Goal: Transaction & Acquisition: Purchase product/service

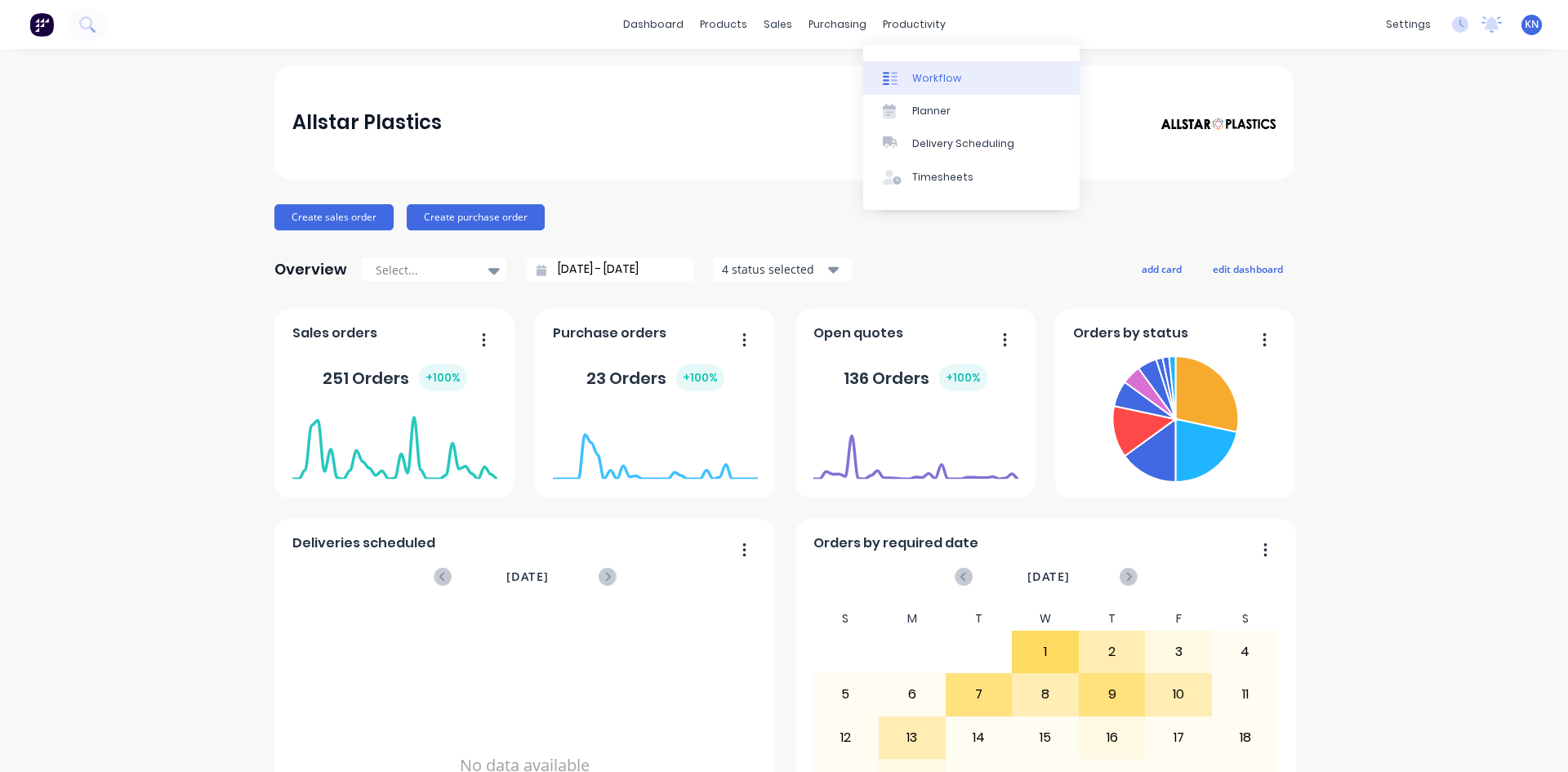
click at [947, 78] on div "Workflow" at bounding box center [936, 78] width 49 height 15
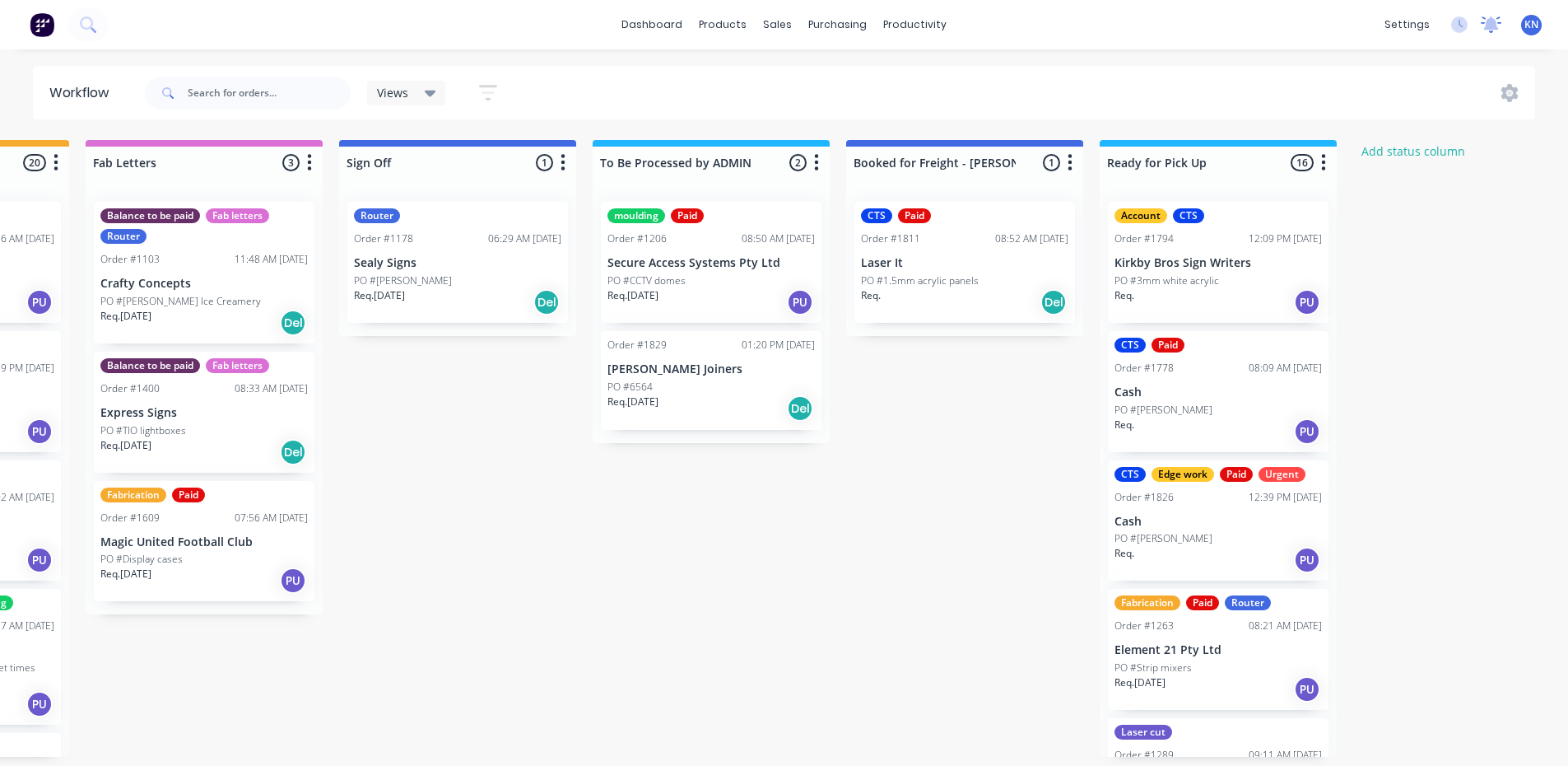
click at [1494, 26] on icon at bounding box center [1491, 22] width 15 height 13
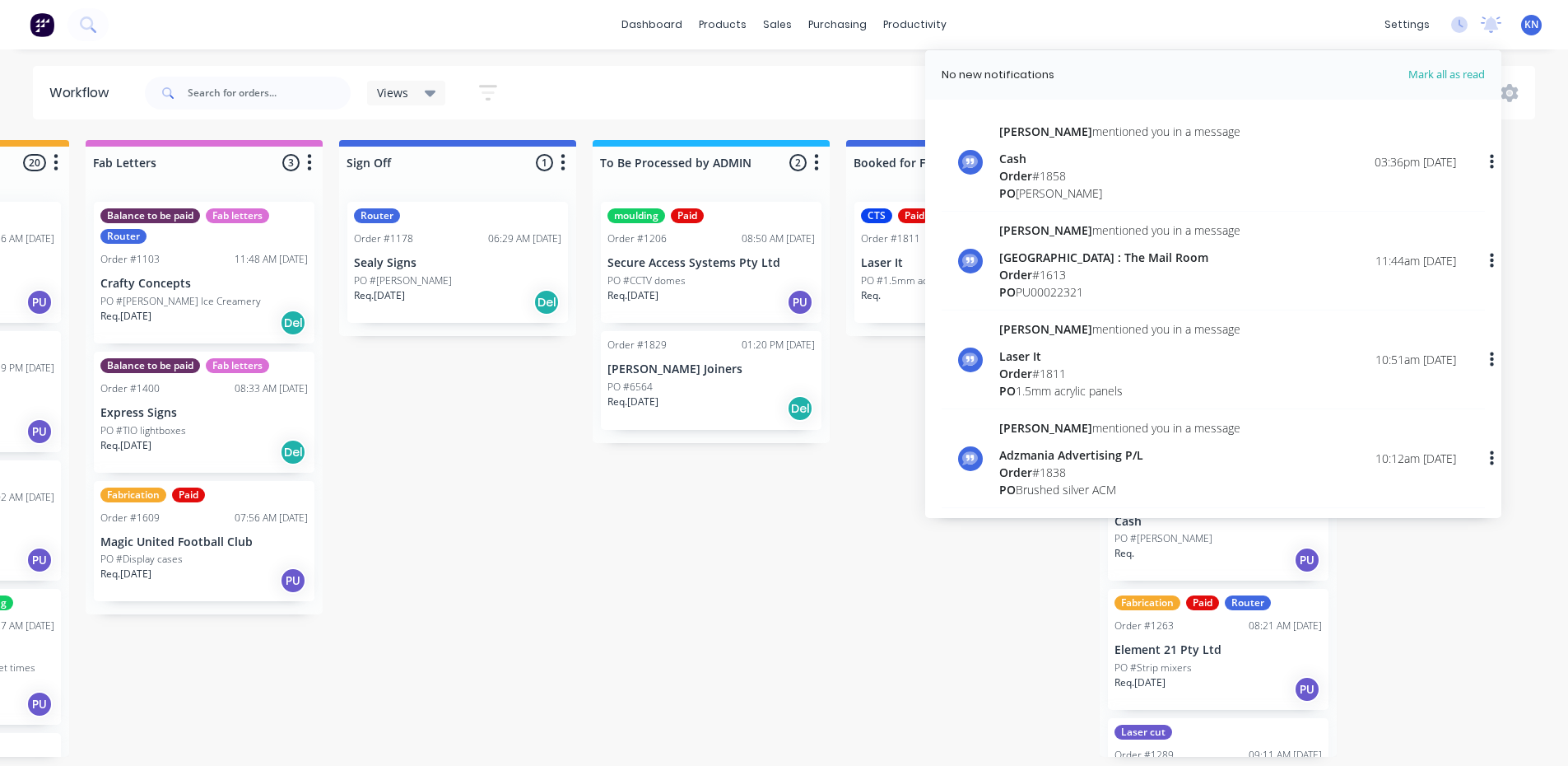
click at [846, 94] on div "Views Save new view None (Default) edit Ready for Pick Up edit Show/Hide status…" at bounding box center [839, 92] width 1395 height 49
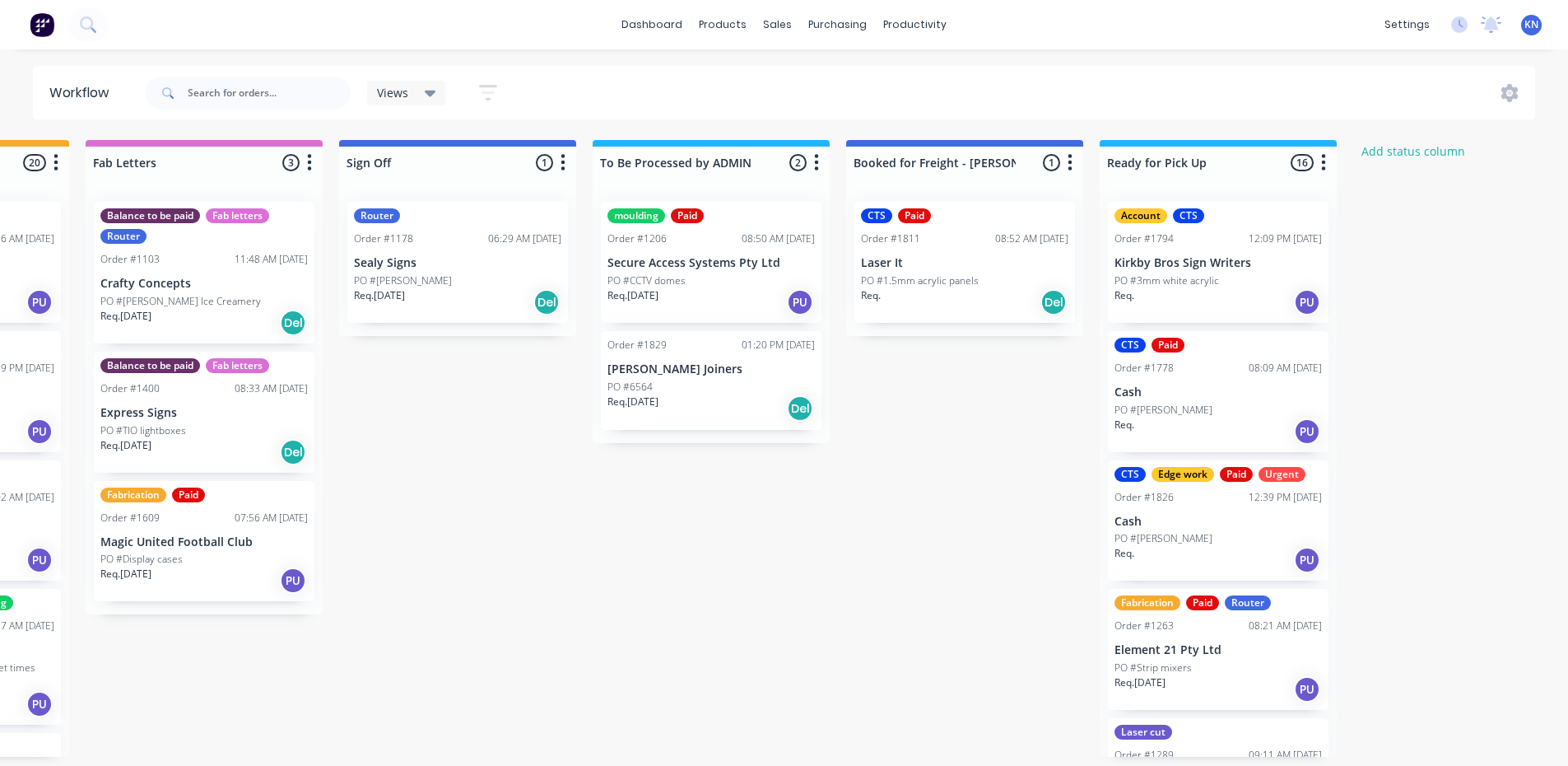
click at [668, 378] on div "Order #1829 01:20 PM 09/10/25 Chapman Joiners PO #6564 Req. 09/10/25 Del" at bounding box center [711, 381] width 221 height 99
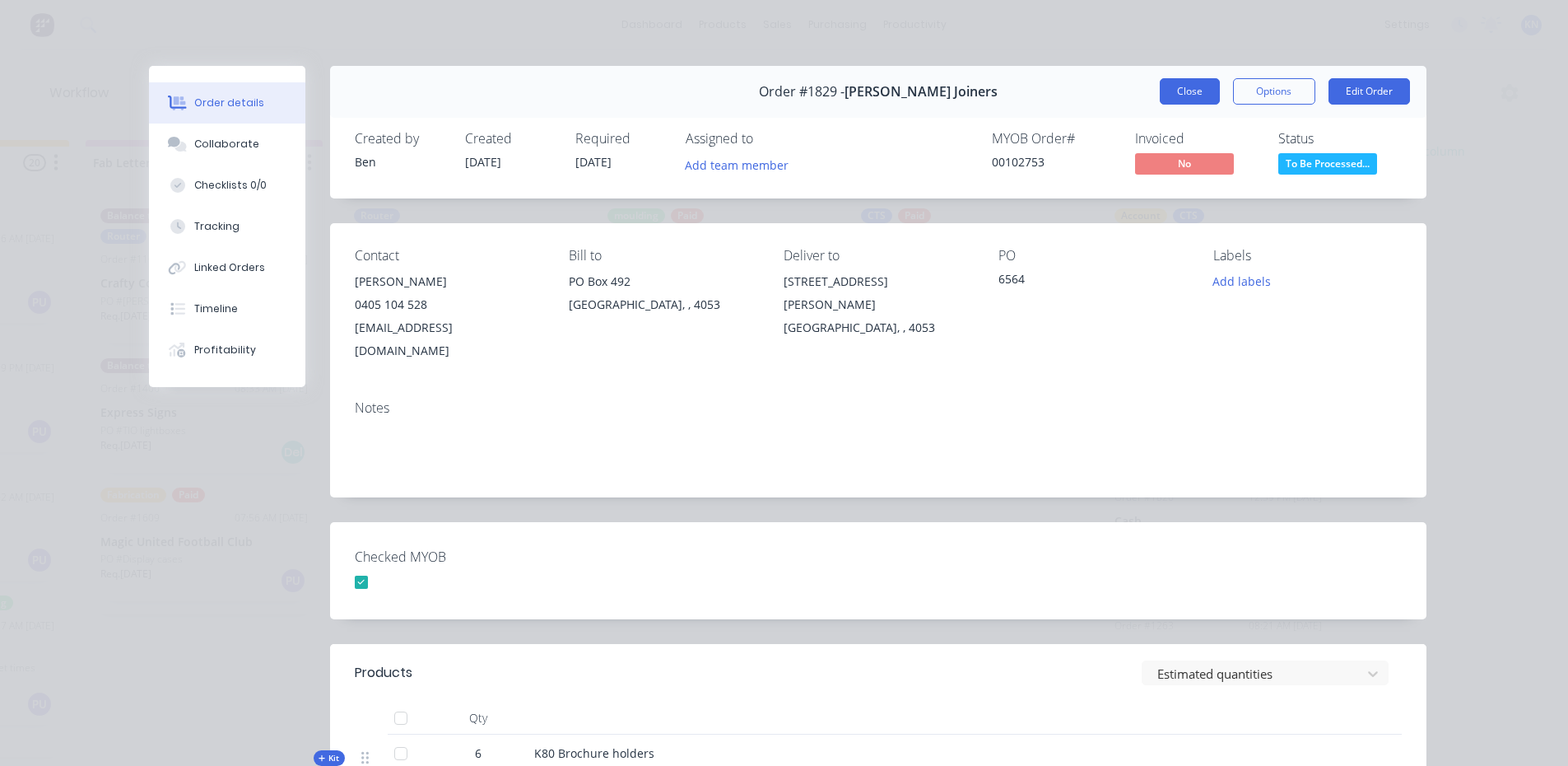
click at [1188, 88] on button "Close" at bounding box center [1189, 91] width 60 height 26
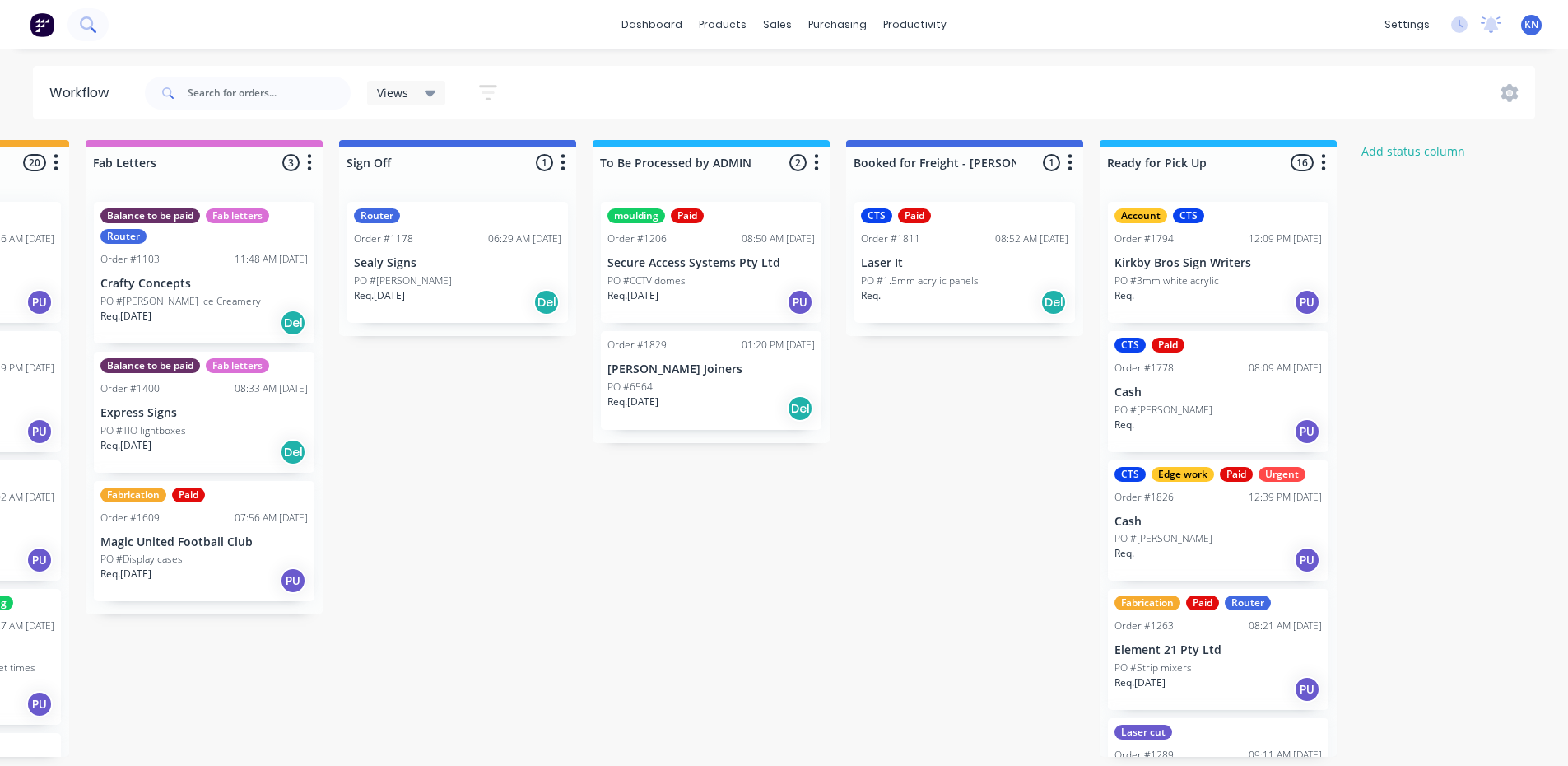
click at [88, 26] on icon at bounding box center [87, 23] width 15 height 15
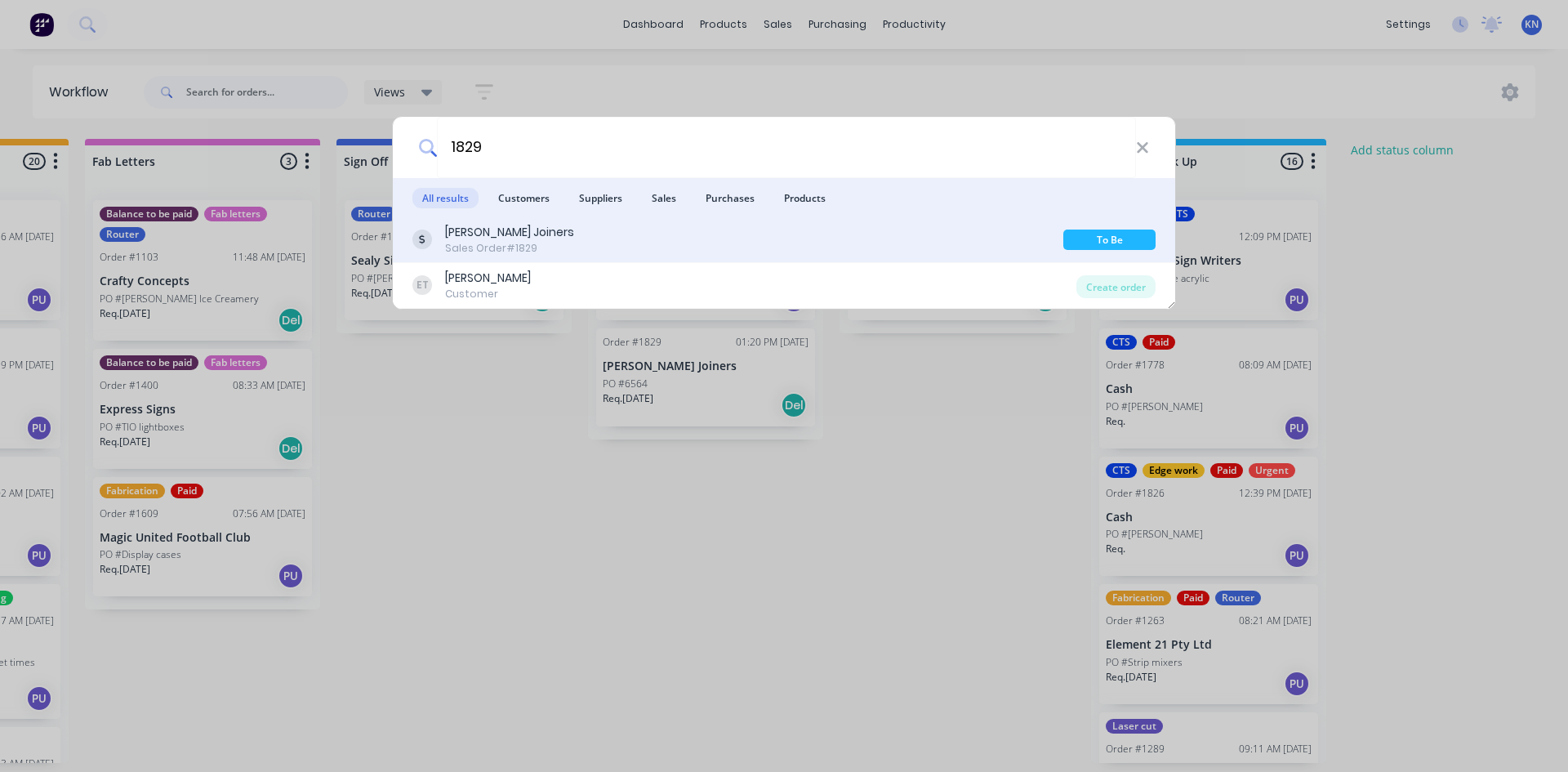
type input "1829"
click at [483, 227] on div "[PERSON_NAME] Joiners" at bounding box center [509, 232] width 129 height 17
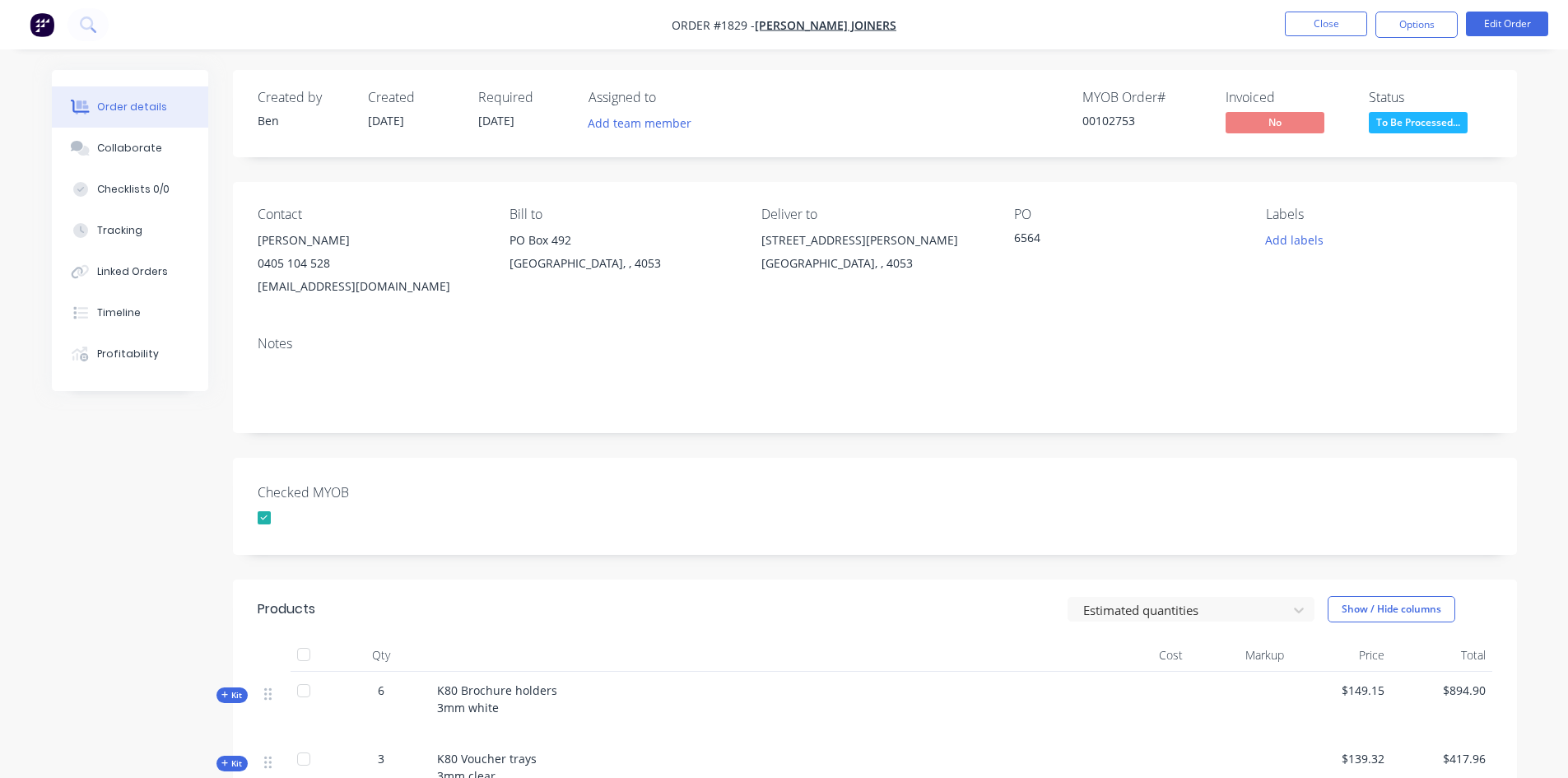
click at [759, 491] on div "Checked MYOB" at bounding box center [875, 506] width 1284 height 97
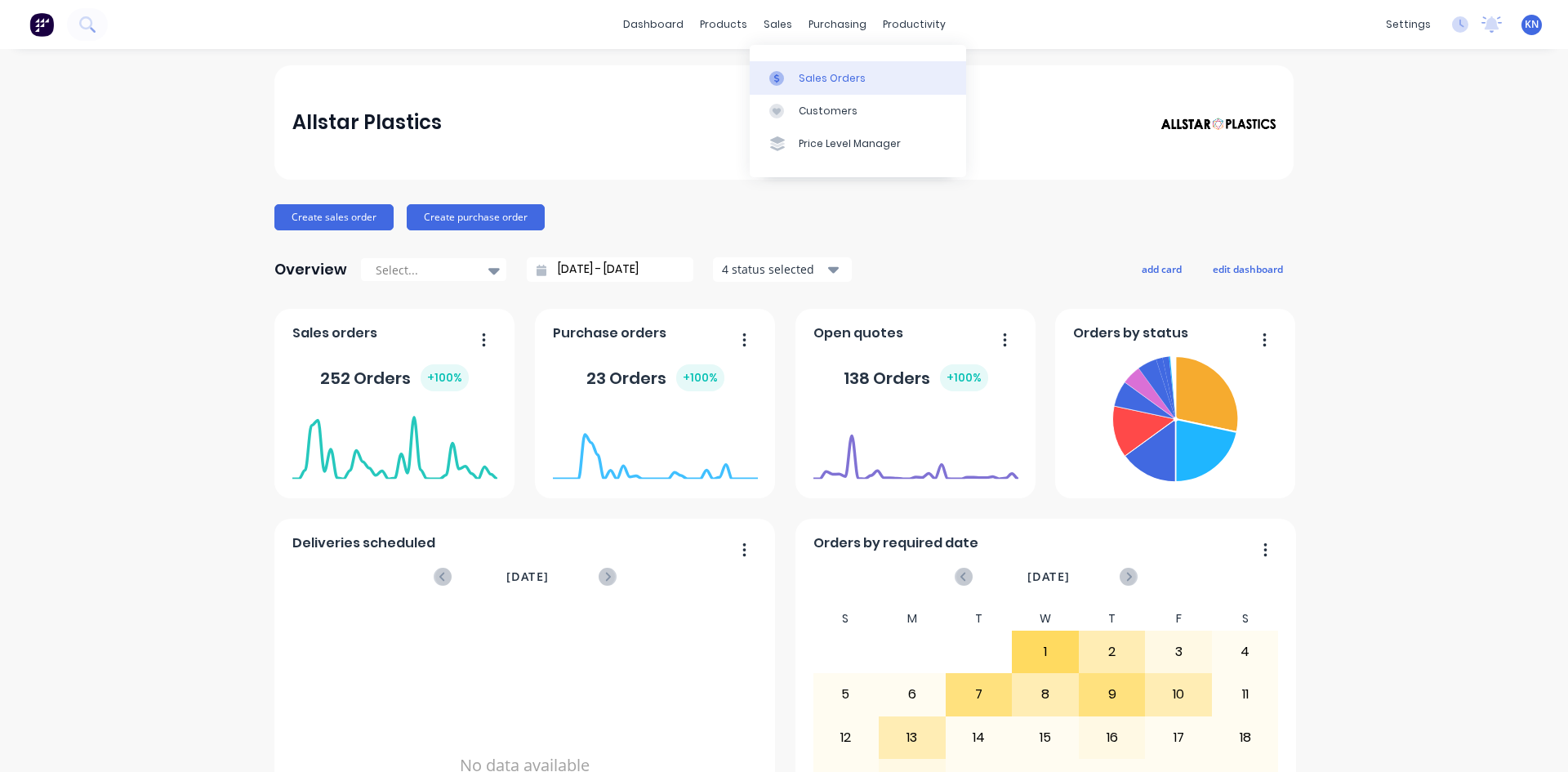
click at [808, 74] on div "Sales Orders" at bounding box center [832, 78] width 67 height 15
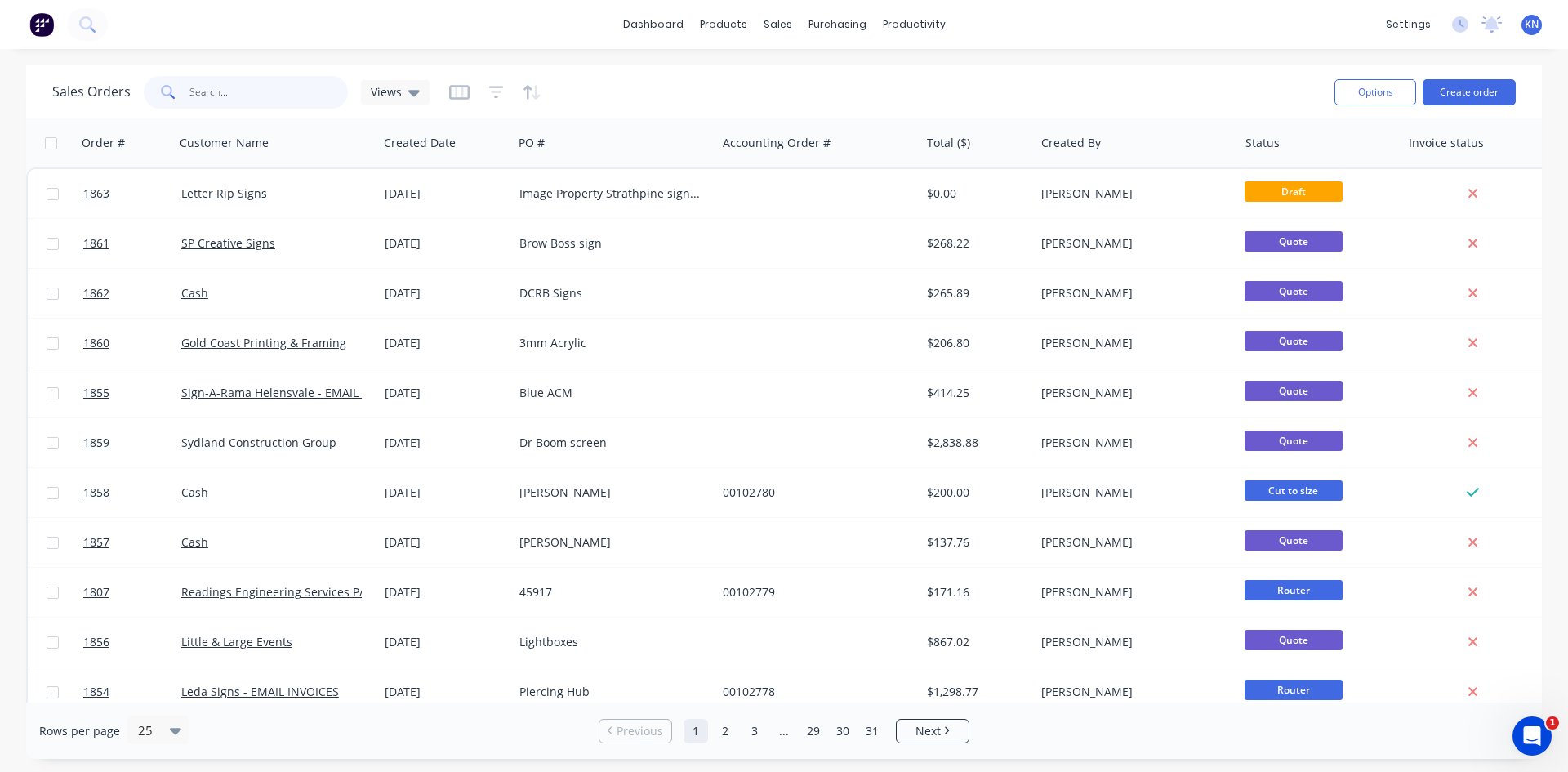
click at [240, 98] on input "text" at bounding box center [269, 92] width 159 height 33
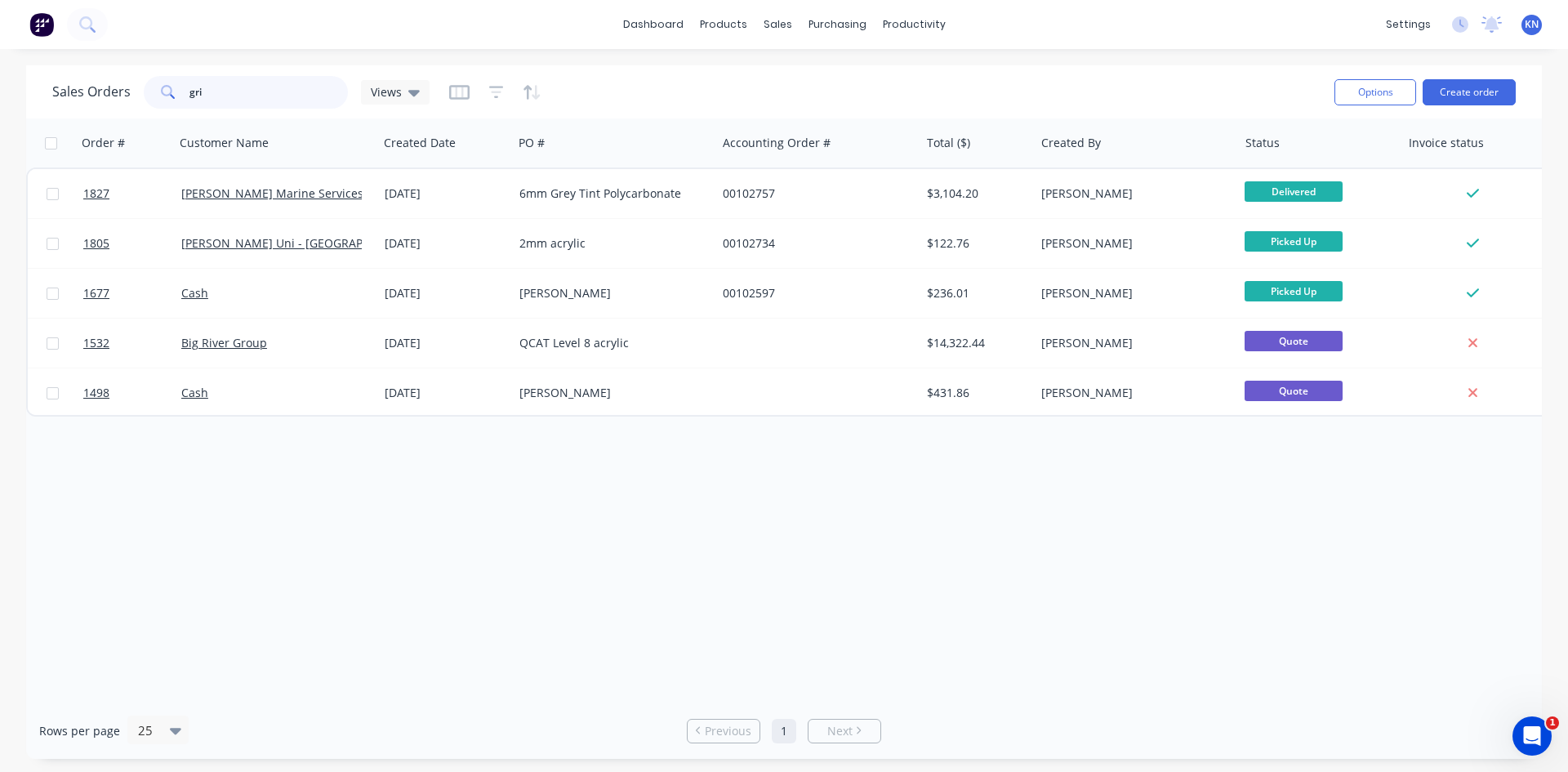
type input "gri"
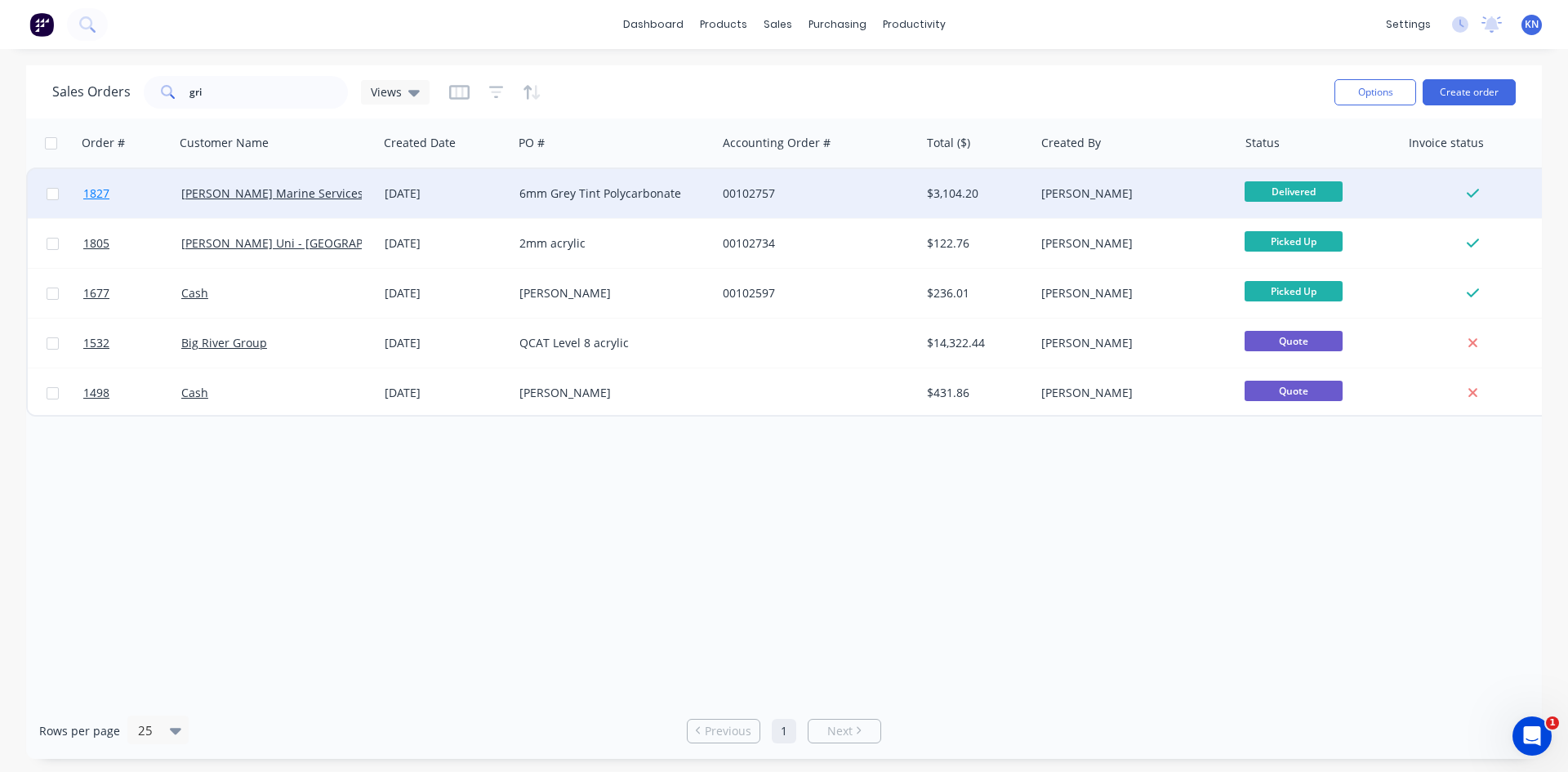
click at [101, 192] on span "1827" at bounding box center [96, 193] width 26 height 16
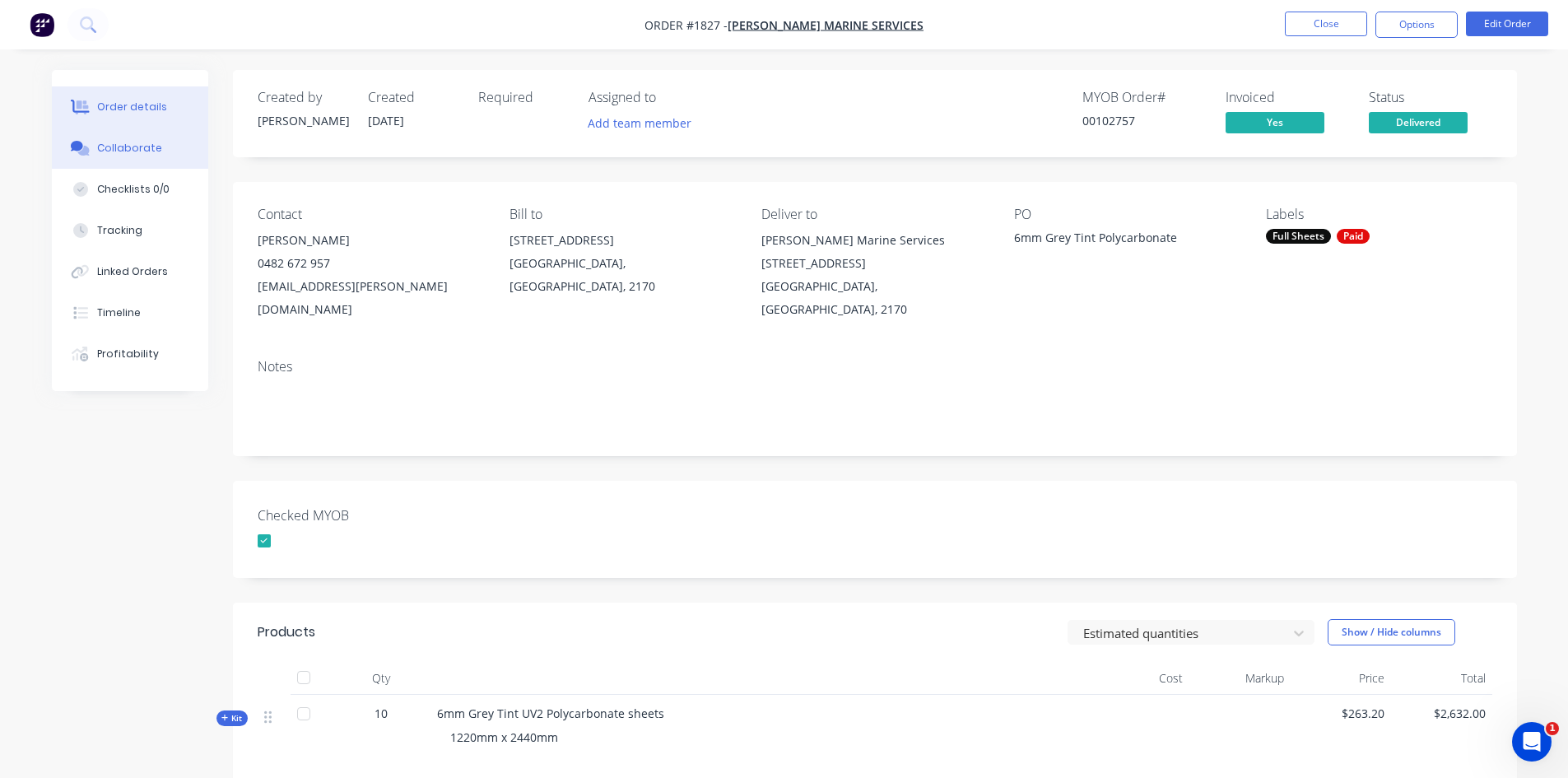
click at [137, 145] on div "Collaborate" at bounding box center [129, 148] width 65 height 15
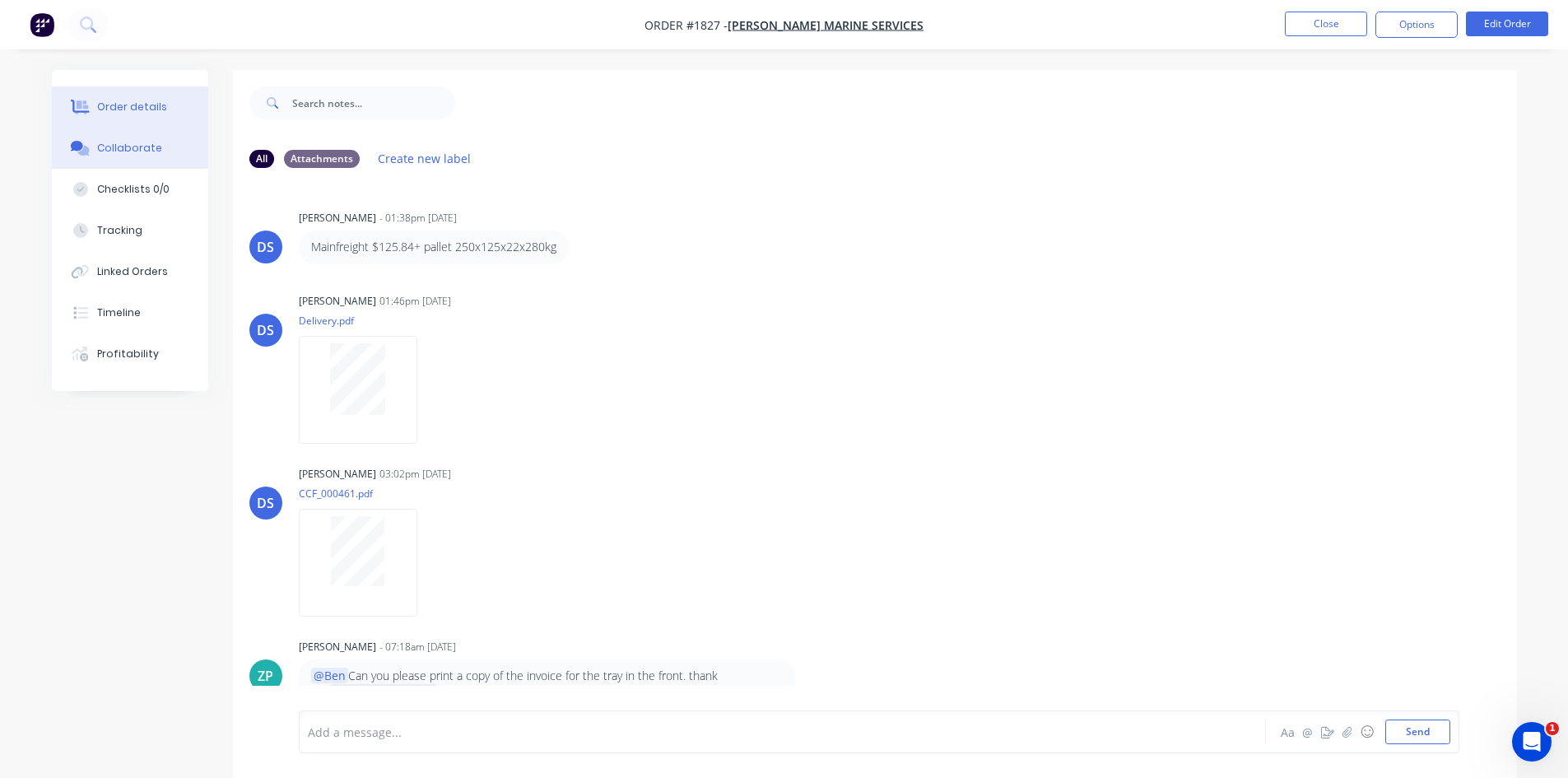
click at [125, 104] on div "Order details" at bounding box center [132, 107] width 70 height 15
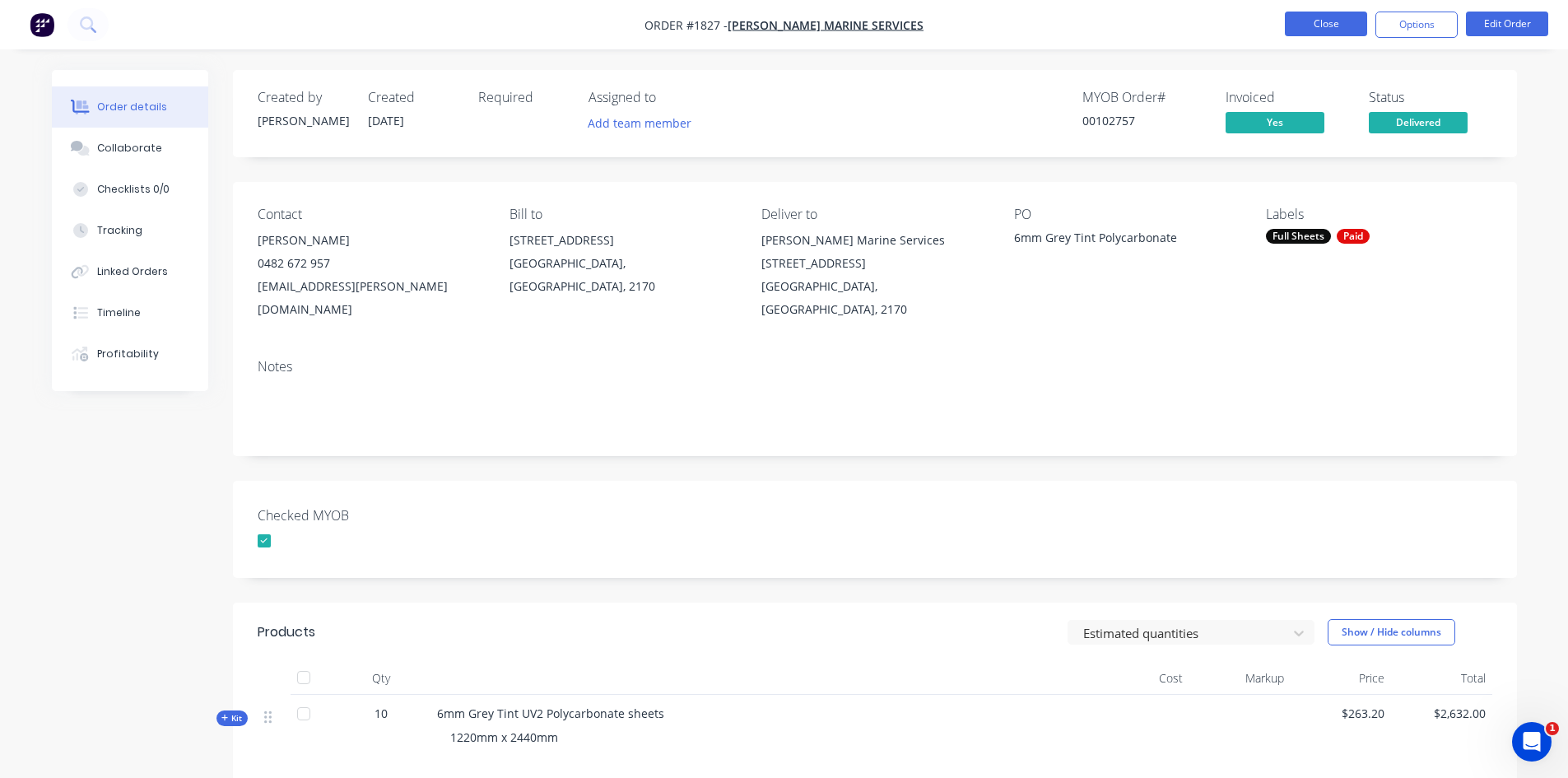
click at [1336, 25] on button "Close" at bounding box center [1327, 24] width 83 height 25
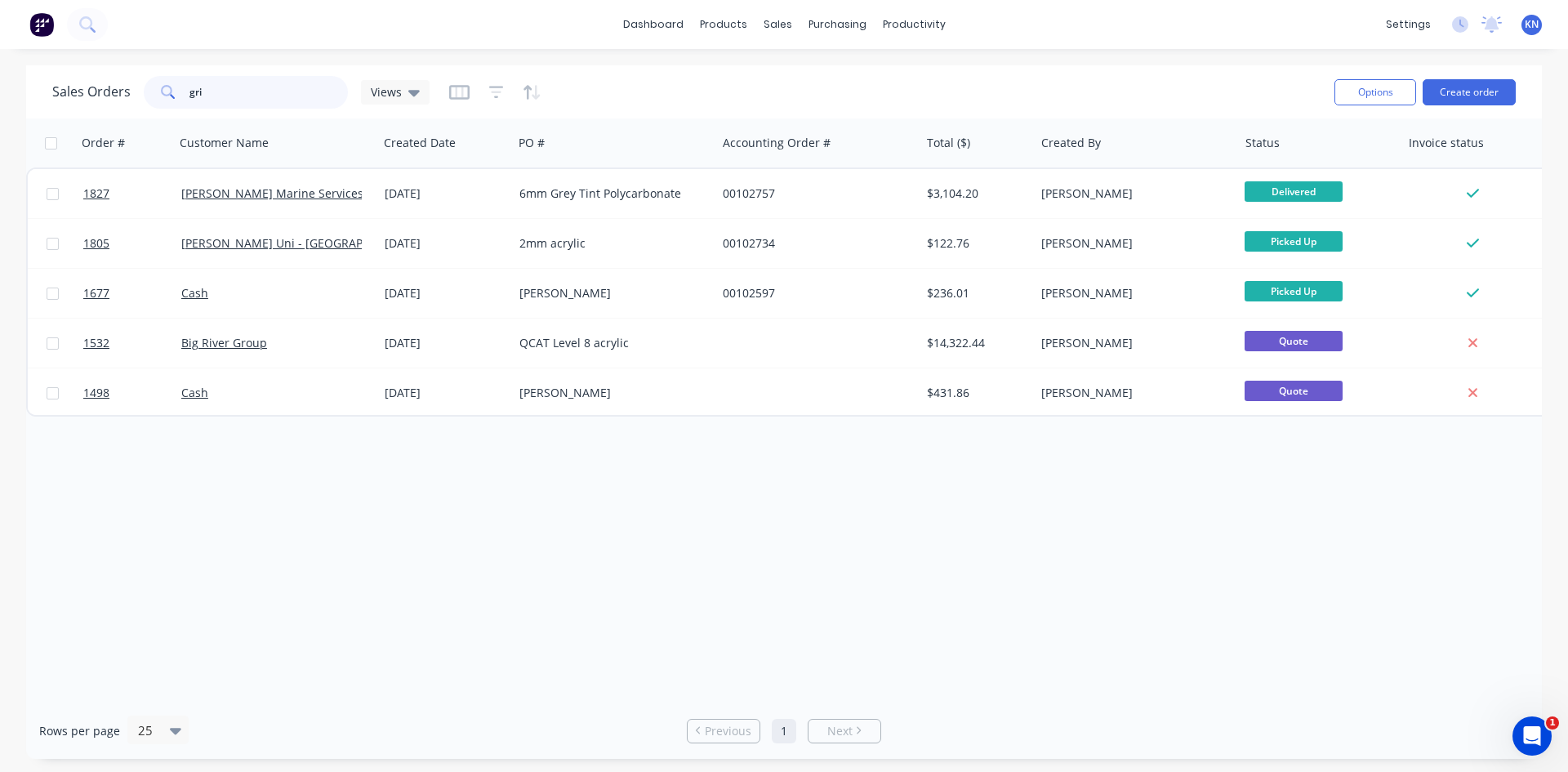
click at [264, 99] on input "gri" at bounding box center [269, 92] width 159 height 33
type input "g"
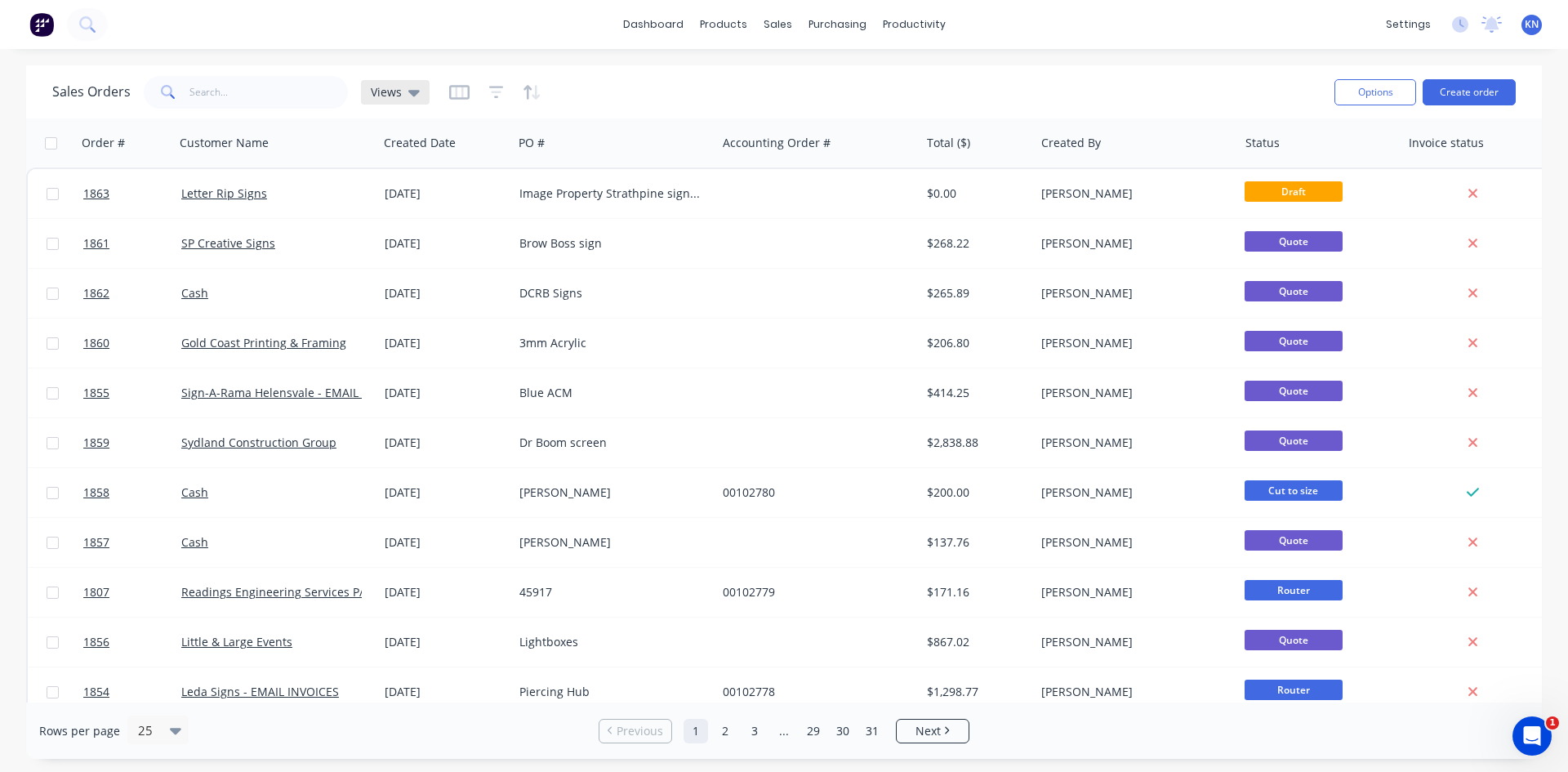
click at [418, 94] on div "Views" at bounding box center [394, 93] width 69 height 25
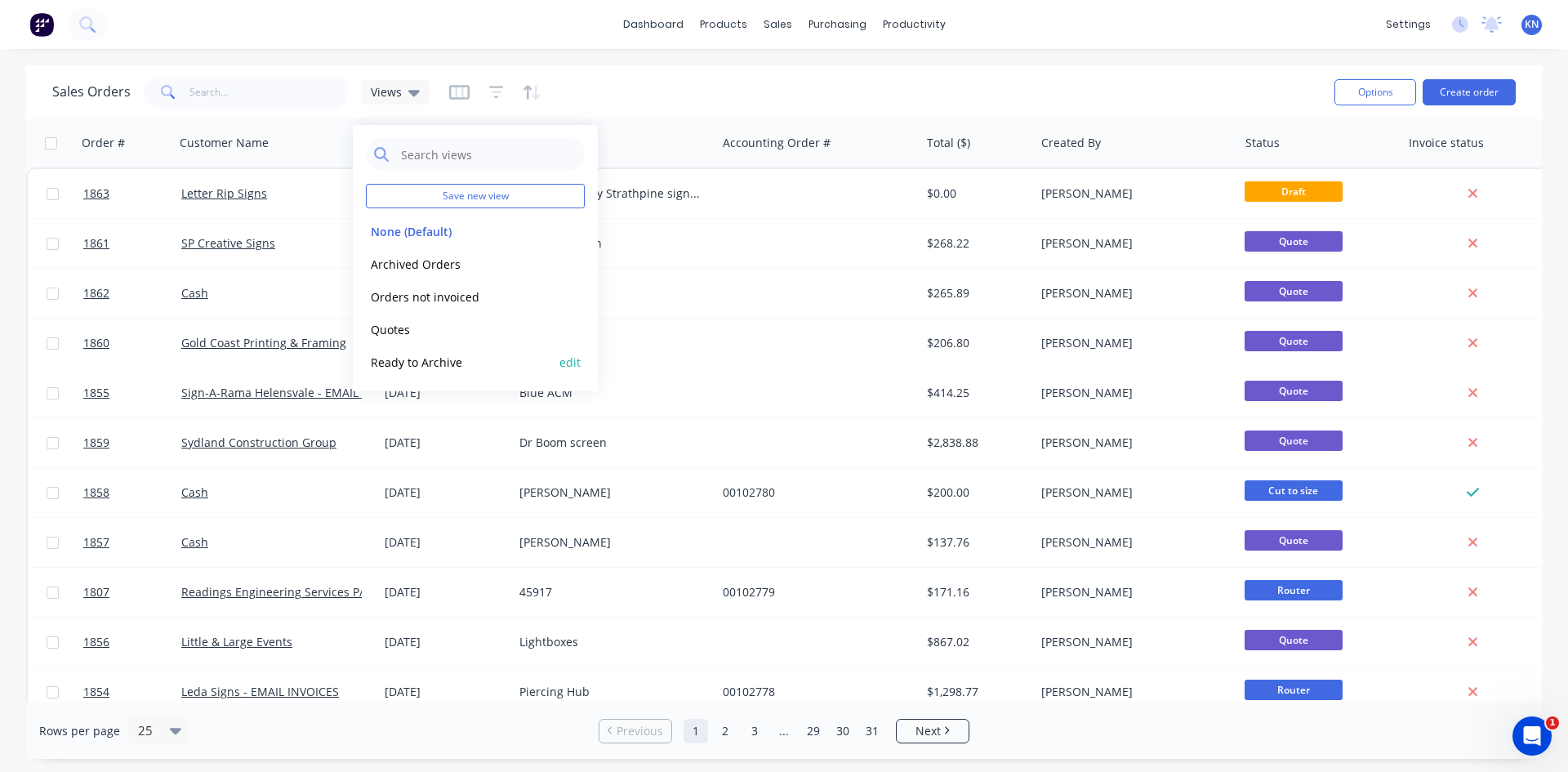
click at [445, 360] on button "Ready to Archive" at bounding box center [459, 362] width 186 height 19
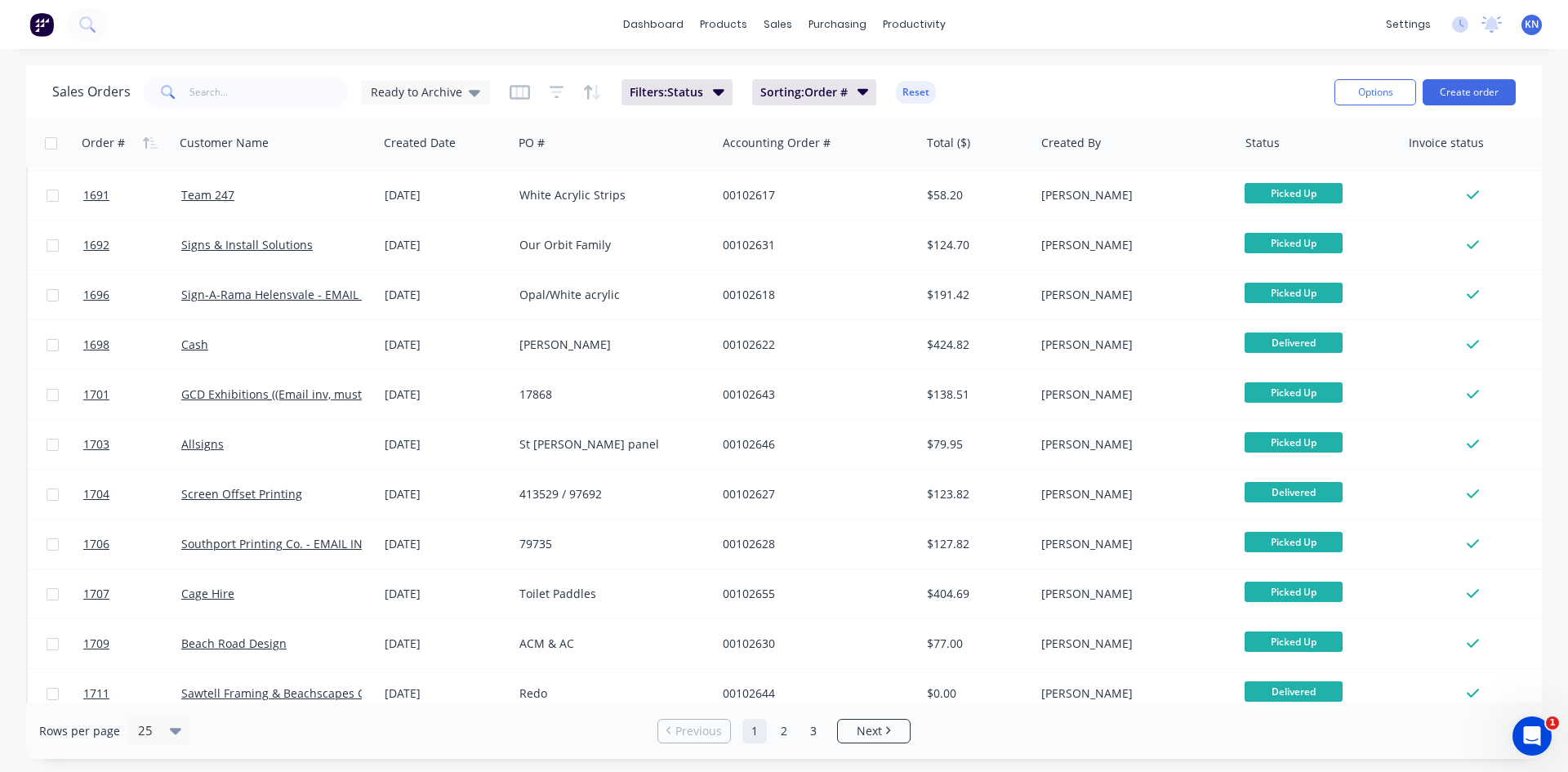
scroll to position [719, 0]
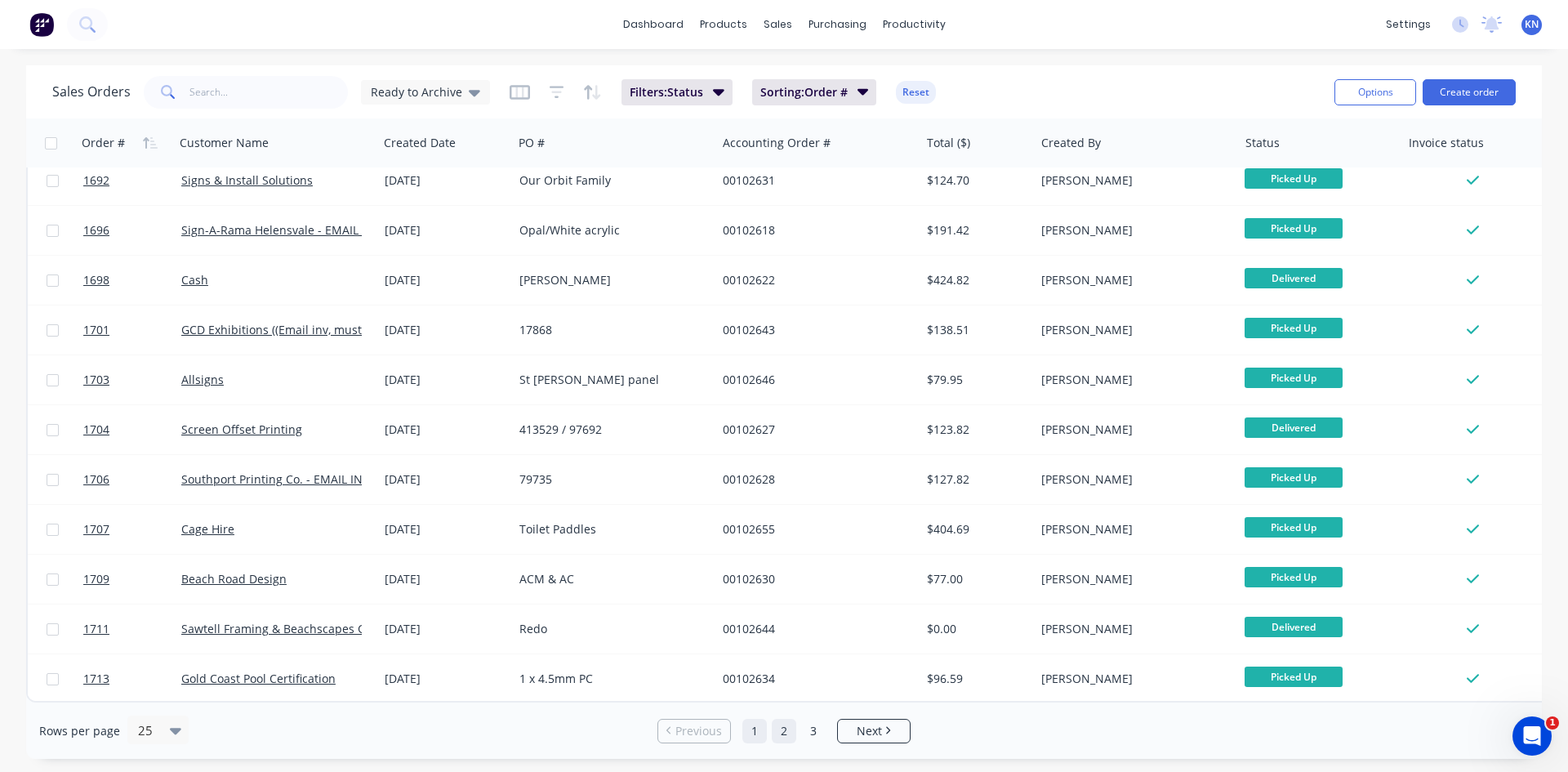
click at [786, 730] on link "2" at bounding box center [784, 731] width 25 height 25
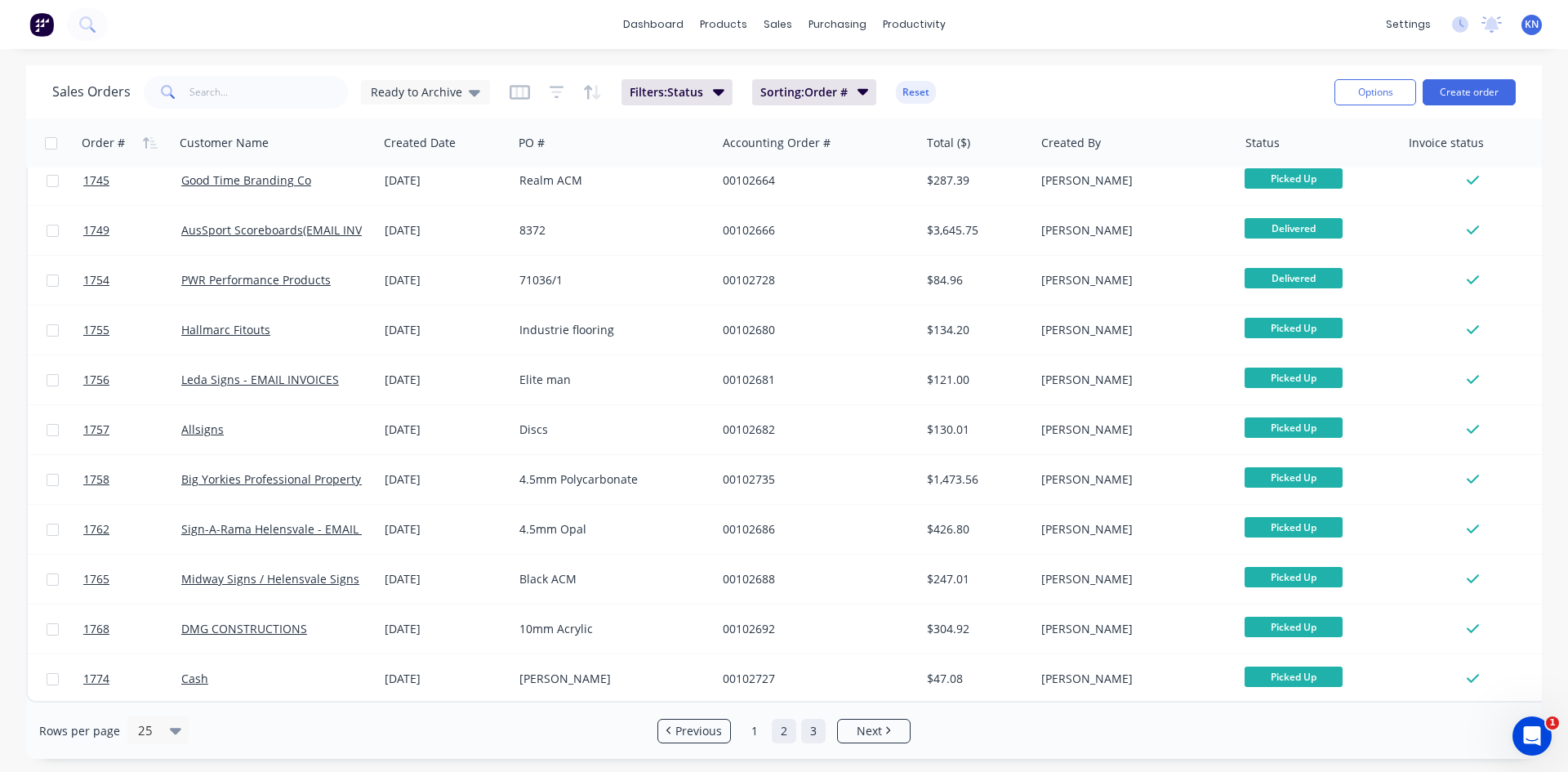
click at [818, 734] on link "3" at bounding box center [814, 731] width 25 height 25
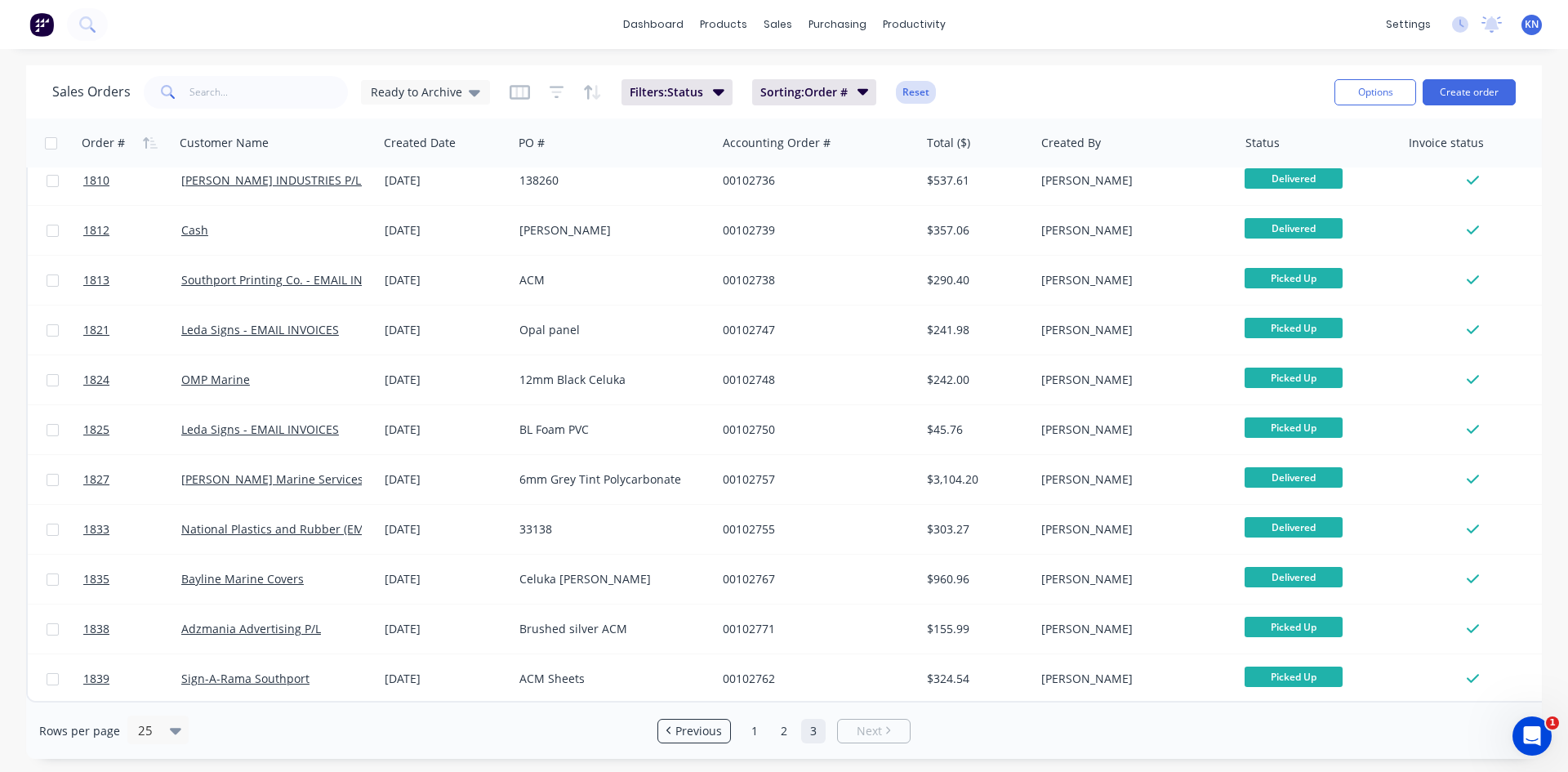
click at [924, 88] on button "Reset" at bounding box center [915, 93] width 40 height 23
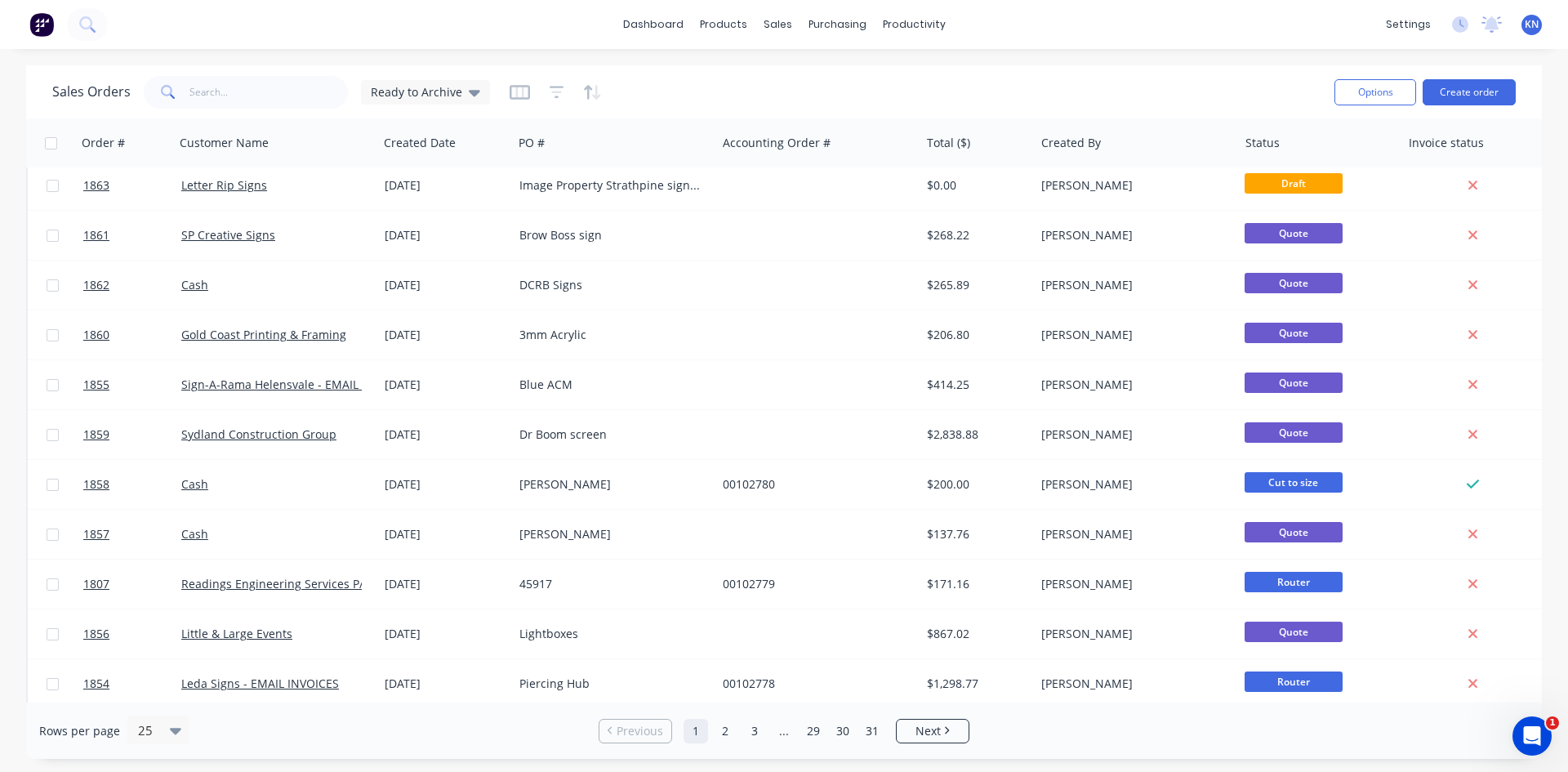
scroll to position [0, 0]
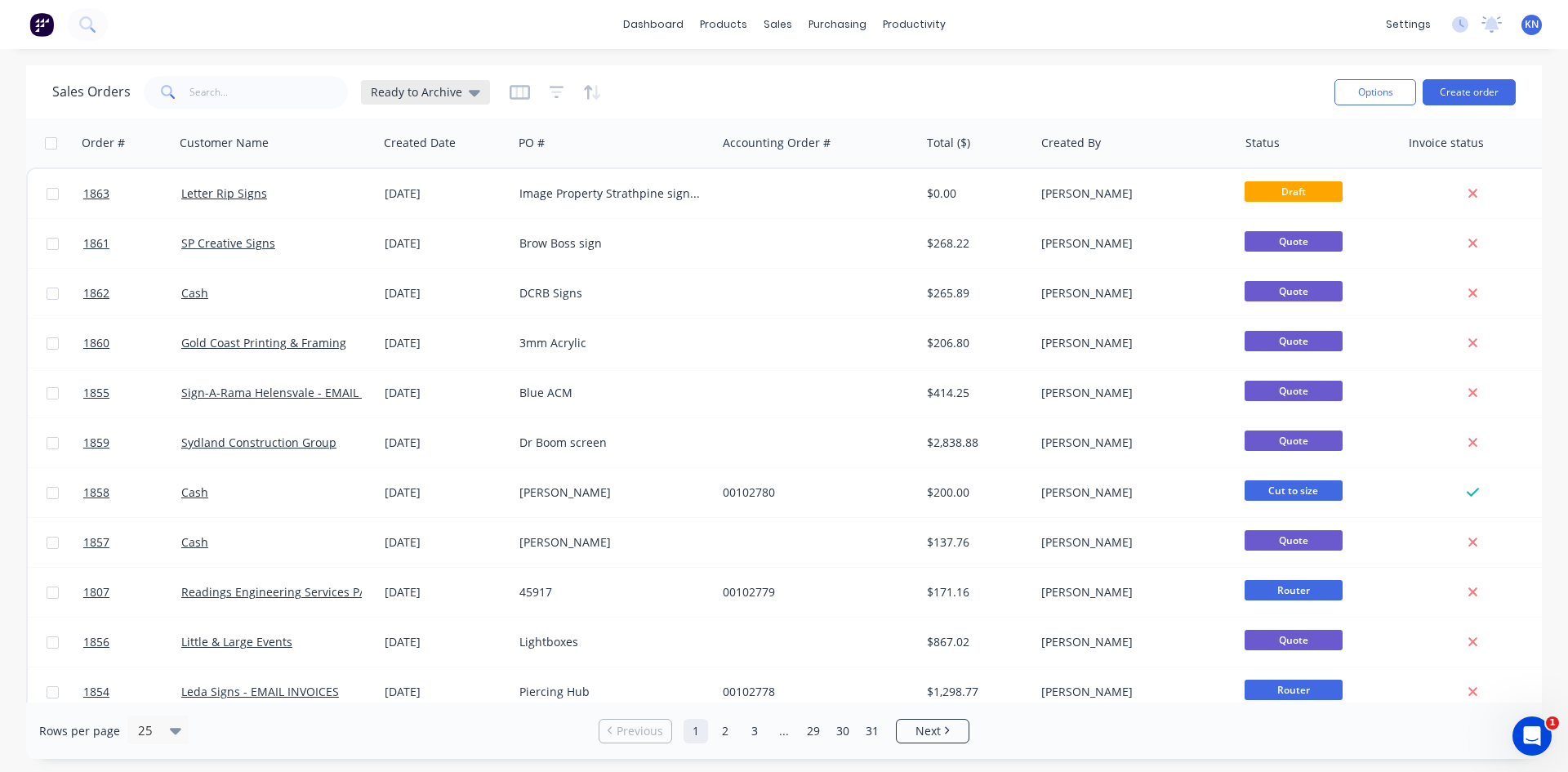
click at [468, 92] on icon at bounding box center [474, 93] width 12 height 18
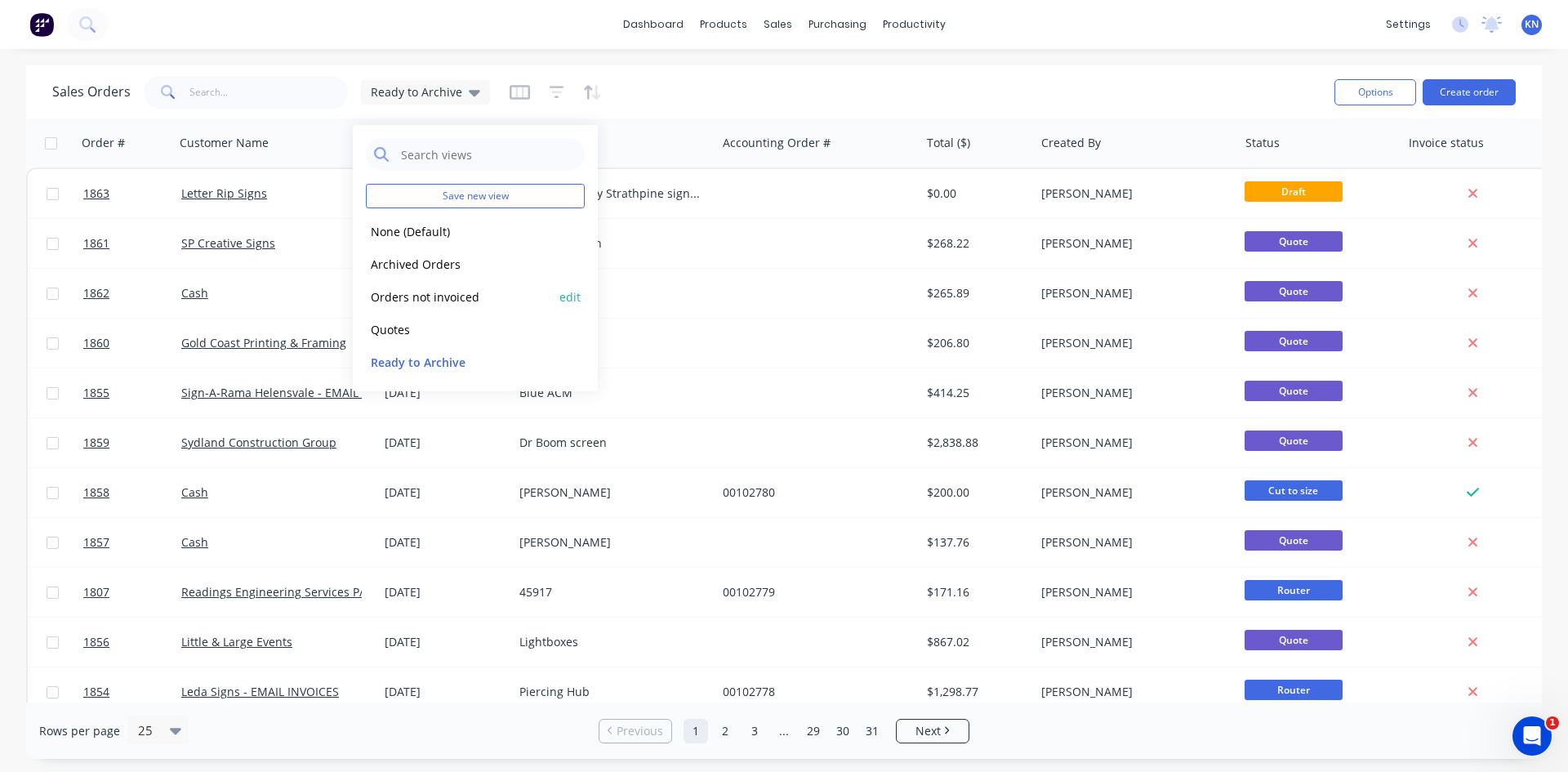
click at [436, 297] on button "Orders not invoiced" at bounding box center [459, 297] width 186 height 19
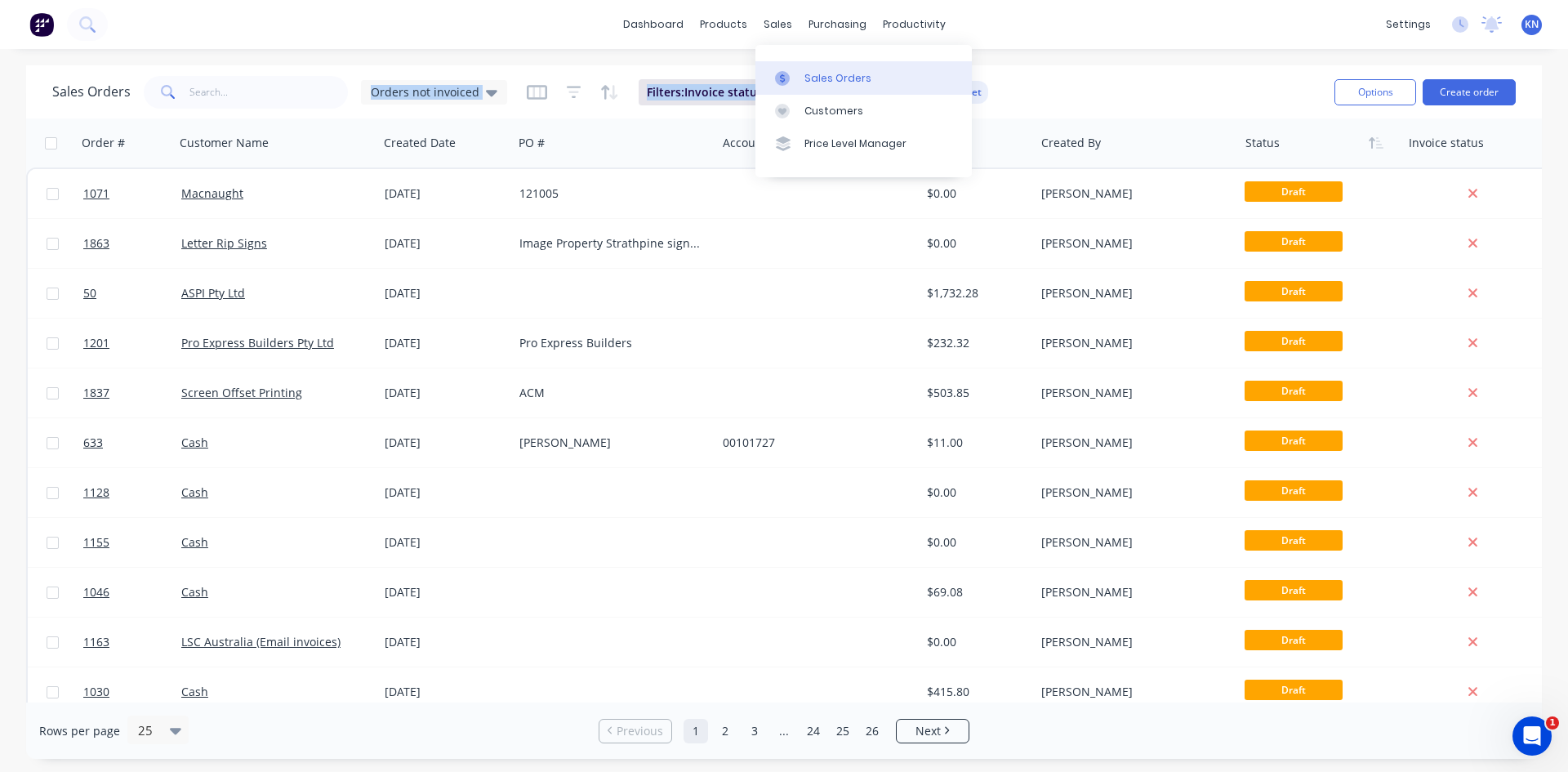
click at [845, 81] on div "Sales Orders" at bounding box center [837, 78] width 67 height 15
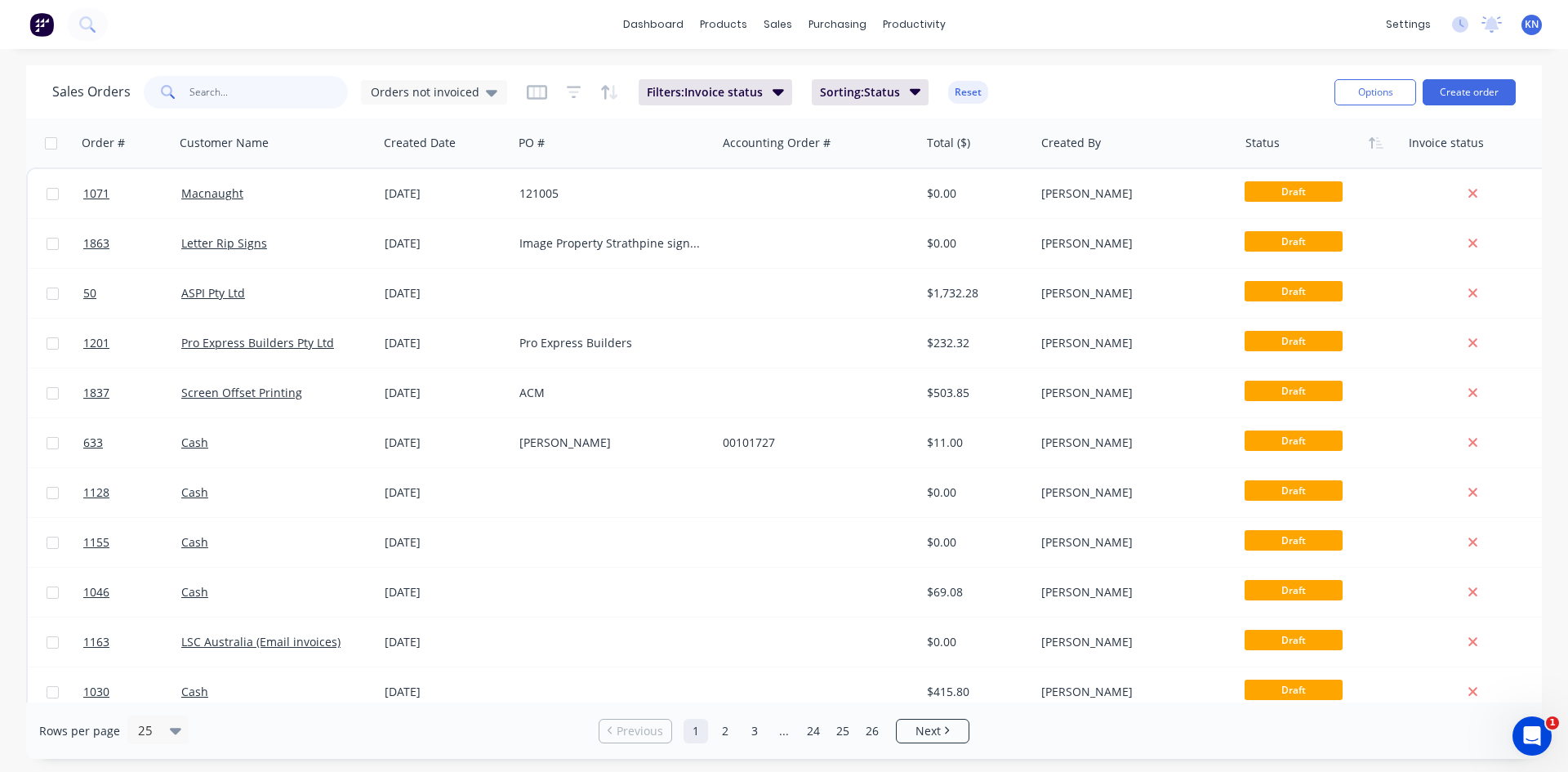
click at [222, 101] on input "text" at bounding box center [269, 92] width 159 height 33
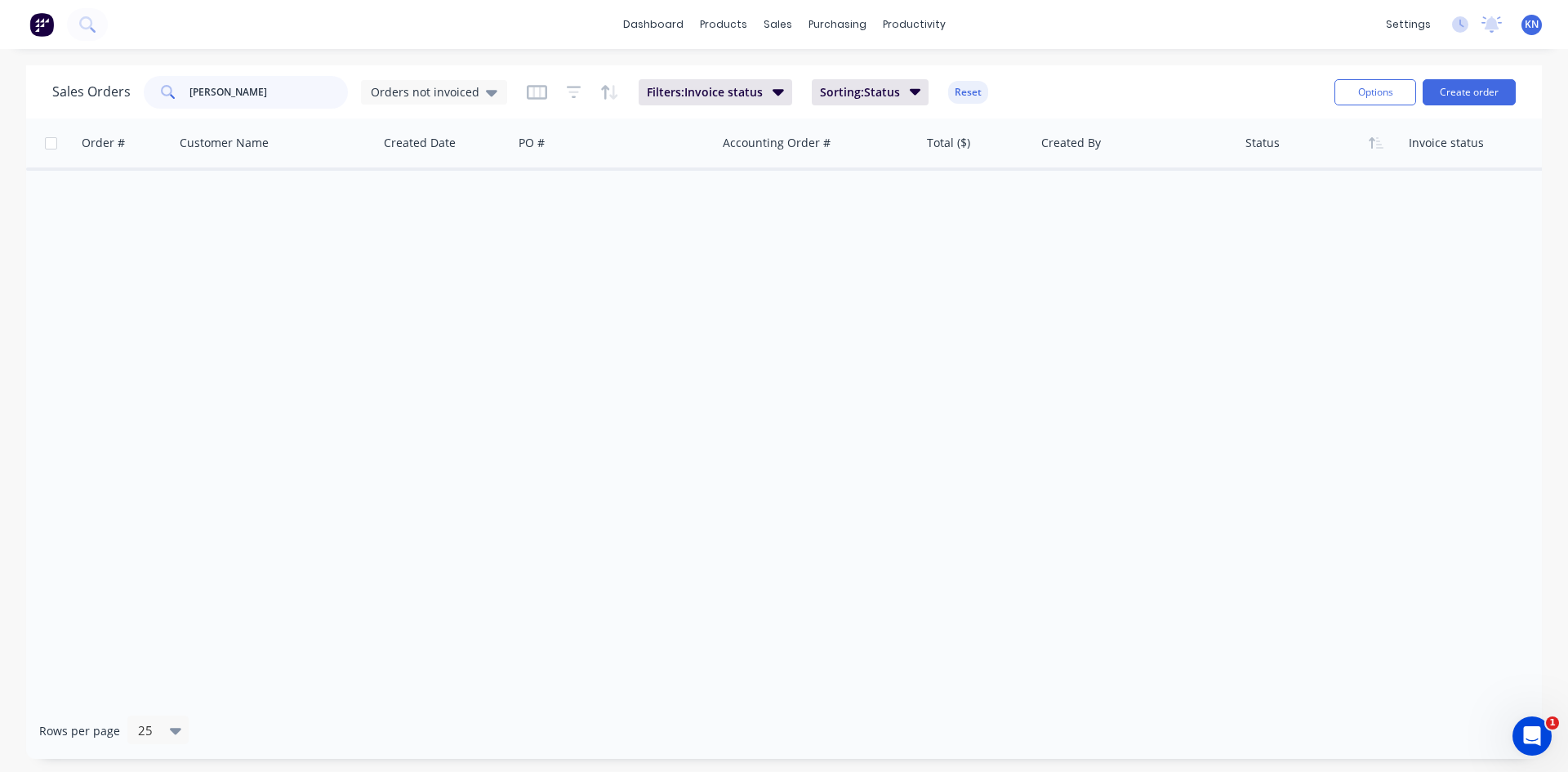
type input "sonia"
click at [280, 95] on input "sonia" at bounding box center [269, 92] width 159 height 33
click at [954, 86] on button "Reset" at bounding box center [968, 93] width 40 height 23
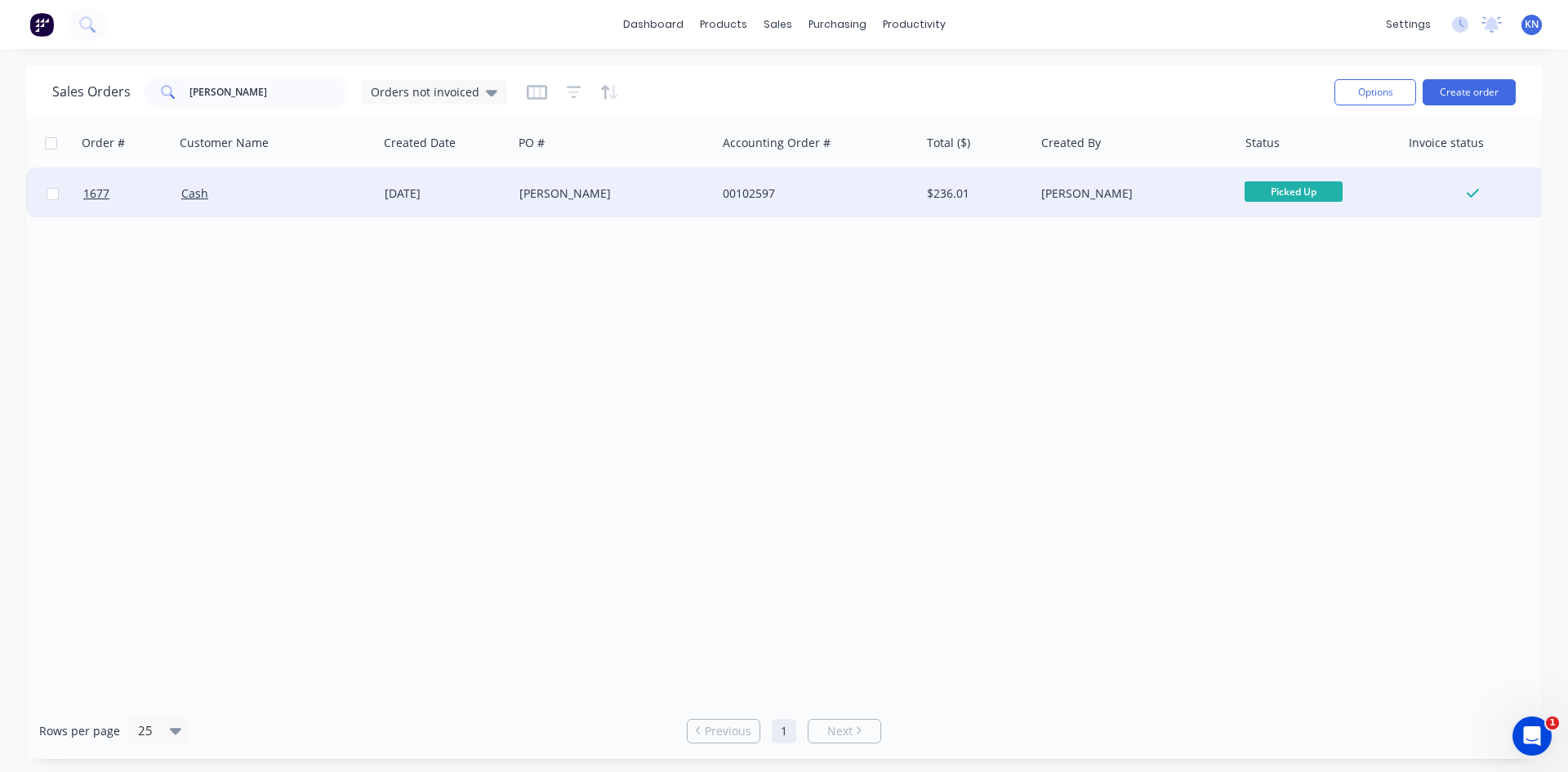
click at [256, 191] on div "Cash" at bounding box center [272, 193] width 182 height 16
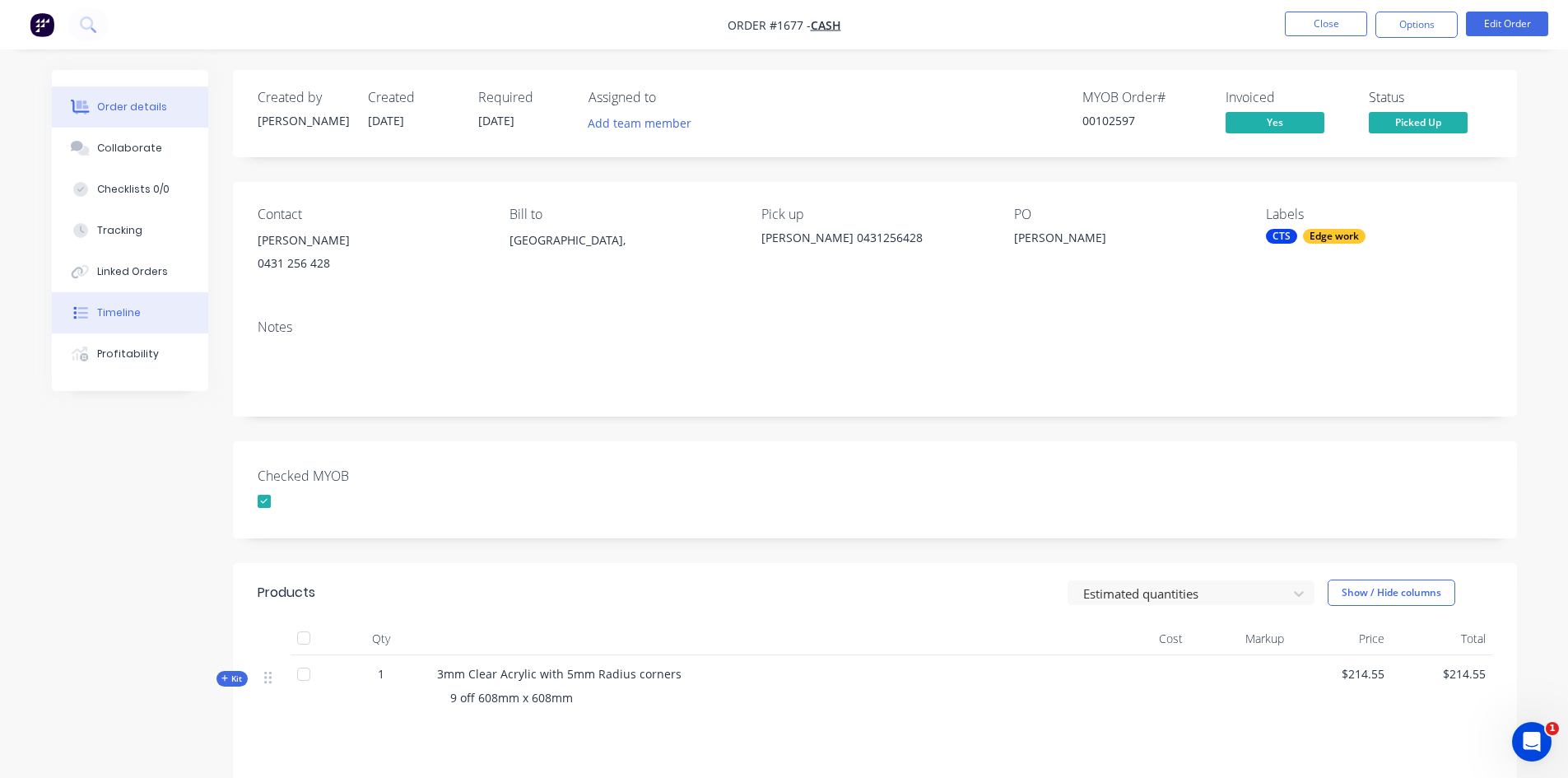
click at [127, 313] on div "Timeline" at bounding box center [118, 312] width 44 height 15
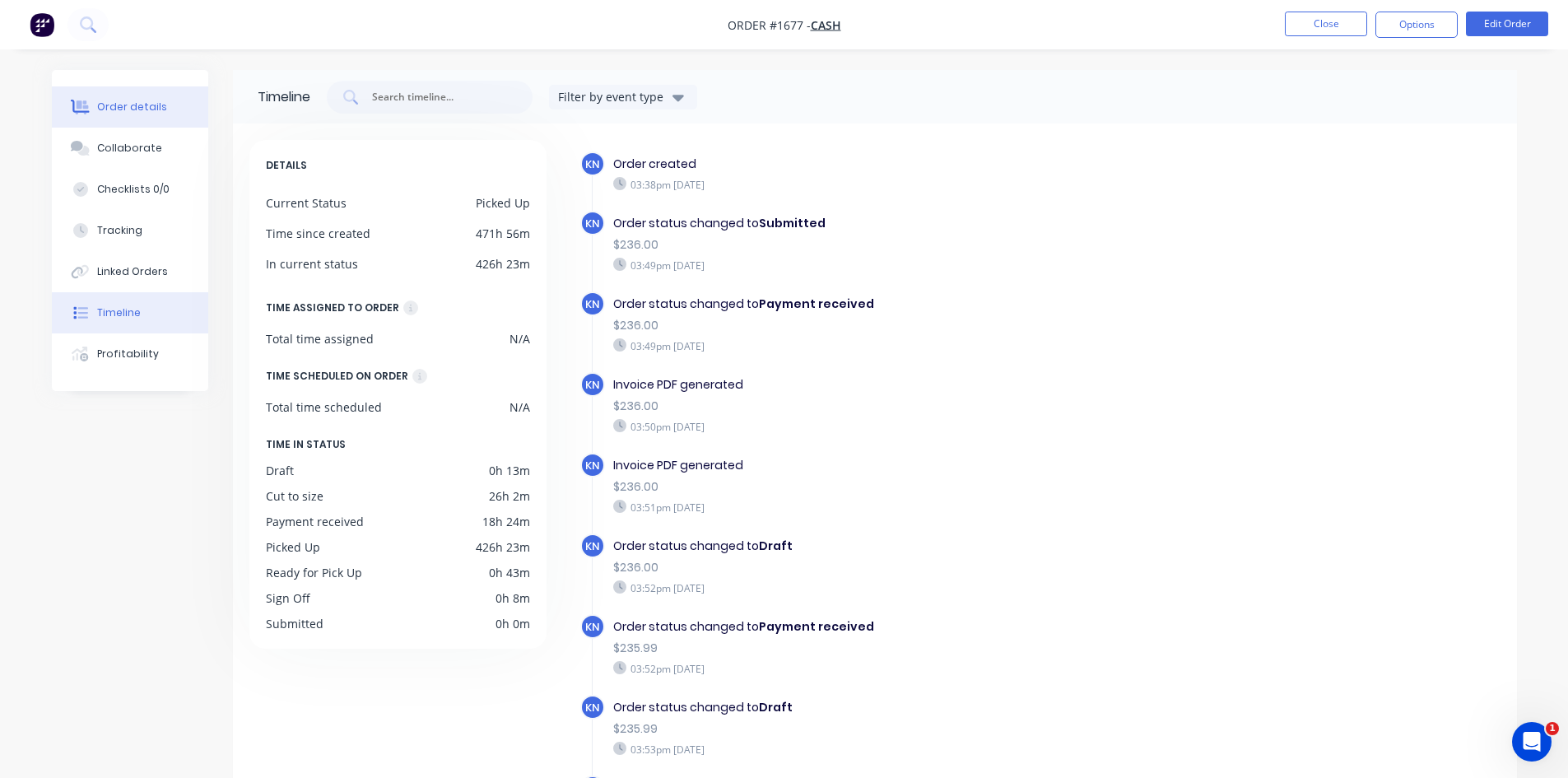
drag, startPoint x: 118, startPoint y: 104, endPoint x: 204, endPoint y: 104, distance: 86.0
click at [118, 104] on div "Order details" at bounding box center [132, 107] width 70 height 15
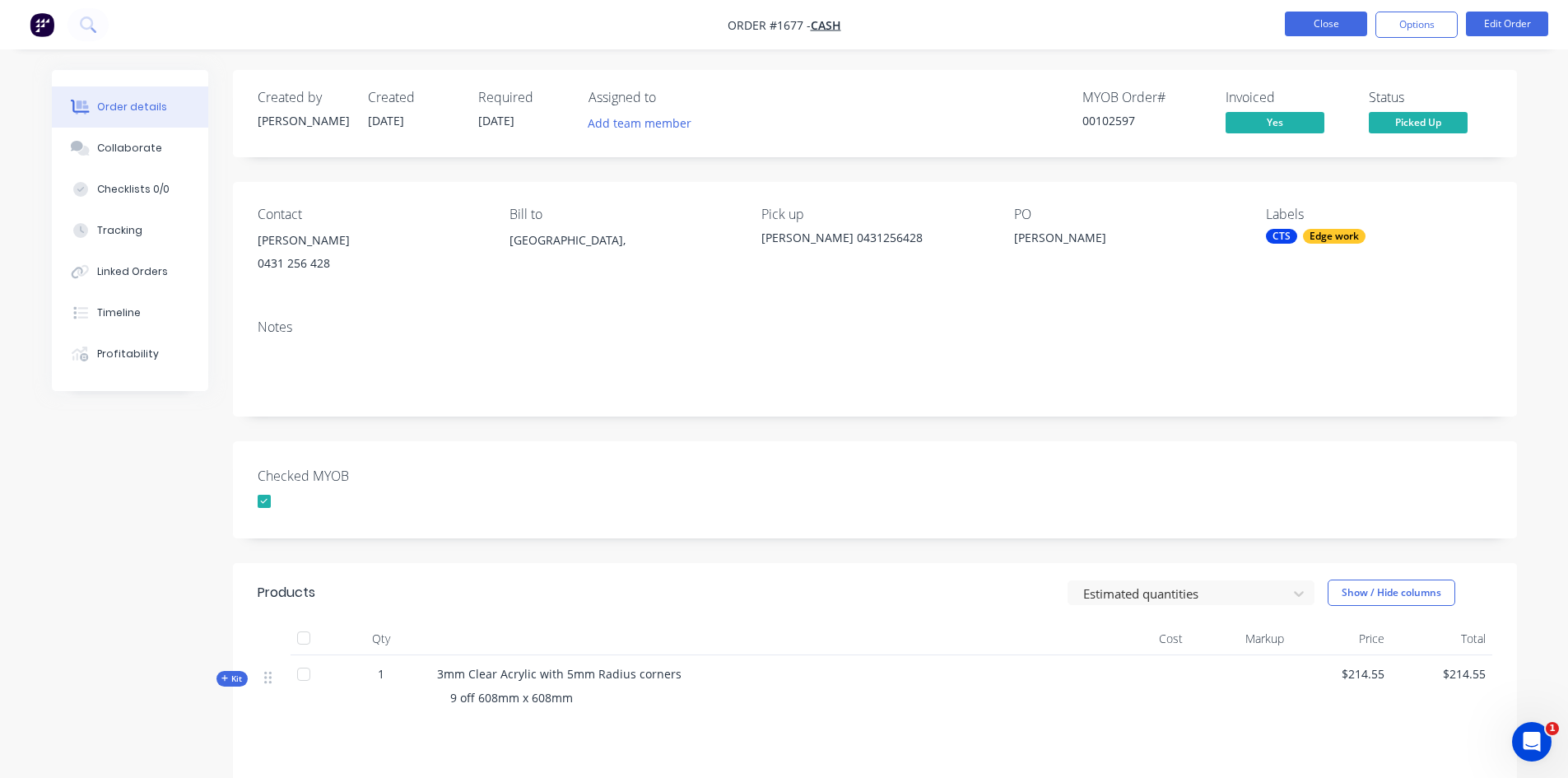
click at [1322, 21] on button "Close" at bounding box center [1327, 24] width 83 height 25
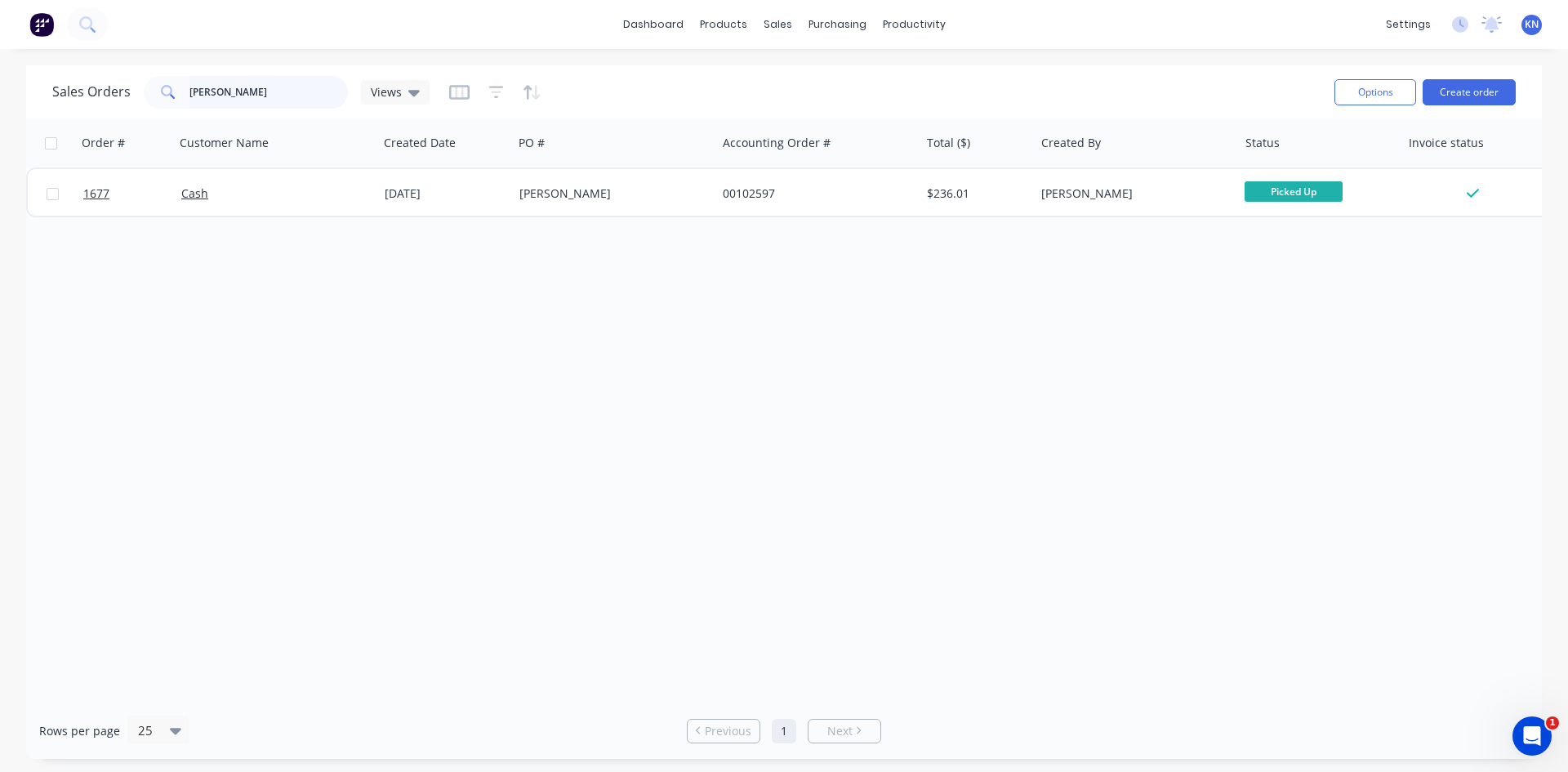
click at [282, 90] on input "sonia" at bounding box center [269, 92] width 159 height 33
type input "s"
drag, startPoint x: 242, startPoint y: 88, endPoint x: 266, endPoint y: 88, distance: 24.0
click at [242, 88] on input "bayline" at bounding box center [269, 92] width 159 height 33
type input "b"
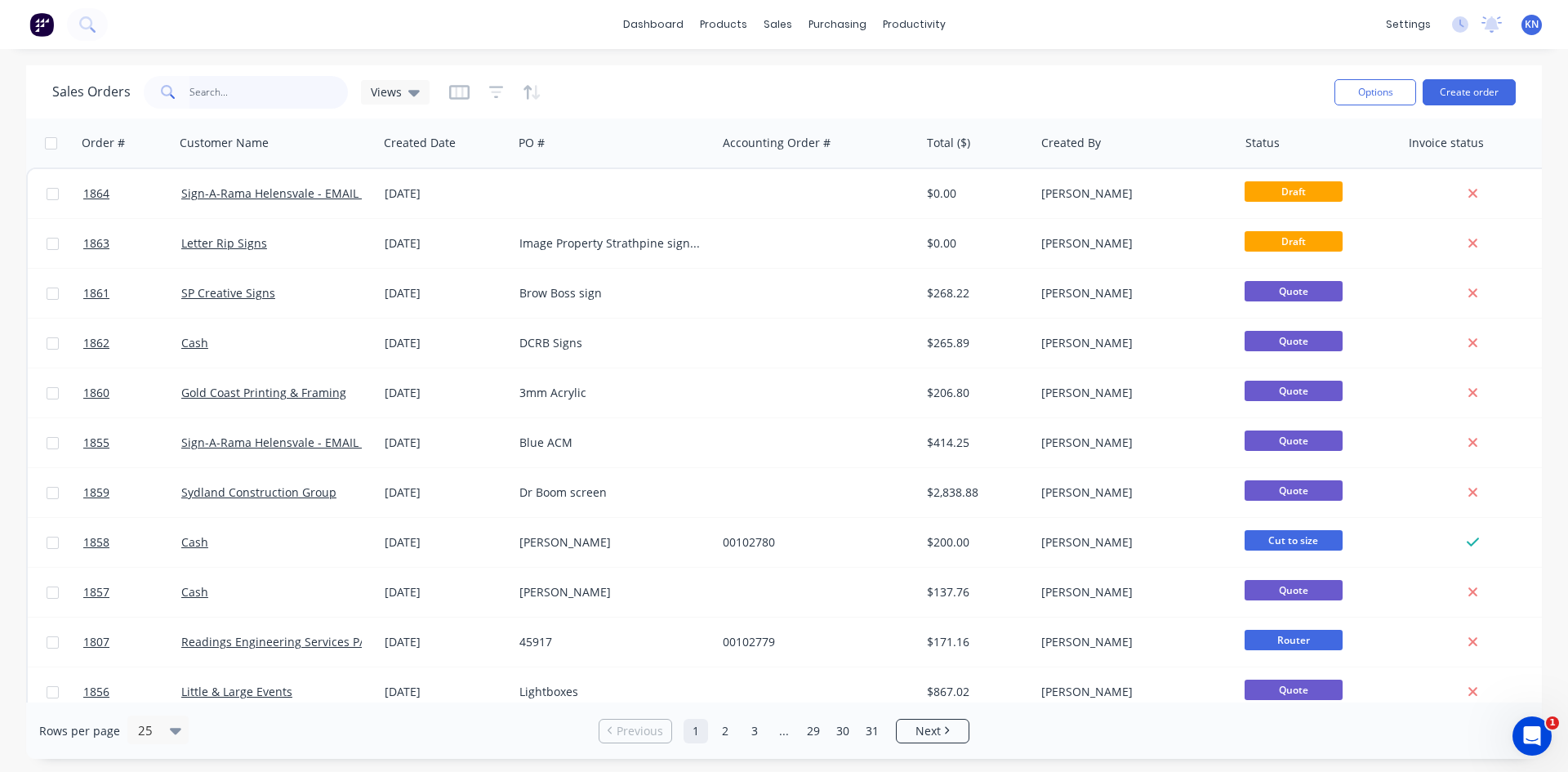
drag, startPoint x: 223, startPoint y: 92, endPoint x: 222, endPoint y: 82, distance: 10.0
click at [223, 92] on input "text" at bounding box center [269, 92] width 159 height 33
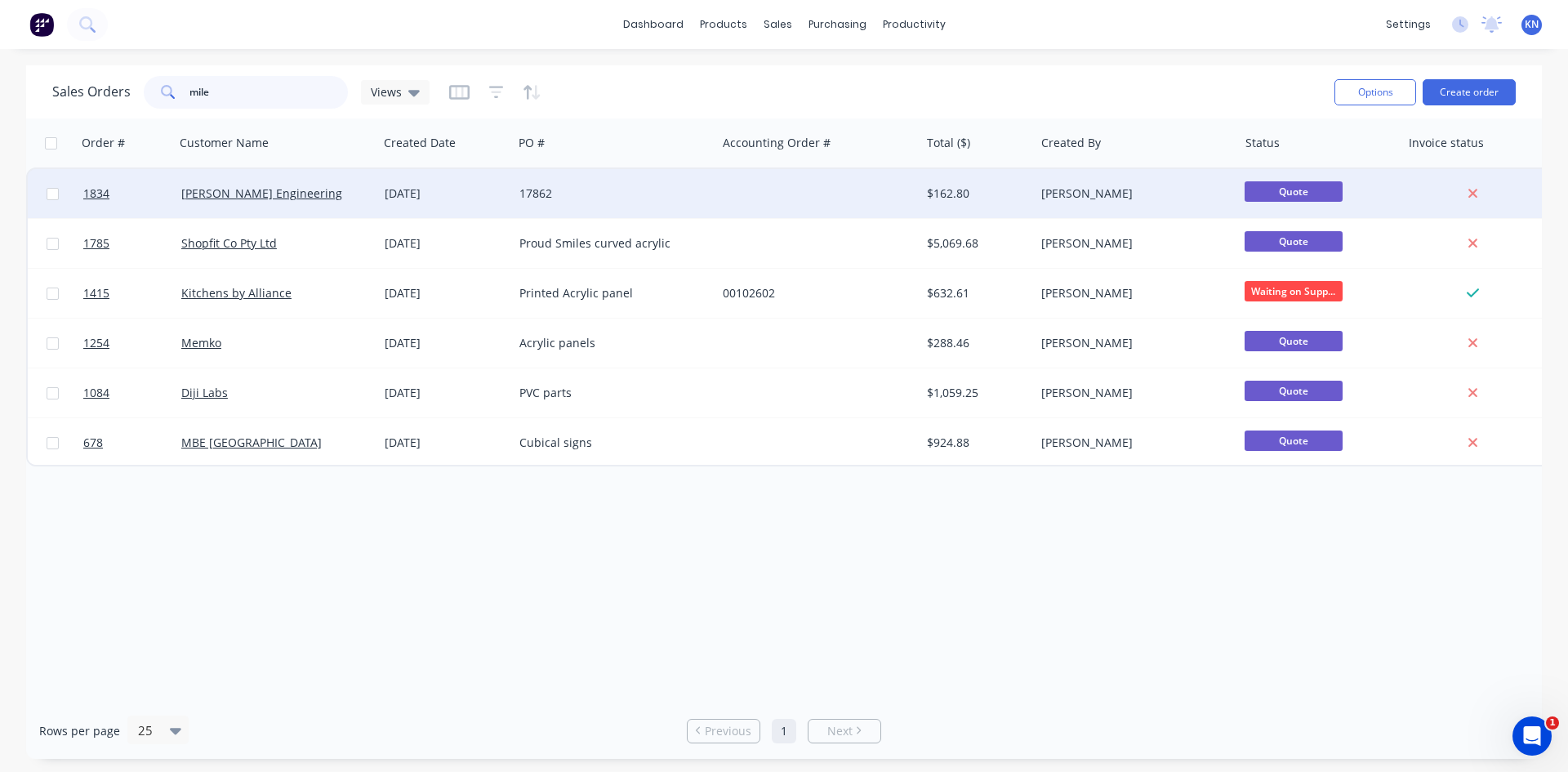
type input "mile"
click at [329, 193] on div "[PERSON_NAME] Engineering" at bounding box center [272, 193] width 182 height 16
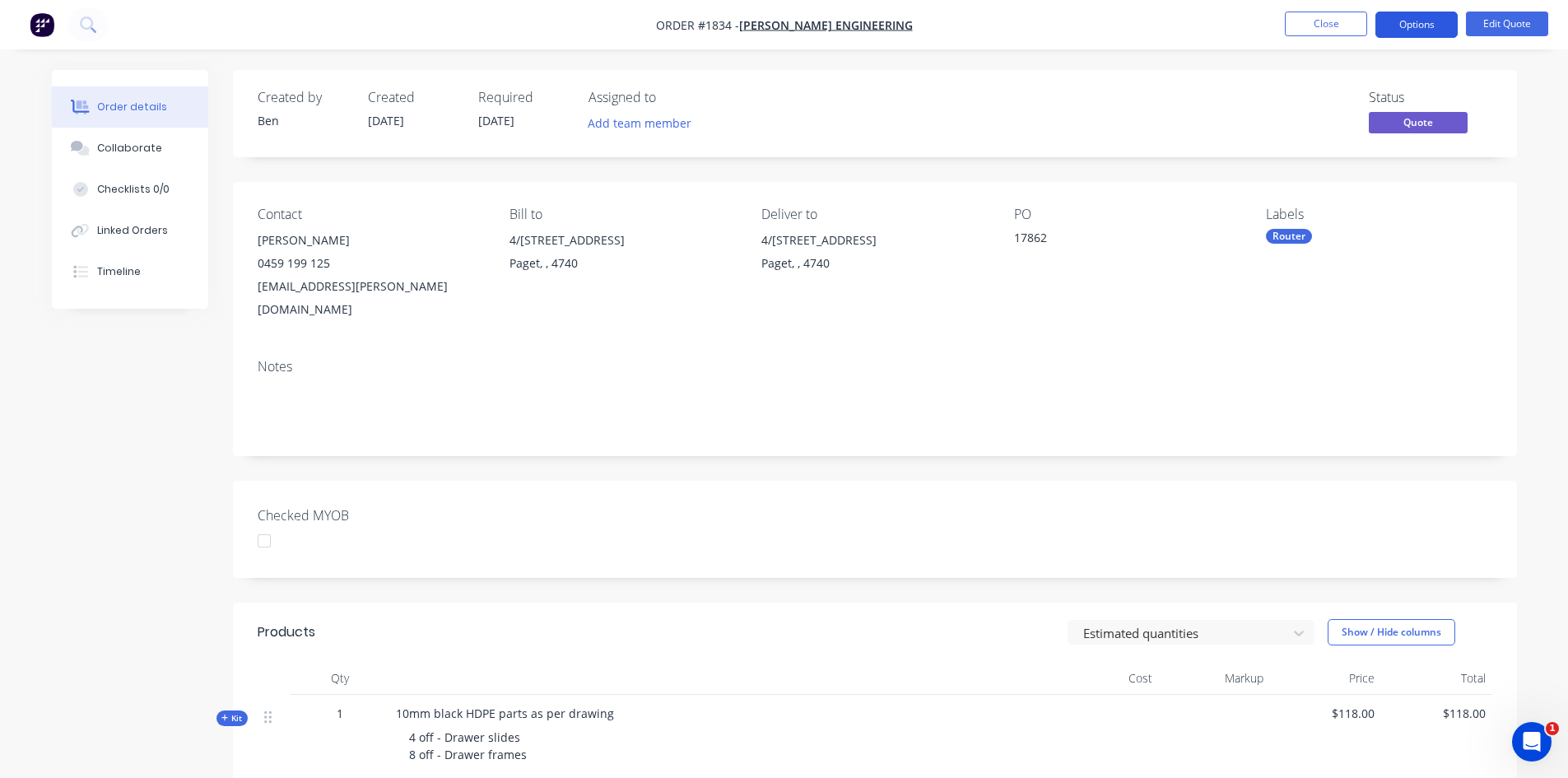
click at [1406, 22] on button "Options" at bounding box center [1416, 24] width 83 height 26
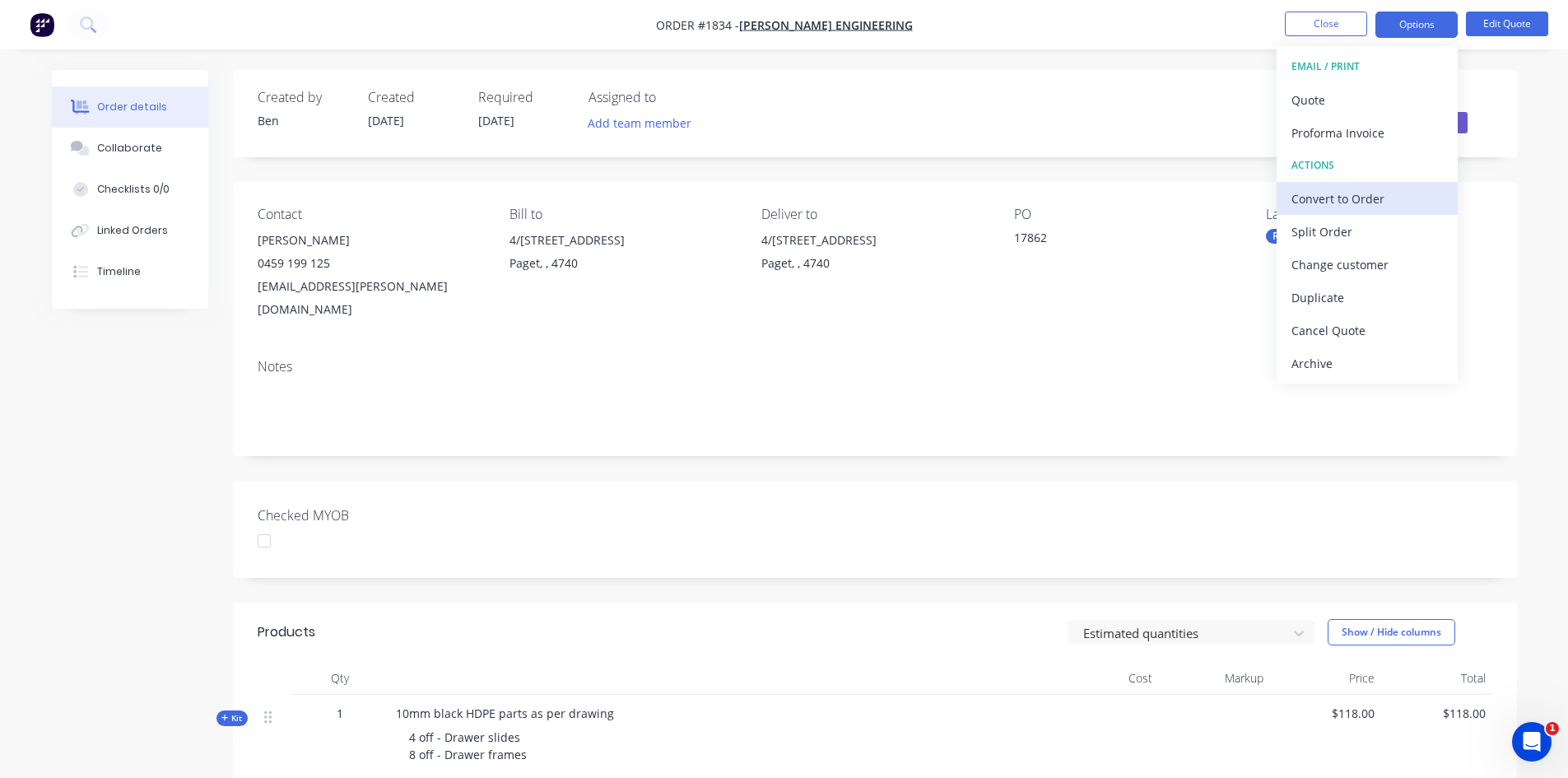
click at [1397, 197] on div "Convert to Order" at bounding box center [1367, 198] width 152 height 24
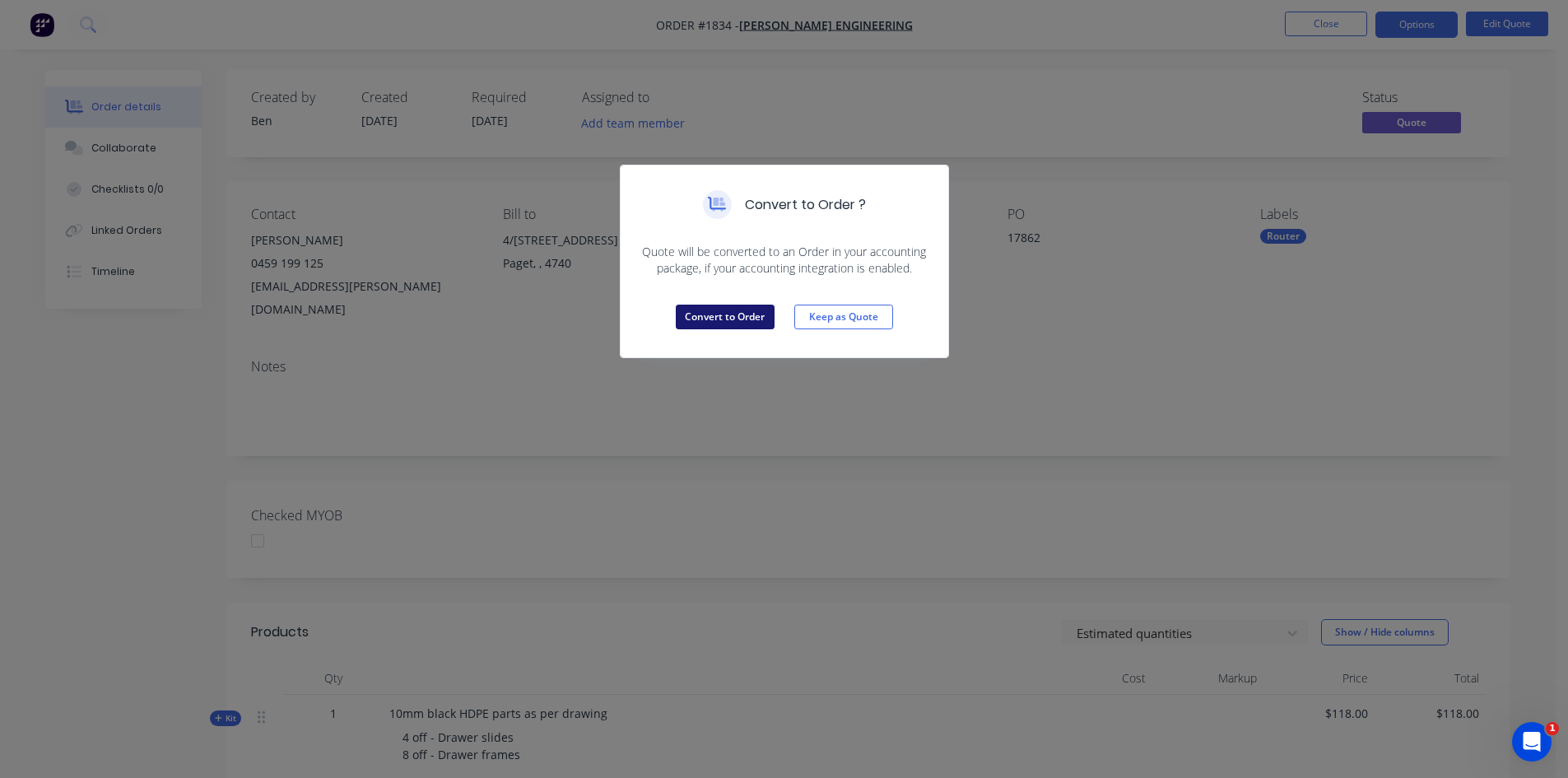
click at [710, 311] on button "Convert to Order" at bounding box center [725, 317] width 99 height 25
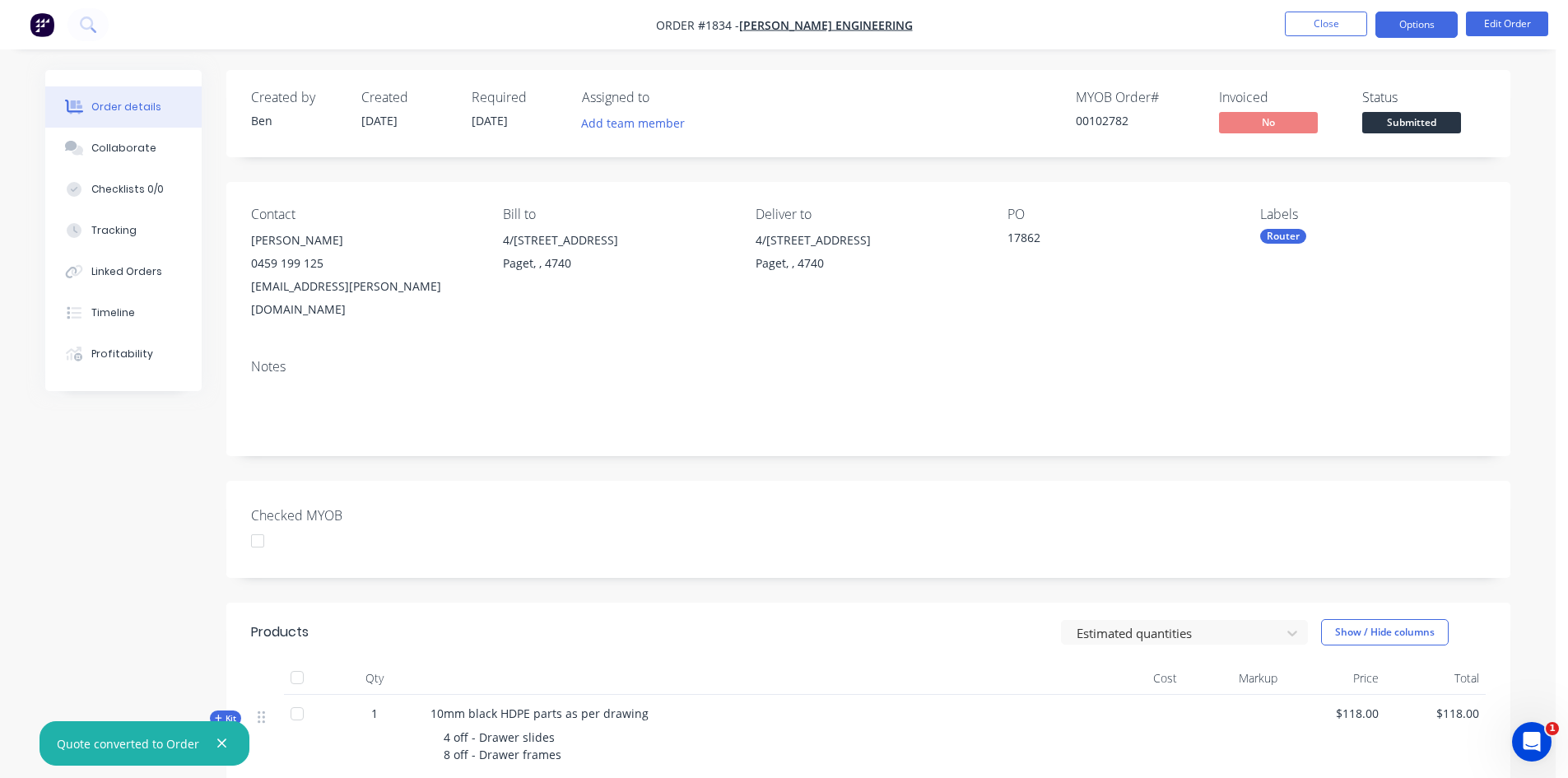
click at [1424, 22] on button "Options" at bounding box center [1416, 24] width 83 height 26
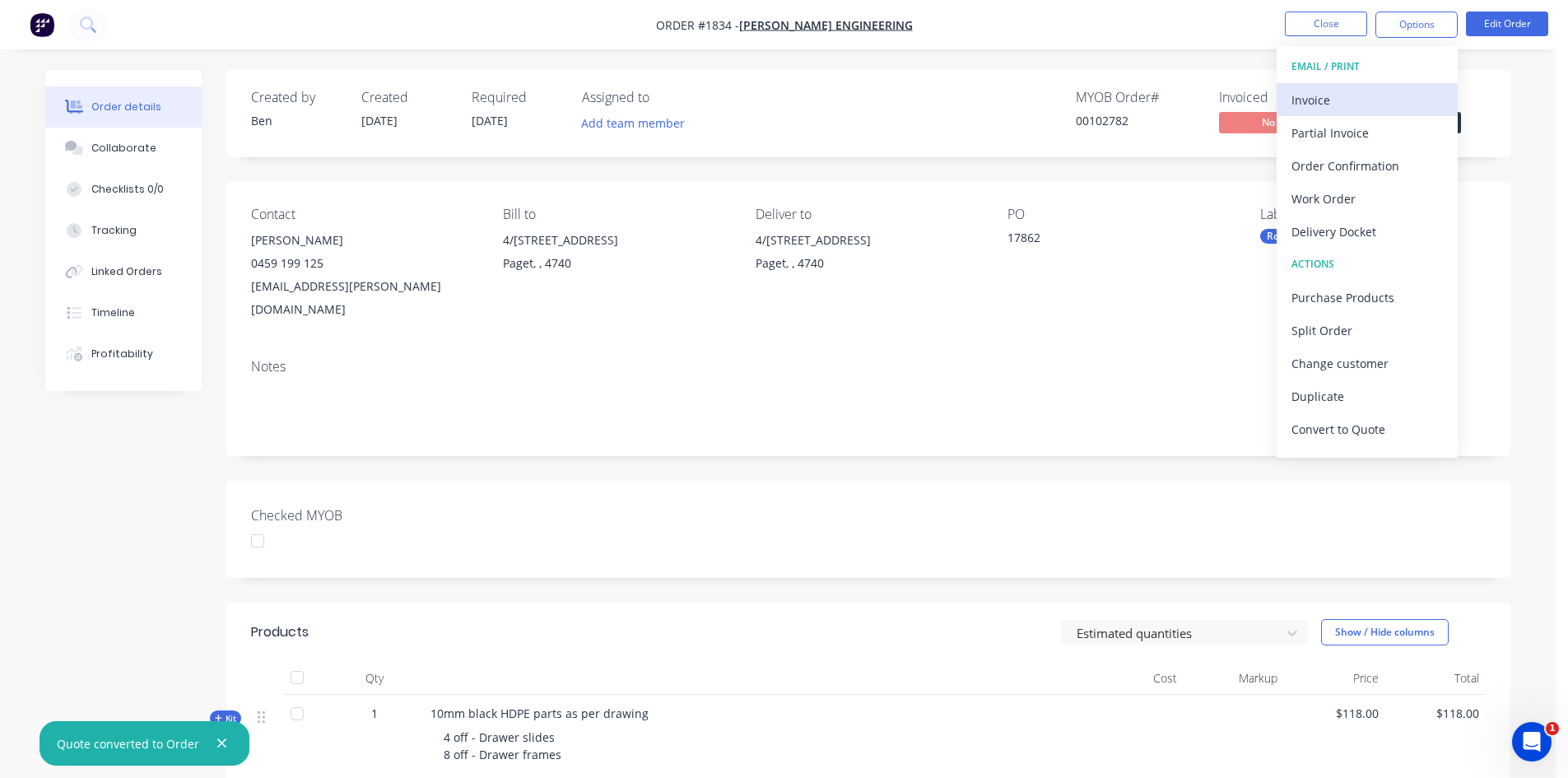
click at [1363, 98] on div "Invoice" at bounding box center [1367, 100] width 152 height 24
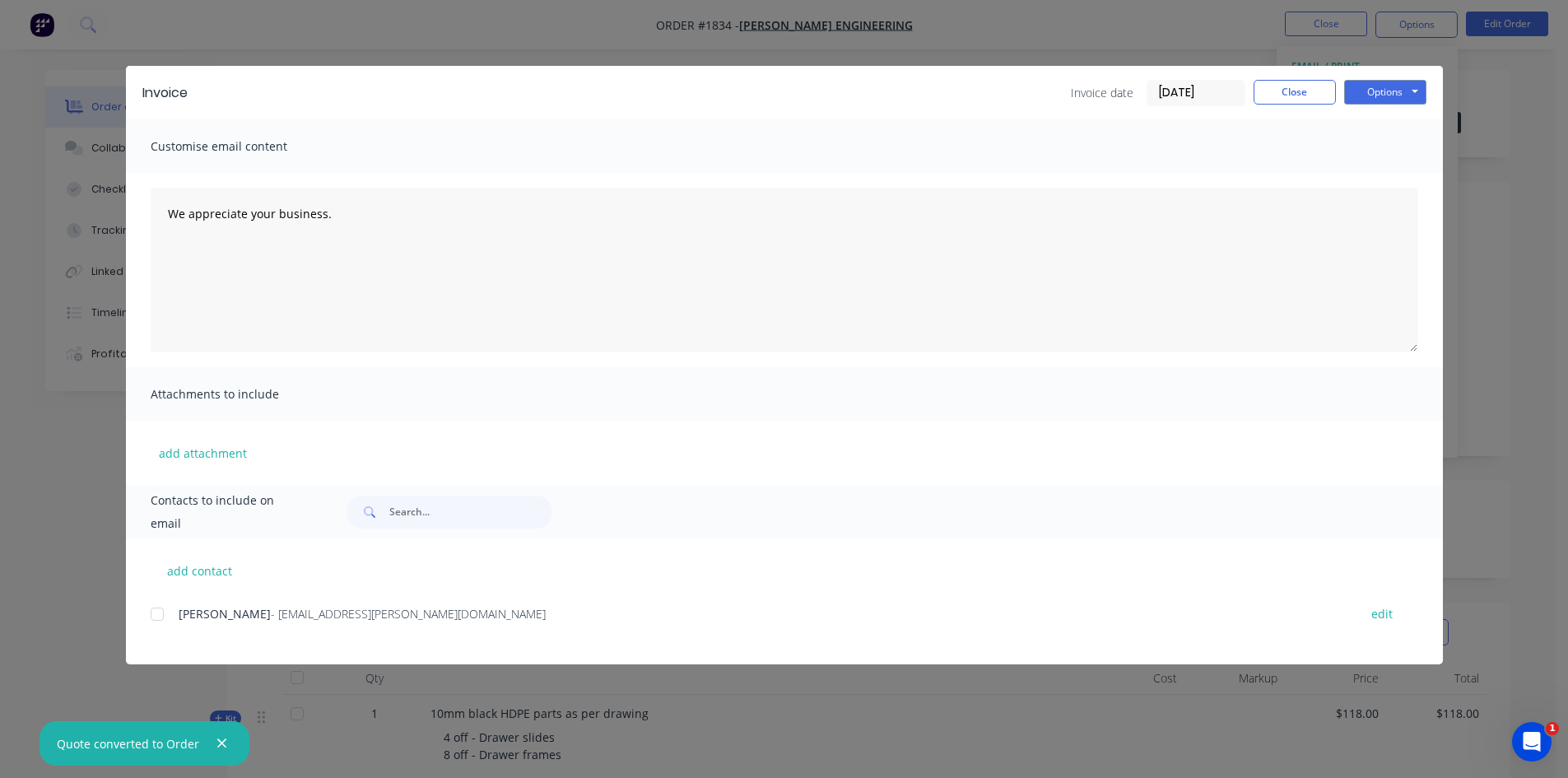
click at [1191, 93] on input "[DATE]" at bounding box center [1196, 93] width 97 height 25
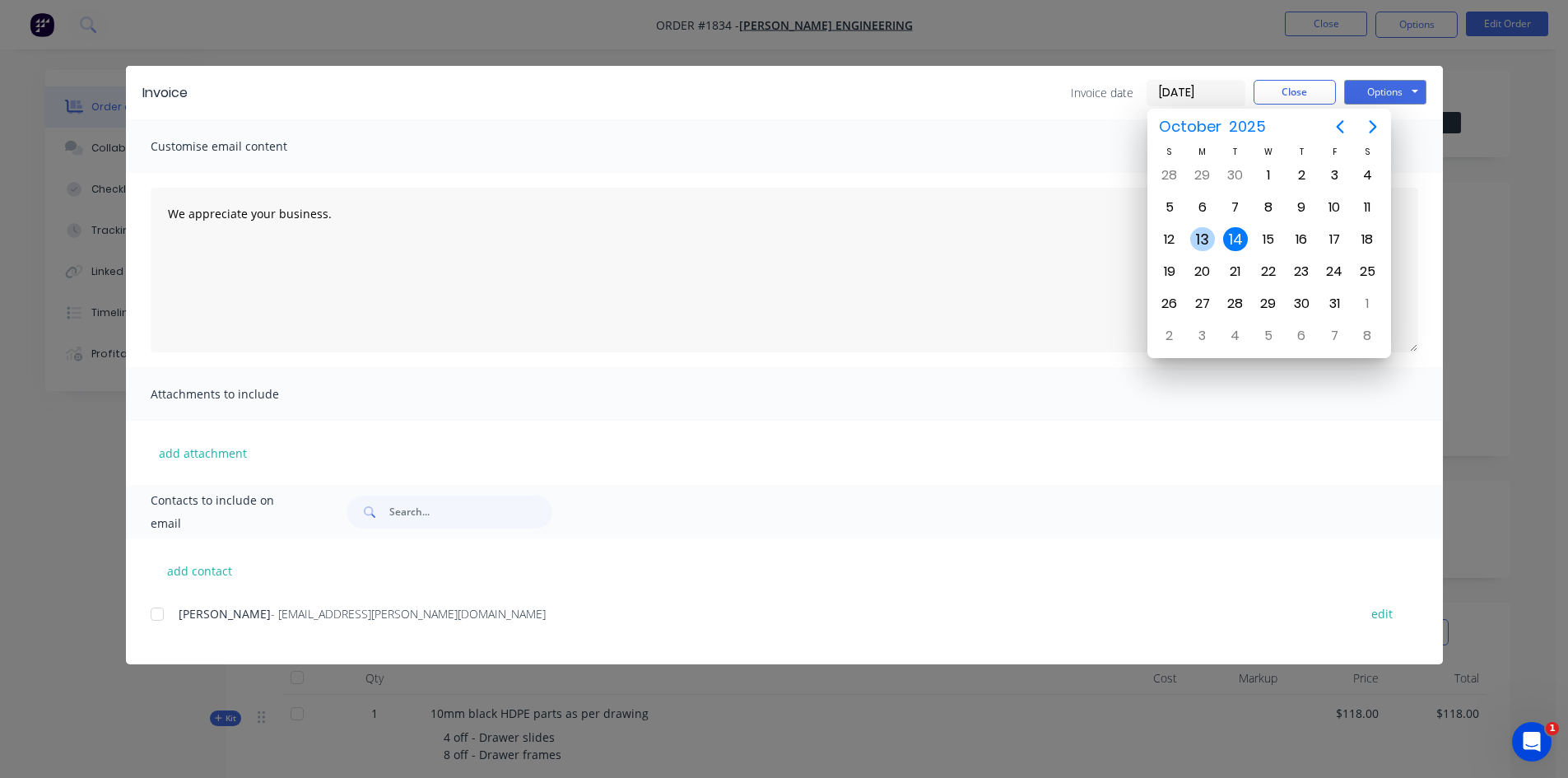
click at [1211, 236] on div "13" at bounding box center [1203, 240] width 25 height 25
type input "[DATE]"
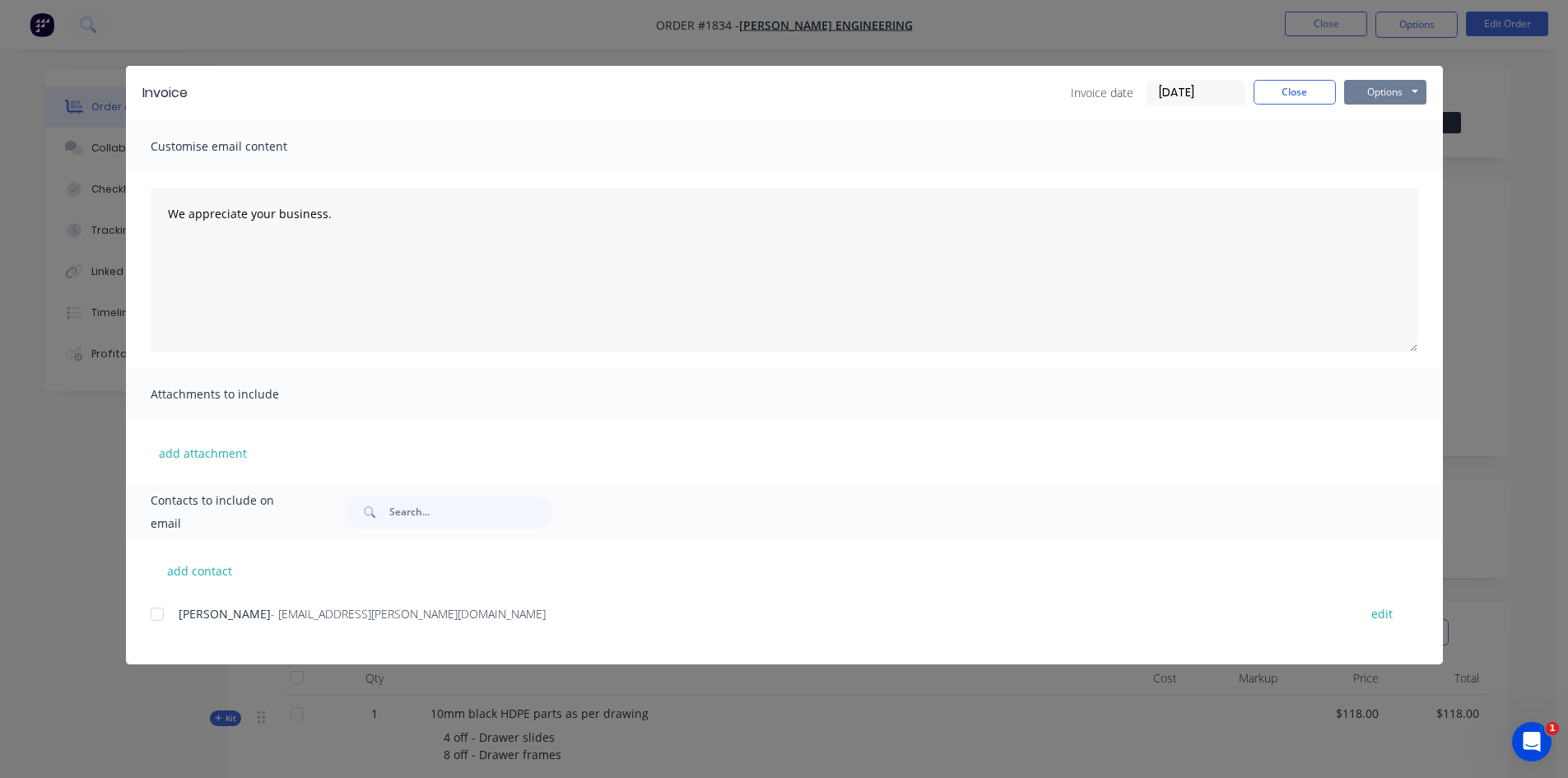
click at [1388, 92] on button "Options" at bounding box center [1386, 92] width 83 height 25
click at [1392, 147] on button "Print" at bounding box center [1397, 148] width 105 height 27
click at [1308, 92] on button "Close" at bounding box center [1295, 92] width 83 height 25
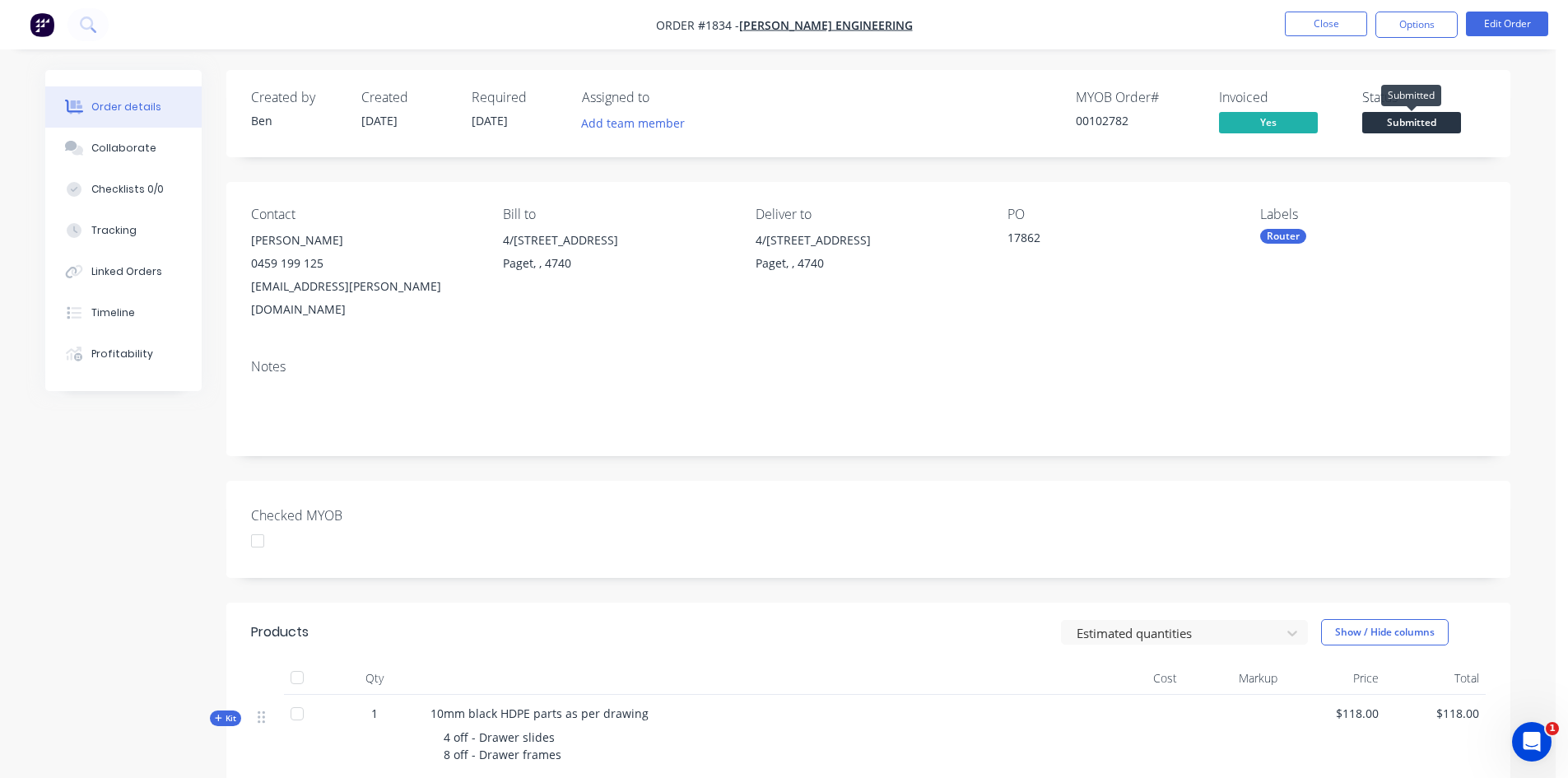
click at [1439, 119] on span "Submitted" at bounding box center [1412, 122] width 99 height 21
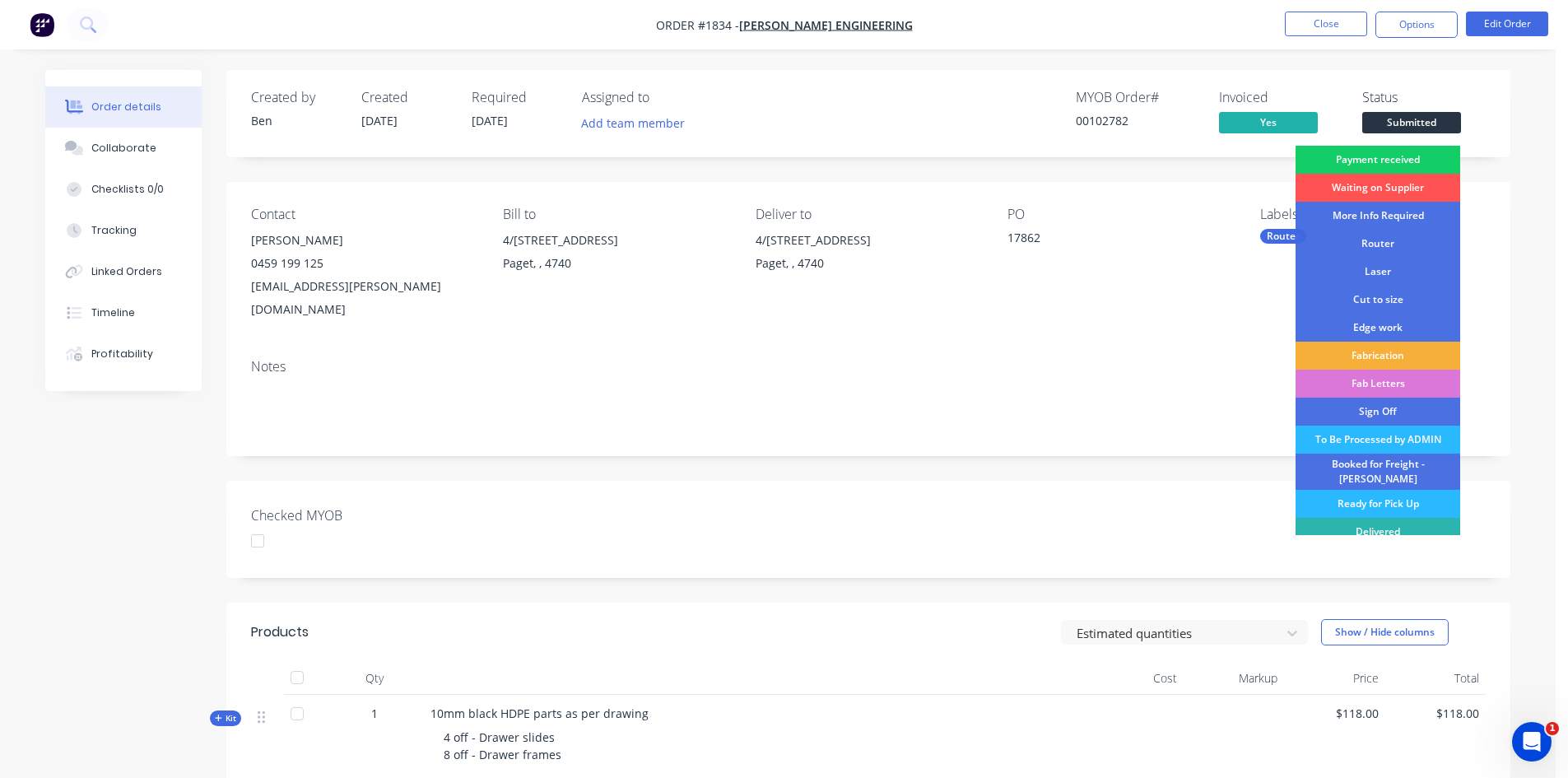
click at [1398, 156] on div "Payment received" at bounding box center [1377, 159] width 164 height 28
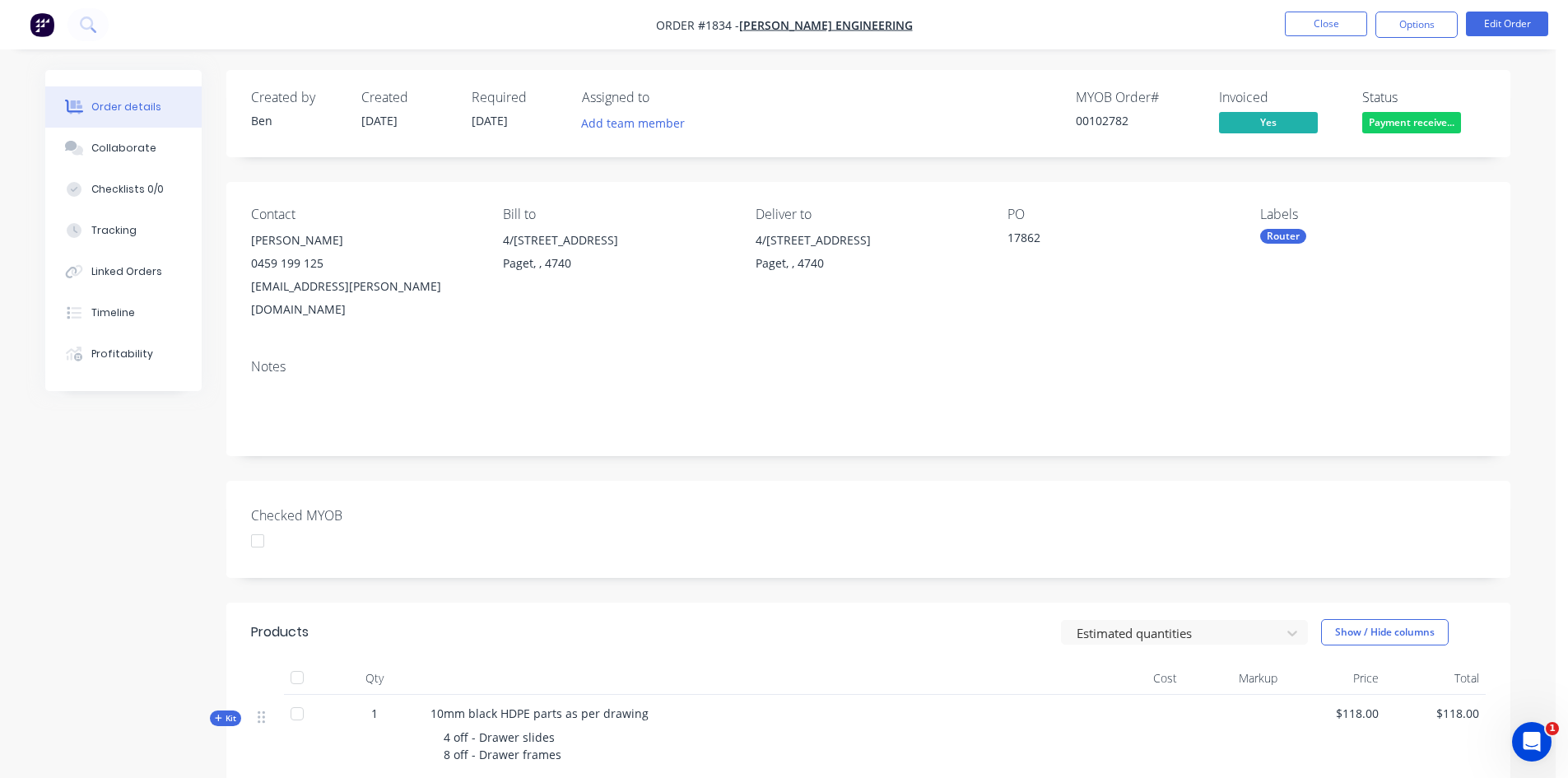
click at [1289, 230] on div "Router" at bounding box center [1283, 236] width 46 height 15
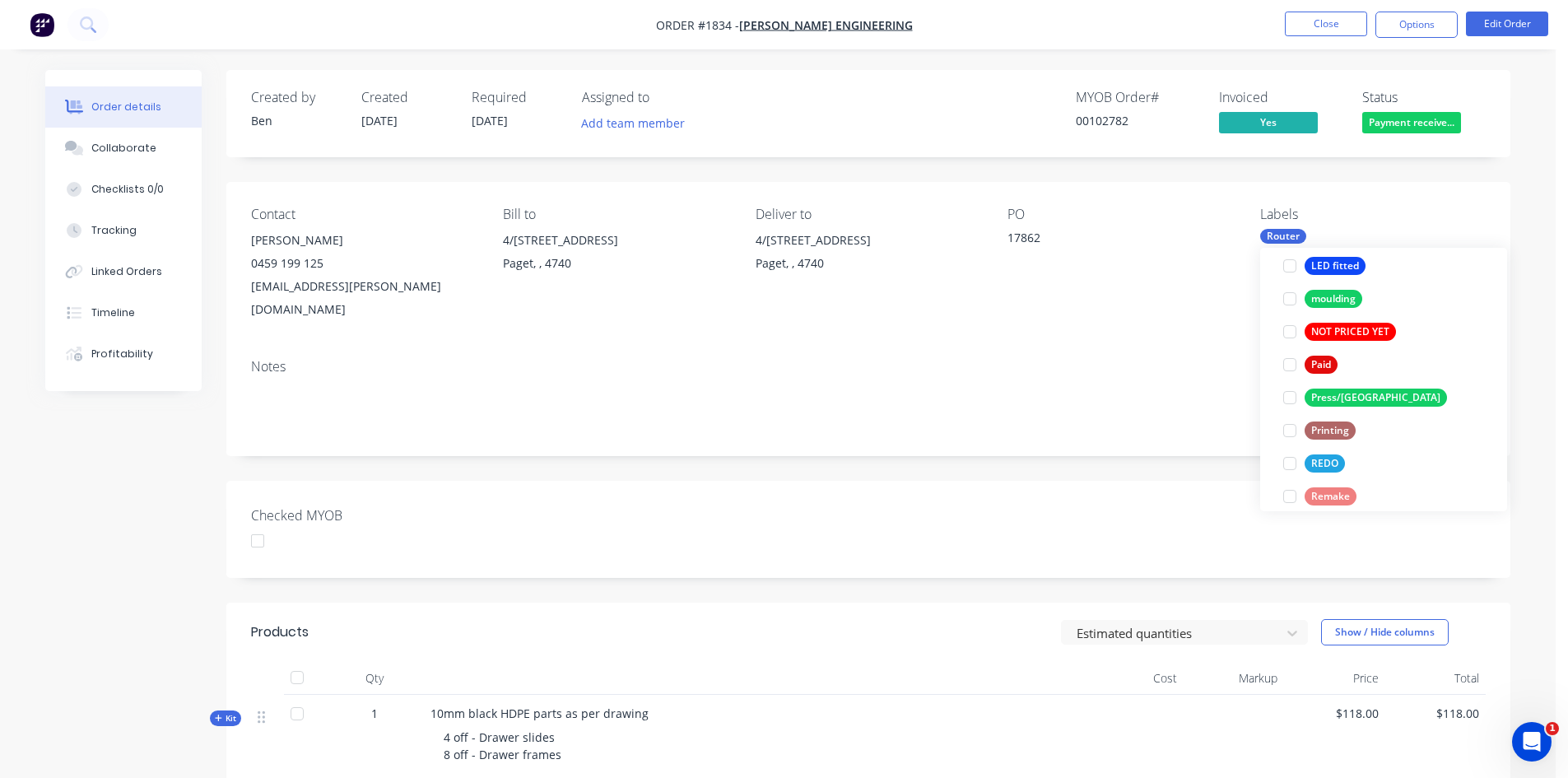
scroll to position [576, 0]
click at [1291, 363] on div at bounding box center [1290, 363] width 33 height 33
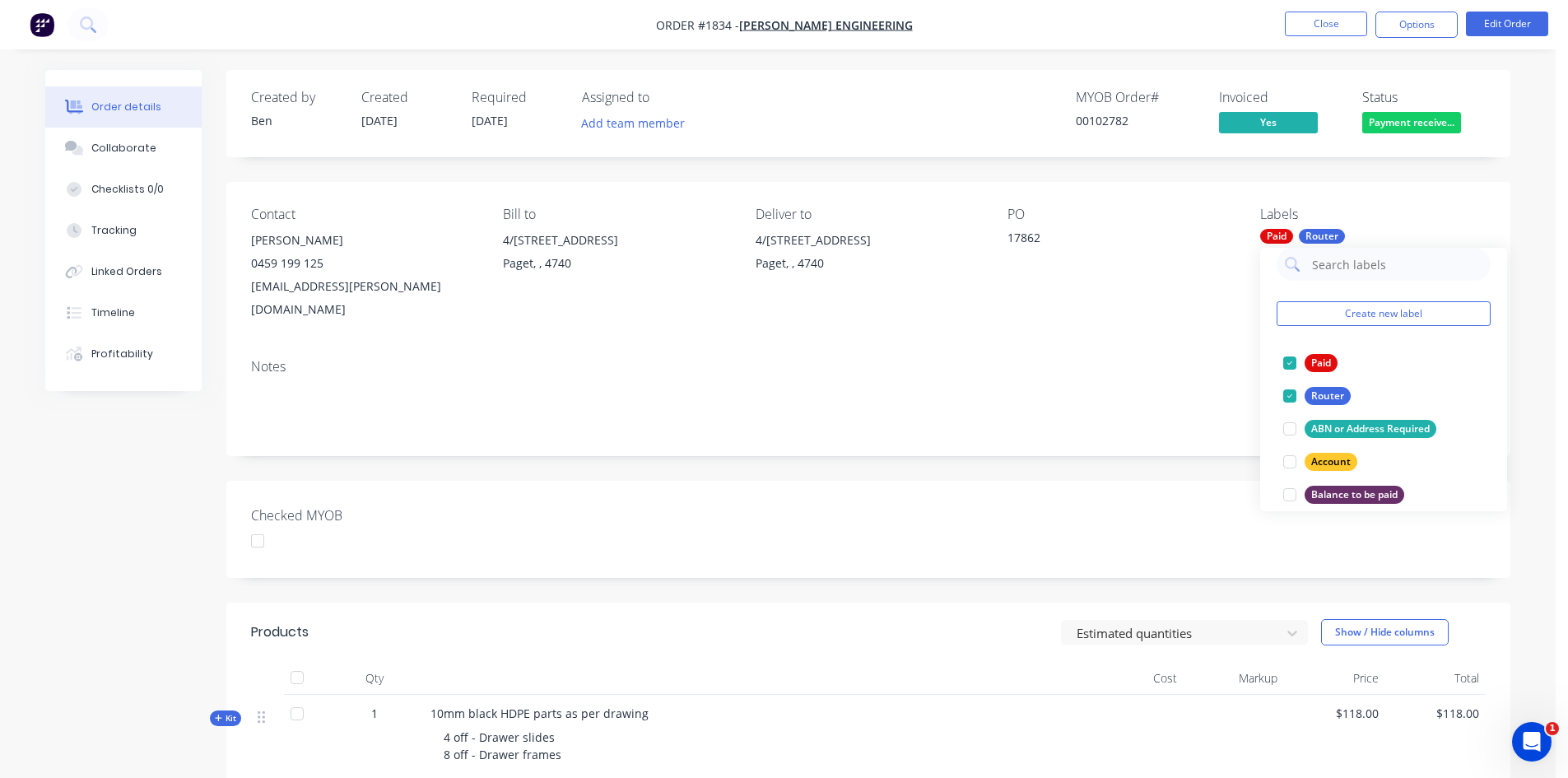
click at [1104, 439] on div "Created by Ben Created 14/10/25 Required 09/10/25 Assigned to Add team member M…" at bounding box center [868, 577] width 1284 height 1015
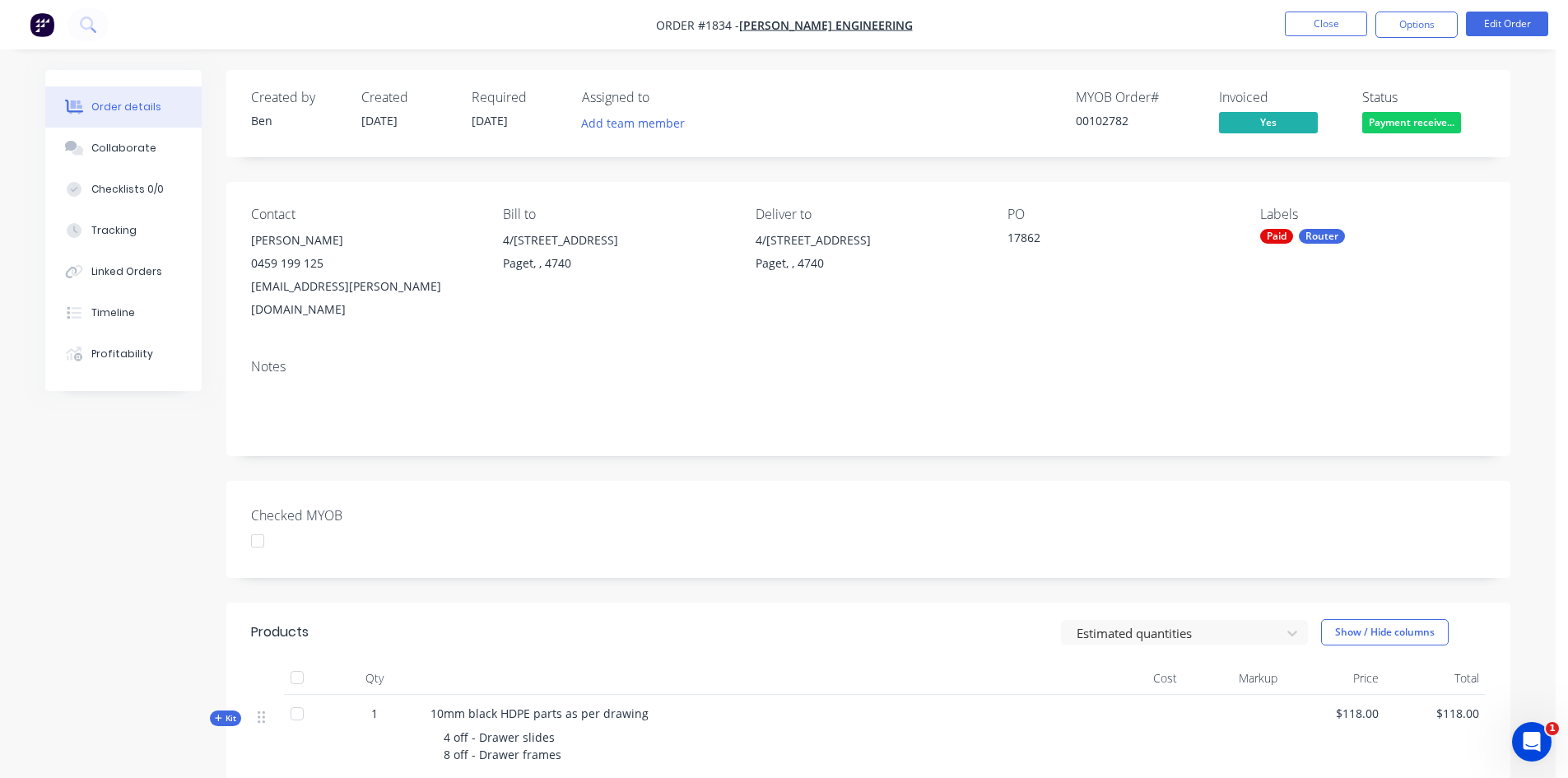
click at [257, 524] on div at bounding box center [258, 540] width 33 height 33
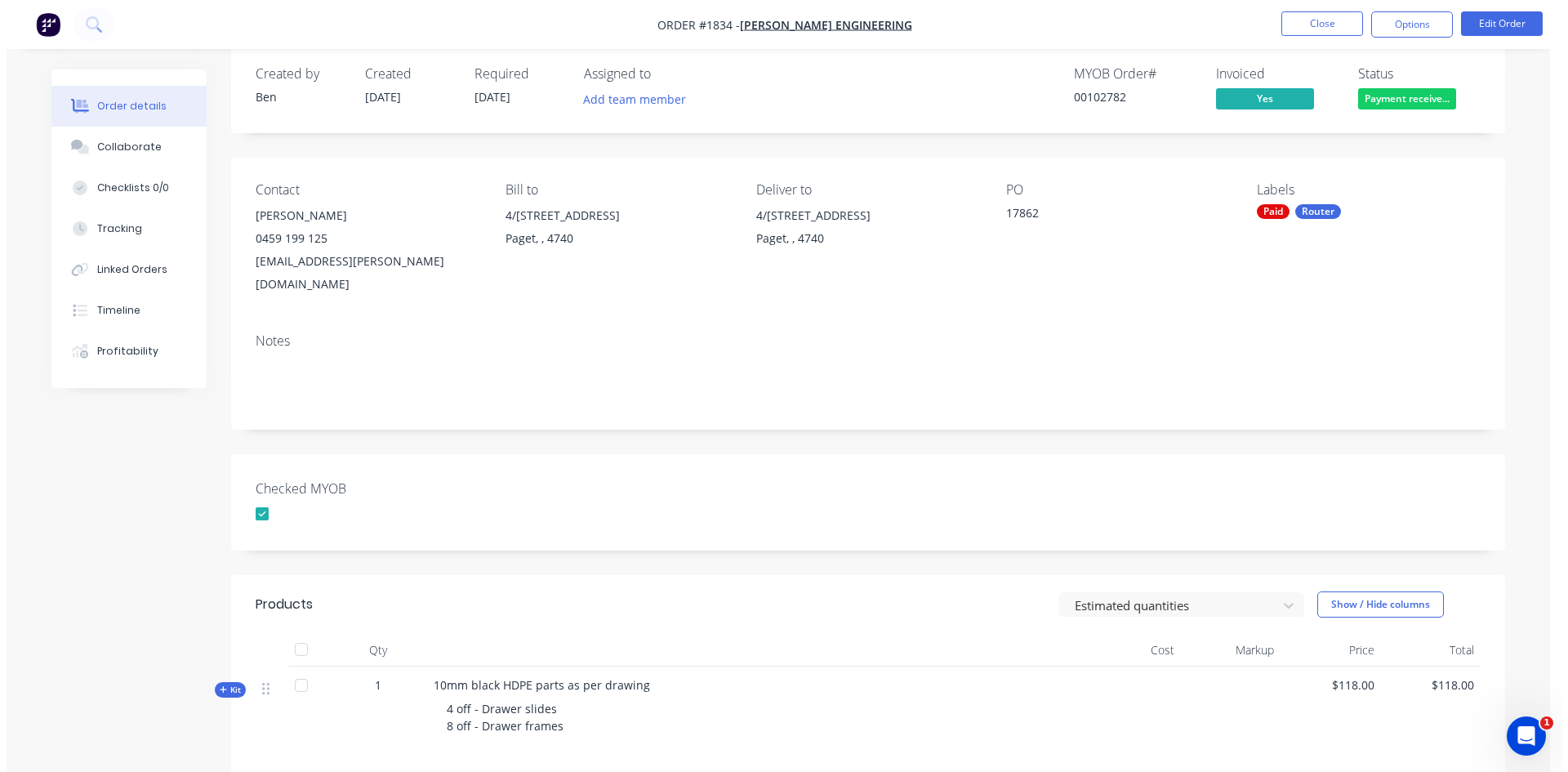
scroll to position [0, 0]
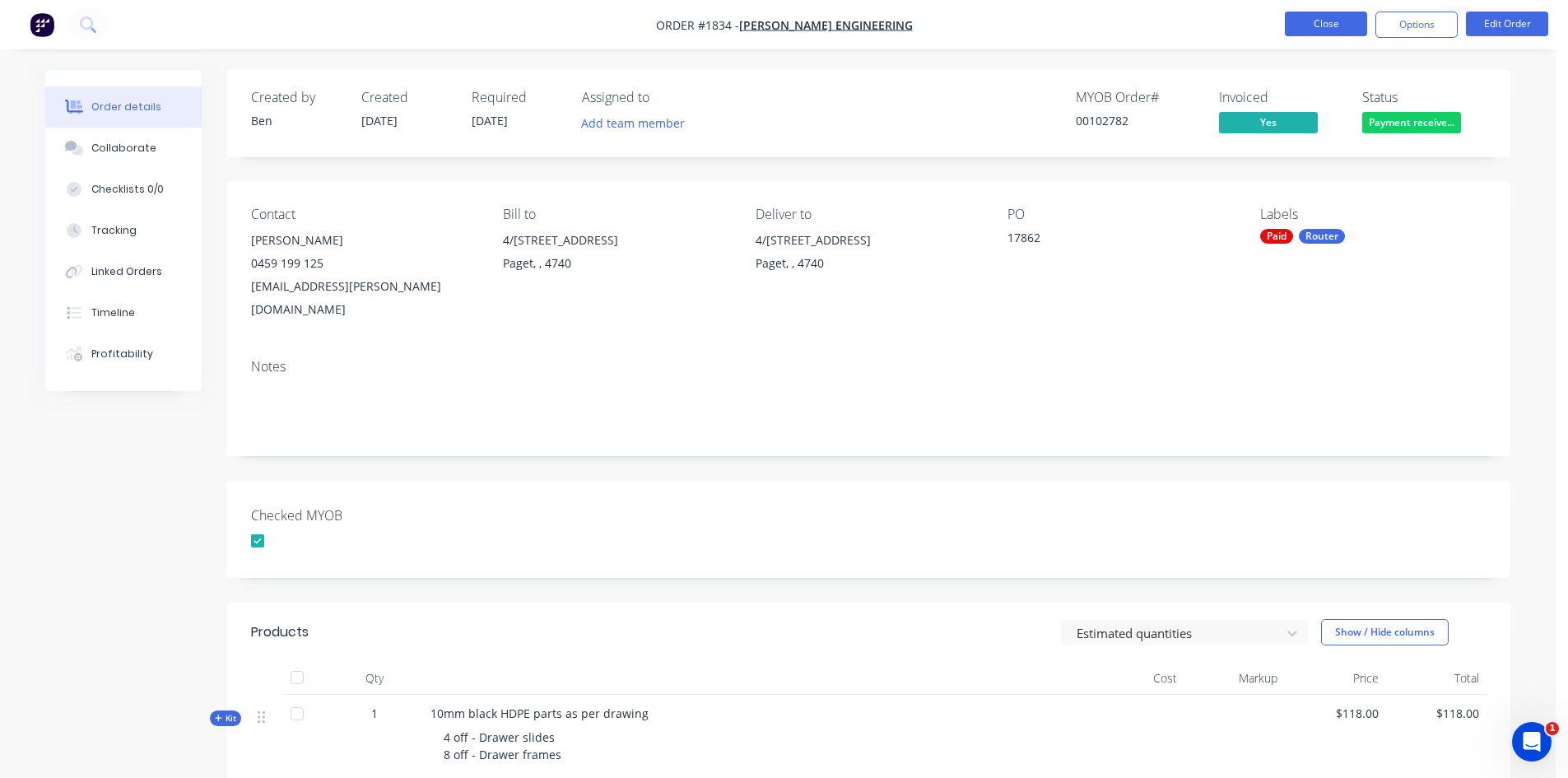
click at [1322, 22] on button "Close" at bounding box center [1327, 24] width 83 height 25
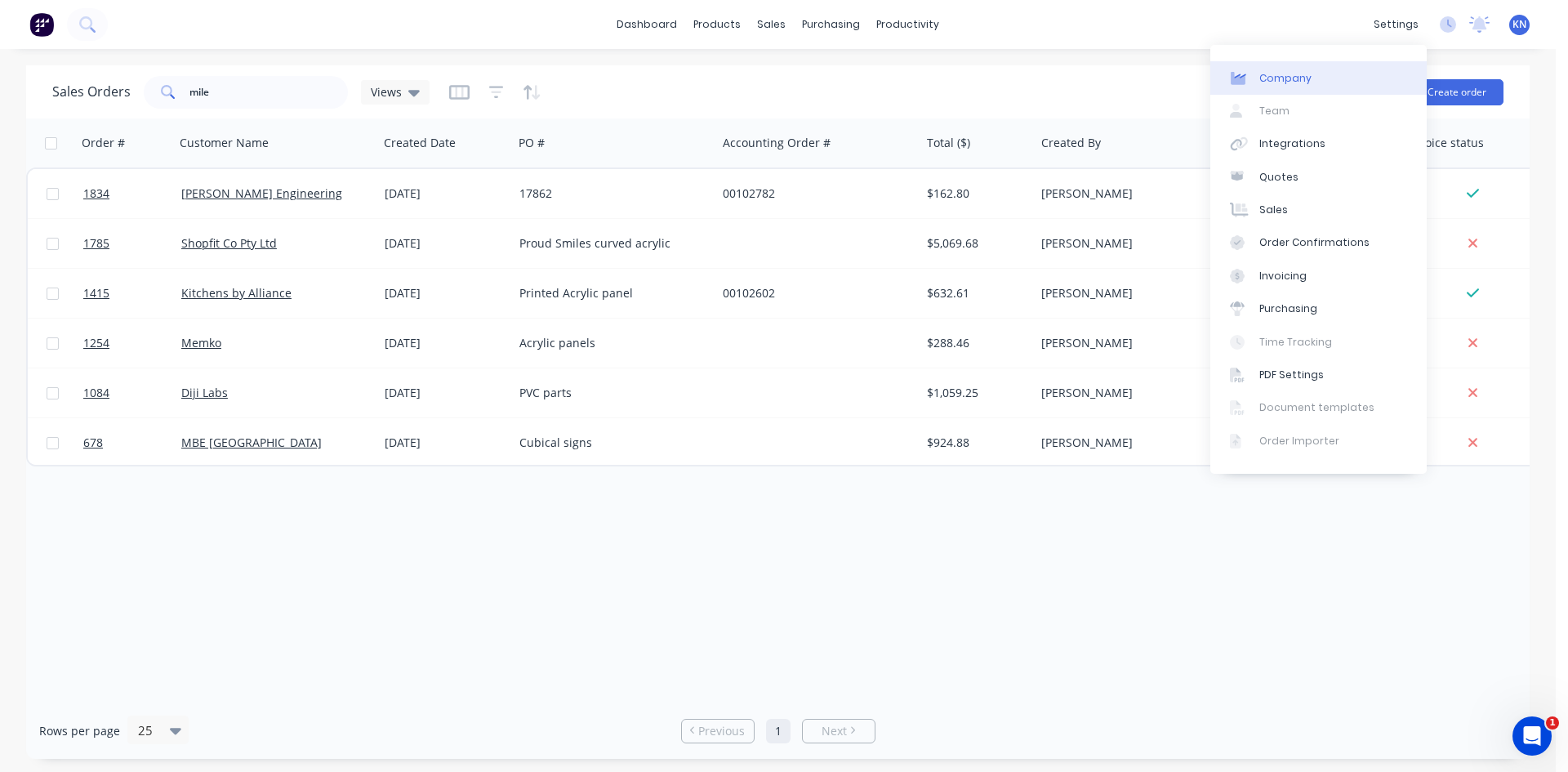
click at [1293, 76] on div "Company" at bounding box center [1285, 78] width 53 height 15
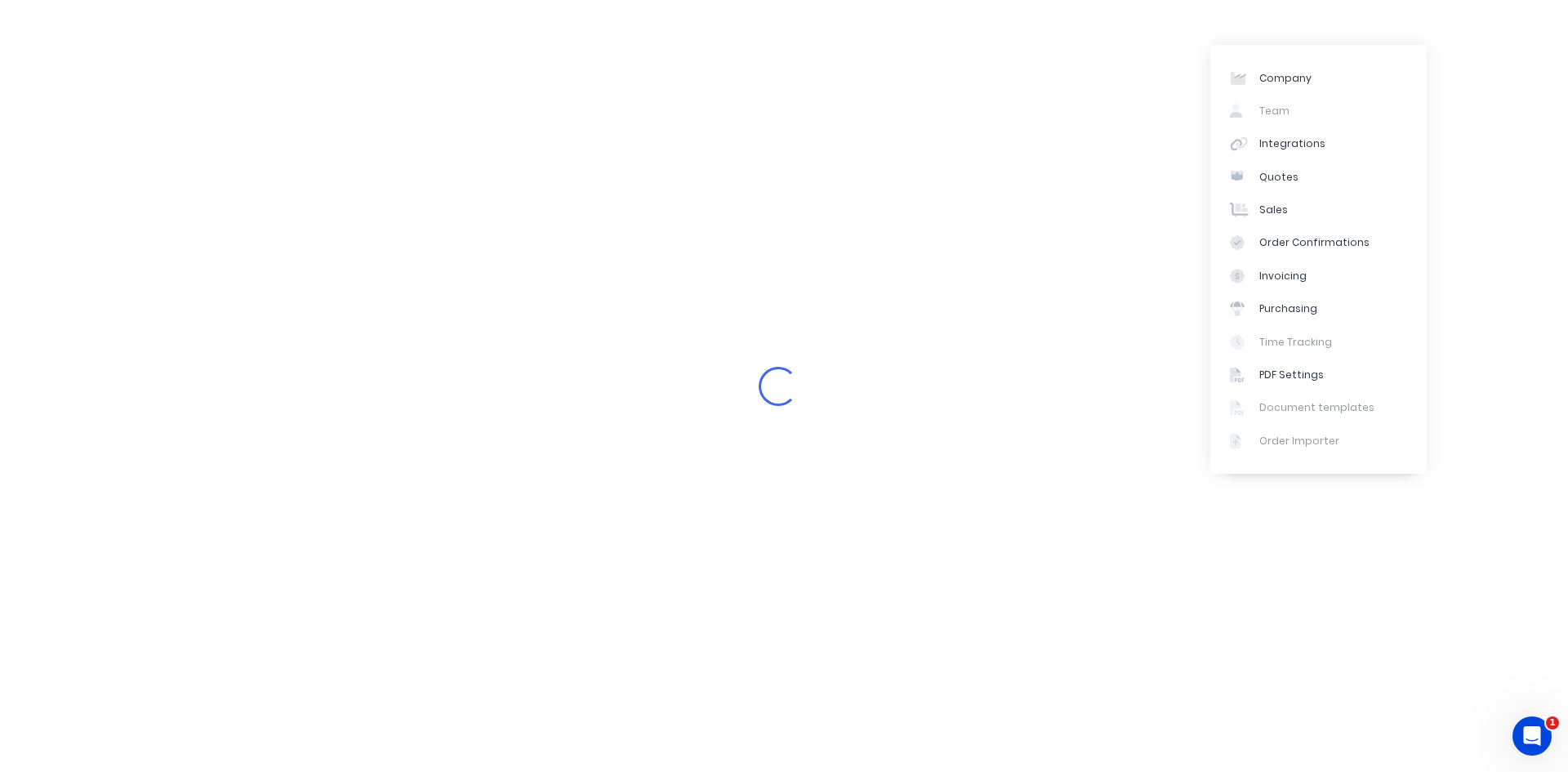
select select "AU"
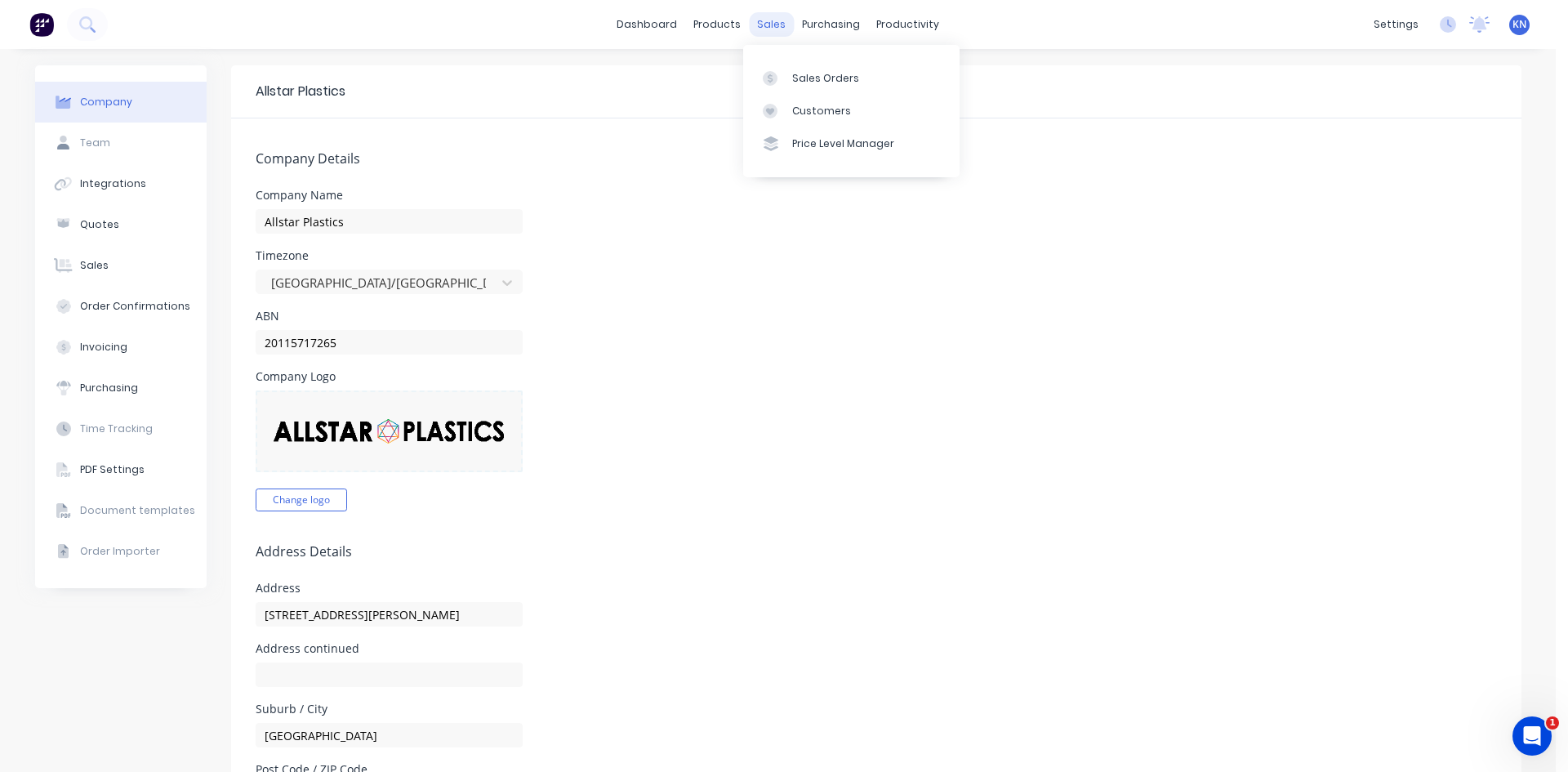
click at [766, 23] on div "sales" at bounding box center [771, 25] width 45 height 25
click at [743, 392] on div "Company Logo Change logo" at bounding box center [876, 441] width 1241 height 141
click at [110, 264] on button "Sales" at bounding box center [120, 265] width 172 height 41
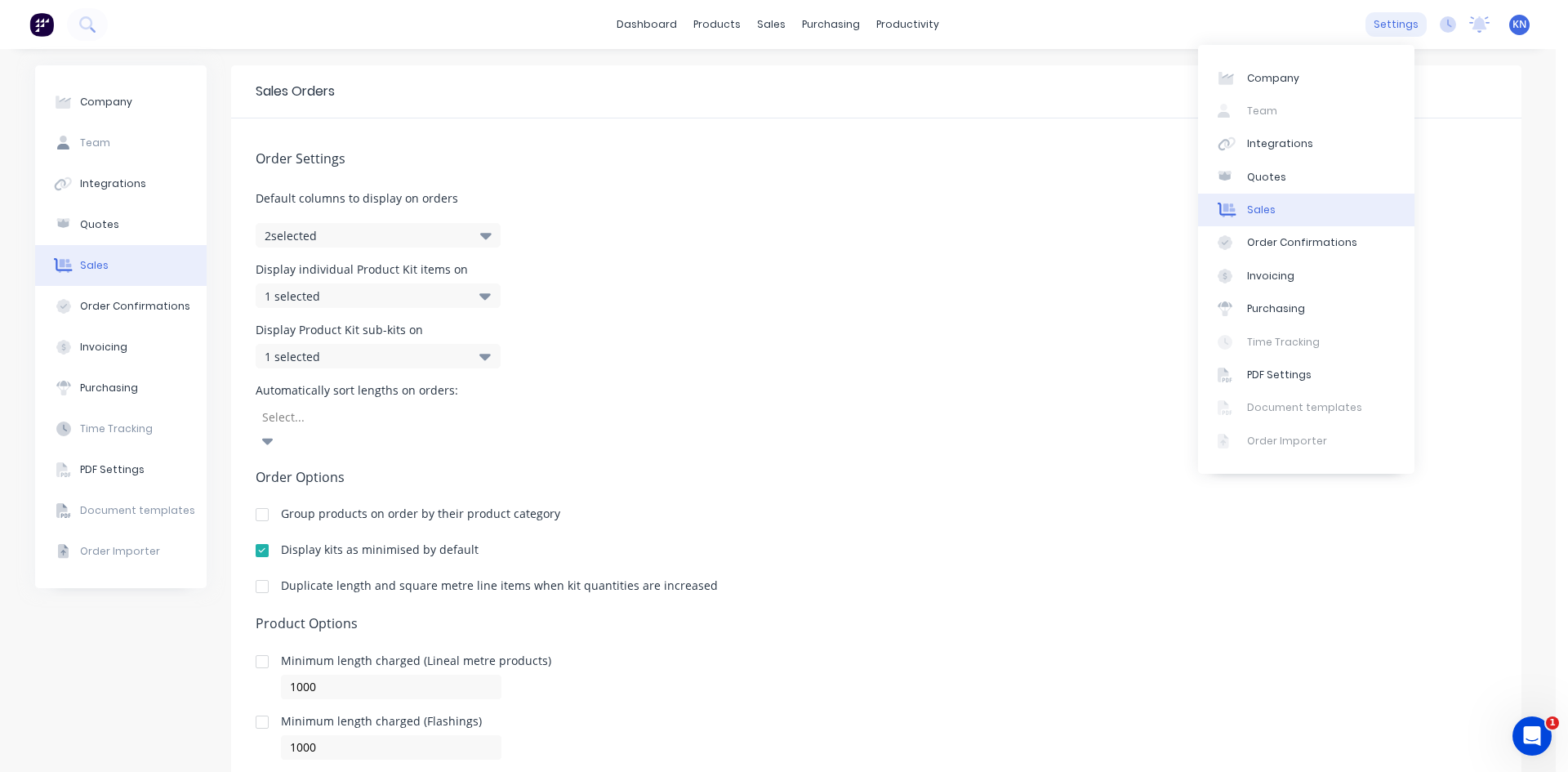
click at [1390, 30] on div "settings" at bounding box center [1395, 25] width 61 height 25
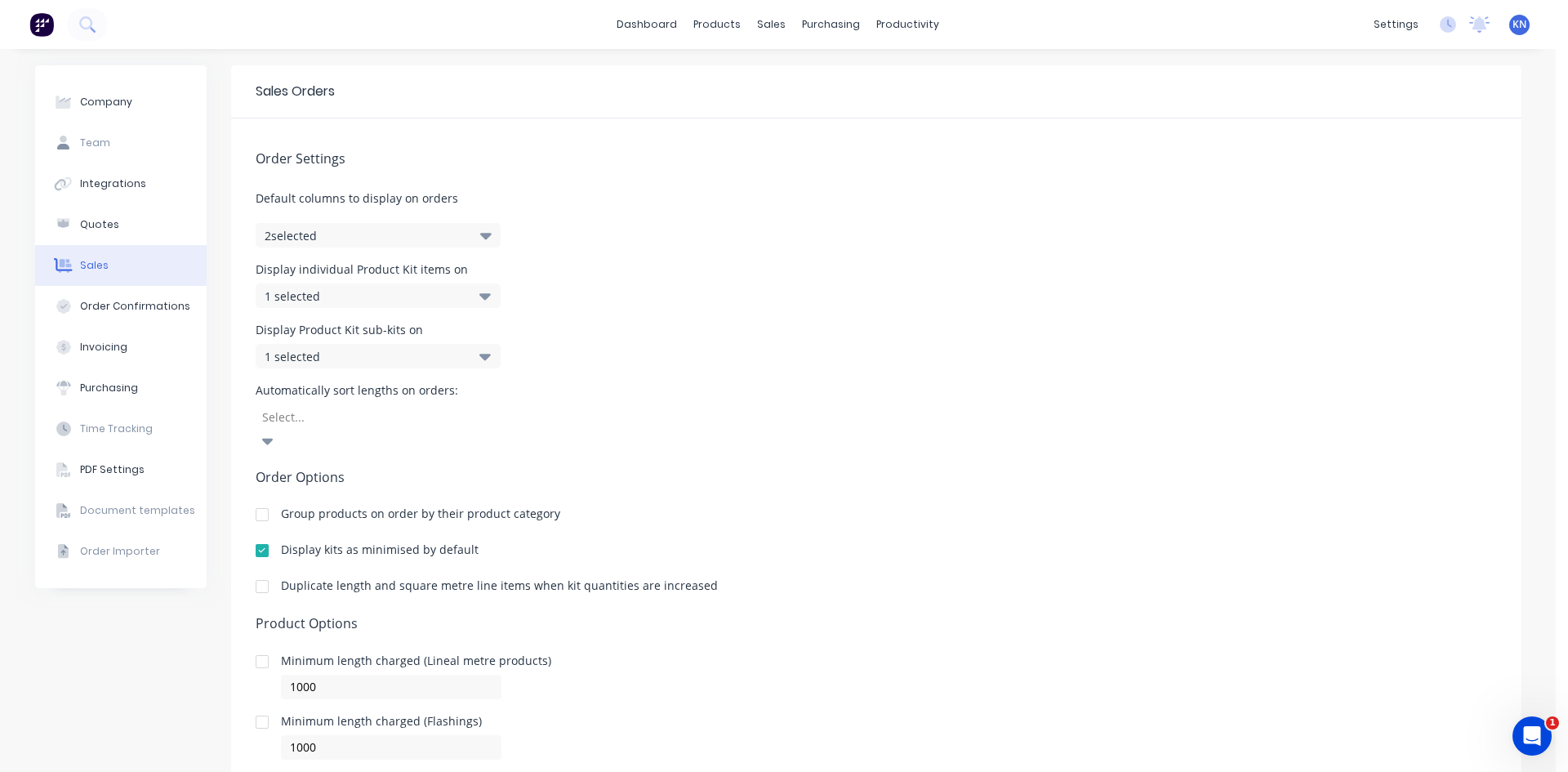
click at [1016, 191] on span "Default columns to display on orders" at bounding box center [876, 198] width 1241 height 17
click at [106, 102] on div "Company" at bounding box center [106, 102] width 53 height 15
select select "AU"
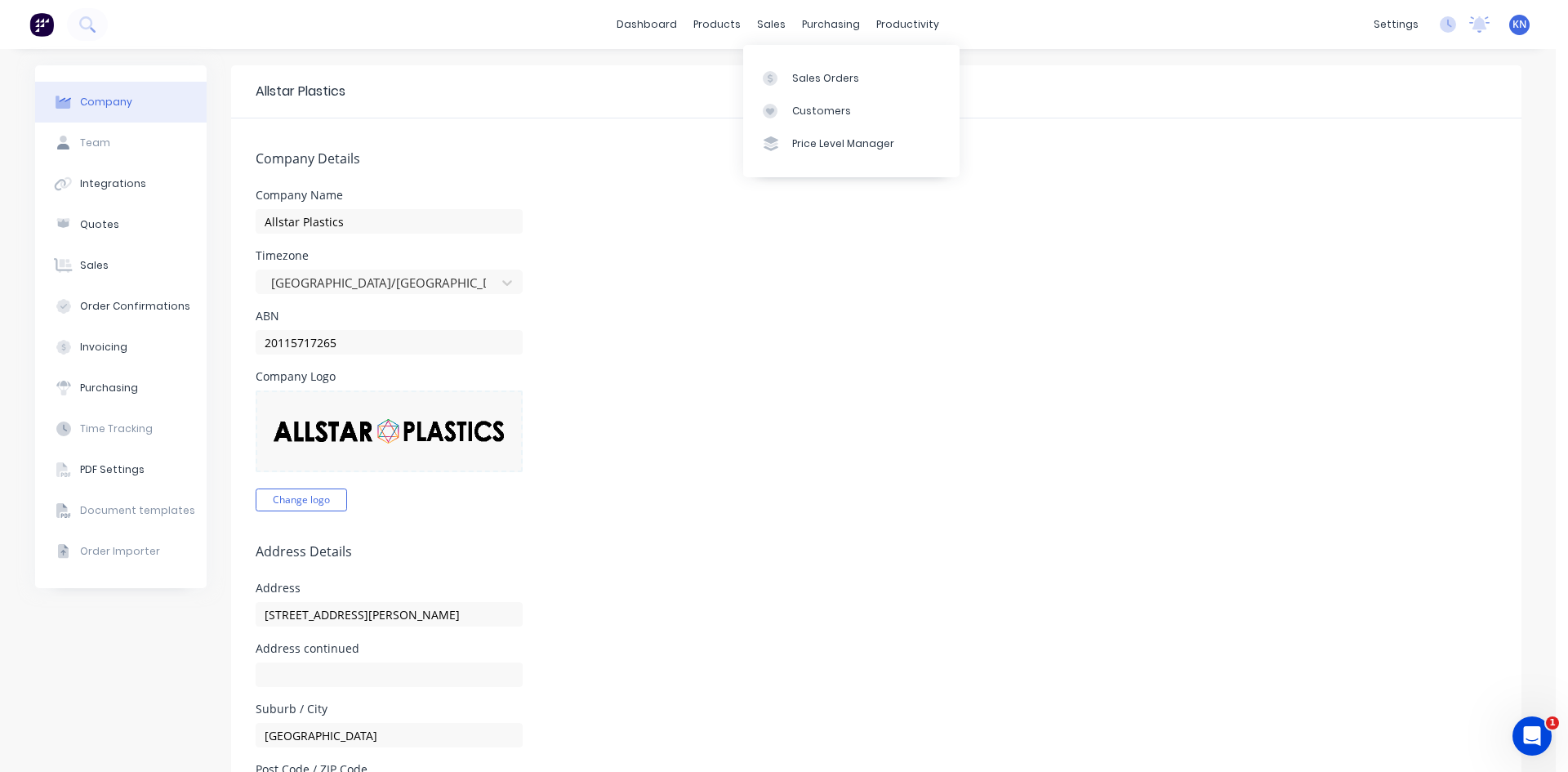
drag, startPoint x: 758, startPoint y: 25, endPoint x: 776, endPoint y: 37, distance: 21.6
click at [758, 25] on div "sales" at bounding box center [771, 25] width 45 height 25
click at [805, 75] on div "Sales Orders" at bounding box center [825, 78] width 67 height 15
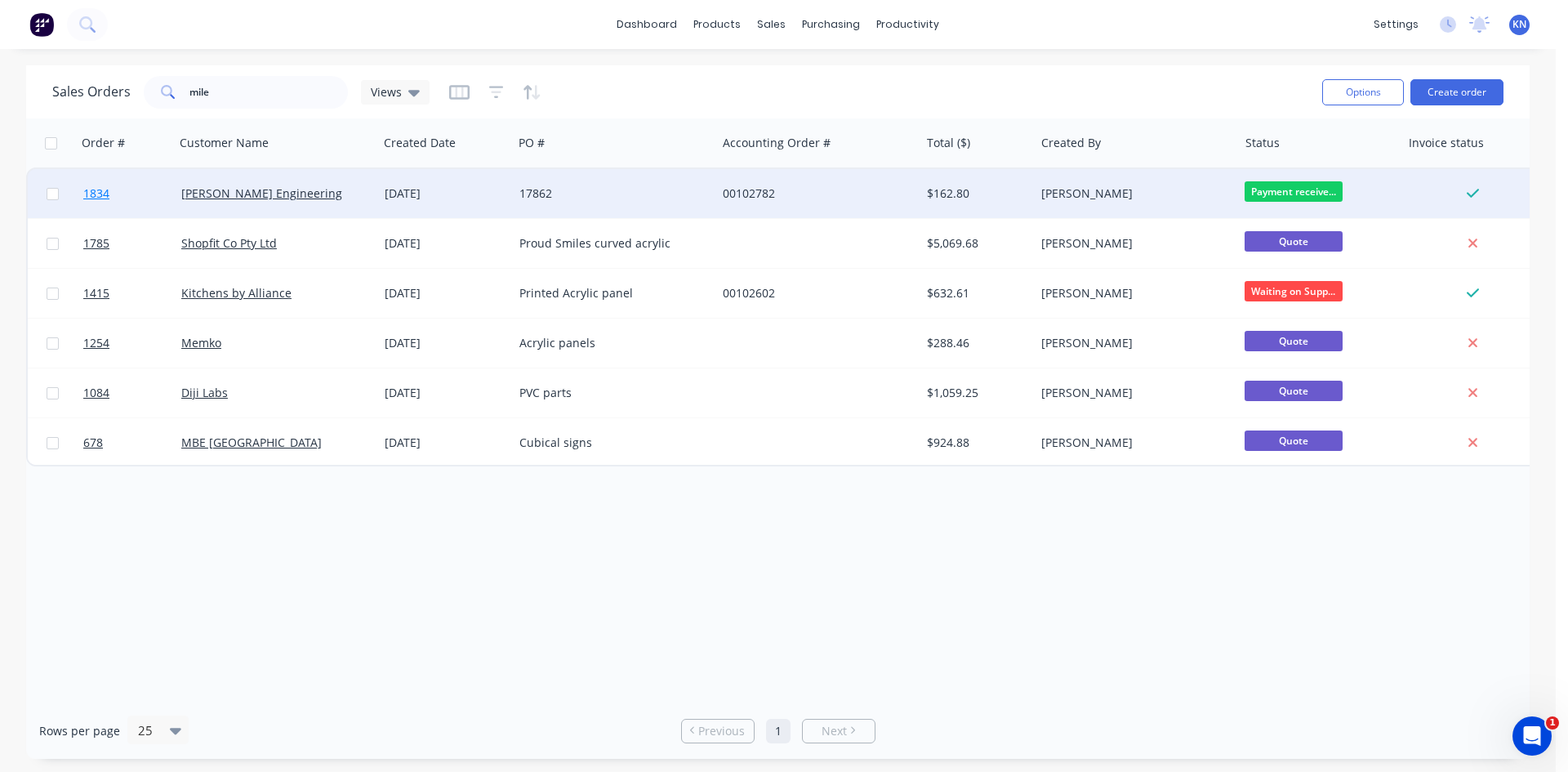
click at [140, 185] on link "1834" at bounding box center [133, 193] width 98 height 49
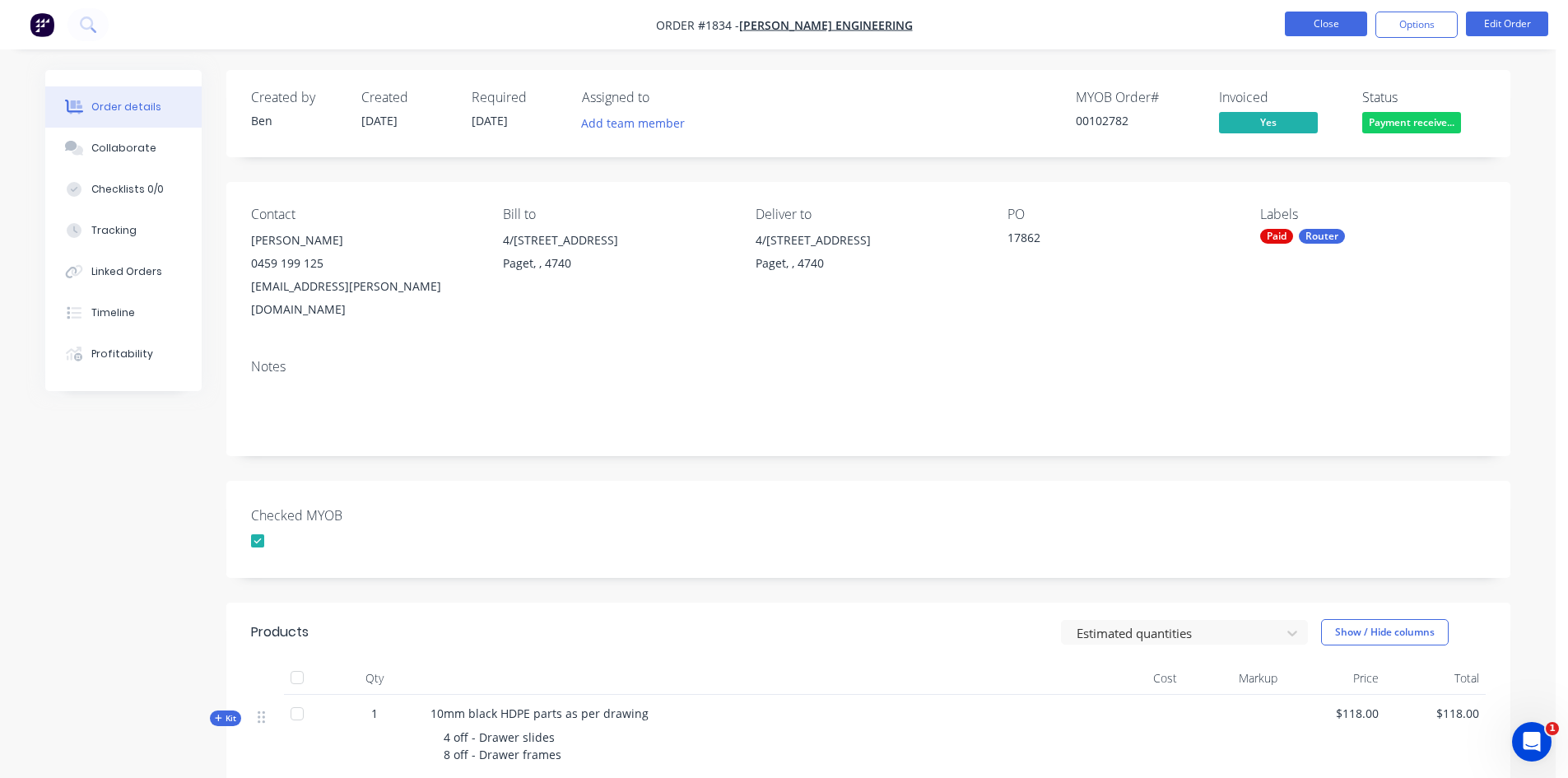
click at [1317, 21] on button "Close" at bounding box center [1327, 24] width 83 height 25
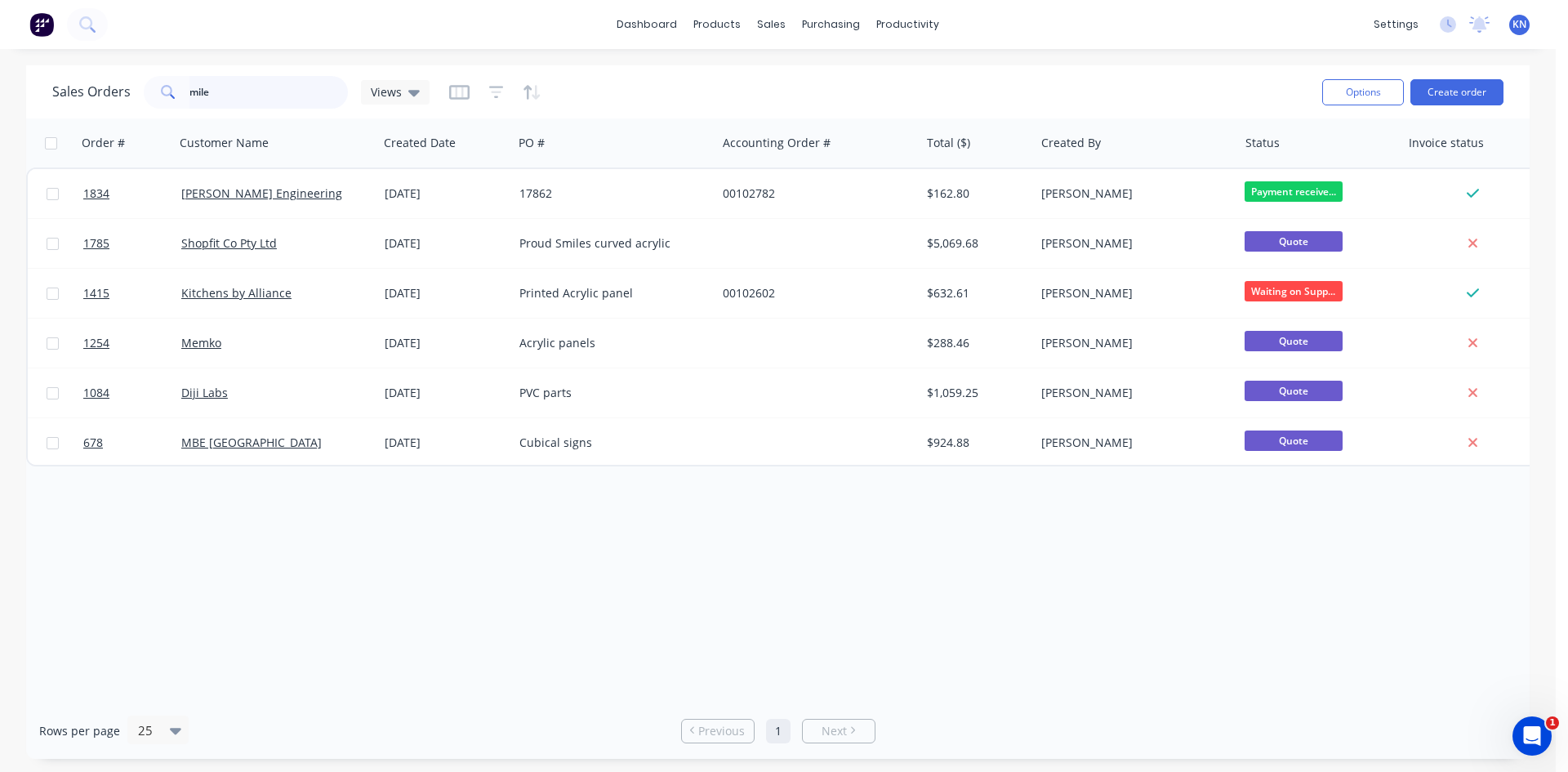
click at [280, 84] on input "mile" at bounding box center [269, 92] width 159 height 33
type input "m"
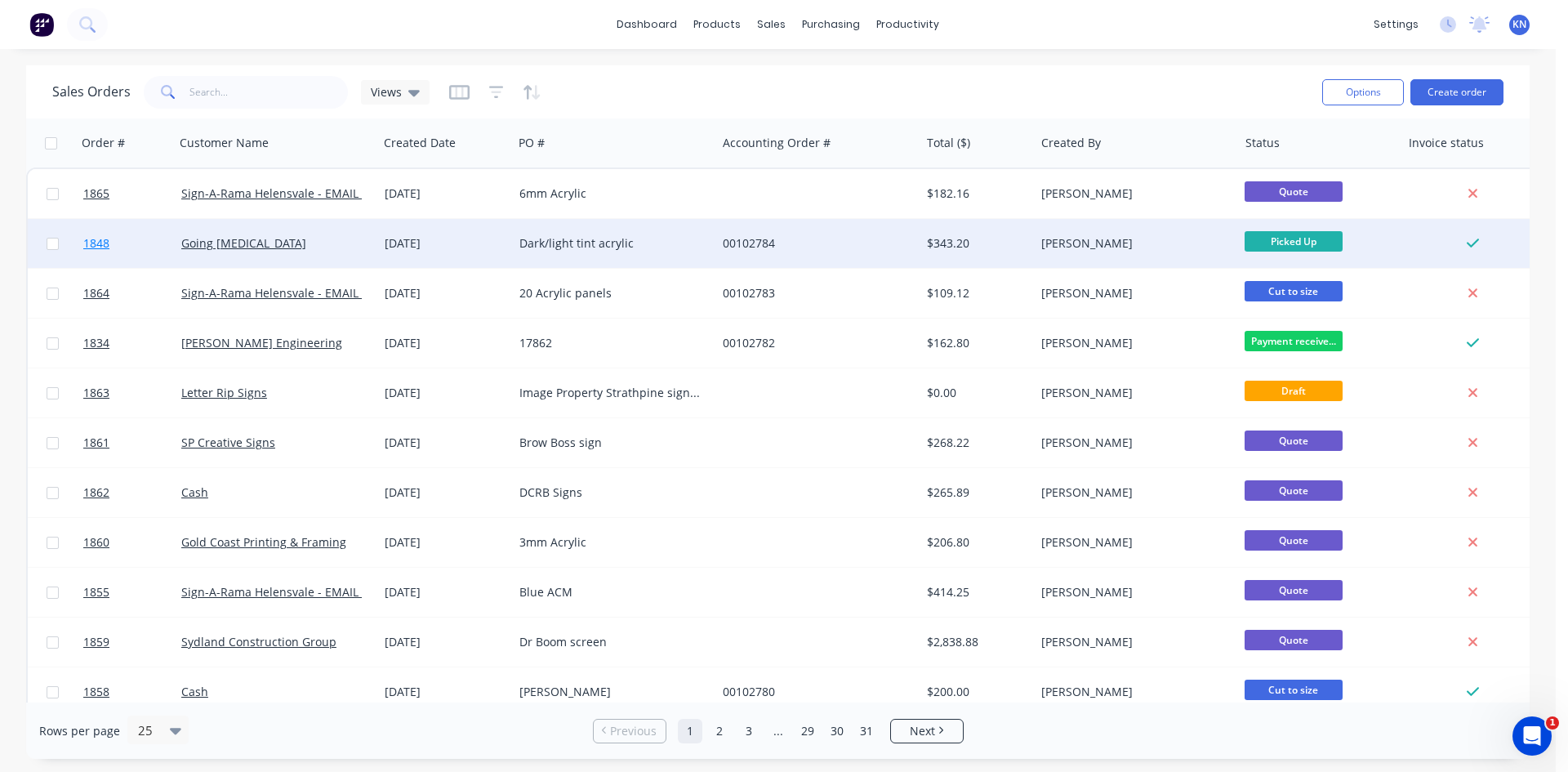
click at [126, 249] on link "1848" at bounding box center [133, 243] width 98 height 49
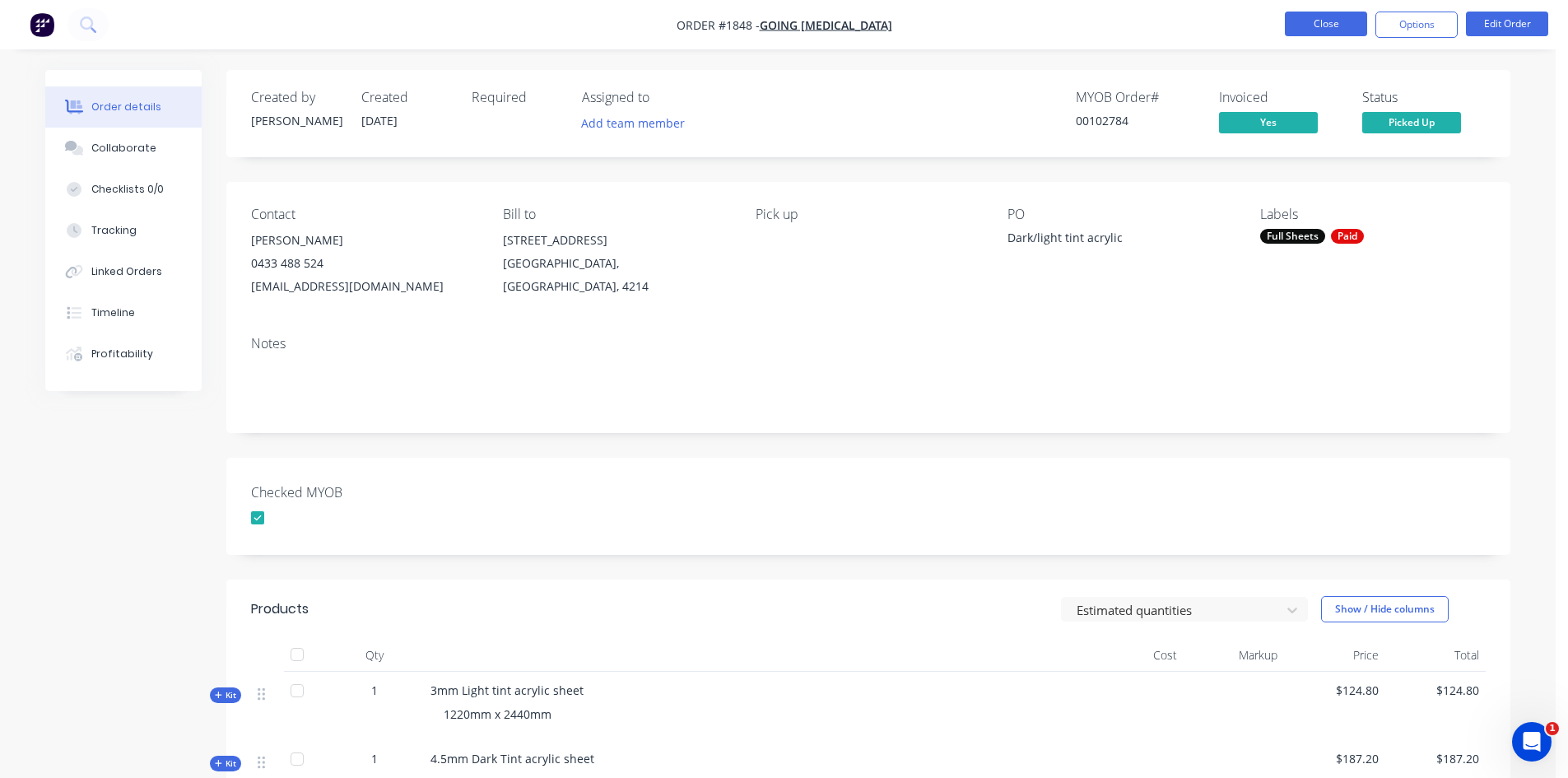
click at [1345, 19] on button "Close" at bounding box center [1327, 24] width 83 height 25
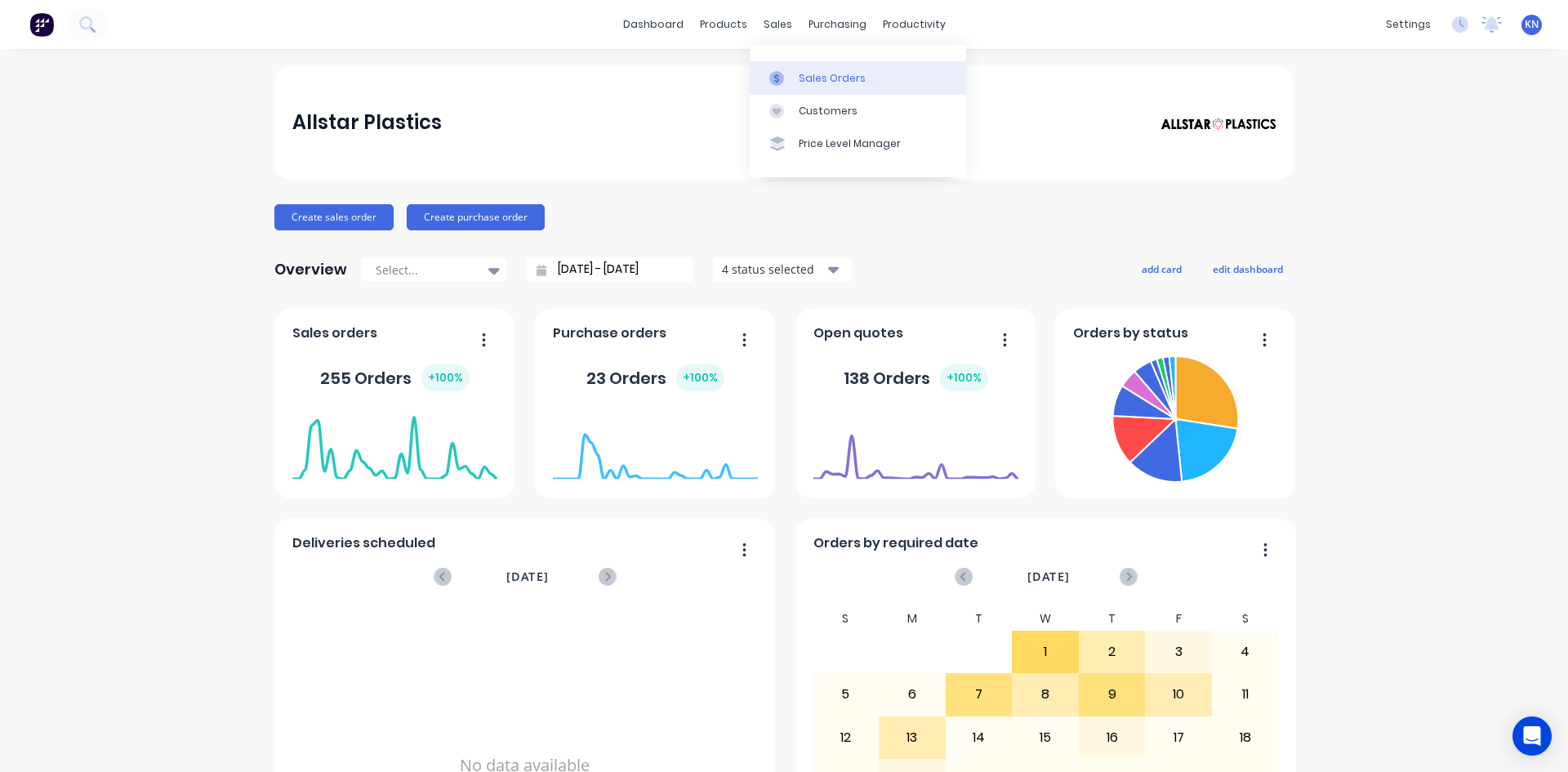
click at [835, 75] on div "Sales Orders" at bounding box center [832, 78] width 67 height 15
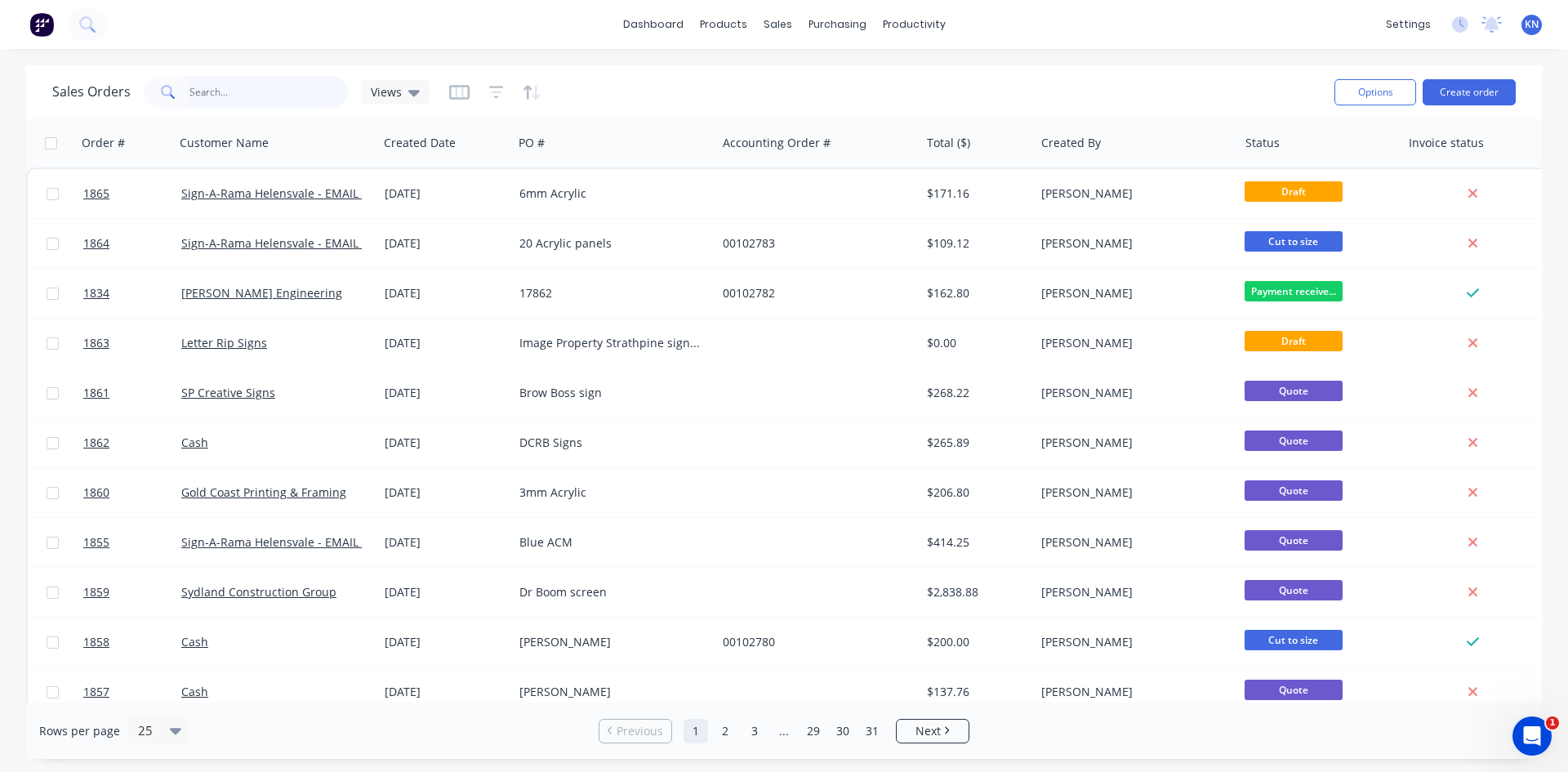
click at [251, 93] on input "text" at bounding box center [269, 92] width 159 height 33
type input "1848"
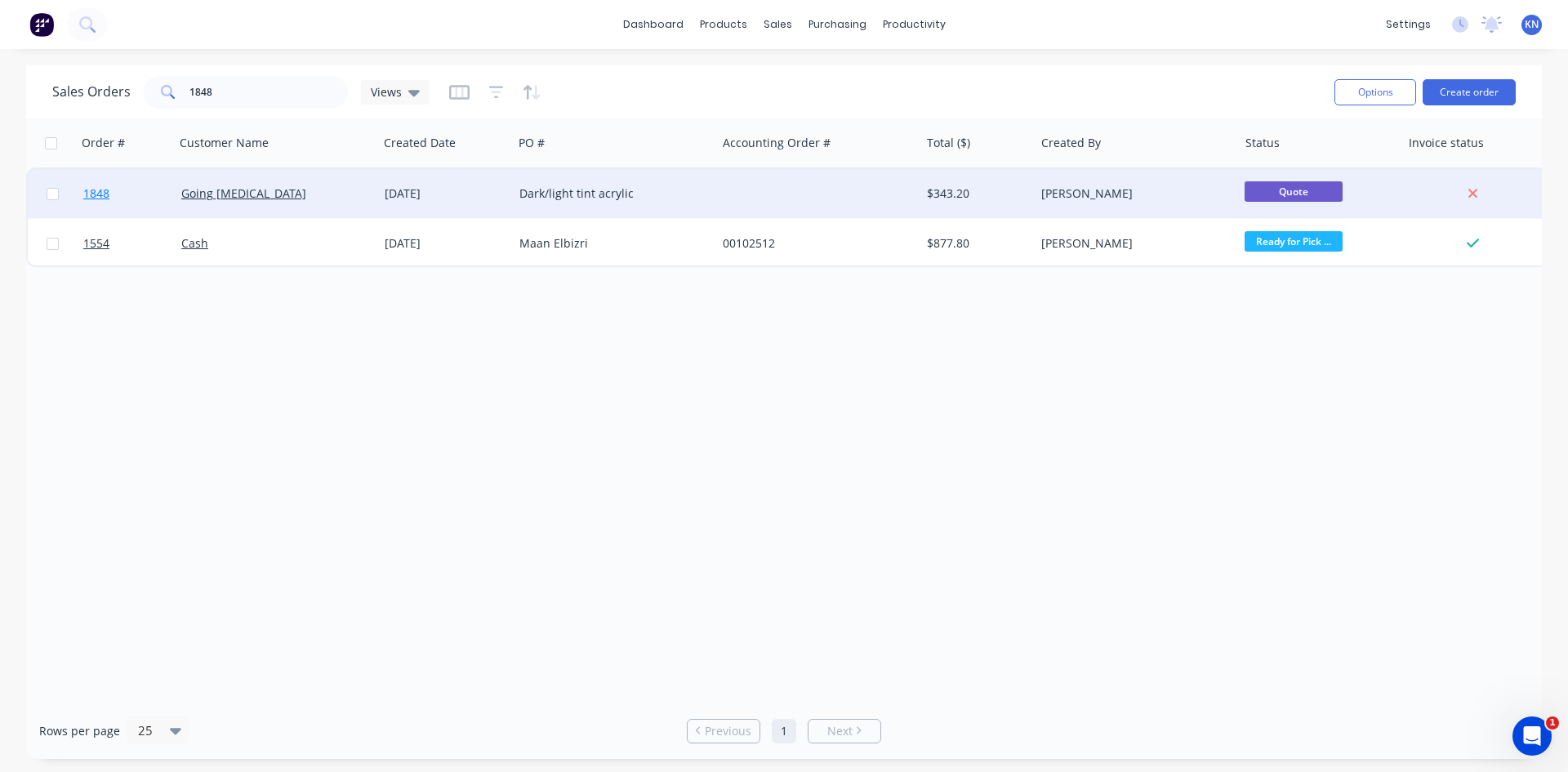
click at [134, 193] on link "1848" at bounding box center [133, 193] width 98 height 49
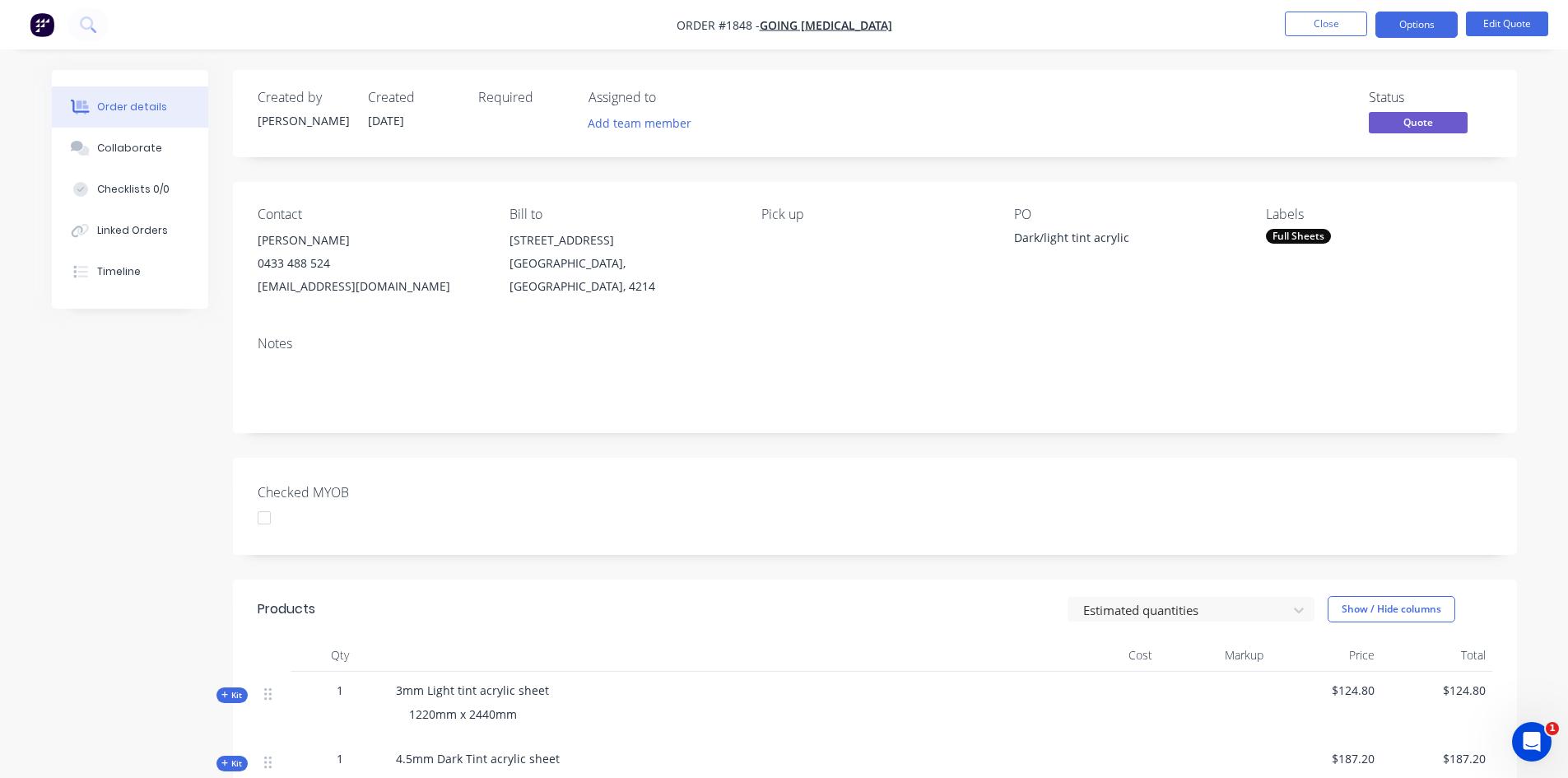
click at [1299, 233] on div "Full Sheets" at bounding box center [1298, 236] width 65 height 15
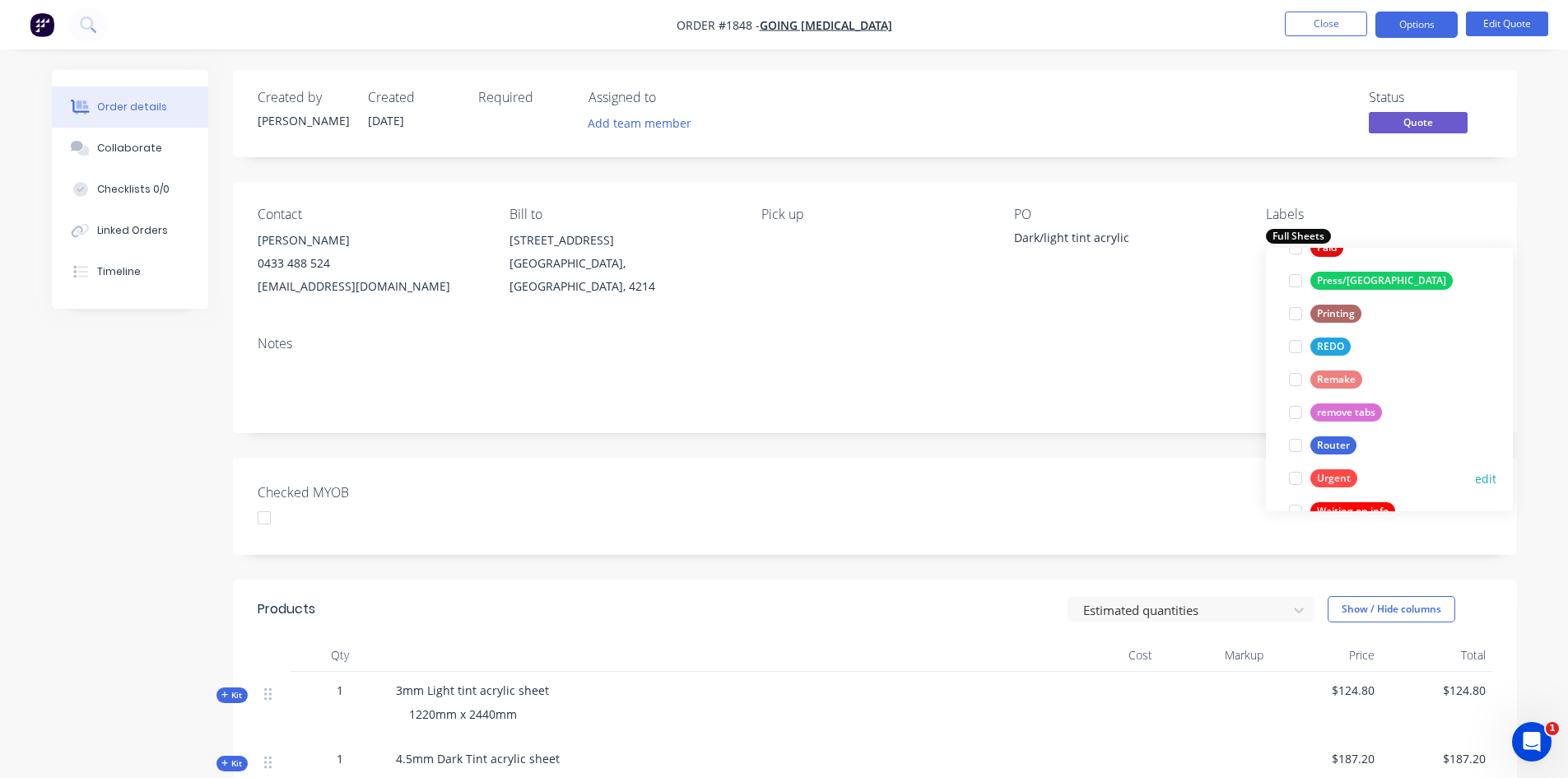
scroll to position [691, 0]
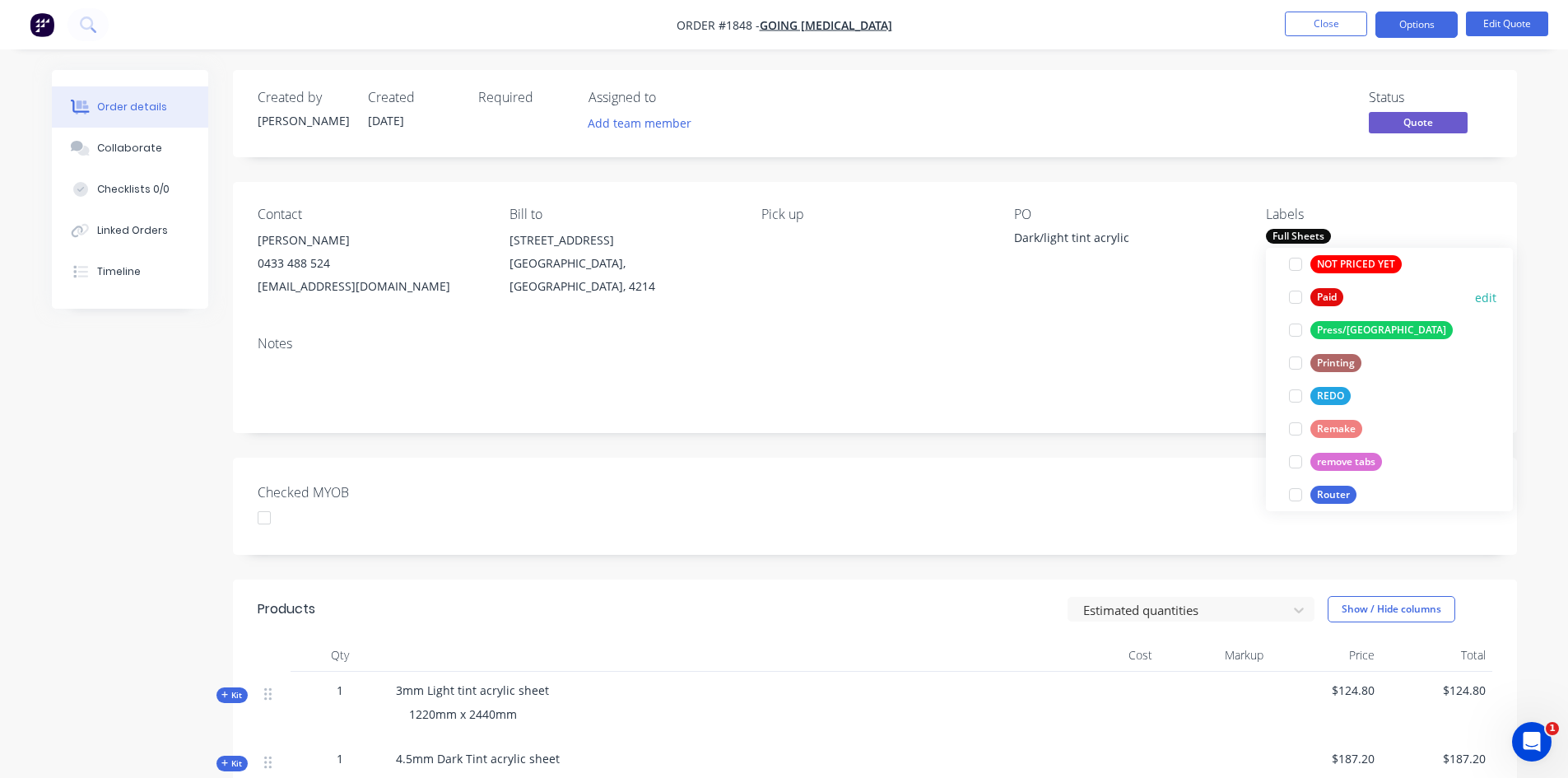
click at [1293, 294] on div at bounding box center [1295, 297] width 33 height 33
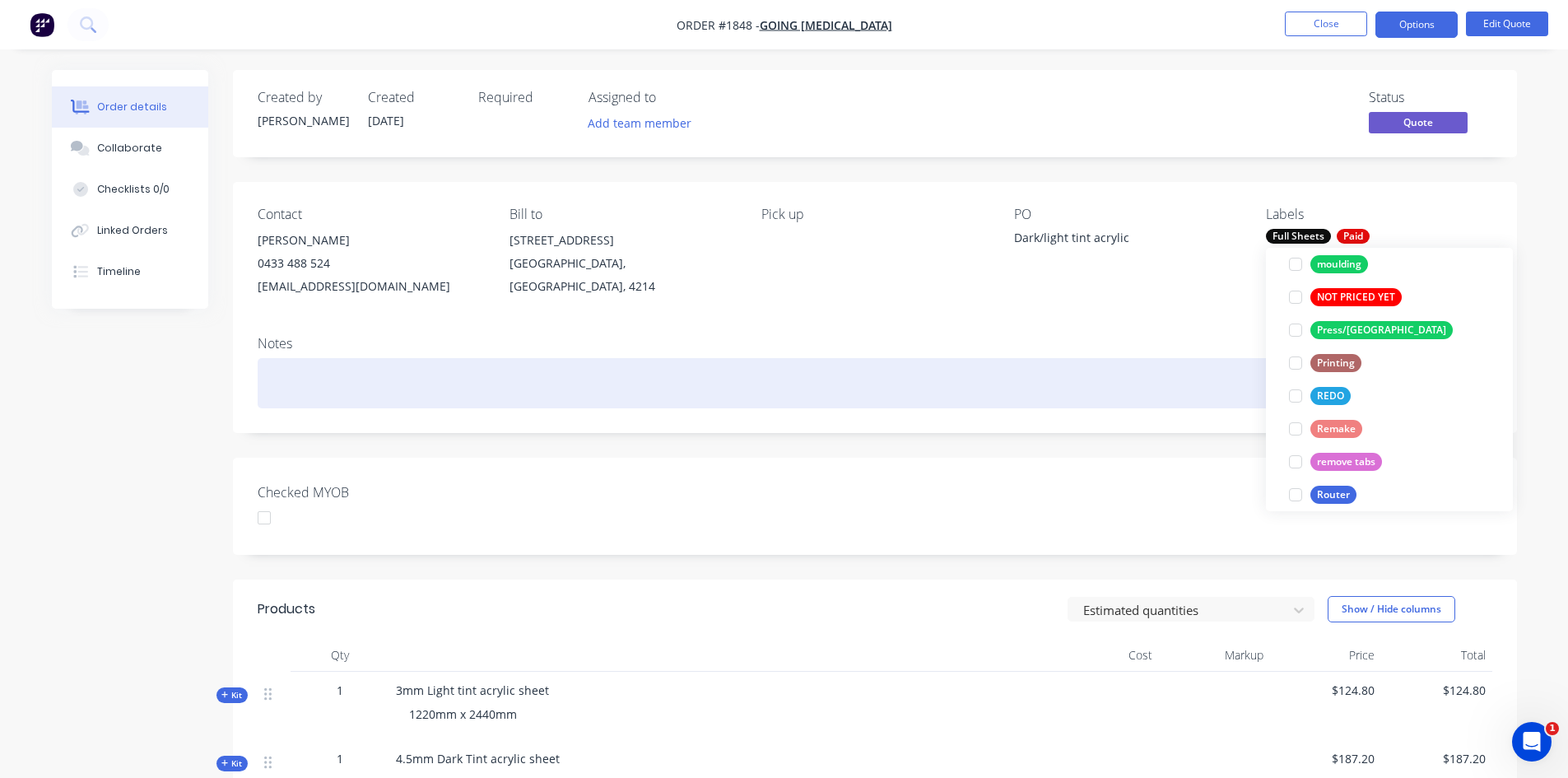
scroll to position [115, 0]
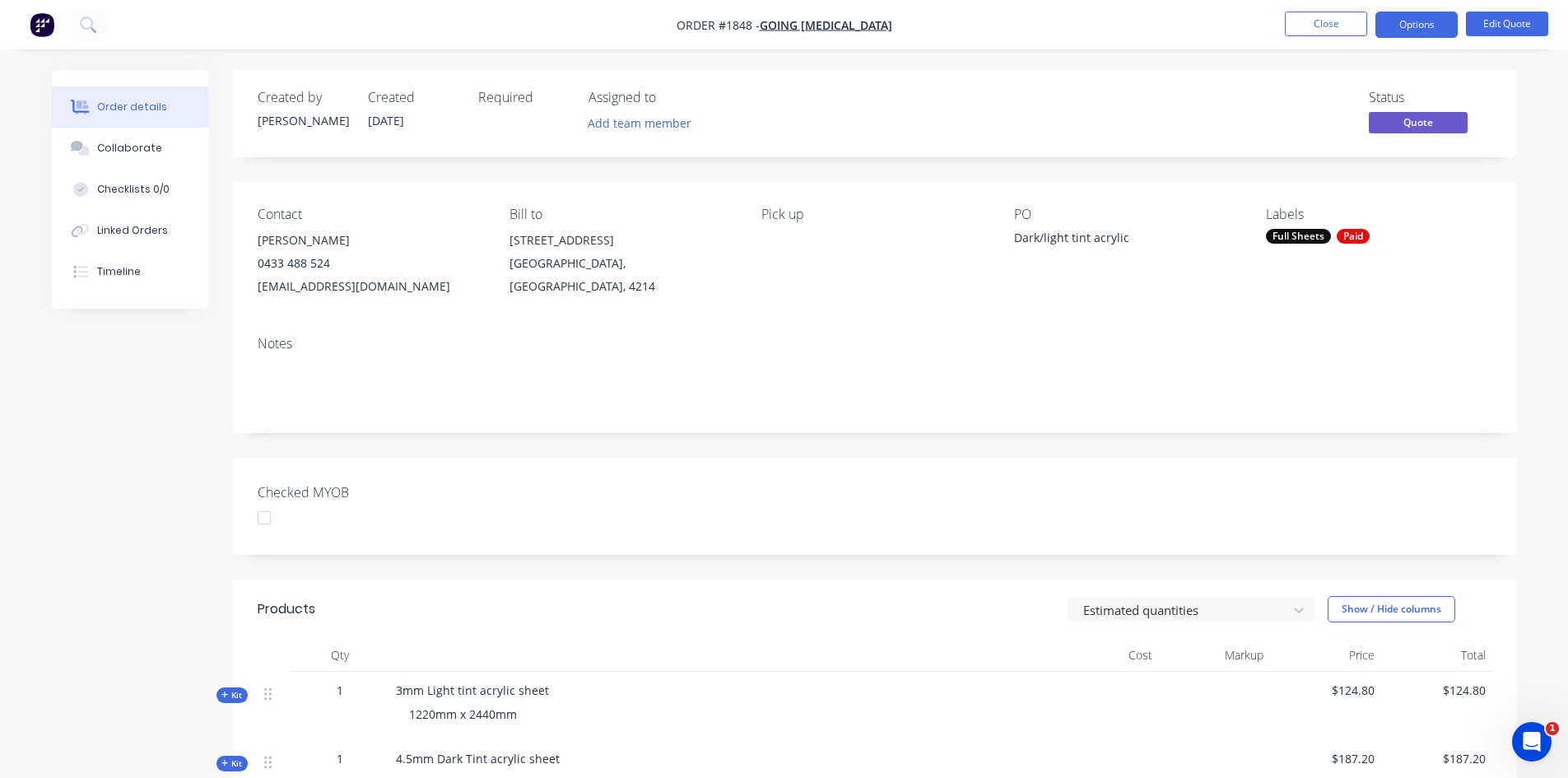
click at [900, 501] on div "Checked MYOB" at bounding box center [875, 506] width 1284 height 97
click at [268, 520] on div at bounding box center [264, 517] width 33 height 33
click at [1415, 23] on button "Options" at bounding box center [1416, 24] width 83 height 26
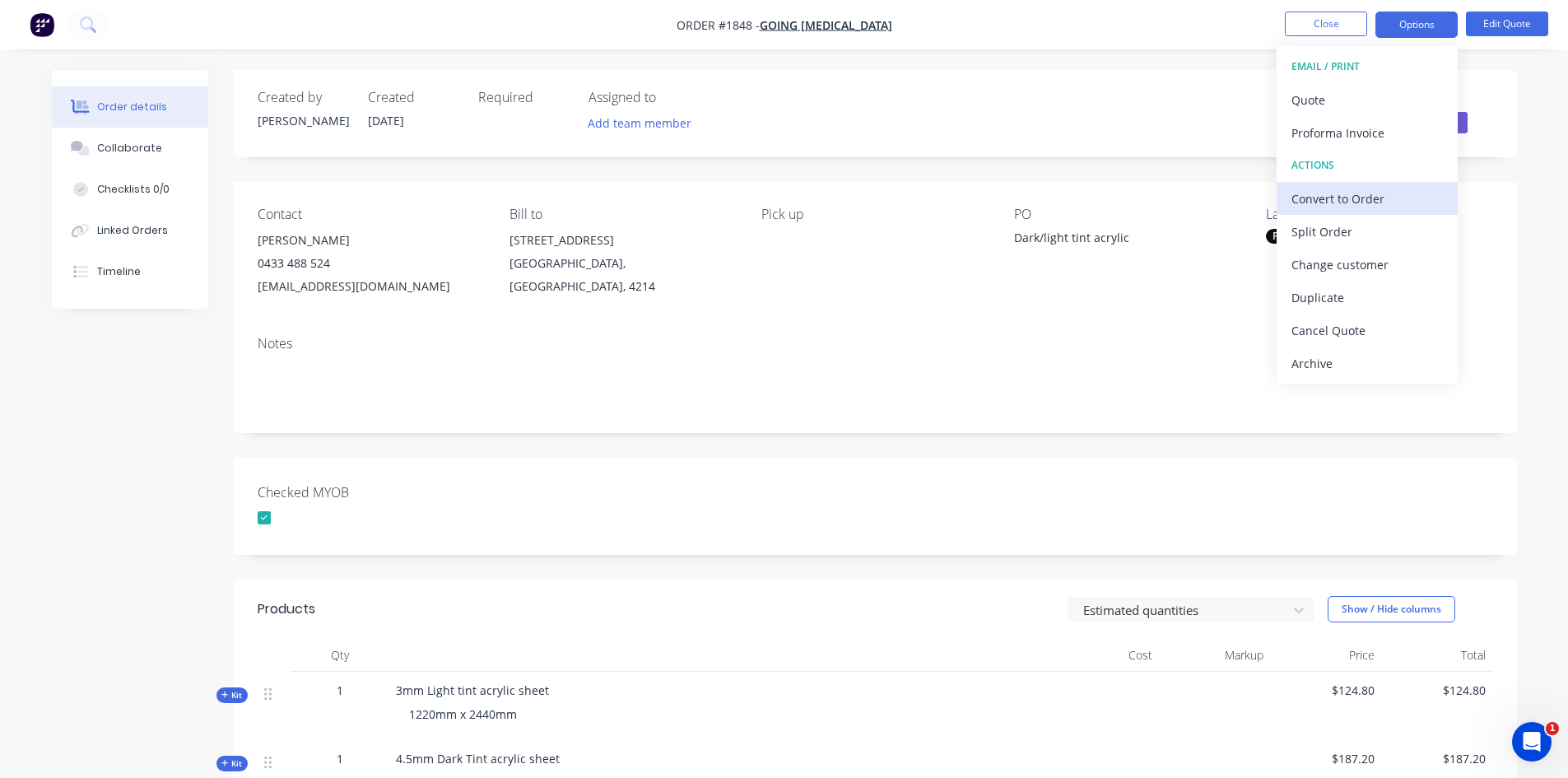
click at [1357, 203] on div "Convert to Order" at bounding box center [1367, 198] width 152 height 24
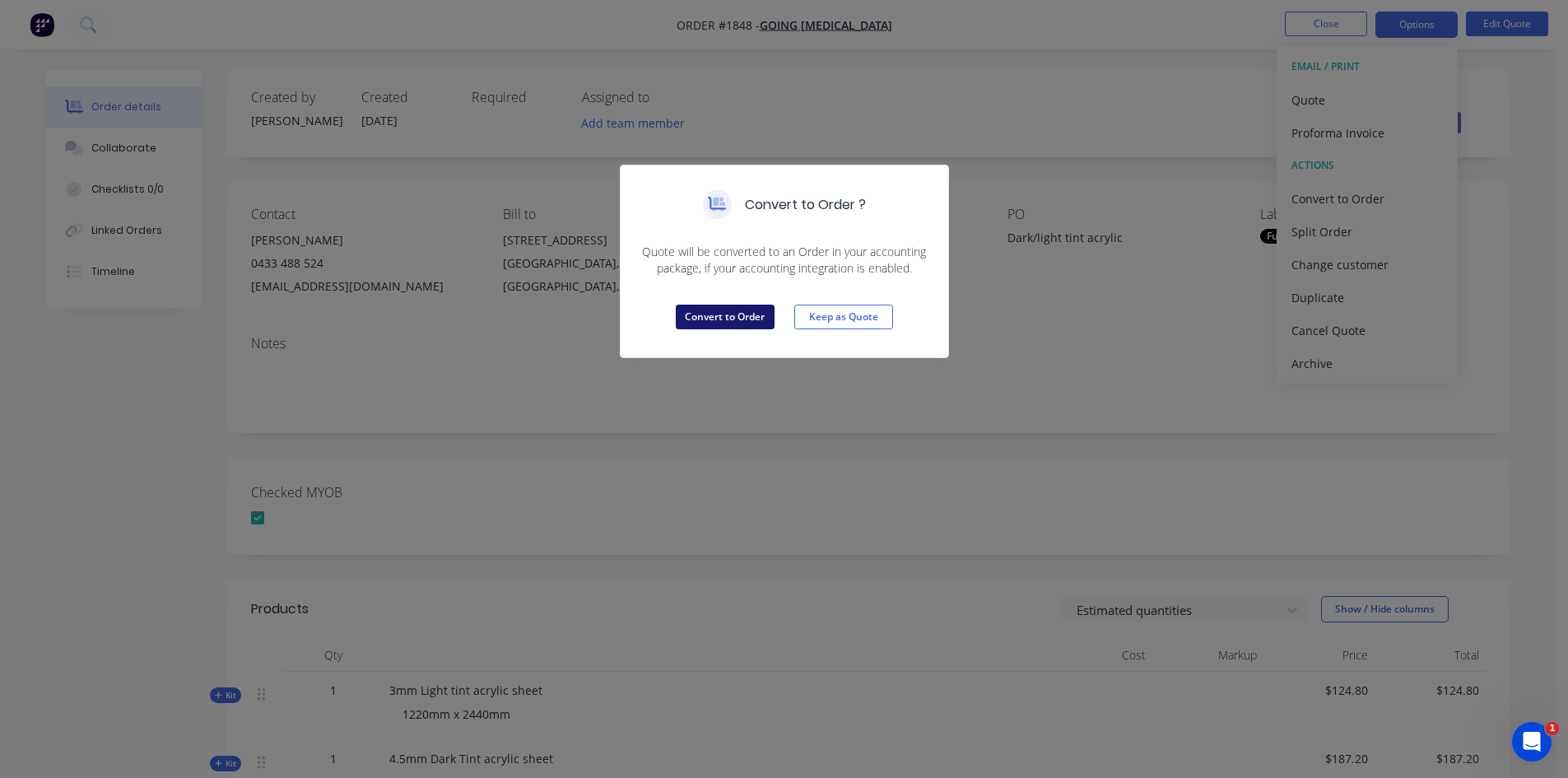
click at [714, 312] on button "Convert to Order" at bounding box center [725, 317] width 99 height 25
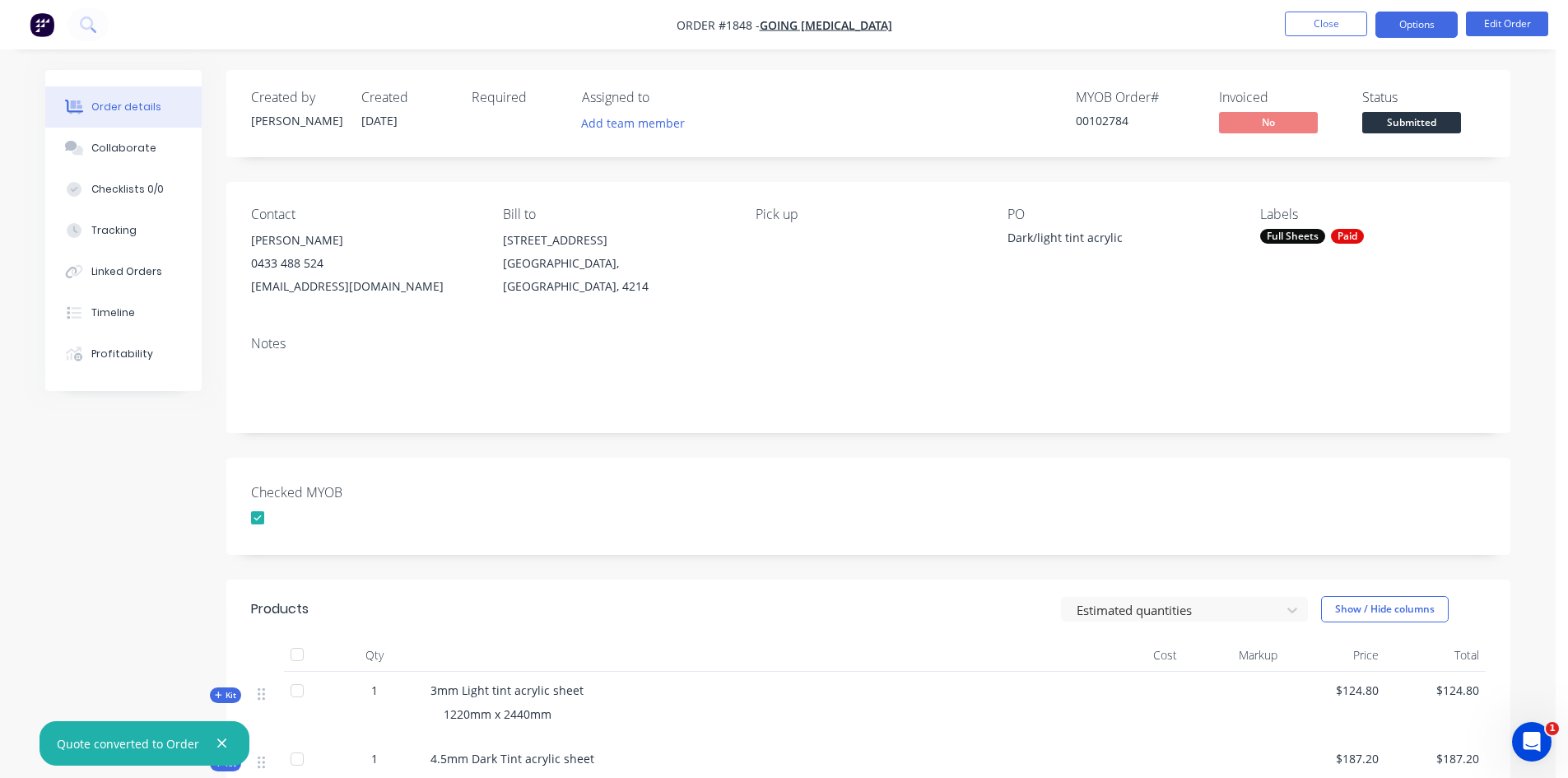
click at [1432, 22] on button "Options" at bounding box center [1416, 24] width 83 height 26
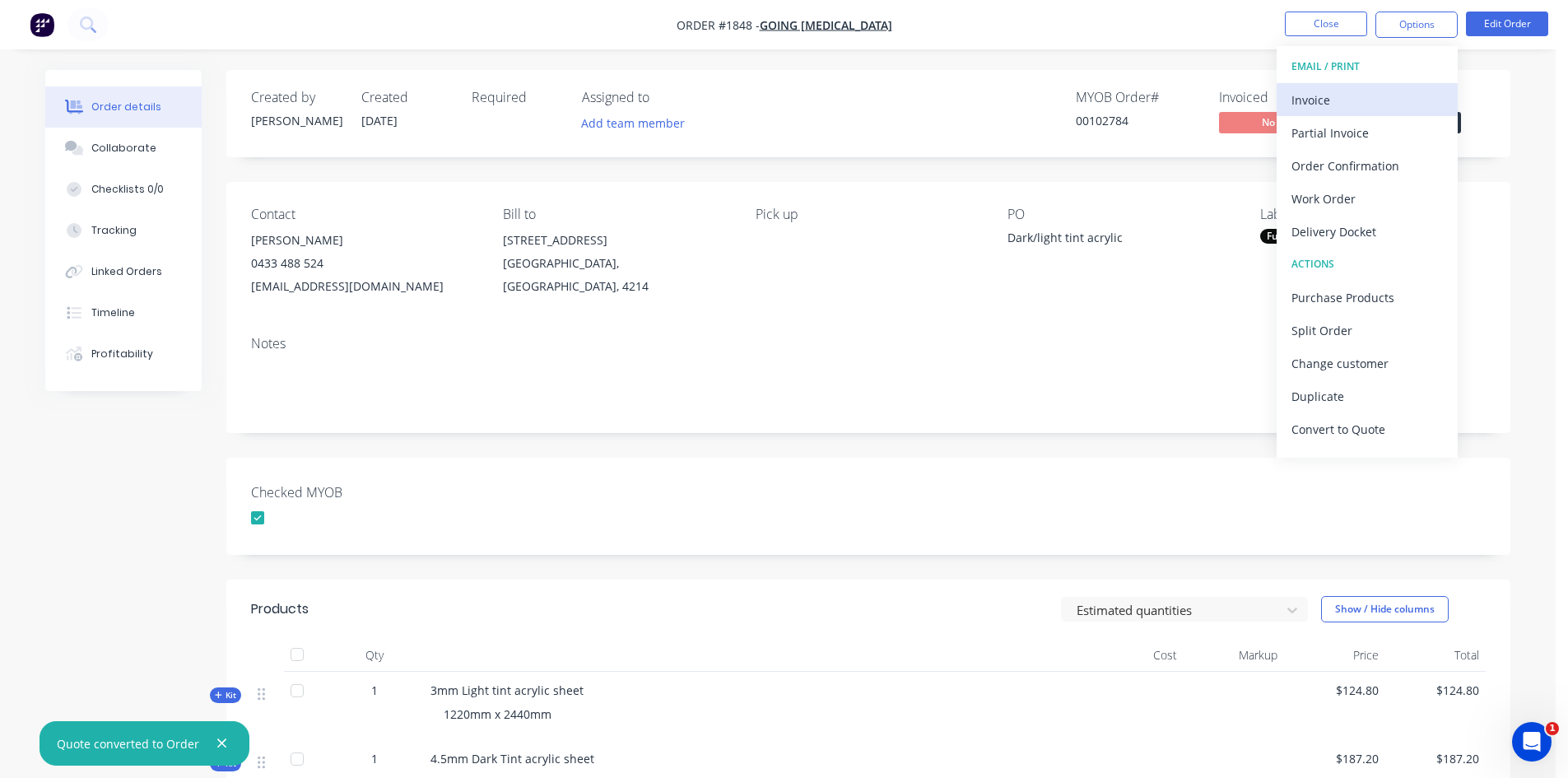
click at [1329, 99] on div "Invoice" at bounding box center [1367, 100] width 152 height 24
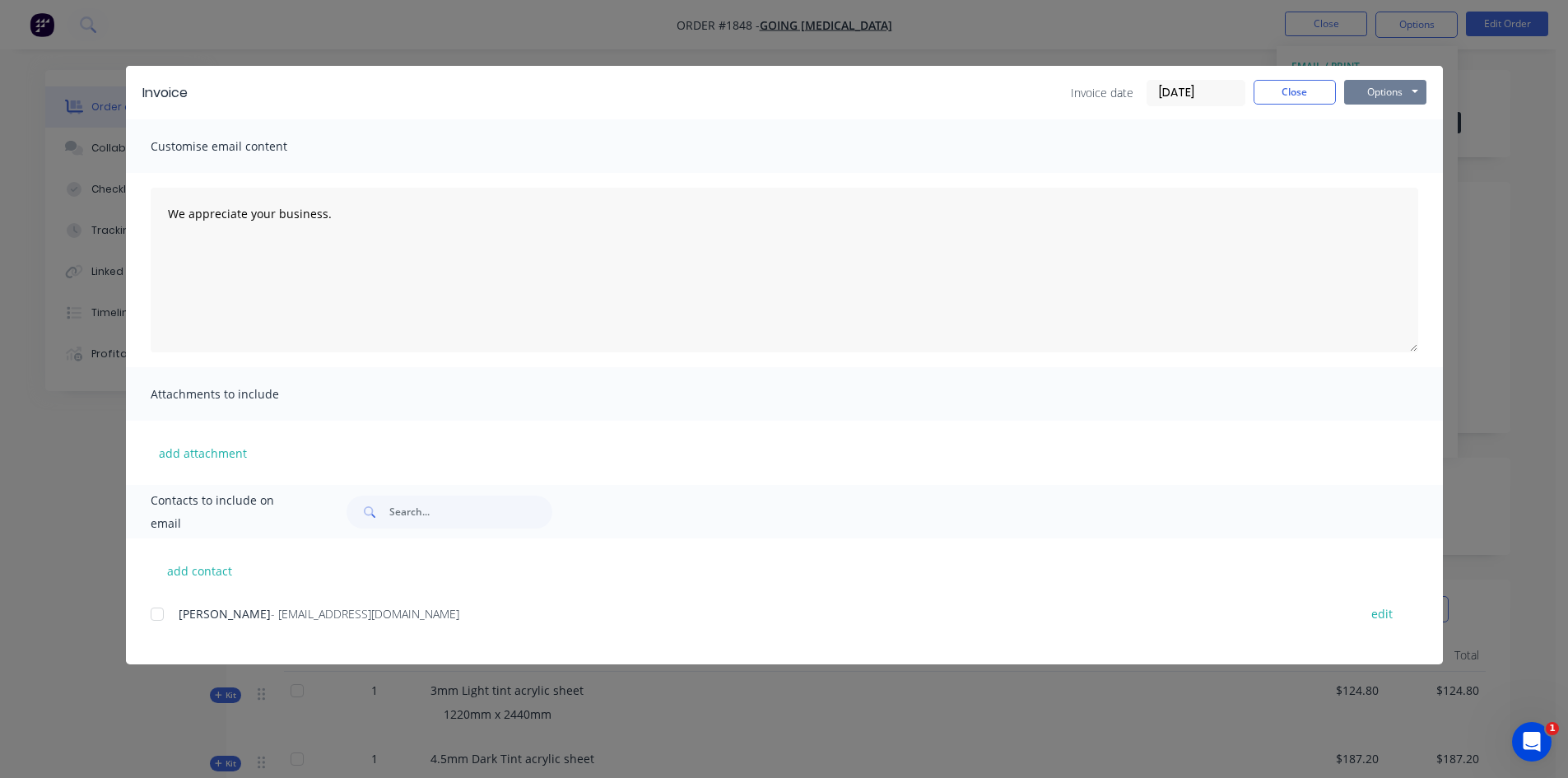
click at [1386, 89] on button "Options" at bounding box center [1386, 92] width 83 height 25
click at [1413, 143] on button "Print" at bounding box center [1397, 148] width 105 height 27
click at [1305, 92] on button "Close" at bounding box center [1295, 92] width 83 height 25
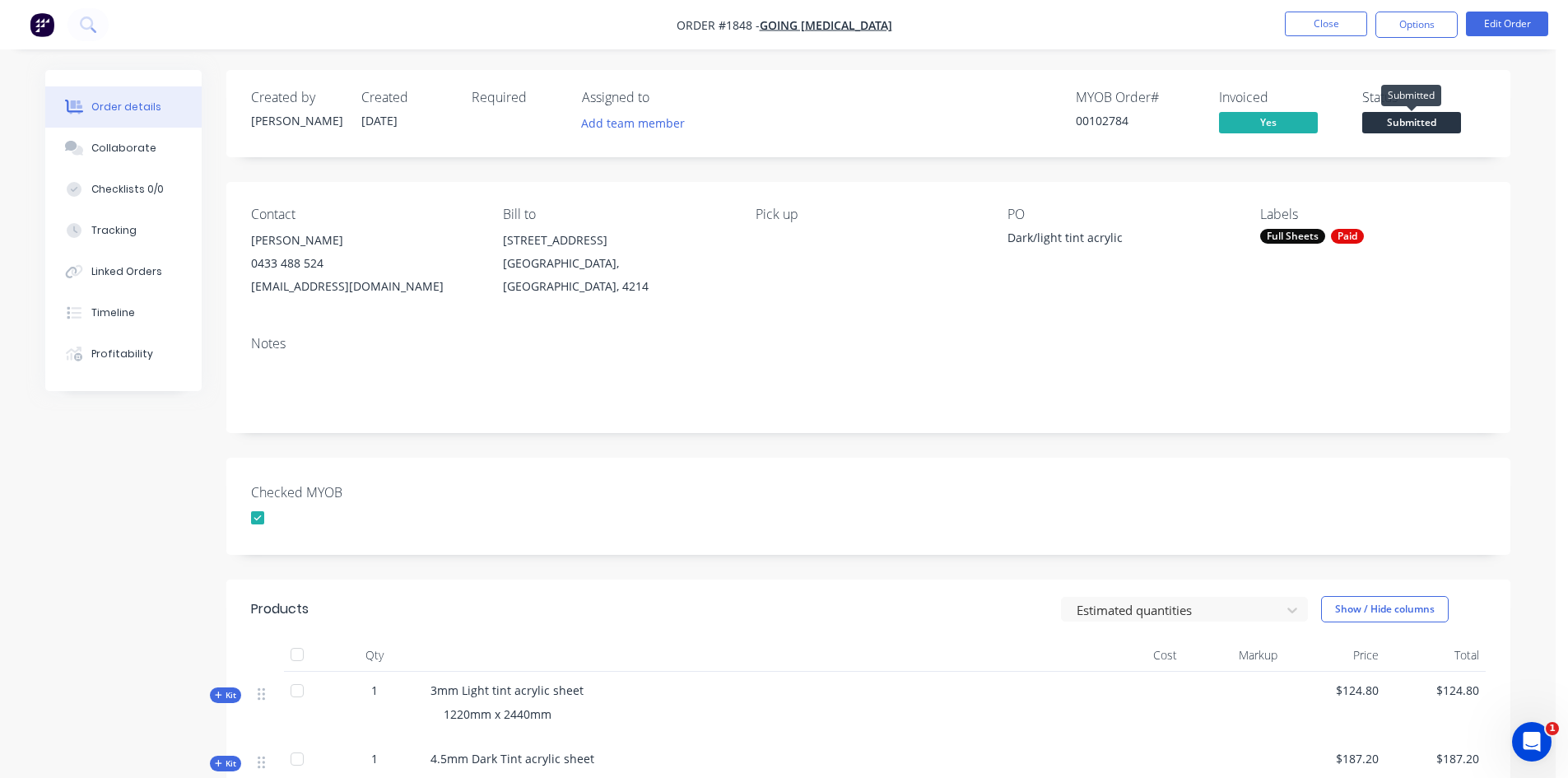
click at [1434, 126] on span "Submitted" at bounding box center [1412, 122] width 99 height 21
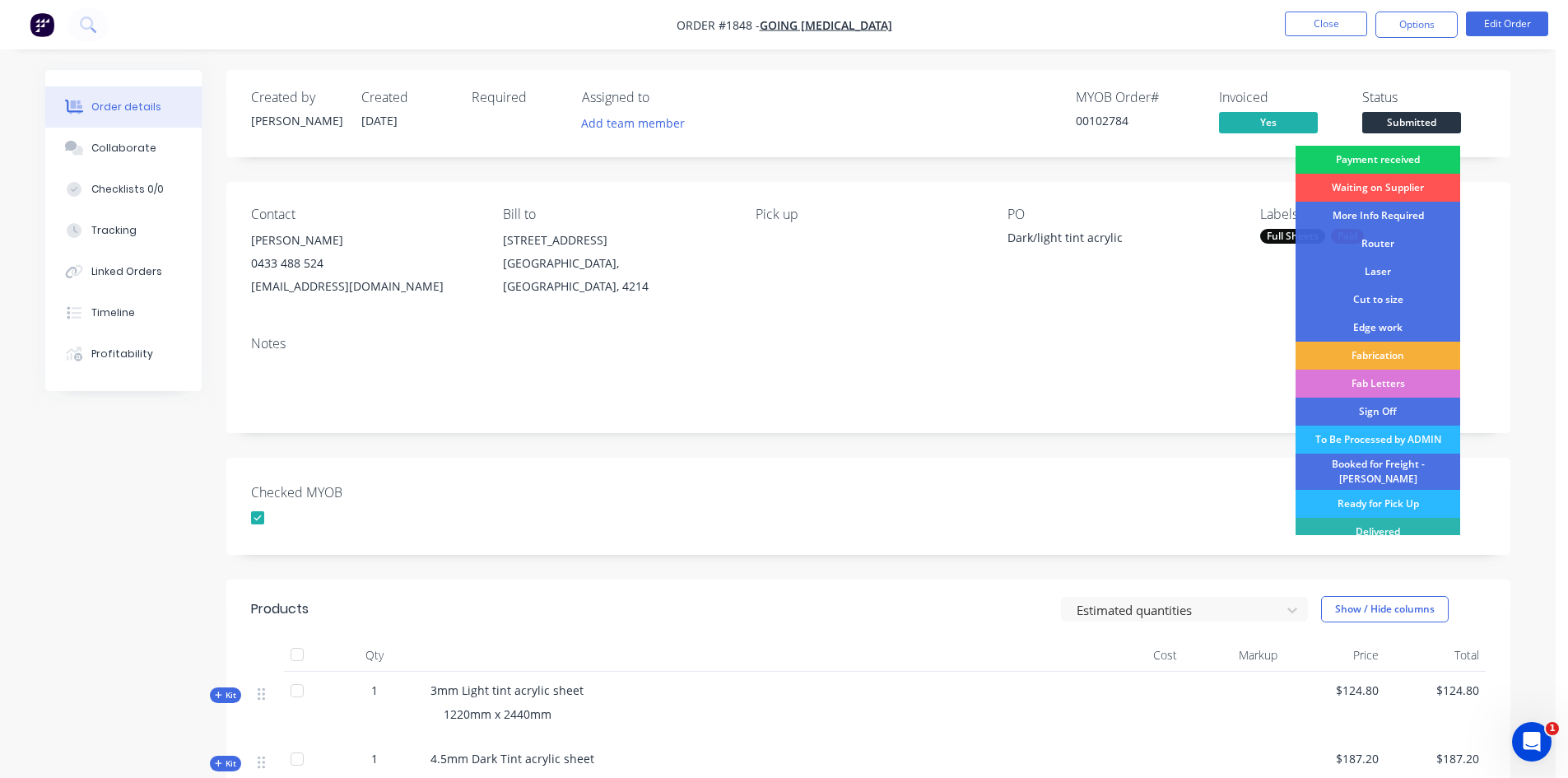
click at [1398, 154] on div "Payment received" at bounding box center [1377, 159] width 164 height 28
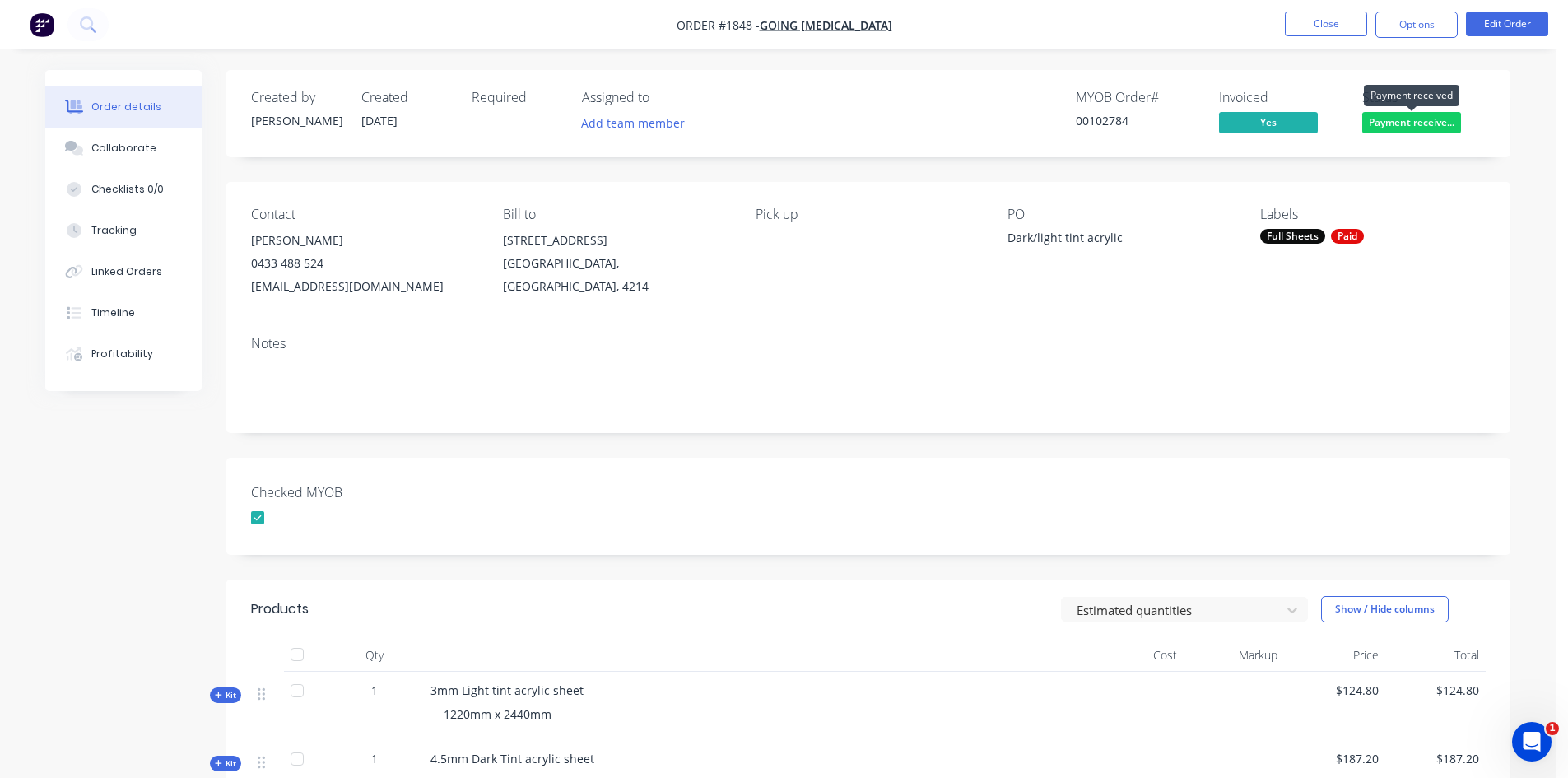
click at [1424, 122] on span "Payment receive..." at bounding box center [1412, 122] width 99 height 21
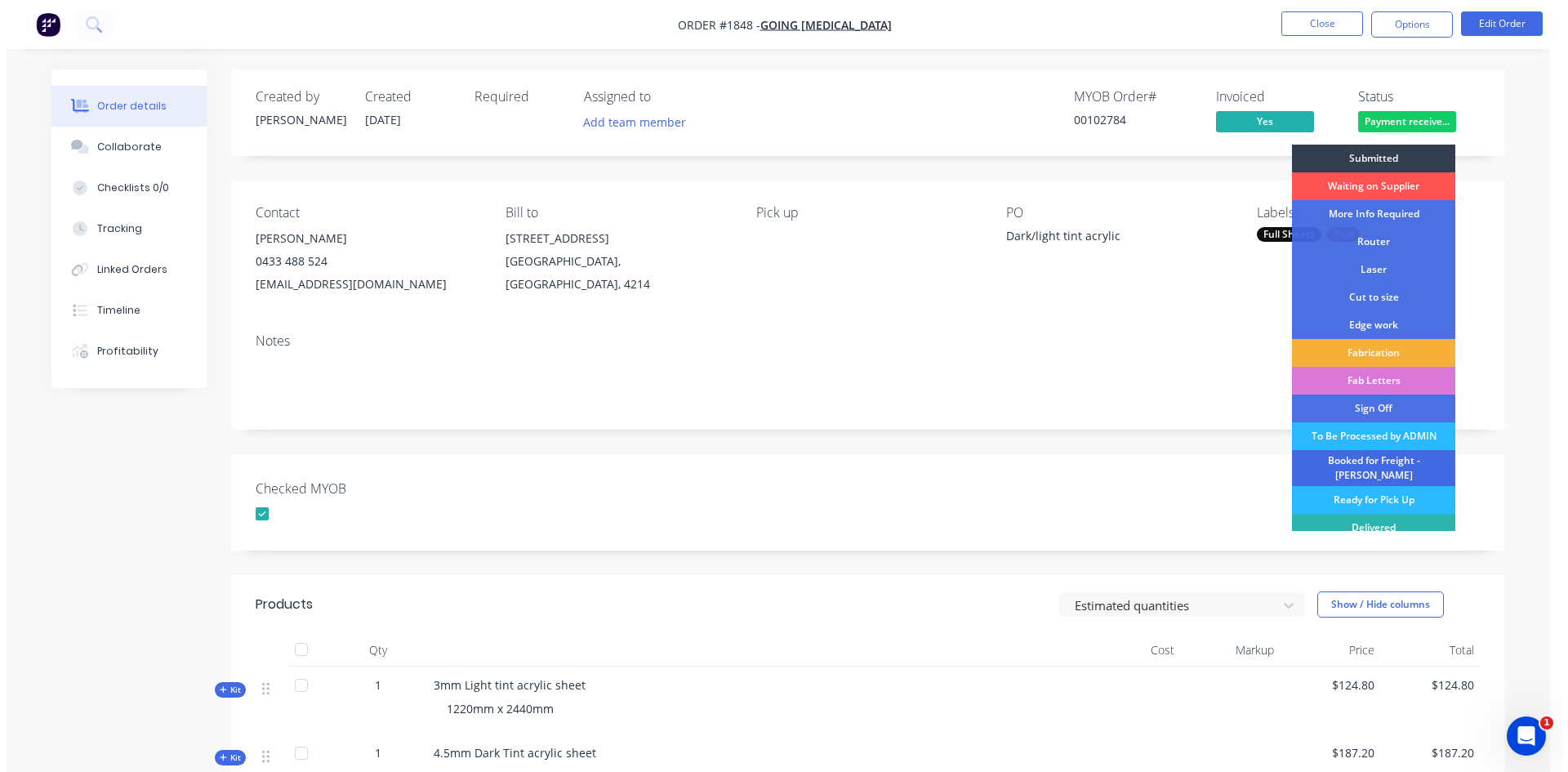
scroll to position [30, 0]
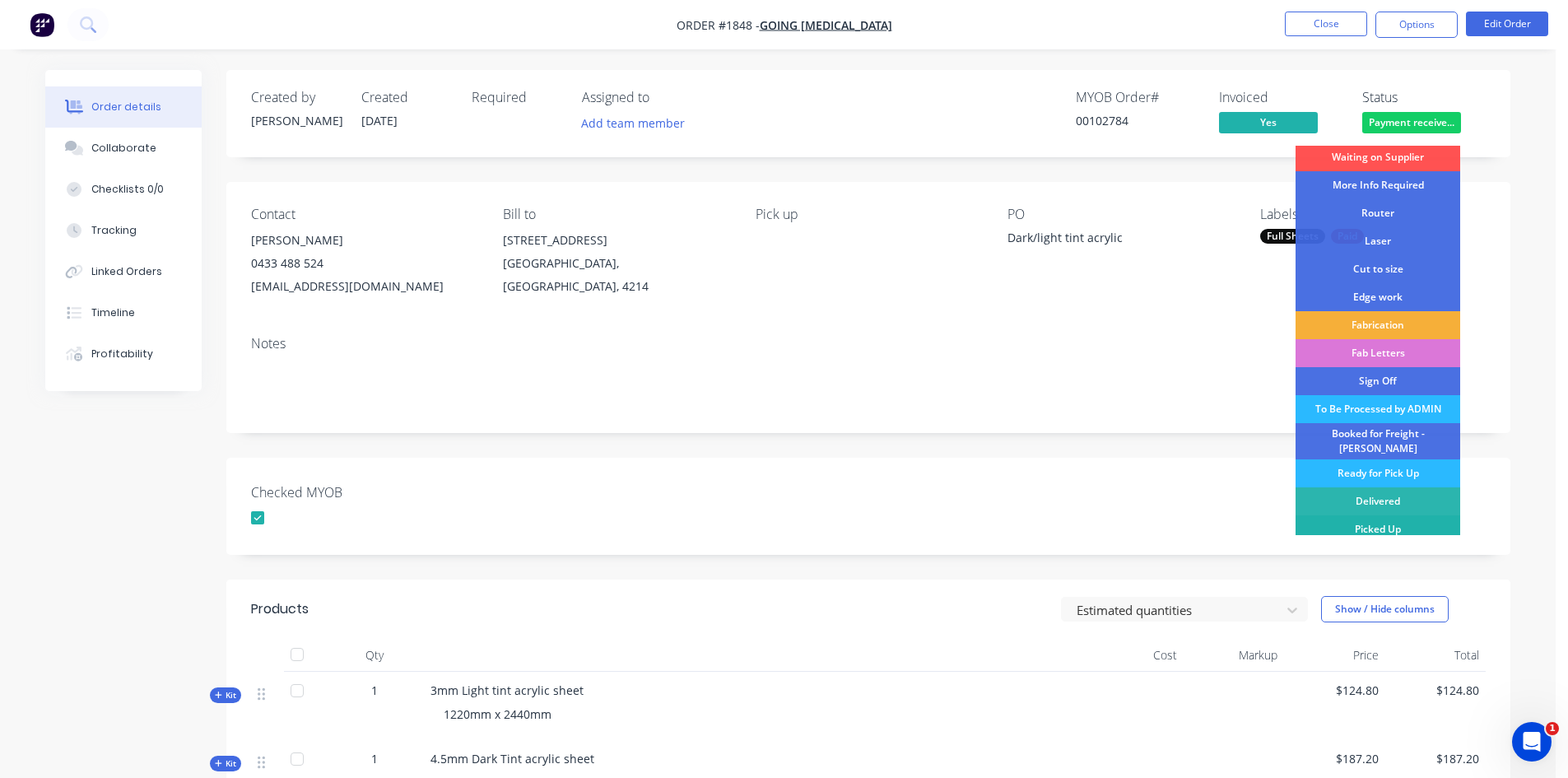
click at [1366, 521] on div "Picked Up" at bounding box center [1377, 529] width 164 height 28
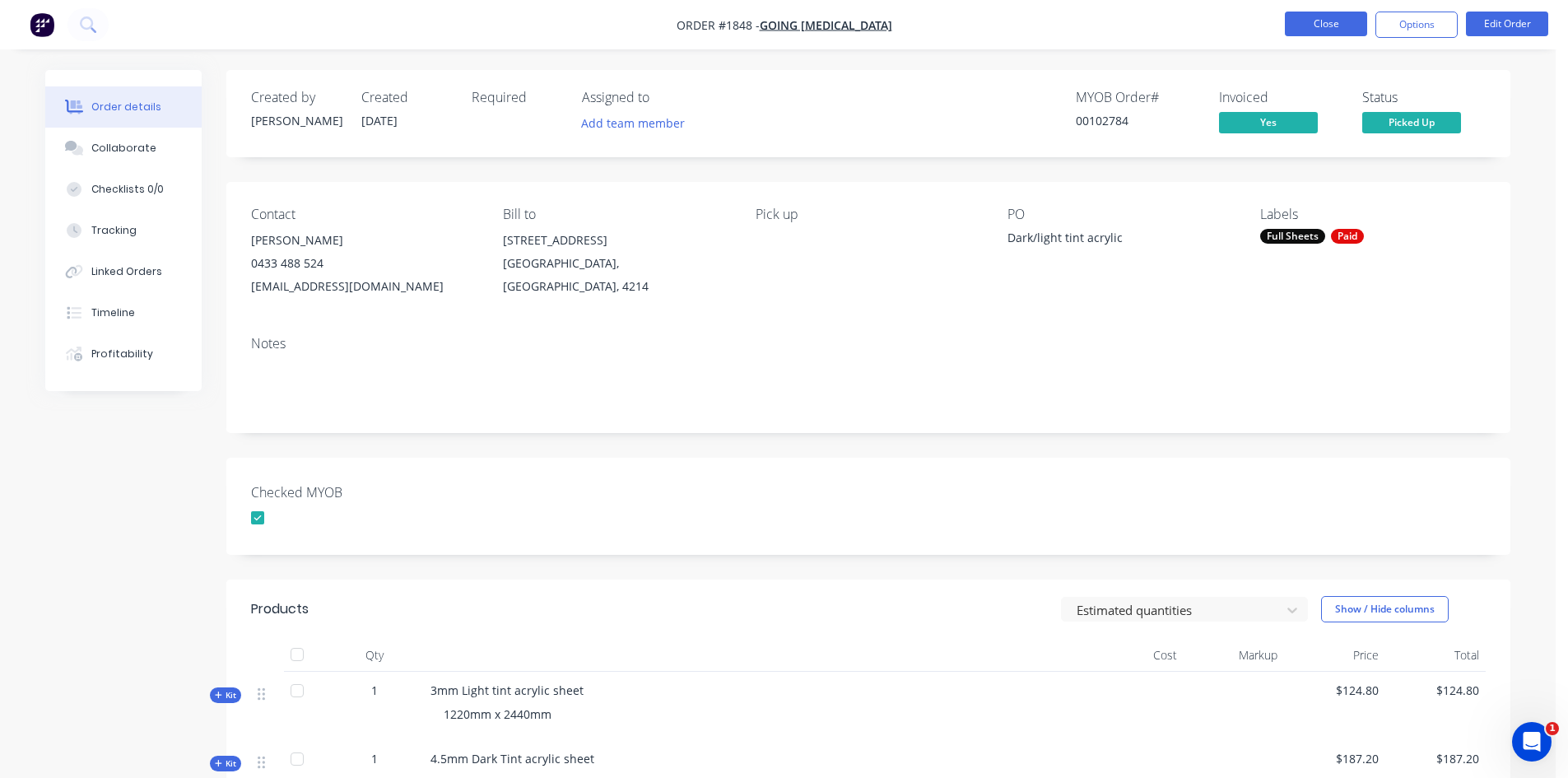
click at [1310, 22] on button "Close" at bounding box center [1327, 24] width 83 height 25
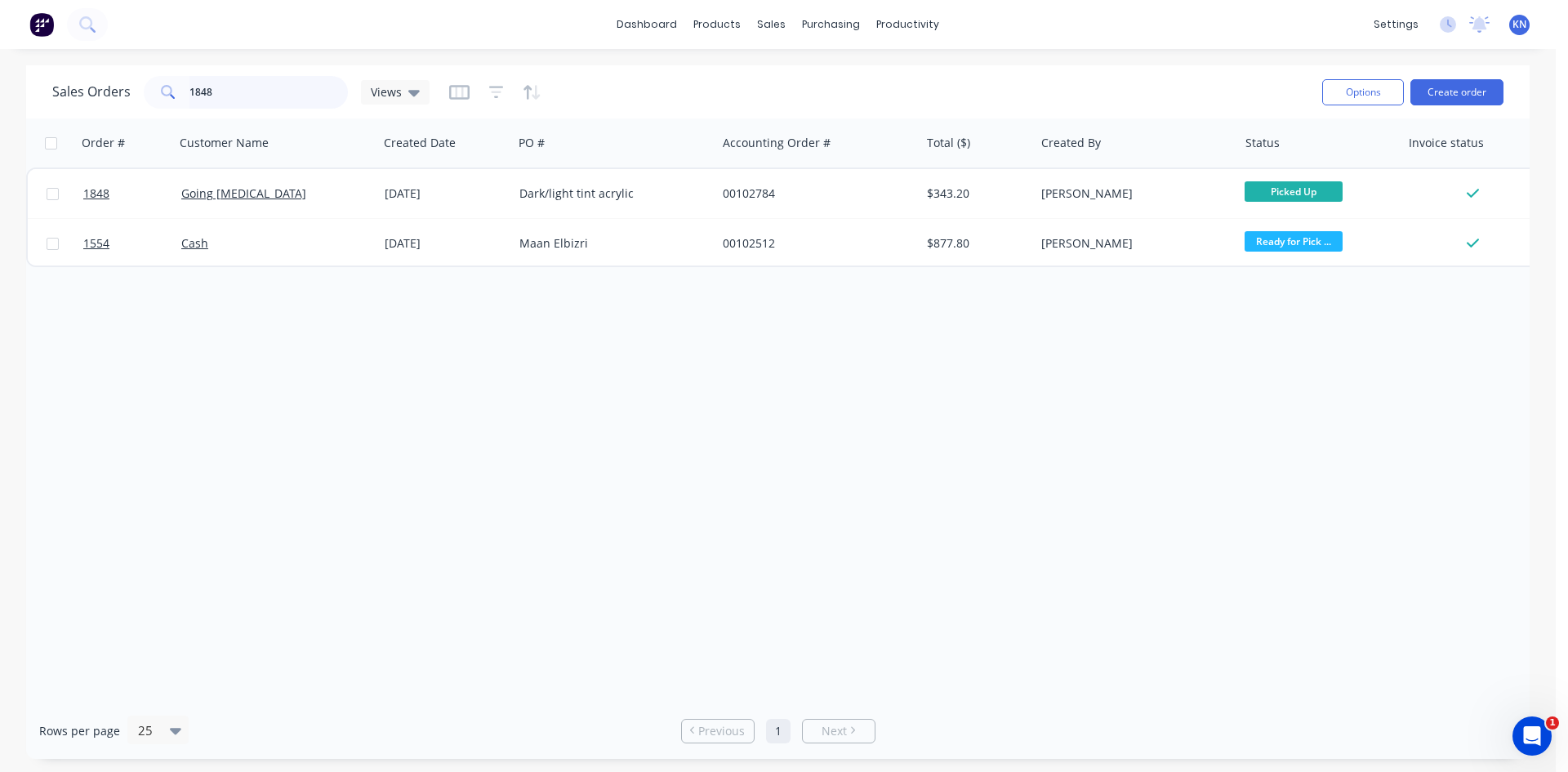
click at [225, 95] on input "1848" at bounding box center [269, 92] width 159 height 33
type input "1"
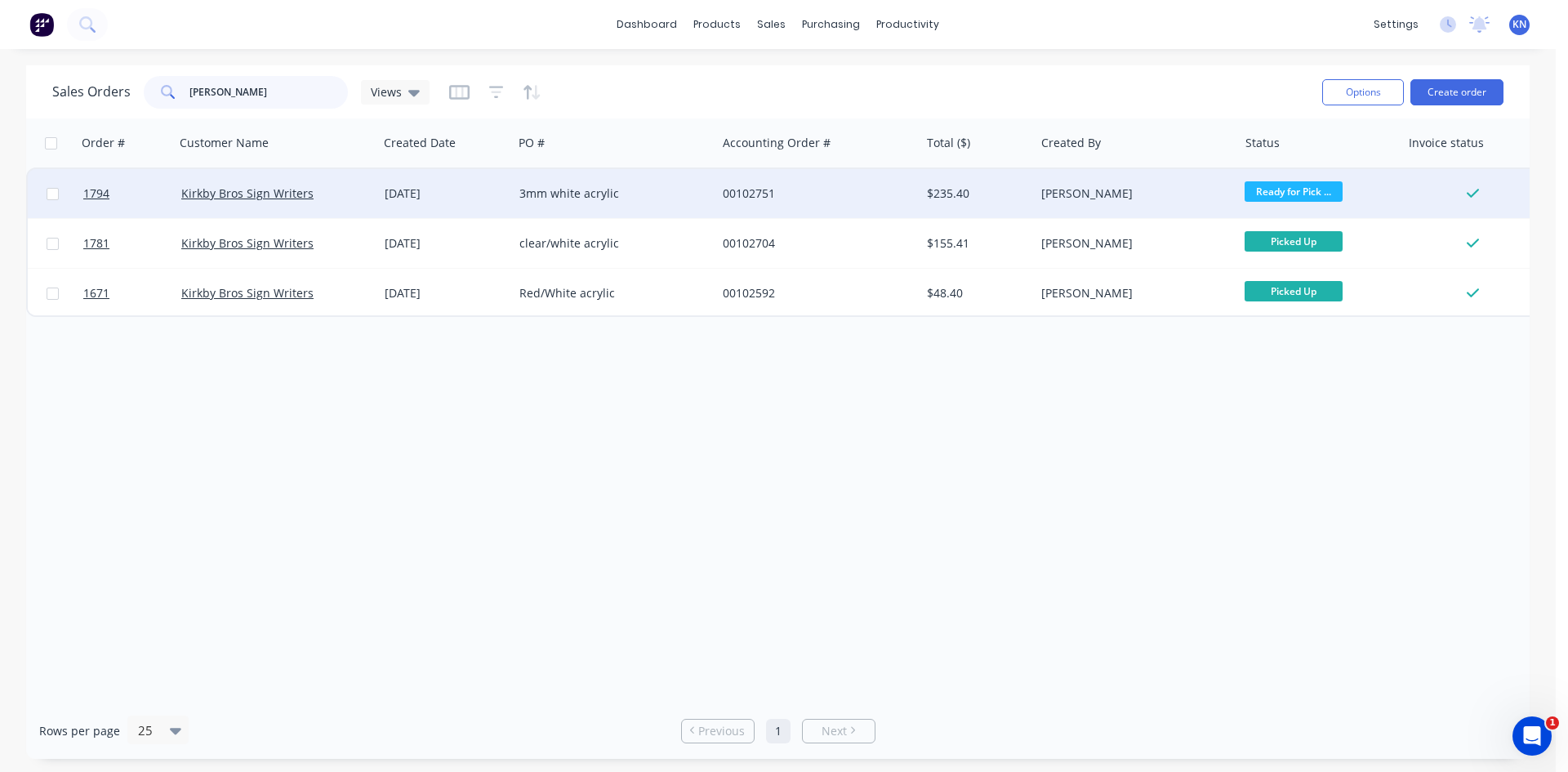
type input "kirk"
click at [1303, 189] on span "Ready for Pick ..." at bounding box center [1294, 191] width 98 height 20
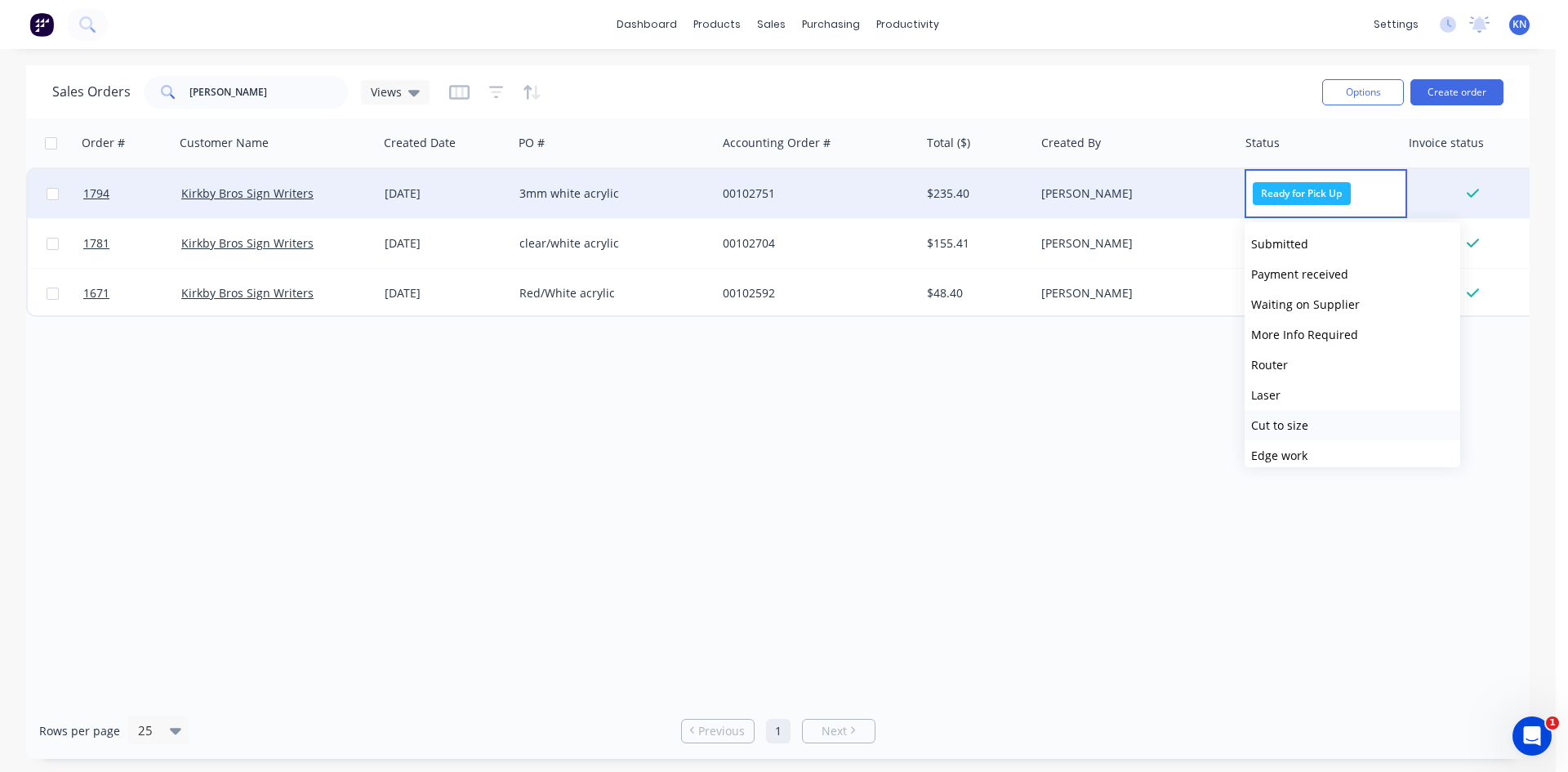
scroll to position [251, 0]
click at [1286, 444] on span "Picked Up" at bounding box center [1278, 445] width 54 height 15
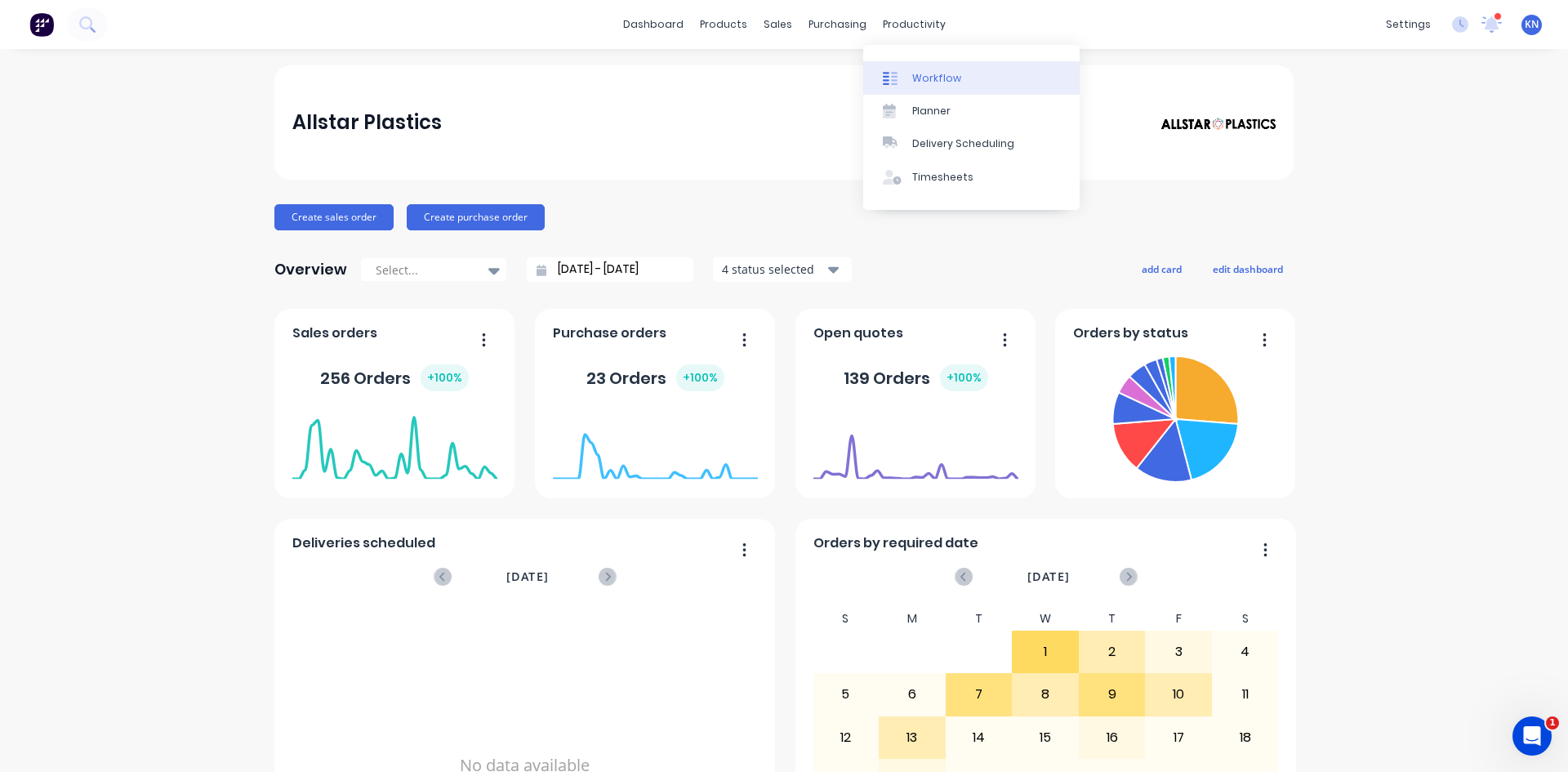
click at [932, 80] on div "Workflow" at bounding box center [936, 78] width 49 height 15
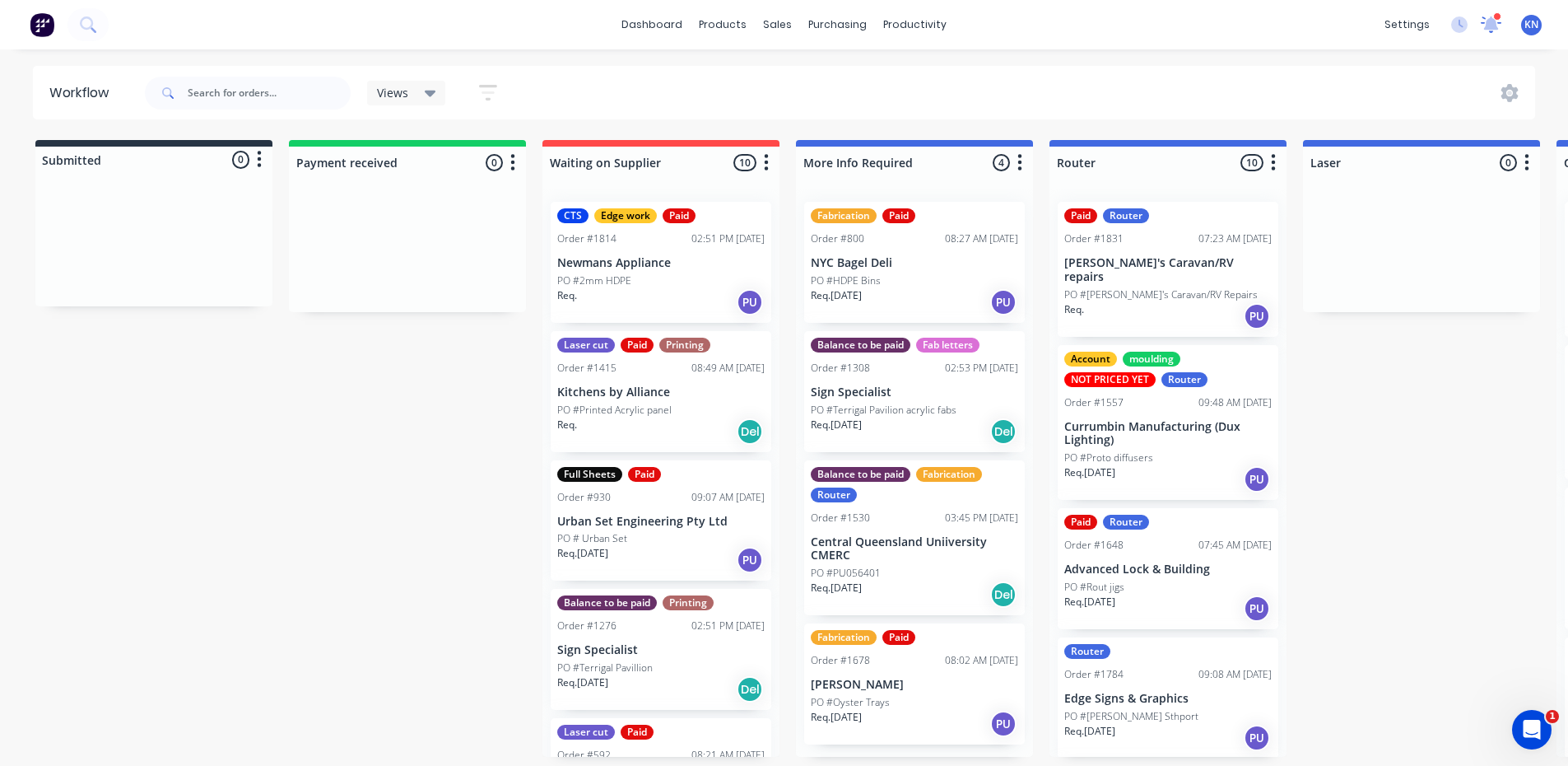
click at [1494, 26] on icon at bounding box center [1491, 22] width 15 height 15
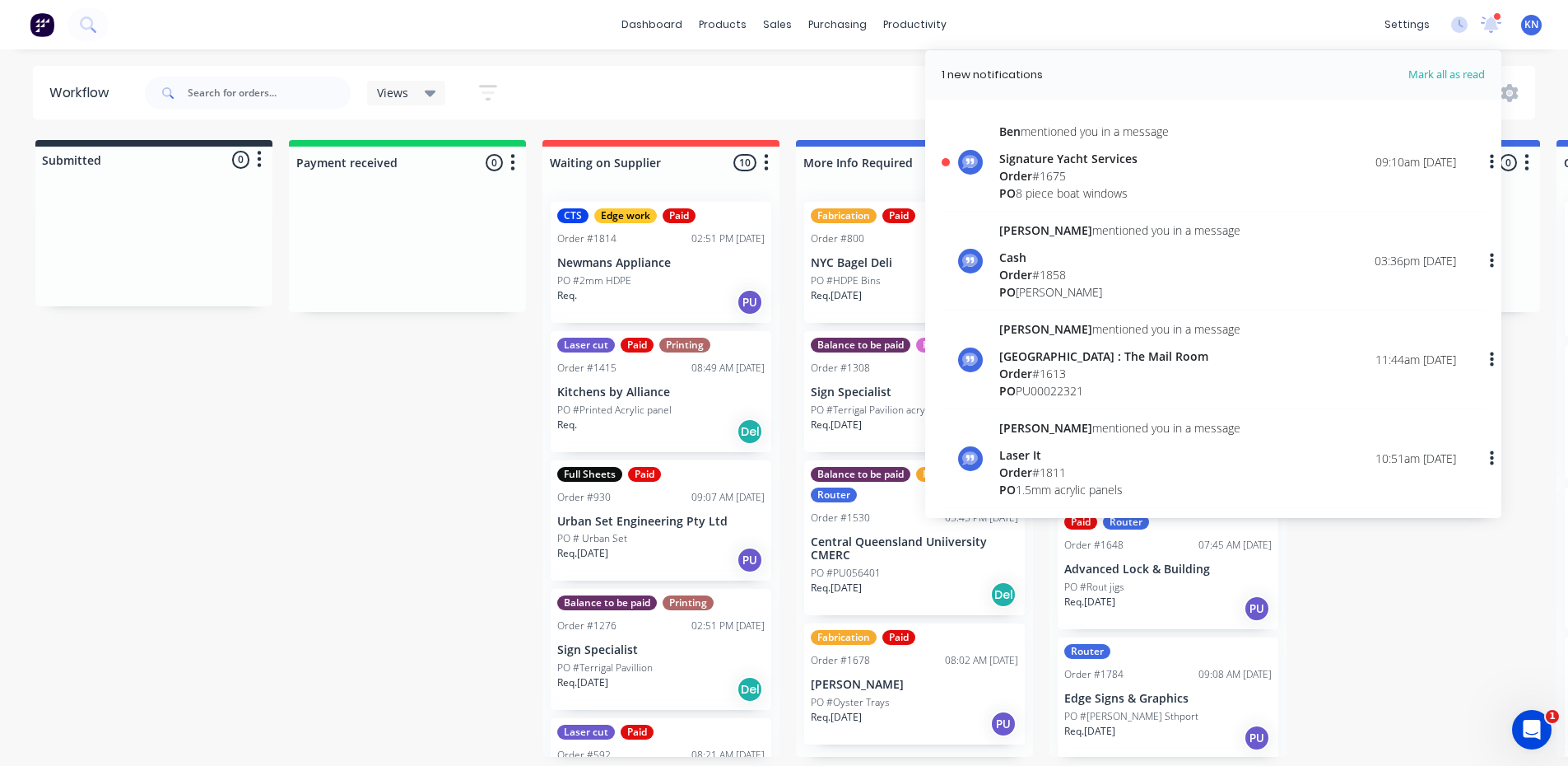
click at [1045, 167] on div "Order # 1675" at bounding box center [1083, 175] width 170 height 17
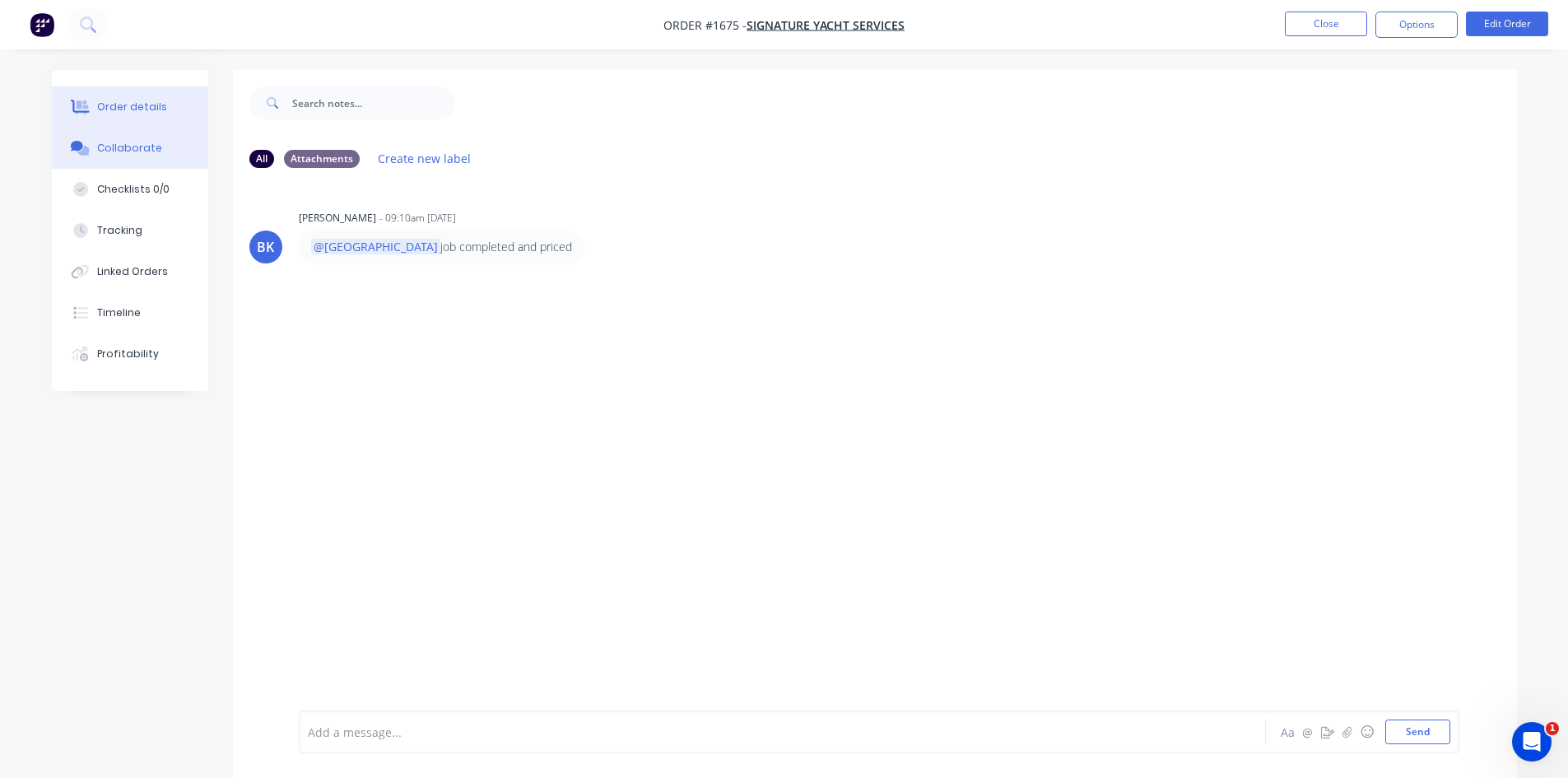
click at [123, 108] on div "Order details" at bounding box center [132, 107] width 70 height 15
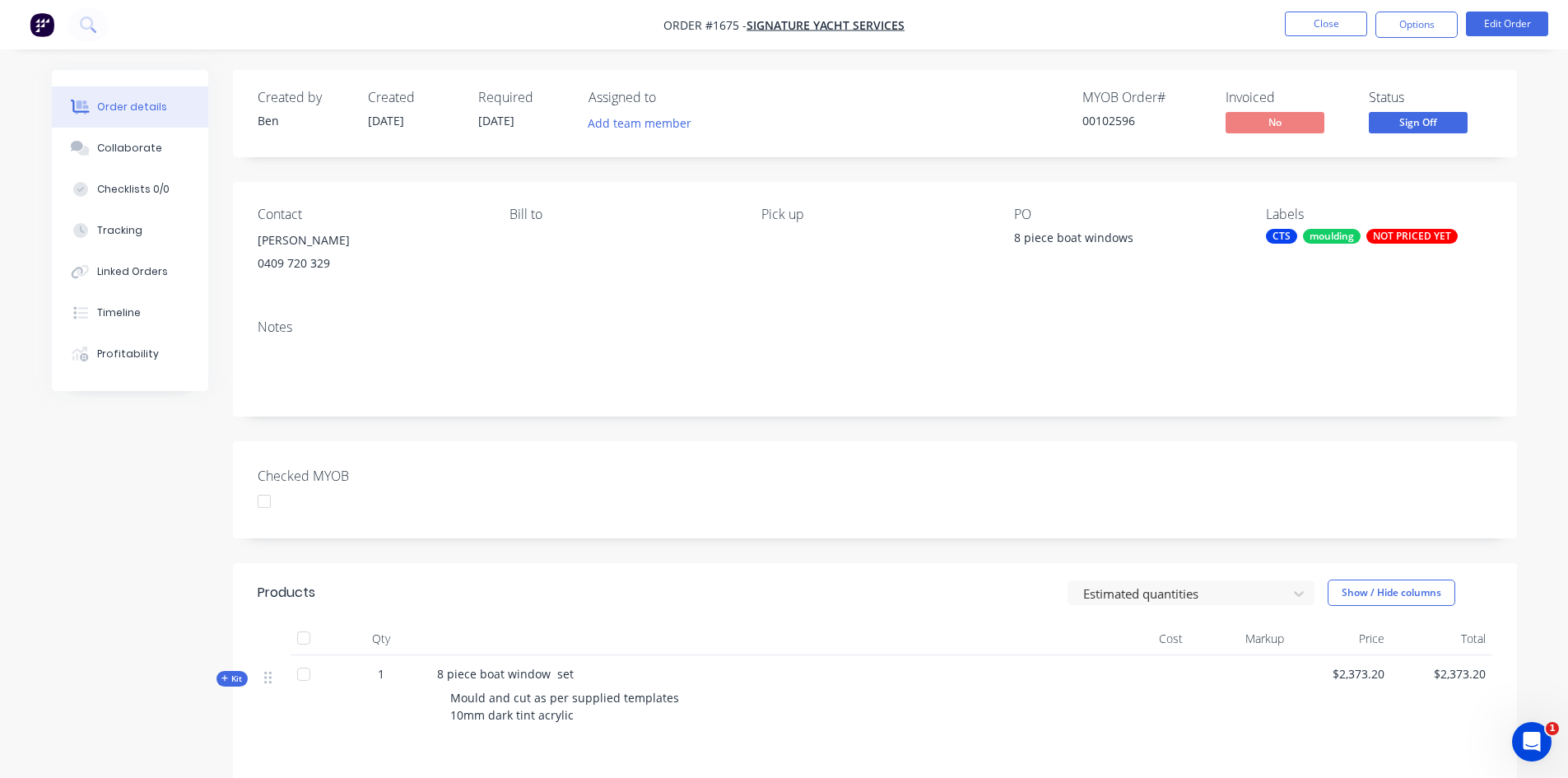
click at [1433, 231] on div "NOT PRICED YET" at bounding box center [1412, 236] width 92 height 15
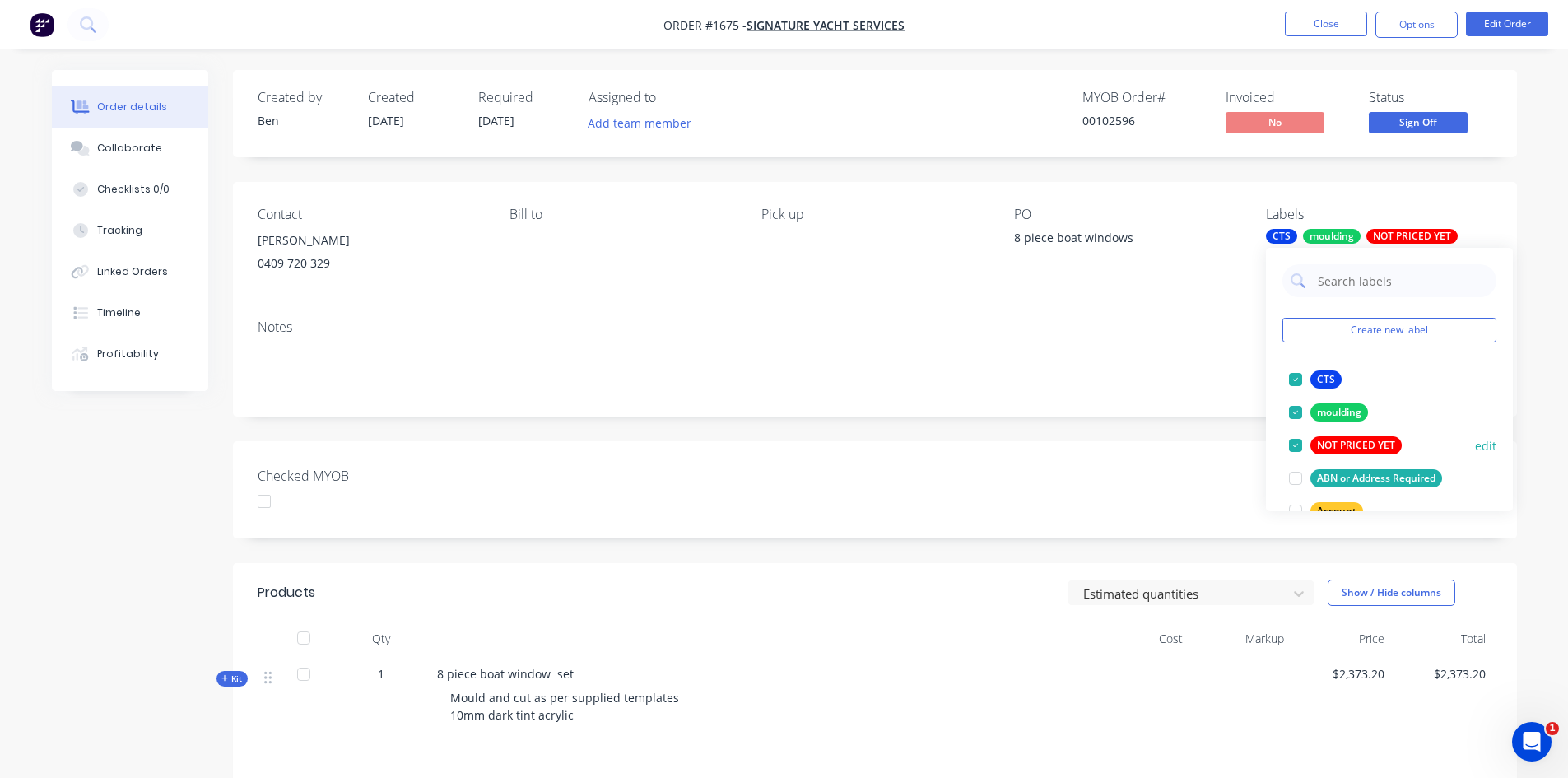
click at [1291, 446] on div at bounding box center [1295, 445] width 33 height 33
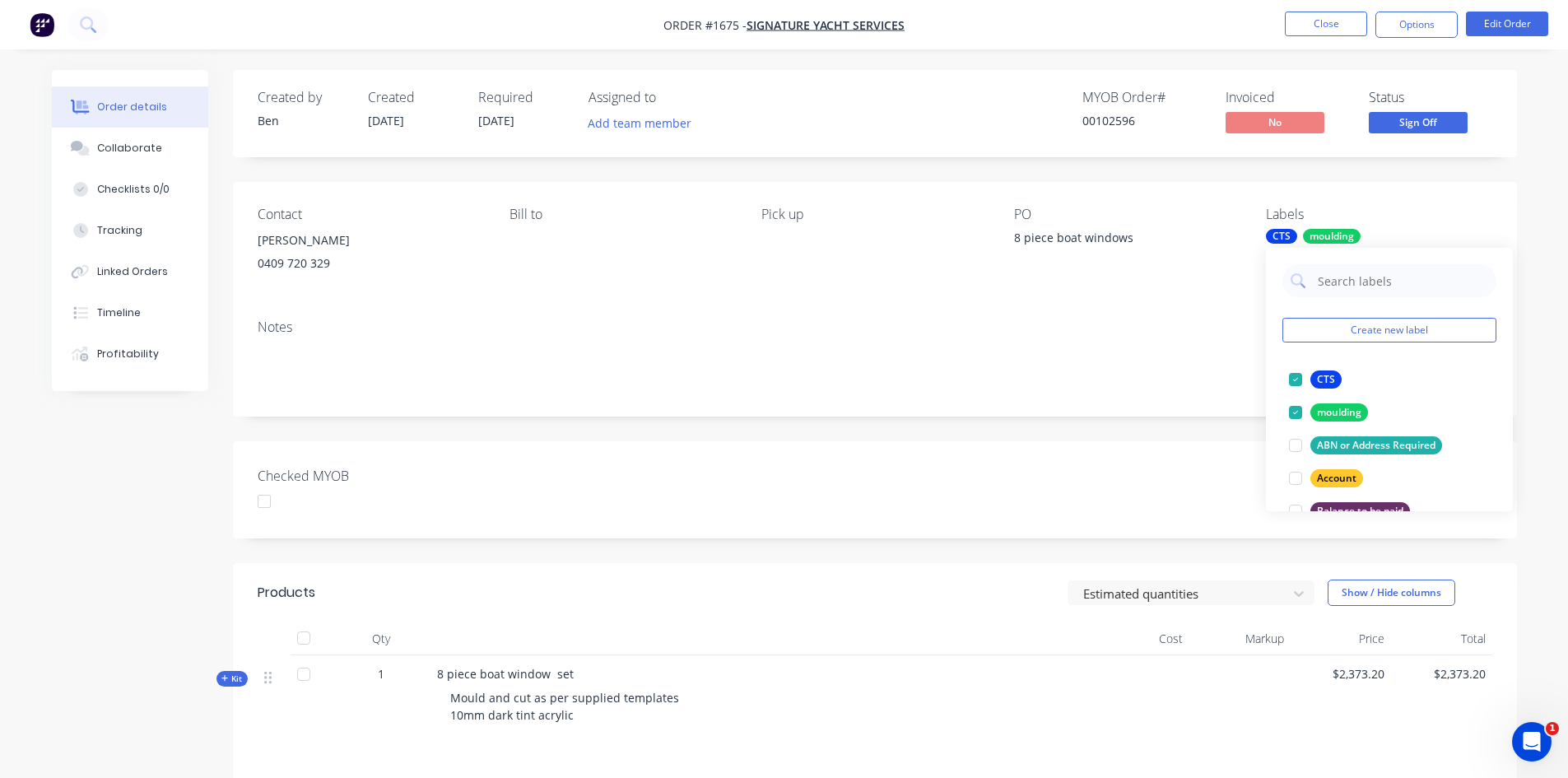
click at [1169, 406] on div "Notes" at bounding box center [875, 361] width 1284 height 110
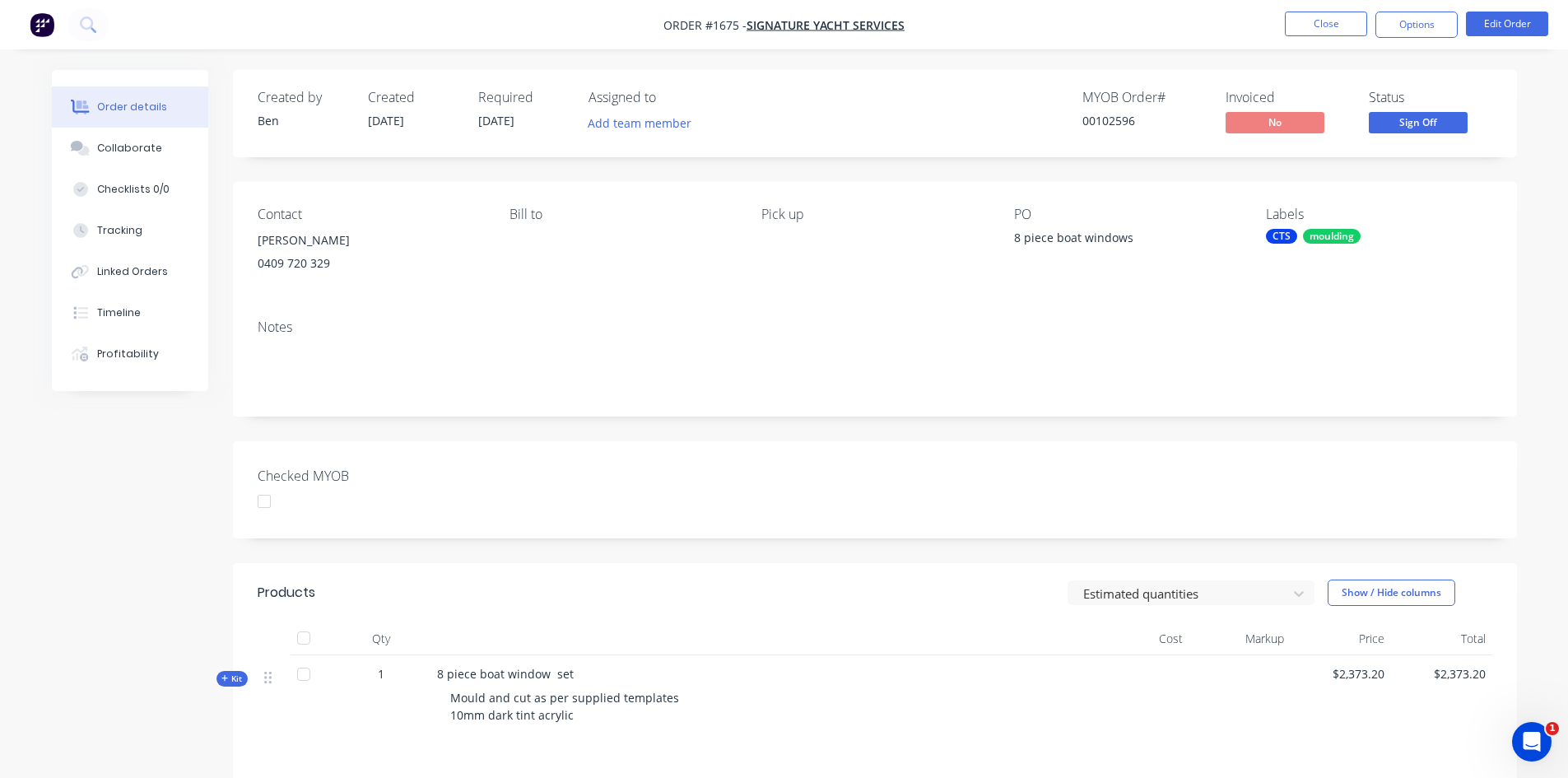
click at [269, 497] on div at bounding box center [264, 501] width 33 height 33
click at [1417, 15] on button "Options" at bounding box center [1416, 24] width 83 height 26
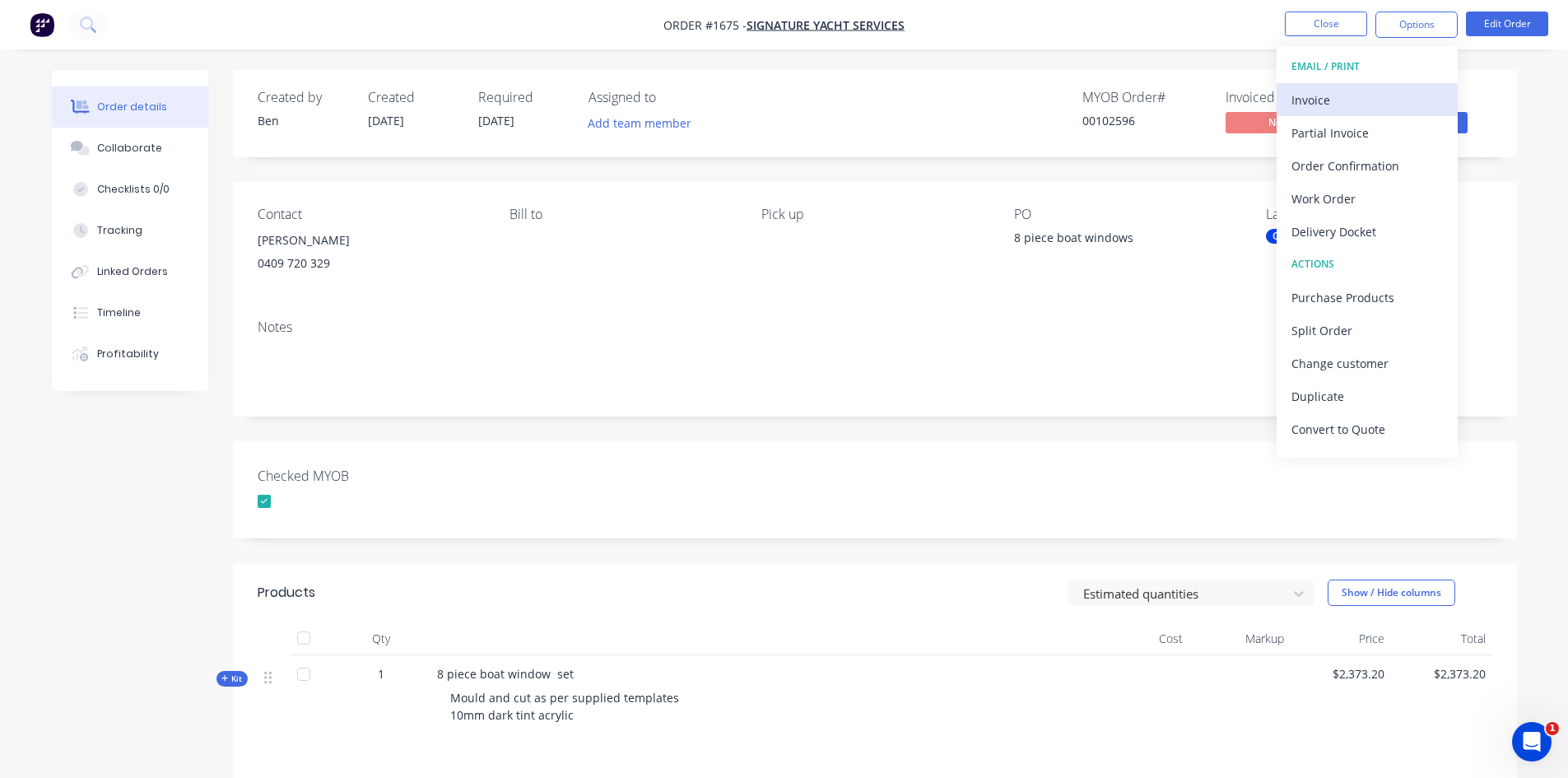
click at [1345, 102] on div "Invoice" at bounding box center [1367, 100] width 152 height 24
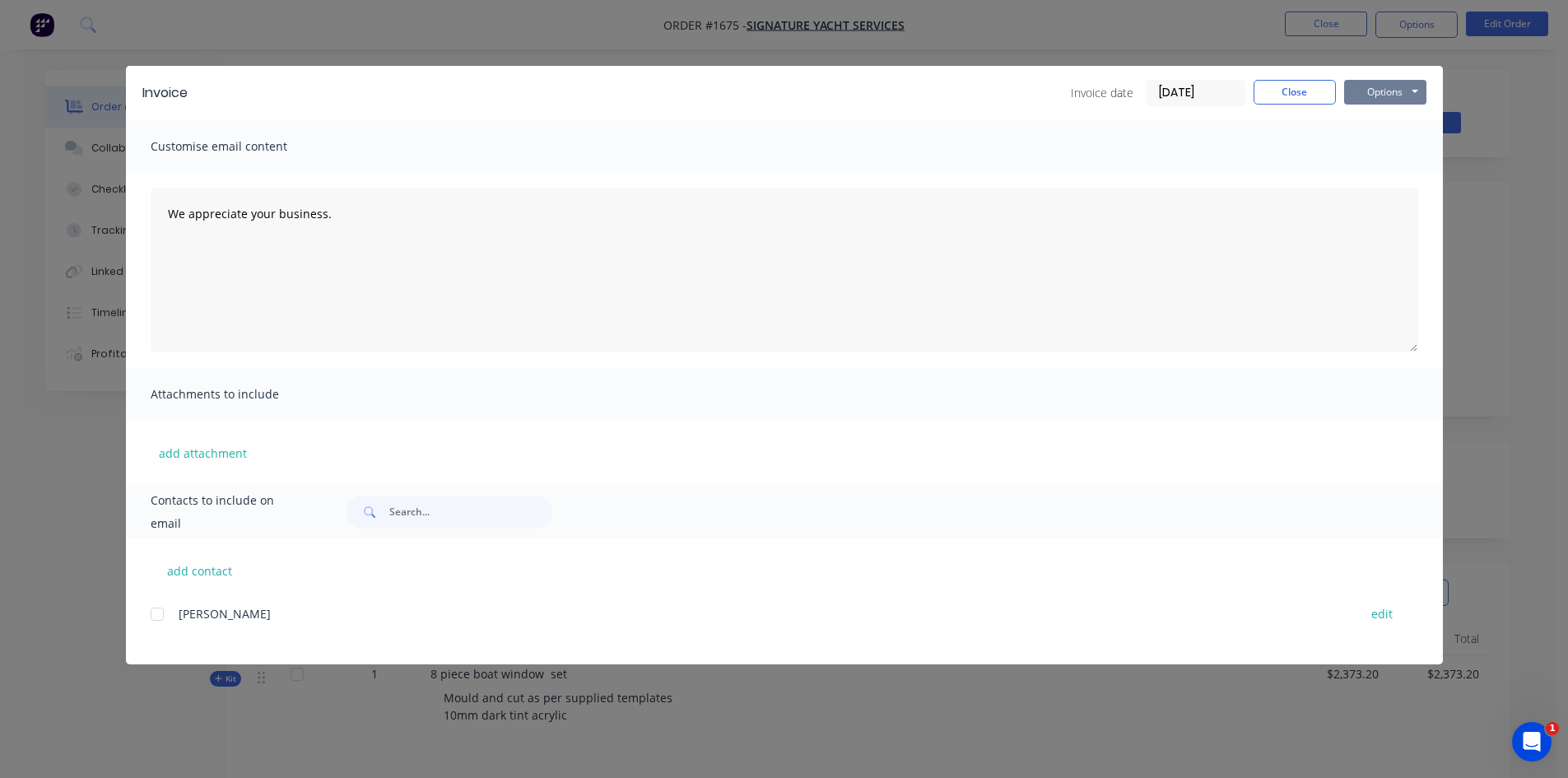
drag, startPoint x: 1373, startPoint y: 81, endPoint x: 1379, endPoint y: 91, distance: 11.7
click at [1374, 81] on button "Options" at bounding box center [1386, 92] width 83 height 25
click at [1394, 146] on button "Print" at bounding box center [1397, 148] width 105 height 27
click at [1283, 94] on button "Close" at bounding box center [1295, 92] width 83 height 25
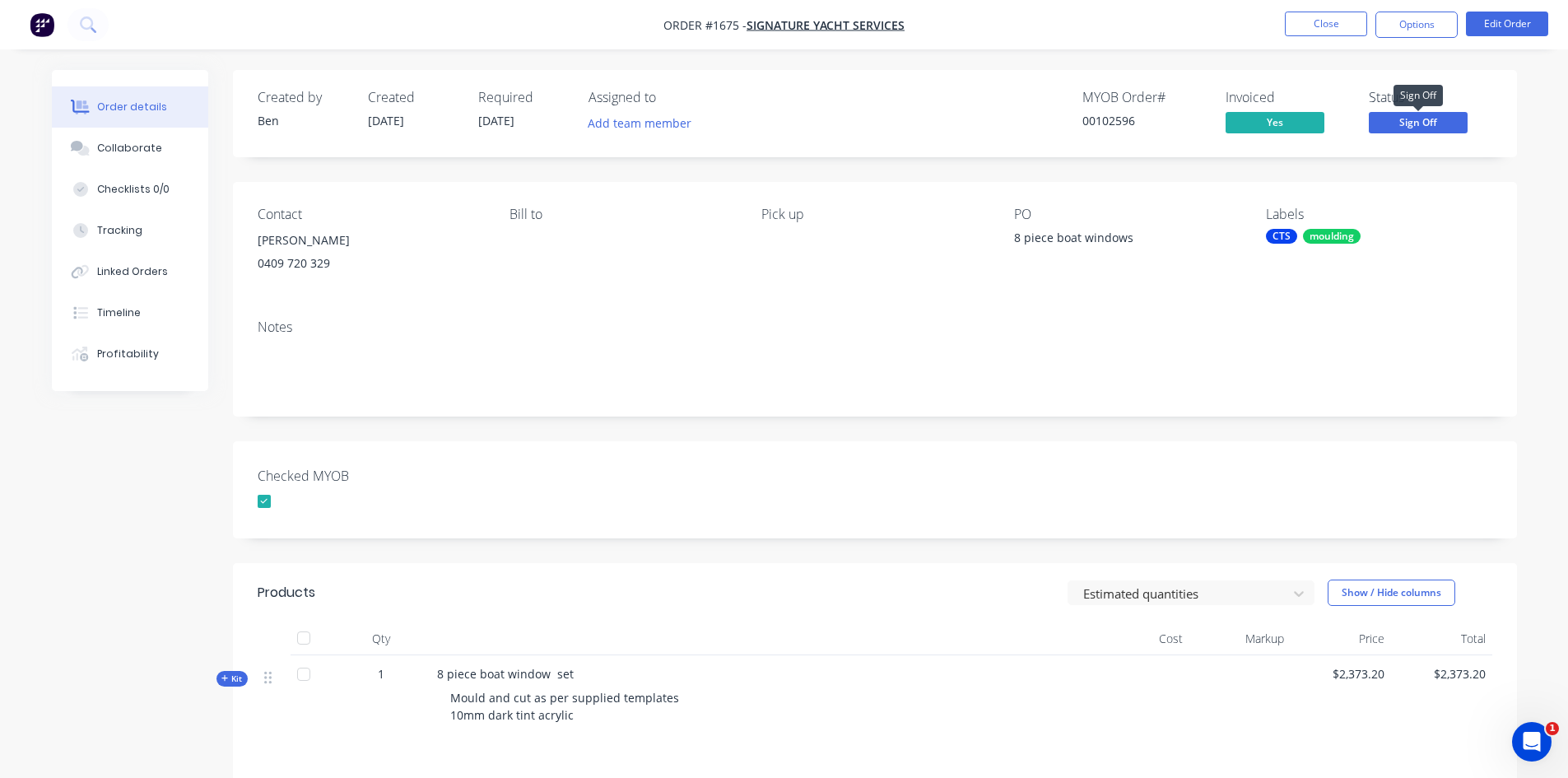
click at [1428, 121] on span "Sign Off" at bounding box center [1418, 122] width 99 height 21
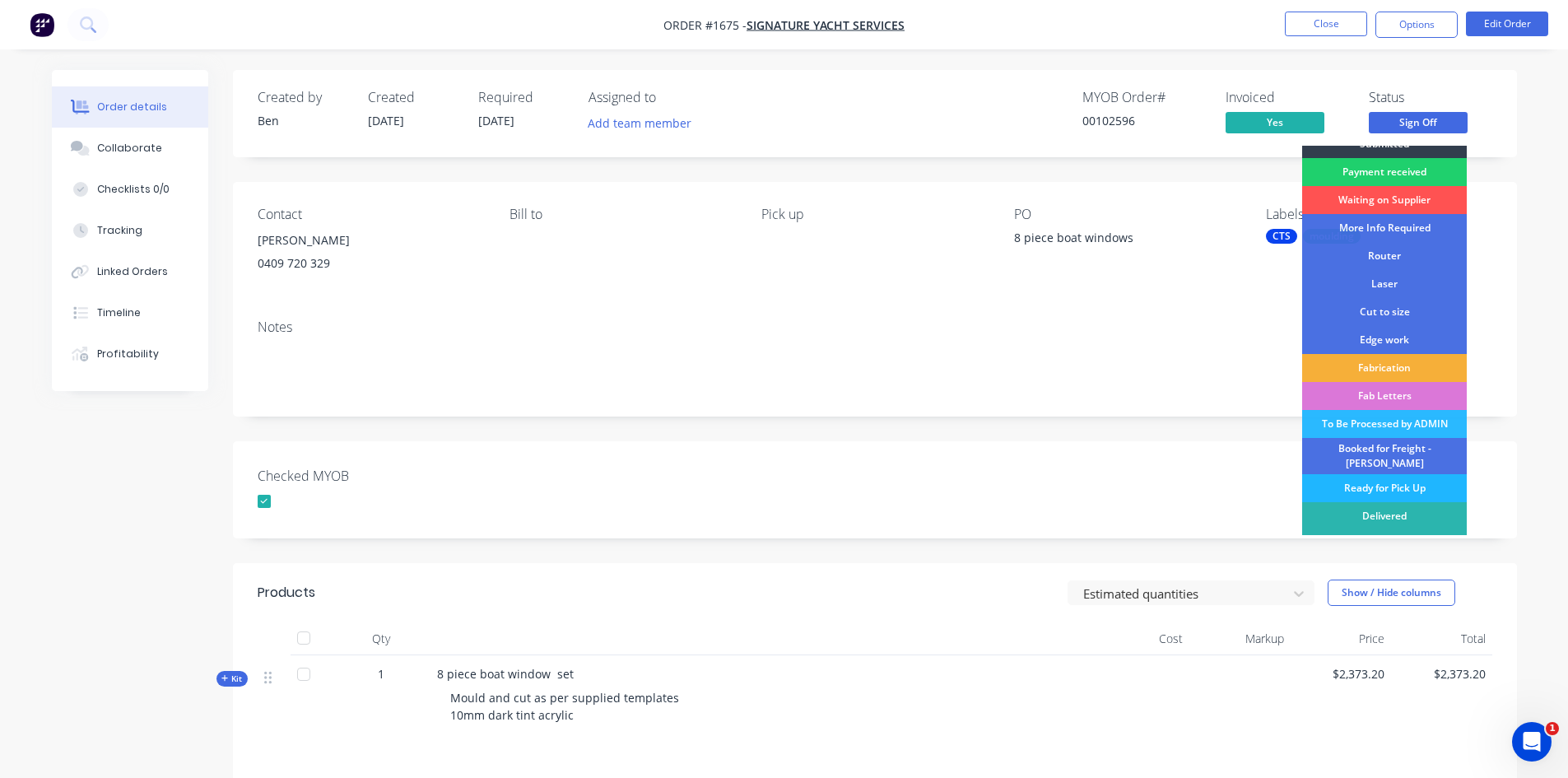
scroll to position [31, 0]
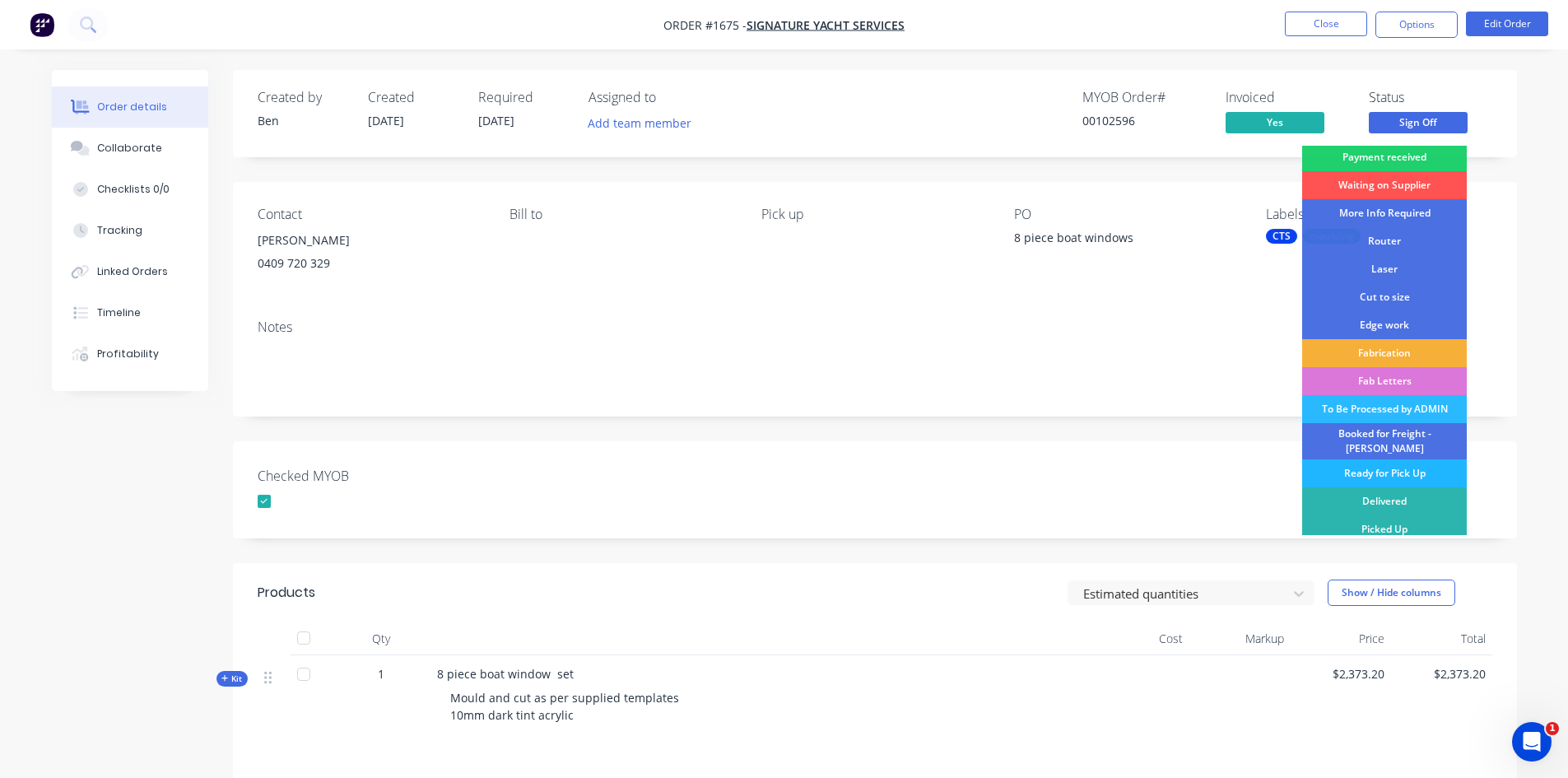
click at [1395, 459] on div "Ready for Pick Up" at bounding box center [1384, 473] width 164 height 28
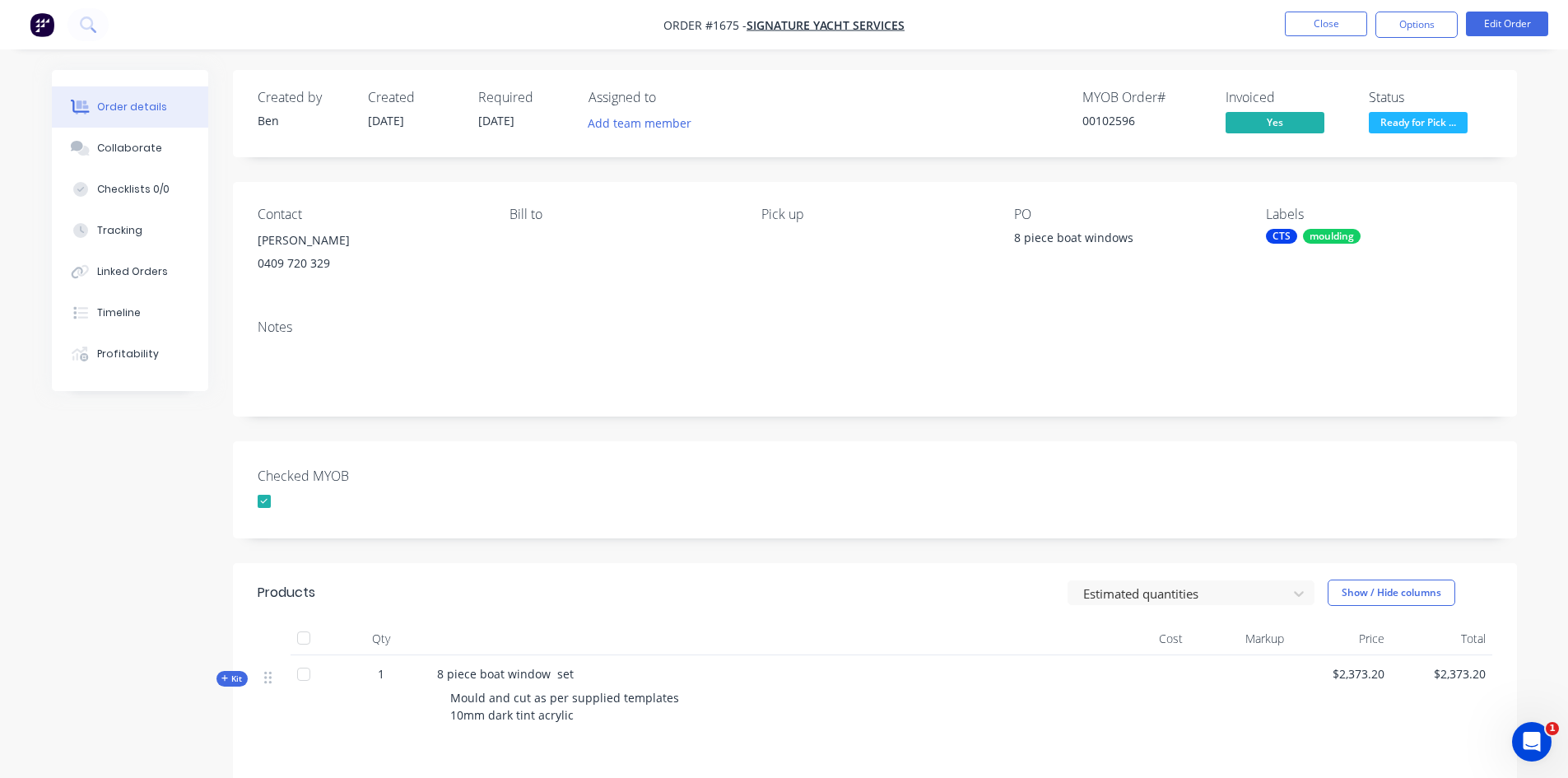
click at [1287, 237] on div "CTS" at bounding box center [1281, 236] width 31 height 15
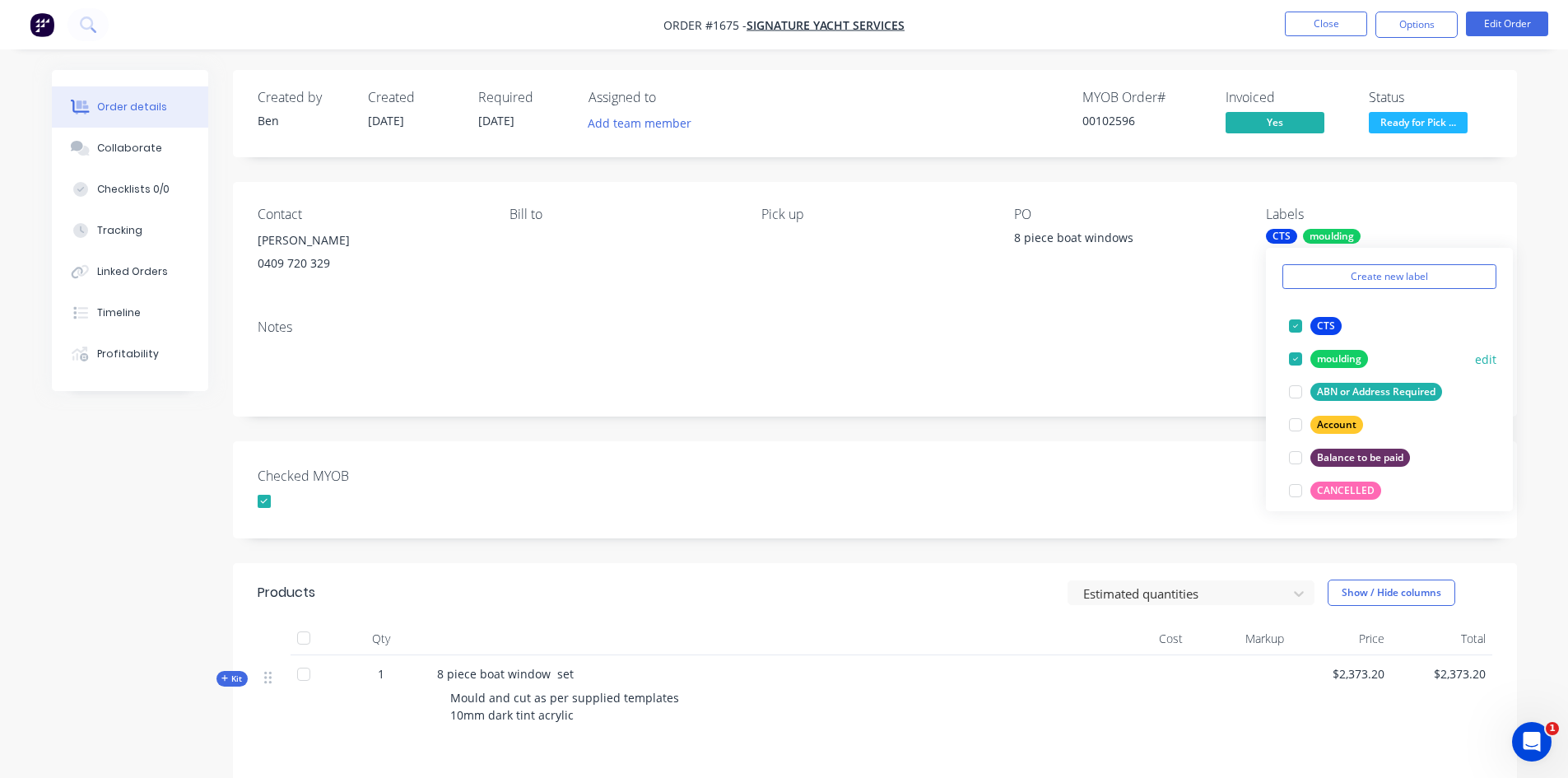
scroll to position [83, 0]
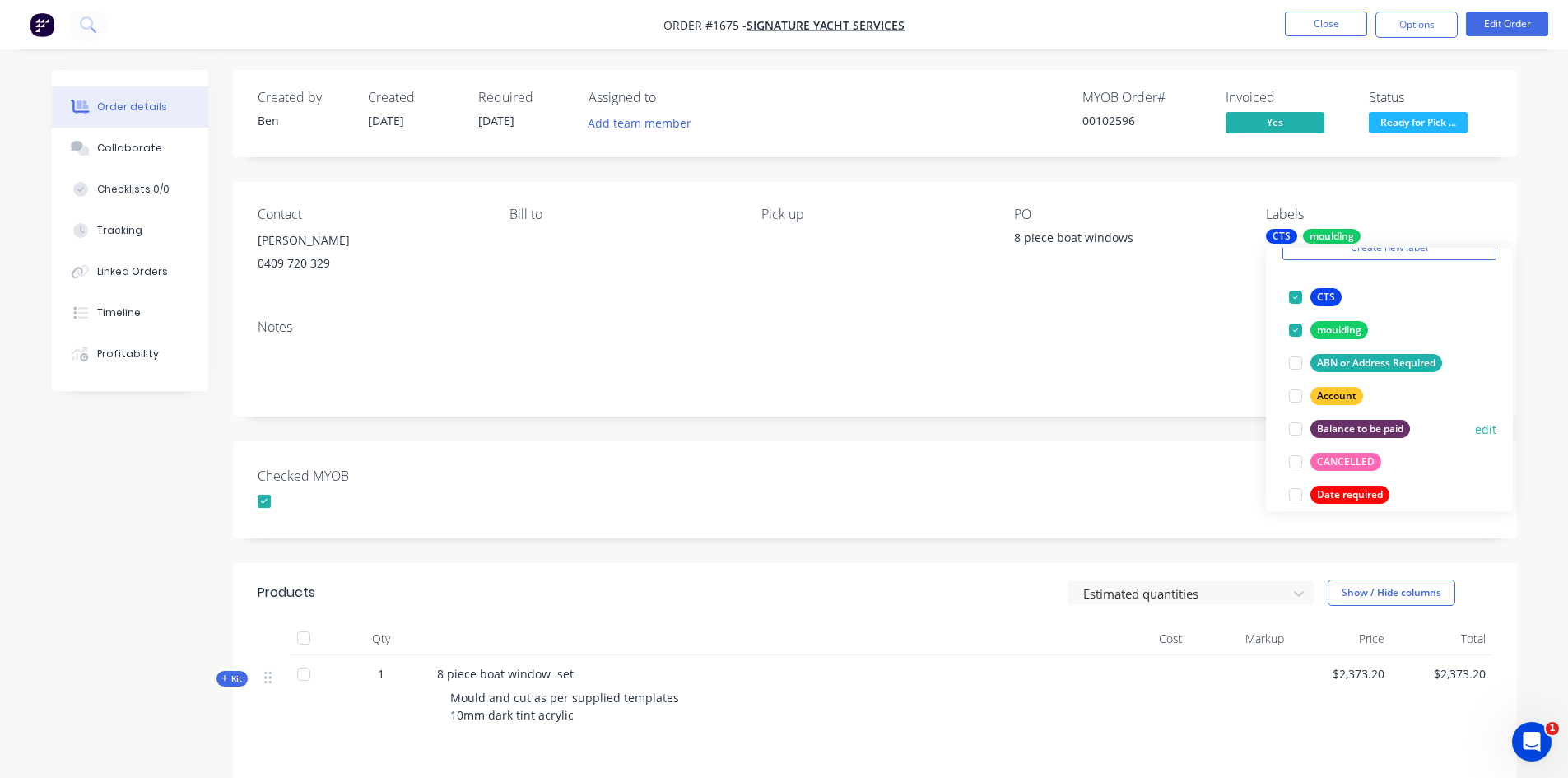
click at [1298, 427] on div at bounding box center [1295, 428] width 33 height 33
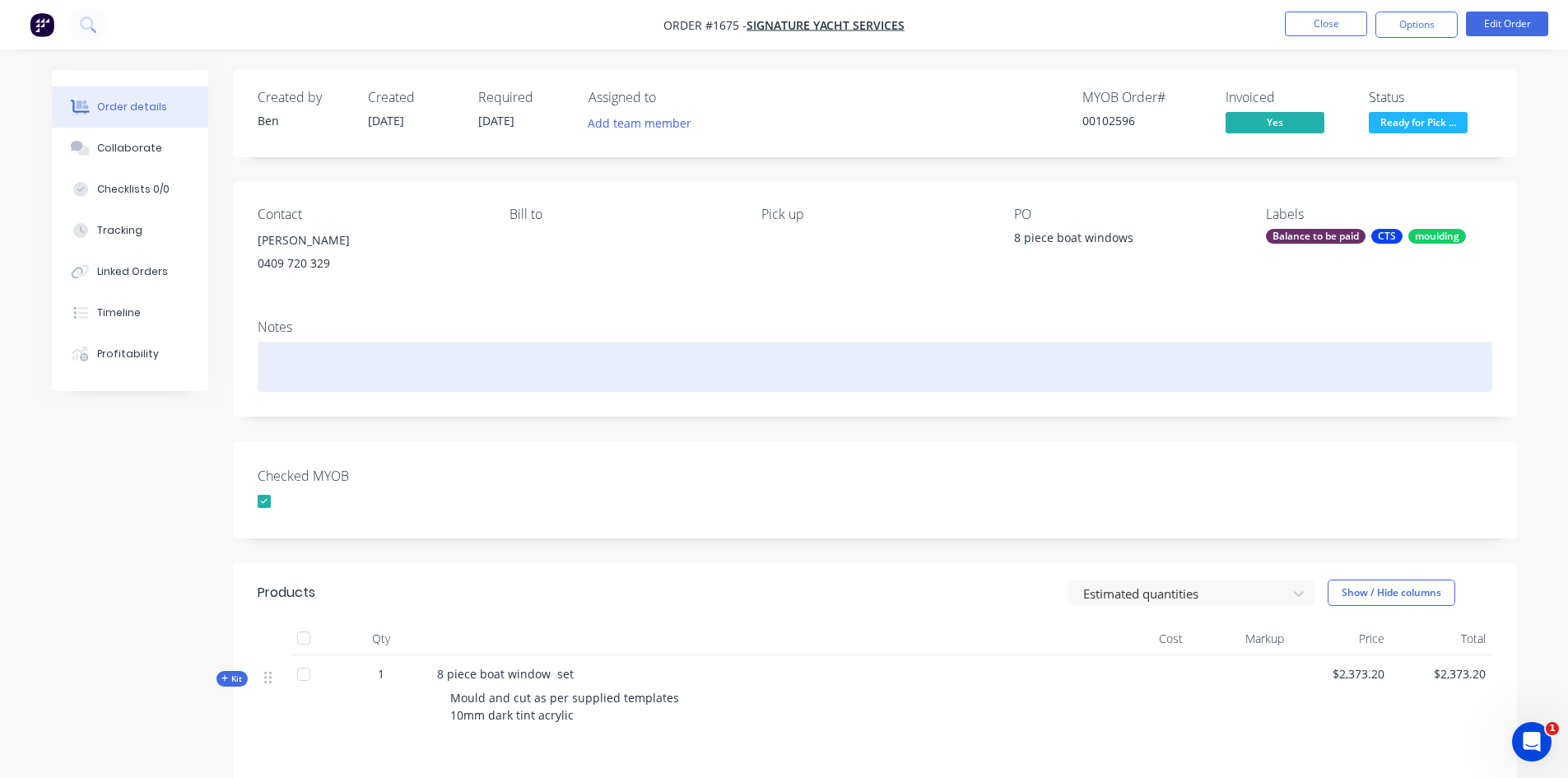
click at [1243, 380] on div at bounding box center [875, 367] width 1235 height 50
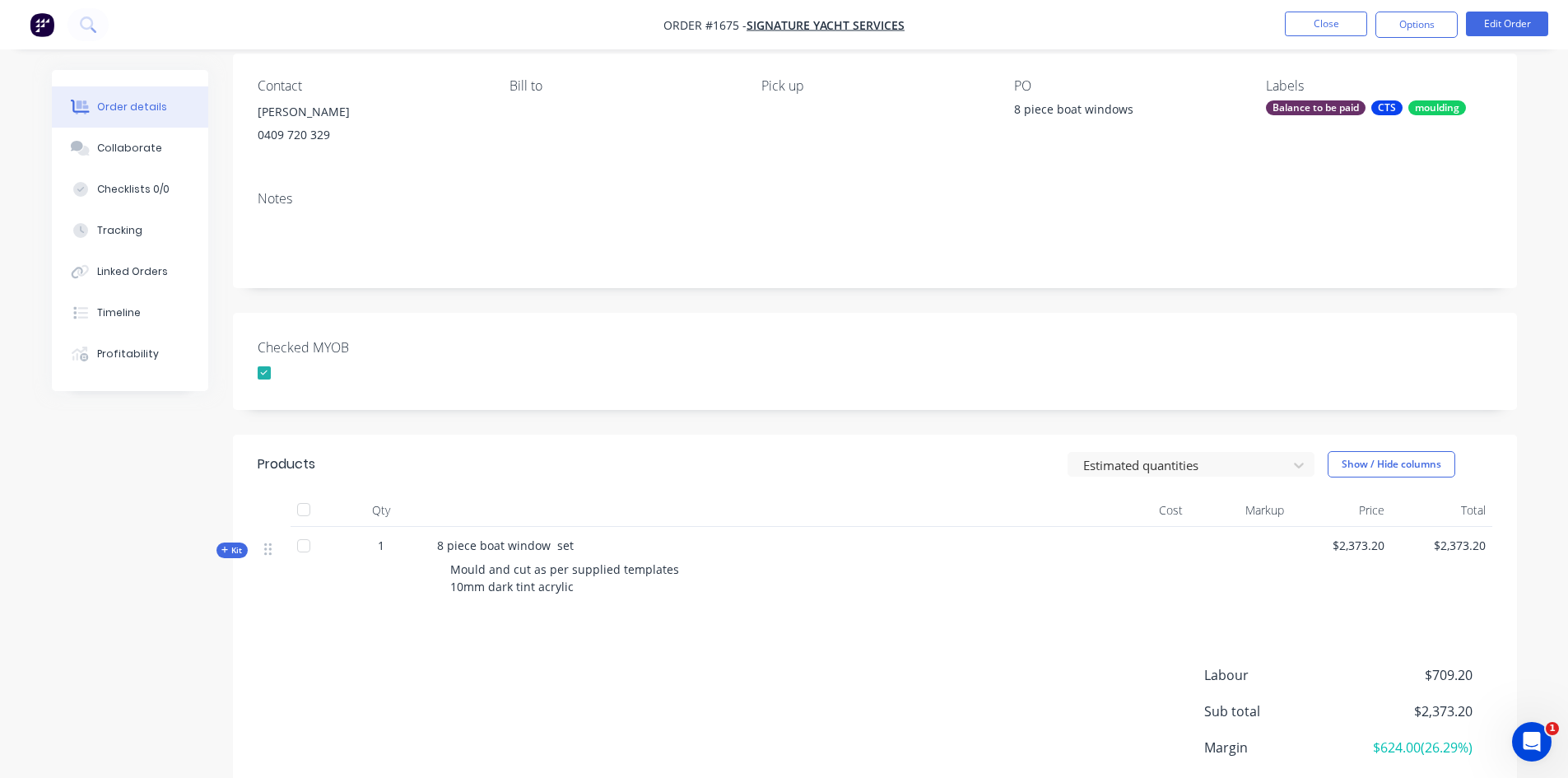
scroll to position [0, 0]
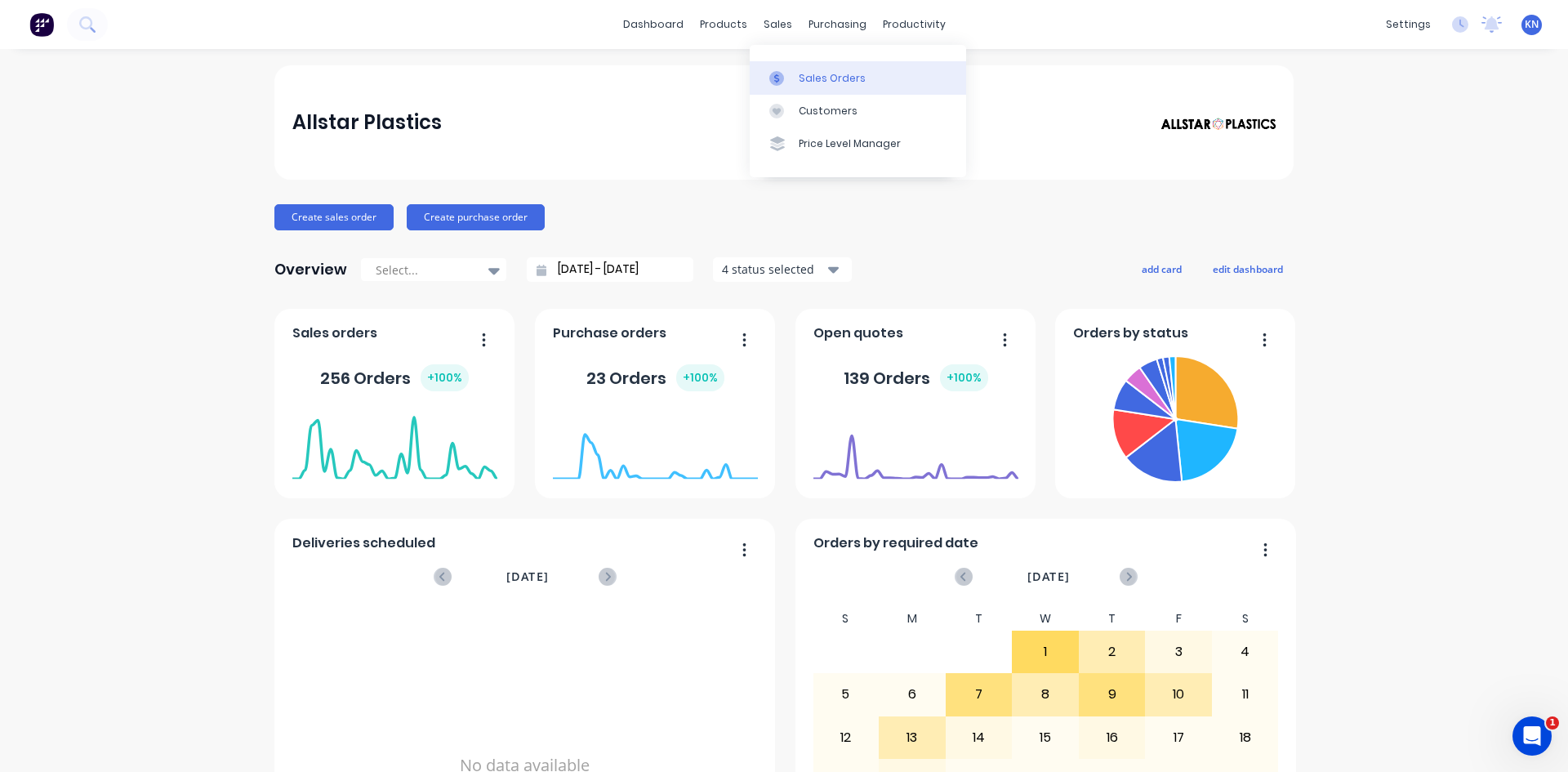
click at [833, 78] on div "Sales Orders" at bounding box center [832, 78] width 67 height 15
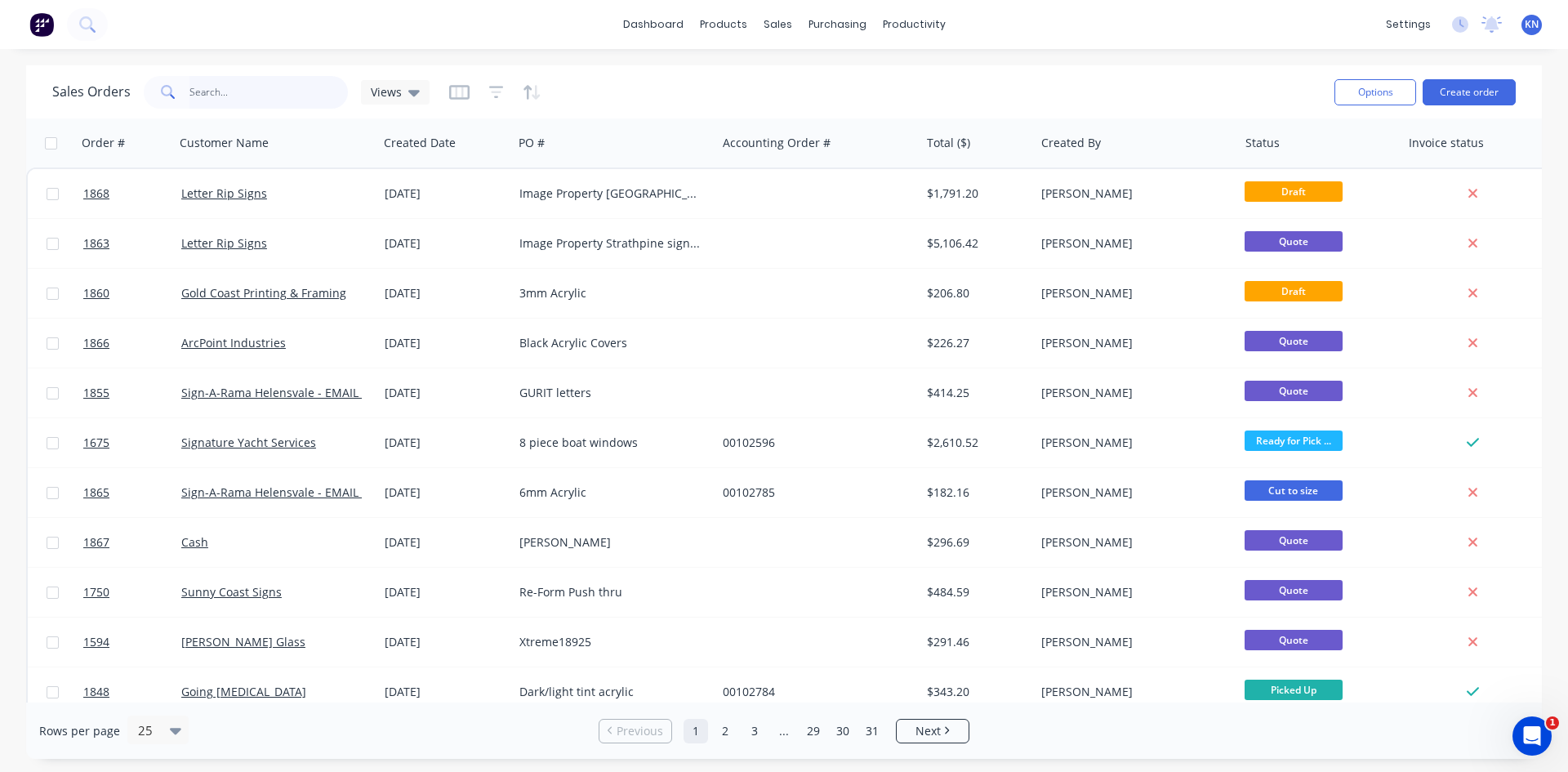
click at [264, 93] on input "text" at bounding box center [269, 92] width 159 height 33
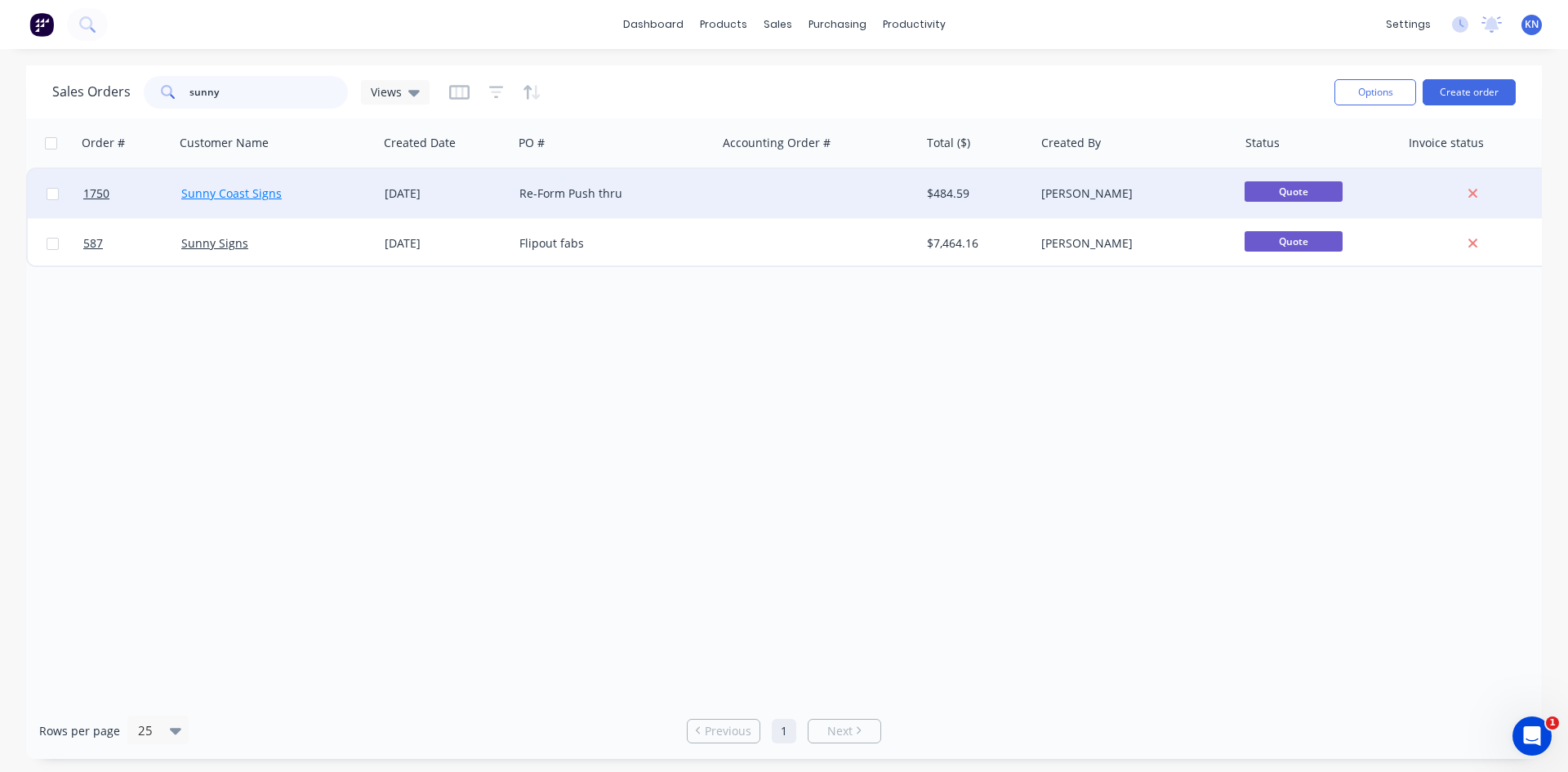
type input "sunny"
click at [246, 193] on link "Sunny Coast Signs" at bounding box center [232, 192] width 101 height 15
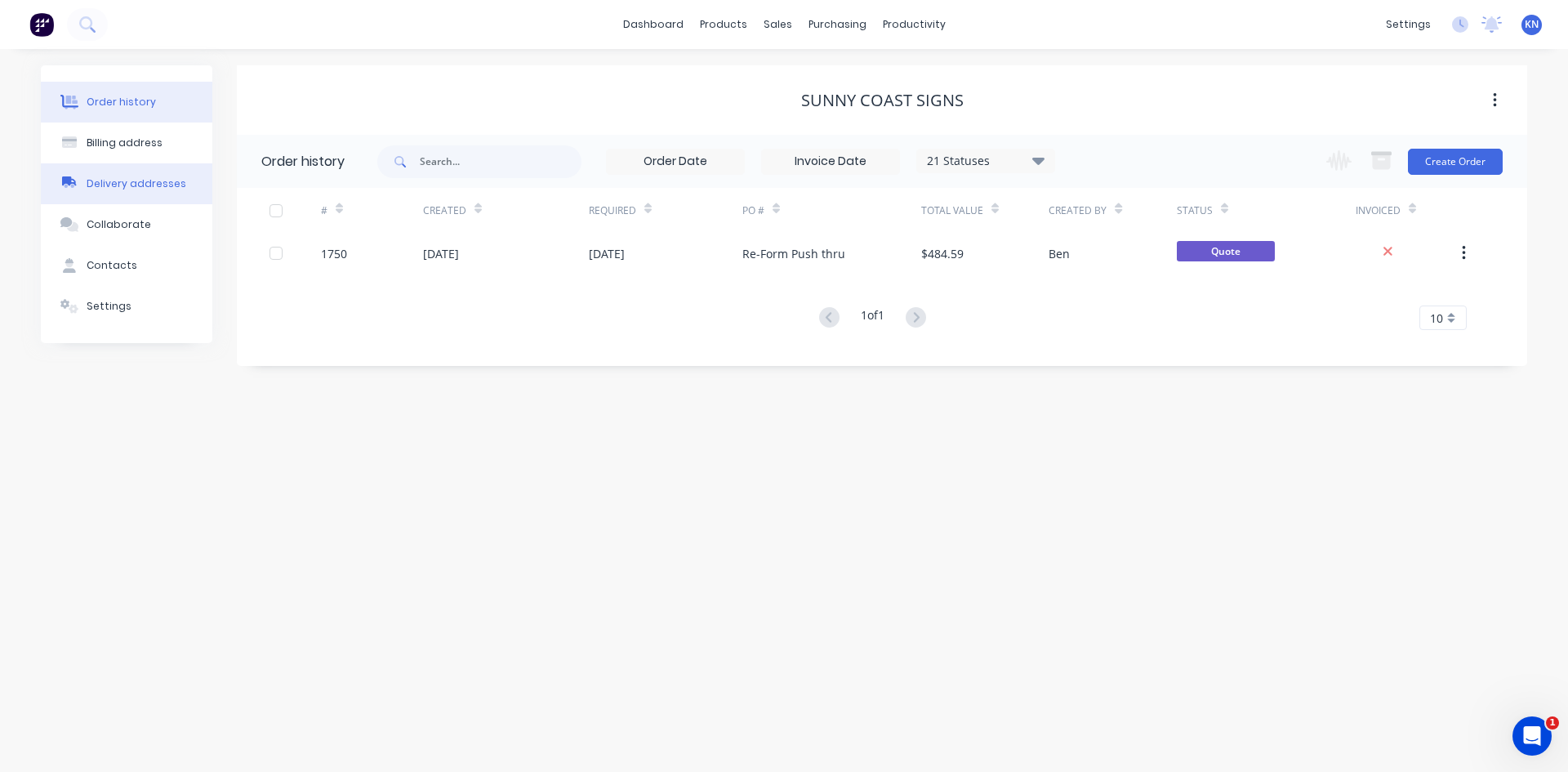
click at [153, 184] on div "Delivery addresses" at bounding box center [136, 183] width 100 height 15
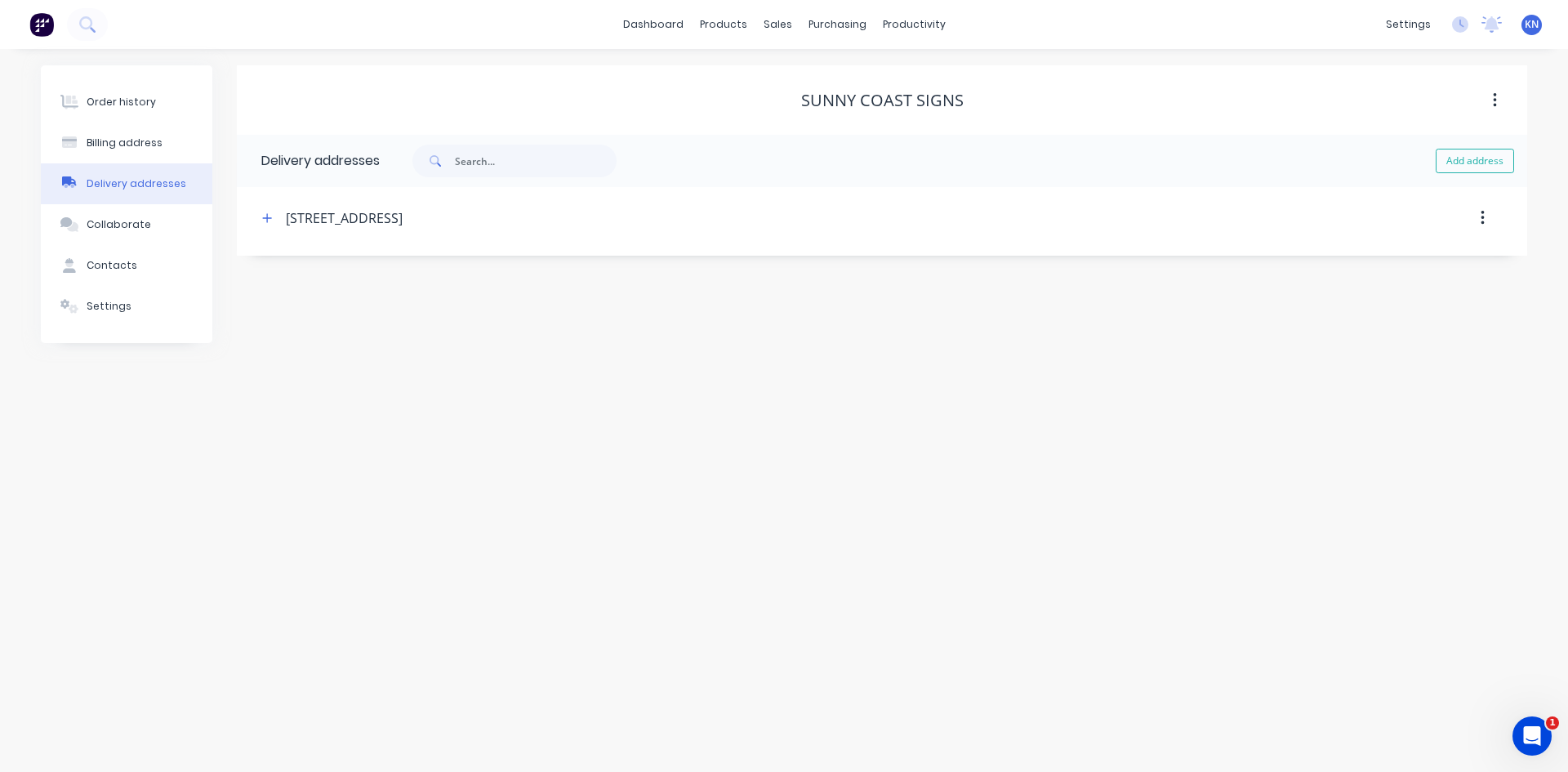
click at [1484, 217] on button "button" at bounding box center [1482, 217] width 38 height 29
click at [1021, 624] on div "Order history Billing address Delivery addresses Collaborate Contacts Settings …" at bounding box center [784, 410] width 1568 height 723
click at [262, 214] on icon "button" at bounding box center [266, 217] width 10 height 12
click at [321, 531] on div at bounding box center [396, 536] width 218 height 20
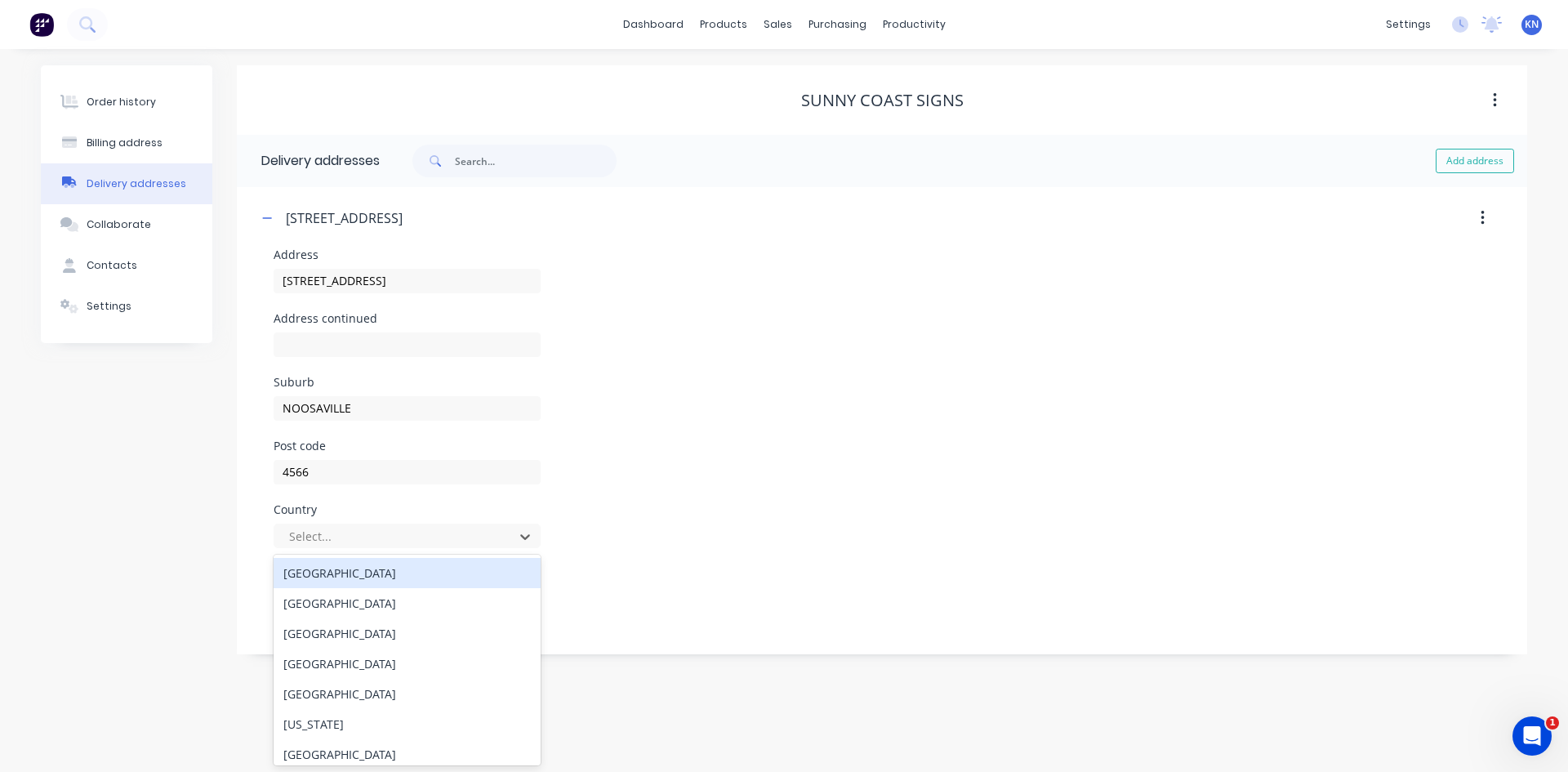
click at [339, 571] on div "[GEOGRAPHIC_DATA]" at bounding box center [407, 573] width 267 height 30
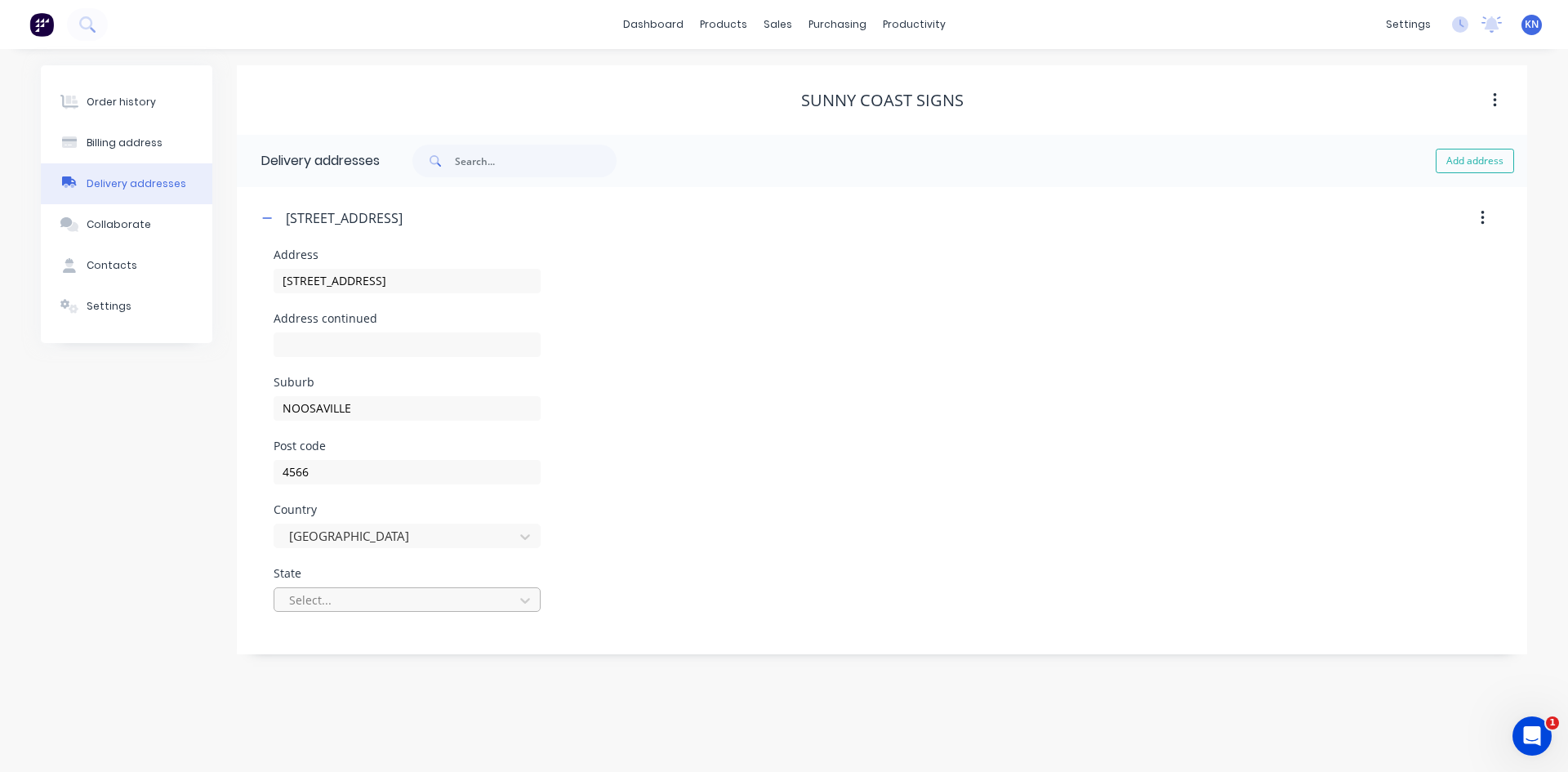
click at [334, 598] on div at bounding box center [396, 599] width 218 height 20
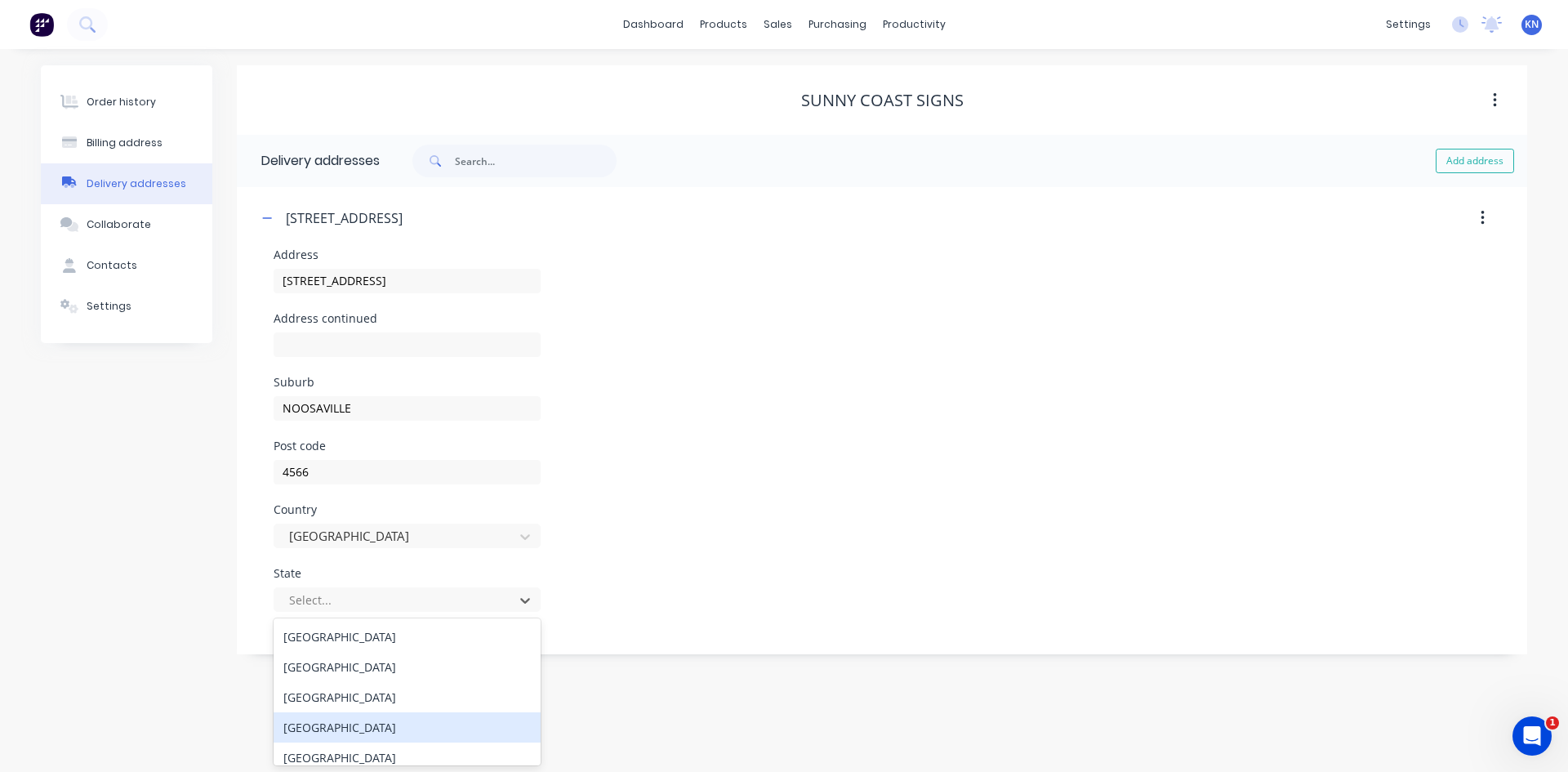
click at [356, 732] on div "[GEOGRAPHIC_DATA]" at bounding box center [407, 727] width 267 height 30
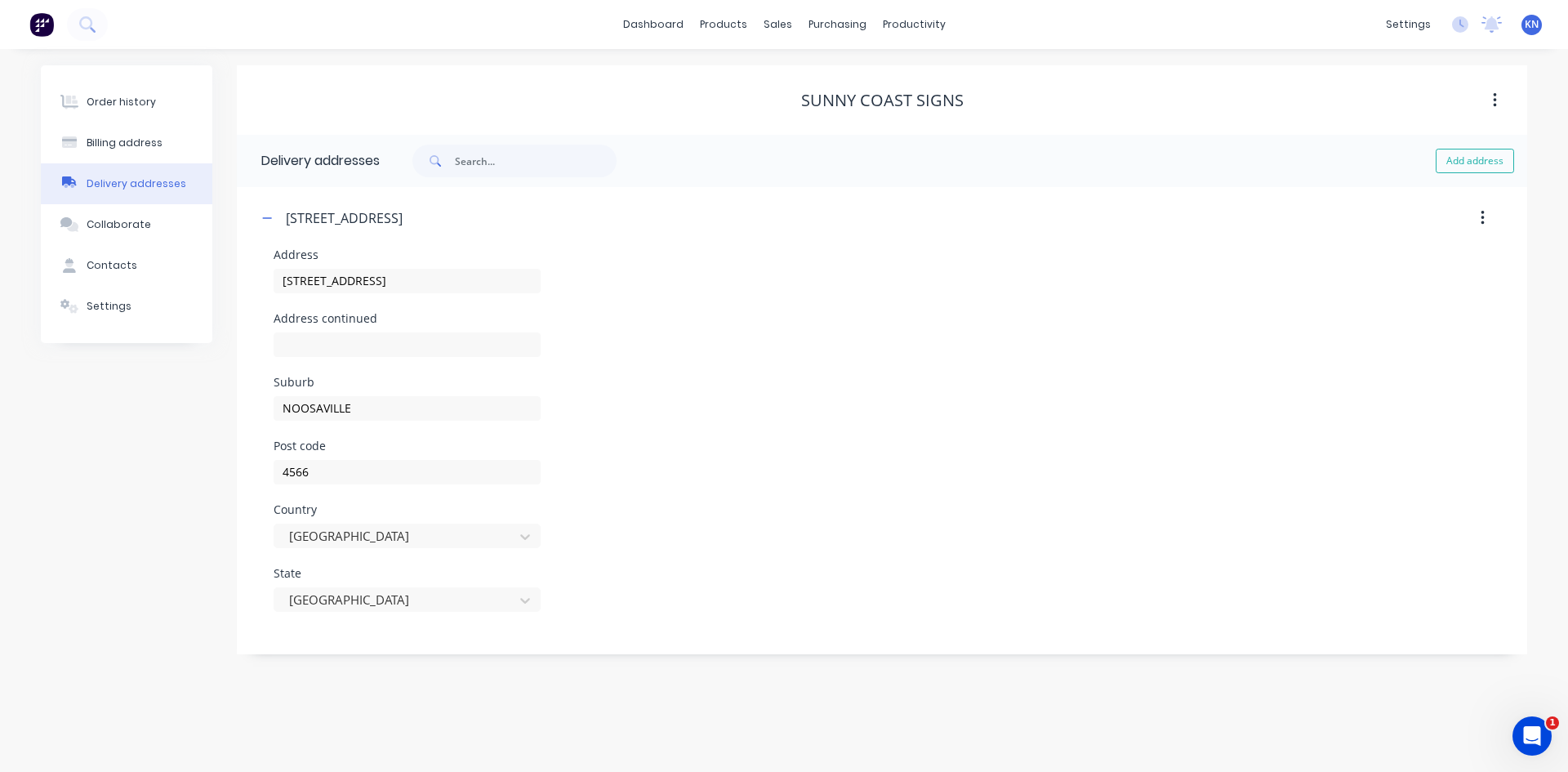
click at [831, 525] on div "Country [GEOGRAPHIC_DATA]" at bounding box center [881, 536] width 1216 height 64
drag, startPoint x: 405, startPoint y: 284, endPoint x: 192, endPoint y: 284, distance: 213.0
click at [192, 284] on div "Order history Billing address Delivery addresses Collaborate Contacts Settings …" at bounding box center [784, 359] width 1486 height 589
type input "[STREET_ADDRESS][PERSON_NAME]"
click at [370, 346] on input "text" at bounding box center [407, 345] width 267 height 25
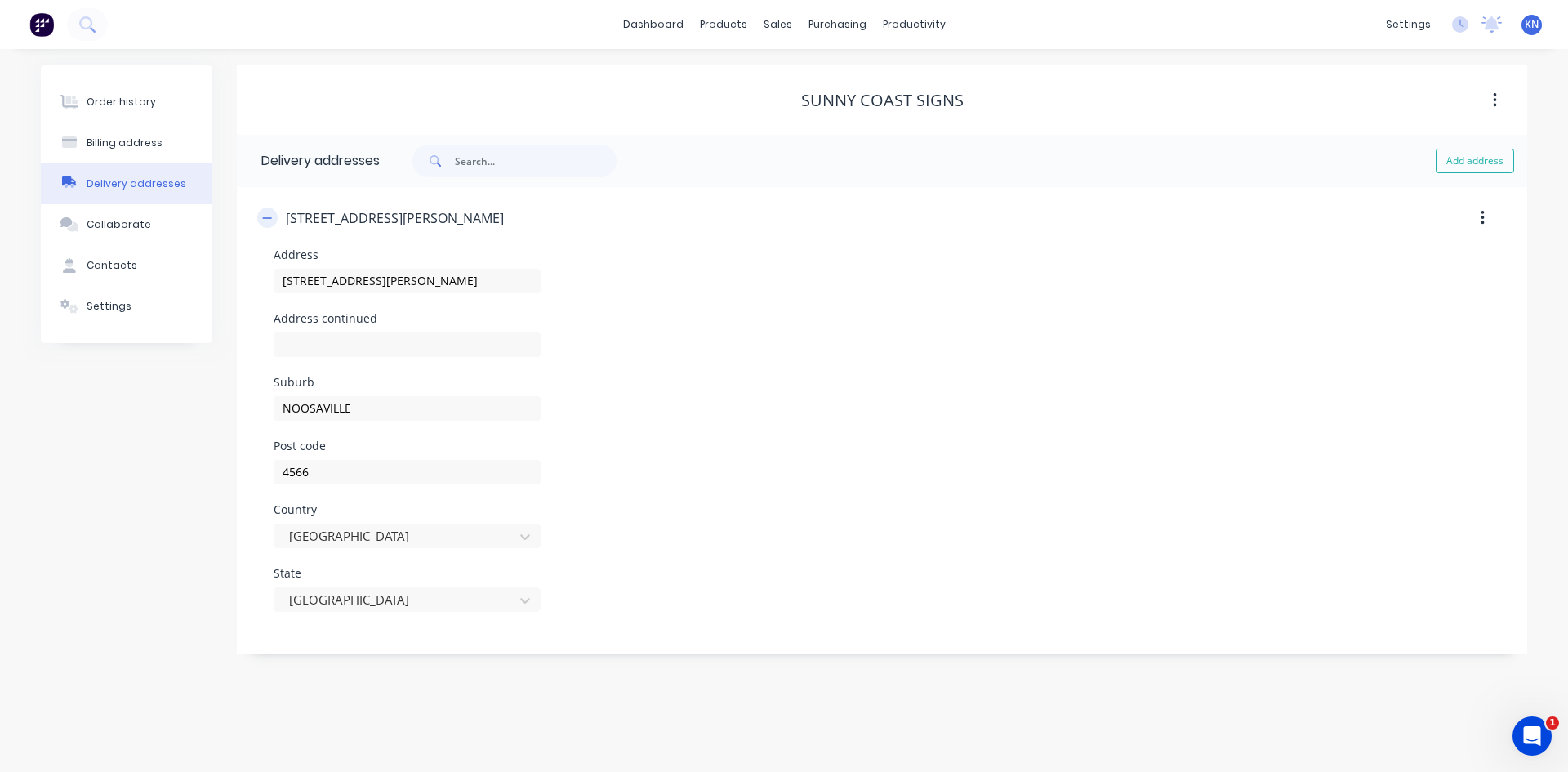
click at [264, 214] on icon "button" at bounding box center [266, 217] width 10 height 12
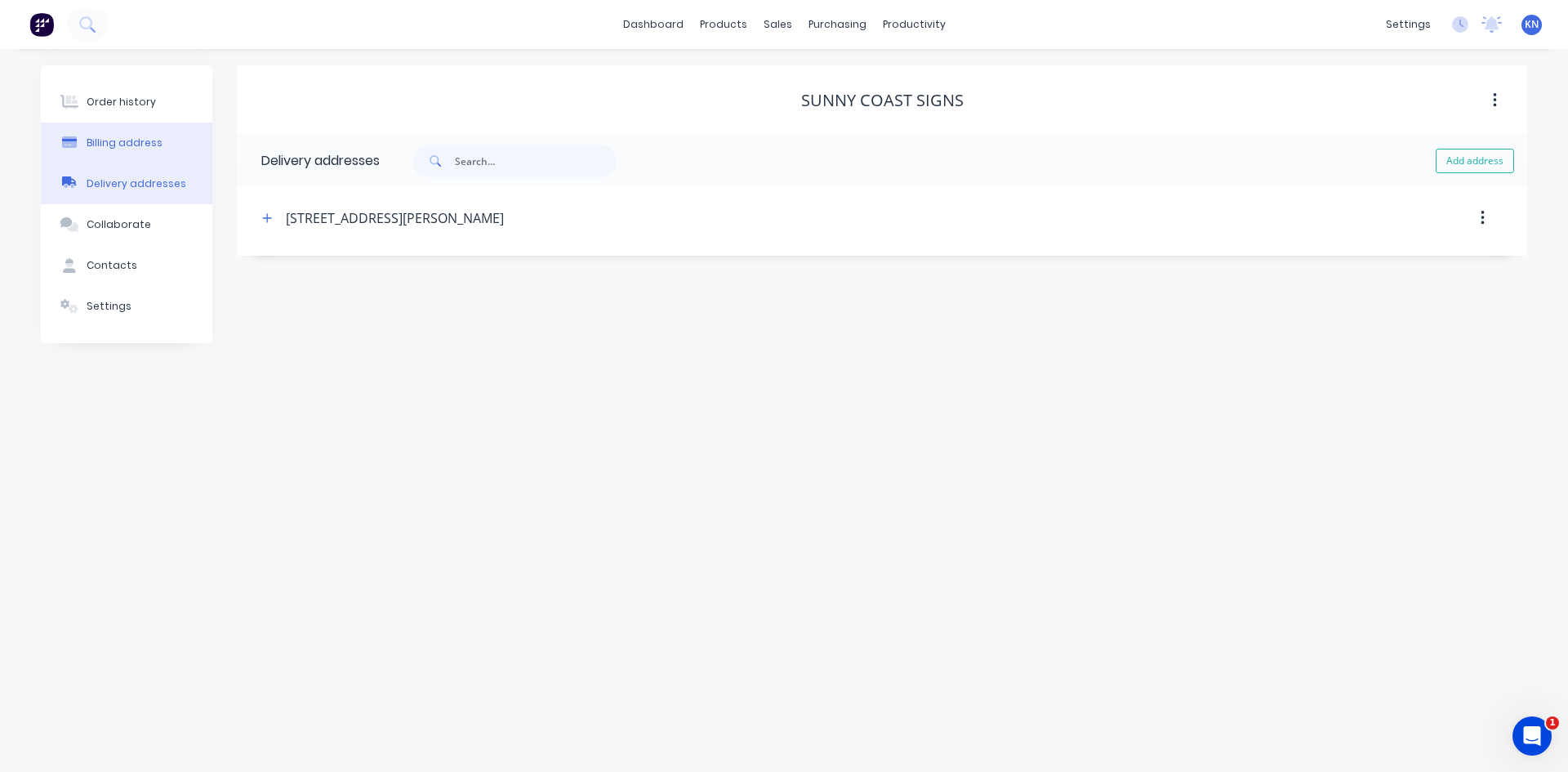
click at [117, 142] on div "Billing address" at bounding box center [124, 142] width 76 height 15
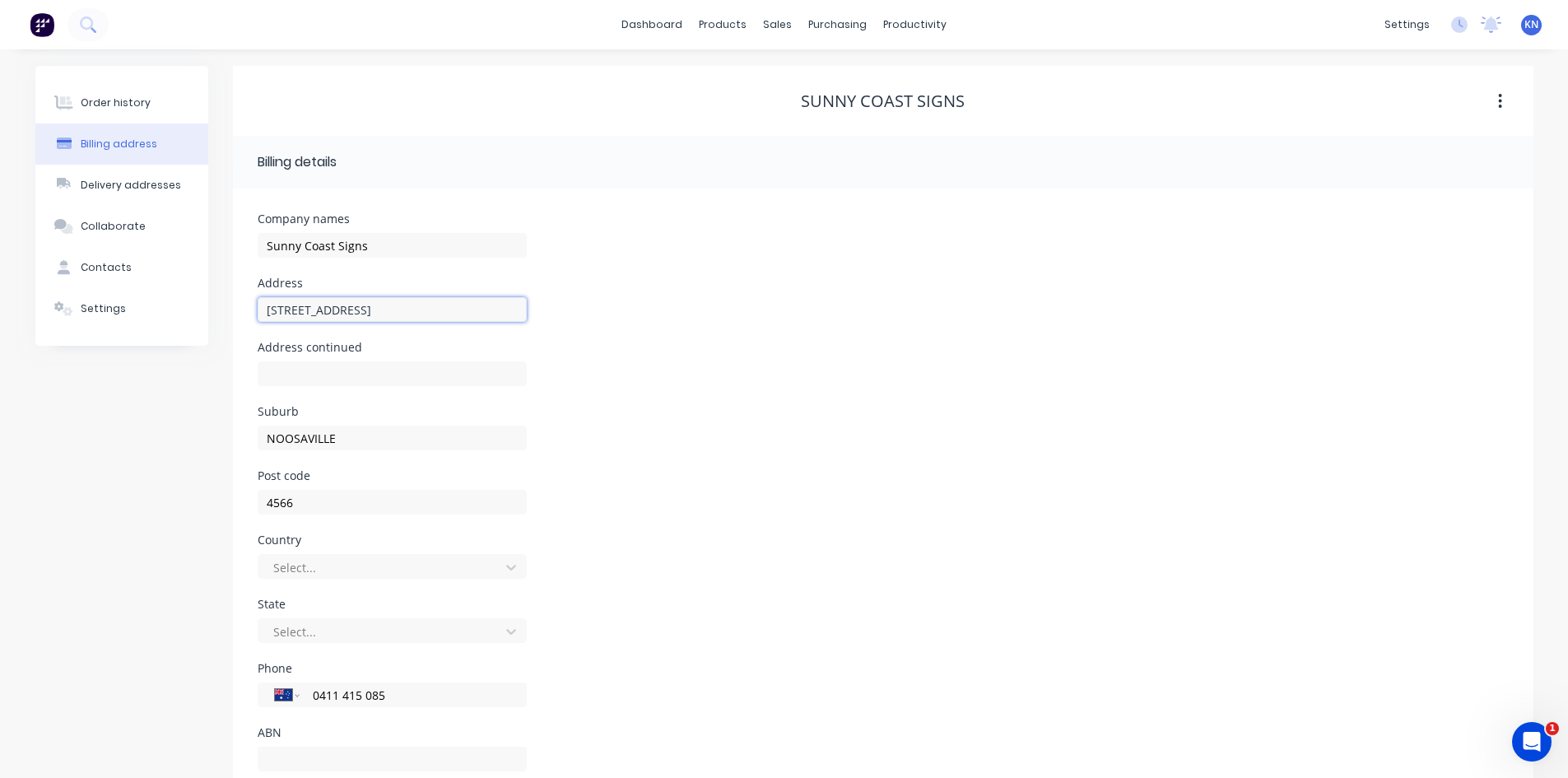
drag, startPoint x: 389, startPoint y: 312, endPoint x: 251, endPoint y: 311, distance: 138.0
click at [251, 311] on div "Company names Sunny Coast Signs Address [STREET_ADDRESS] Address continued Subu…" at bounding box center [883, 498] width 1301 height 619
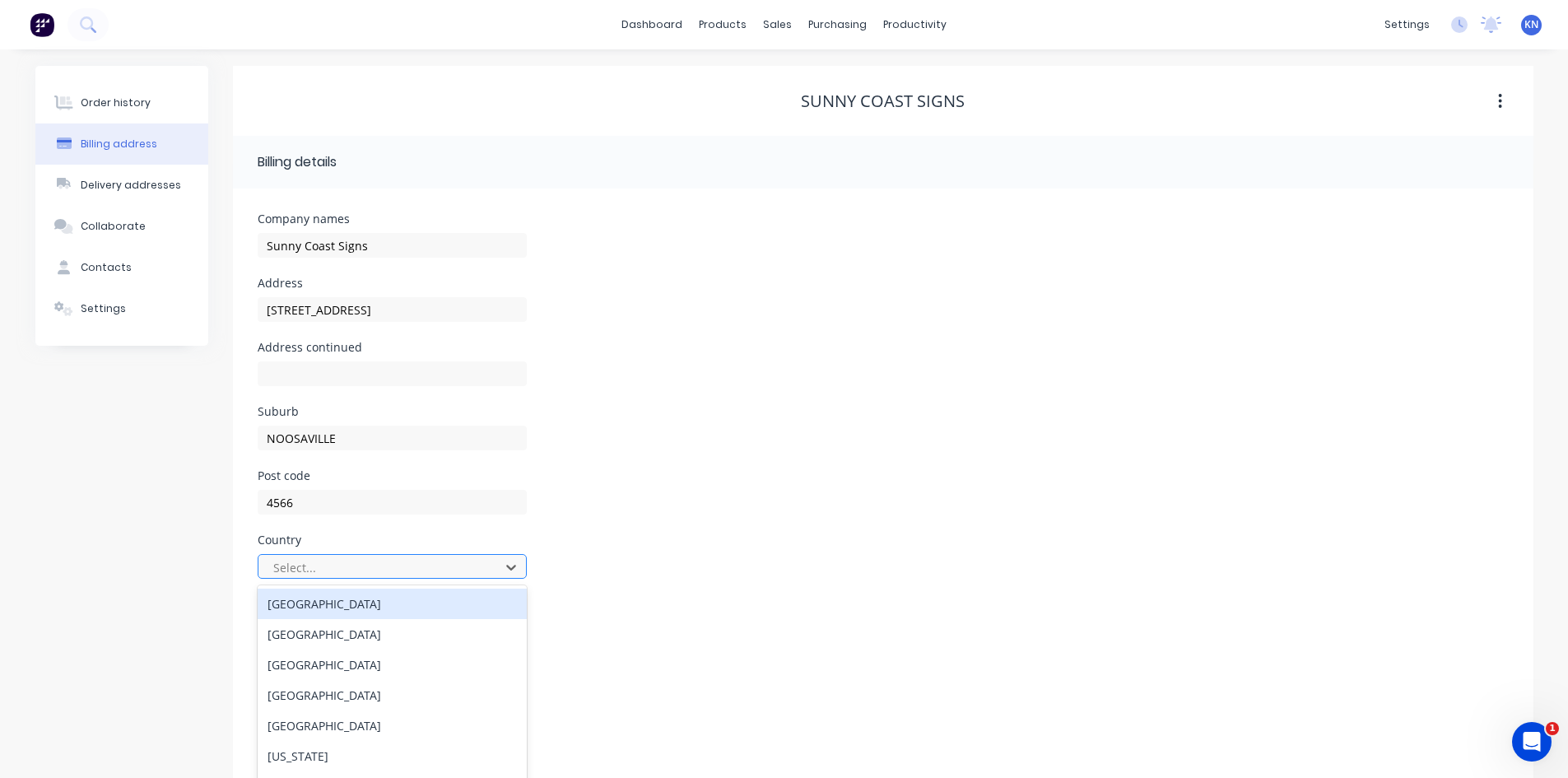
click at [308, 562] on div "250 results available. Use Up and Down to choose options, press Enter to select…" at bounding box center [392, 566] width 269 height 25
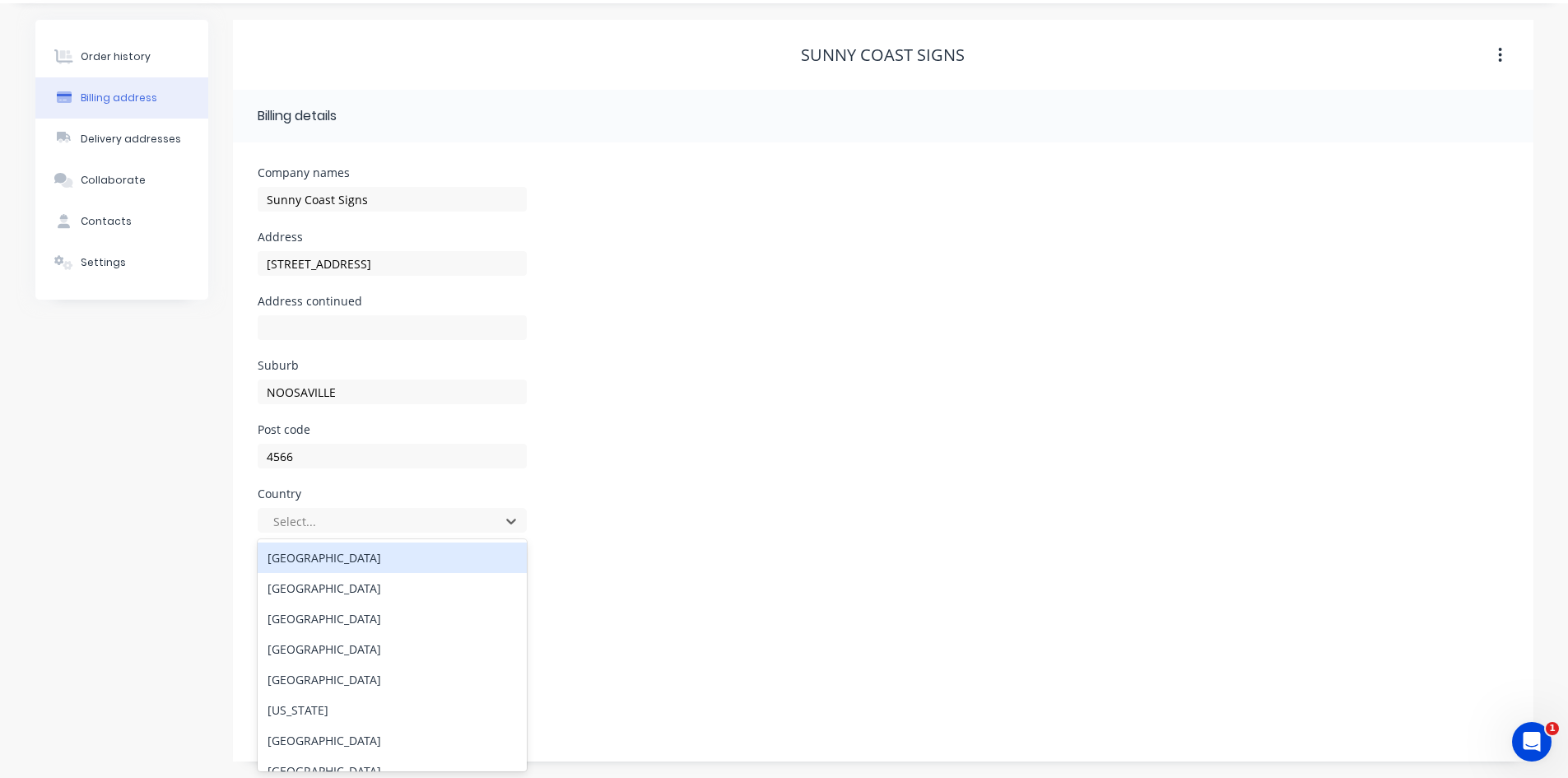
click at [303, 555] on div "[GEOGRAPHIC_DATA]" at bounding box center [392, 557] width 269 height 31
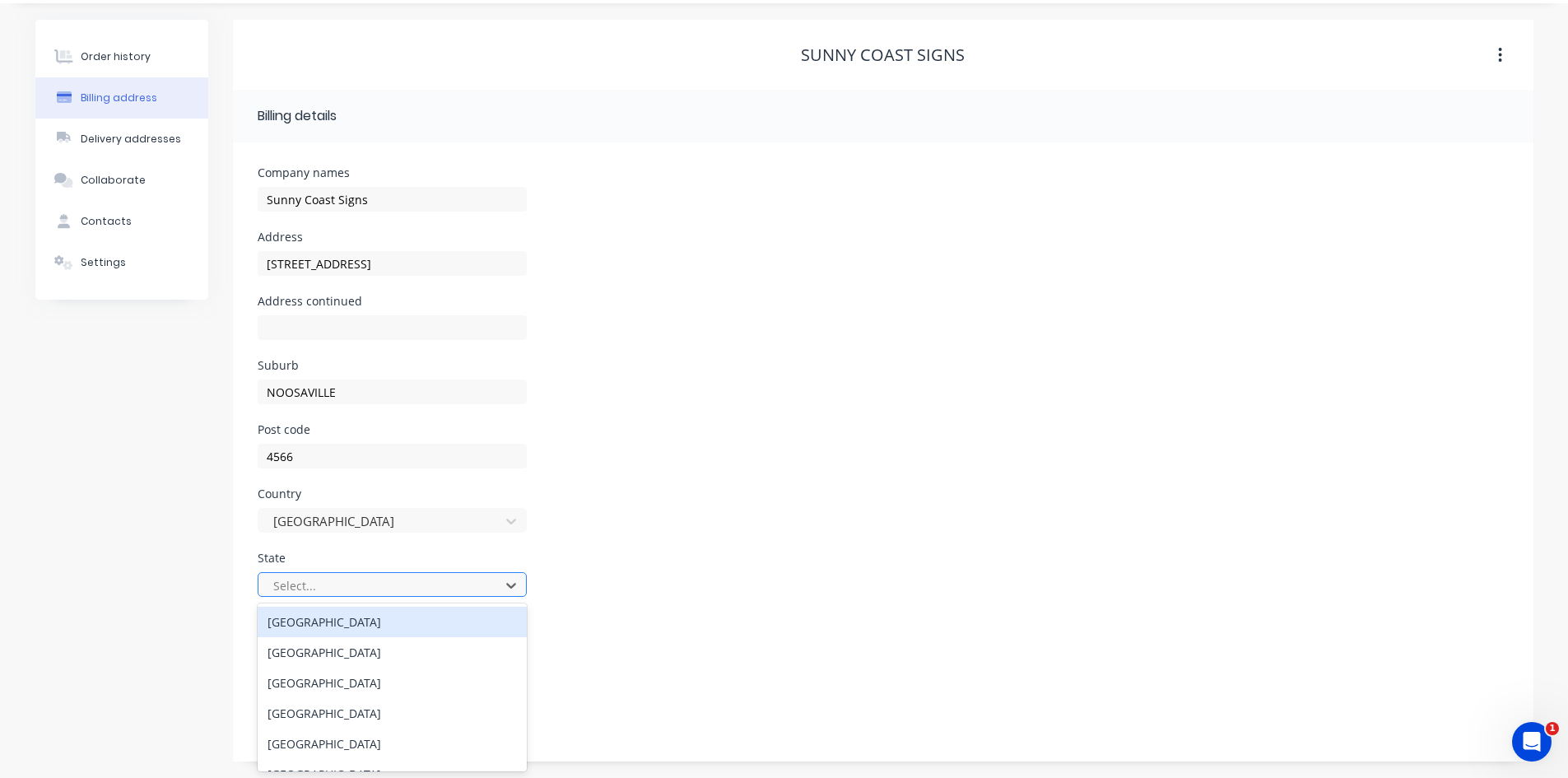
click at [293, 587] on div at bounding box center [381, 585] width 220 height 21
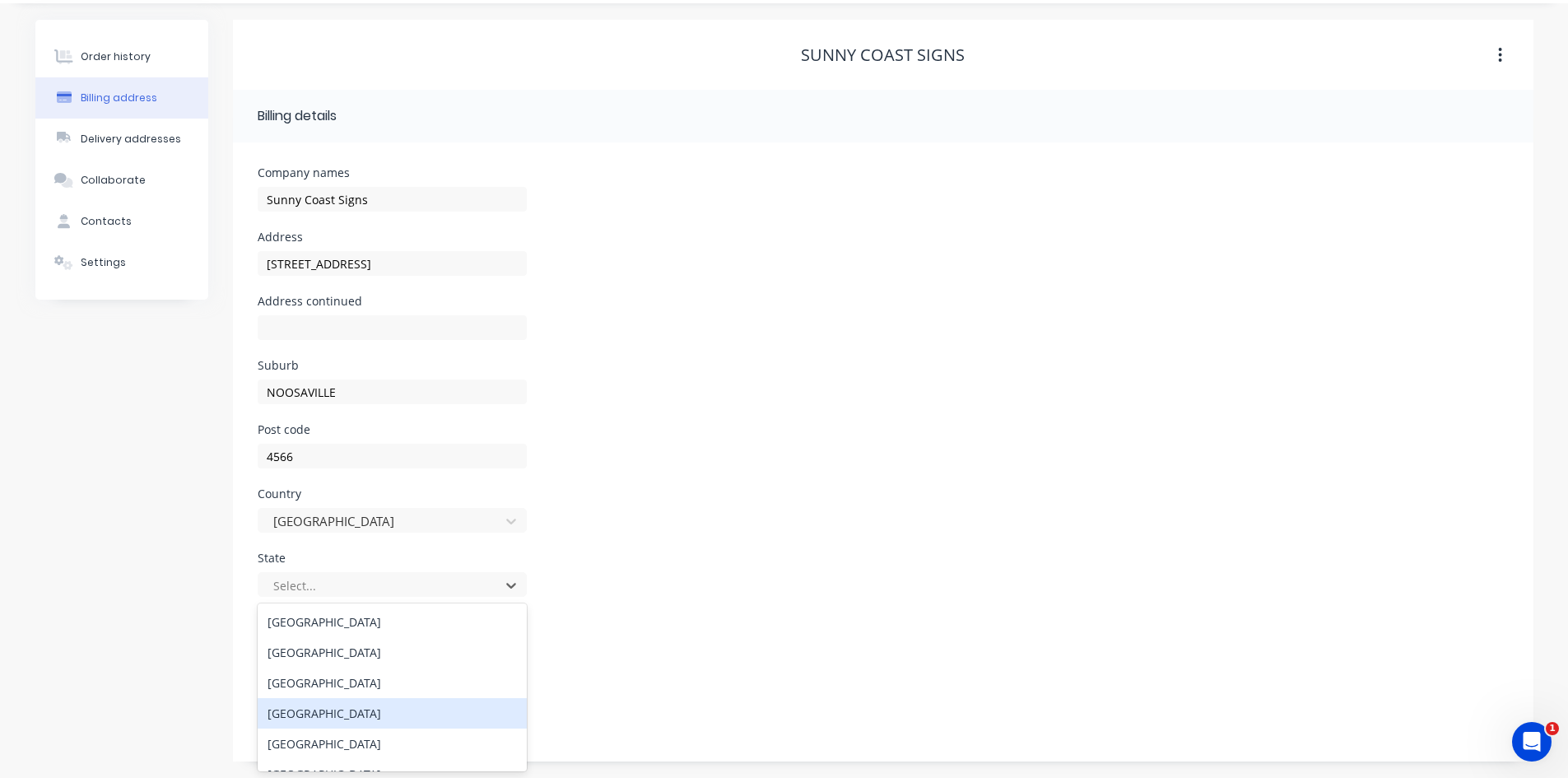
click at [289, 718] on div "[GEOGRAPHIC_DATA]" at bounding box center [392, 713] width 269 height 31
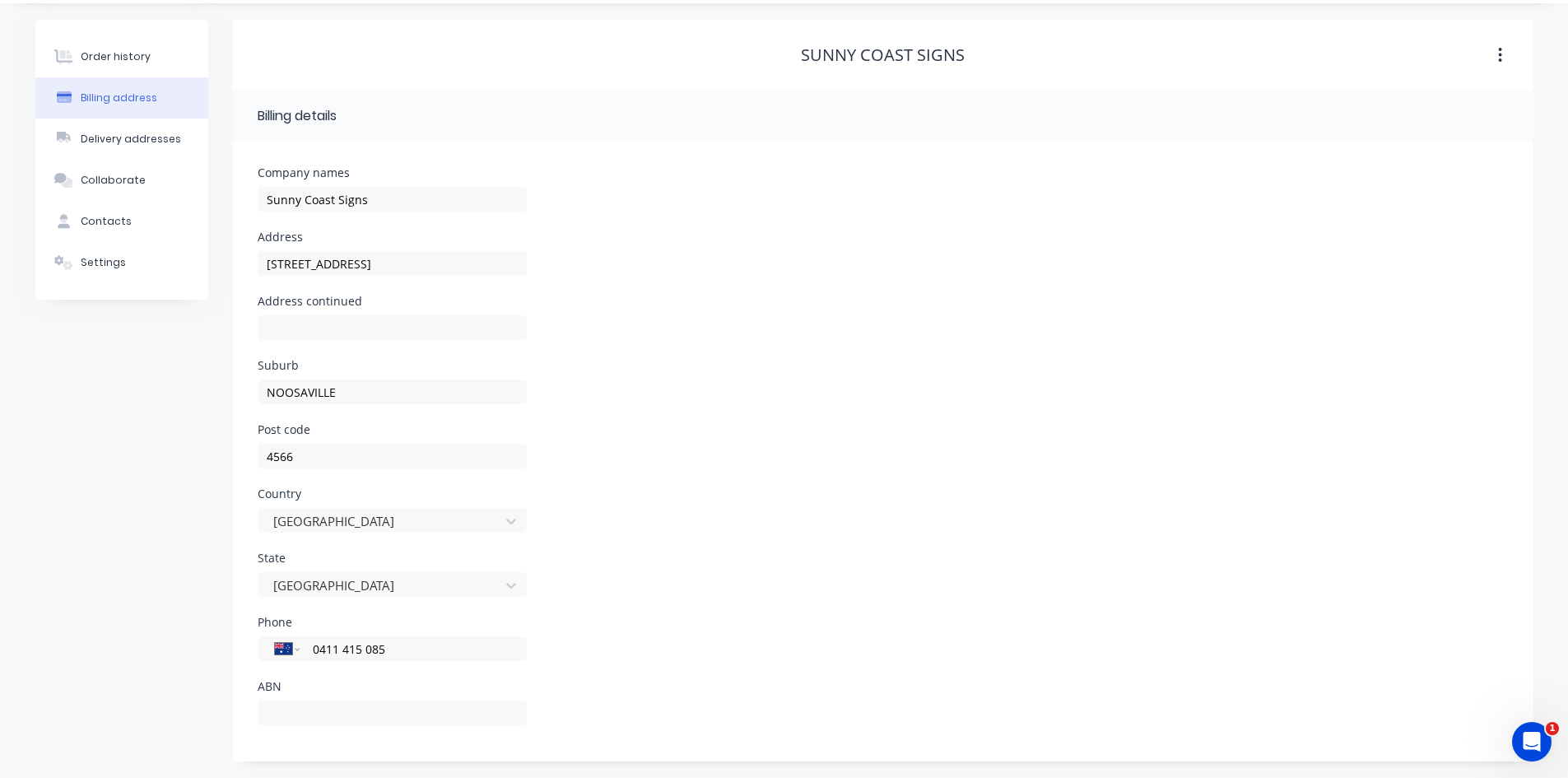
click at [783, 573] on div "State [GEOGRAPHIC_DATA]" at bounding box center [883, 584] width 1251 height 65
drag, startPoint x: 408, startPoint y: 267, endPoint x: 254, endPoint y: 273, distance: 154.1
click at [254, 273] on div "Company names Sunny Coast Signs Address [STREET_ADDRESS] Address continued Subu…" at bounding box center [883, 452] width 1301 height 619
type input "Unit 3"
click at [288, 337] on input "text" at bounding box center [392, 328] width 269 height 25
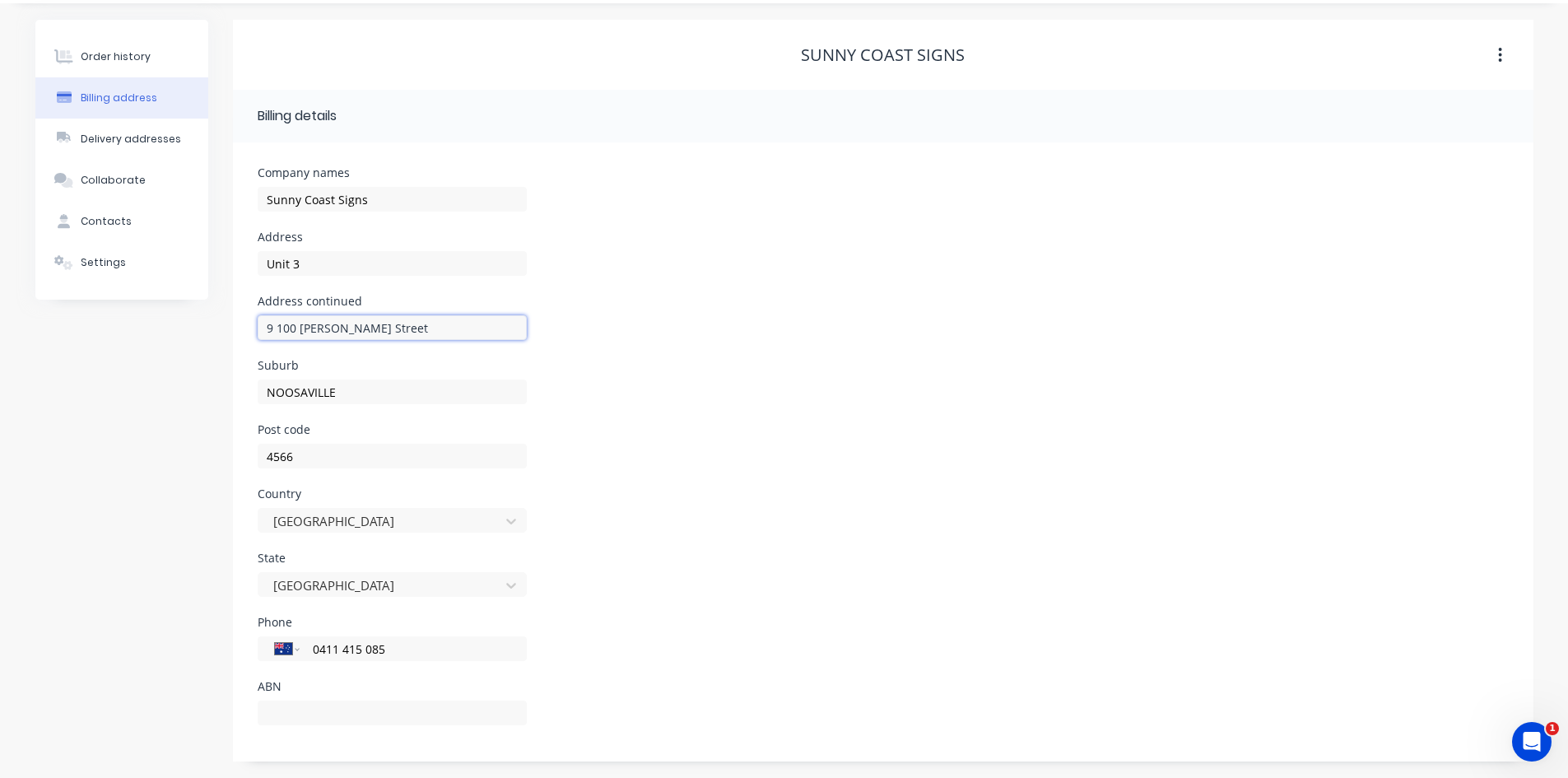
type input "9 100 [PERSON_NAME] Street"
click at [689, 316] on div "Address continued [GEOGRAPHIC_DATA][PERSON_NAME]" at bounding box center [883, 328] width 1251 height 65
click at [112, 59] on div "Order history" at bounding box center [116, 57] width 70 height 15
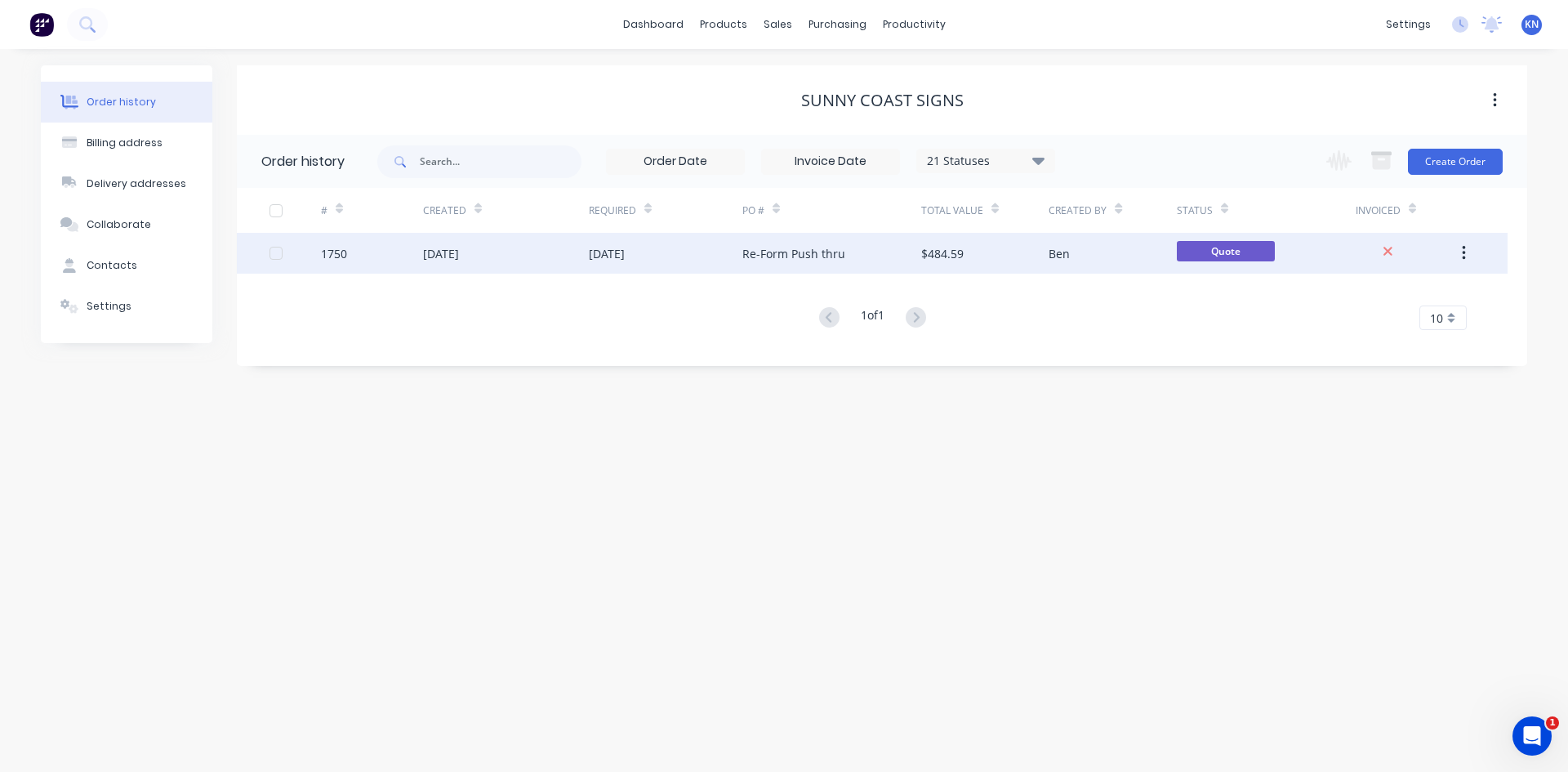
click at [383, 257] on div "1750" at bounding box center [371, 253] width 102 height 41
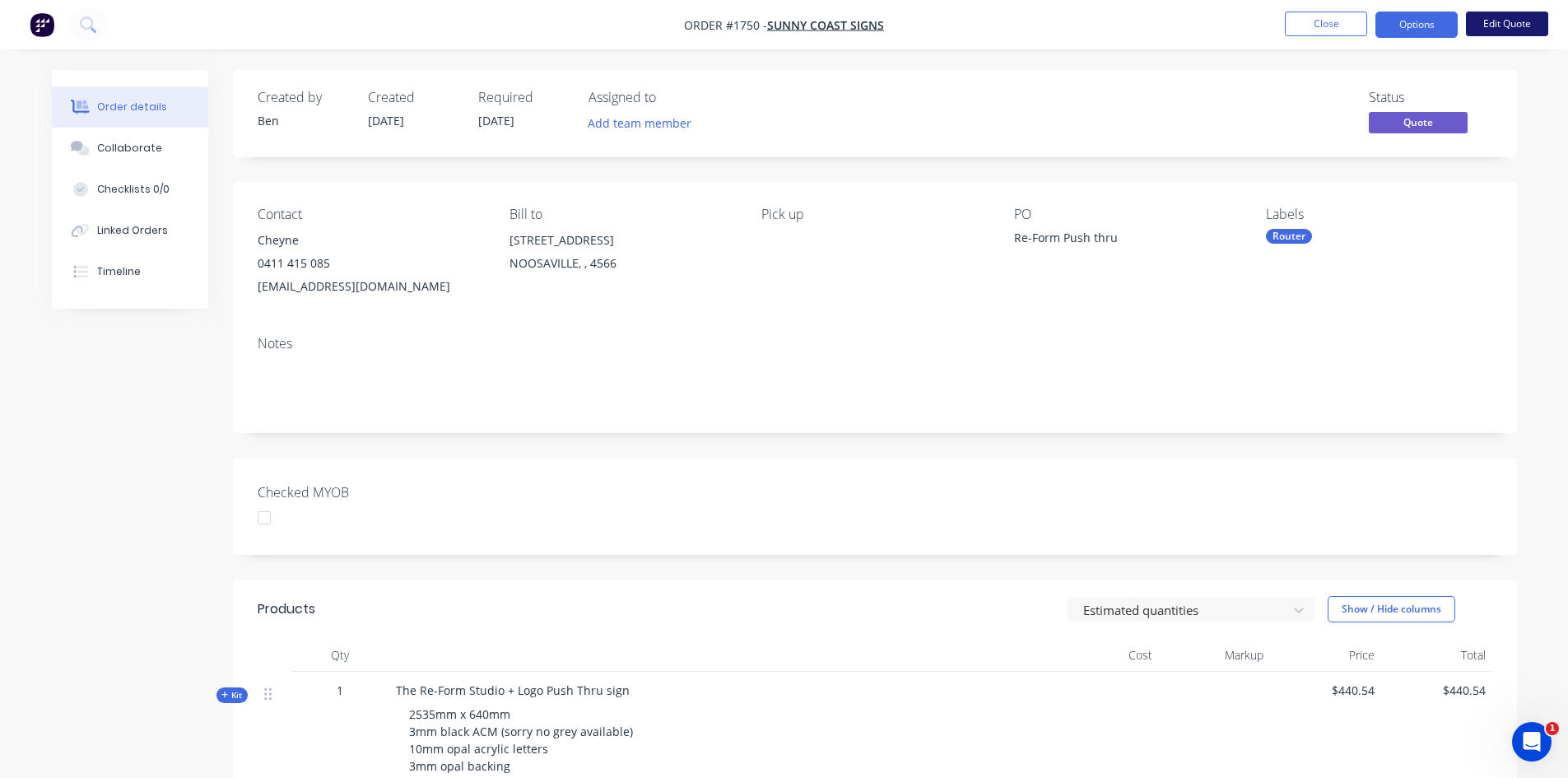
click at [1511, 22] on button "Edit Quote" at bounding box center [1507, 24] width 83 height 25
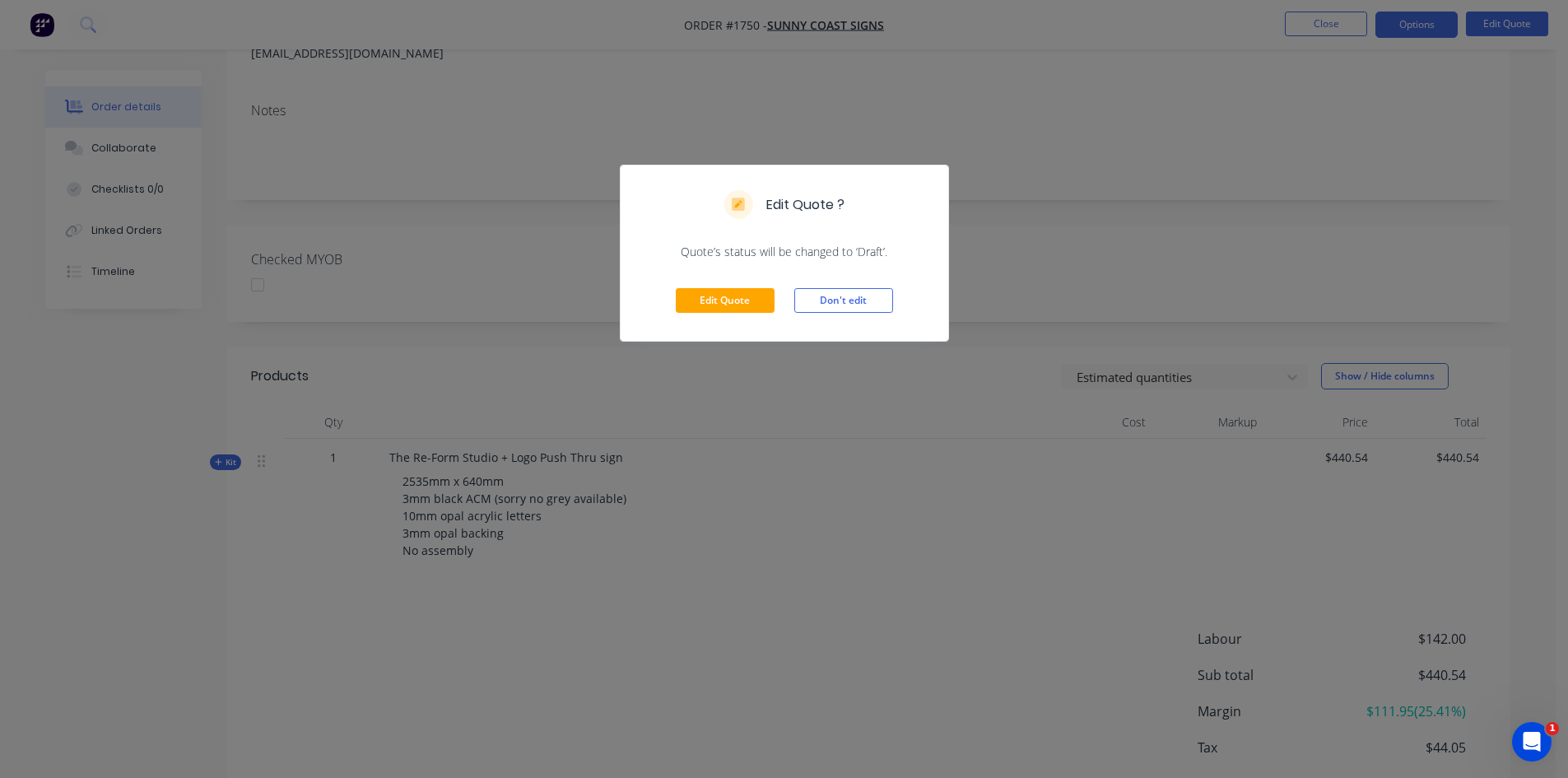
scroll to position [324, 0]
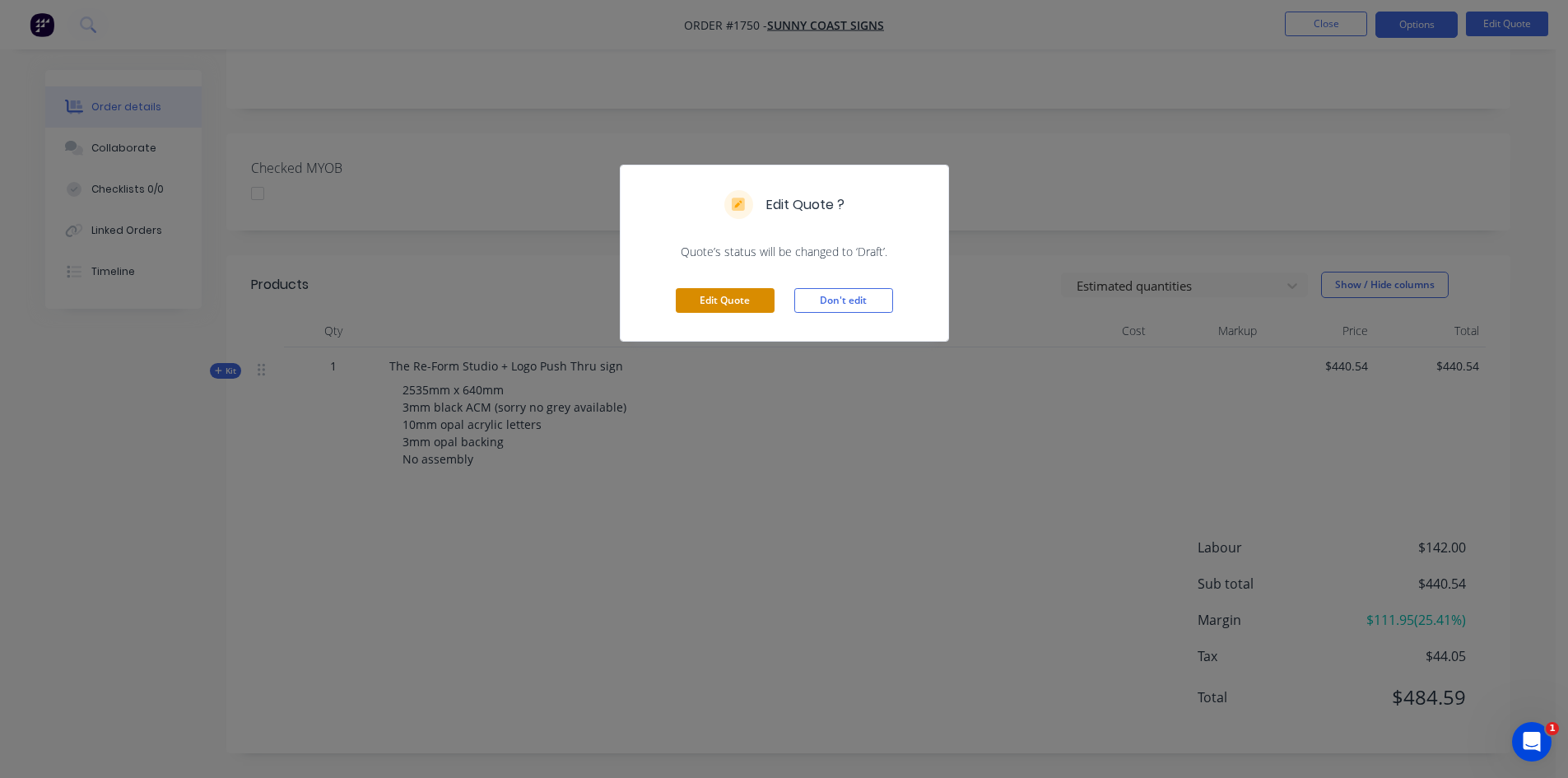
click at [723, 294] on button "Edit Quote" at bounding box center [725, 301] width 99 height 25
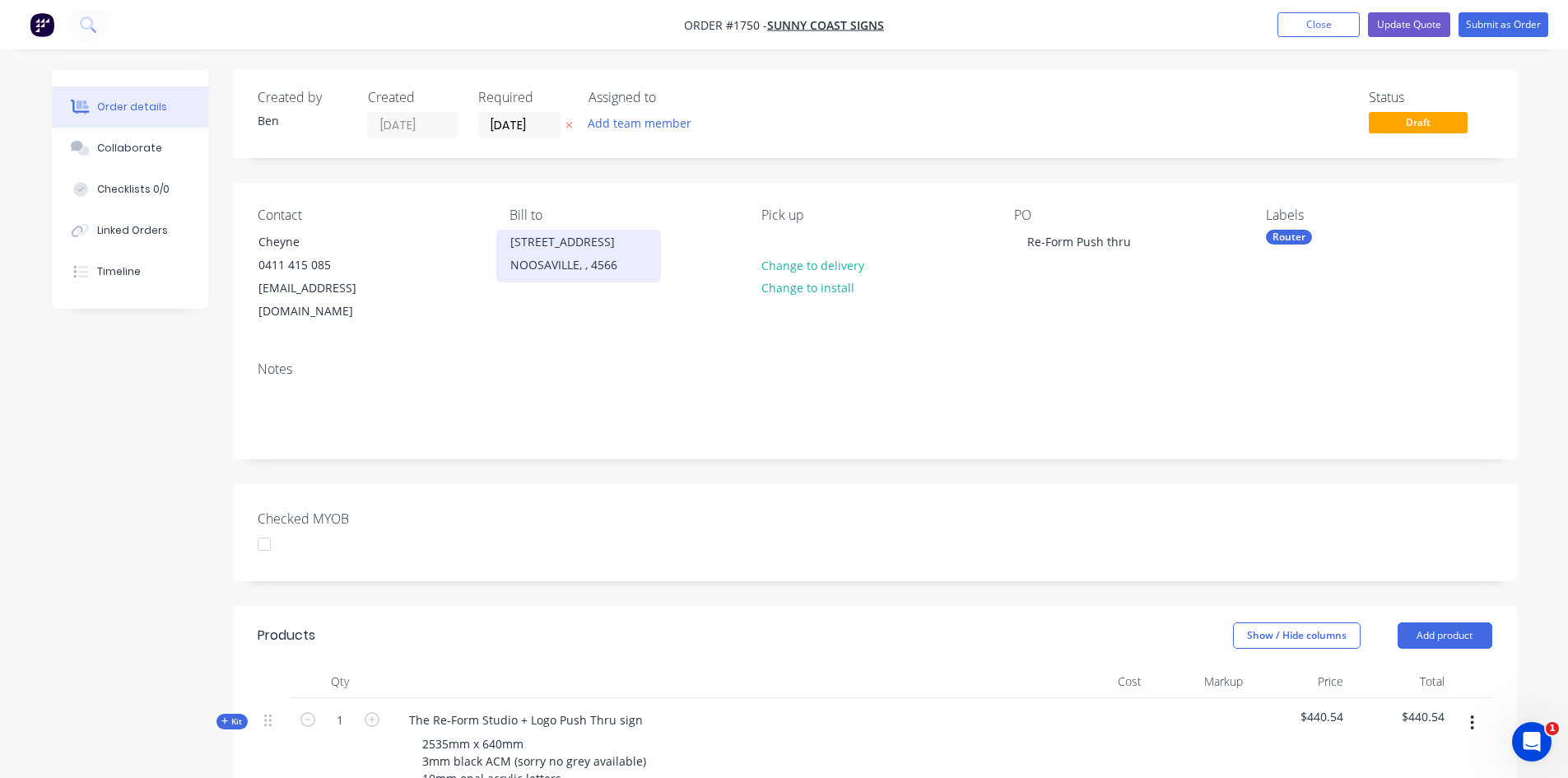
click at [524, 255] on div "NOOSAVILLE, , 4566" at bounding box center [579, 265] width 136 height 23
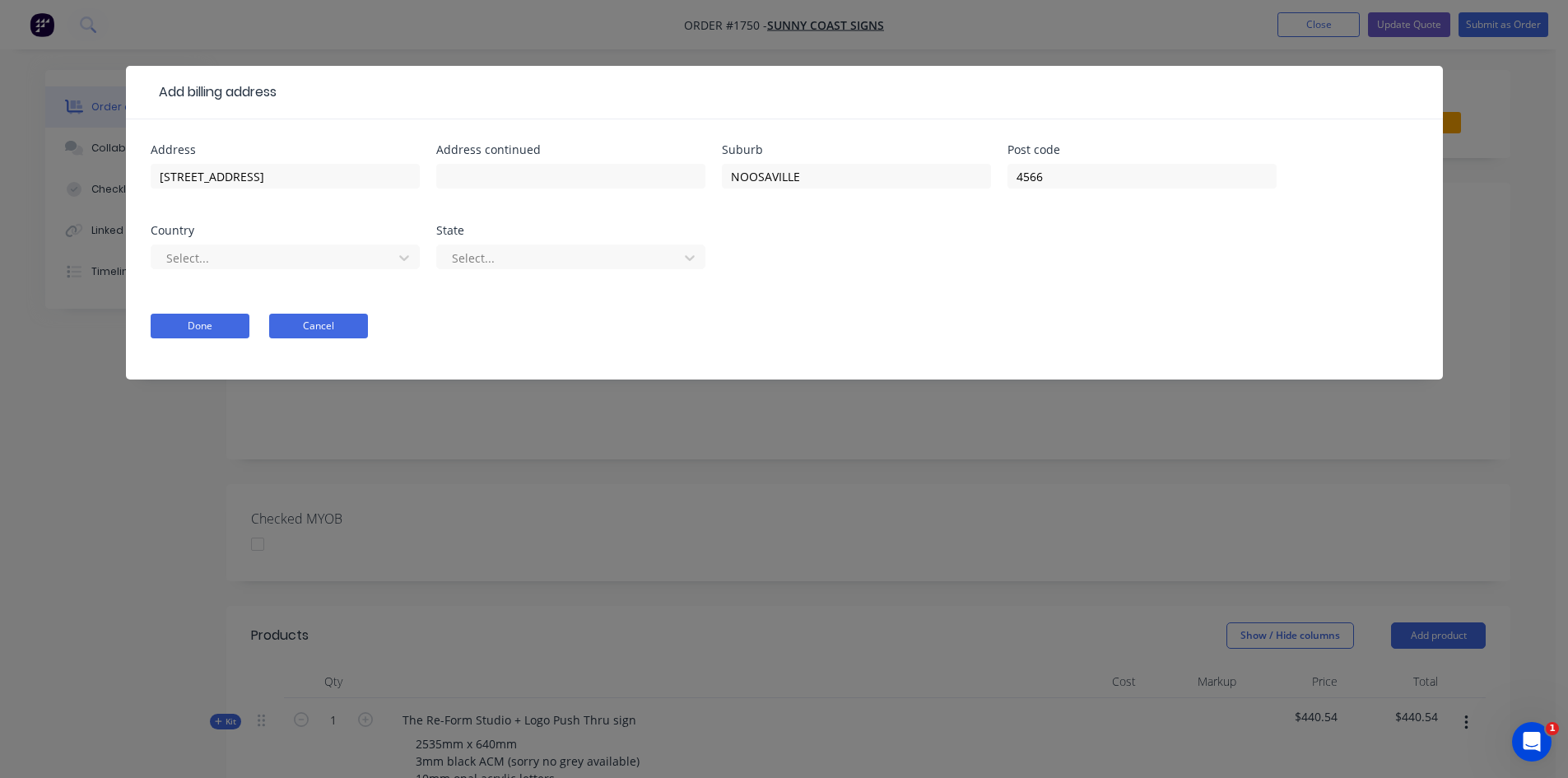
click at [332, 321] on button "Cancel" at bounding box center [319, 326] width 99 height 25
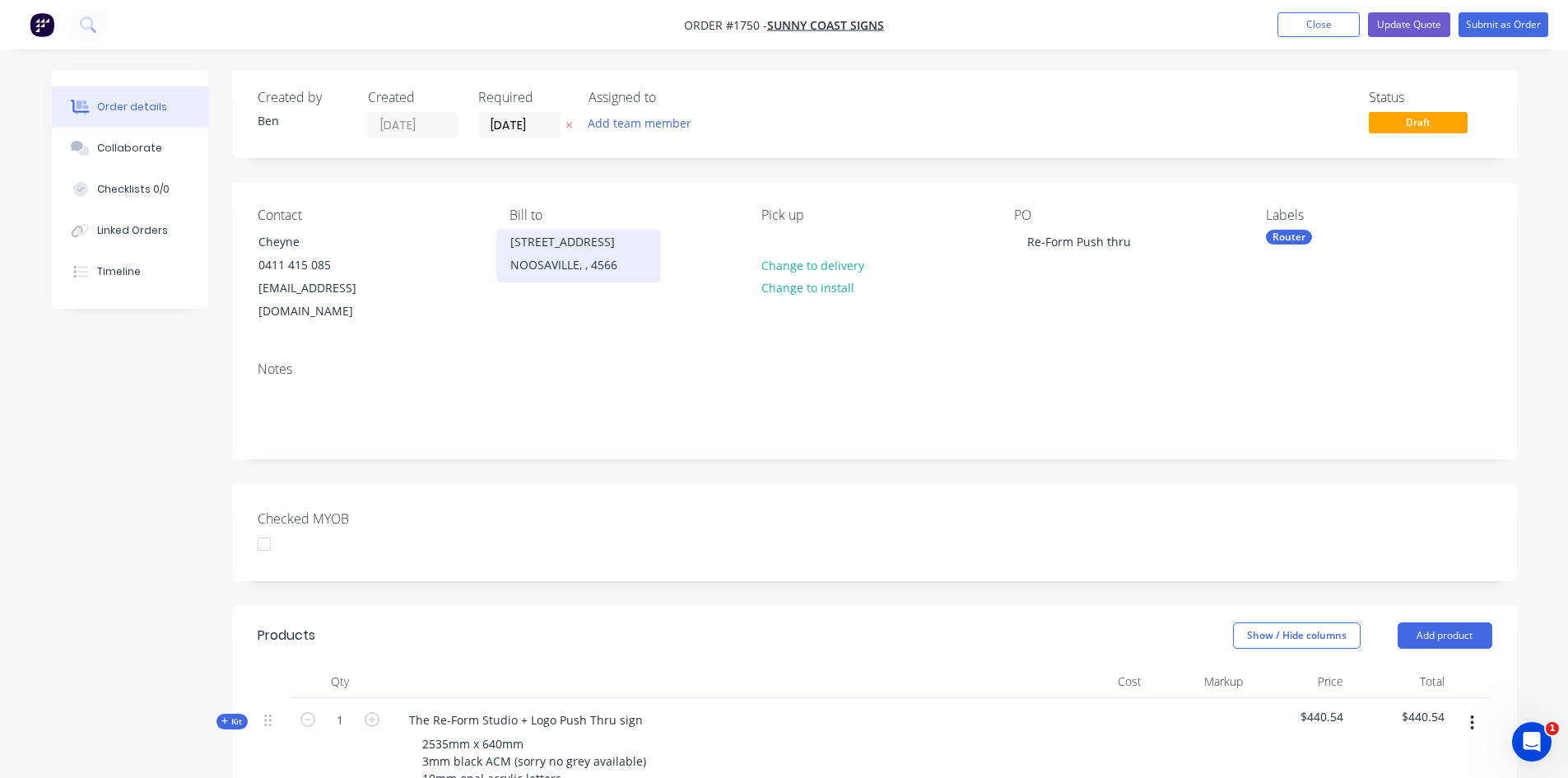
click at [545, 244] on div "[STREET_ADDRESS]" at bounding box center [579, 242] width 136 height 23
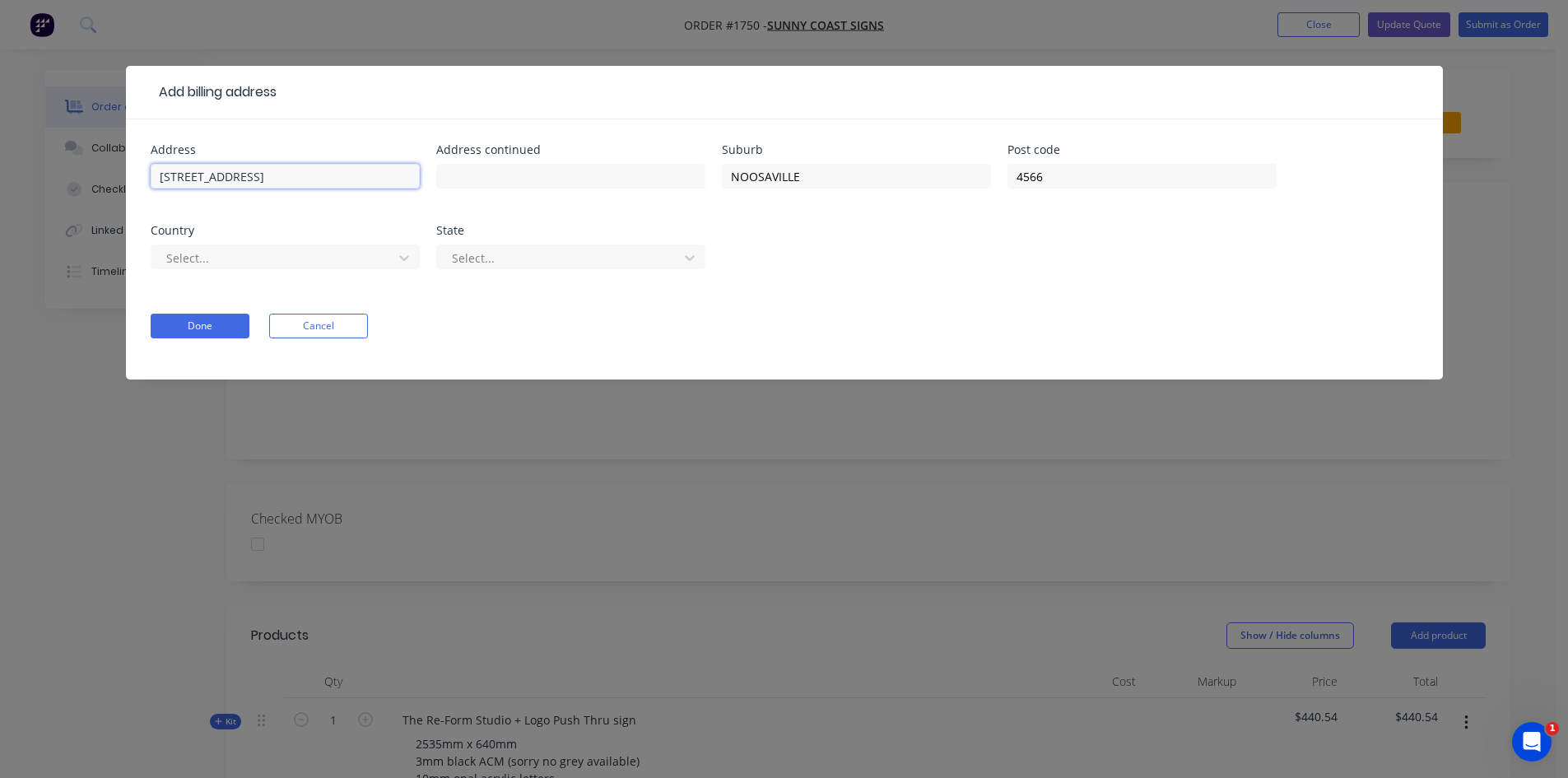
drag, startPoint x: 353, startPoint y: 179, endPoint x: 40, endPoint y: 179, distance: 313.0
click at [40, 179] on div "Add billing address Address [STREET_ADDRESS] Select... State Select... Done Can…" at bounding box center [784, 389] width 1568 height 778
type input "3/9 100 [PERSON_NAME] Street"
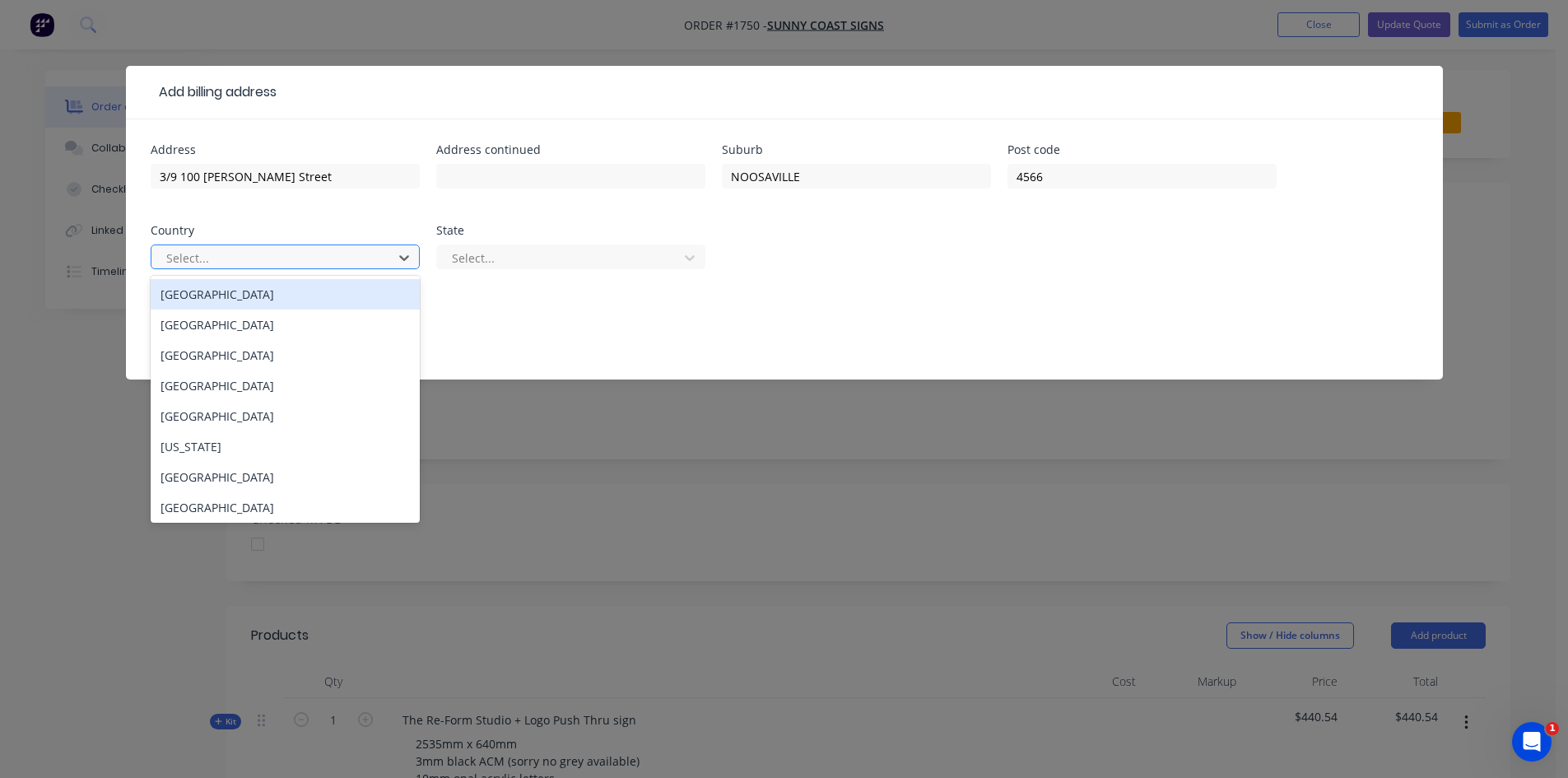
click at [273, 256] on div at bounding box center [274, 258] width 220 height 21
click at [237, 296] on div "[GEOGRAPHIC_DATA]" at bounding box center [285, 294] width 269 height 31
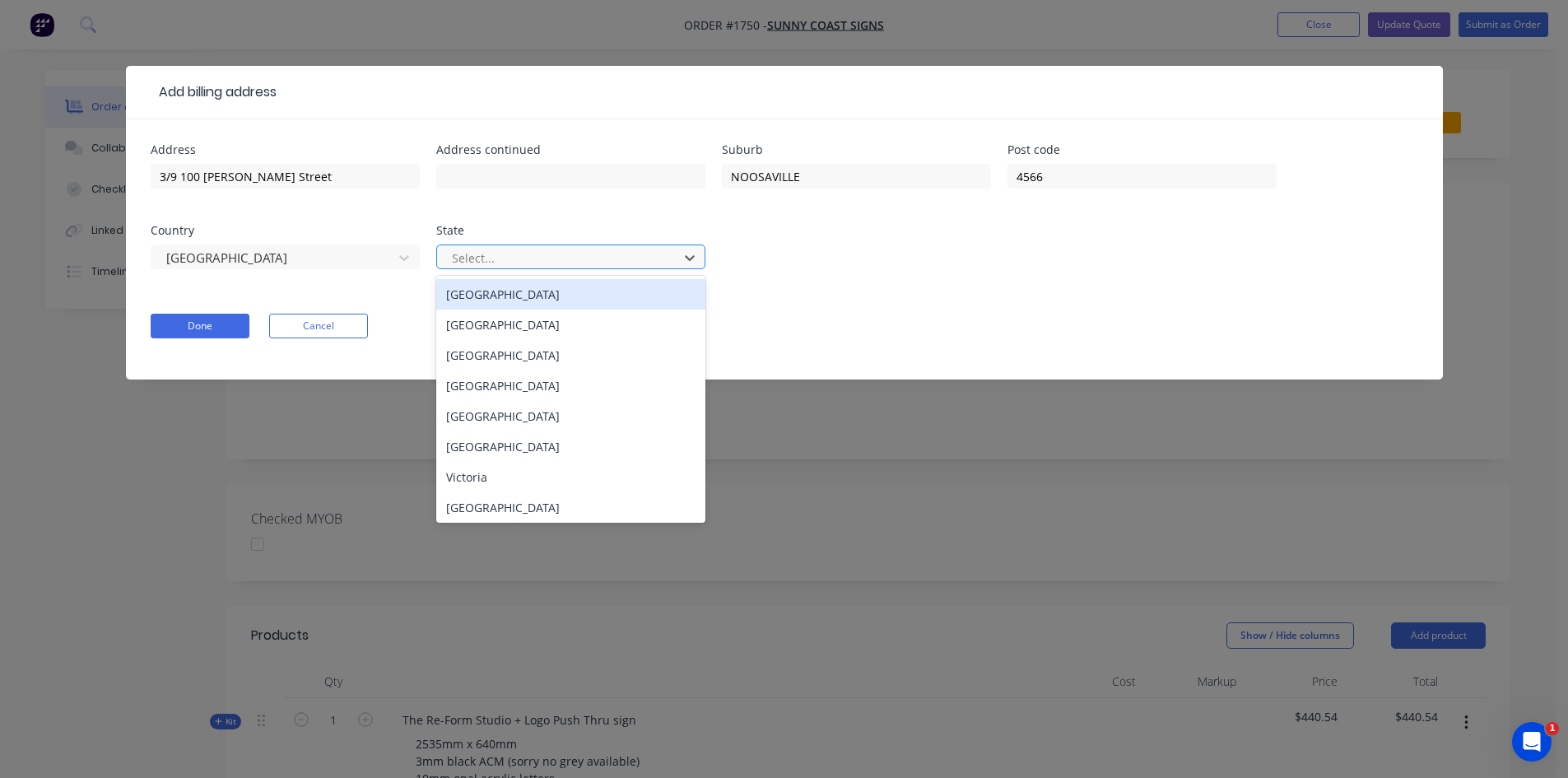
click at [484, 263] on div at bounding box center [560, 258] width 220 height 21
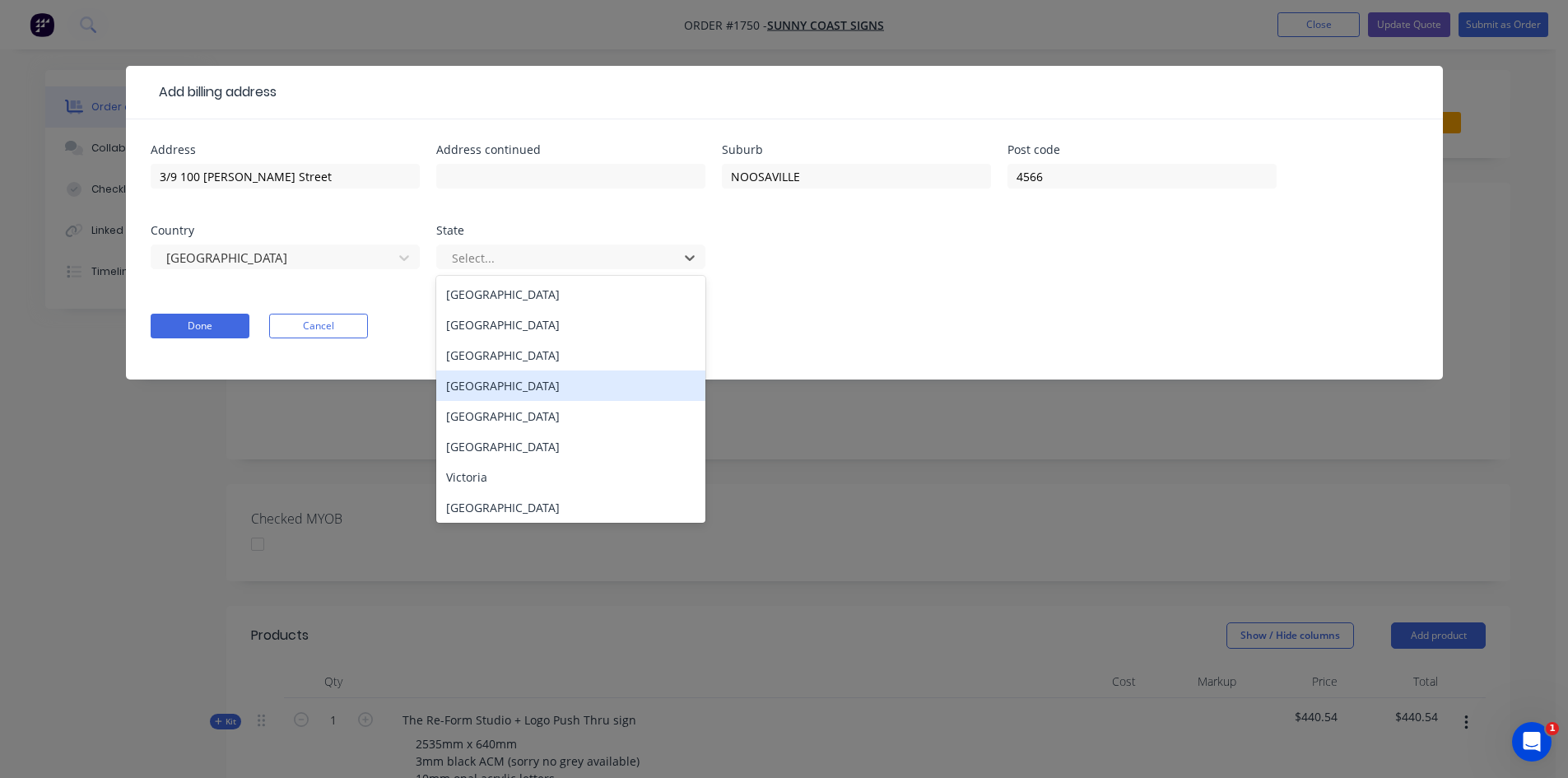
click at [512, 385] on div "[GEOGRAPHIC_DATA]" at bounding box center [571, 386] width 269 height 31
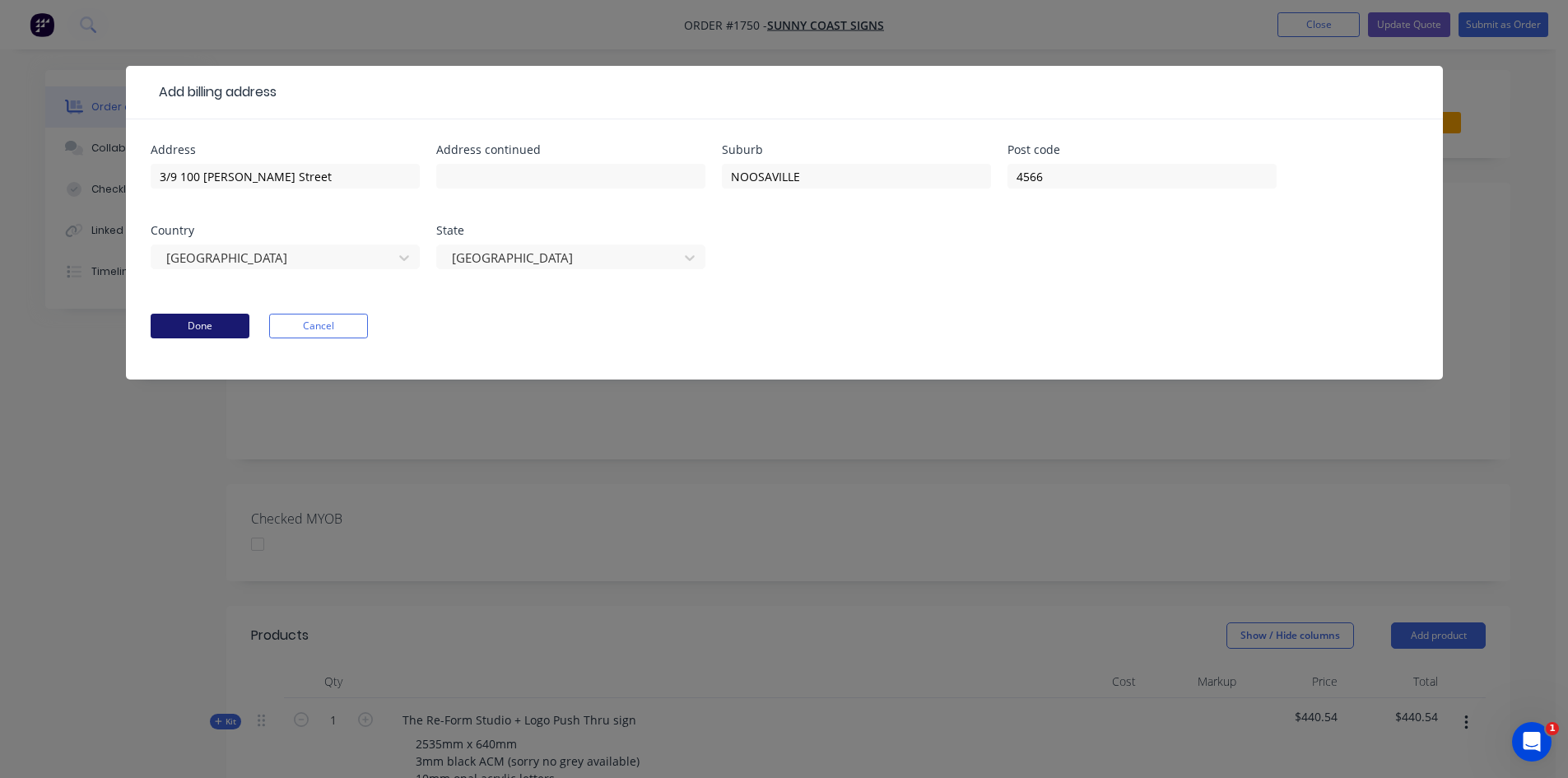
click at [196, 319] on button "Done" at bounding box center [200, 326] width 99 height 25
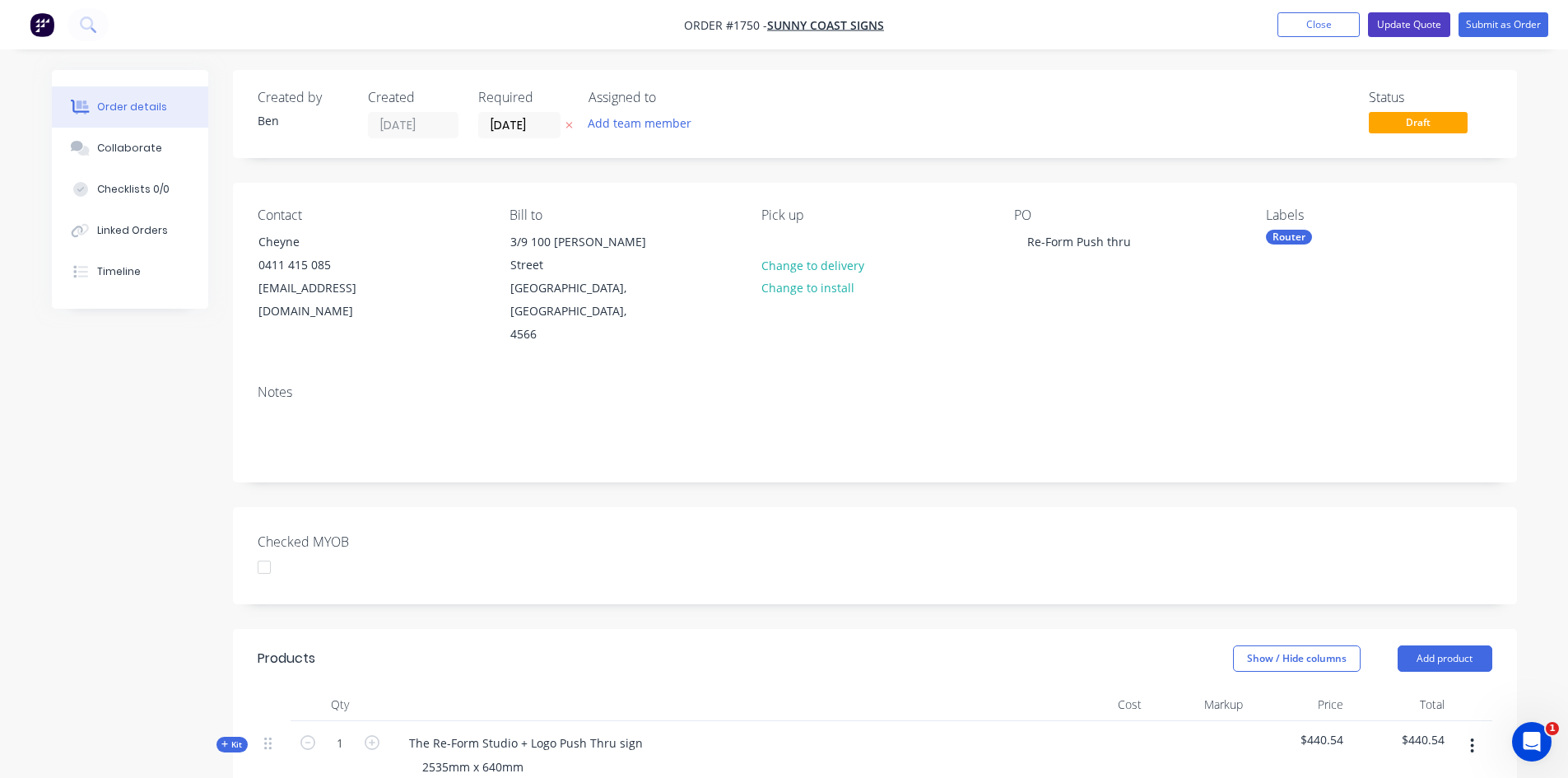
click at [1404, 23] on button "Update Quote" at bounding box center [1409, 25] width 83 height 25
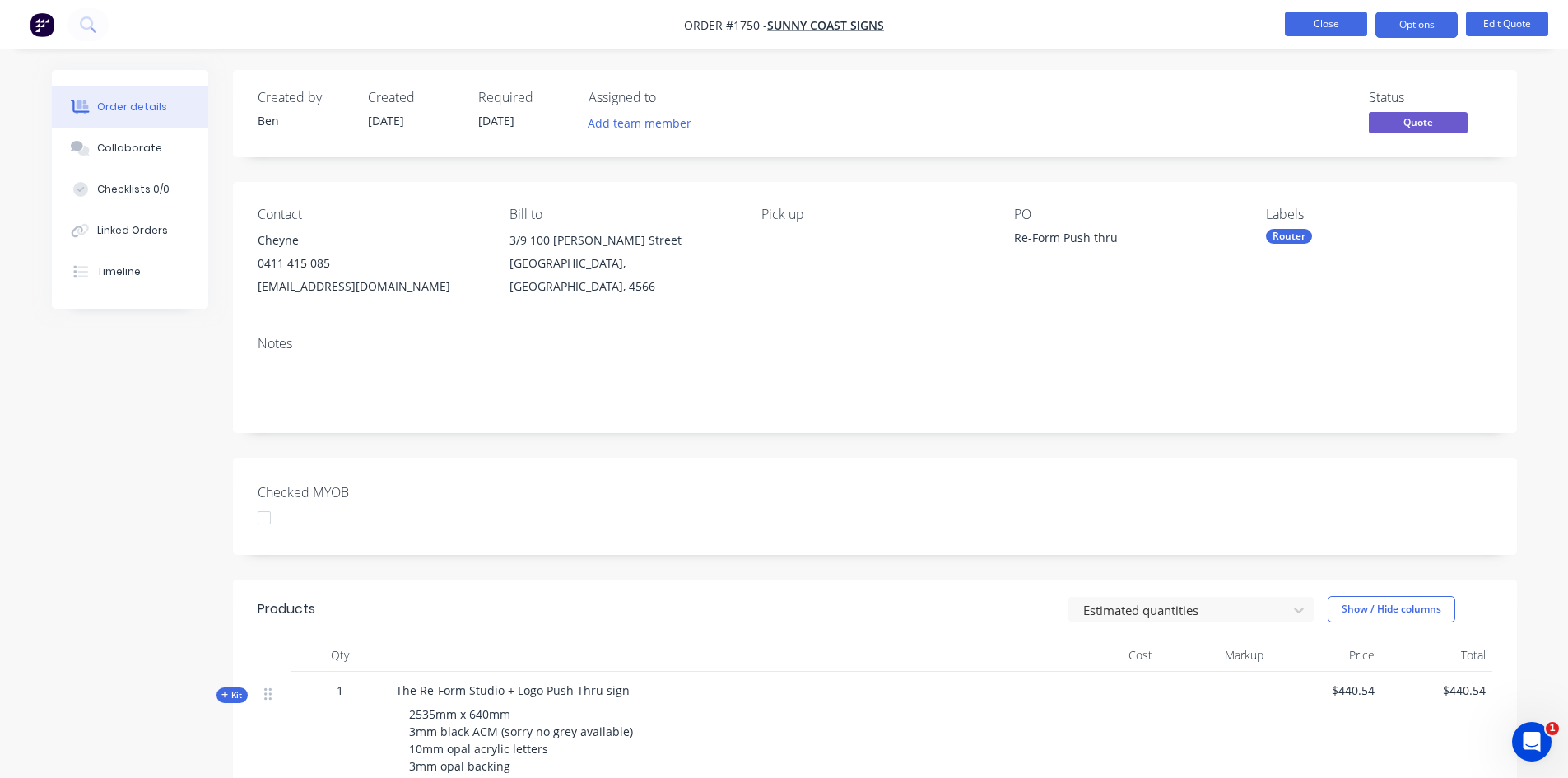
click at [1335, 27] on button "Close" at bounding box center [1327, 24] width 83 height 25
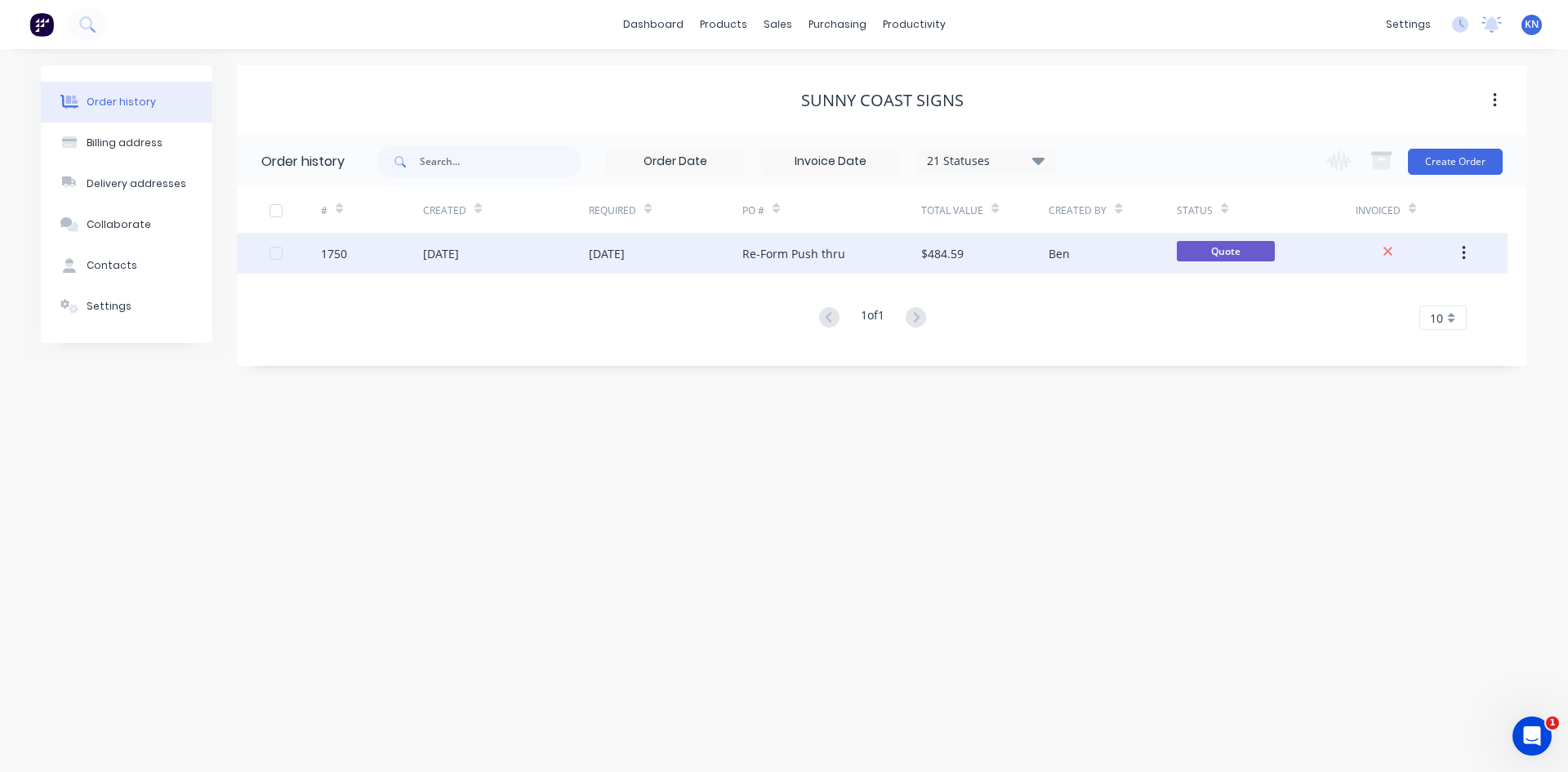
click at [409, 249] on div "1750" at bounding box center [371, 253] width 102 height 41
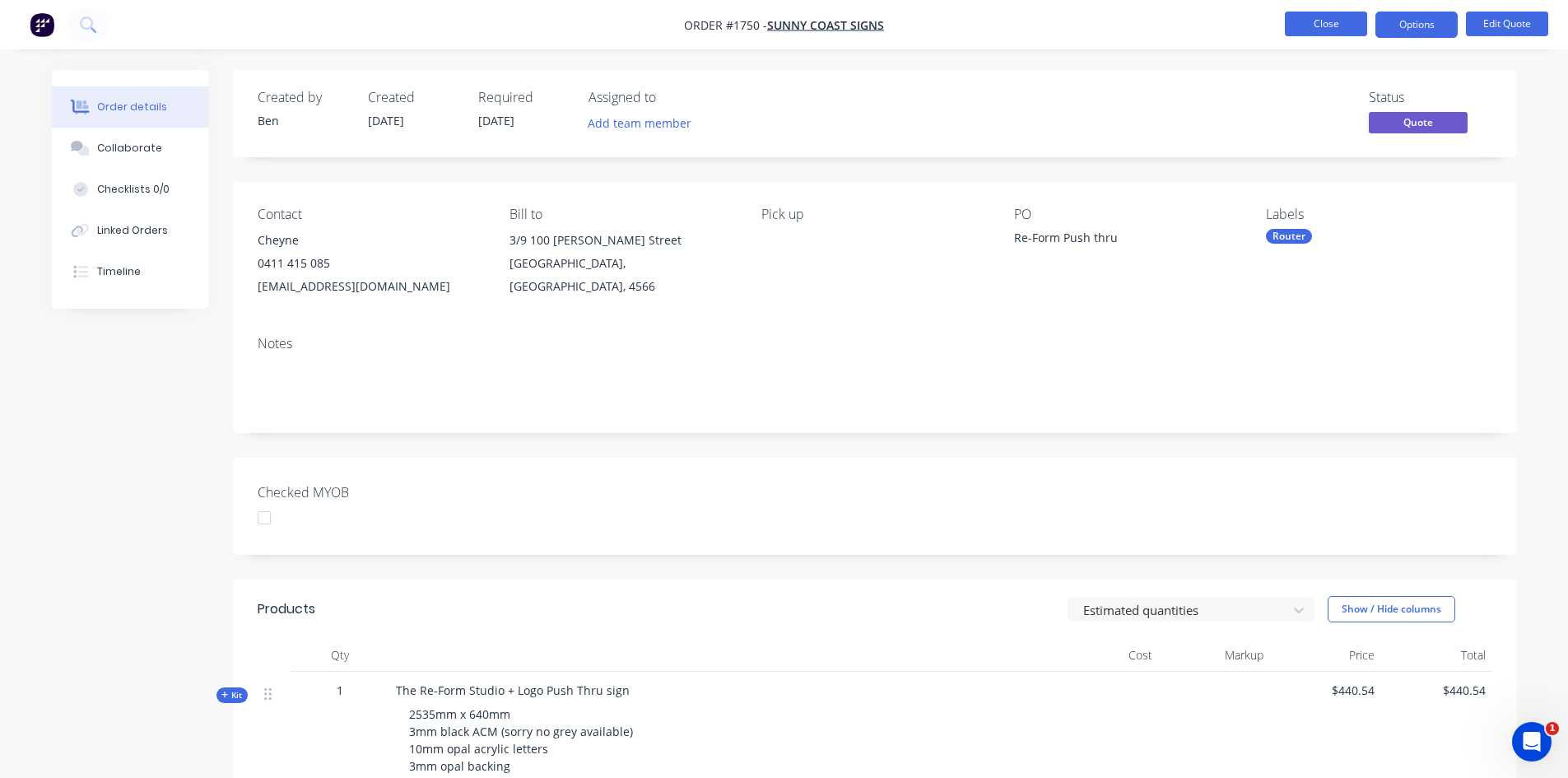
click at [1311, 25] on button "Close" at bounding box center [1327, 24] width 83 height 25
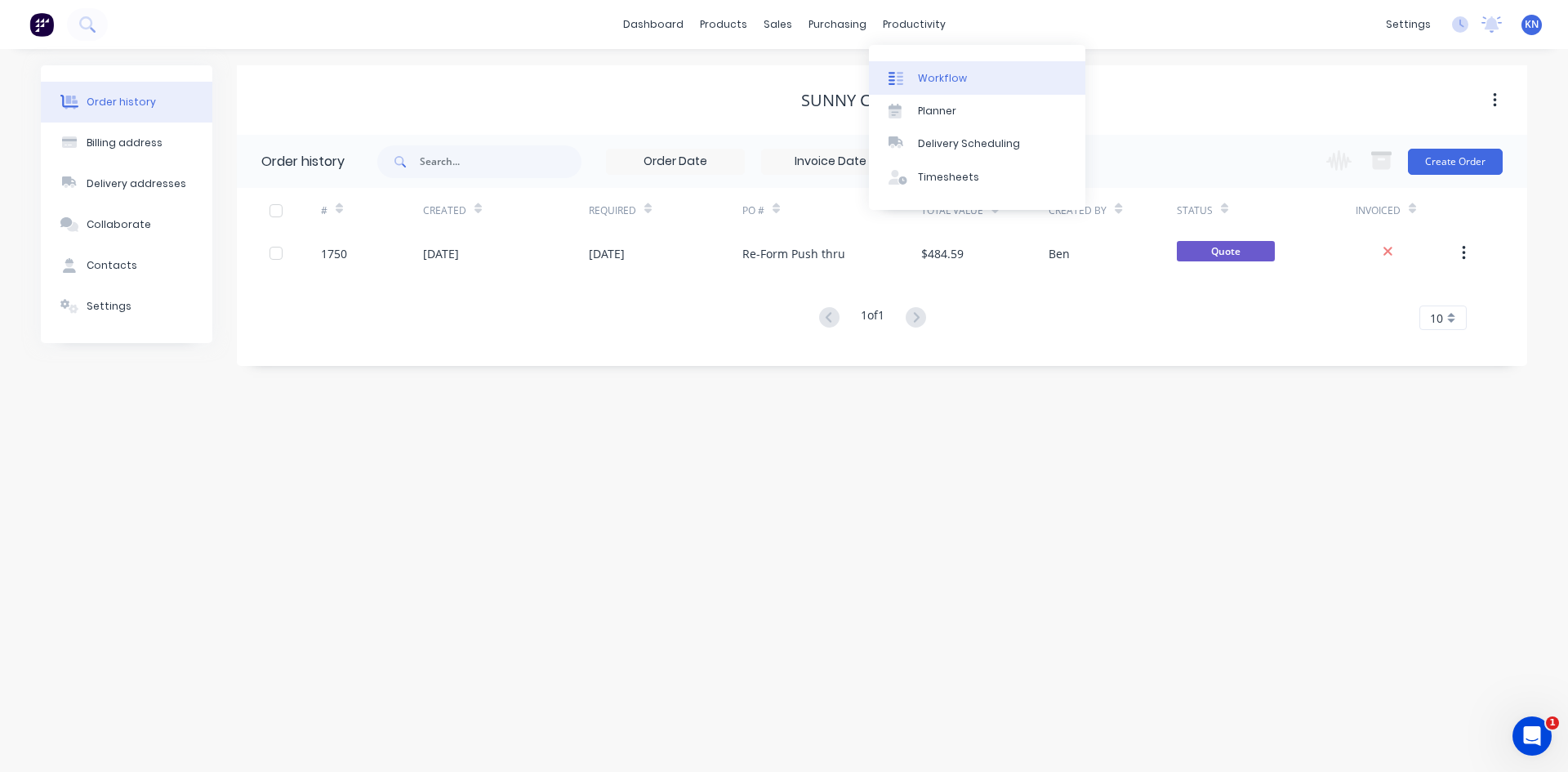
click at [963, 74] on link "Workflow" at bounding box center [977, 77] width 216 height 33
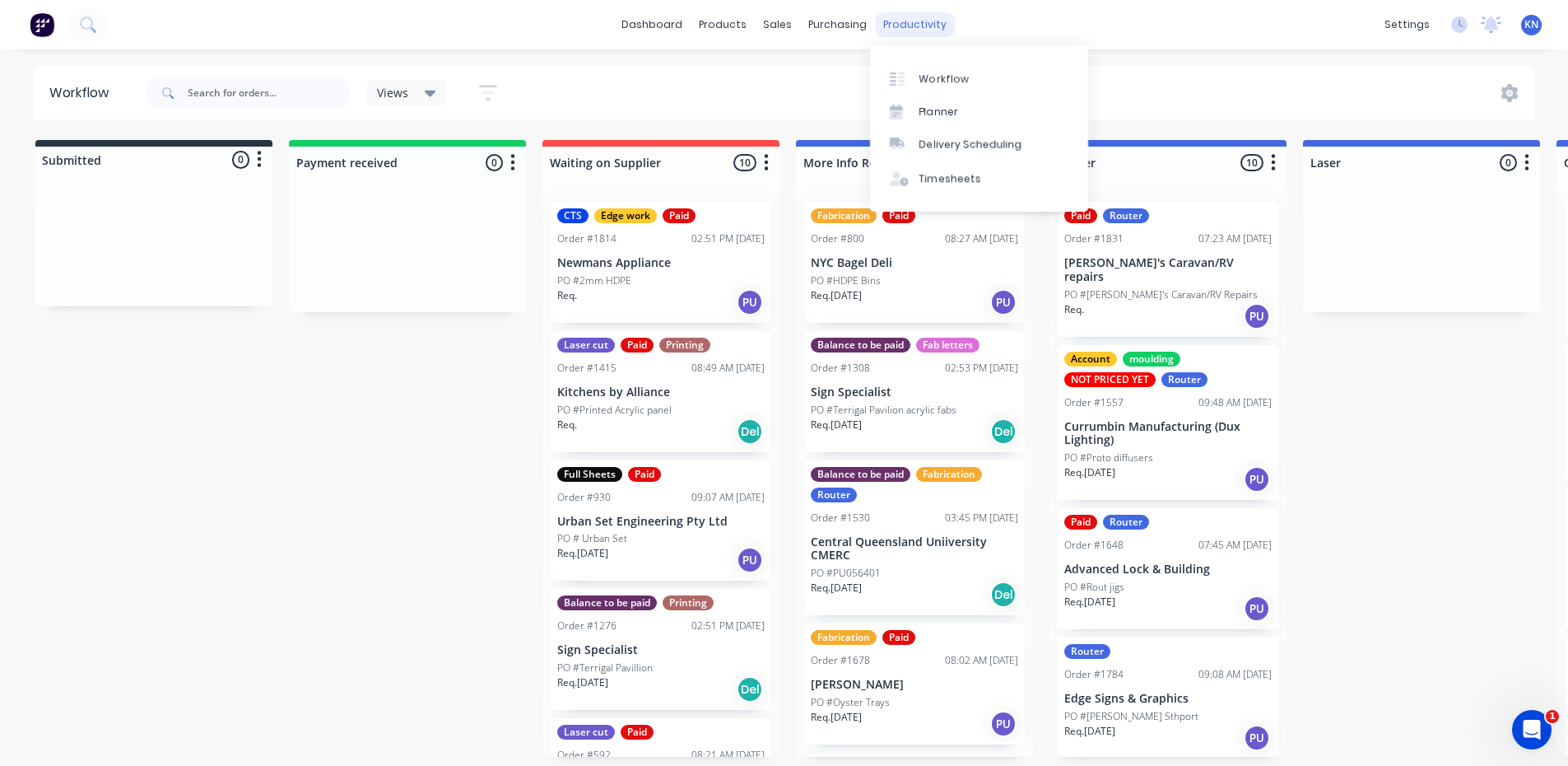
click at [928, 25] on div "productivity" at bounding box center [915, 25] width 80 height 25
click at [958, 81] on div "Workflow" at bounding box center [943, 79] width 49 height 15
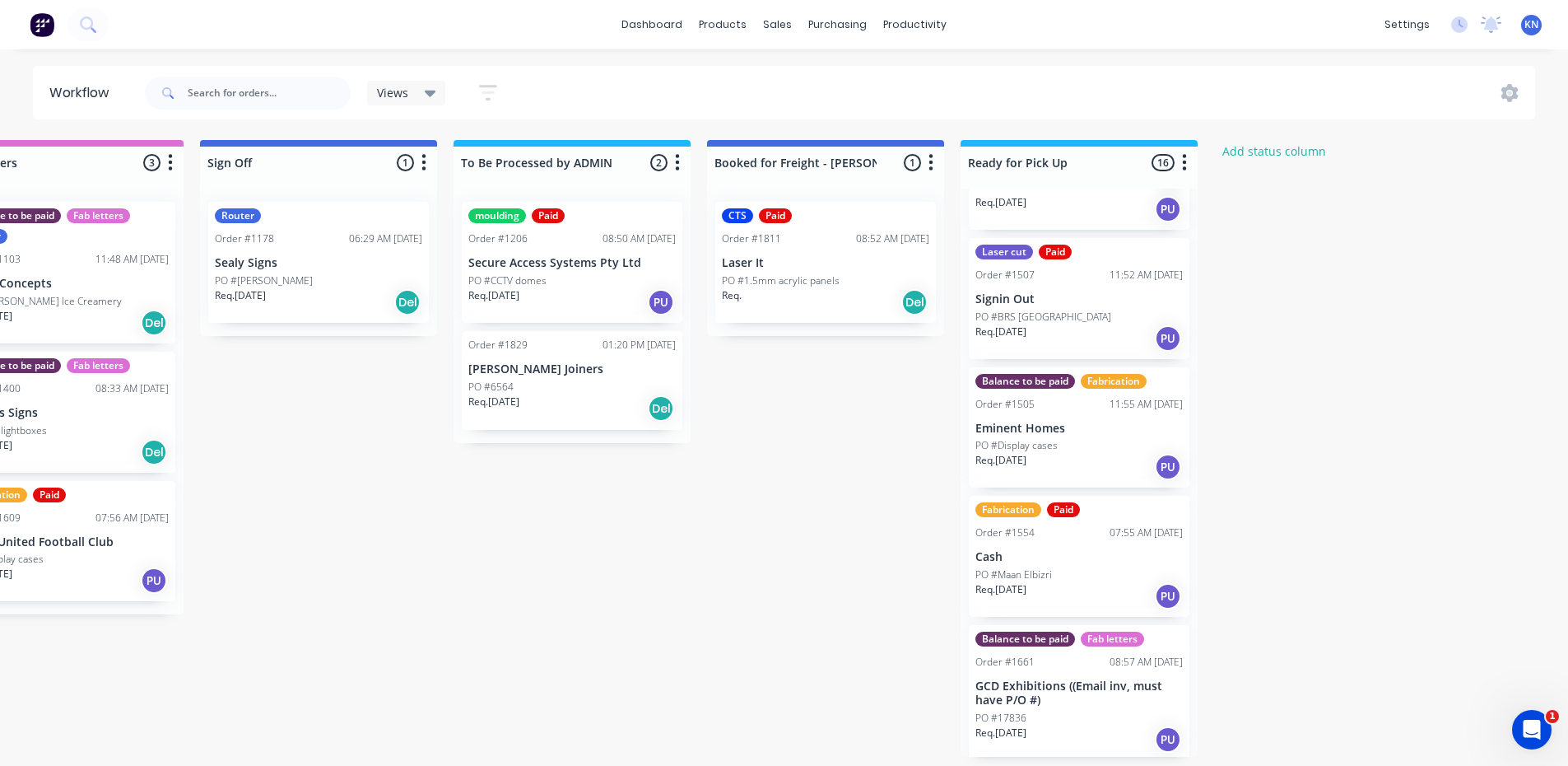
scroll to position [823, 0]
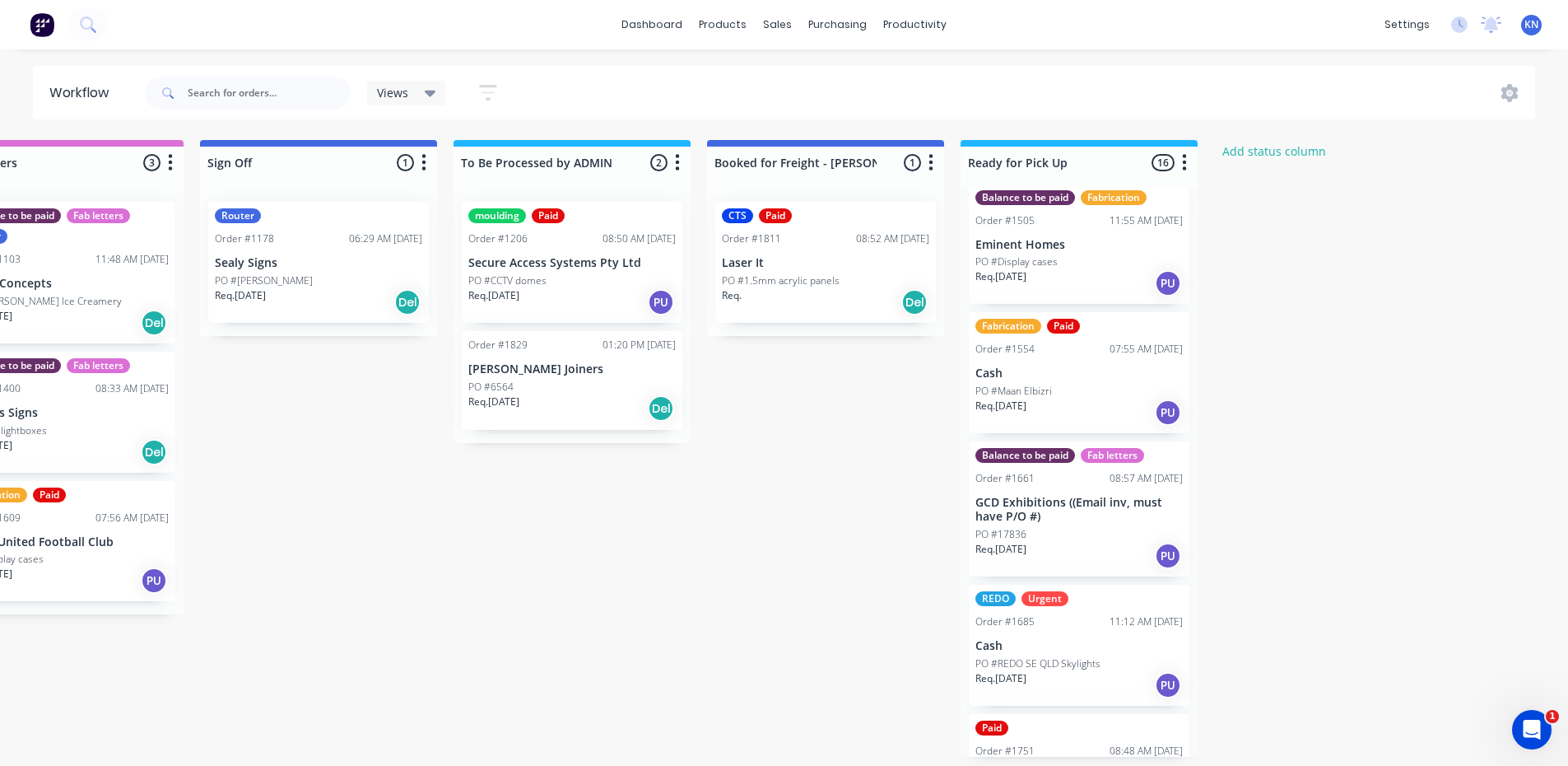
click at [1027, 521] on p "GCD Exhibitions ((Email inv, must have P/O #)" at bounding box center [1079, 509] width 207 height 28
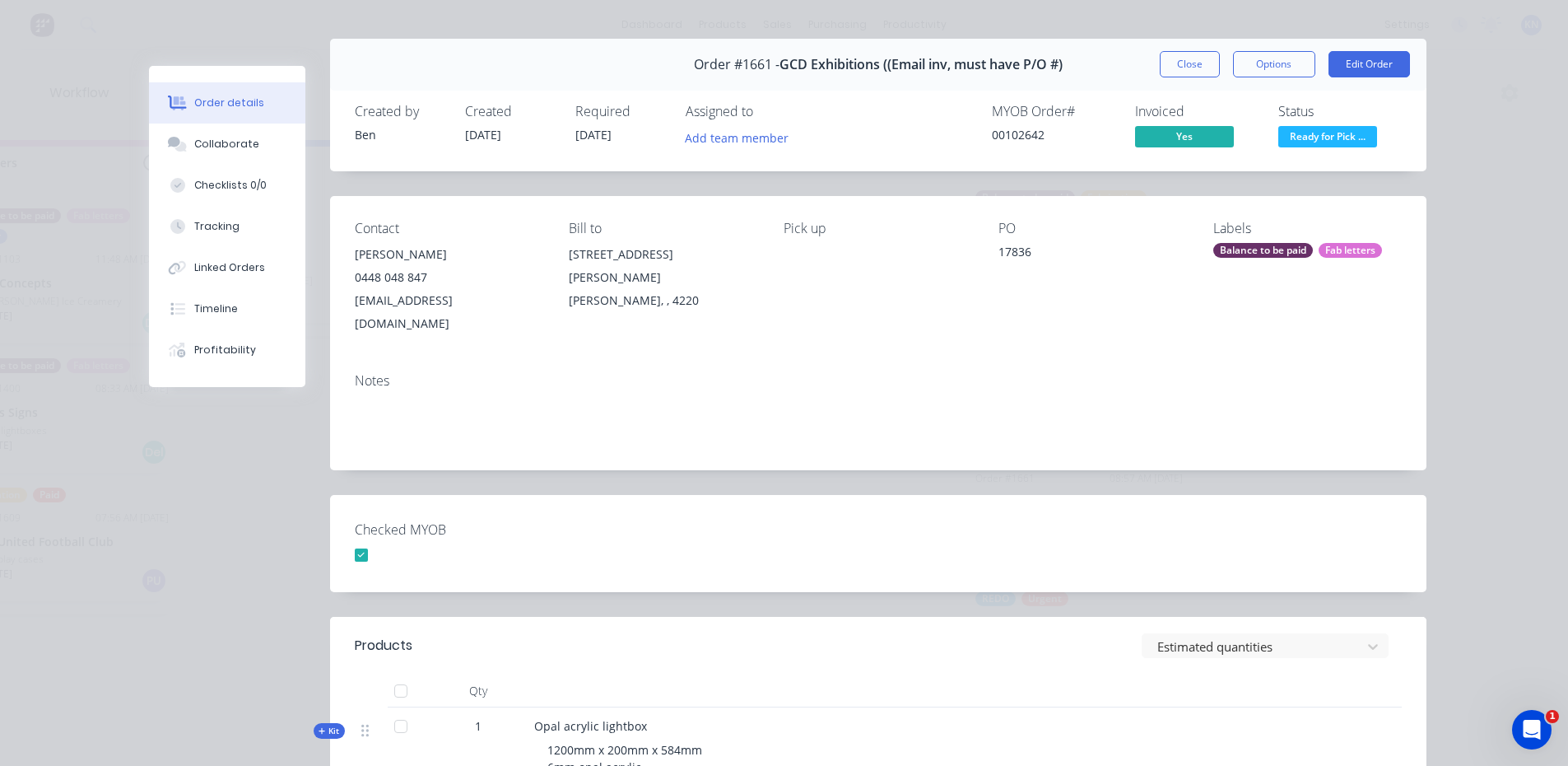
scroll to position [0, 0]
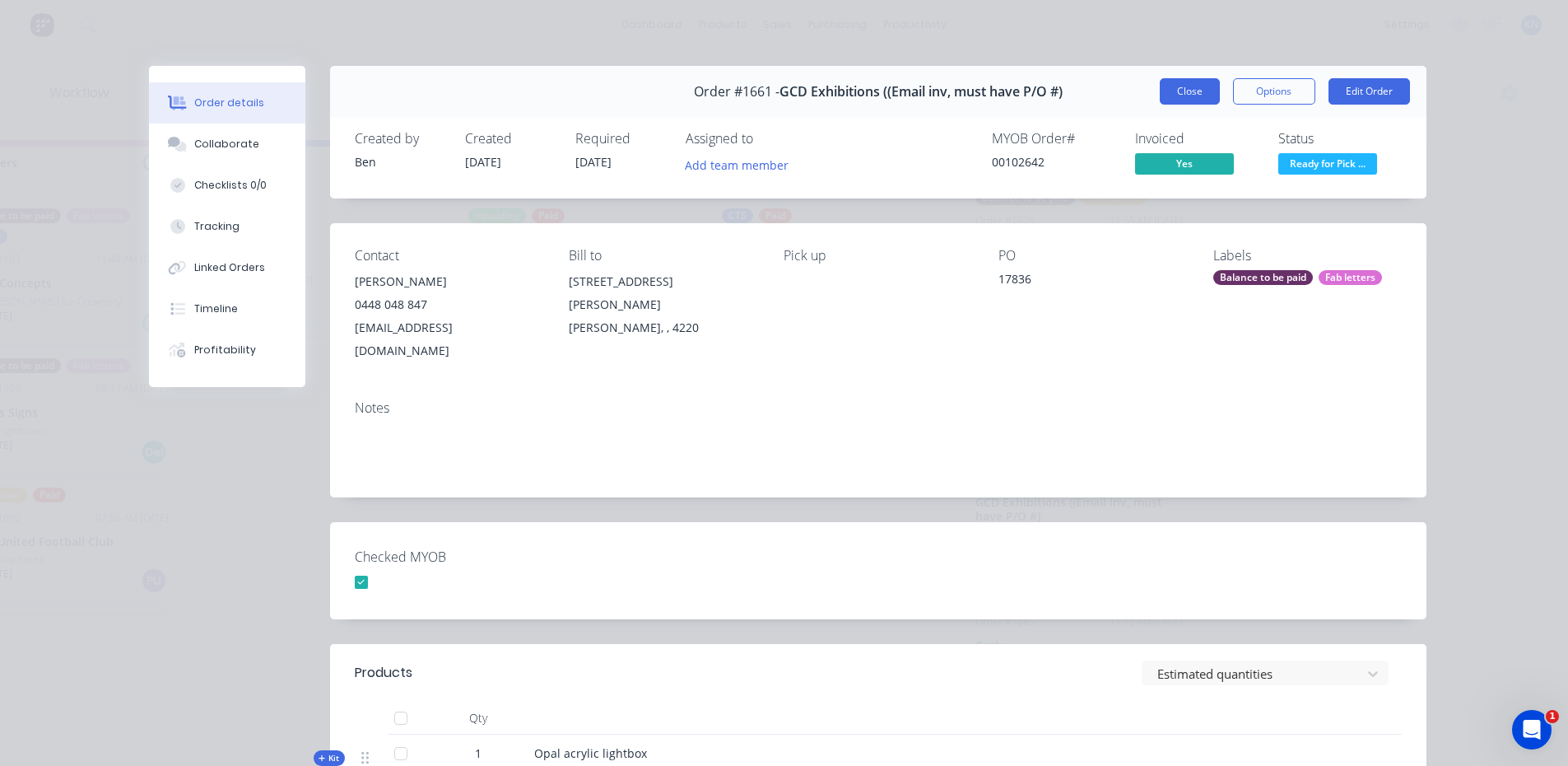
click at [1186, 87] on button "Close" at bounding box center [1189, 91] width 60 height 26
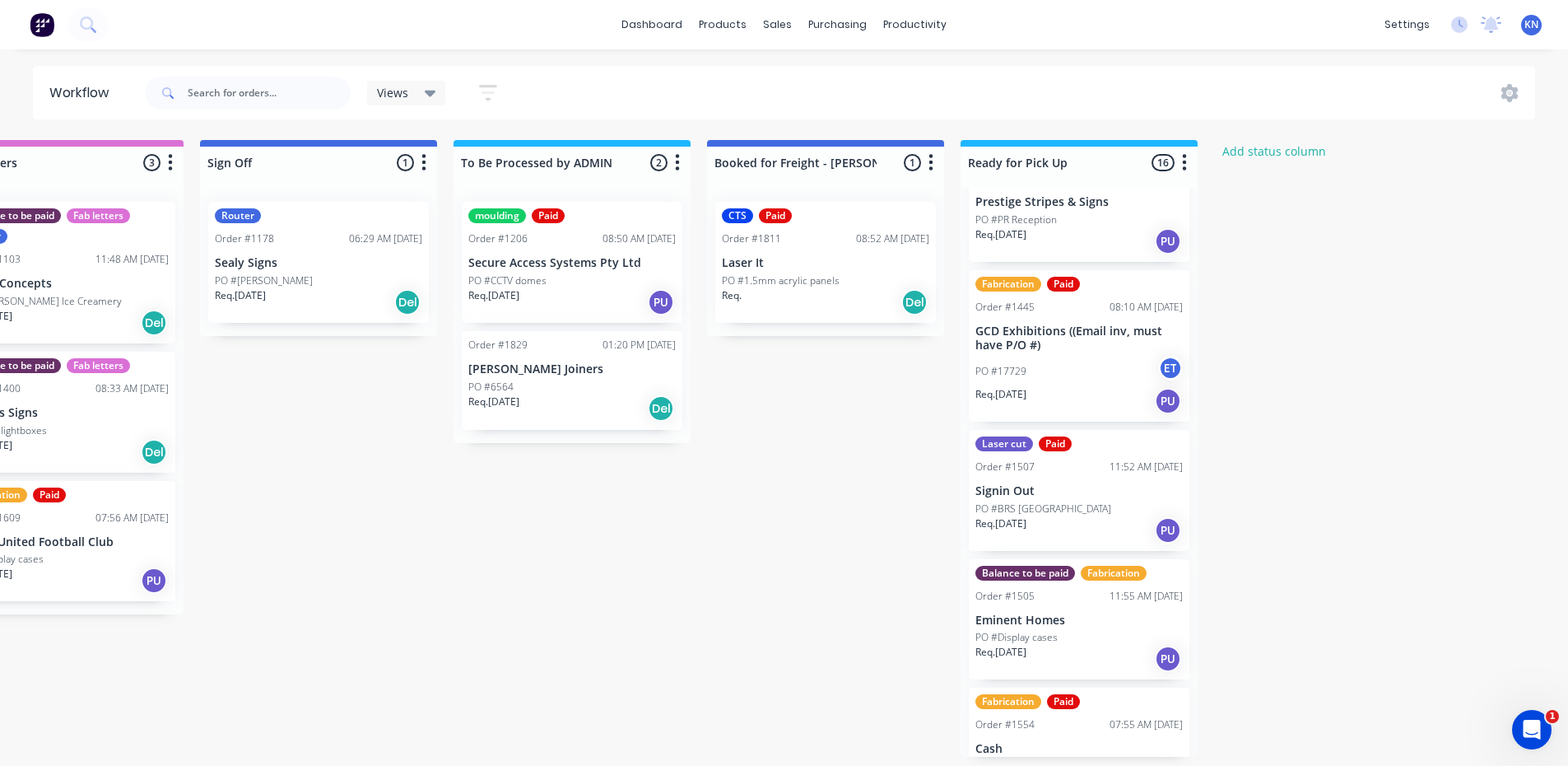
scroll to position [330, 0]
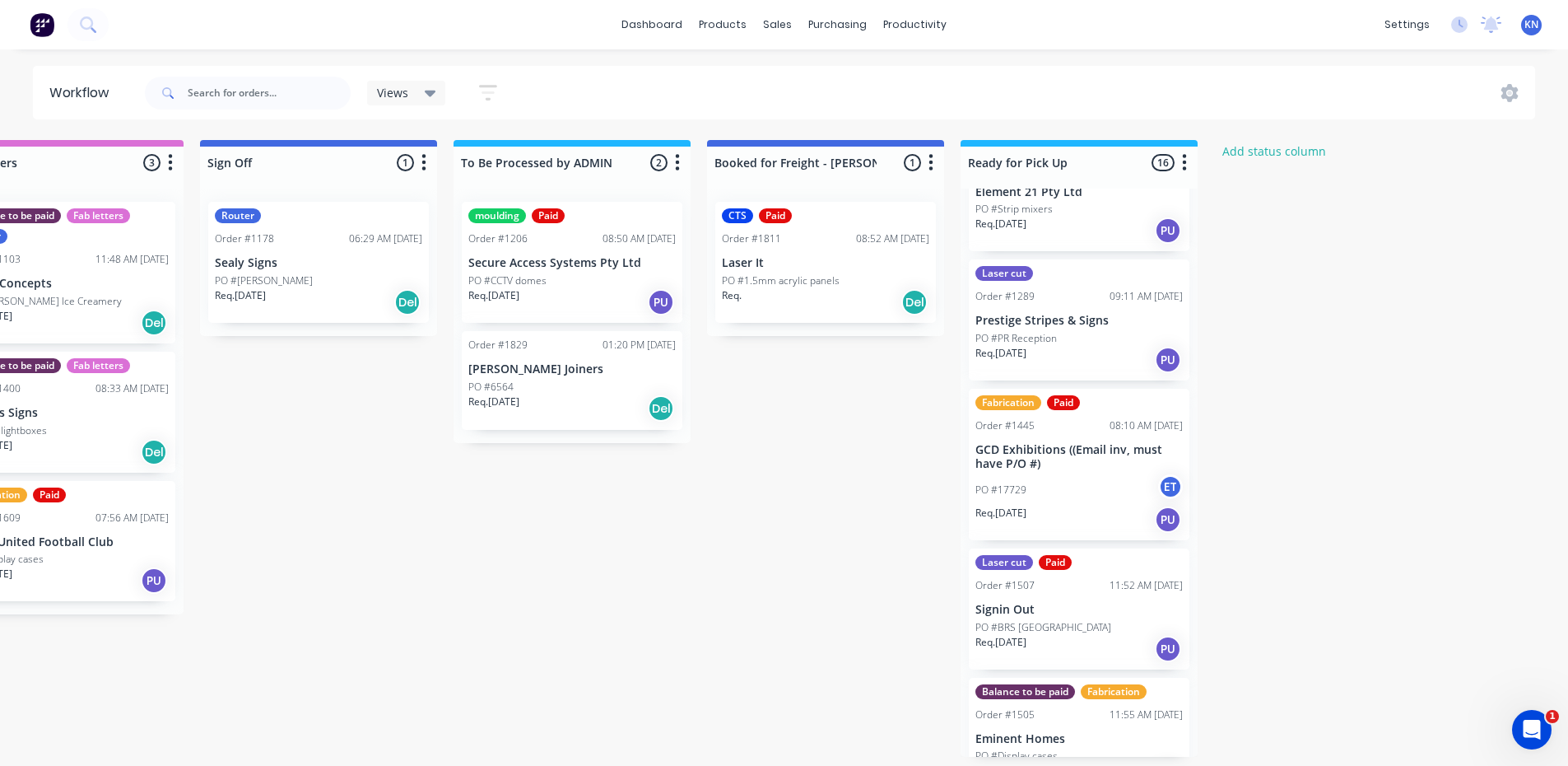
click at [1053, 470] on p "GCD Exhibitions ((Email inv, must have P/O #)" at bounding box center [1079, 456] width 207 height 28
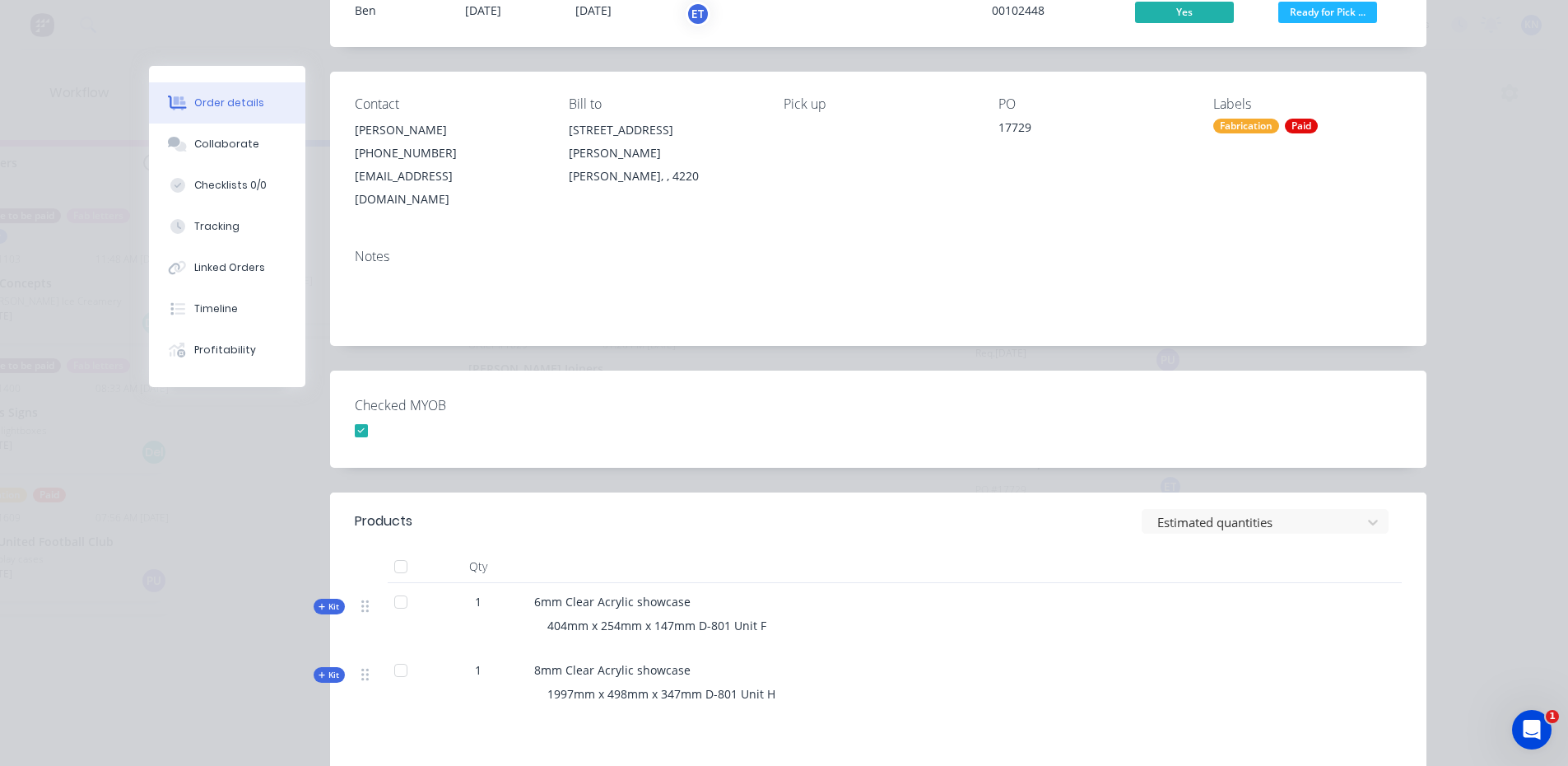
scroll to position [0, 0]
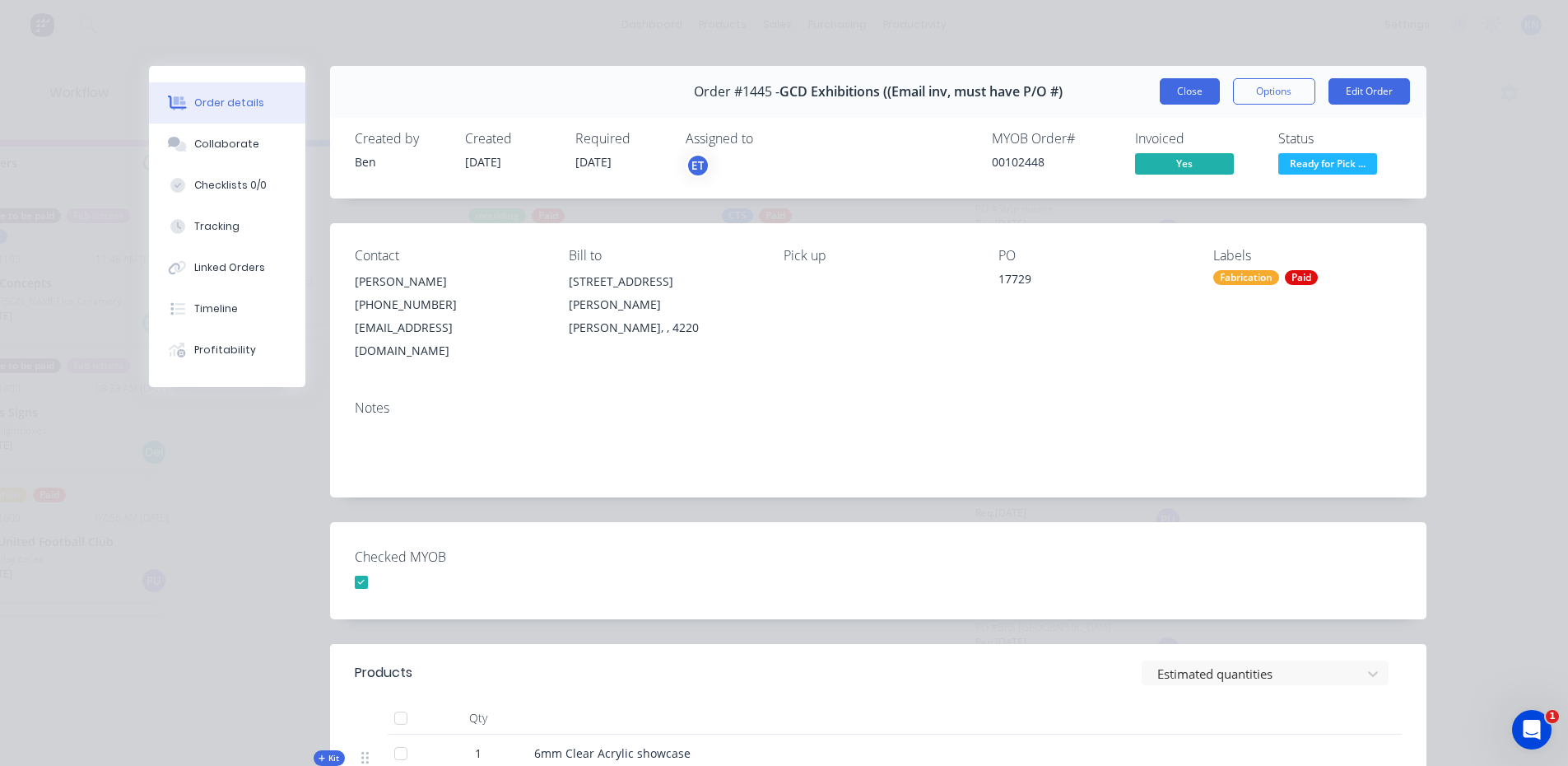
click at [1186, 86] on button "Close" at bounding box center [1189, 91] width 60 height 26
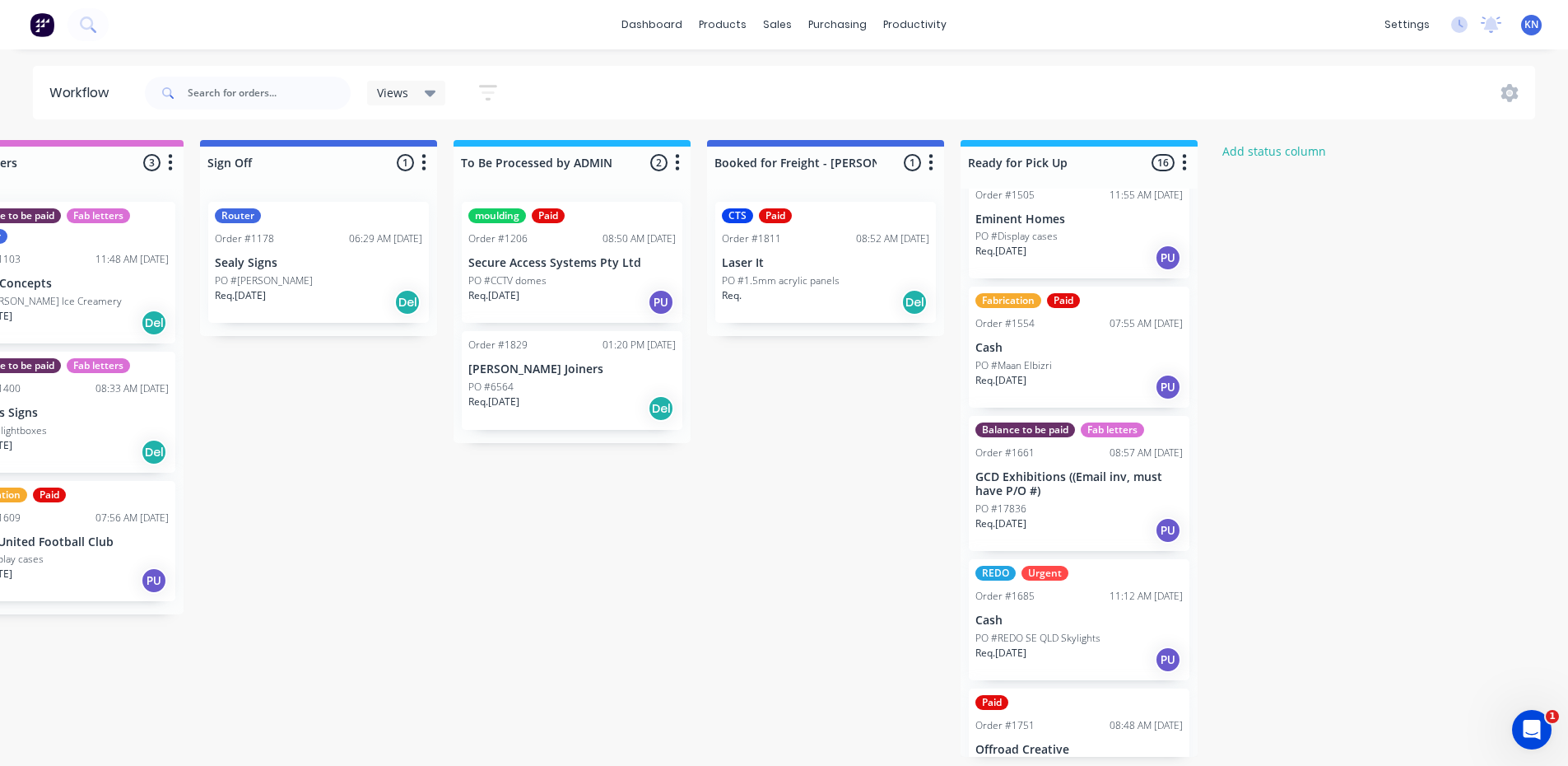
scroll to position [906, 0]
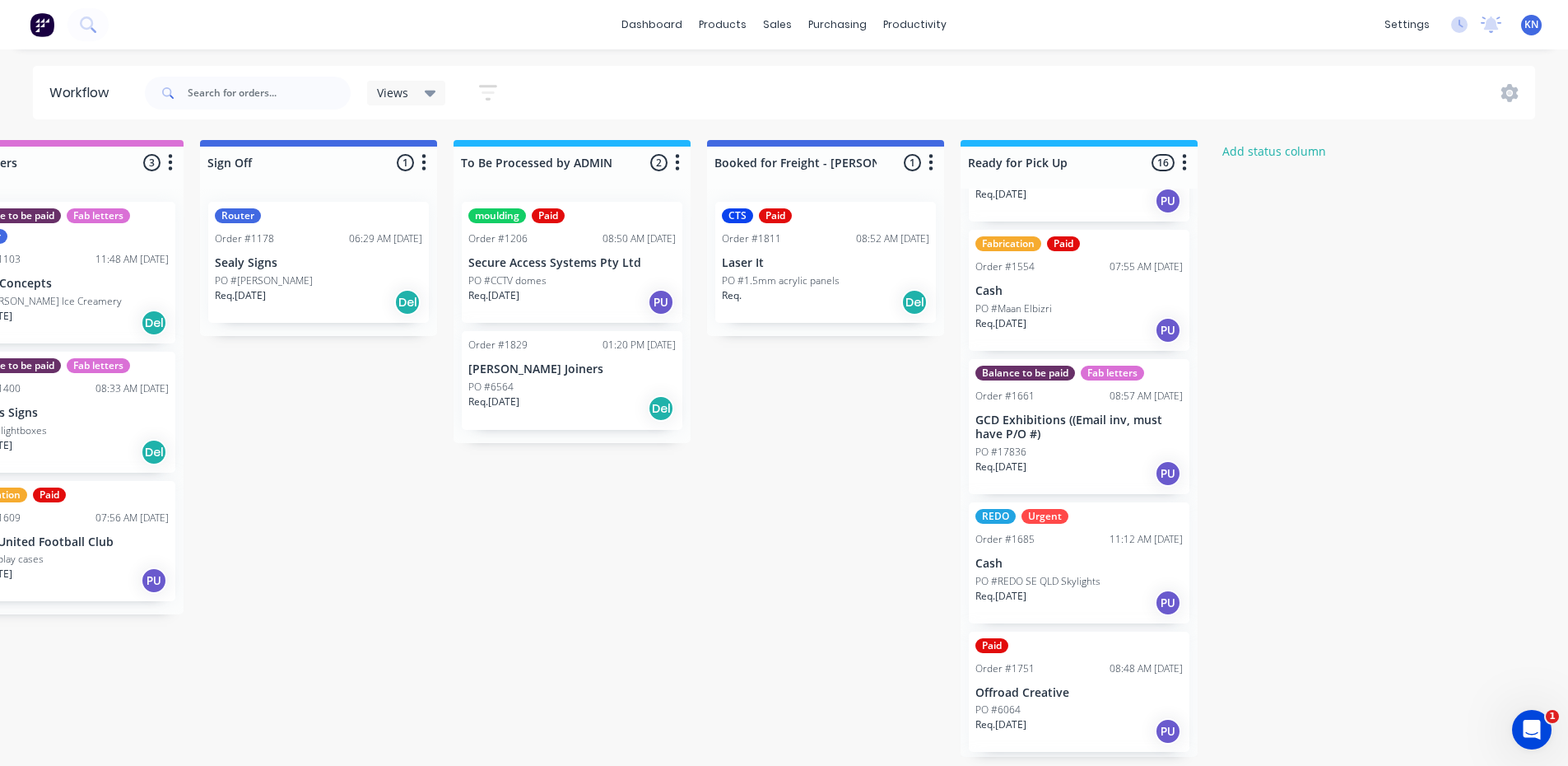
click at [1054, 435] on p "GCD Exhibitions ((Email inv, must have P/O #)" at bounding box center [1079, 427] width 207 height 28
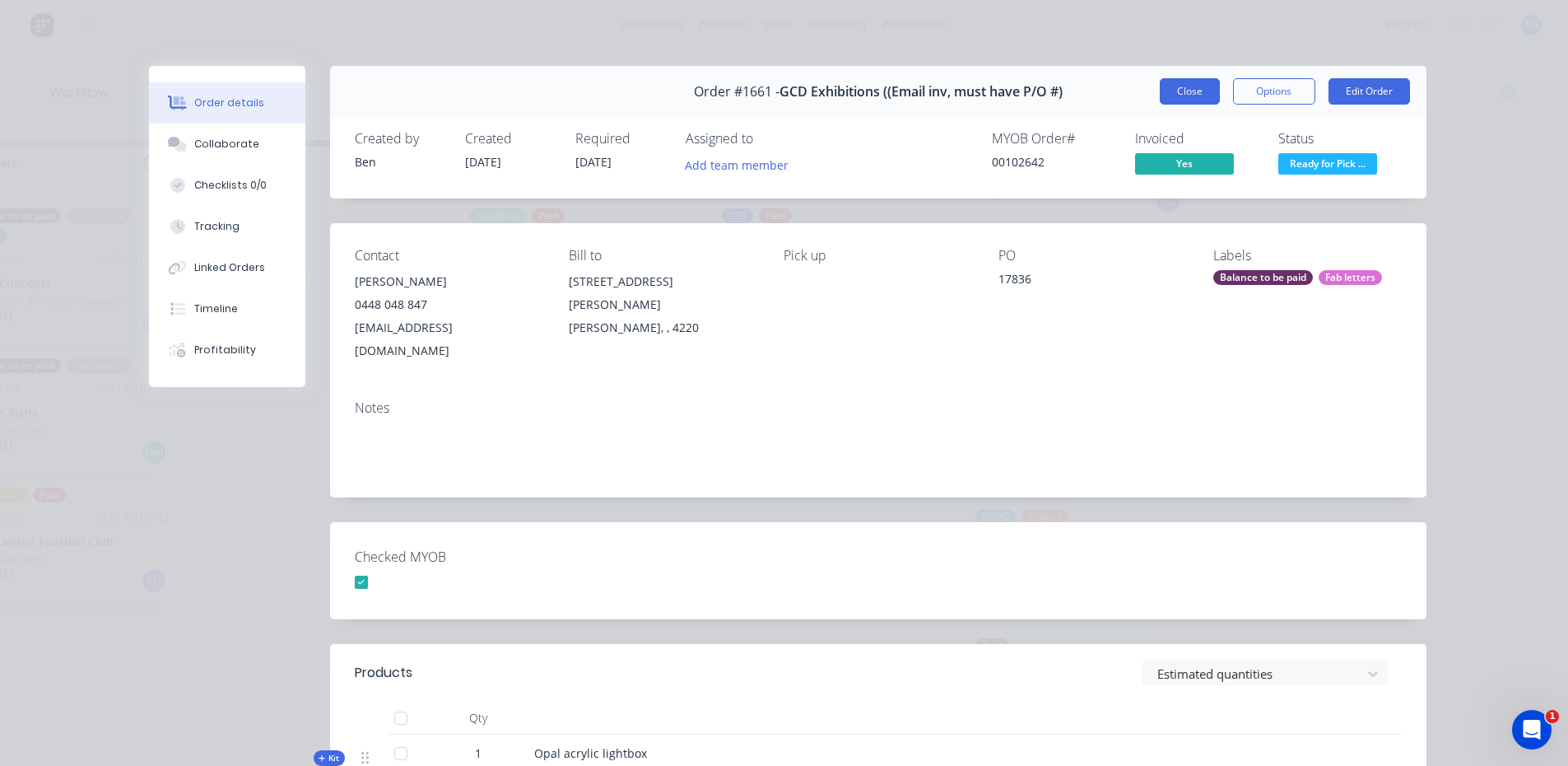
click at [1170, 93] on button "Close" at bounding box center [1189, 91] width 60 height 26
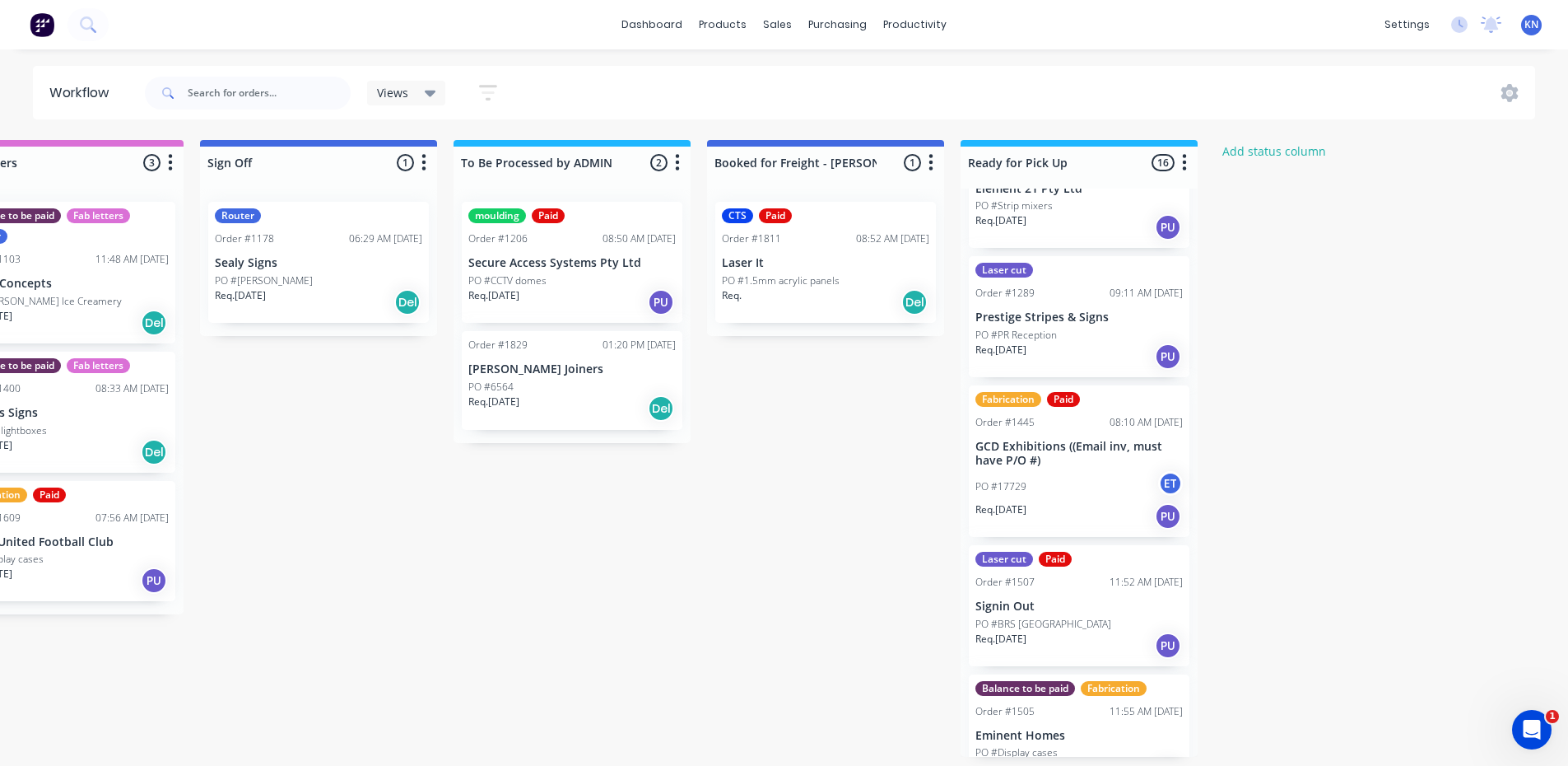
scroll to position [251, 0]
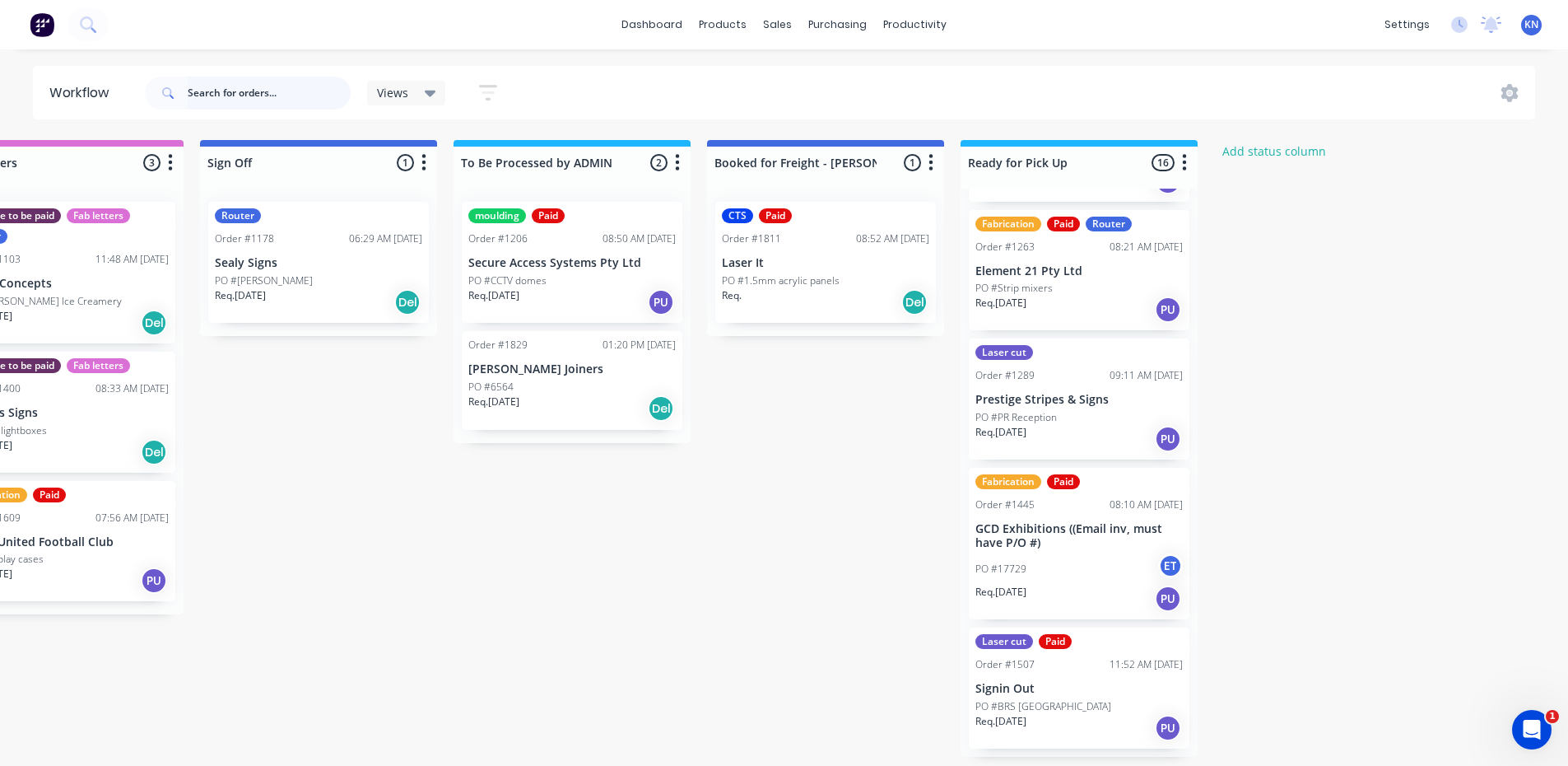
click at [278, 78] on input "text" at bounding box center [269, 92] width 163 height 33
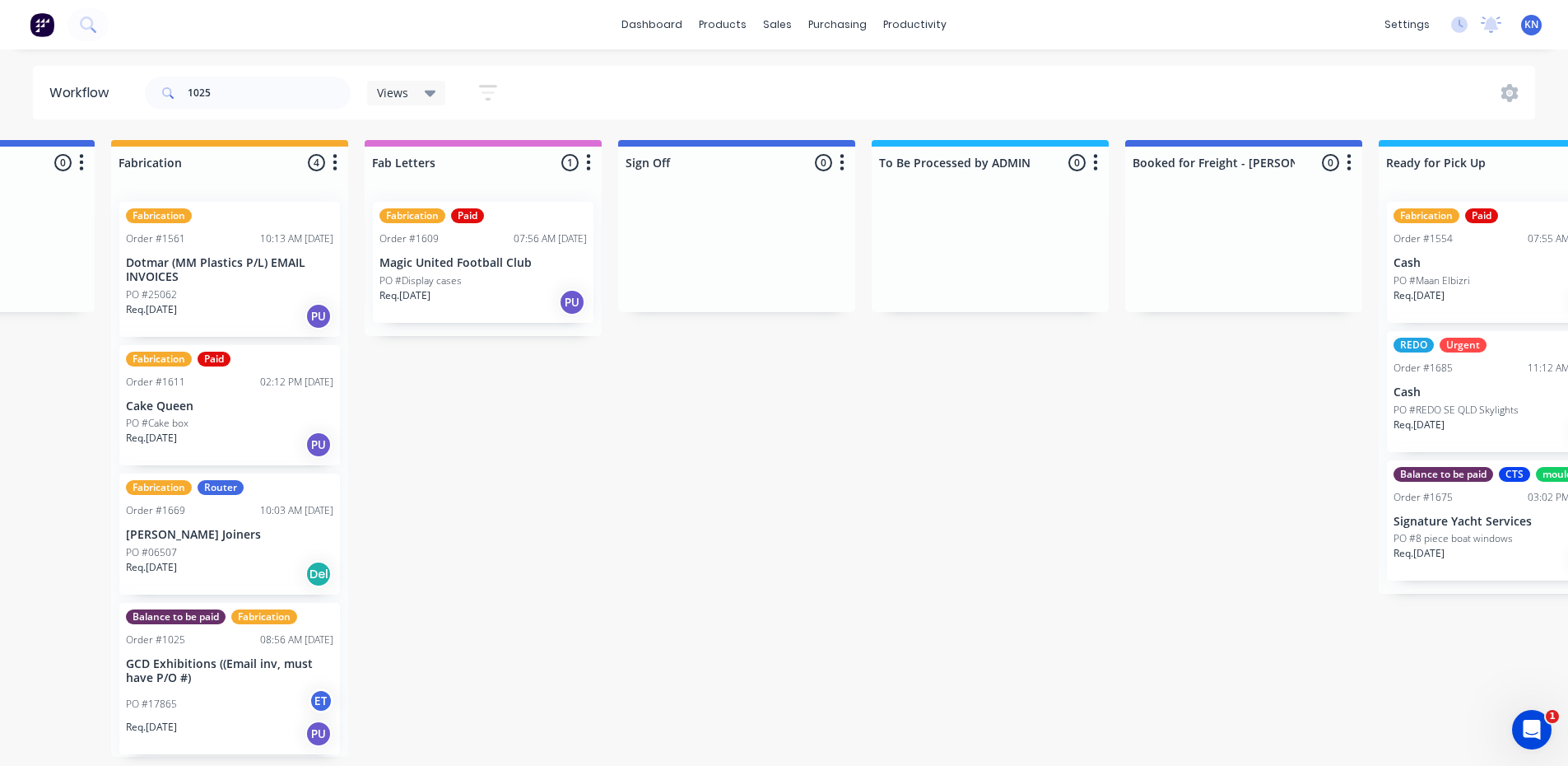
scroll to position [2, 1952]
click at [268, 92] on input "1025" at bounding box center [269, 92] width 163 height 33
type input "1"
type input "gcd"
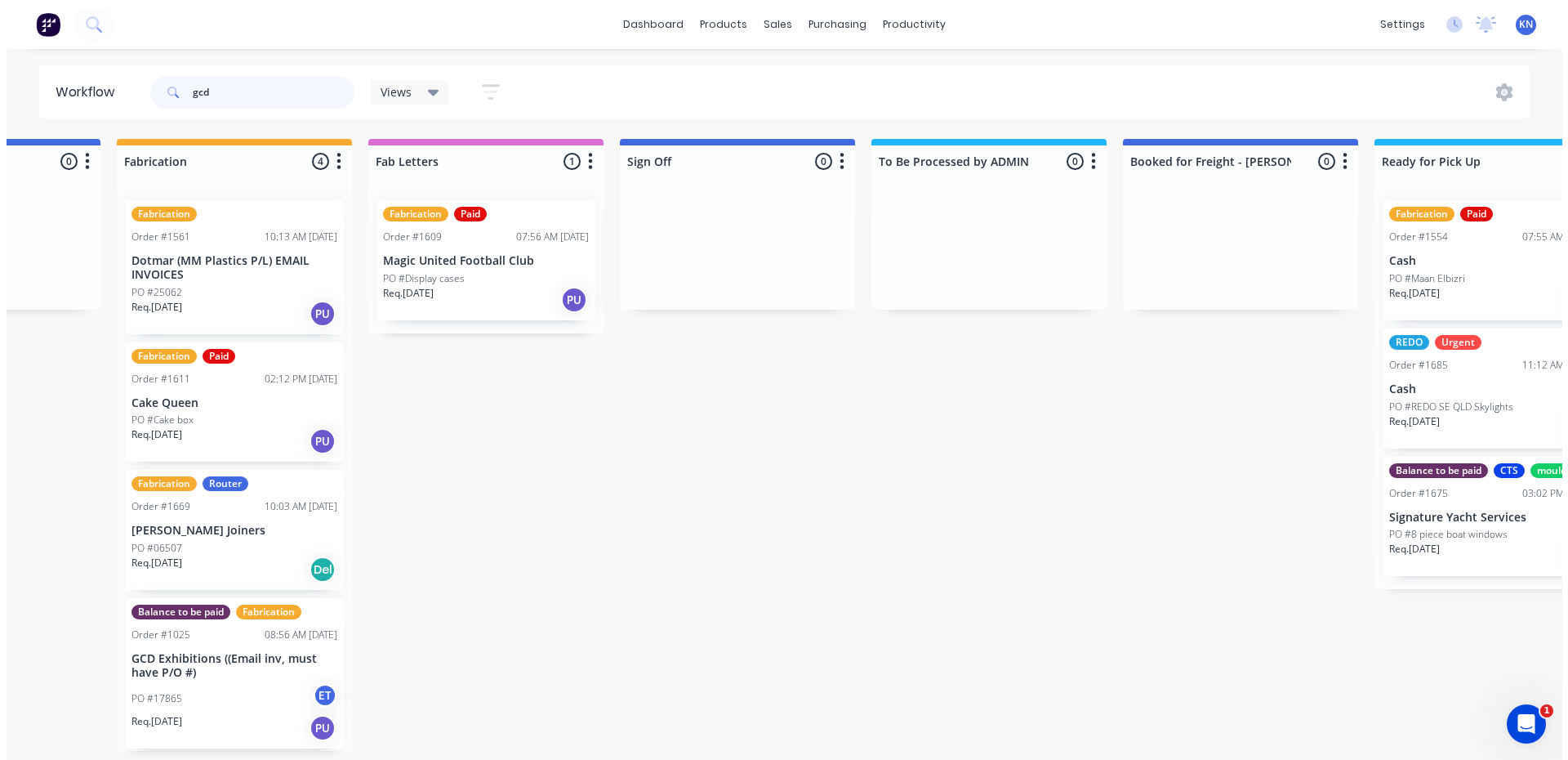
scroll to position [0, 0]
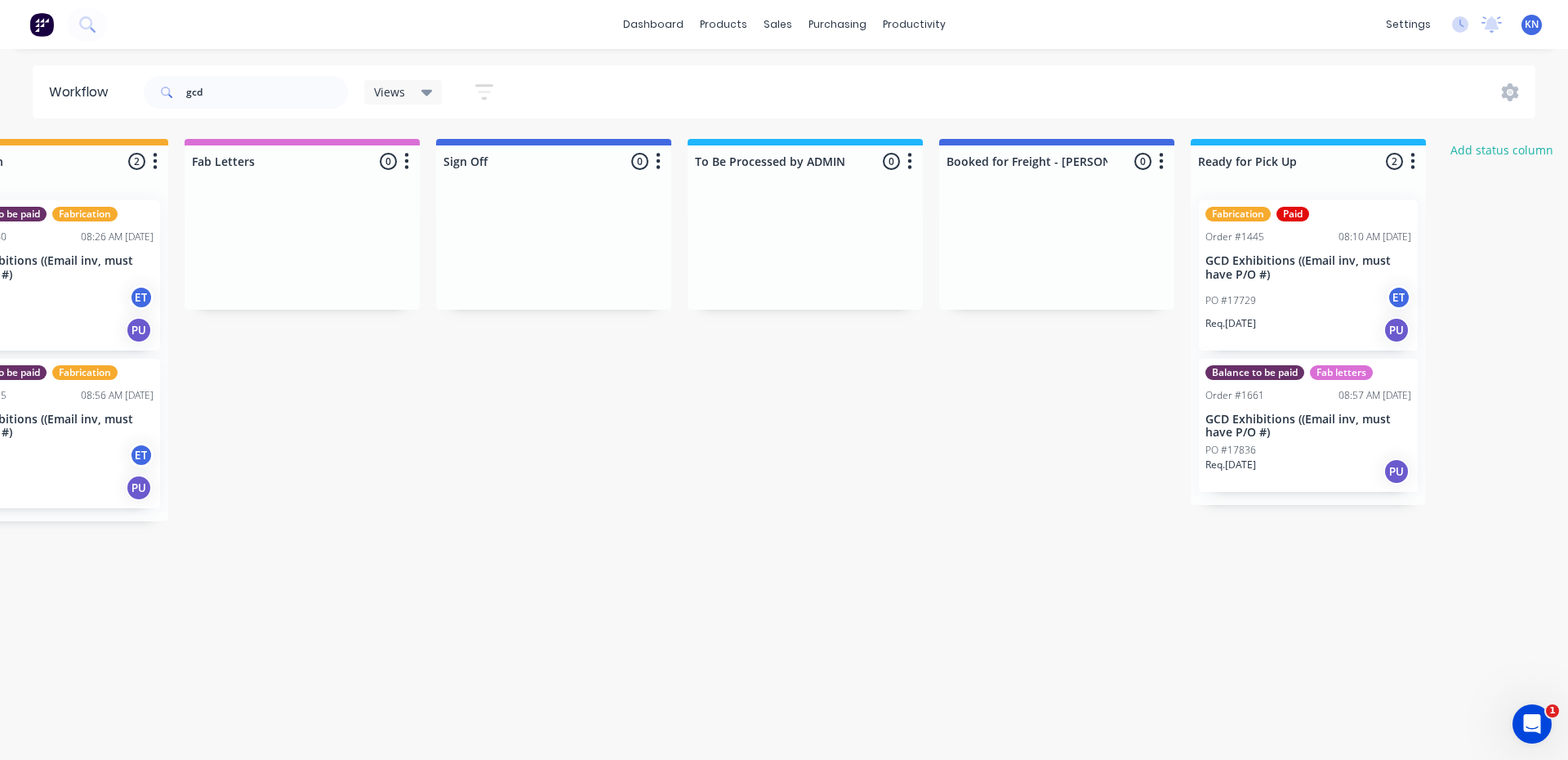
scroll to position [0, 2158]
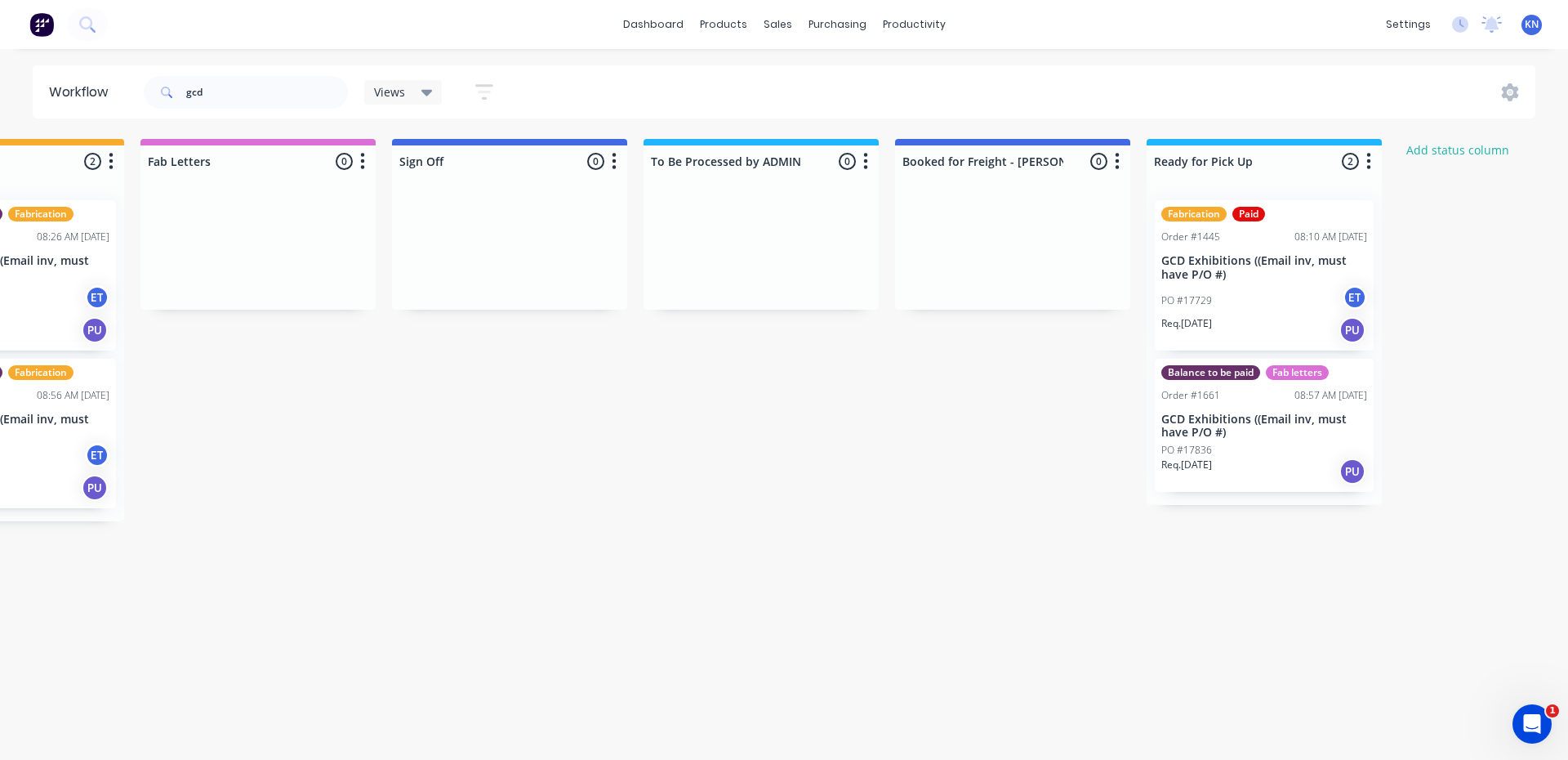
click at [1250, 270] on p "GCD Exhibitions ((Email inv, must have P/O #)" at bounding box center [1263, 267] width 206 height 28
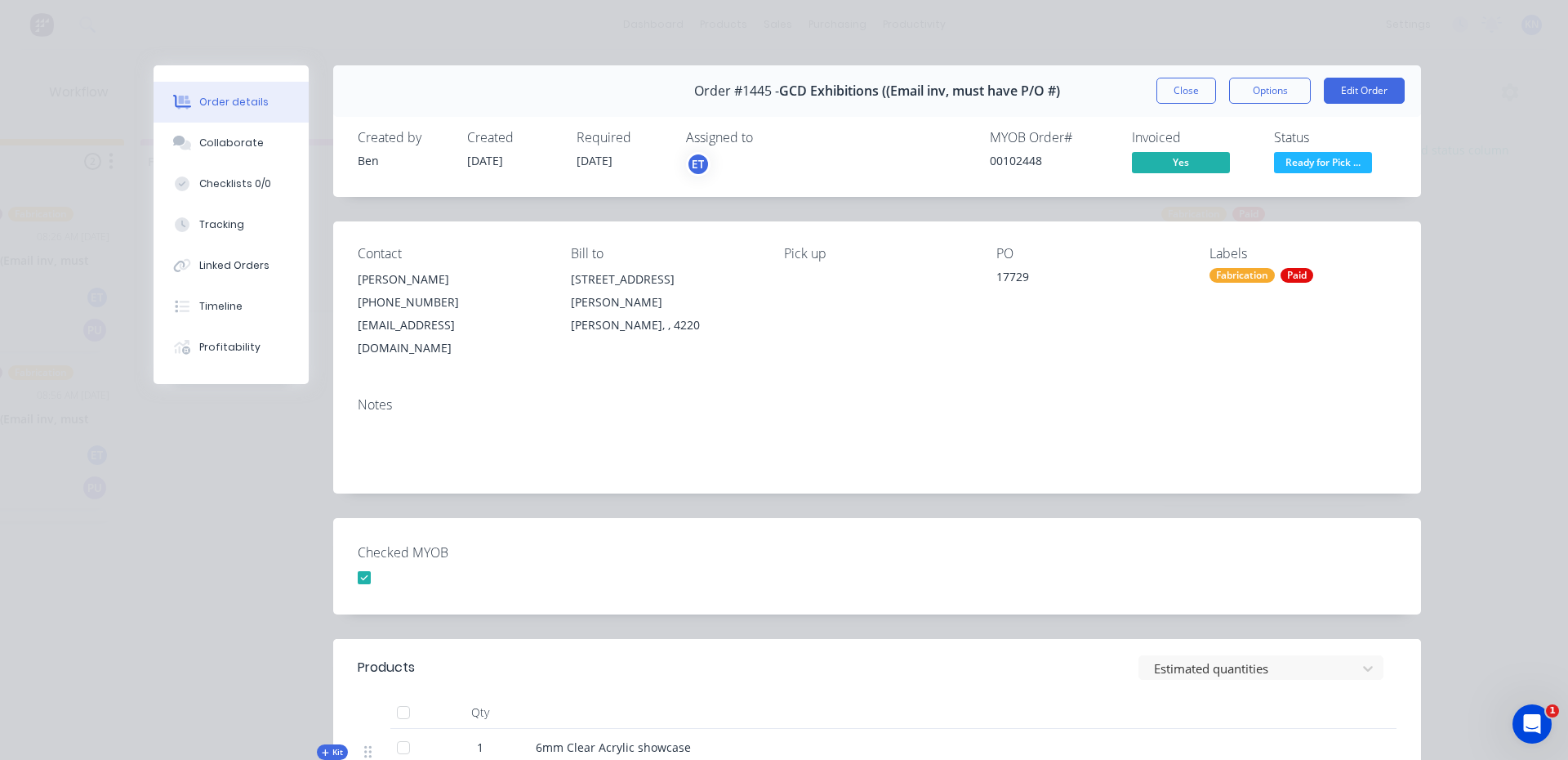
drag, startPoint x: 1174, startPoint y: 91, endPoint x: 1166, endPoint y: 69, distance: 23.4
click at [1174, 91] on button "Close" at bounding box center [1186, 90] width 60 height 26
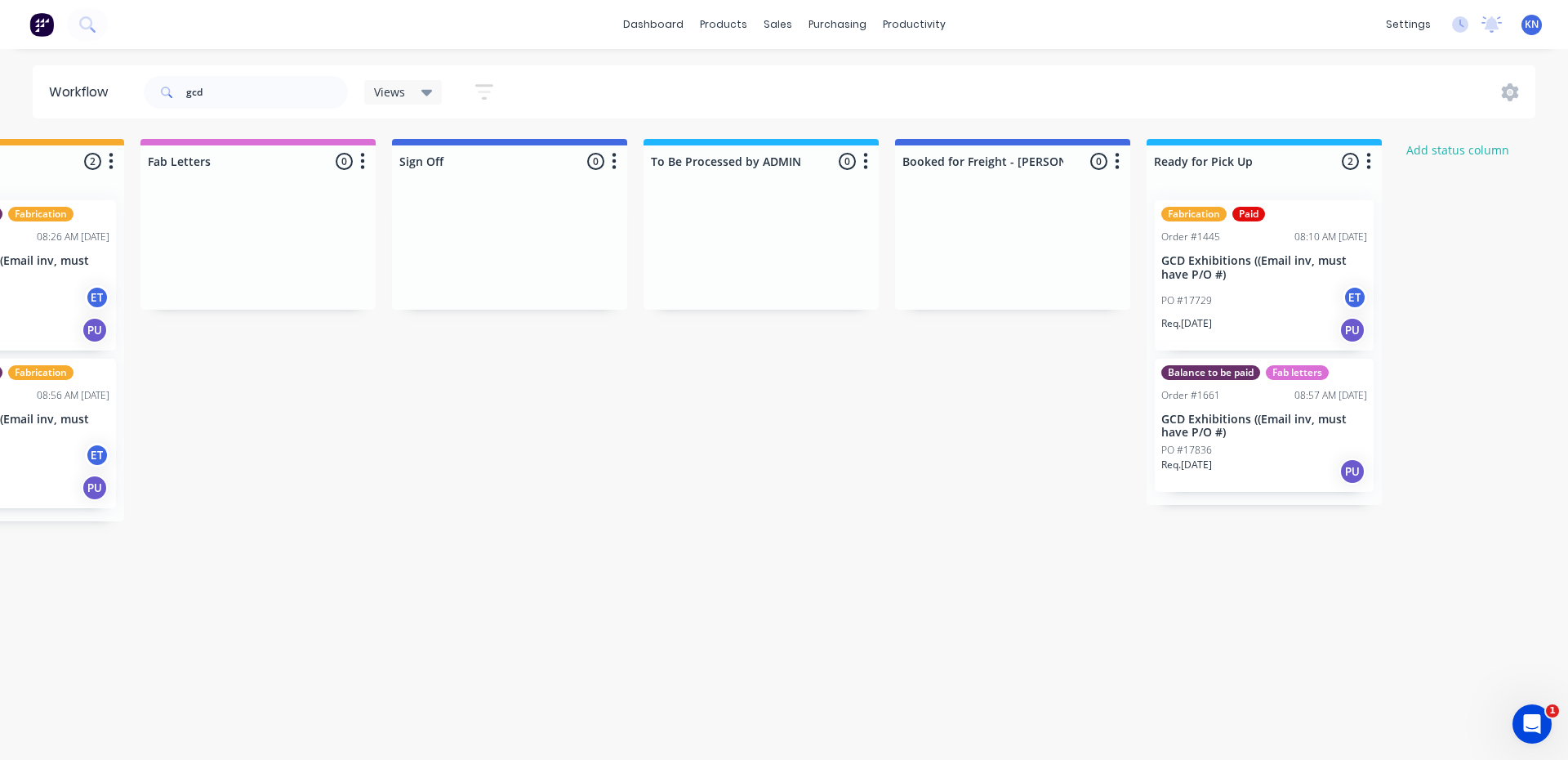
click at [1238, 421] on p "GCD Exhibitions ((Email inv, must have P/O #)" at bounding box center [1263, 426] width 206 height 28
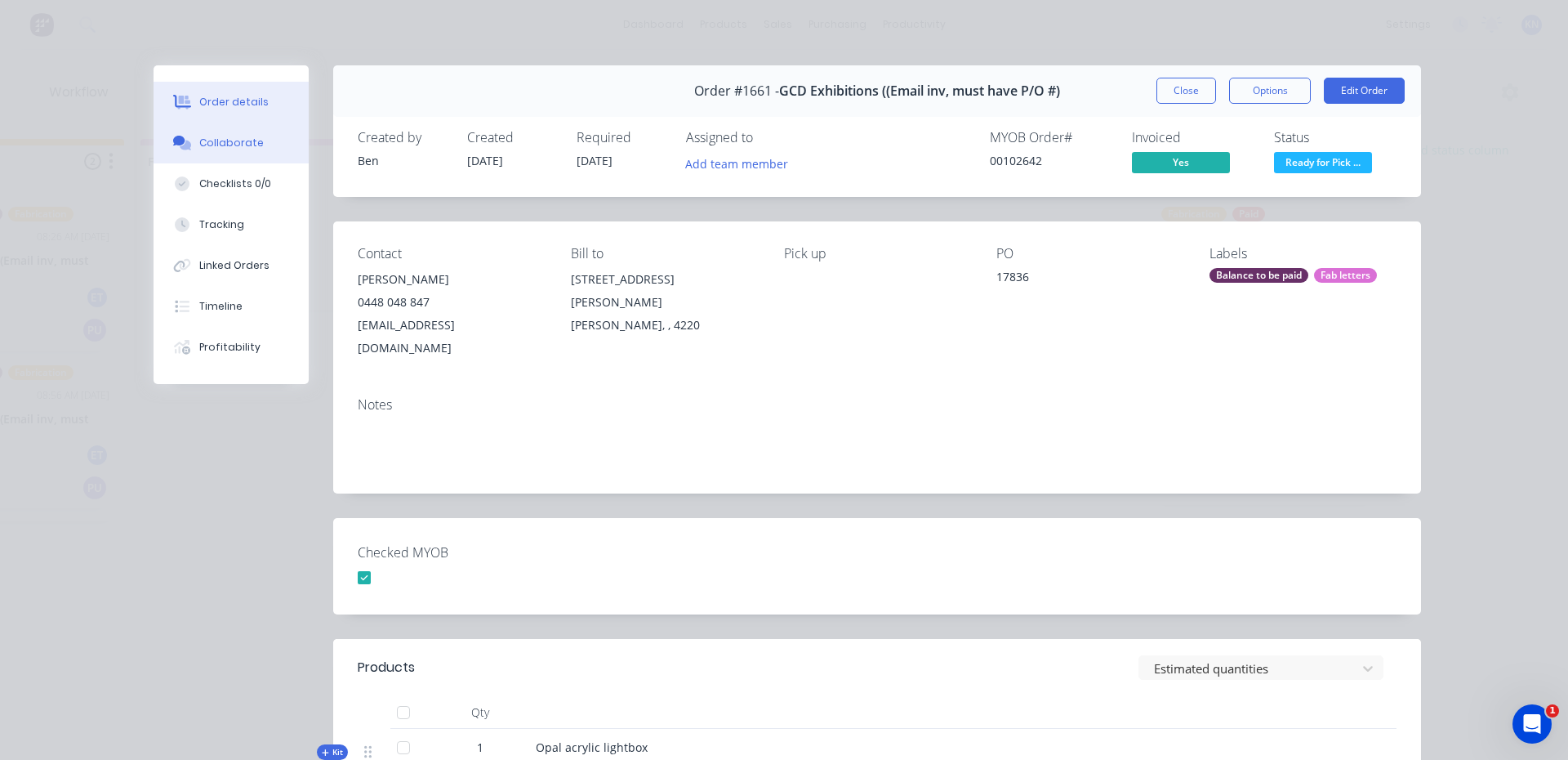
click at [245, 143] on div "Collaborate" at bounding box center [232, 143] width 64 height 15
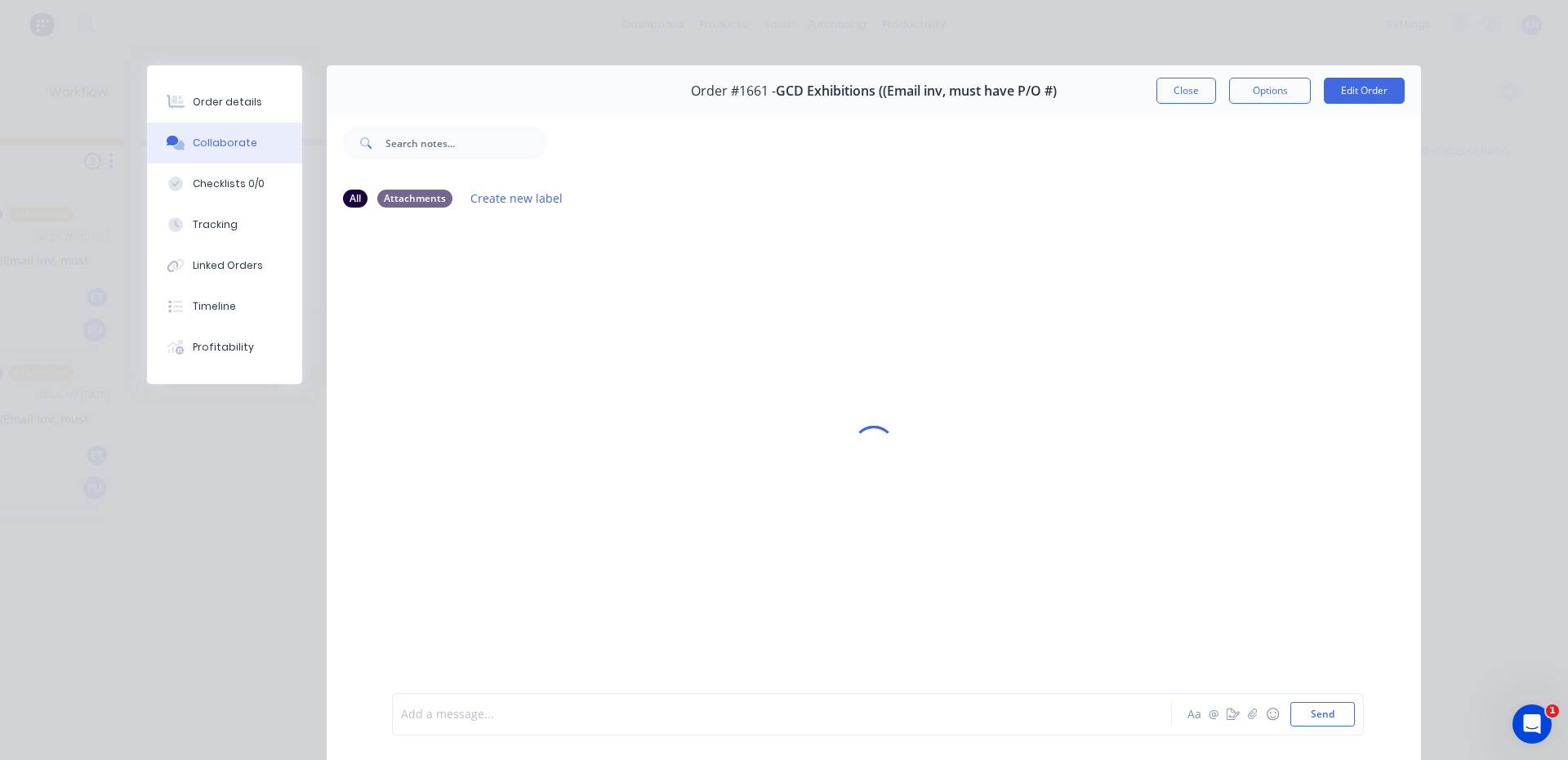
click at [661, 710] on div at bounding box center [759, 714] width 714 height 17
click at [1328, 707] on button "Send" at bounding box center [1322, 715] width 64 height 25
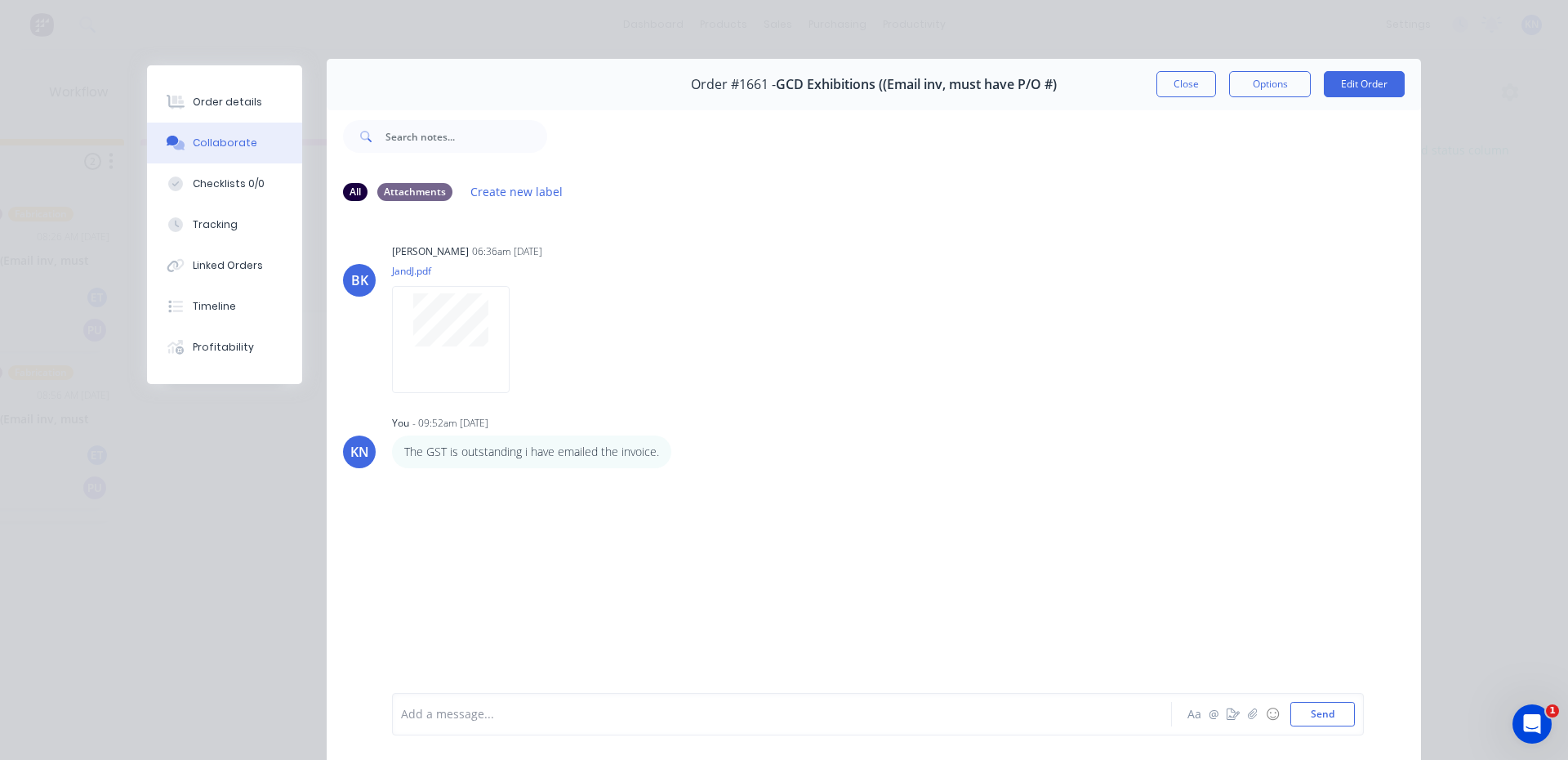
scroll to position [0, 0]
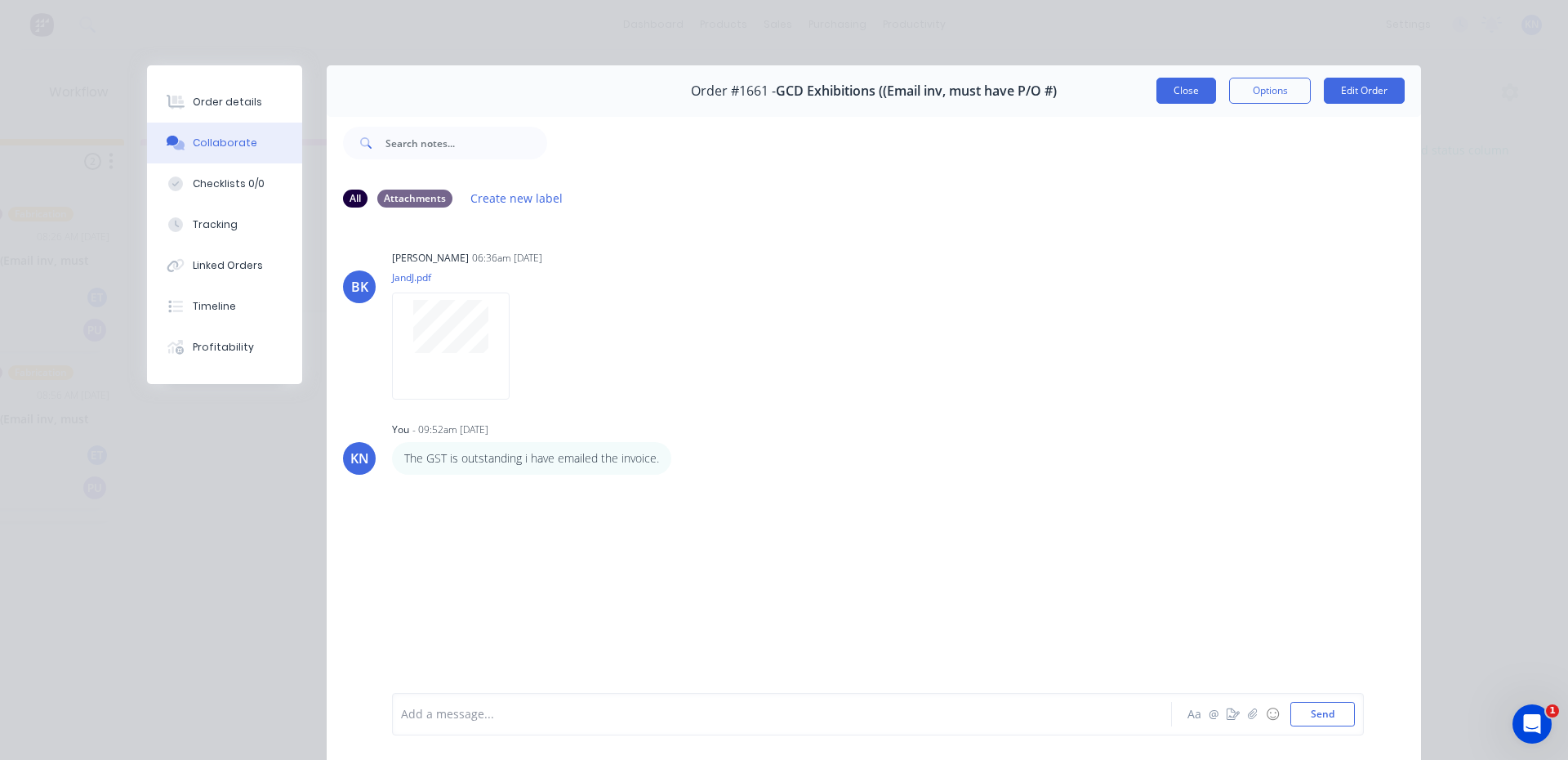
click at [1180, 94] on button "Close" at bounding box center [1186, 90] width 60 height 26
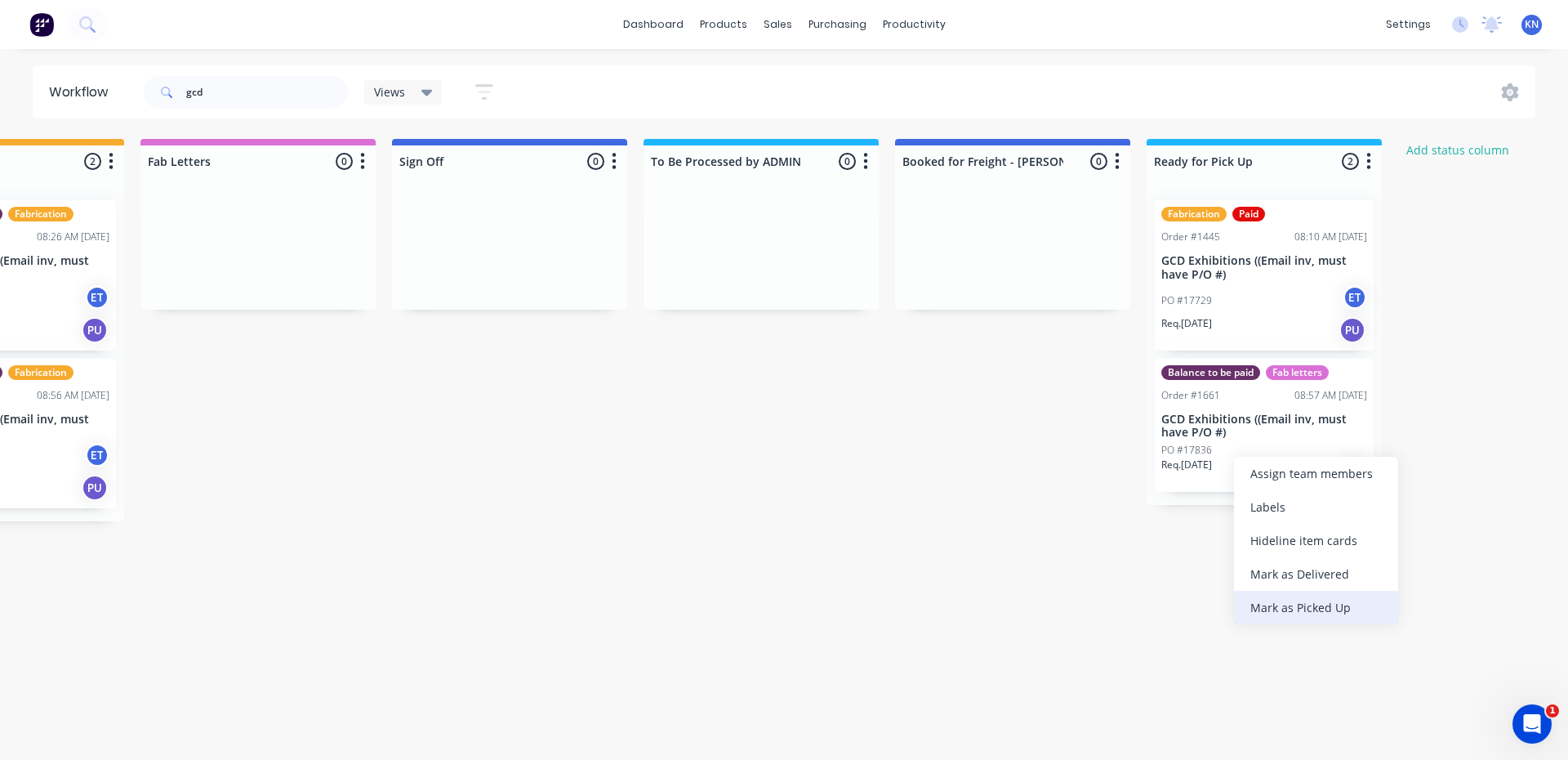
click at [1336, 608] on div "Mark as Picked Up" at bounding box center [1316, 608] width 164 height 34
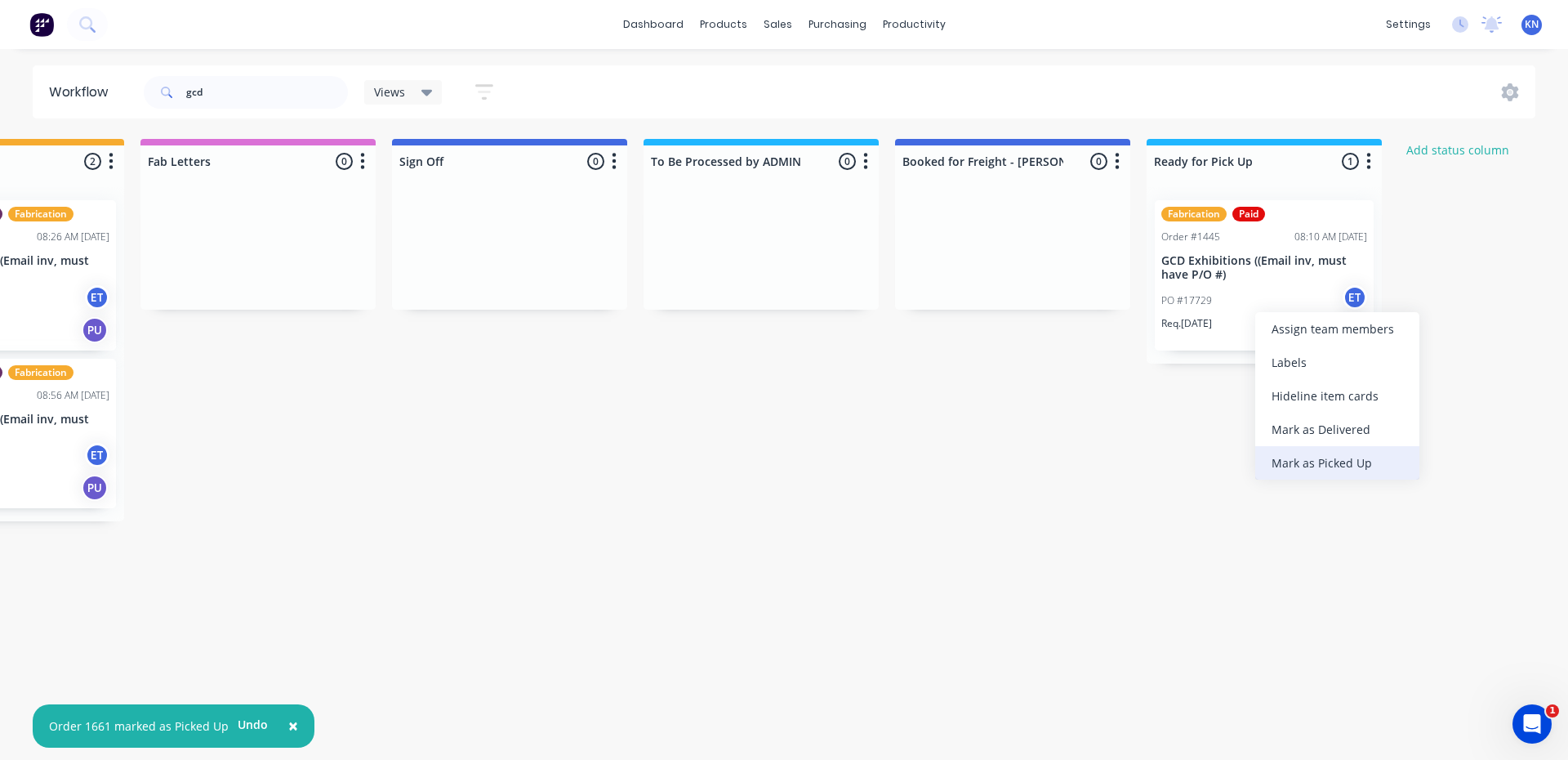
click at [1324, 463] on div "Mark as Picked Up" at bounding box center [1337, 463] width 164 height 34
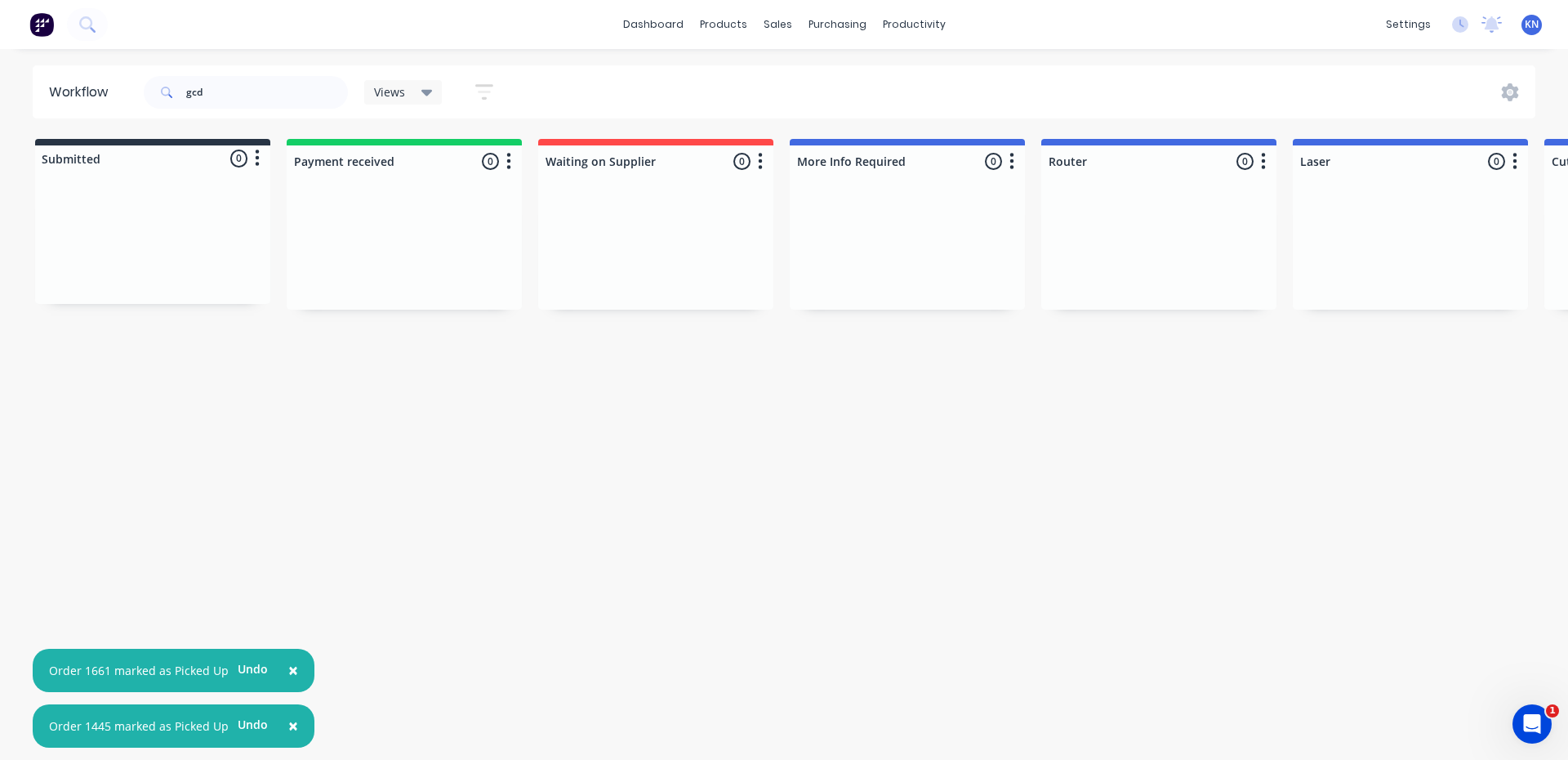
click at [297, 674] on button "×" at bounding box center [293, 671] width 43 height 39
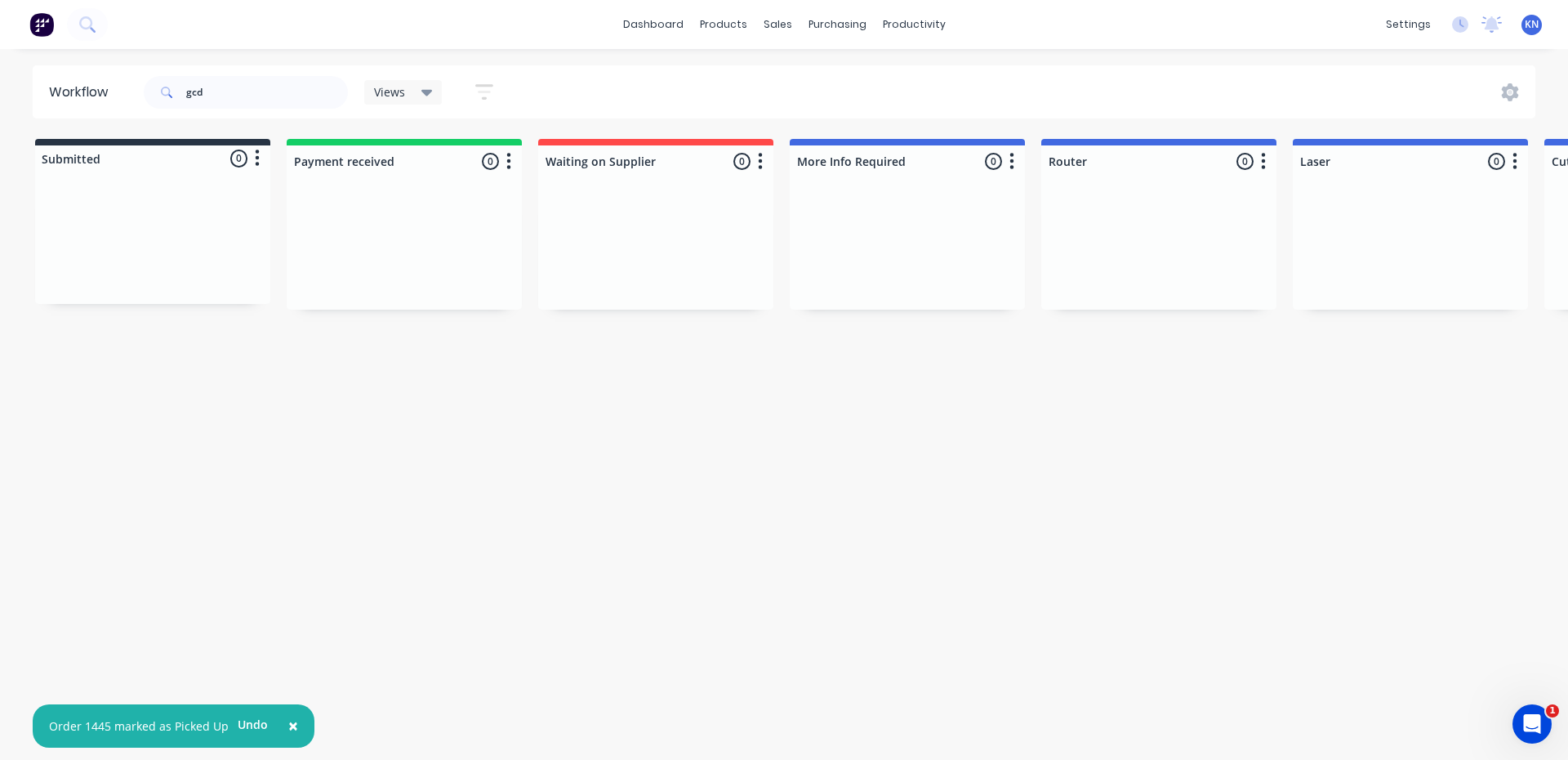
click at [290, 730] on span "×" at bounding box center [293, 726] width 10 height 23
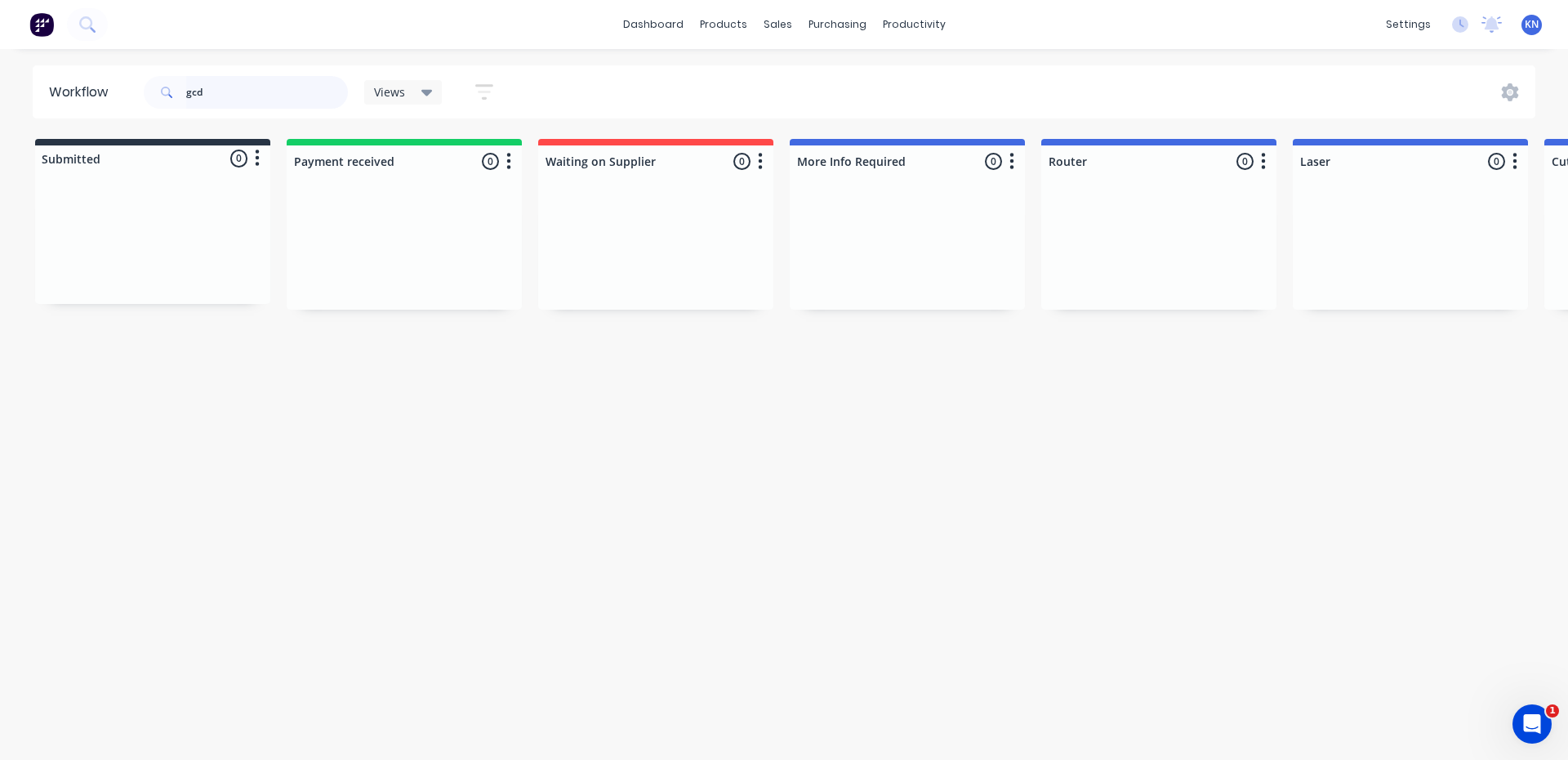
click at [256, 101] on input "gcd" at bounding box center [267, 92] width 162 height 33
type input "g"
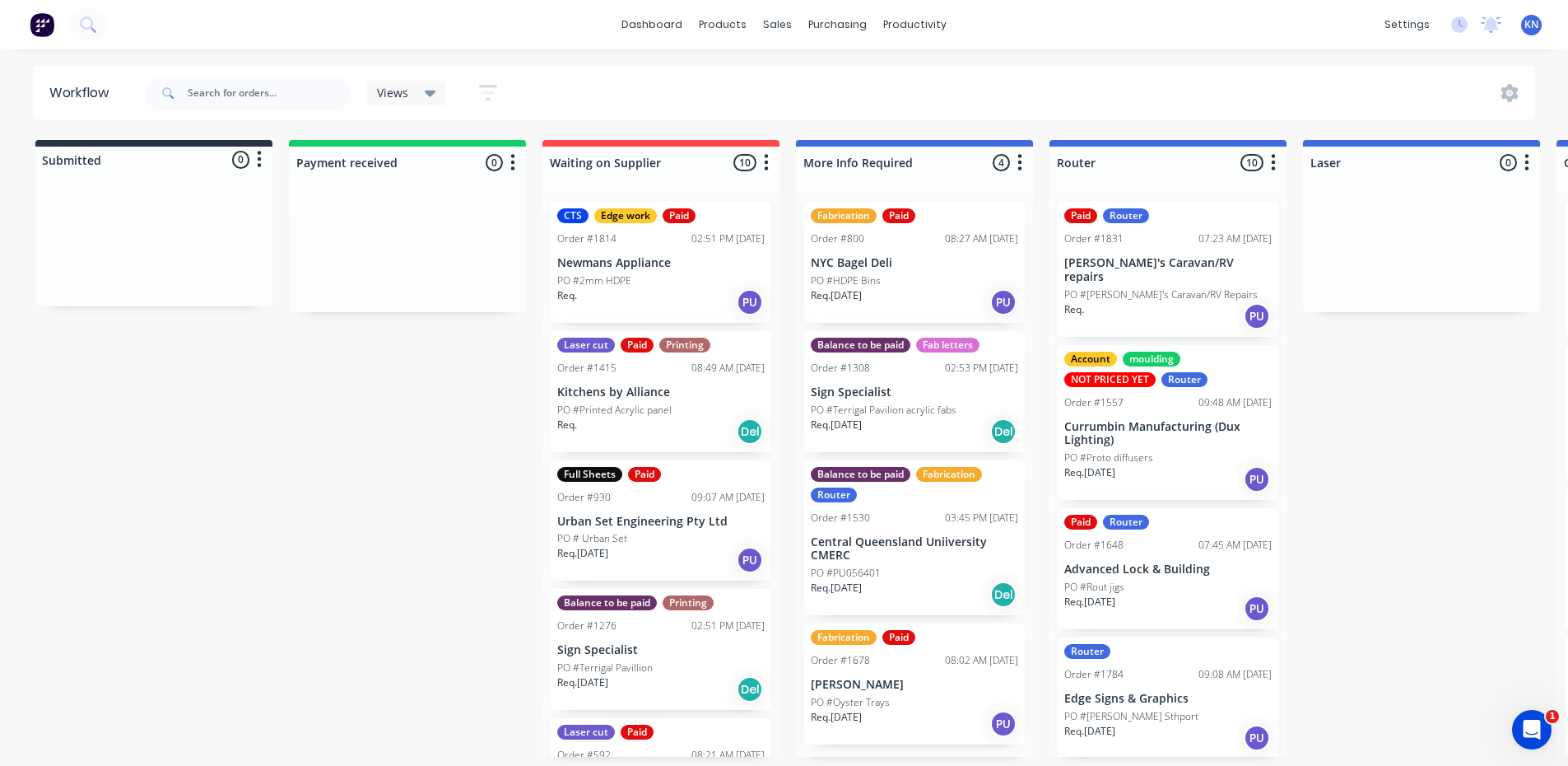
click at [1230, 84] on div "Views Save new view None (Default) edit Ready for Pick Up edit Show/Hide status…" at bounding box center [839, 92] width 1395 height 49
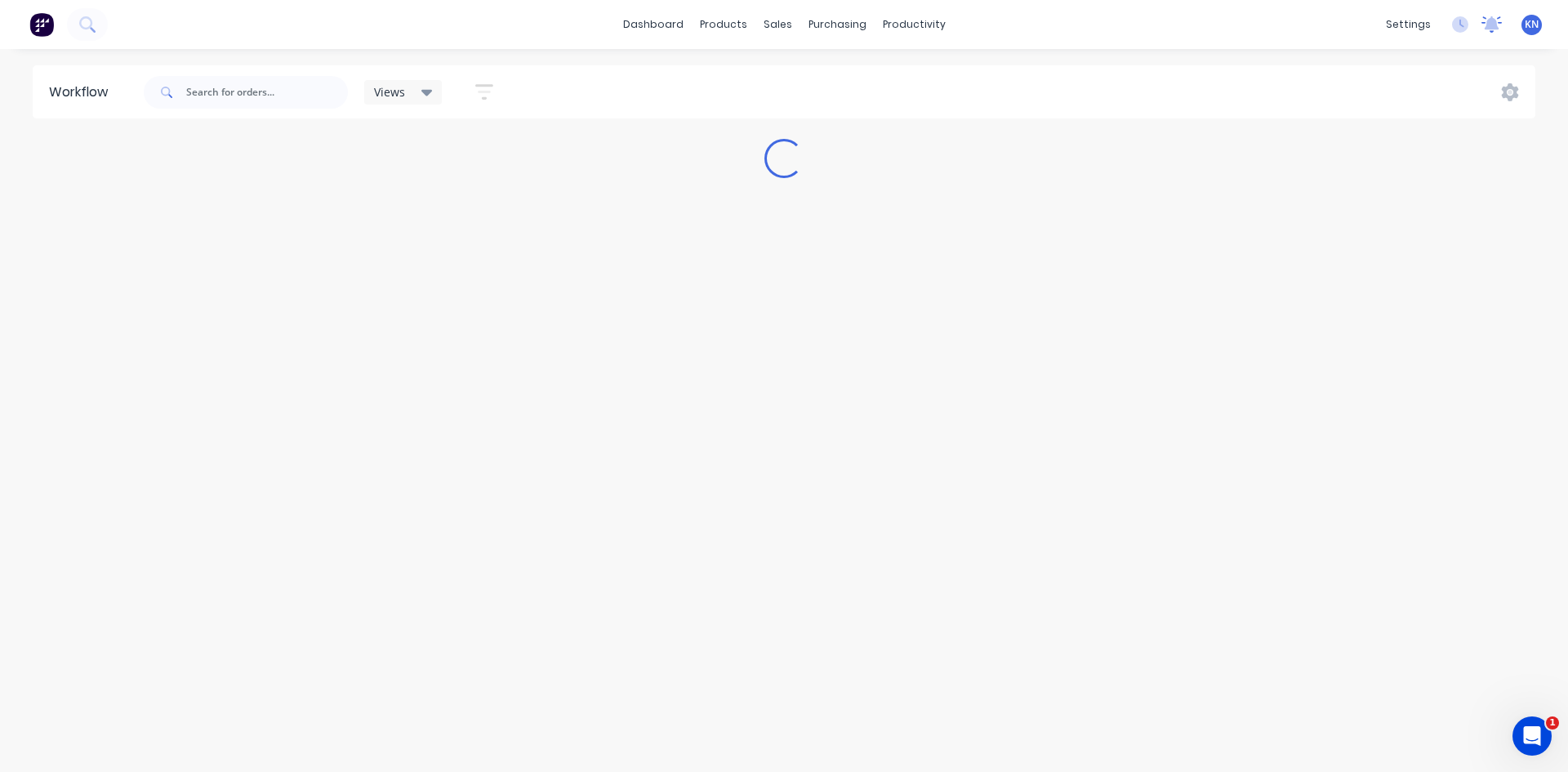
click at [1491, 27] on icon at bounding box center [1491, 22] width 15 height 13
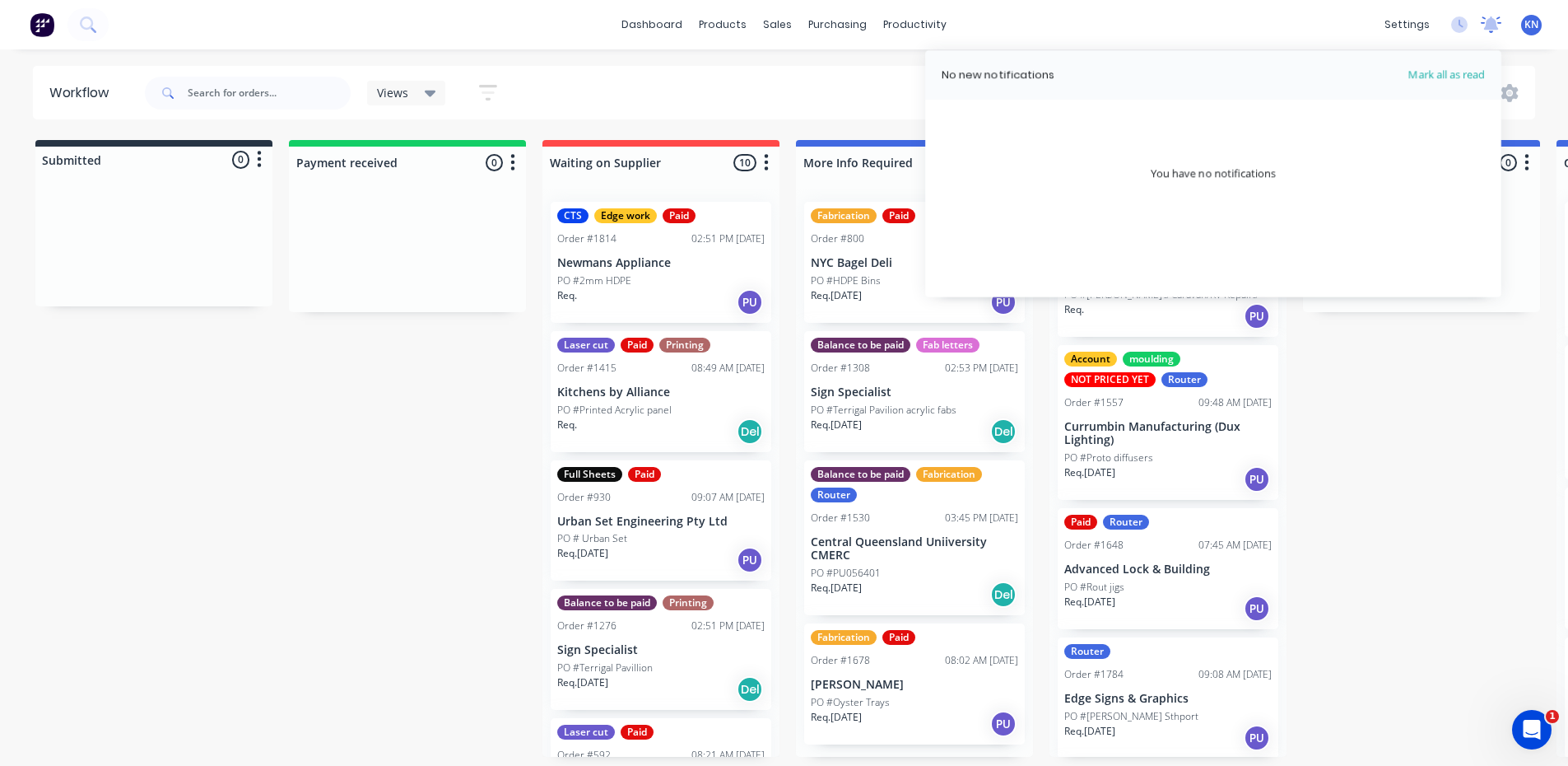
click at [1494, 23] on icon at bounding box center [1491, 22] width 15 height 13
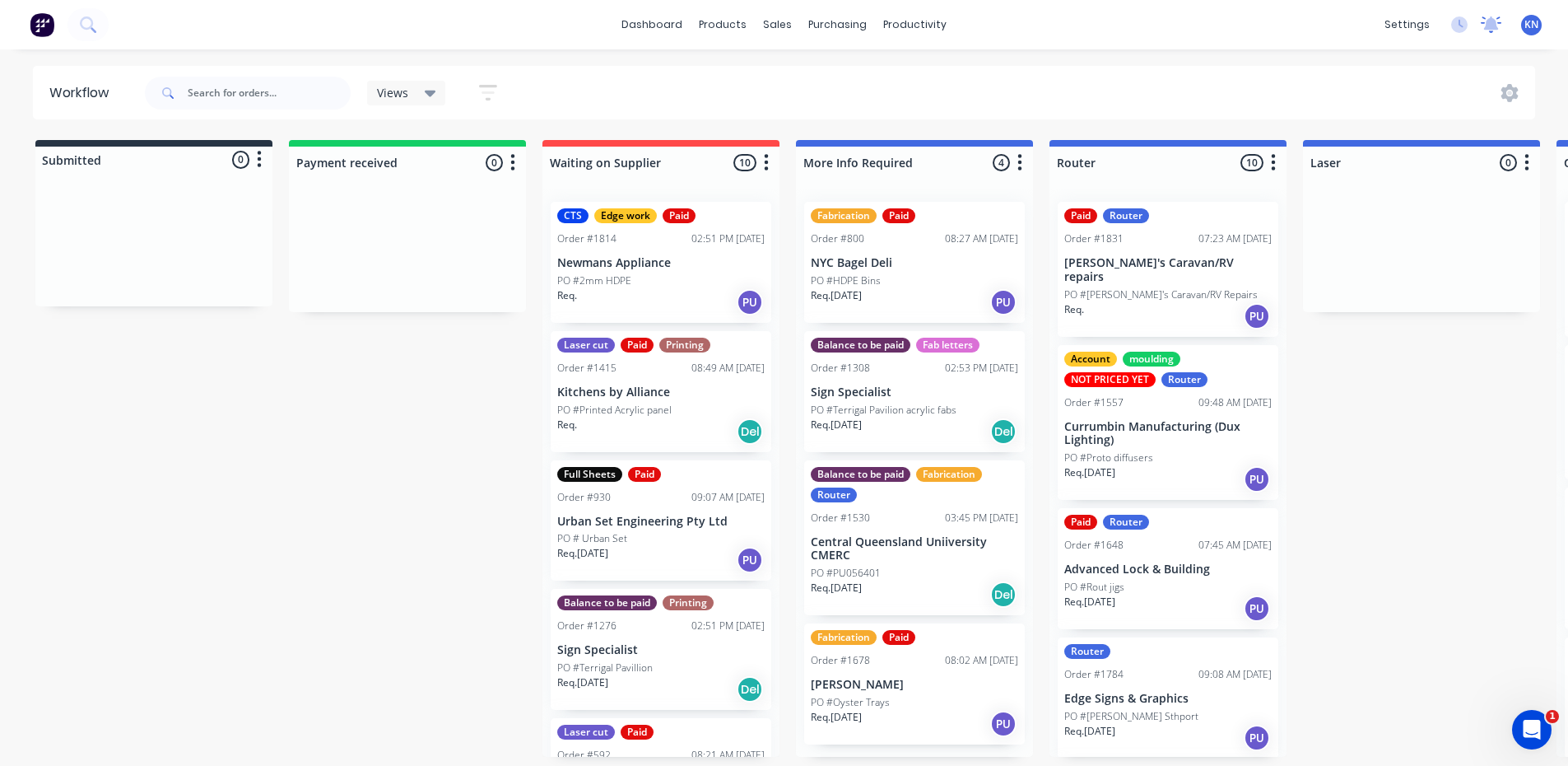
click at [1490, 20] on icon at bounding box center [1491, 22] width 15 height 13
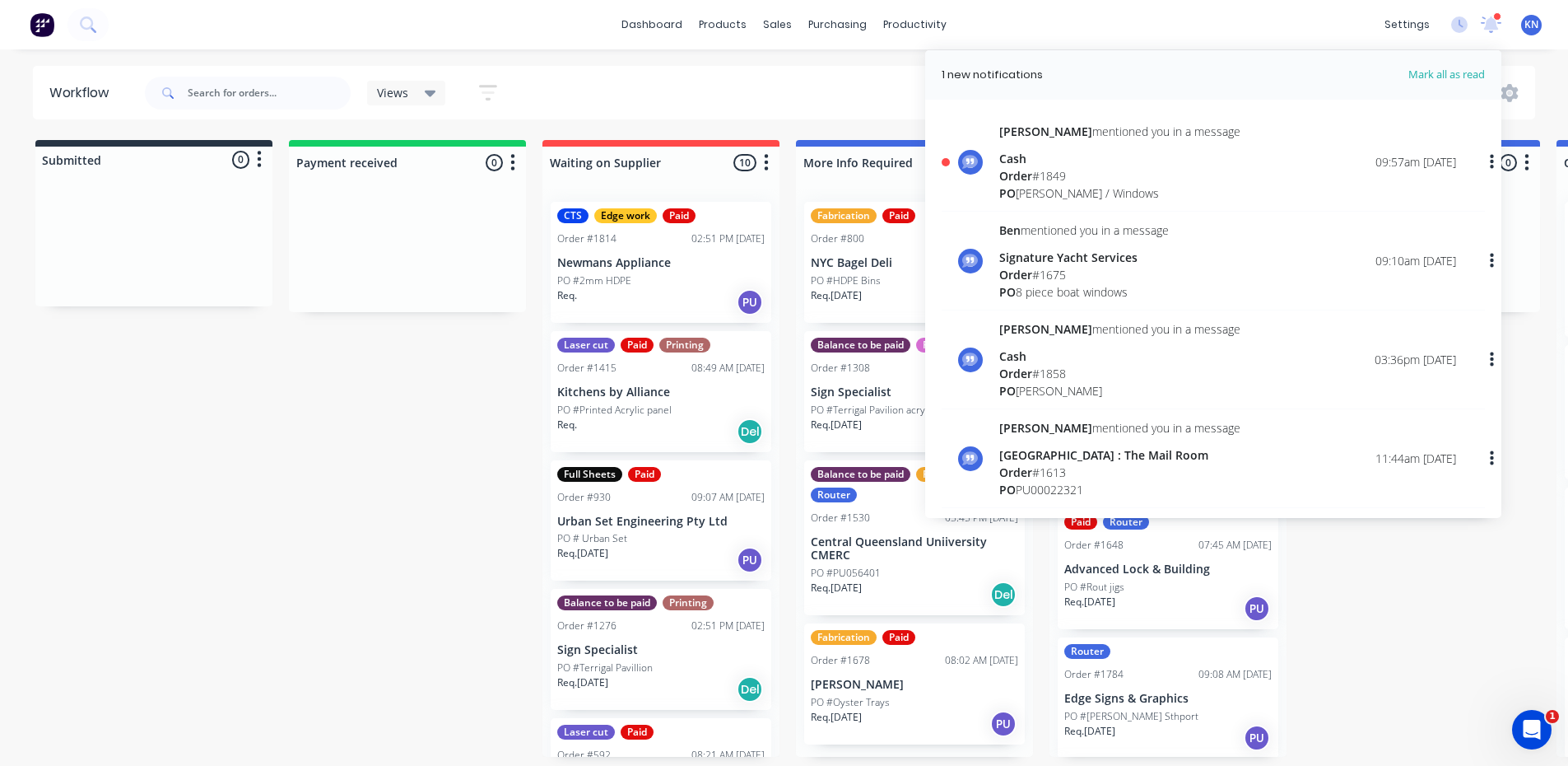
click at [1047, 175] on div "Order # 1849" at bounding box center [1119, 175] width 241 height 17
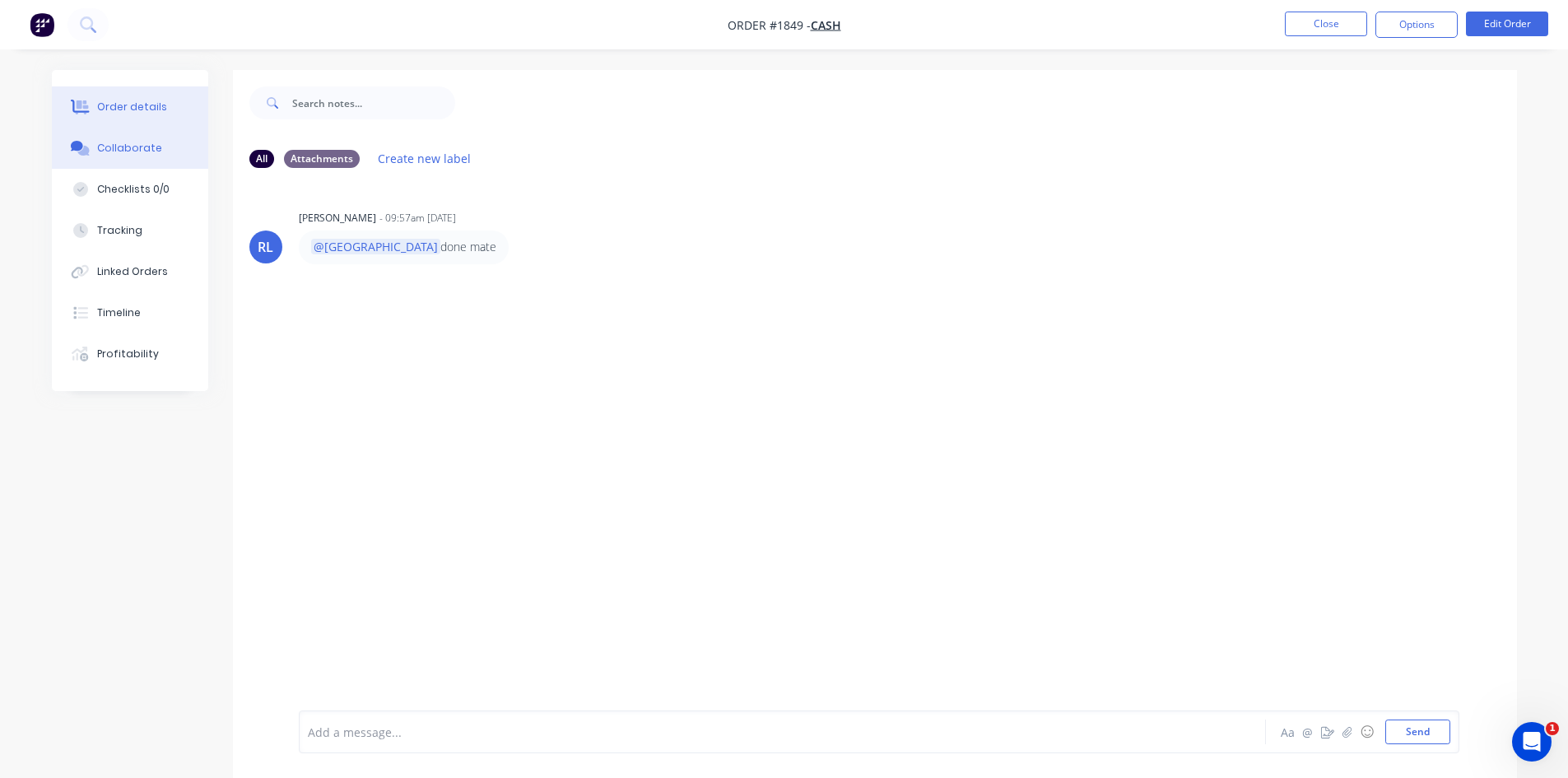
click at [145, 100] on div "Order details" at bounding box center [132, 107] width 70 height 15
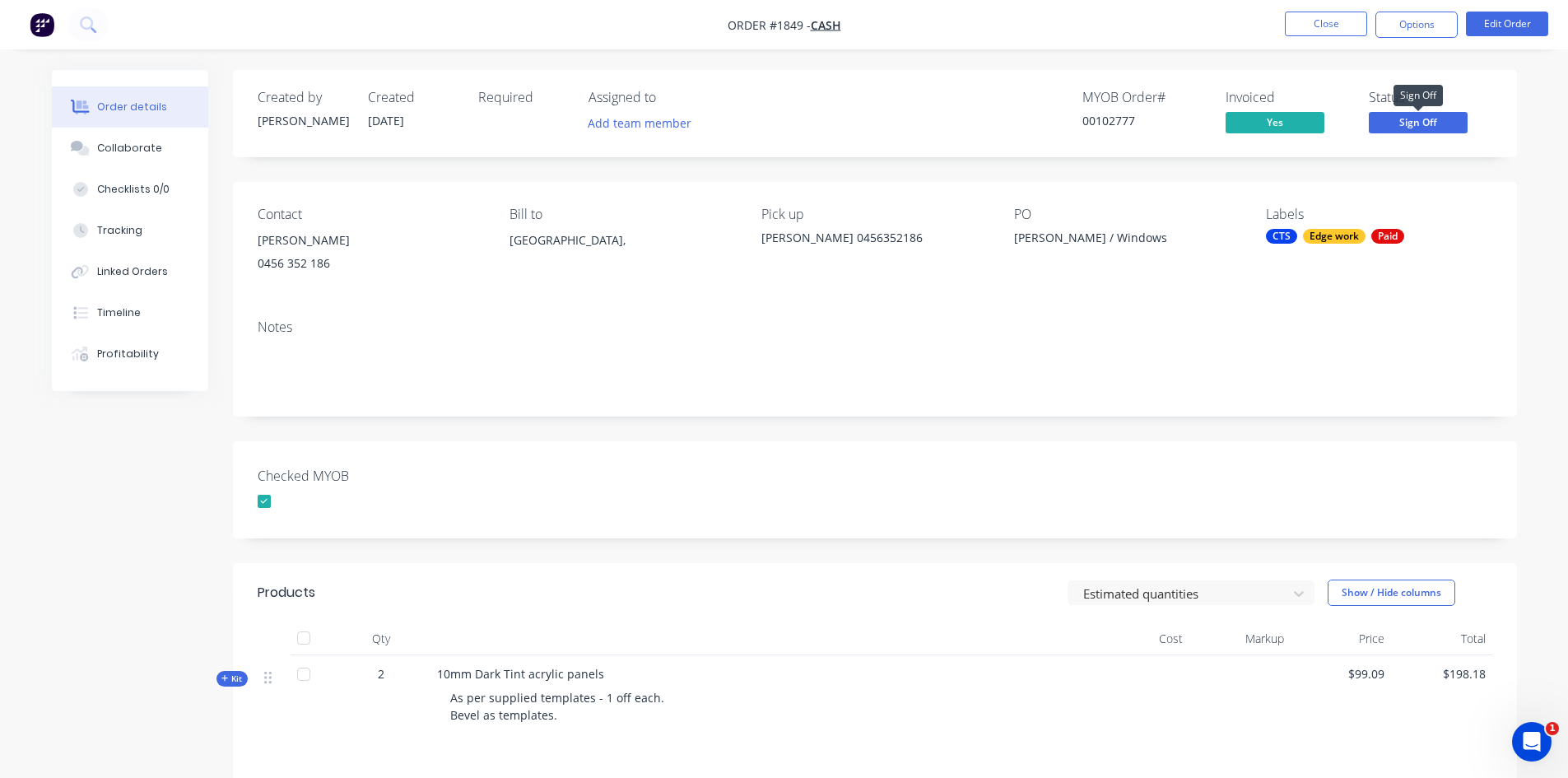
click at [1423, 120] on span "Sign Off" at bounding box center [1418, 122] width 99 height 21
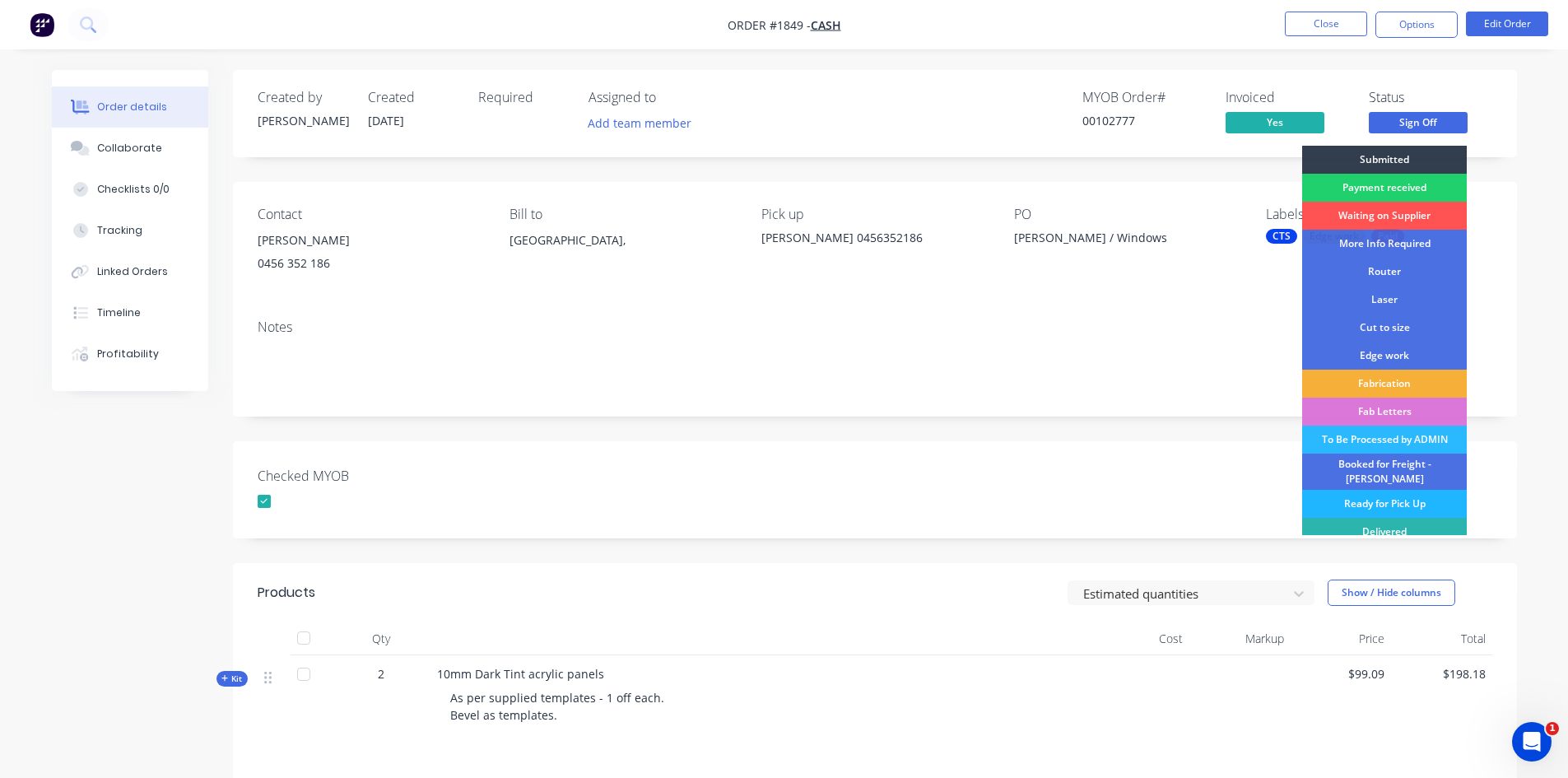
click at [1395, 492] on div "Ready for Pick Up" at bounding box center [1384, 503] width 164 height 28
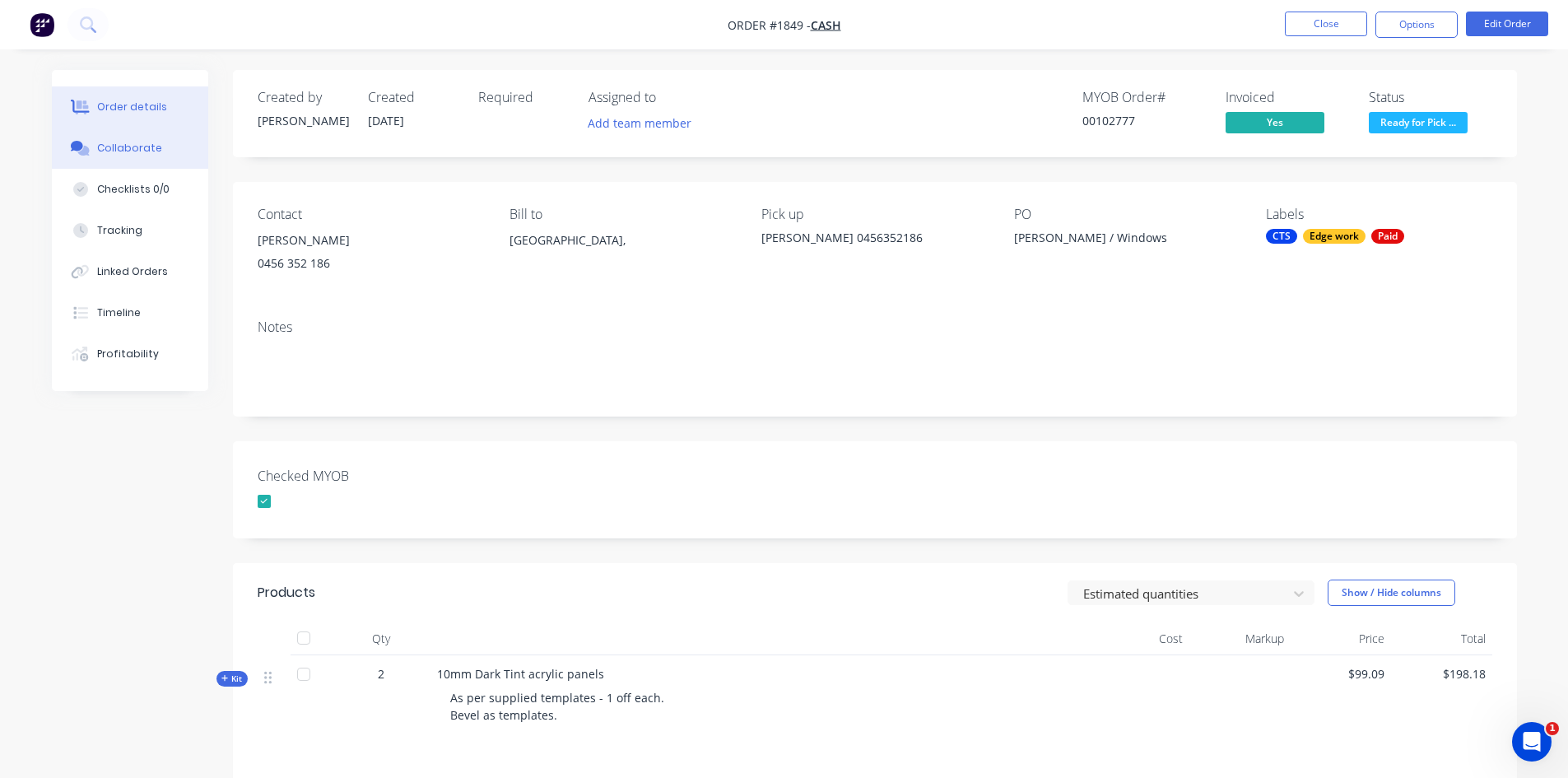
click at [143, 142] on div "Collaborate" at bounding box center [129, 148] width 65 height 15
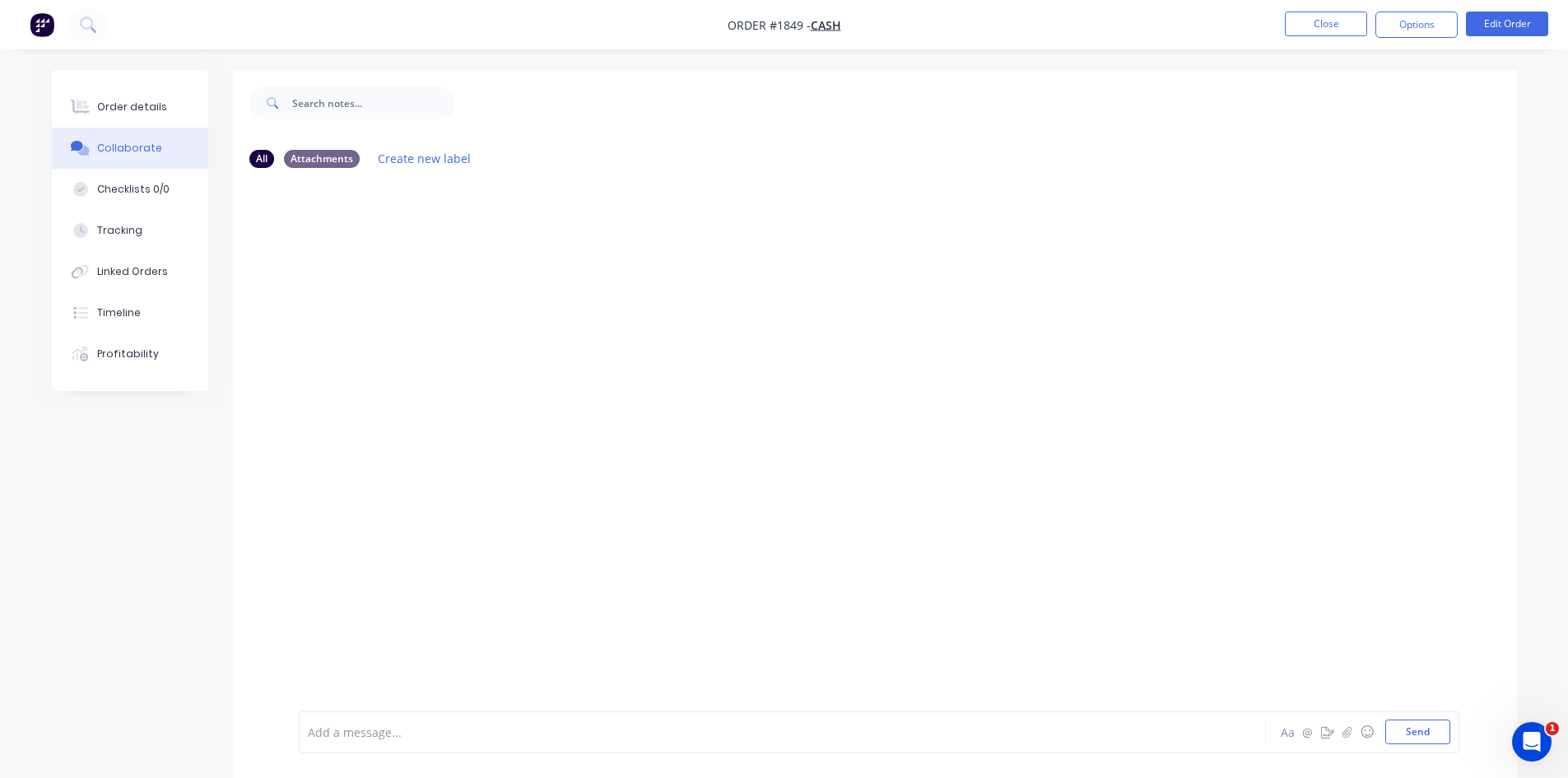
click at [386, 732] on div at bounding box center [737, 731] width 856 height 17
click at [1415, 727] on button "Send" at bounding box center [1417, 732] width 65 height 25
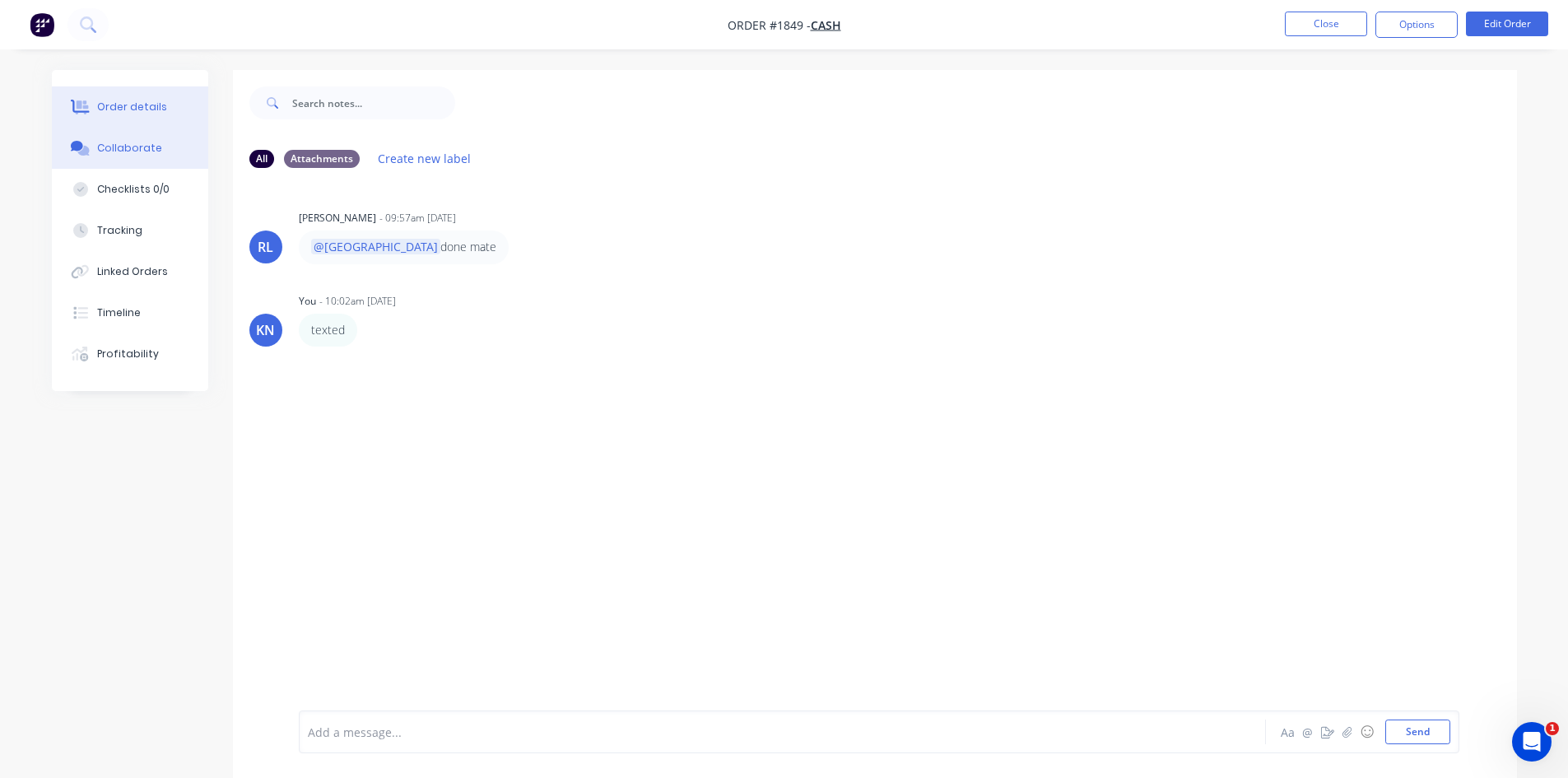
click at [111, 102] on div "Order details" at bounding box center [132, 107] width 70 height 15
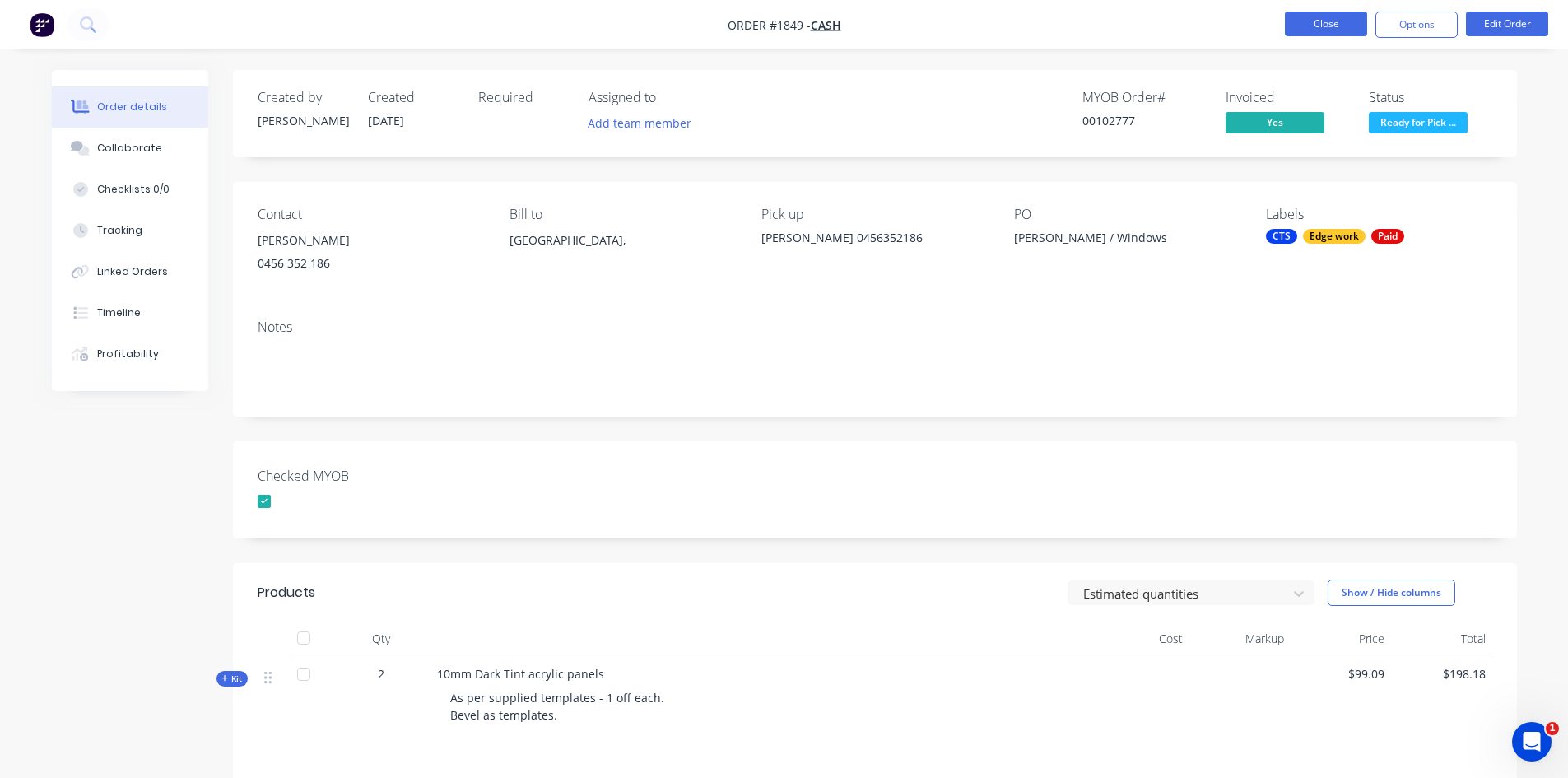
click at [1328, 25] on button "Close" at bounding box center [1327, 24] width 83 height 25
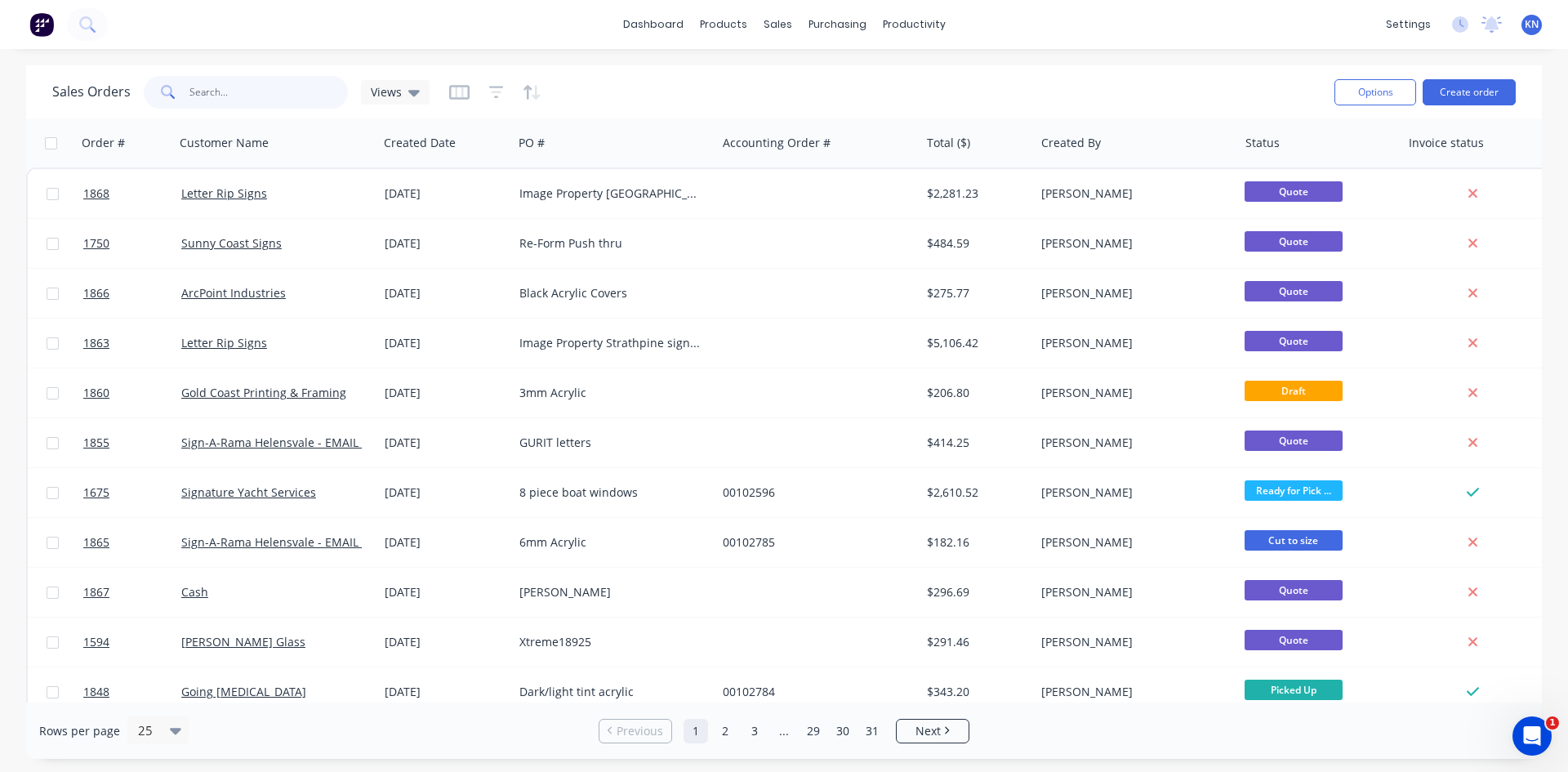
click at [251, 91] on input "text" at bounding box center [269, 92] width 159 height 33
click at [278, 95] on input "text" at bounding box center [269, 92] width 159 height 33
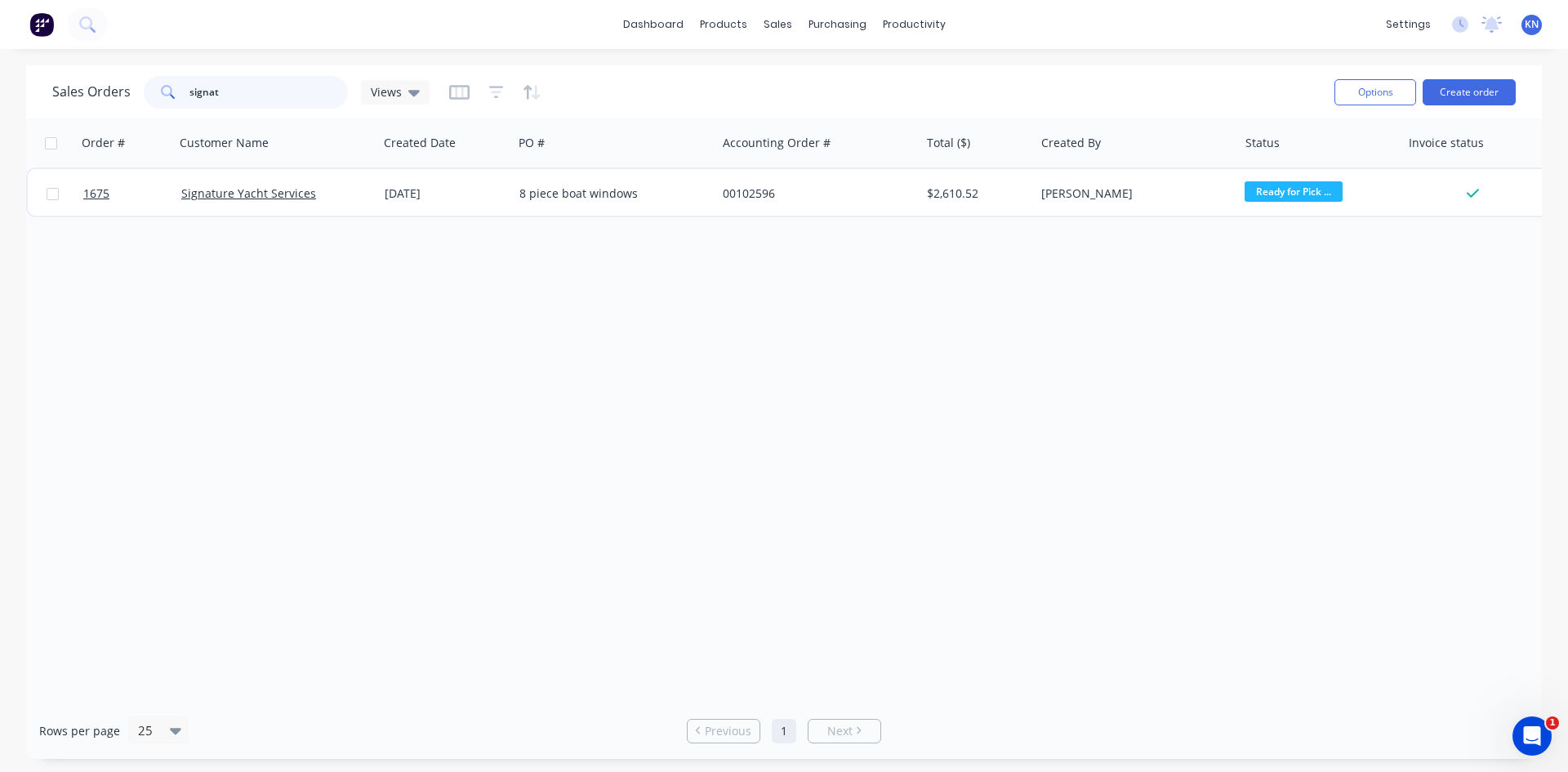
type input "signat"
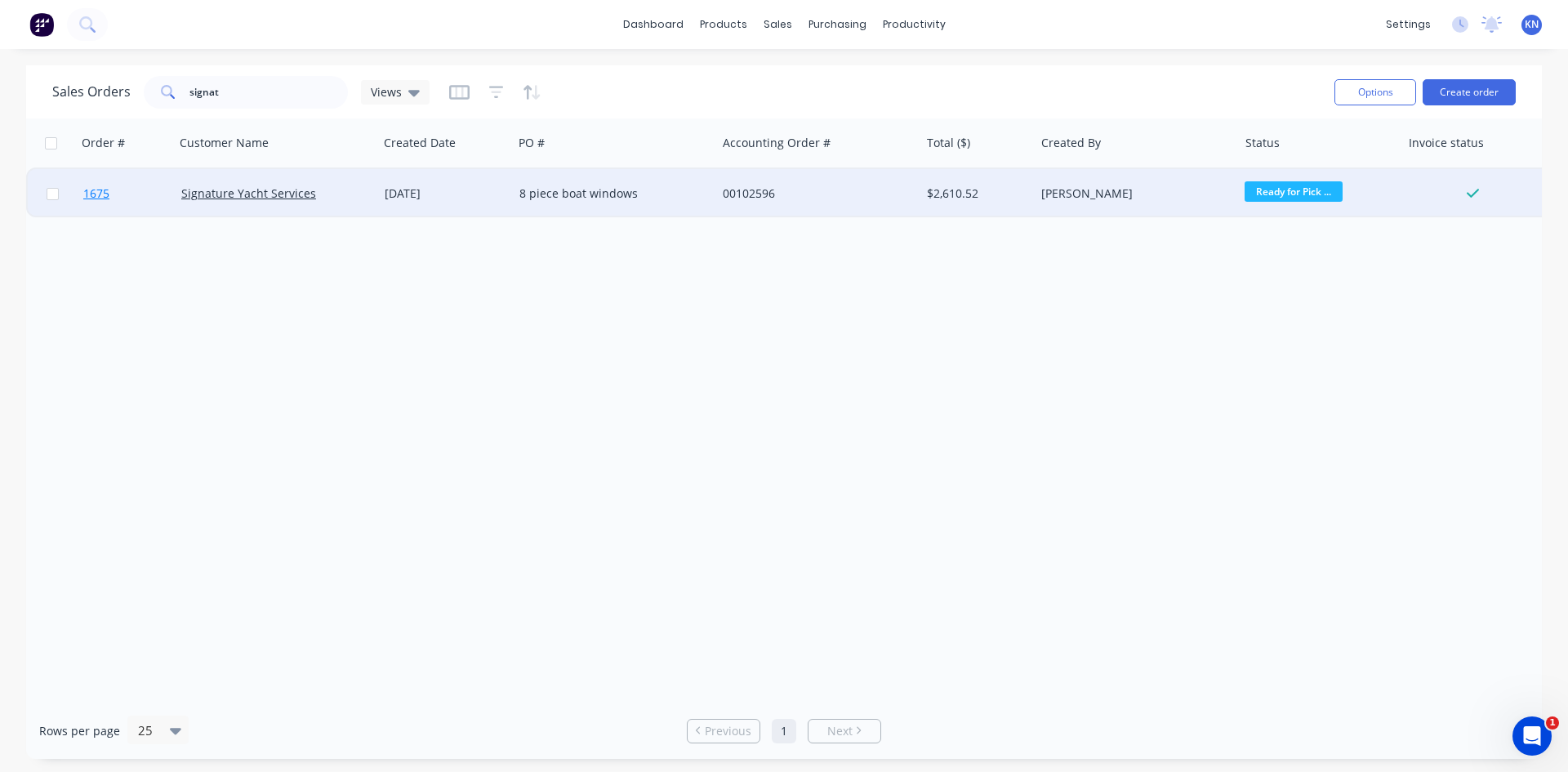
click at [142, 189] on link "1675" at bounding box center [133, 193] width 98 height 49
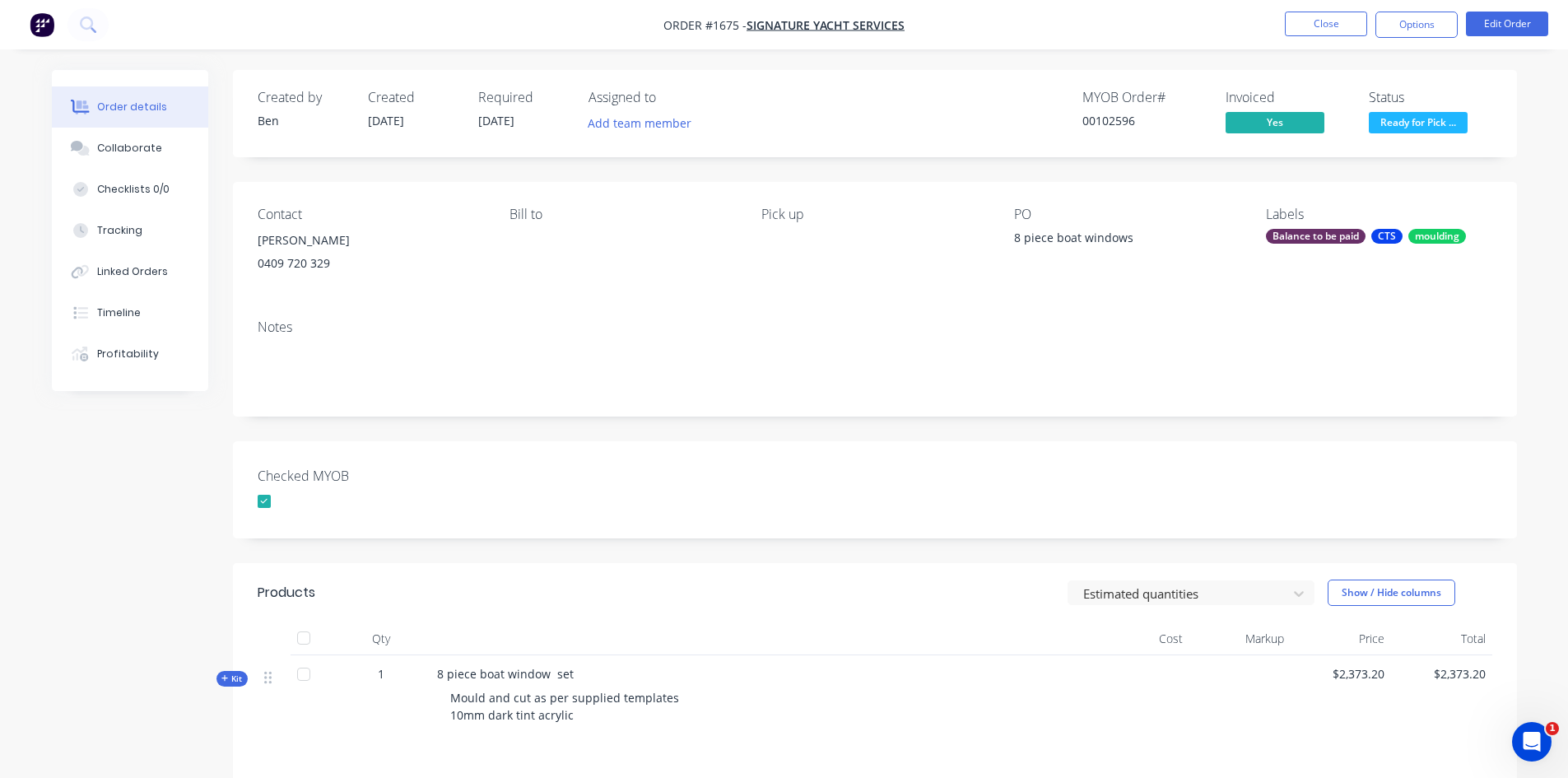
click at [1310, 232] on div "Balance to be paid" at bounding box center [1315, 236] width 100 height 15
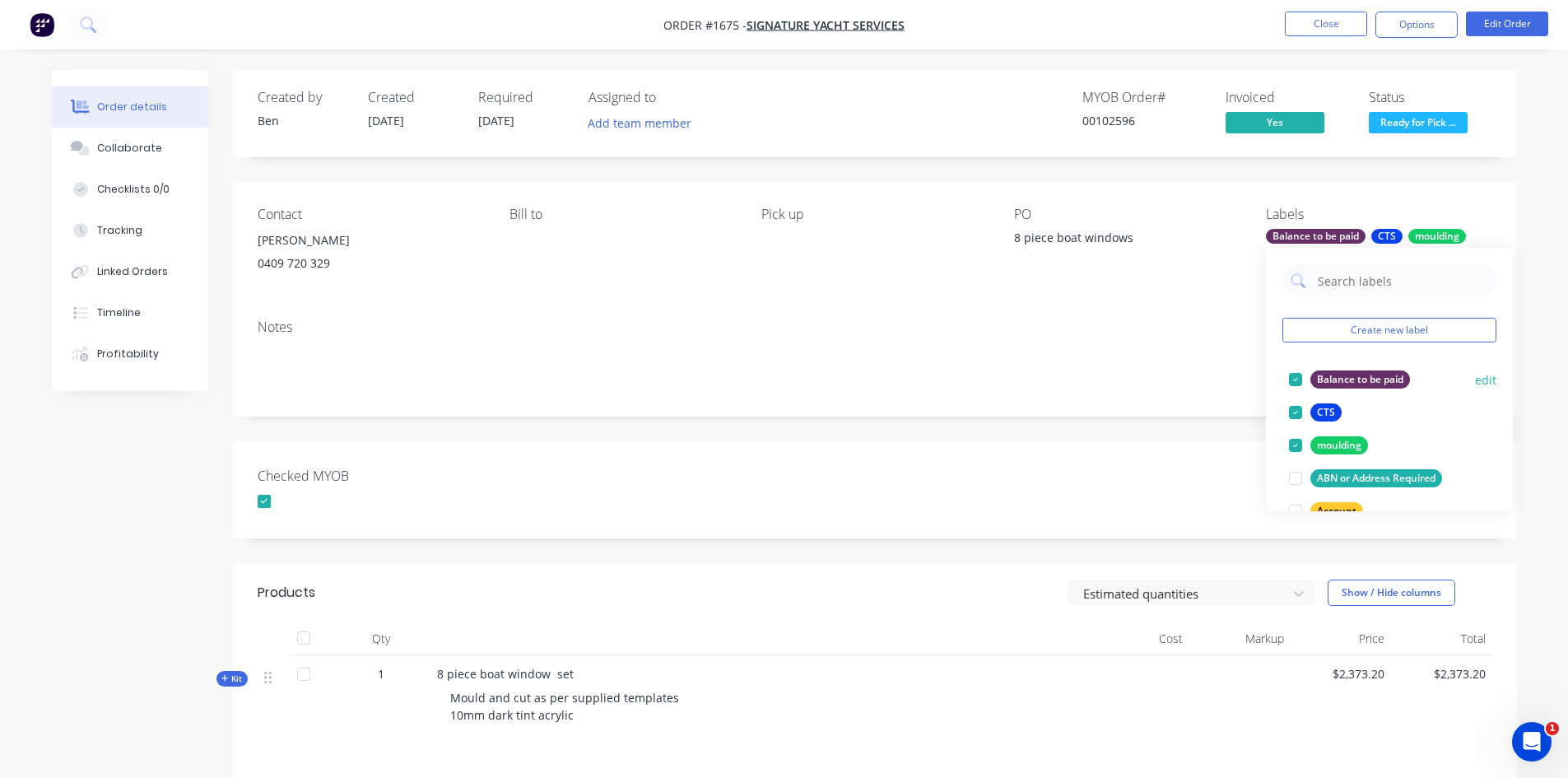
click at [1294, 380] on div at bounding box center [1295, 379] width 33 height 33
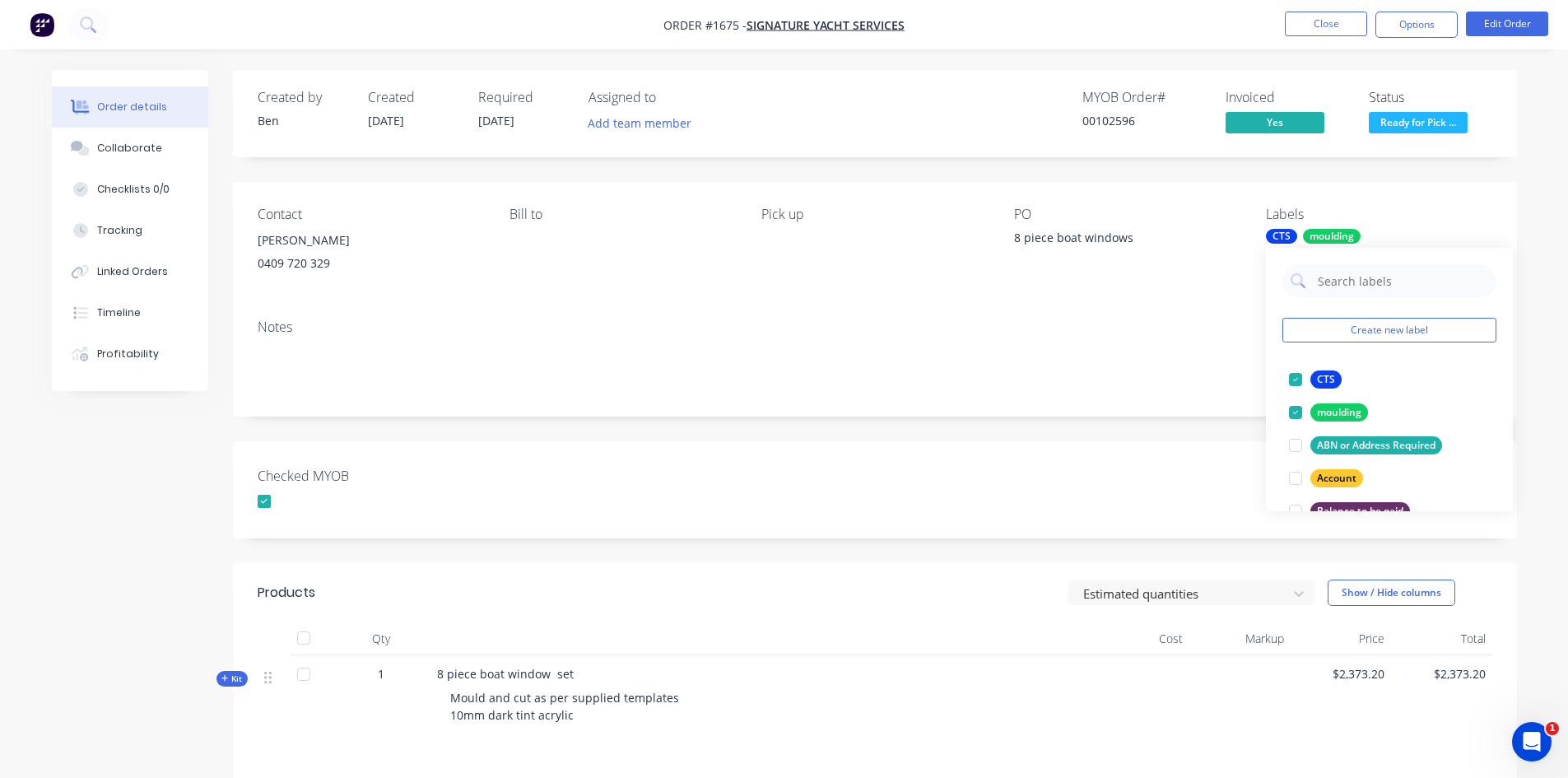
click at [800, 553] on div "Created by Ben Created 24/09/25 Required 09/10/25 Assigned to Add team member M…" at bounding box center [875, 539] width 1284 height 939
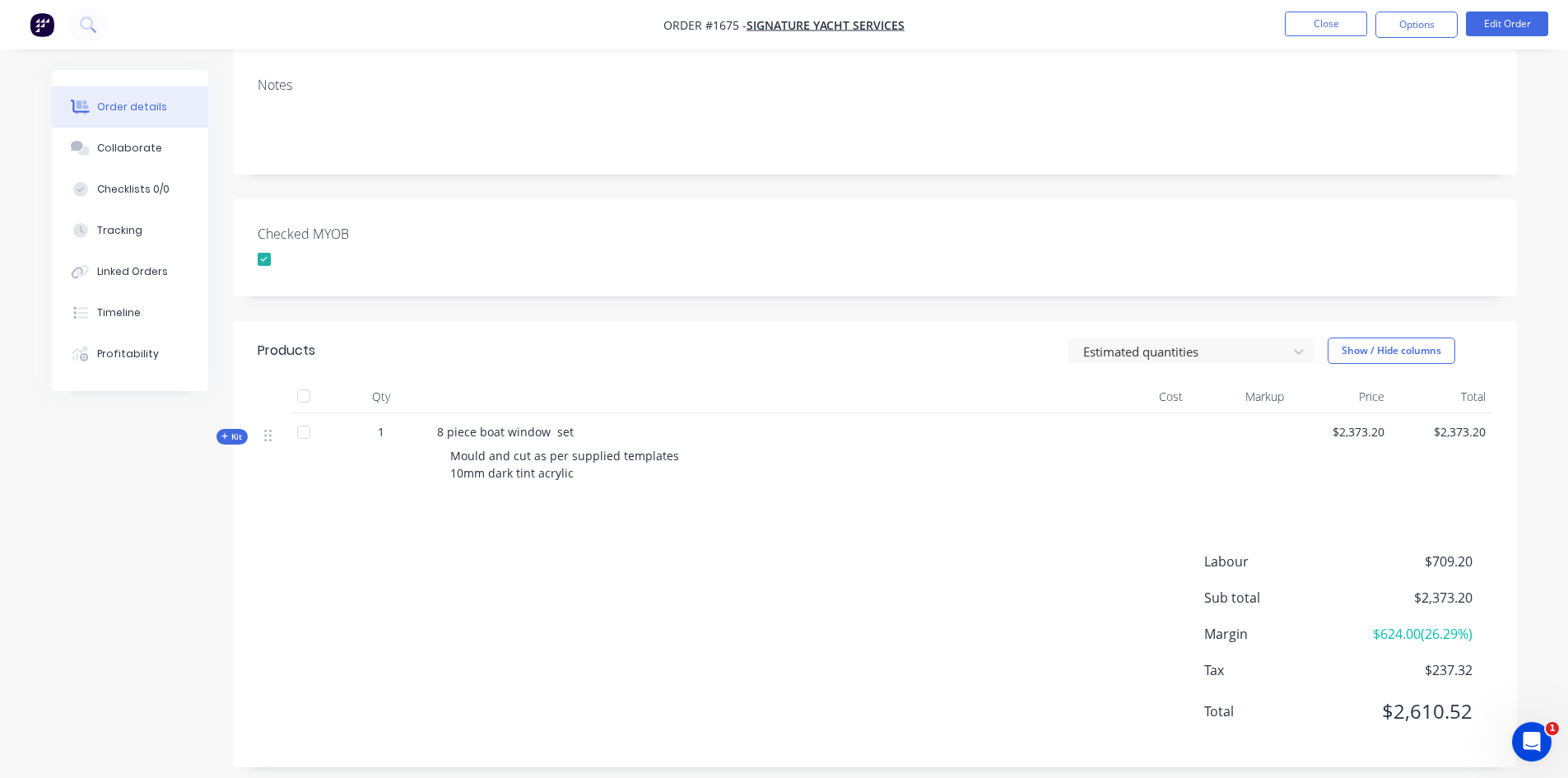
scroll to position [256, 0]
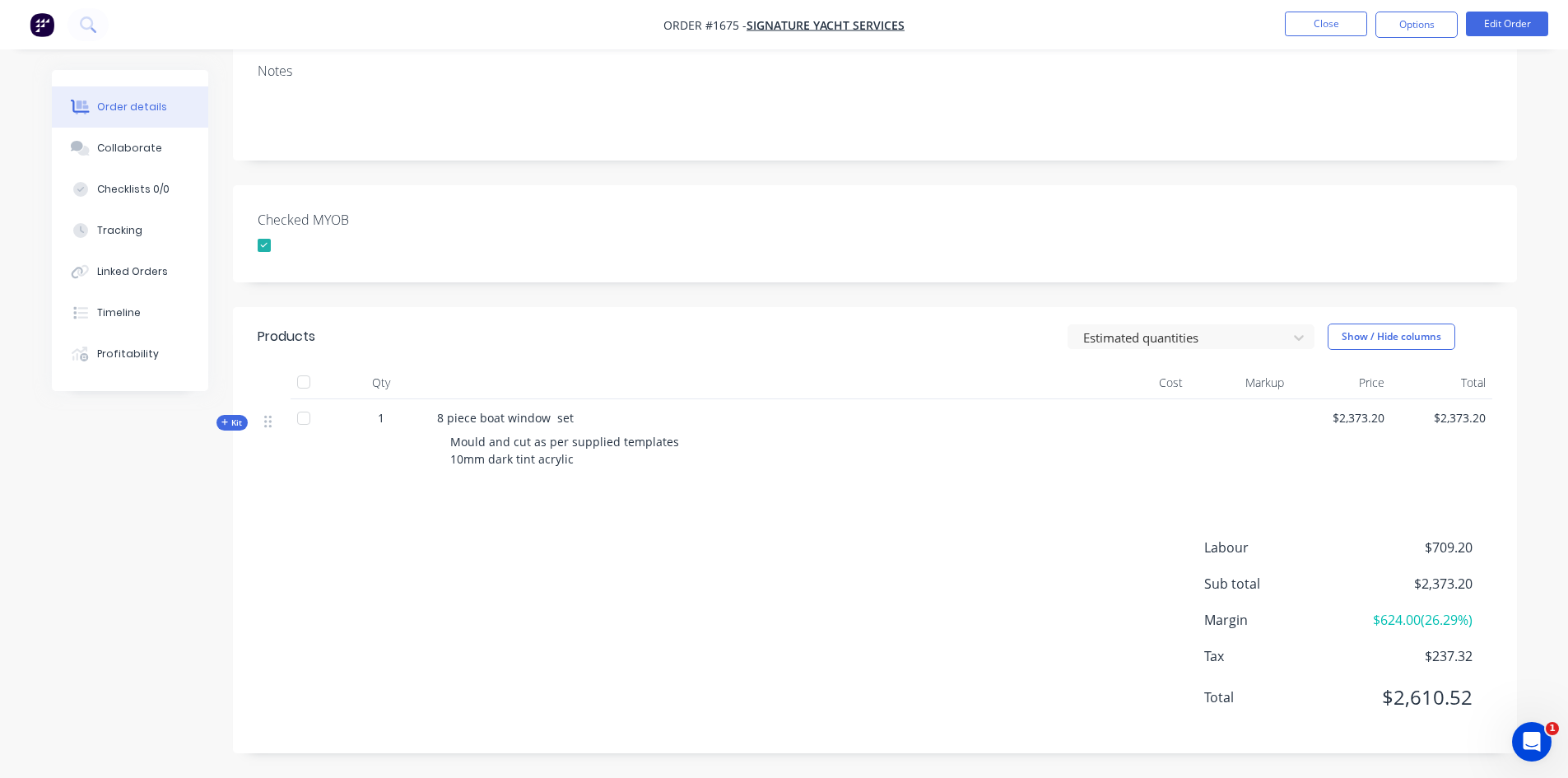
click at [235, 420] on span "Kit" at bounding box center [232, 423] width 22 height 13
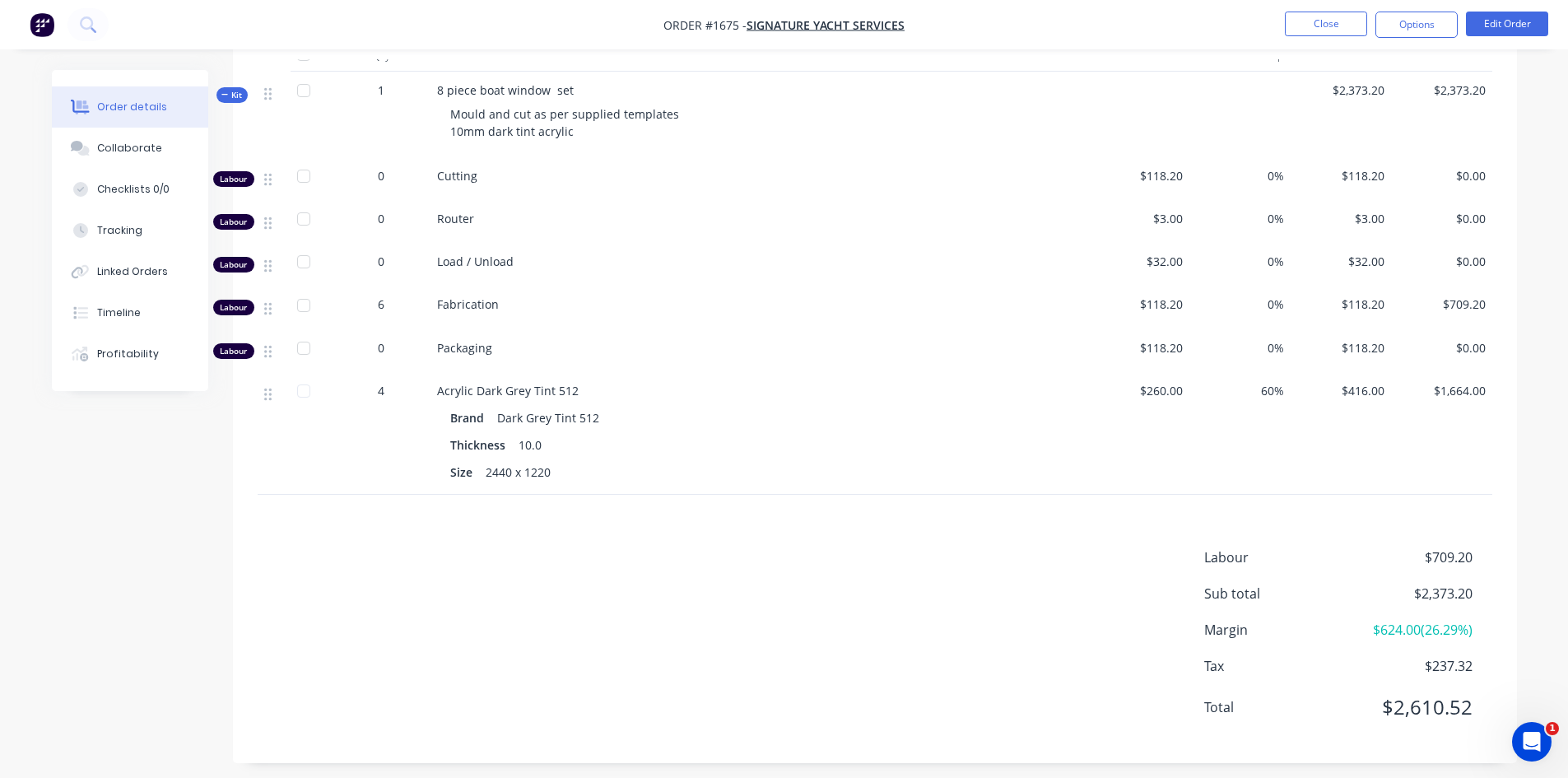
scroll to position [585, 0]
click at [234, 93] on span "Kit" at bounding box center [232, 93] width 22 height 13
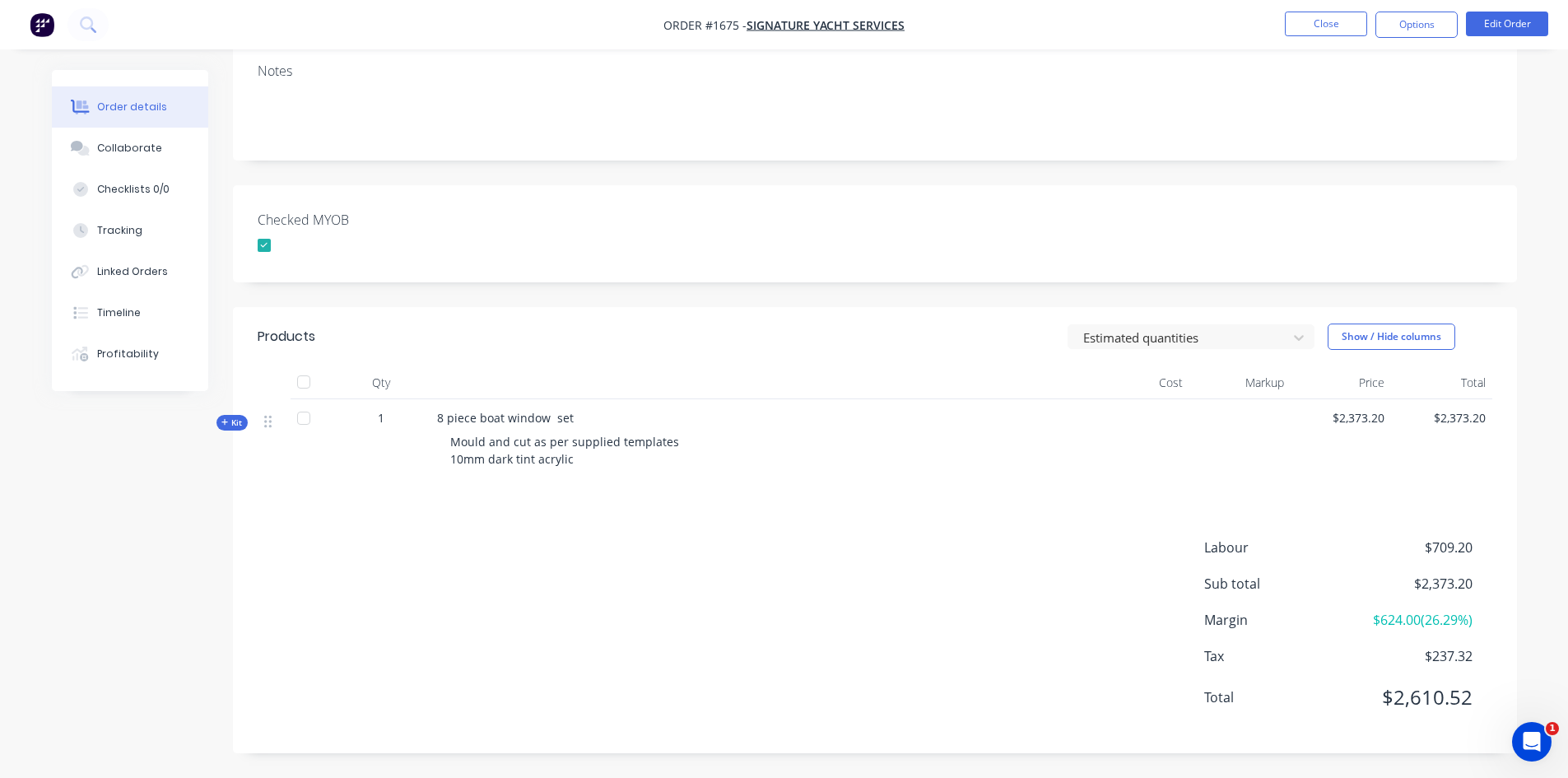
scroll to position [256, 0]
click at [1517, 25] on button "Edit Order" at bounding box center [1507, 24] width 83 height 25
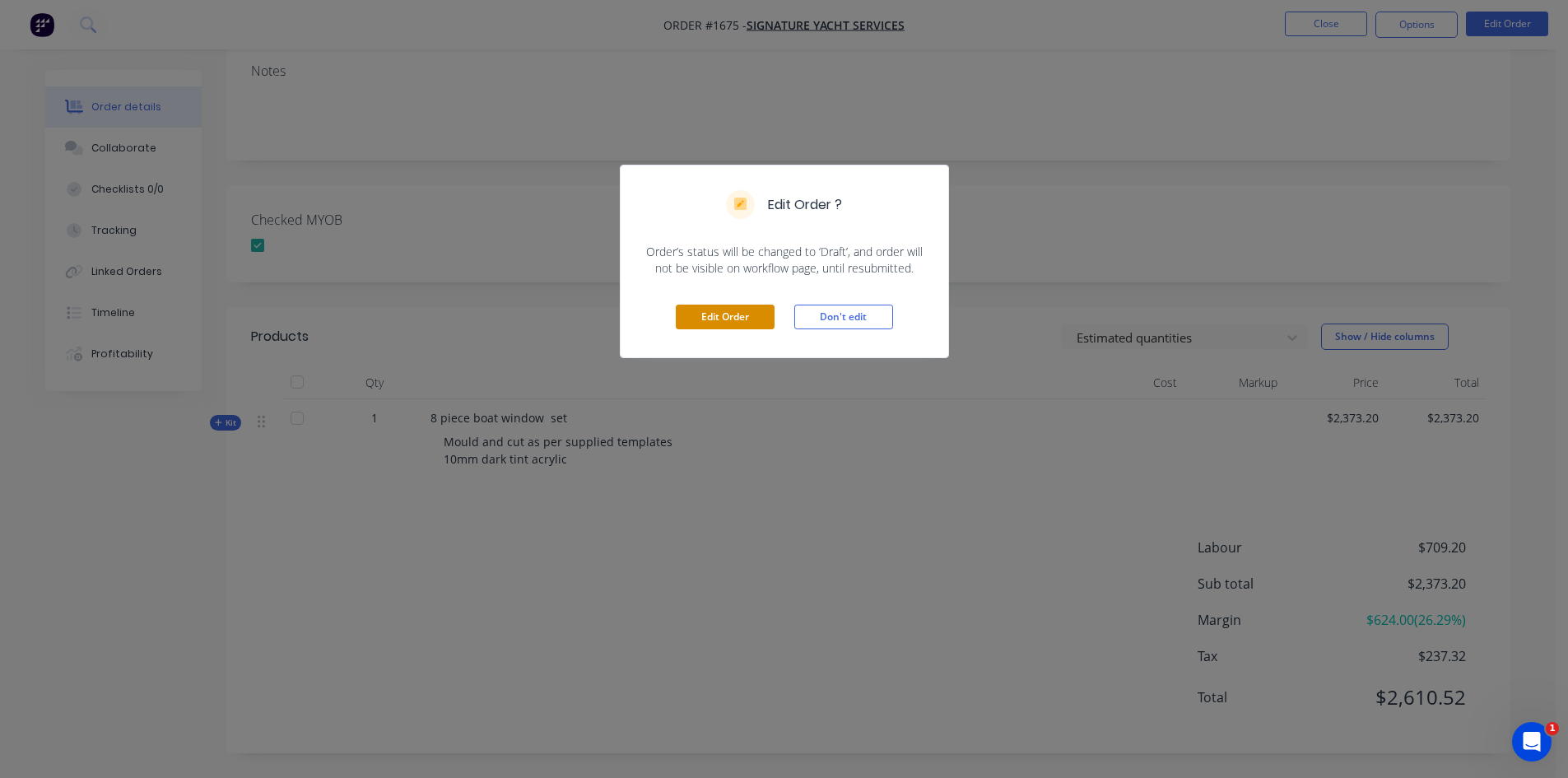
click at [743, 315] on button "Edit Order" at bounding box center [725, 317] width 99 height 25
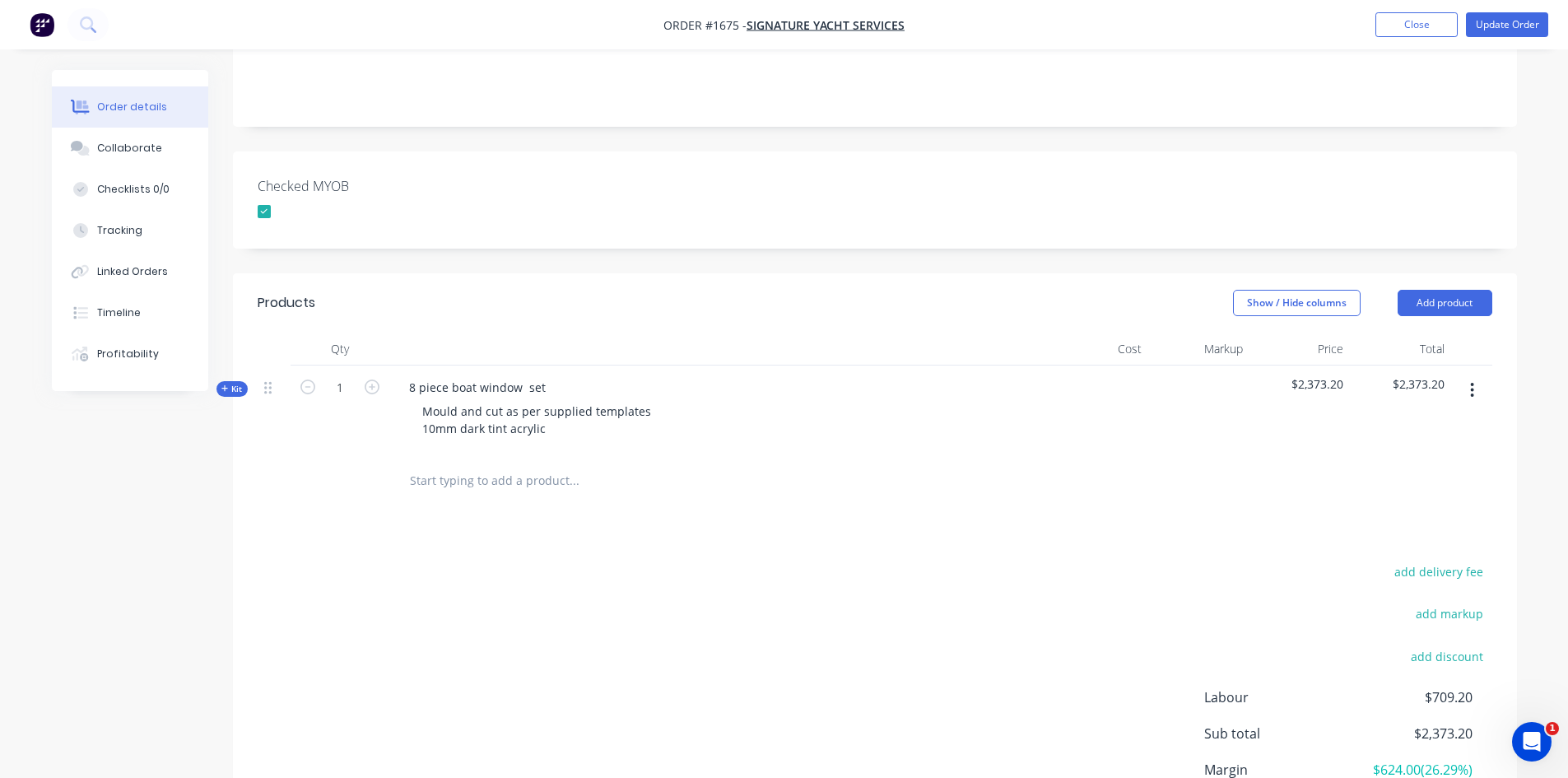
scroll to position [329, 0]
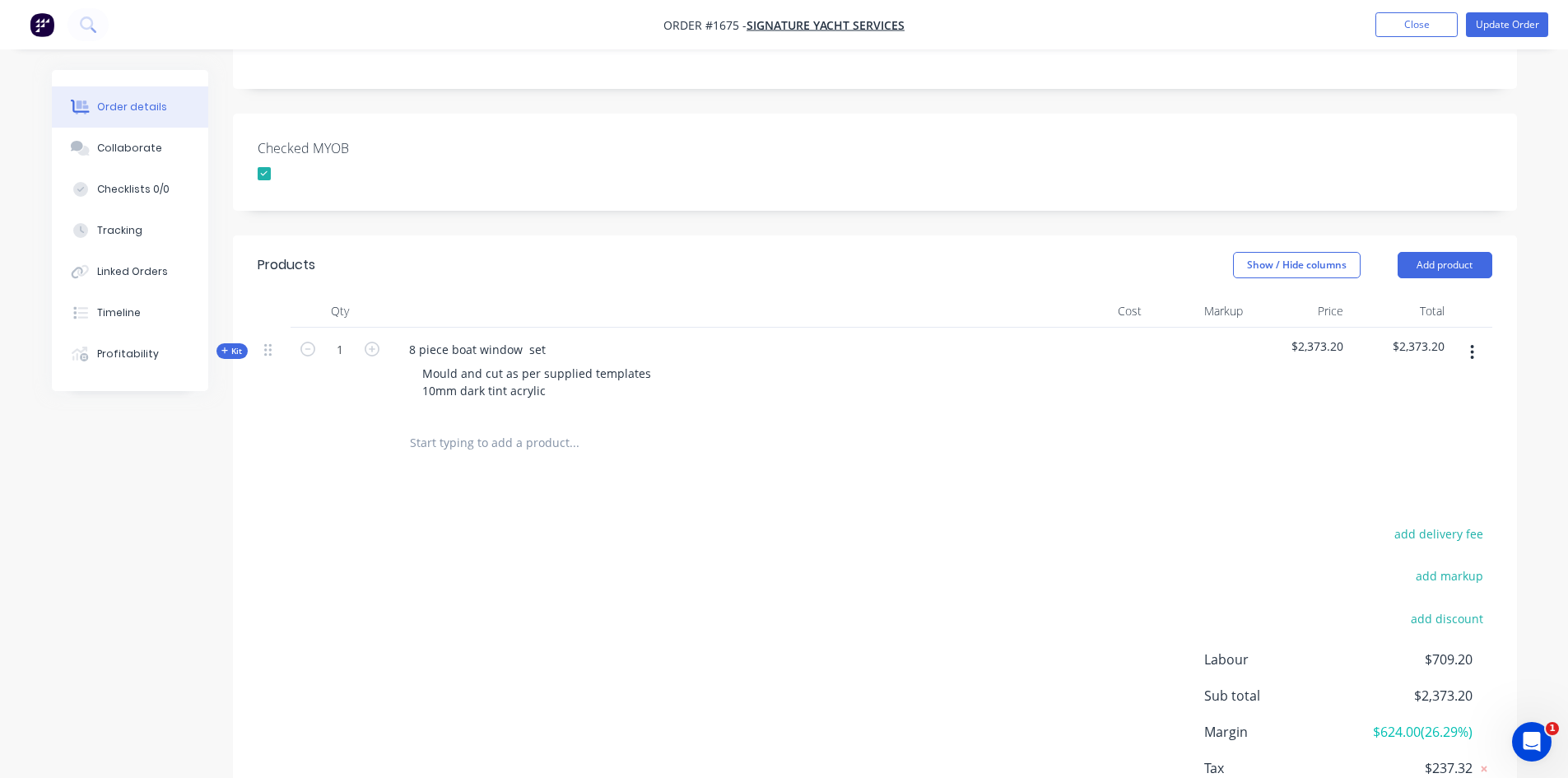
click at [484, 441] on input "text" at bounding box center [574, 442] width 329 height 33
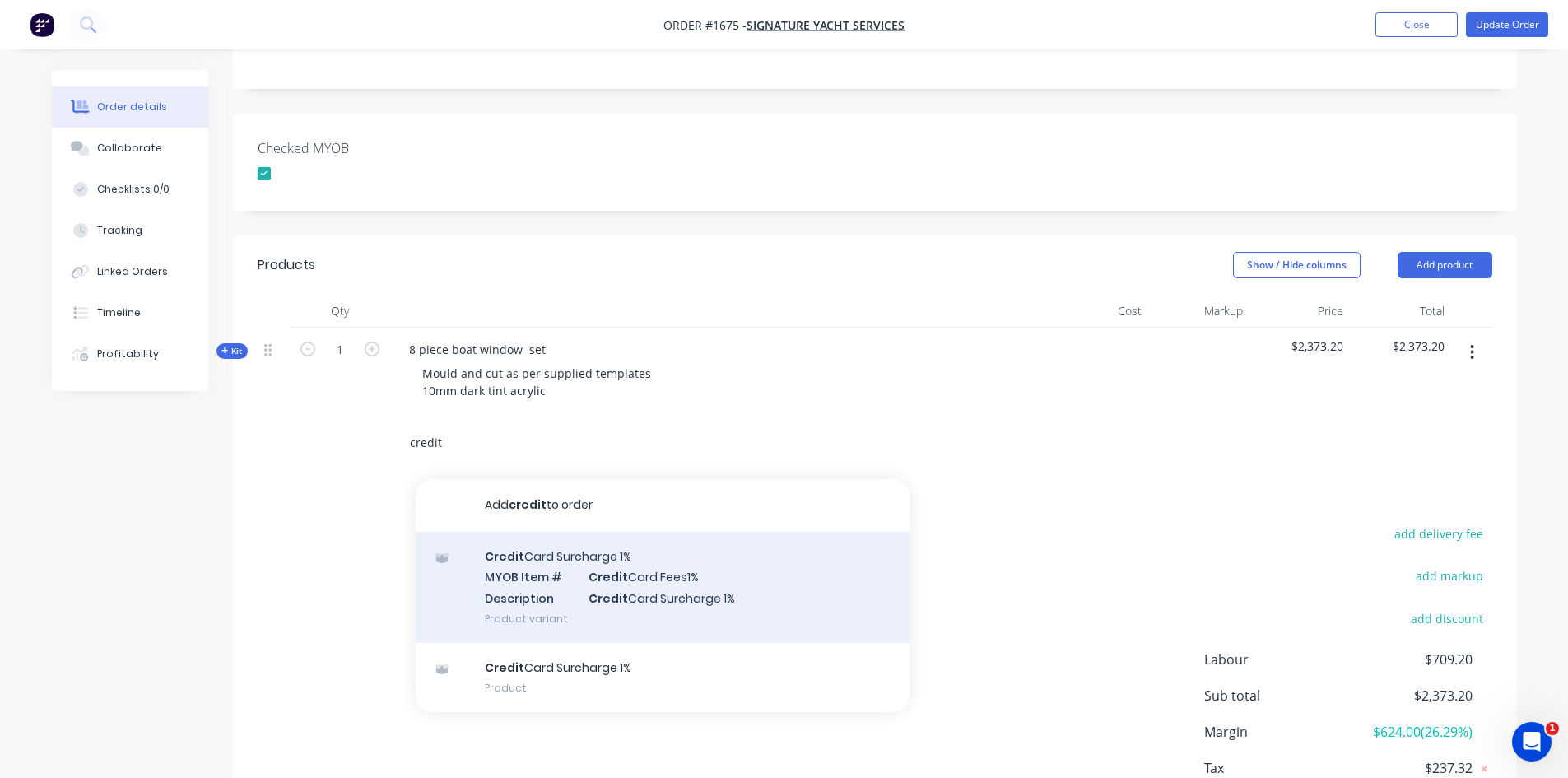
type input "credit"
click at [611, 583] on div "Credit Card Surcharge 1% MYOB Item # Credit Card Fees1% Description Credit Card…" at bounding box center [662, 587] width 494 height 111
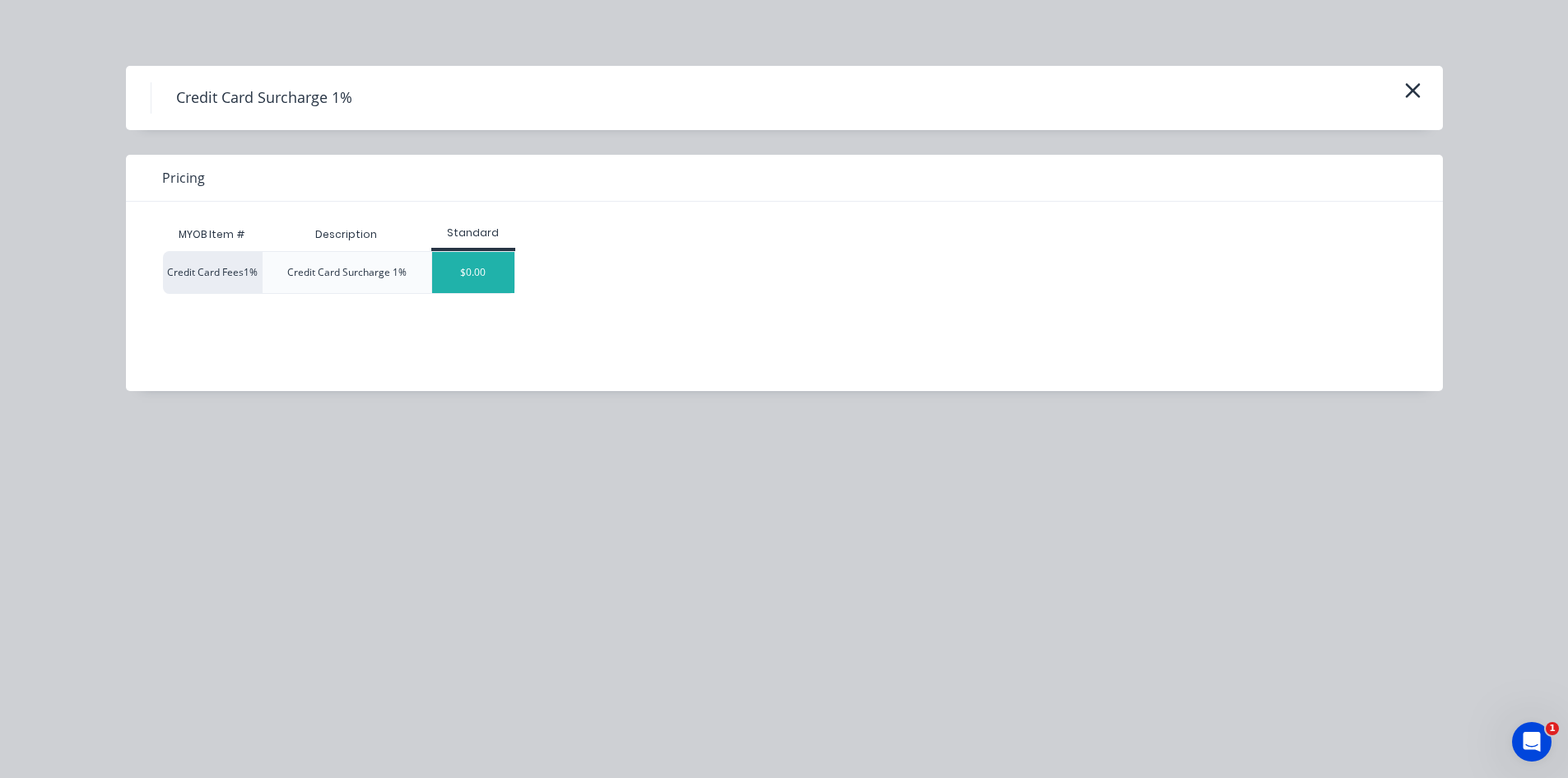
click at [486, 267] on div "$0.00" at bounding box center [473, 273] width 83 height 41
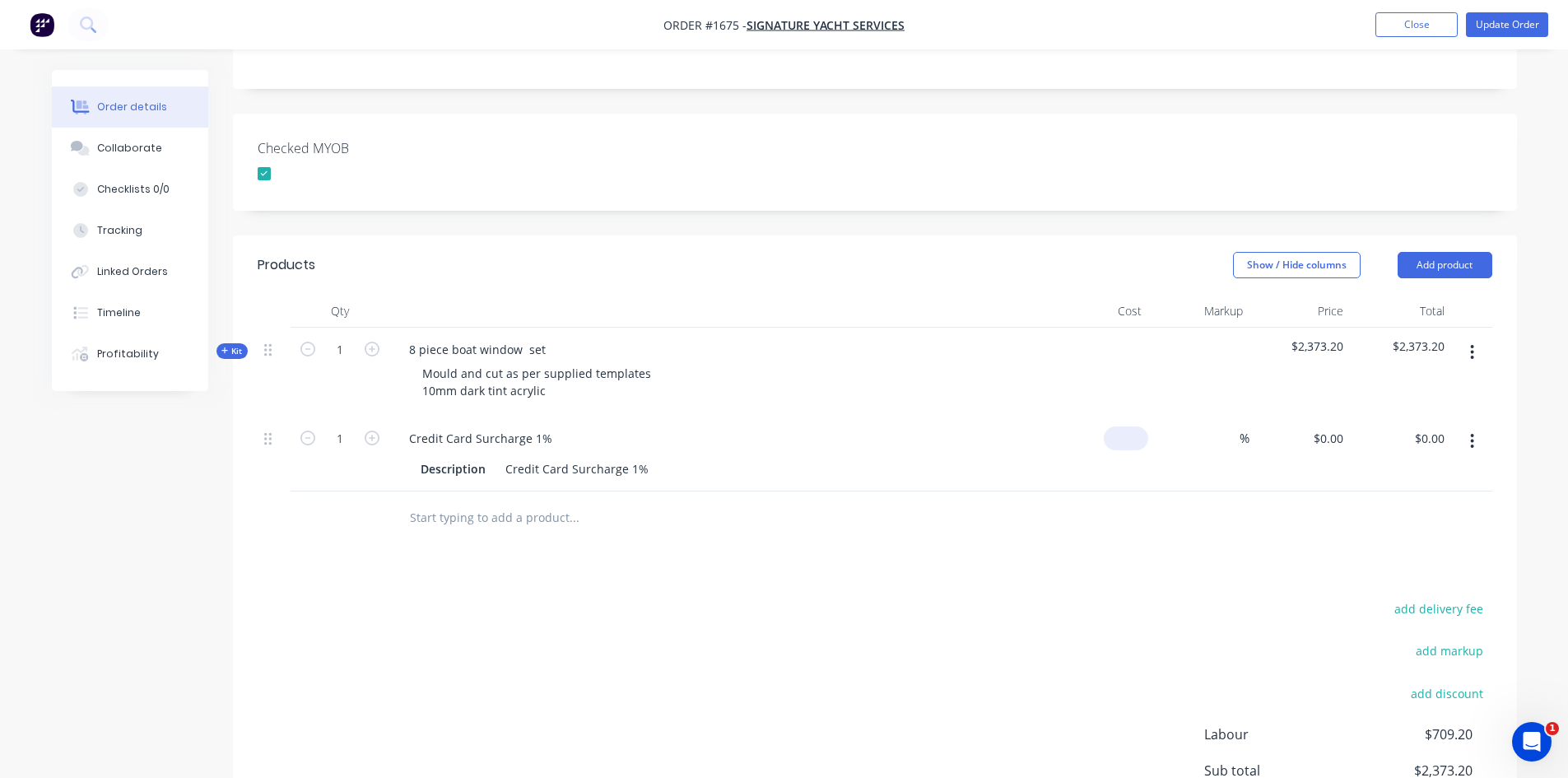
click at [1136, 440] on input at bounding box center [1129, 438] width 38 height 24
type input "$23.73"
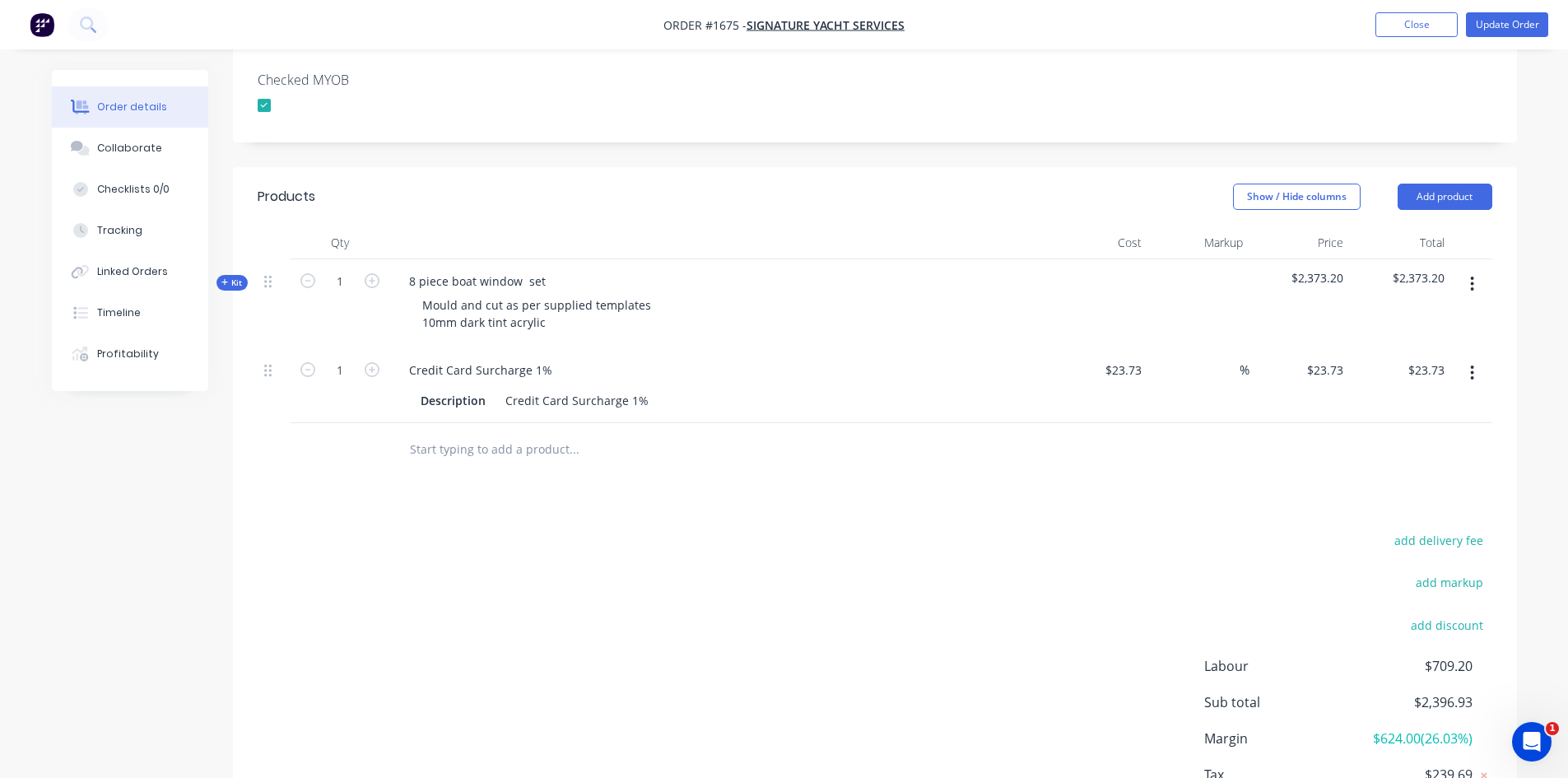
scroll to position [104, 0]
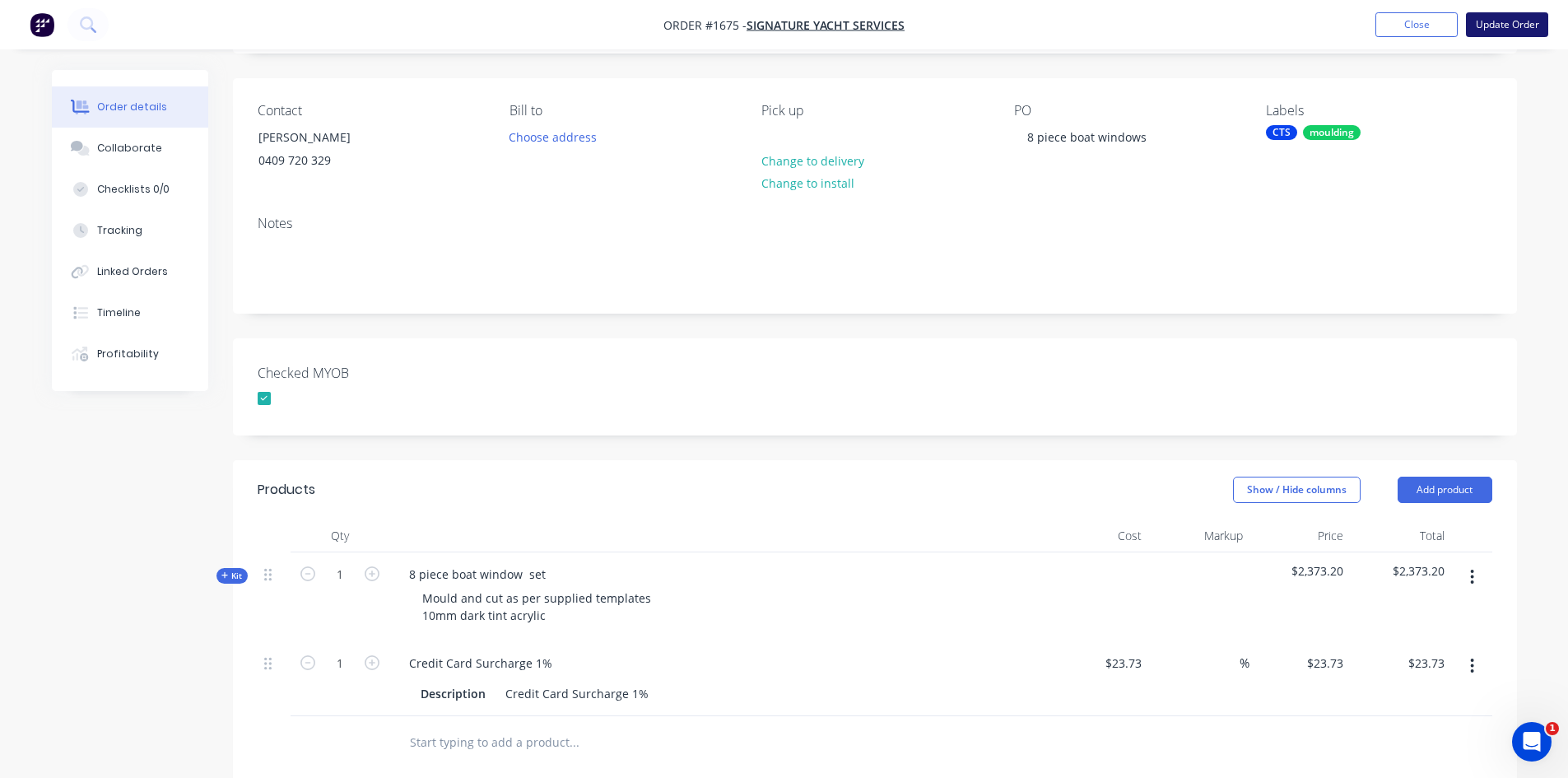
click at [1515, 22] on button "Update Order" at bounding box center [1507, 25] width 83 height 25
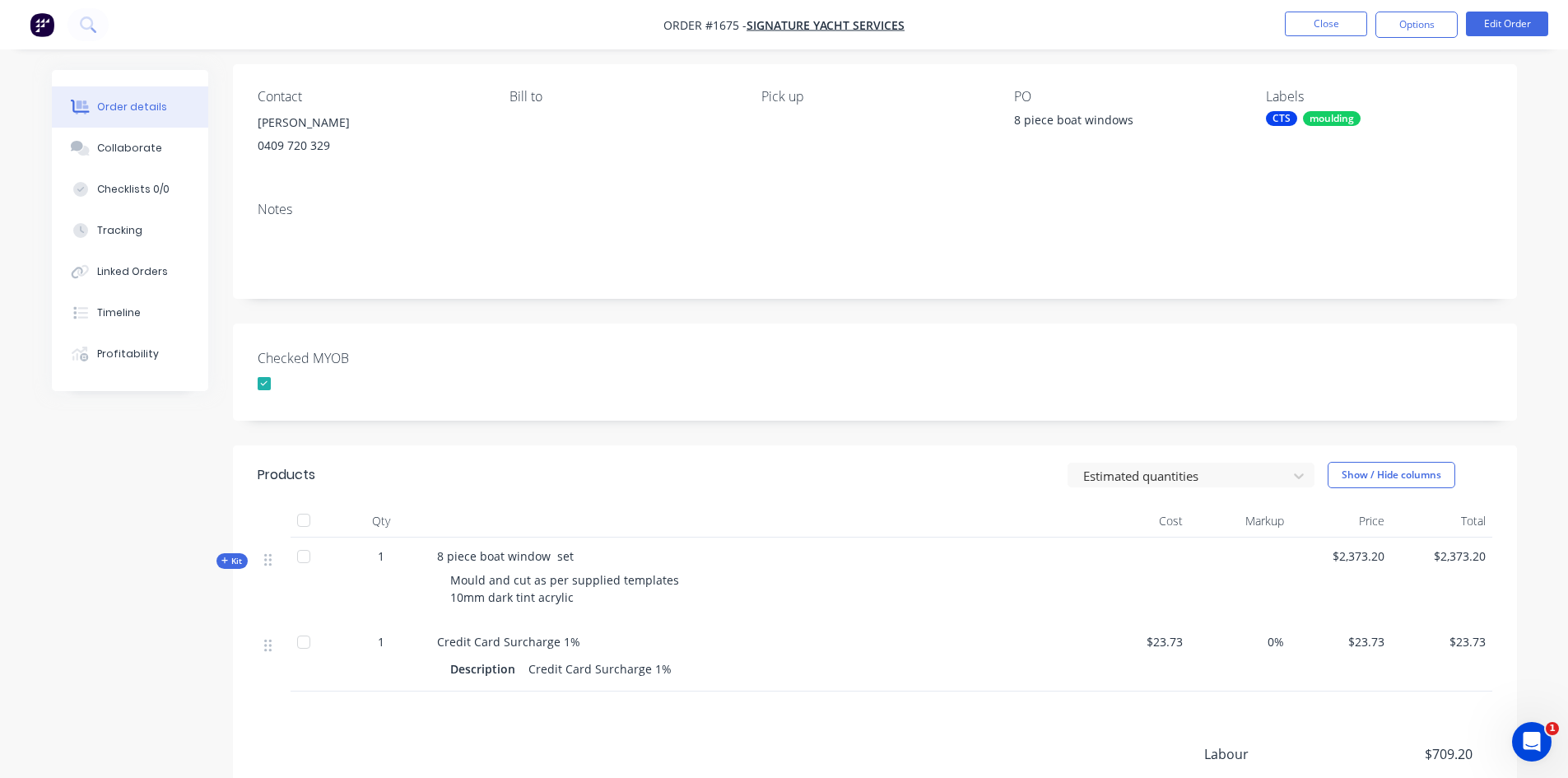
scroll to position [0, 0]
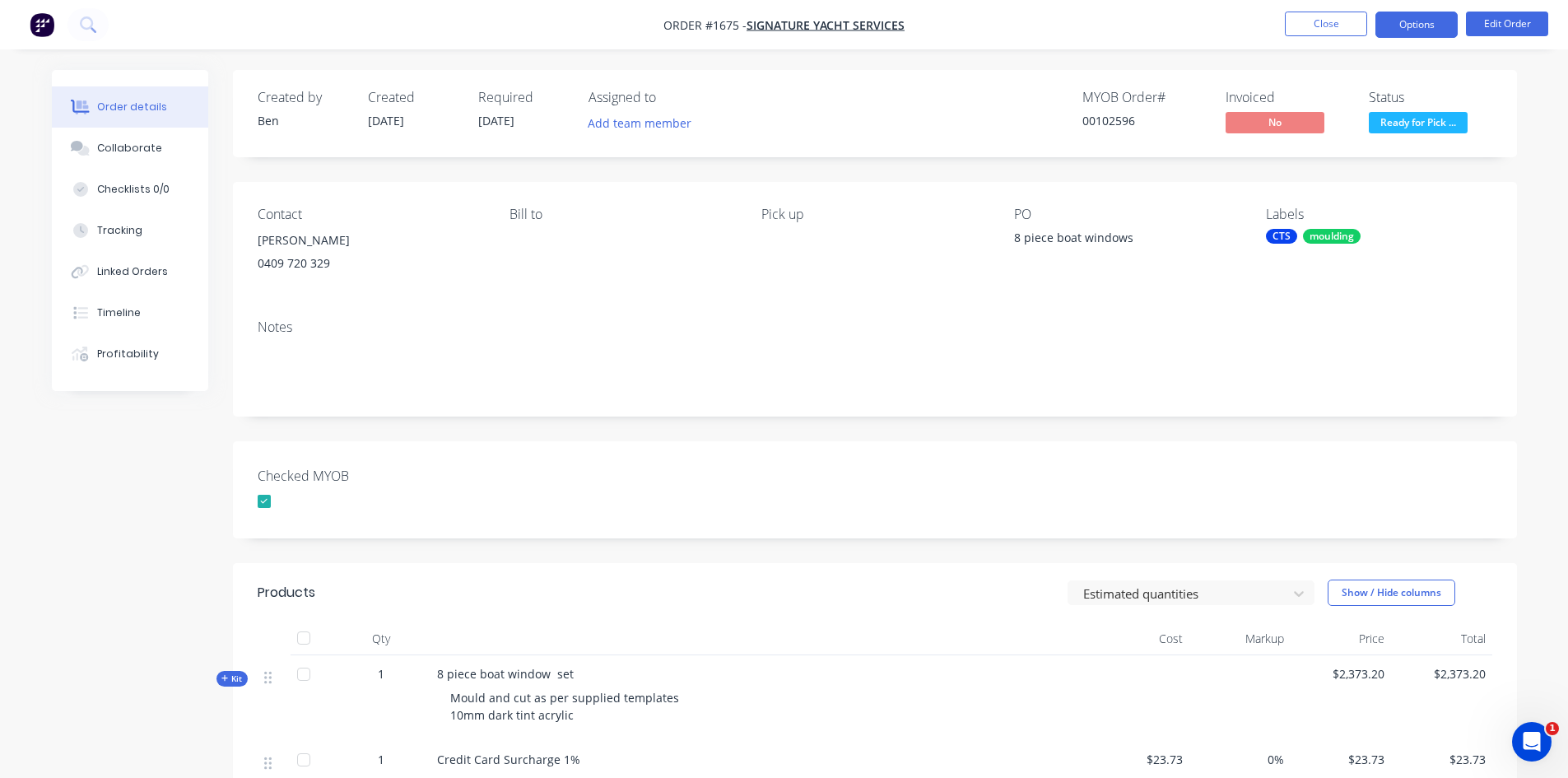
click at [1416, 28] on button "Options" at bounding box center [1416, 24] width 83 height 26
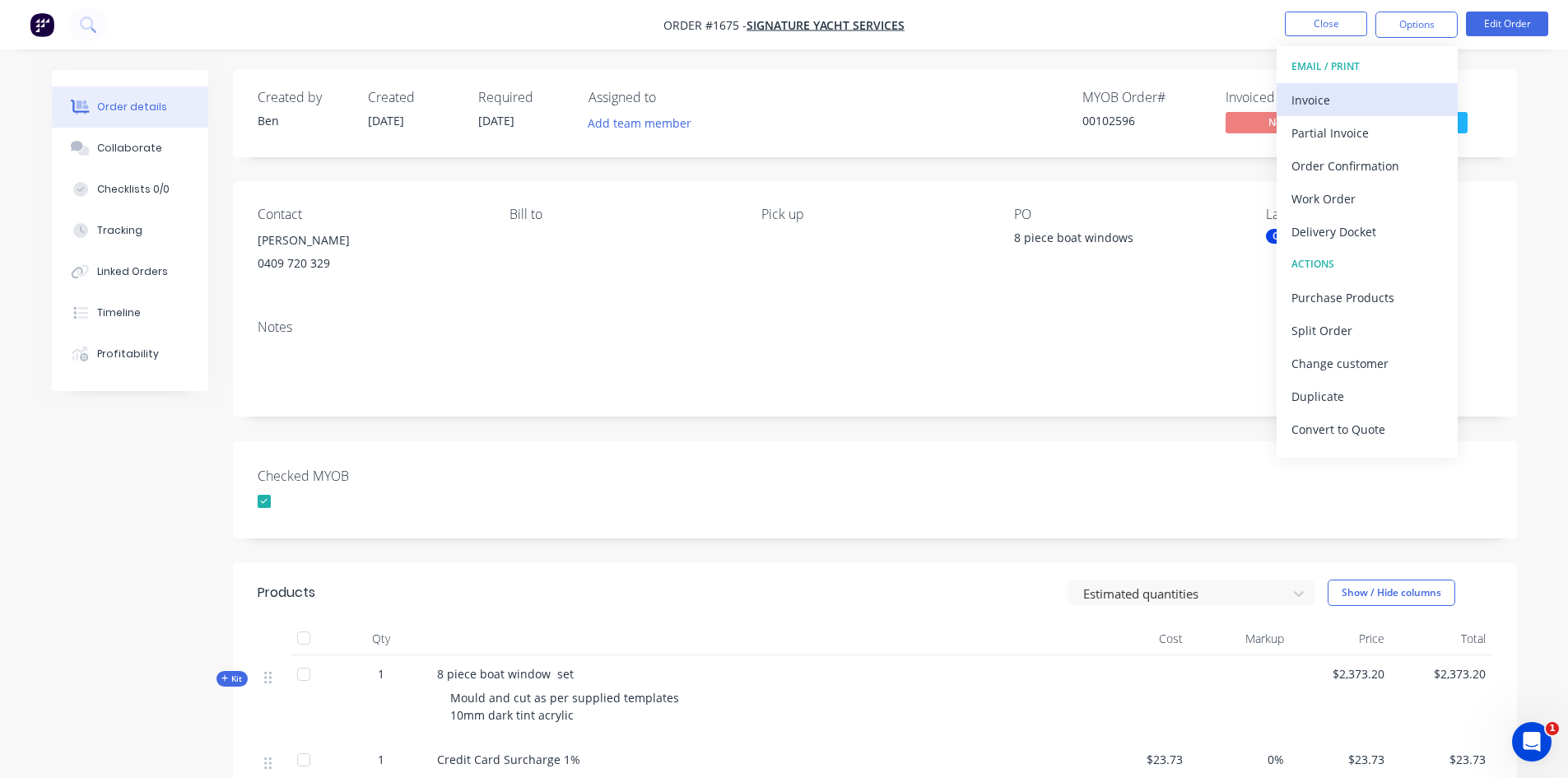
click at [1326, 101] on div "Invoice" at bounding box center [1367, 100] width 152 height 24
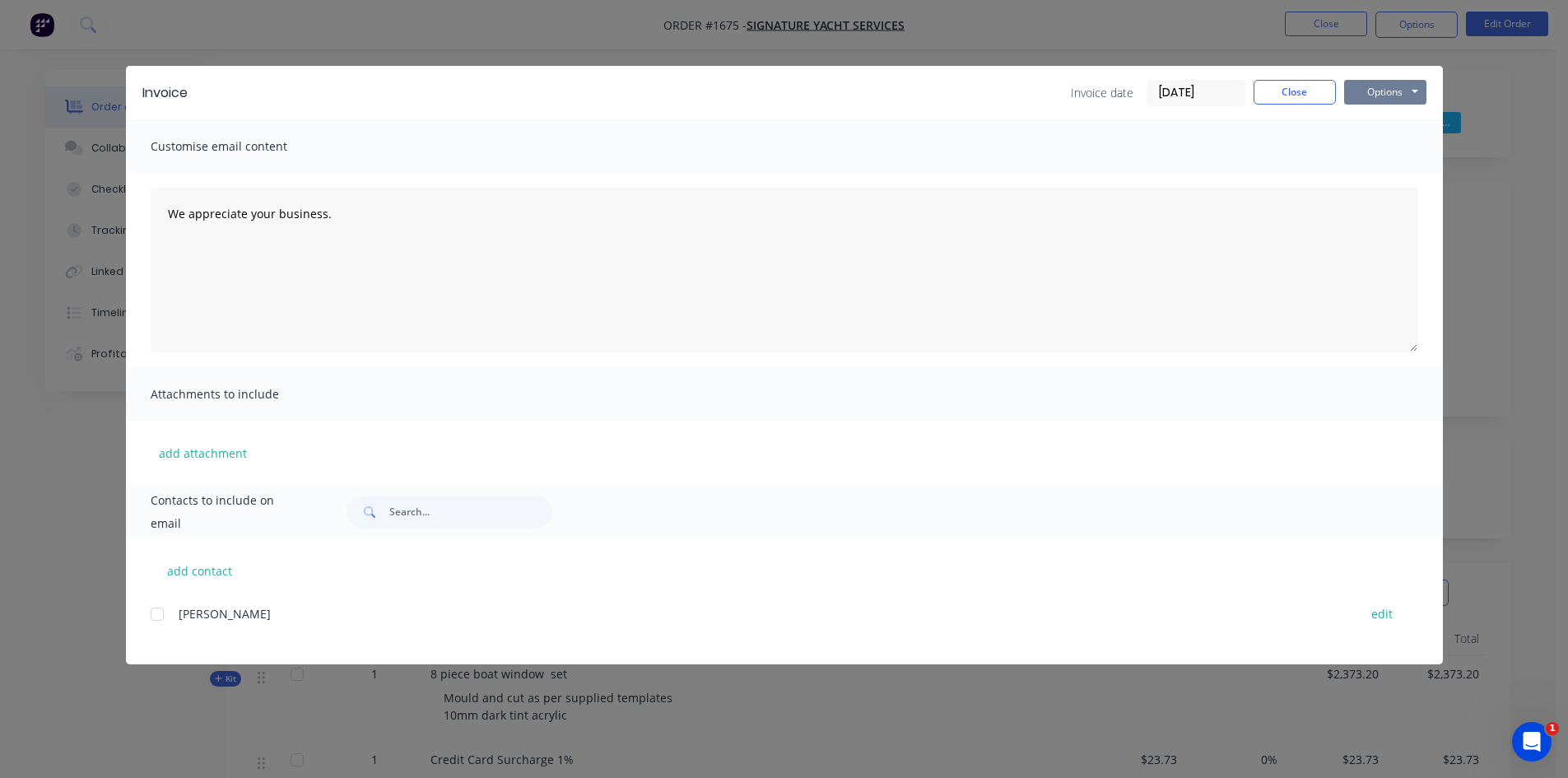
click at [1388, 86] on button "Options" at bounding box center [1386, 92] width 83 height 25
click at [1395, 144] on button "Print" at bounding box center [1397, 148] width 105 height 27
click at [1292, 90] on button "Close" at bounding box center [1295, 92] width 83 height 25
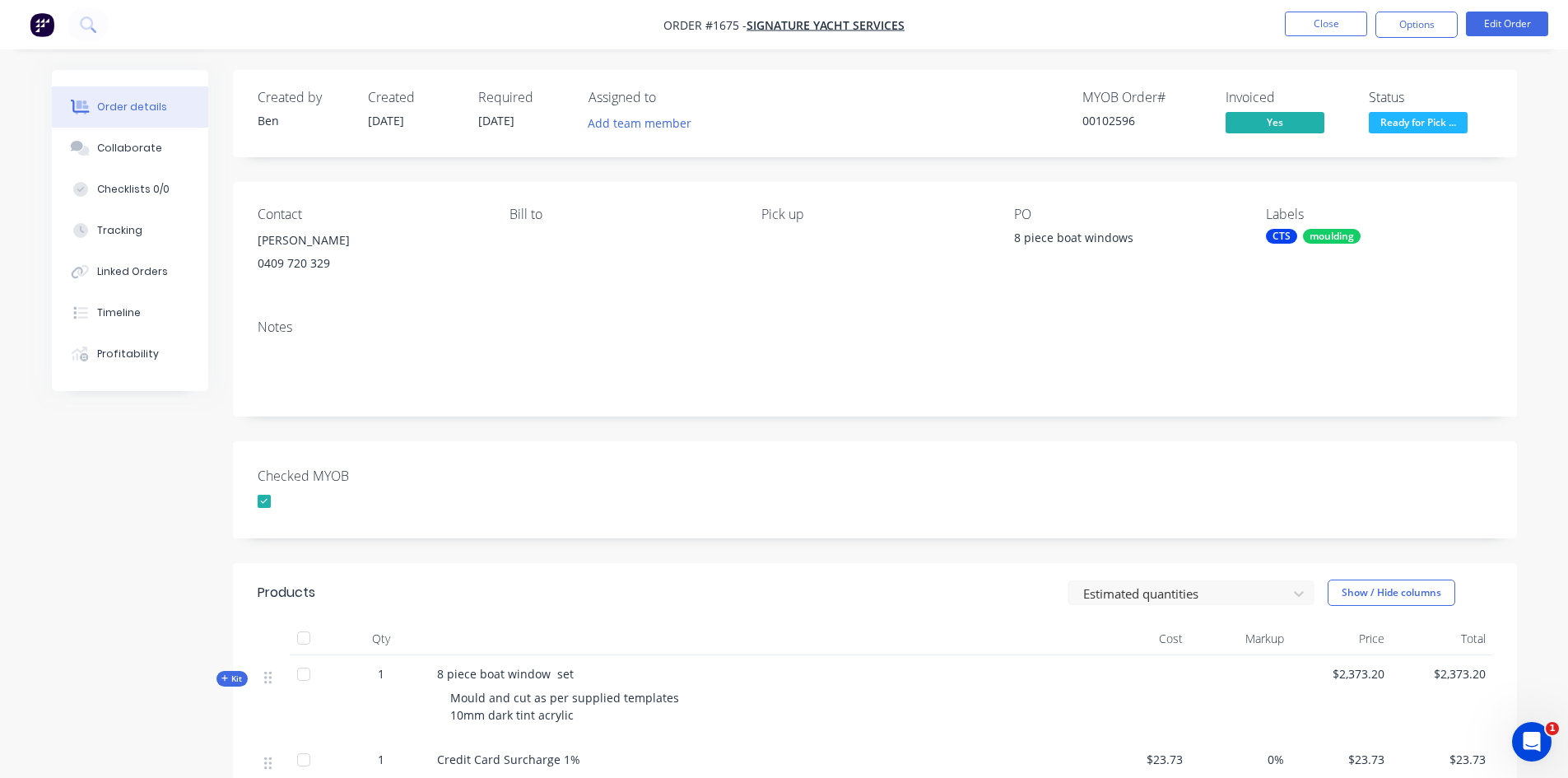
click at [1318, 232] on div "moulding" at bounding box center [1332, 236] width 57 height 15
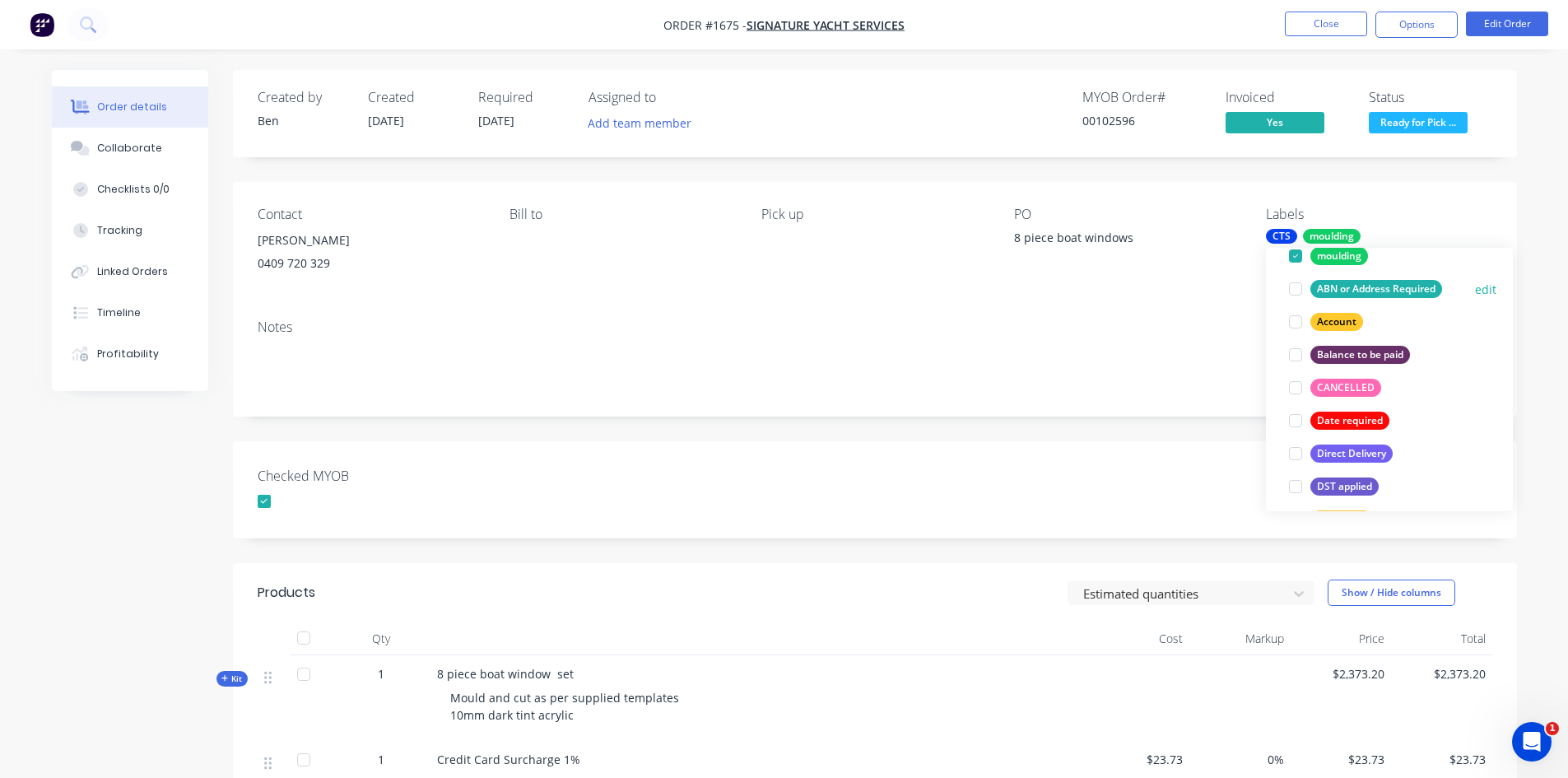
scroll to position [412, 0]
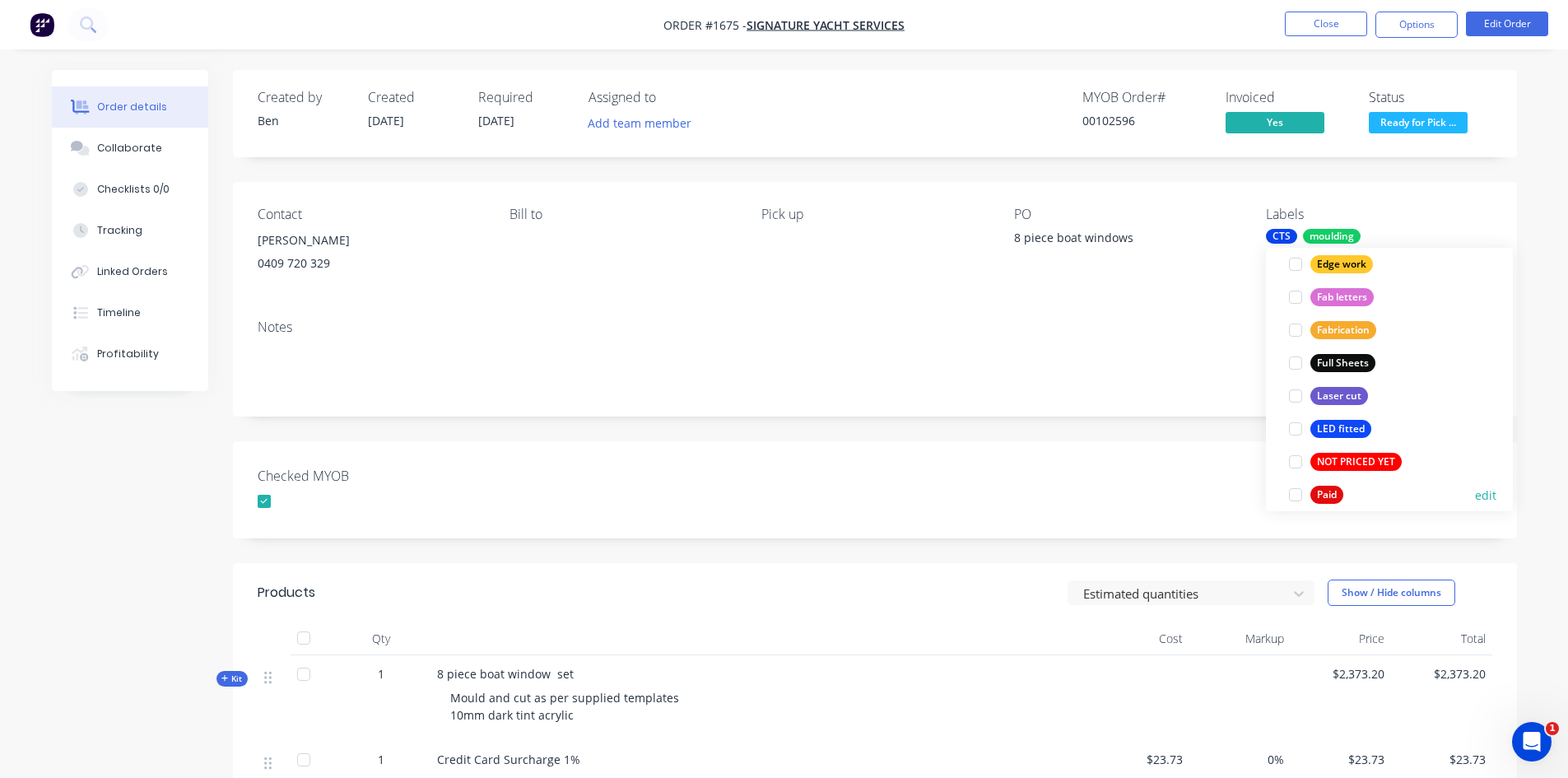
click at [1294, 498] on div at bounding box center [1295, 494] width 33 height 33
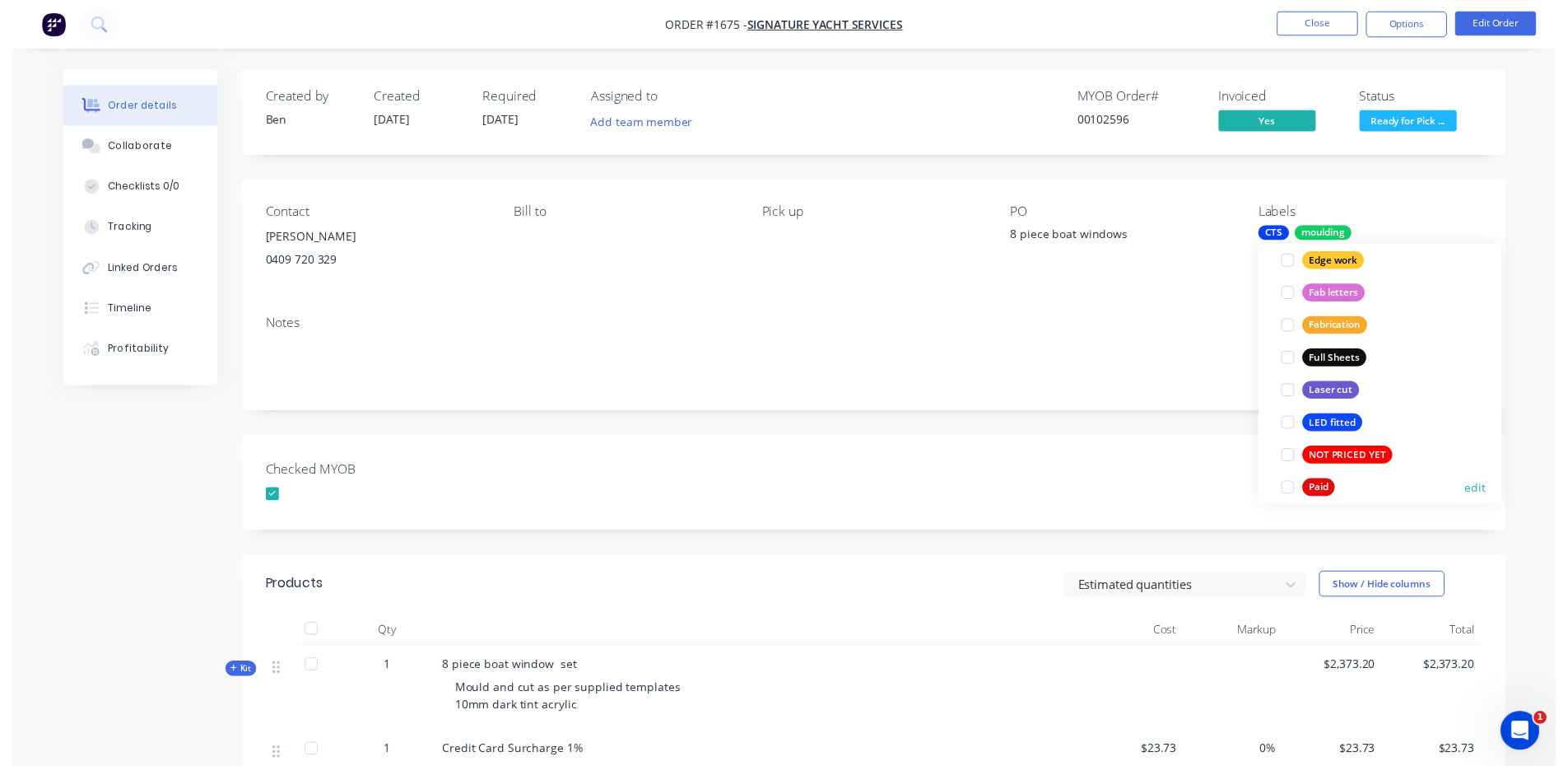
scroll to position [0, 0]
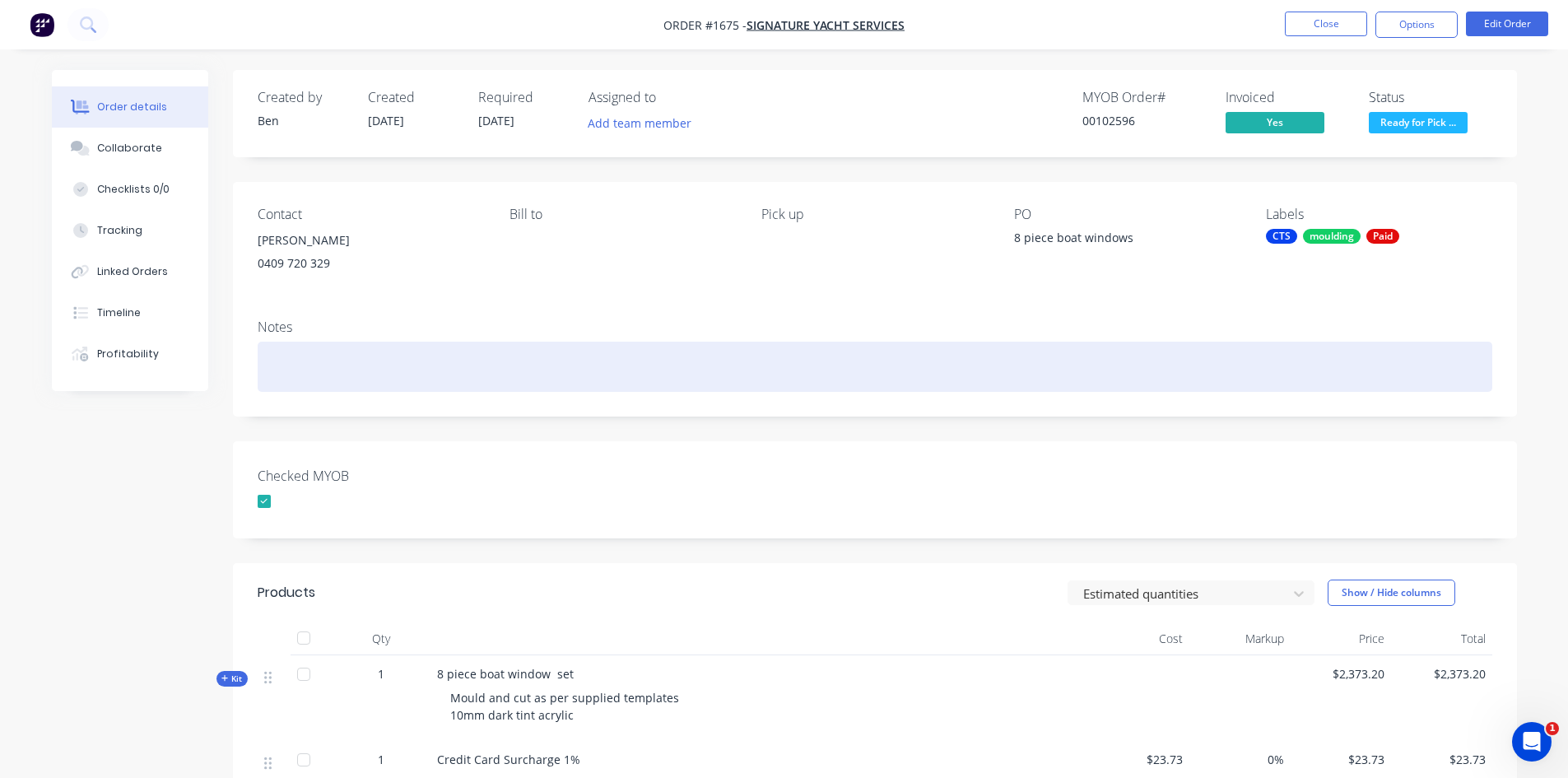
click at [1069, 380] on div at bounding box center [875, 367] width 1235 height 50
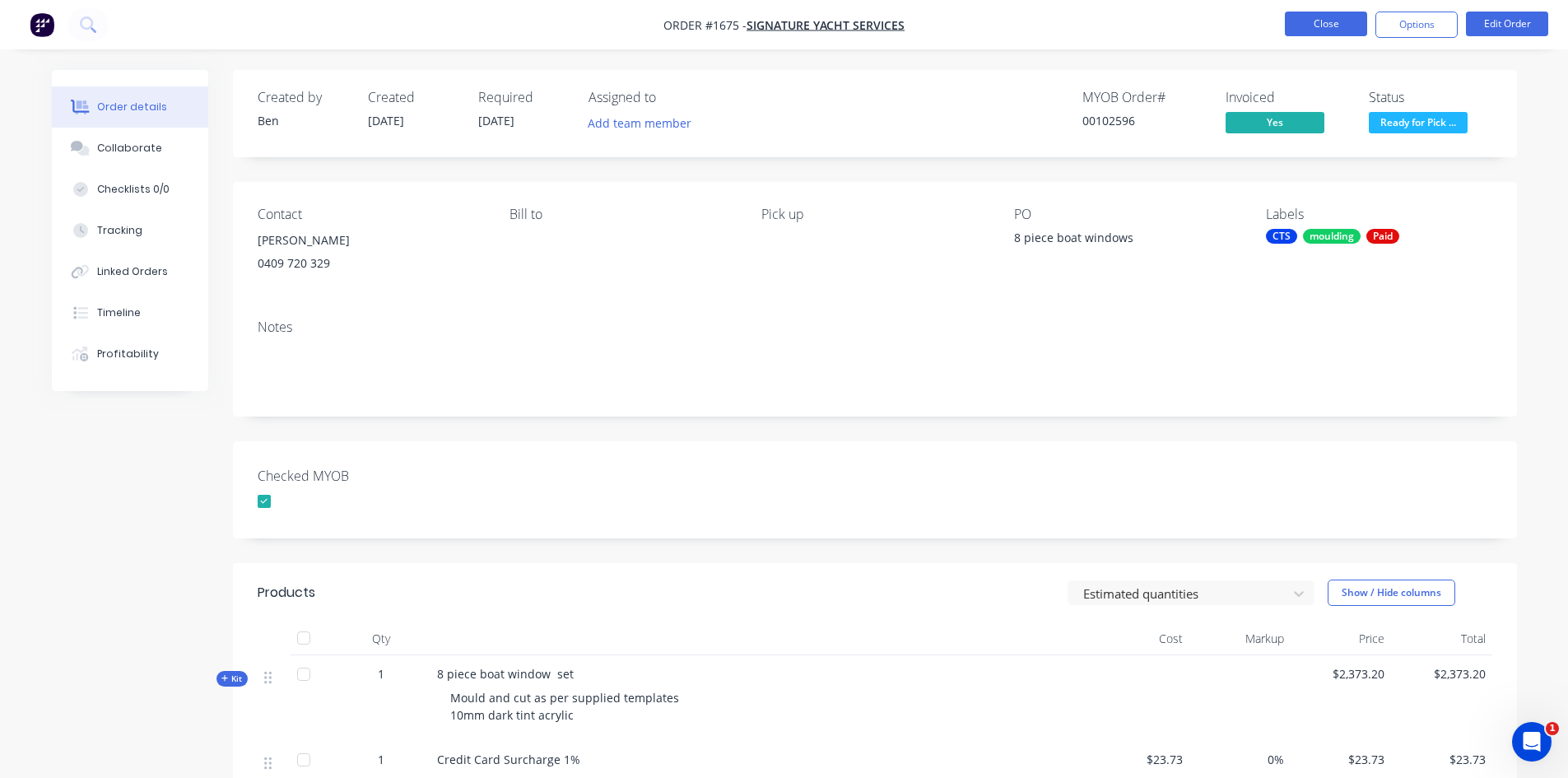
click at [1340, 23] on button "Close" at bounding box center [1327, 24] width 83 height 25
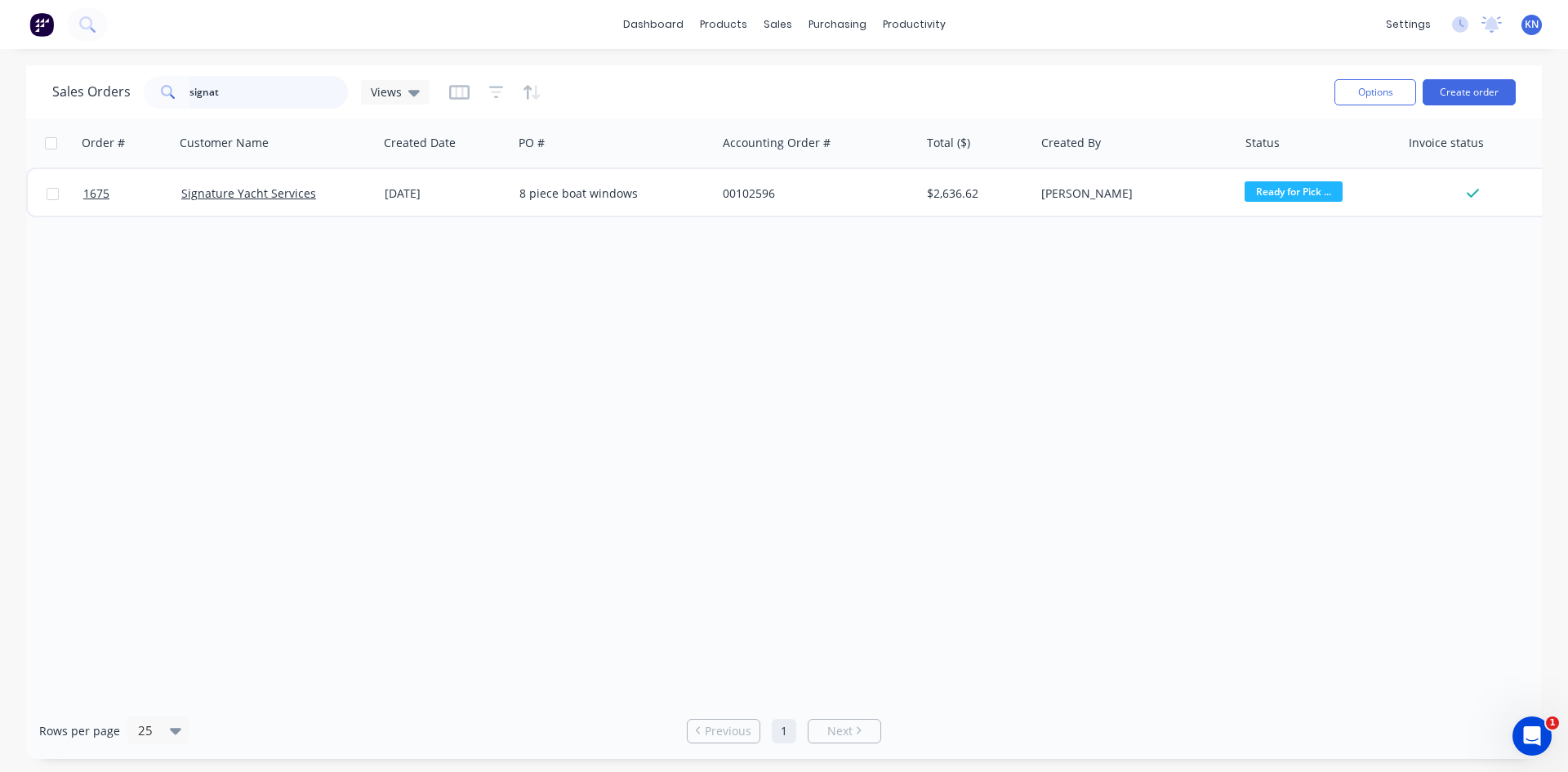
click at [265, 102] on input "signat" at bounding box center [269, 92] width 159 height 33
type input "s"
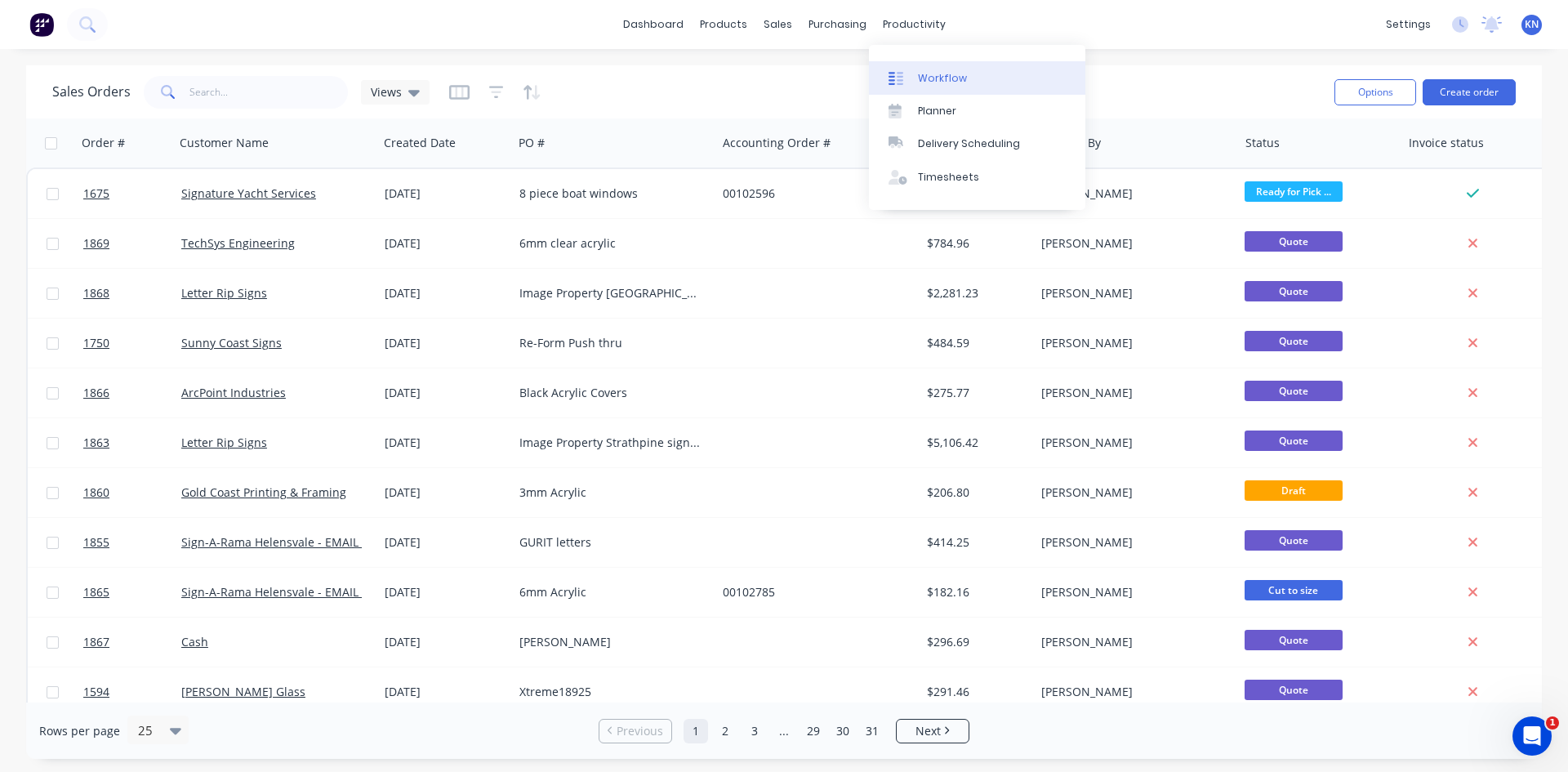
click at [950, 81] on div "Workflow" at bounding box center [942, 78] width 49 height 15
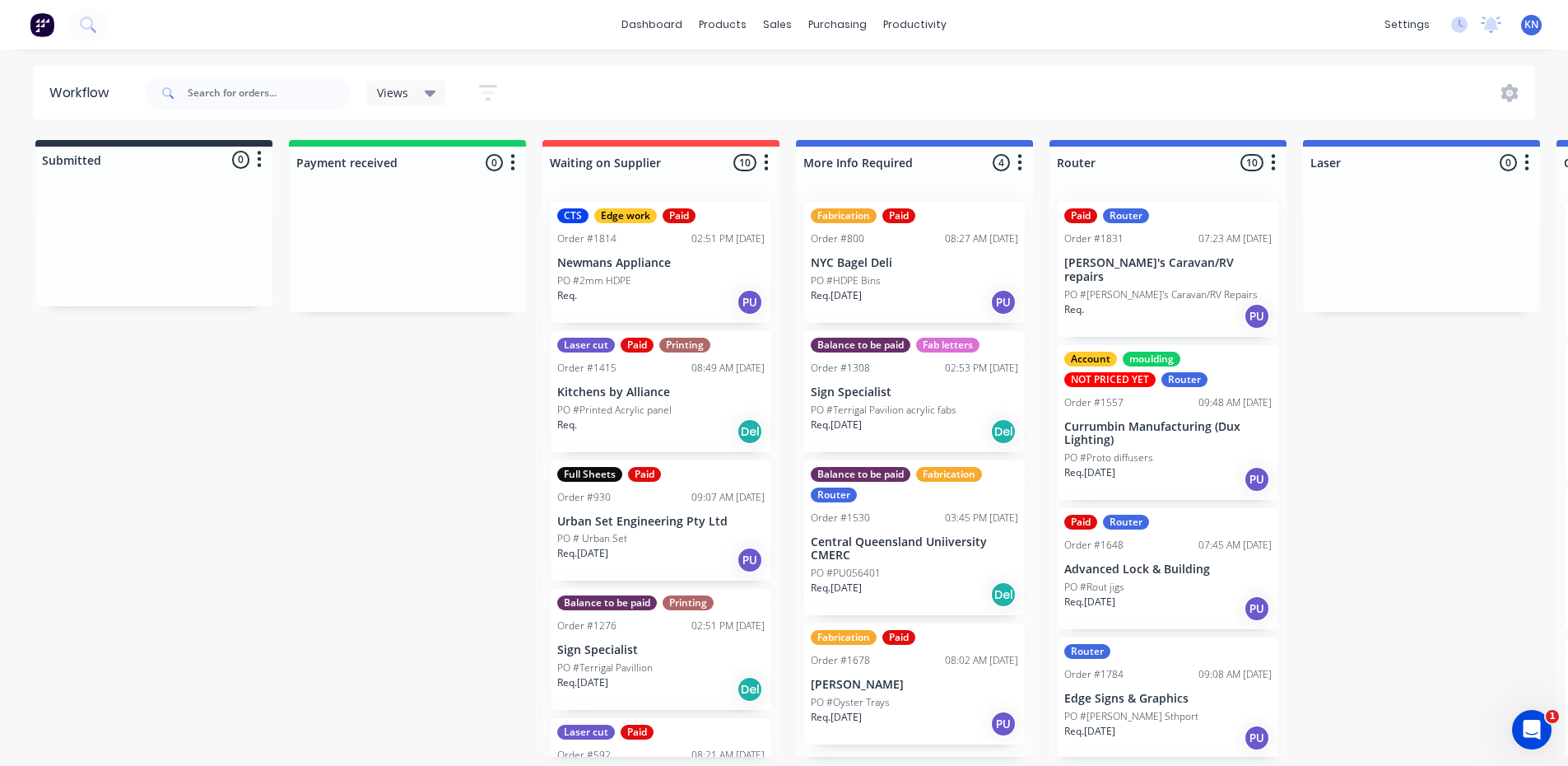
click at [653, 268] on p "Newmans Appliance" at bounding box center [661, 263] width 207 height 14
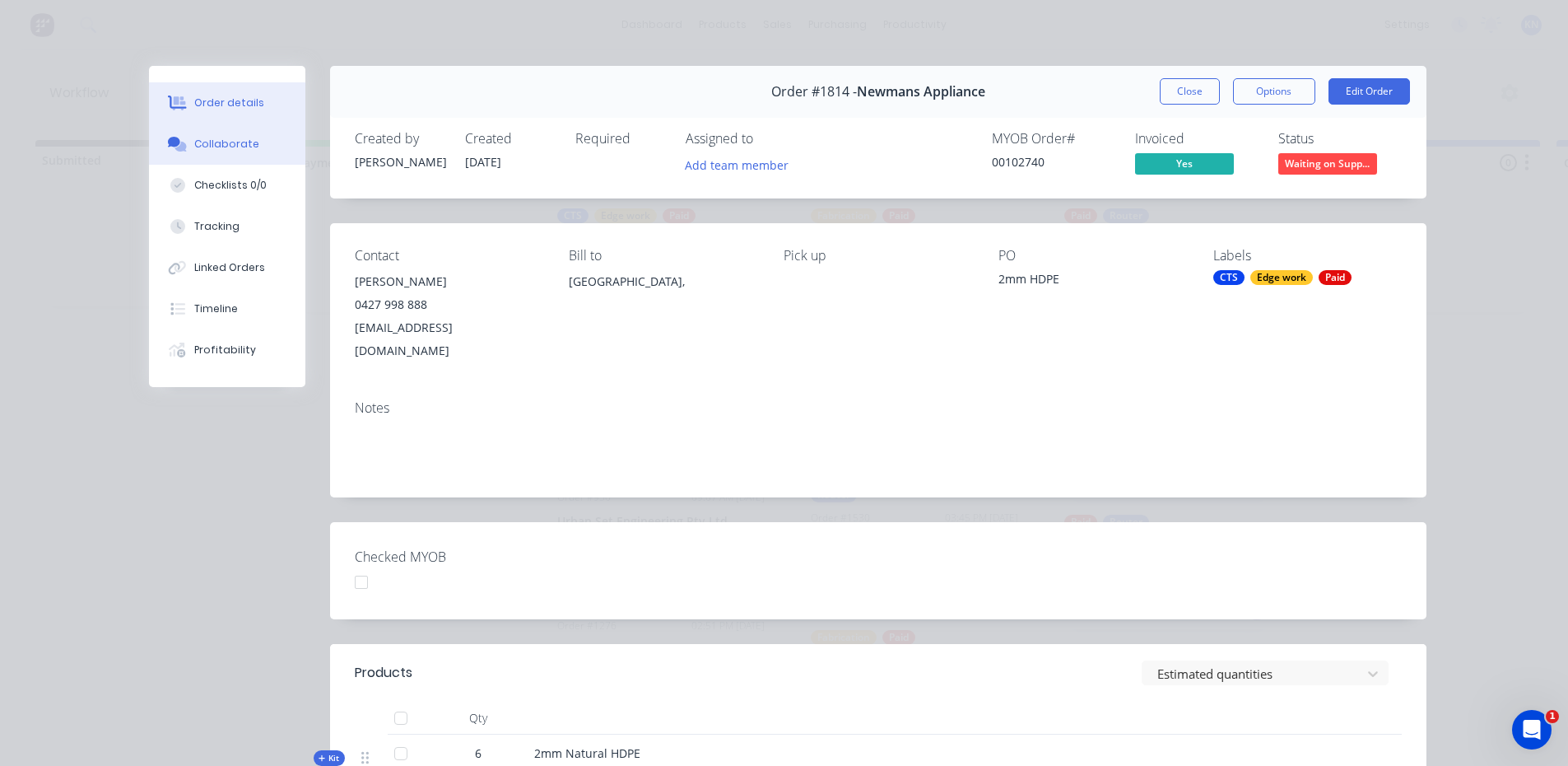
click at [216, 144] on div "Collaborate" at bounding box center [226, 144] width 65 height 15
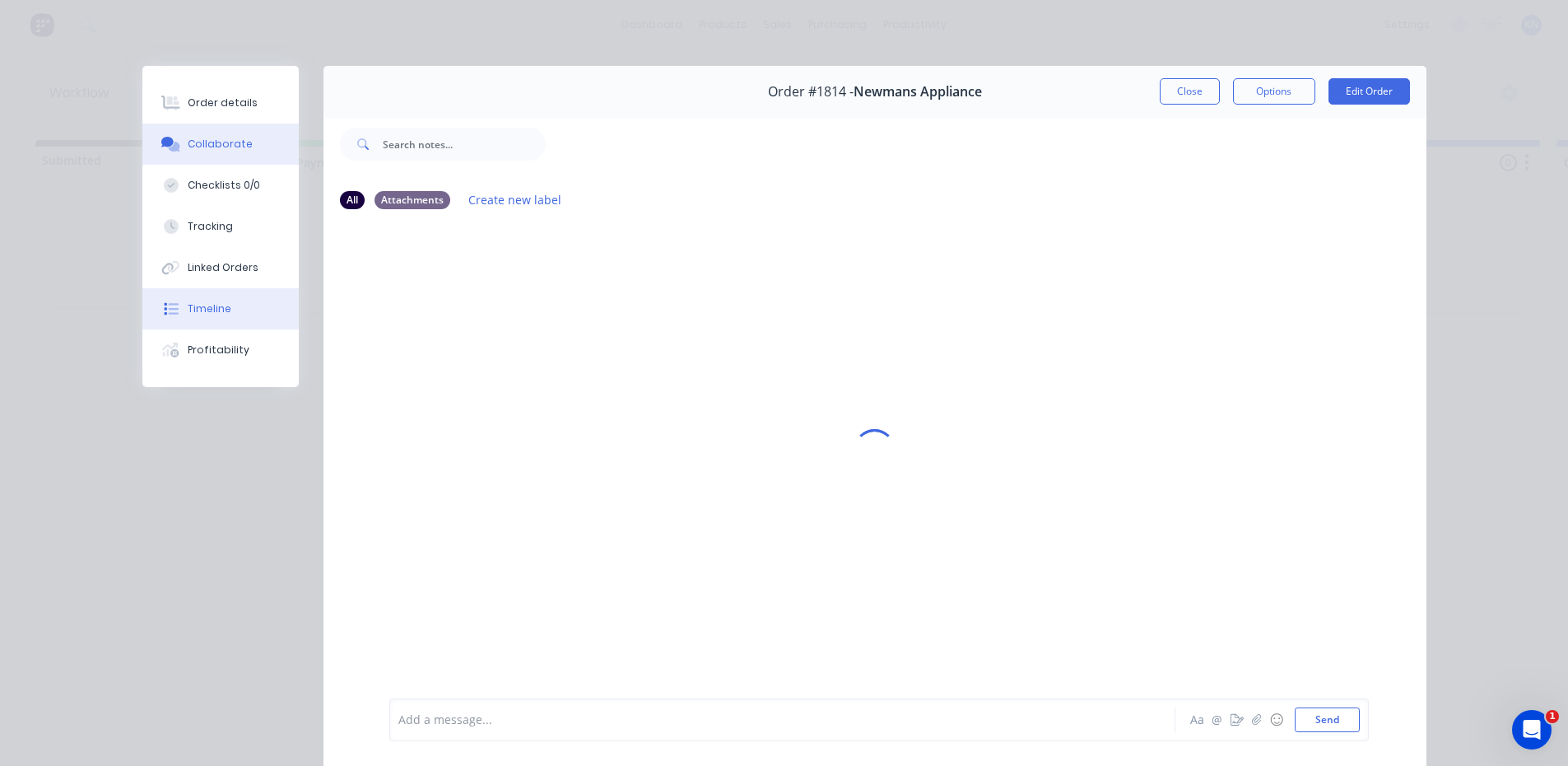
click at [216, 307] on div "Timeline" at bounding box center [209, 309] width 44 height 15
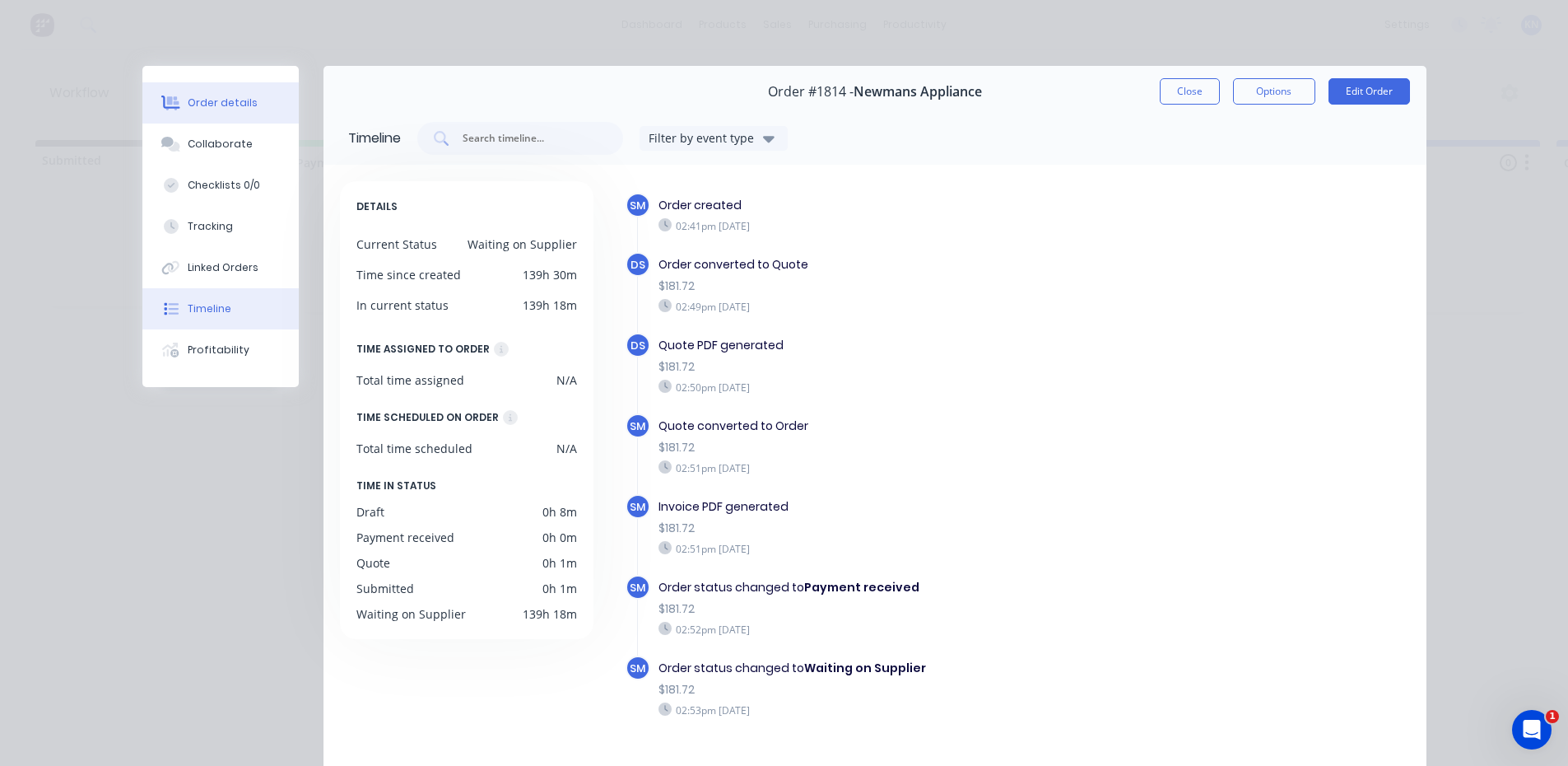
click at [218, 101] on div "Order details" at bounding box center [223, 102] width 70 height 15
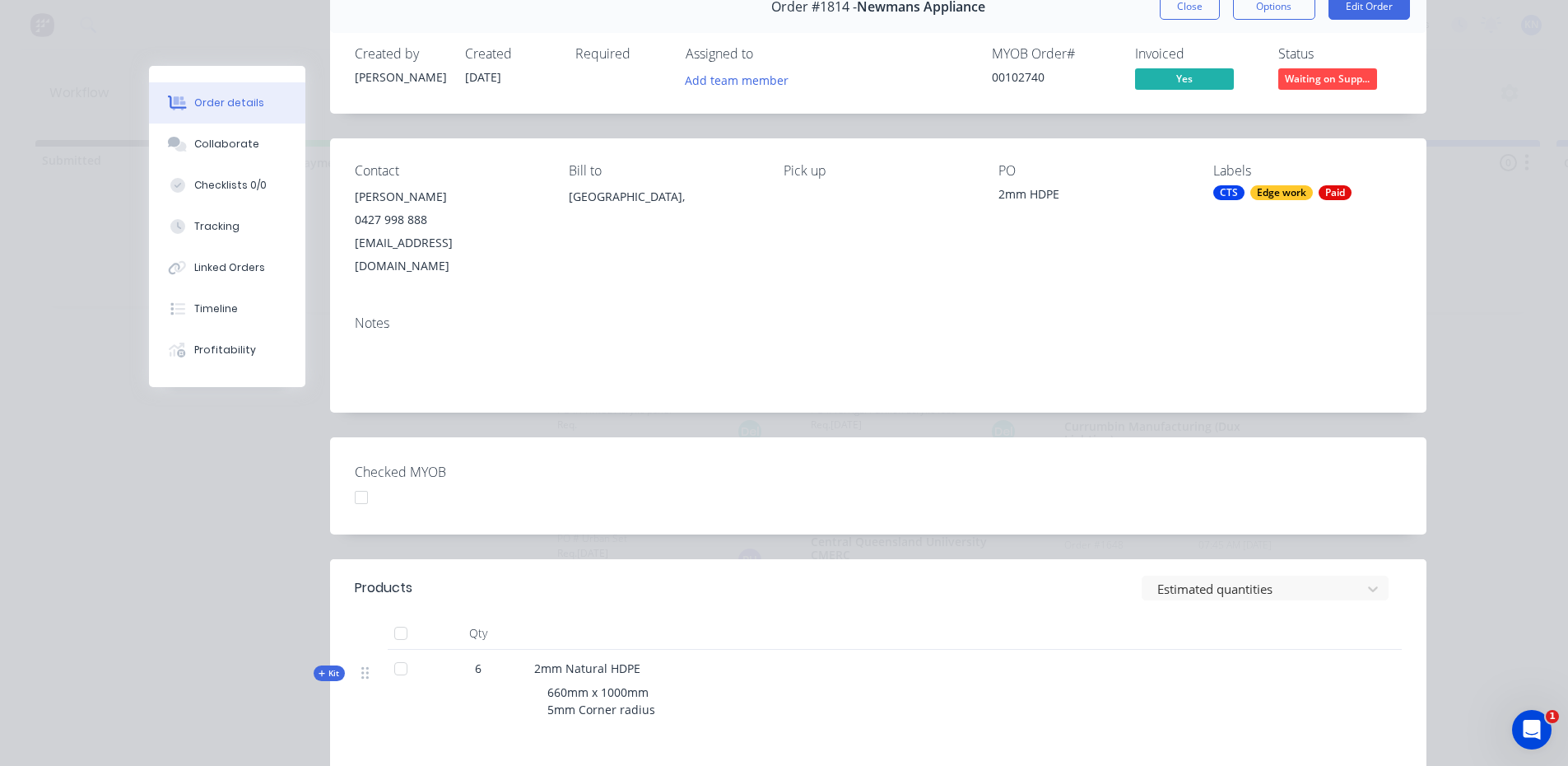
scroll to position [164, 0]
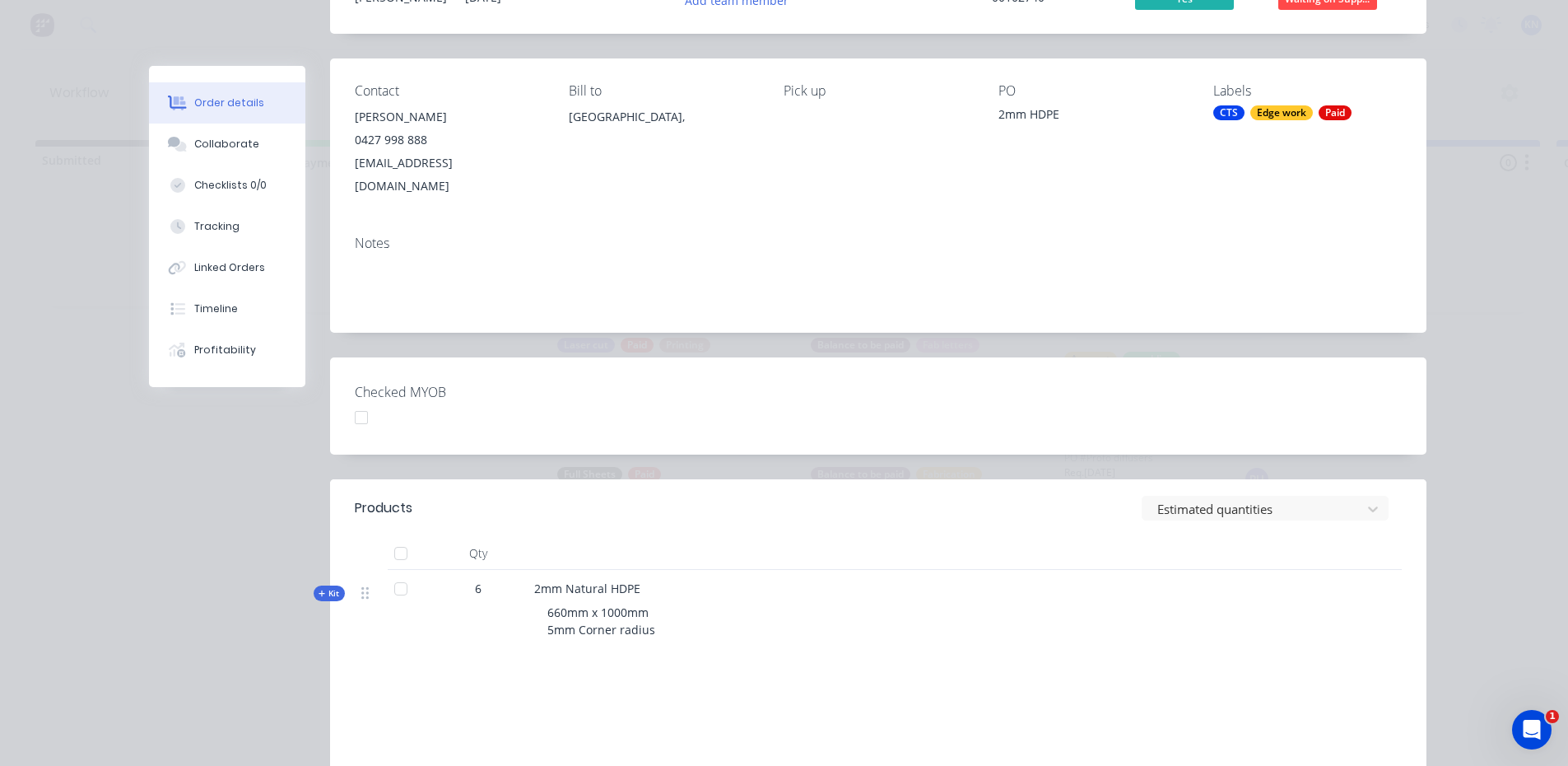
click at [332, 587] on span "Kit" at bounding box center [329, 594] width 22 height 13
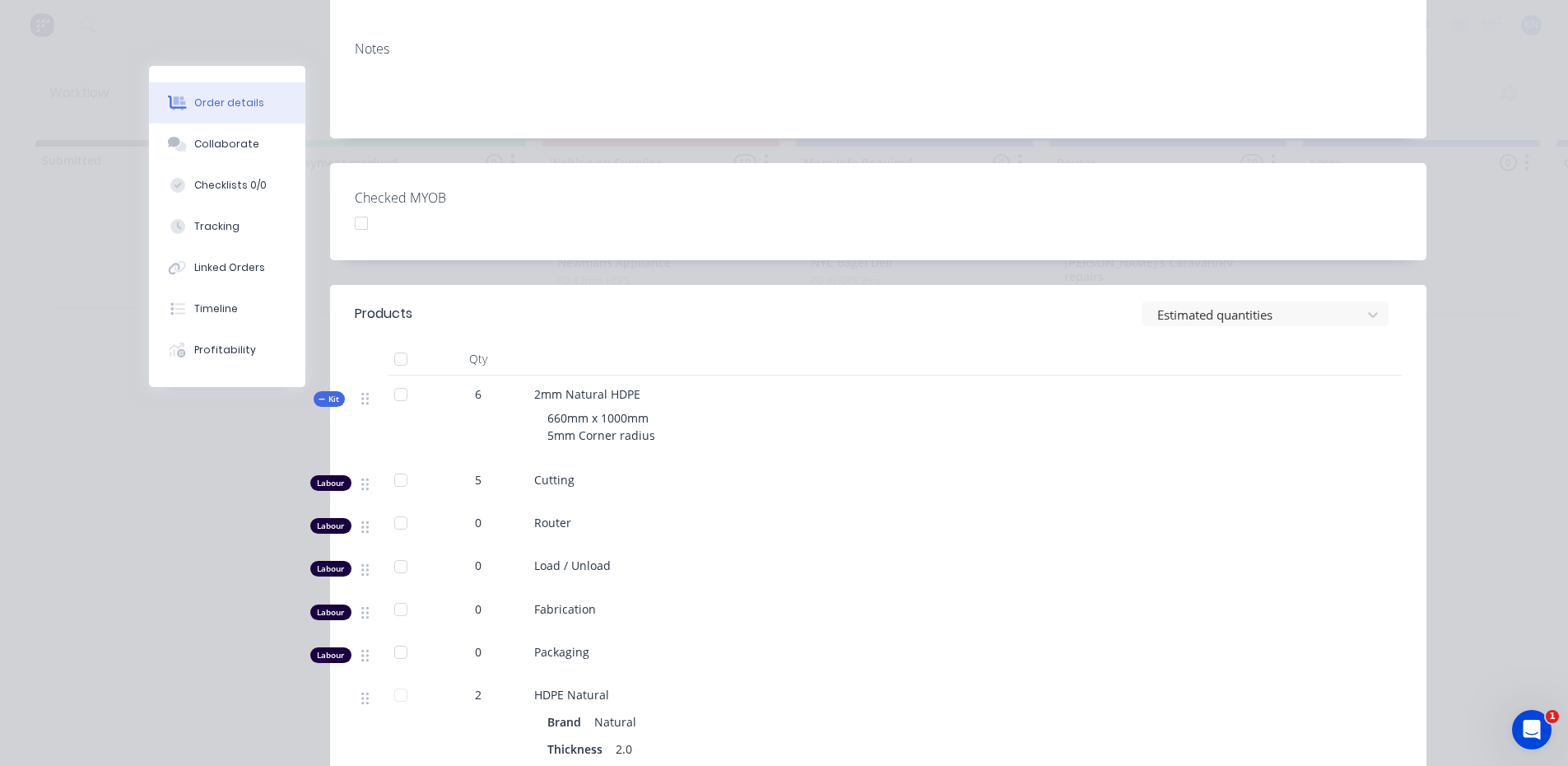
scroll to position [0, 0]
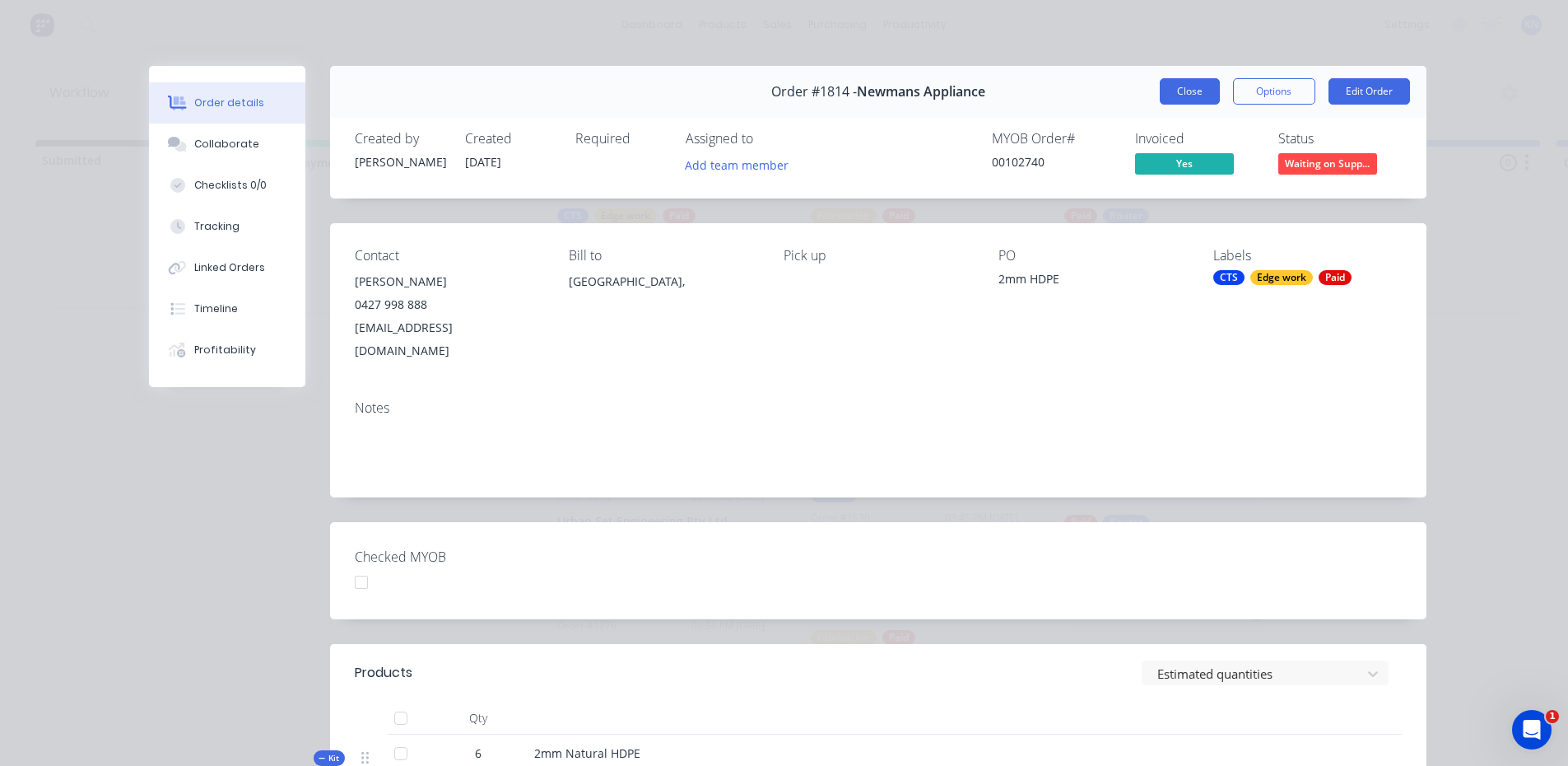
click at [1187, 94] on button "Close" at bounding box center [1189, 91] width 60 height 26
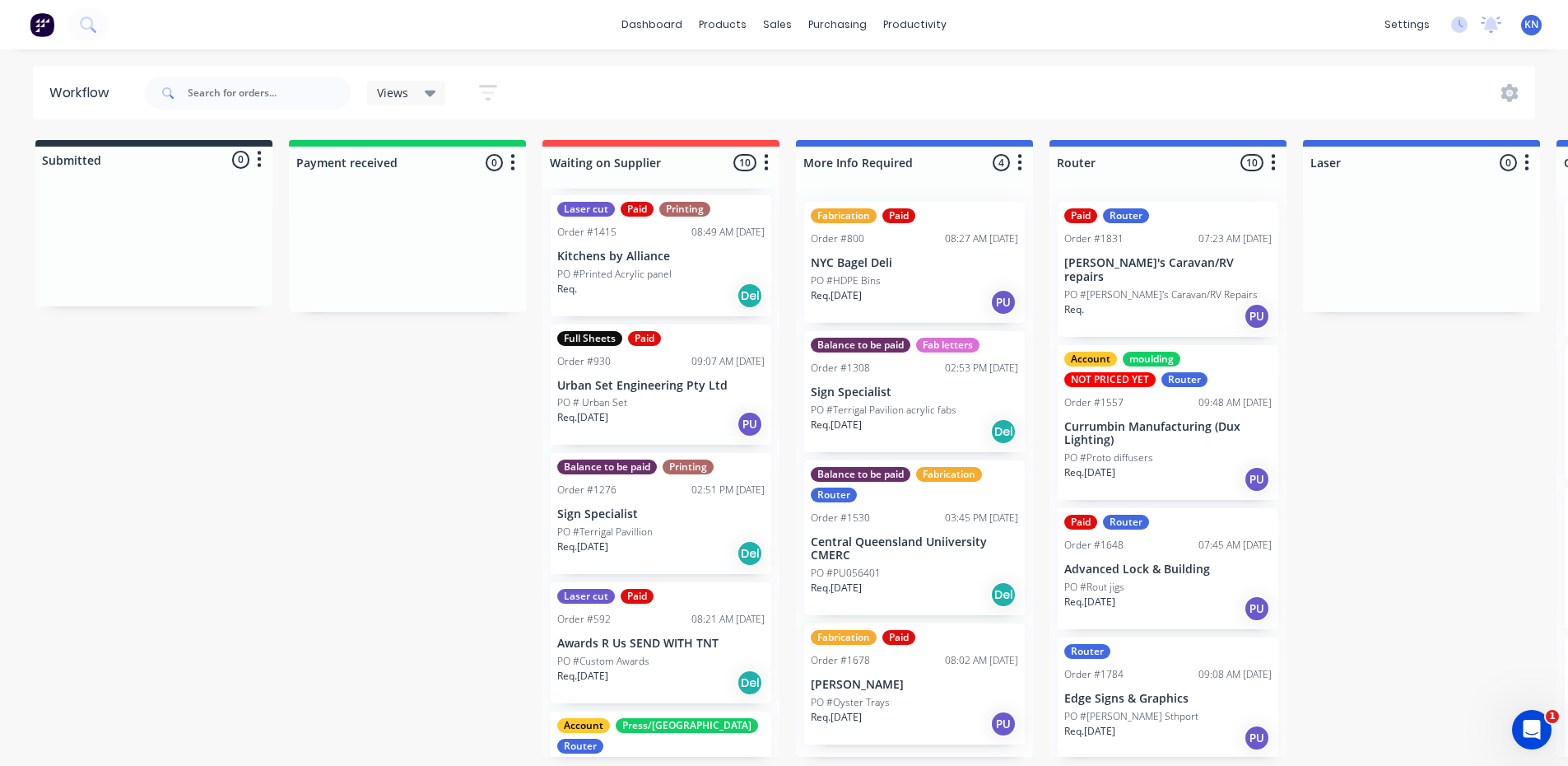
scroll to position [164, 0]
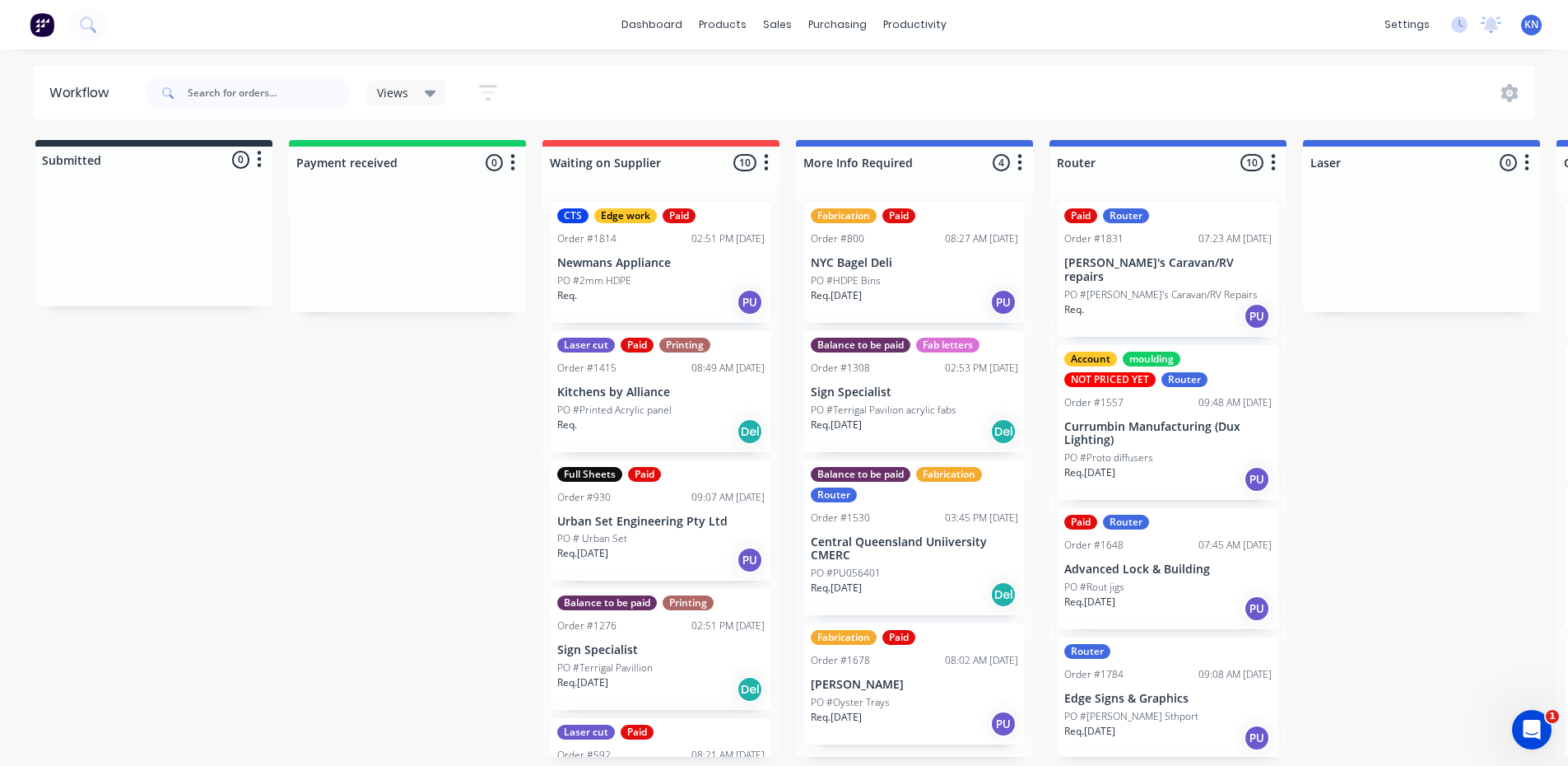
scroll to position [0, 0]
click at [598, 396] on p "Kitchens by Alliance" at bounding box center [661, 392] width 207 height 14
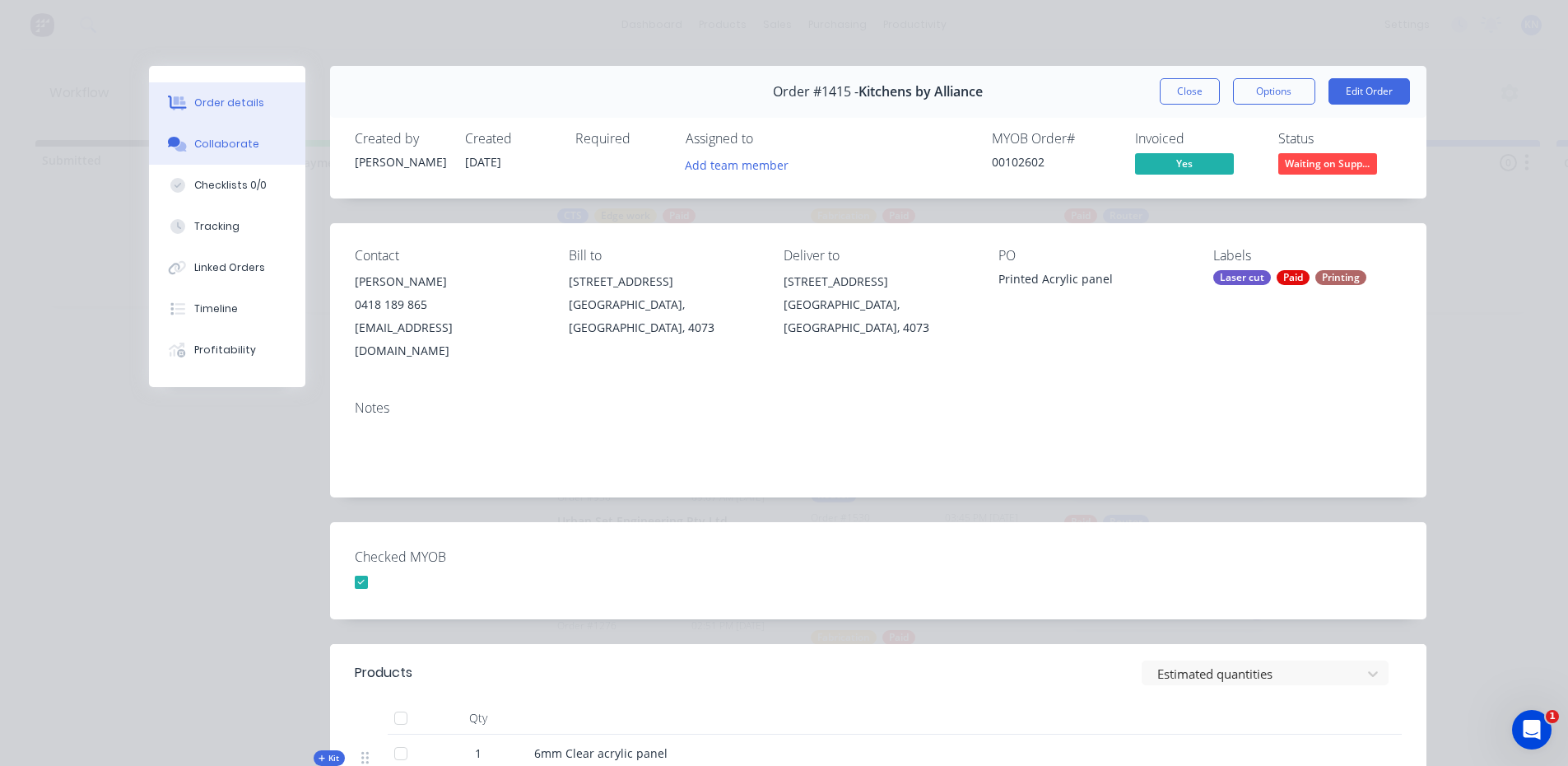
click at [217, 141] on div "Collaborate" at bounding box center [226, 144] width 65 height 15
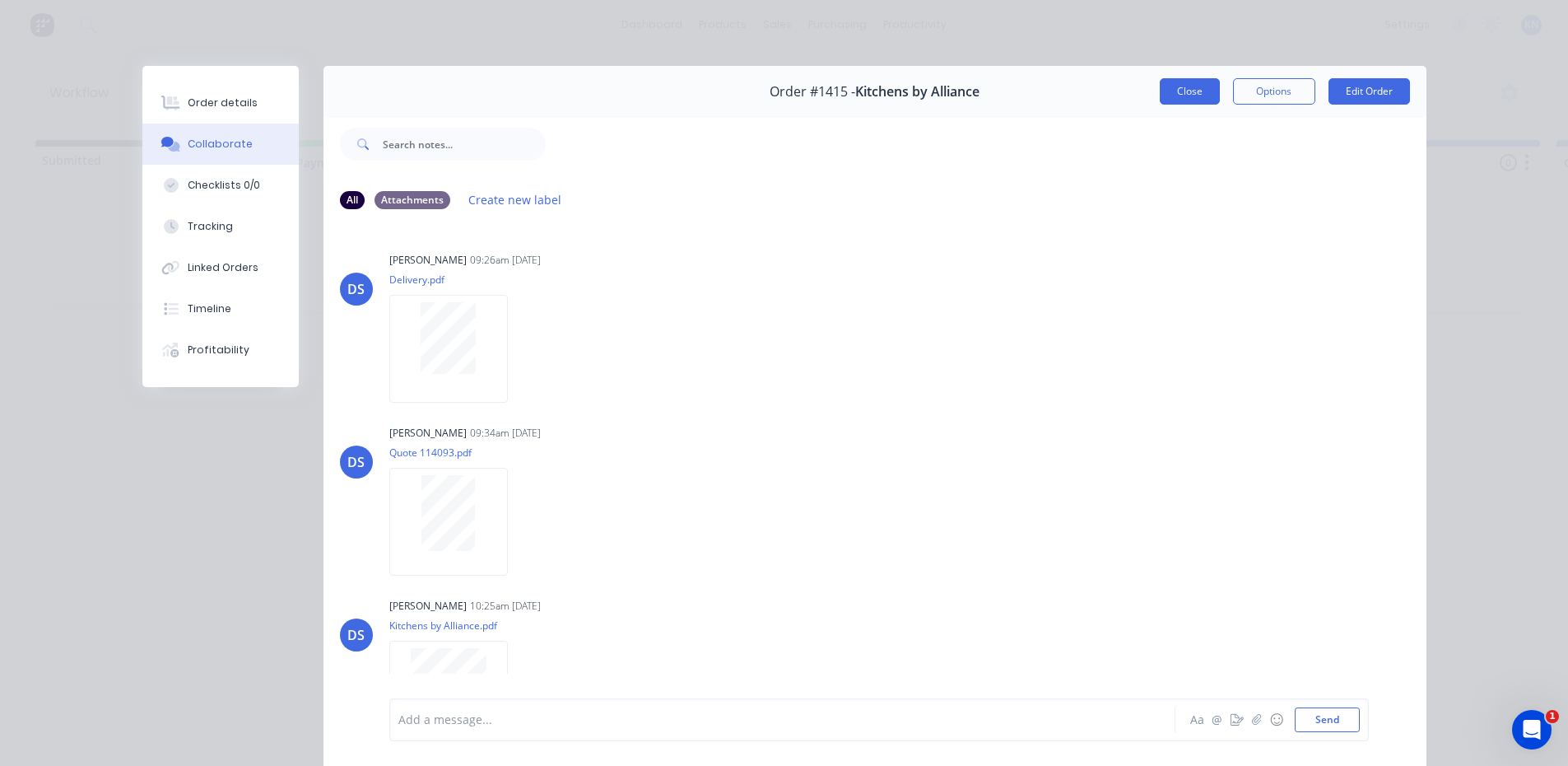
click at [1176, 93] on button "Close" at bounding box center [1189, 91] width 60 height 26
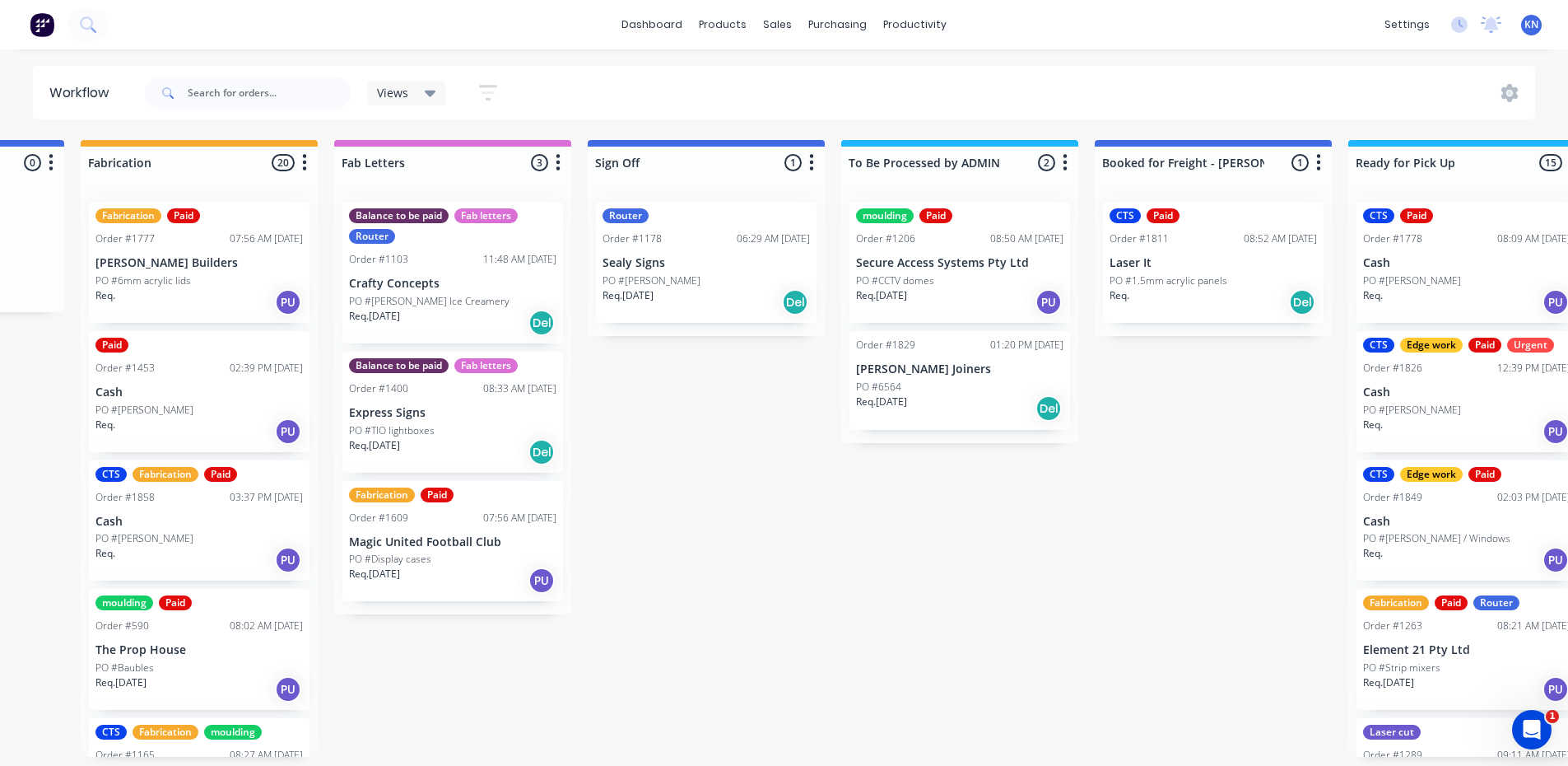
scroll to position [4, 1990]
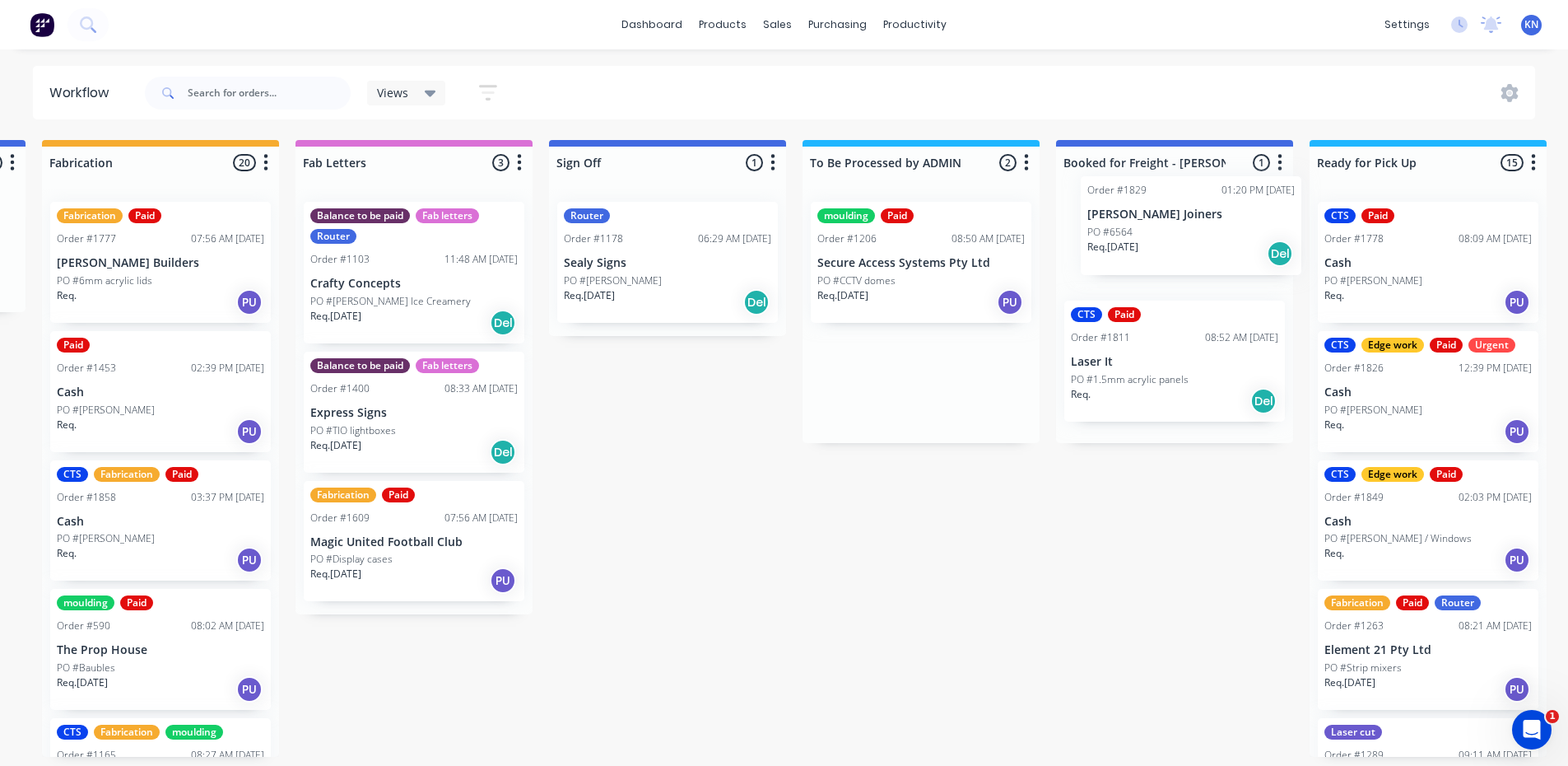
drag, startPoint x: 904, startPoint y: 392, endPoint x: 1144, endPoint y: 236, distance: 286.2
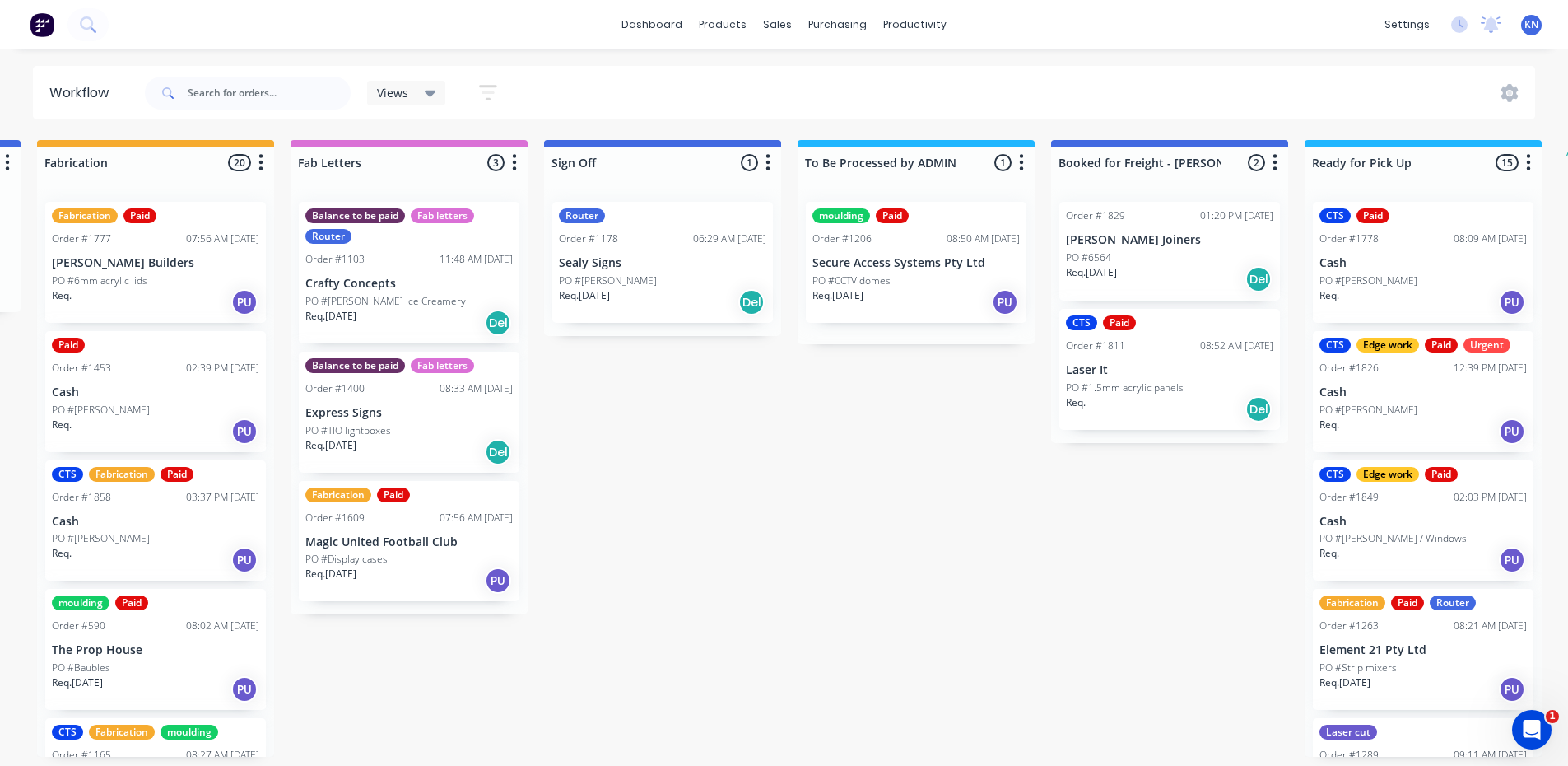
click at [1136, 224] on div "Order #1829 01:20 PM 09/10/25 Chapman Joiners PO #6564 Req. 09/10/25 Del" at bounding box center [1169, 251] width 221 height 99
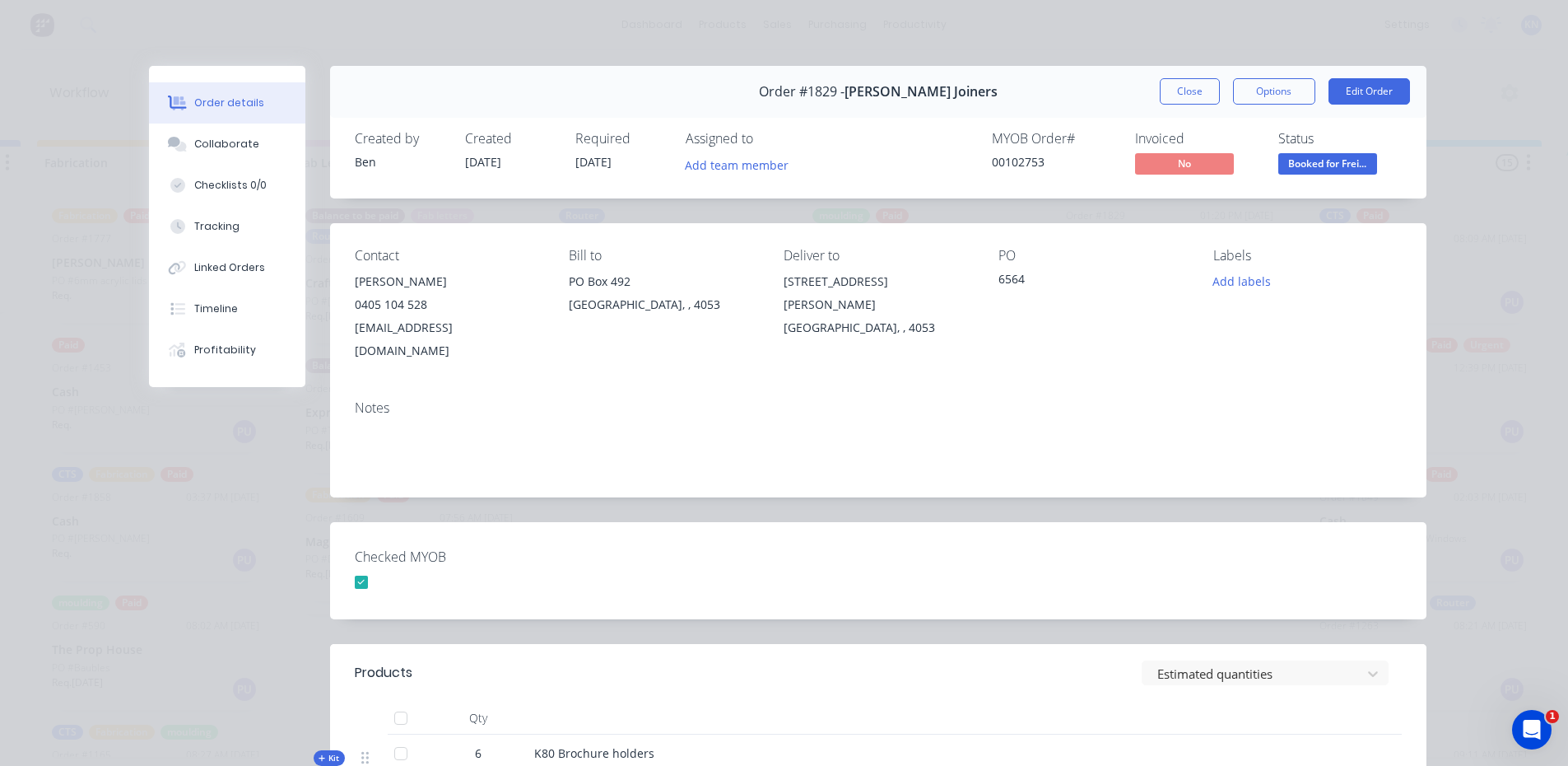
scroll to position [0, 2027]
click at [1261, 85] on button "Options" at bounding box center [1275, 91] width 83 height 26
click at [78, 255] on div "Order details Collaborate Checklists 0/0 Tracking Linked Orders Timeline Profit…" at bounding box center [784, 383] width 1568 height 766
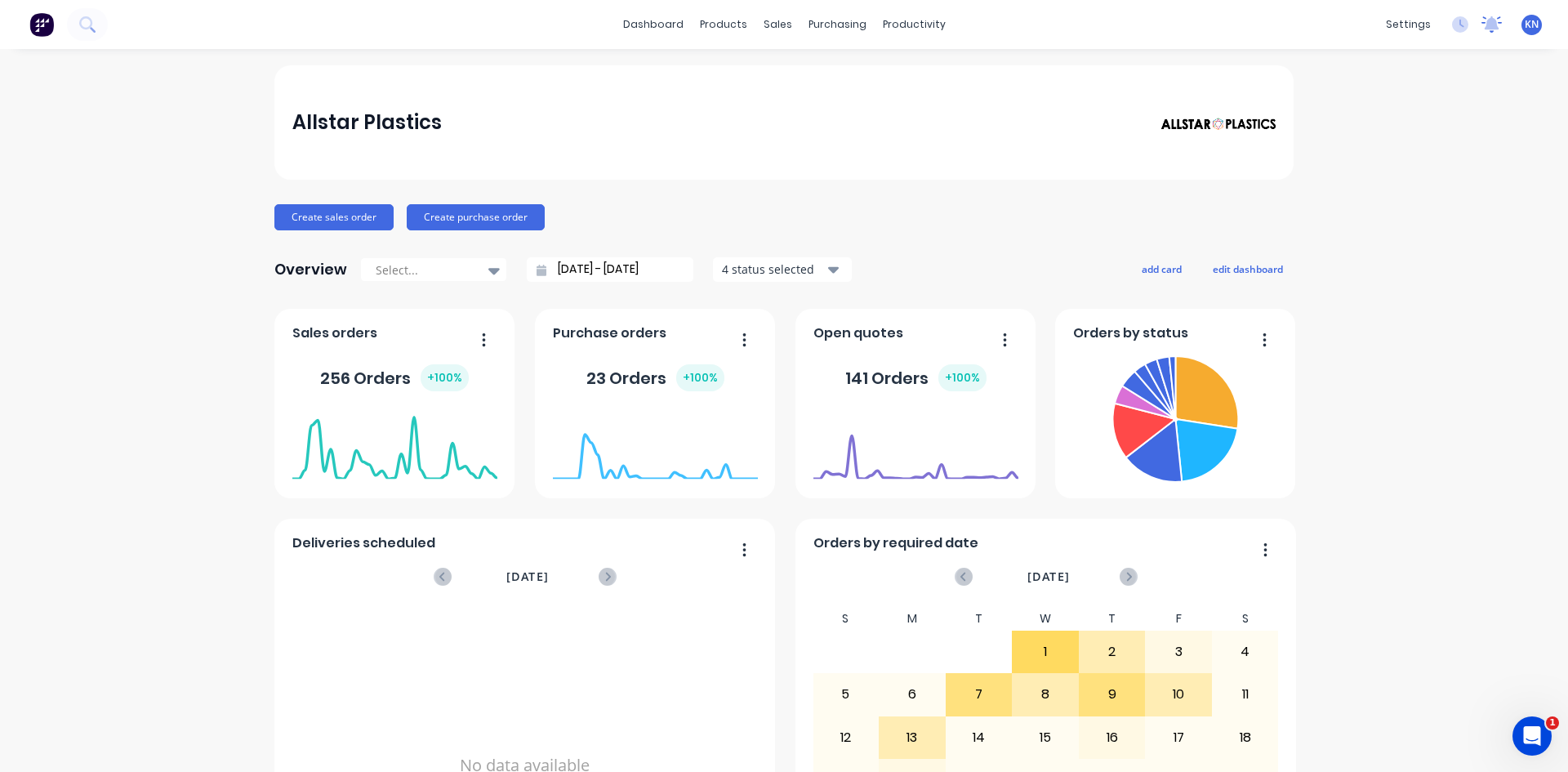
click at [1484, 25] on icon at bounding box center [1491, 22] width 15 height 13
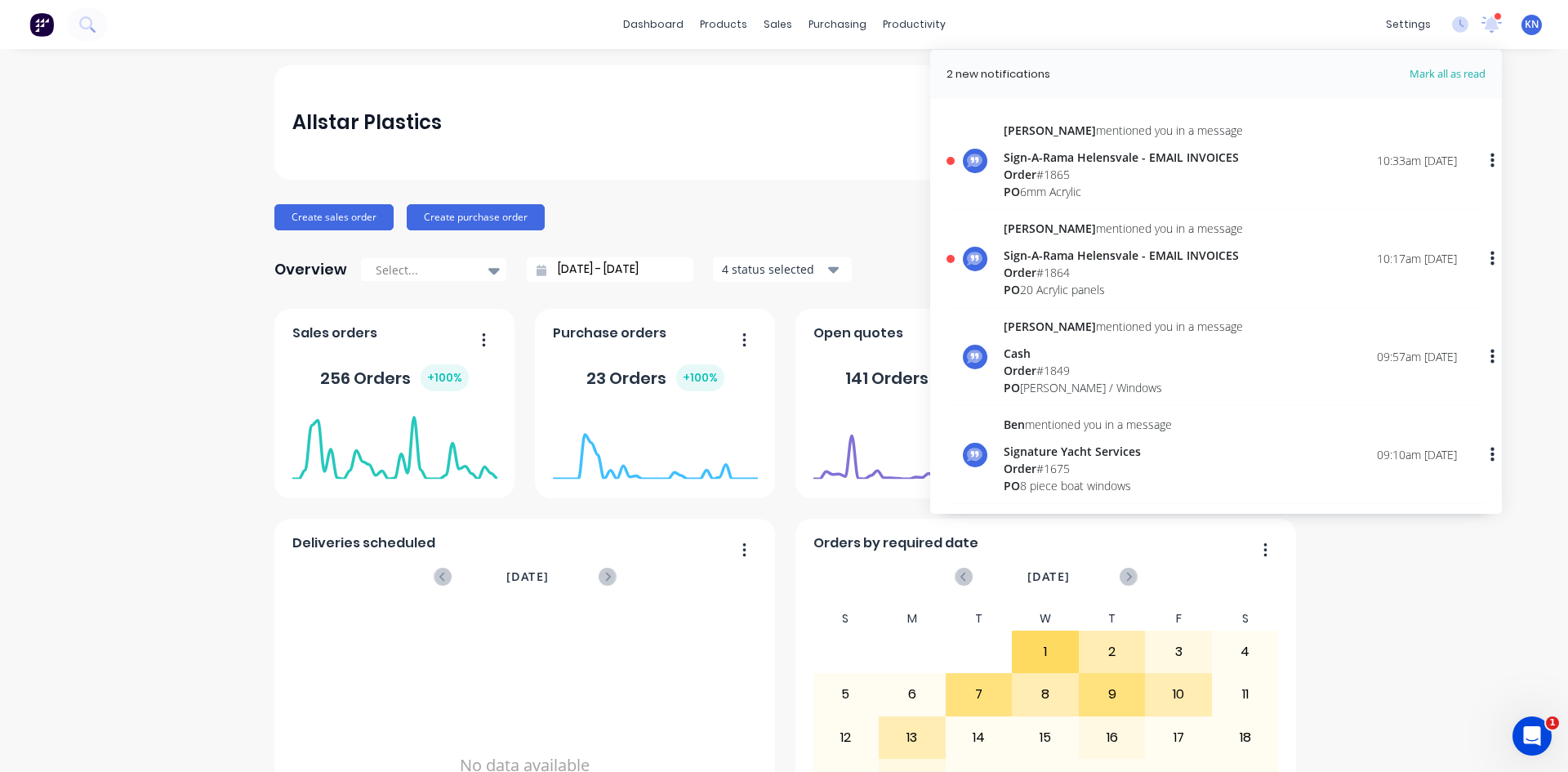
click at [1037, 268] on div "Order # 1864" at bounding box center [1123, 272] width 240 height 17
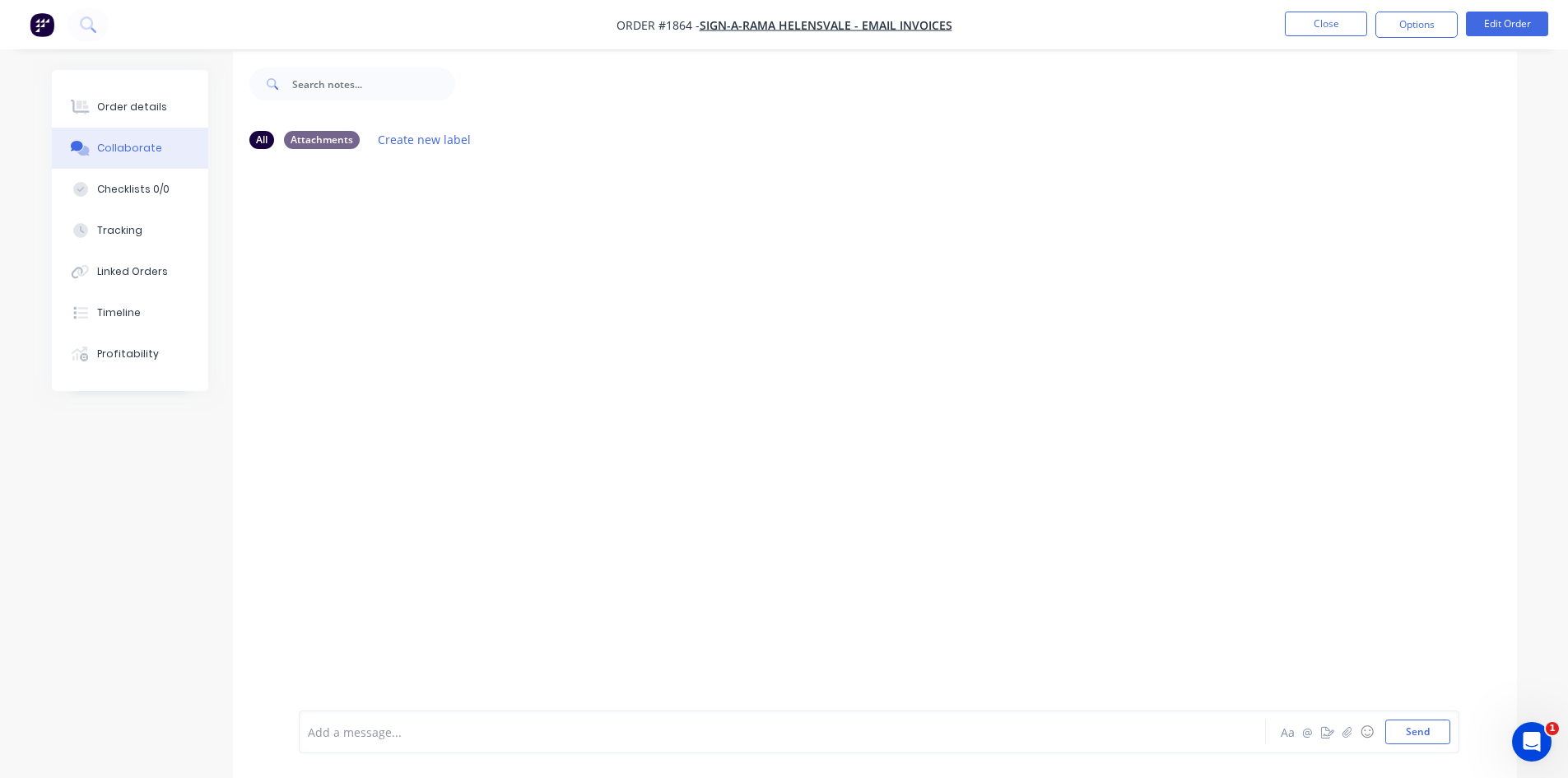
scroll to position [25, 0]
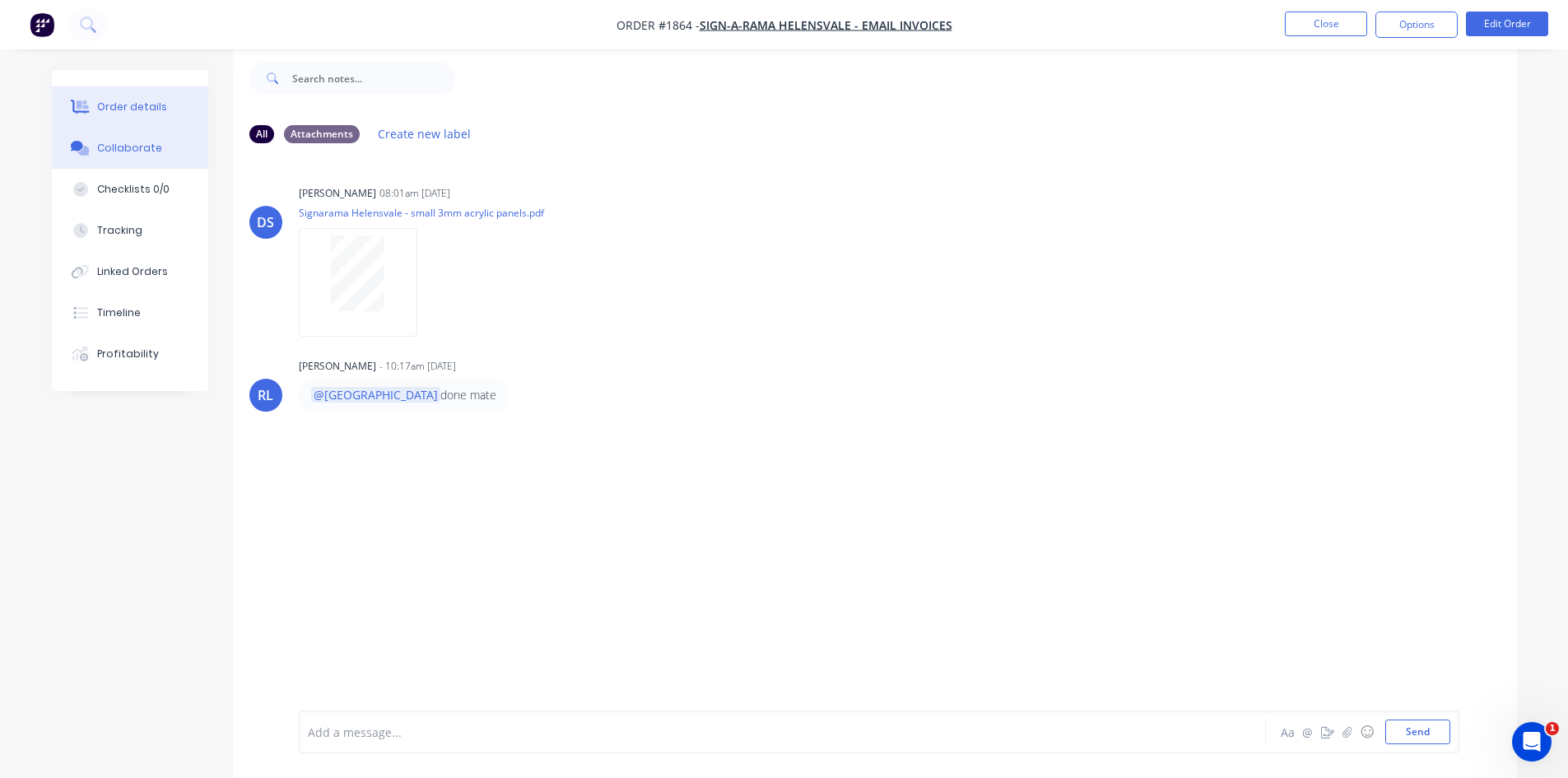
click at [117, 105] on div "Order details" at bounding box center [132, 107] width 70 height 15
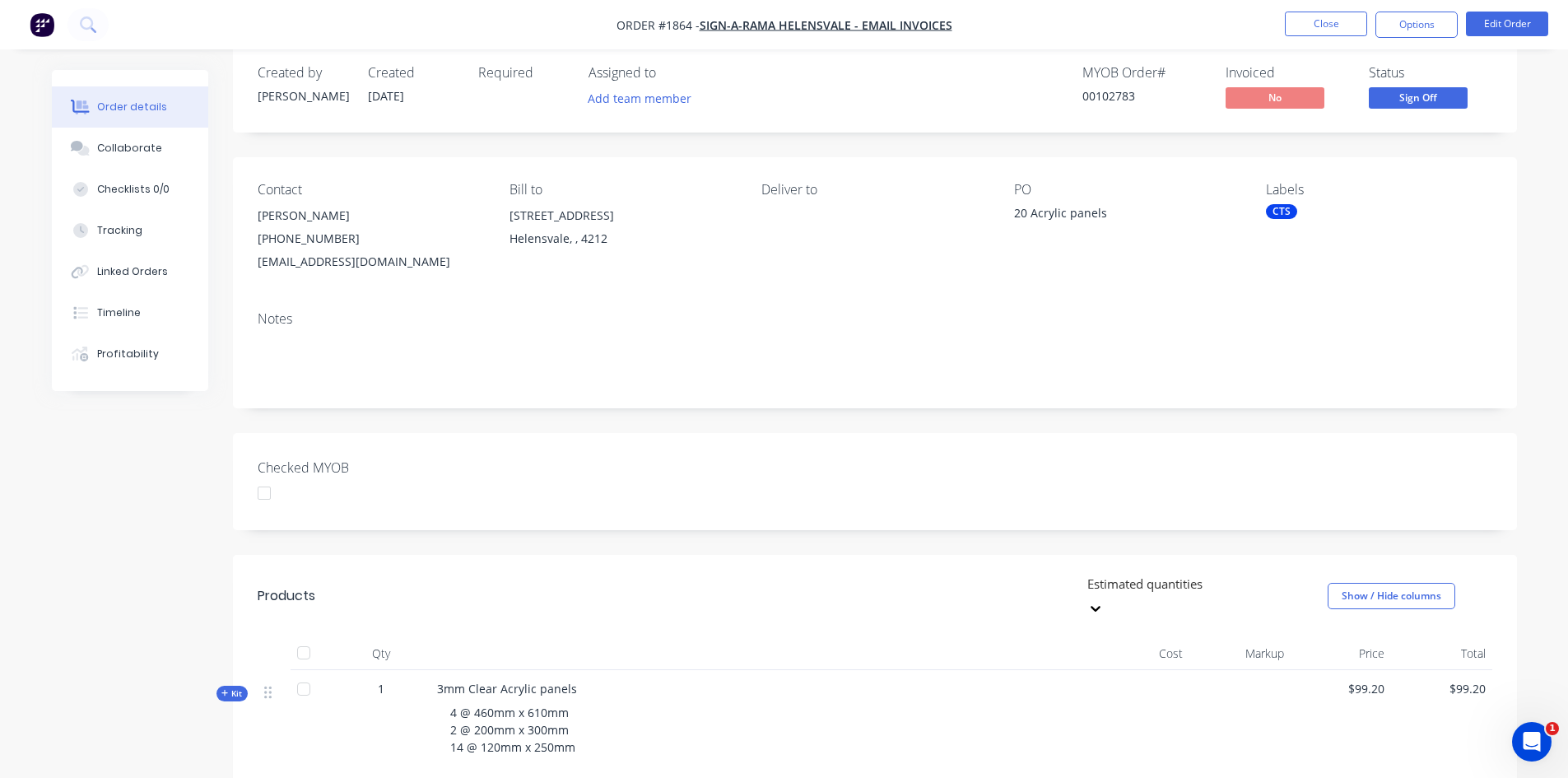
click at [268, 493] on div at bounding box center [264, 493] width 33 height 33
click at [1423, 22] on button "Options" at bounding box center [1416, 24] width 83 height 26
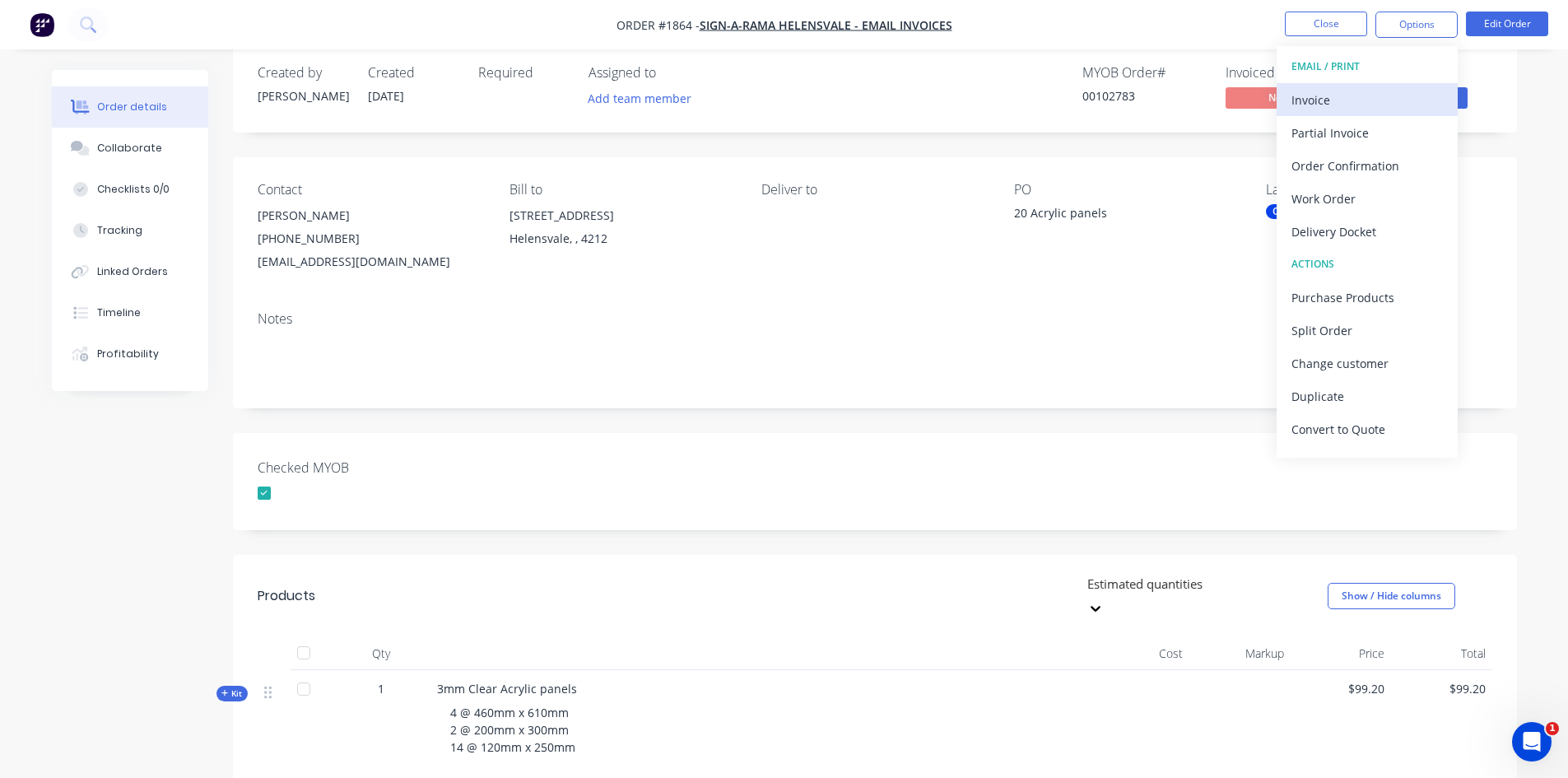
click at [1342, 96] on div "Invoice" at bounding box center [1367, 100] width 152 height 24
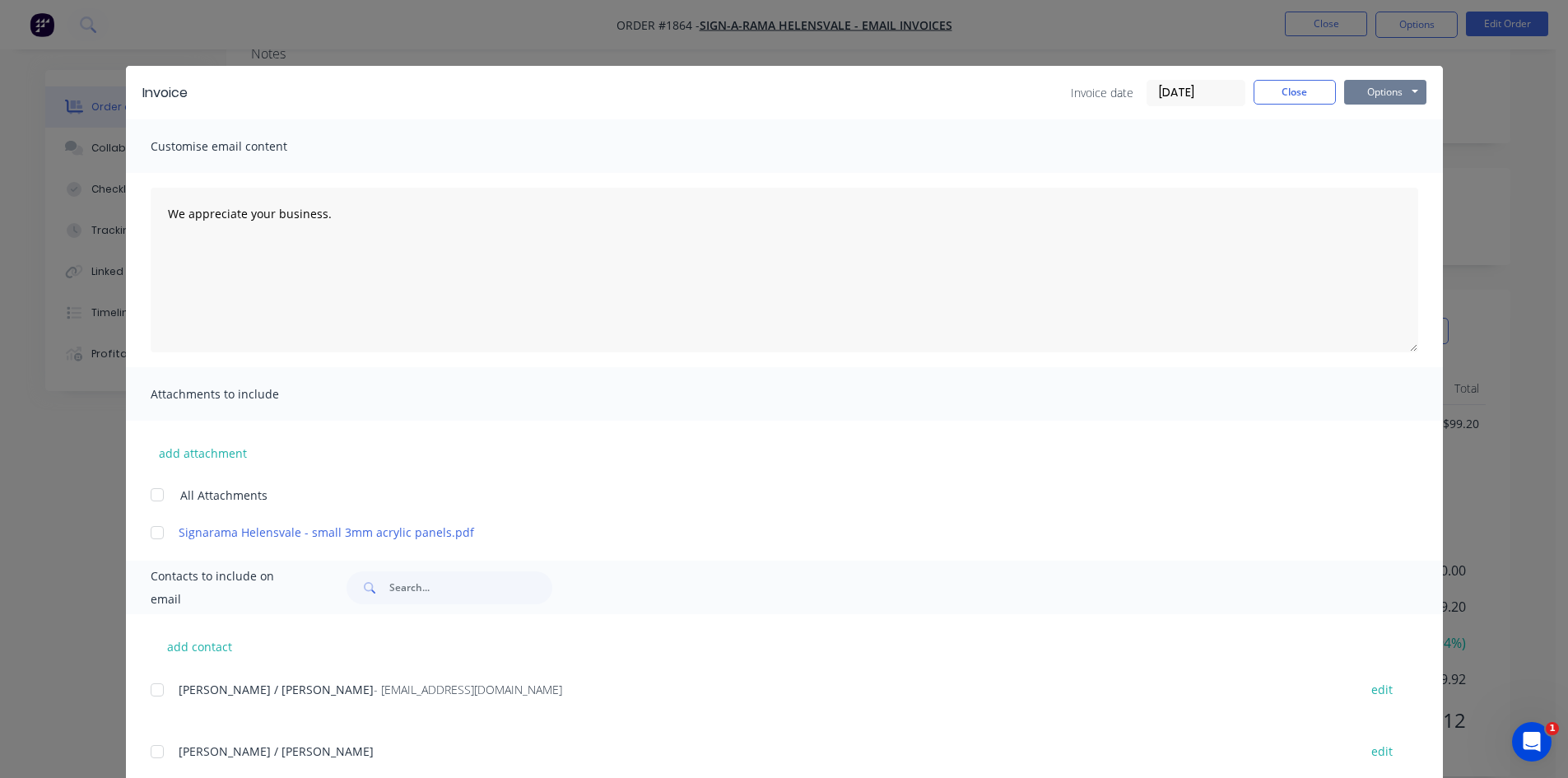
click at [1386, 92] on button "Options" at bounding box center [1386, 92] width 83 height 25
click at [1375, 144] on button "Print" at bounding box center [1397, 148] width 105 height 27
click at [1297, 94] on button "Close" at bounding box center [1295, 92] width 83 height 25
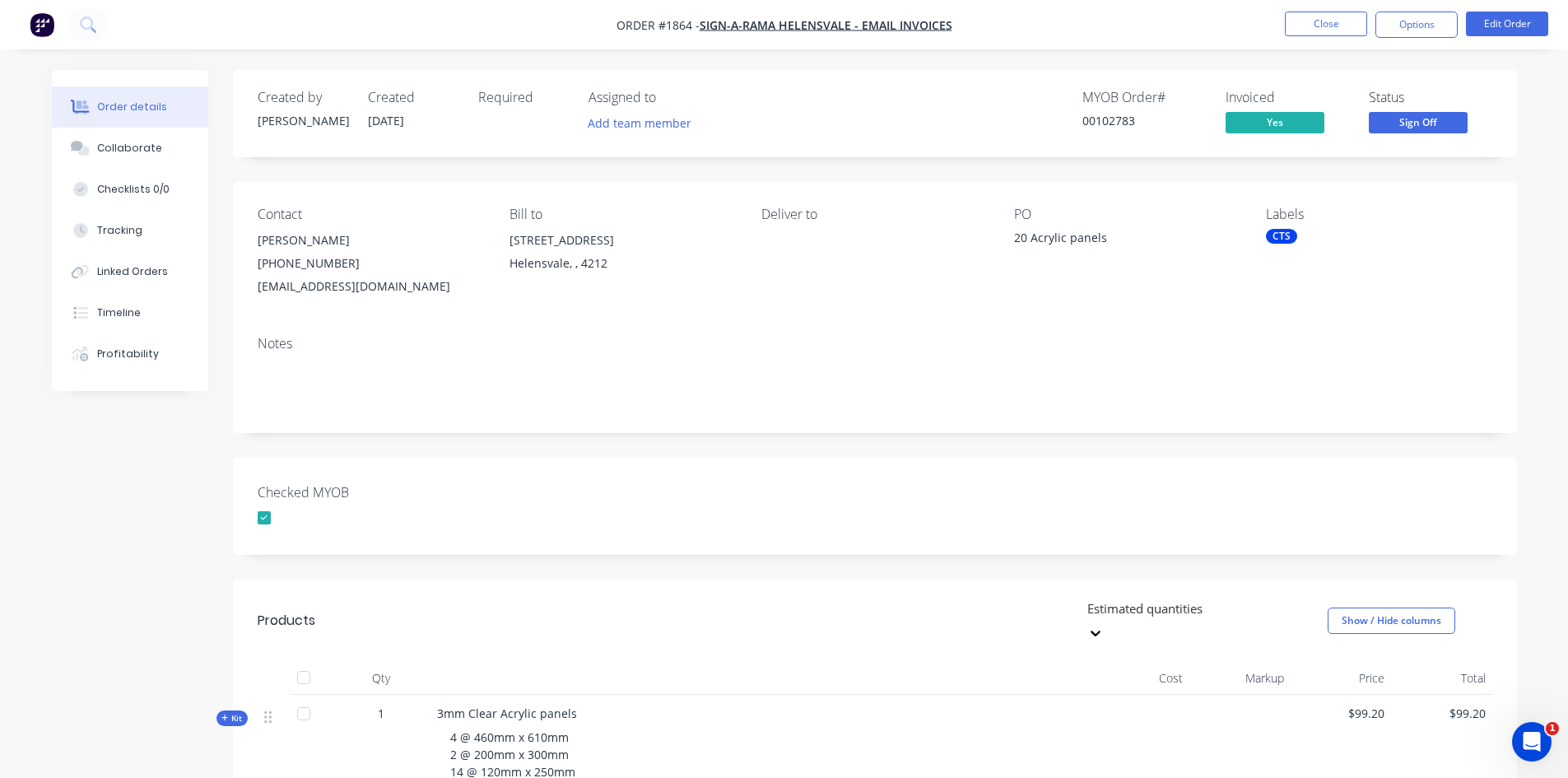
click at [1285, 233] on div "CTS" at bounding box center [1281, 236] width 31 height 15
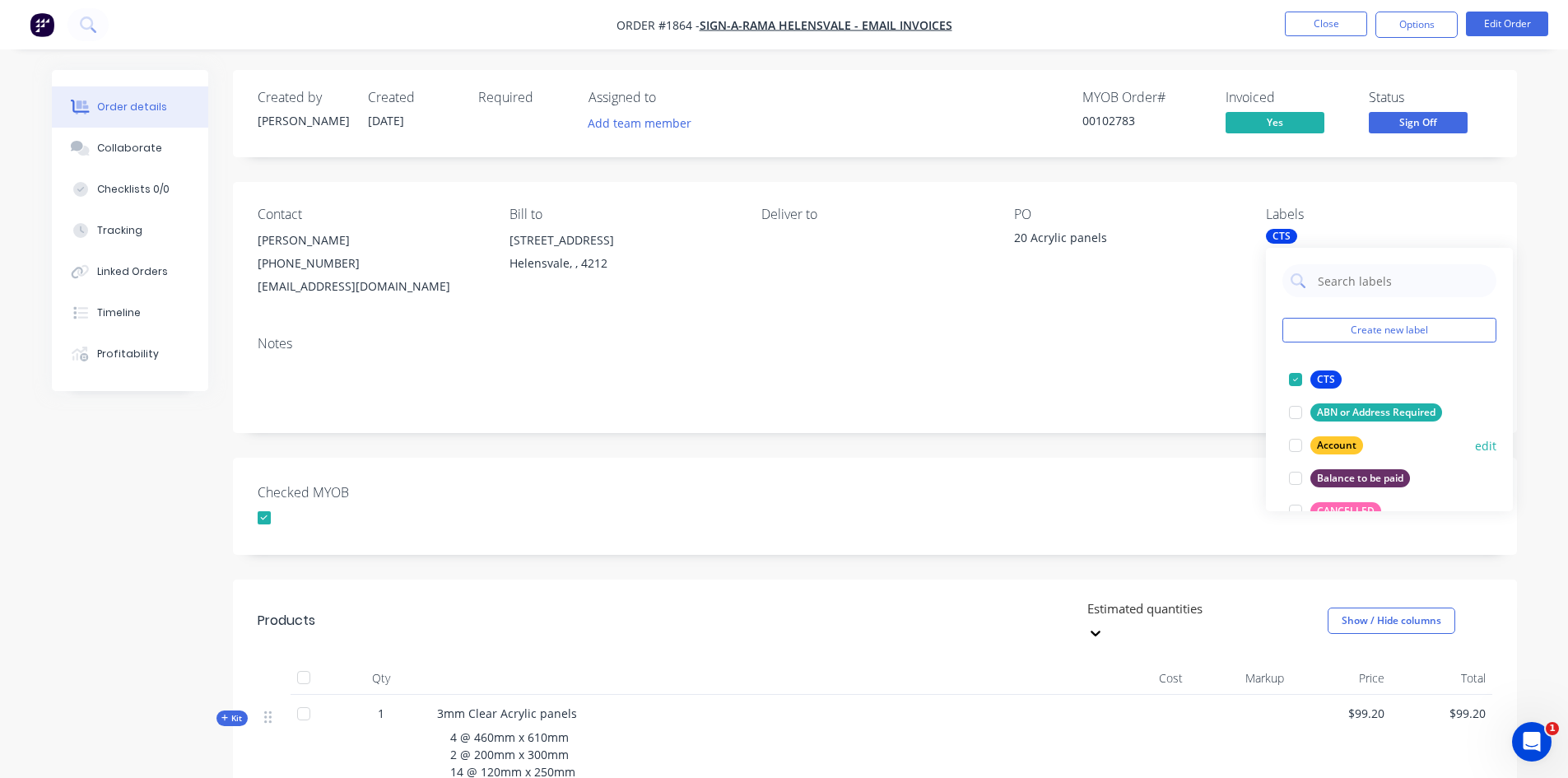
click at [1300, 444] on div at bounding box center [1295, 445] width 33 height 33
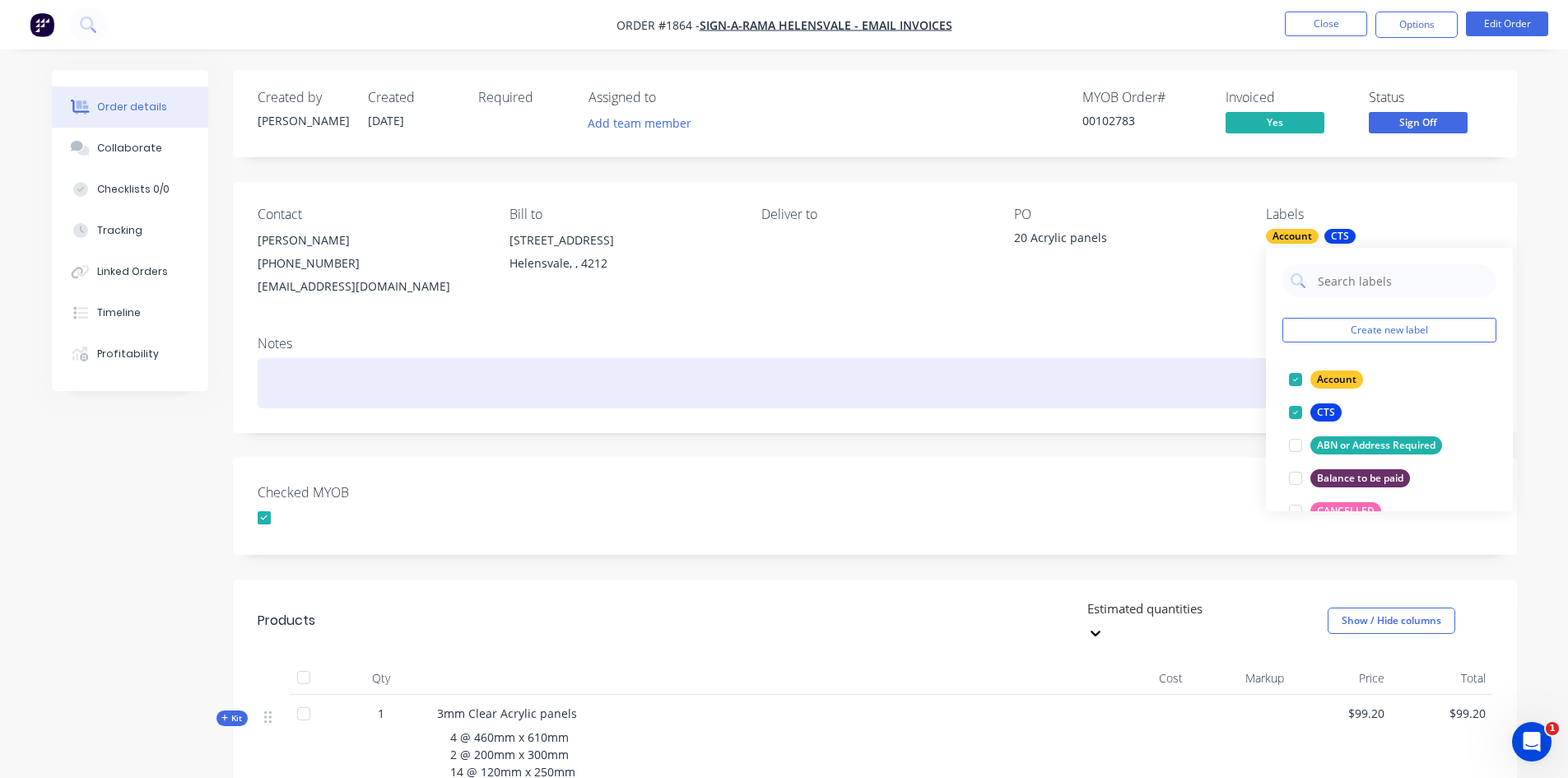
click at [1004, 402] on div at bounding box center [875, 383] width 1235 height 50
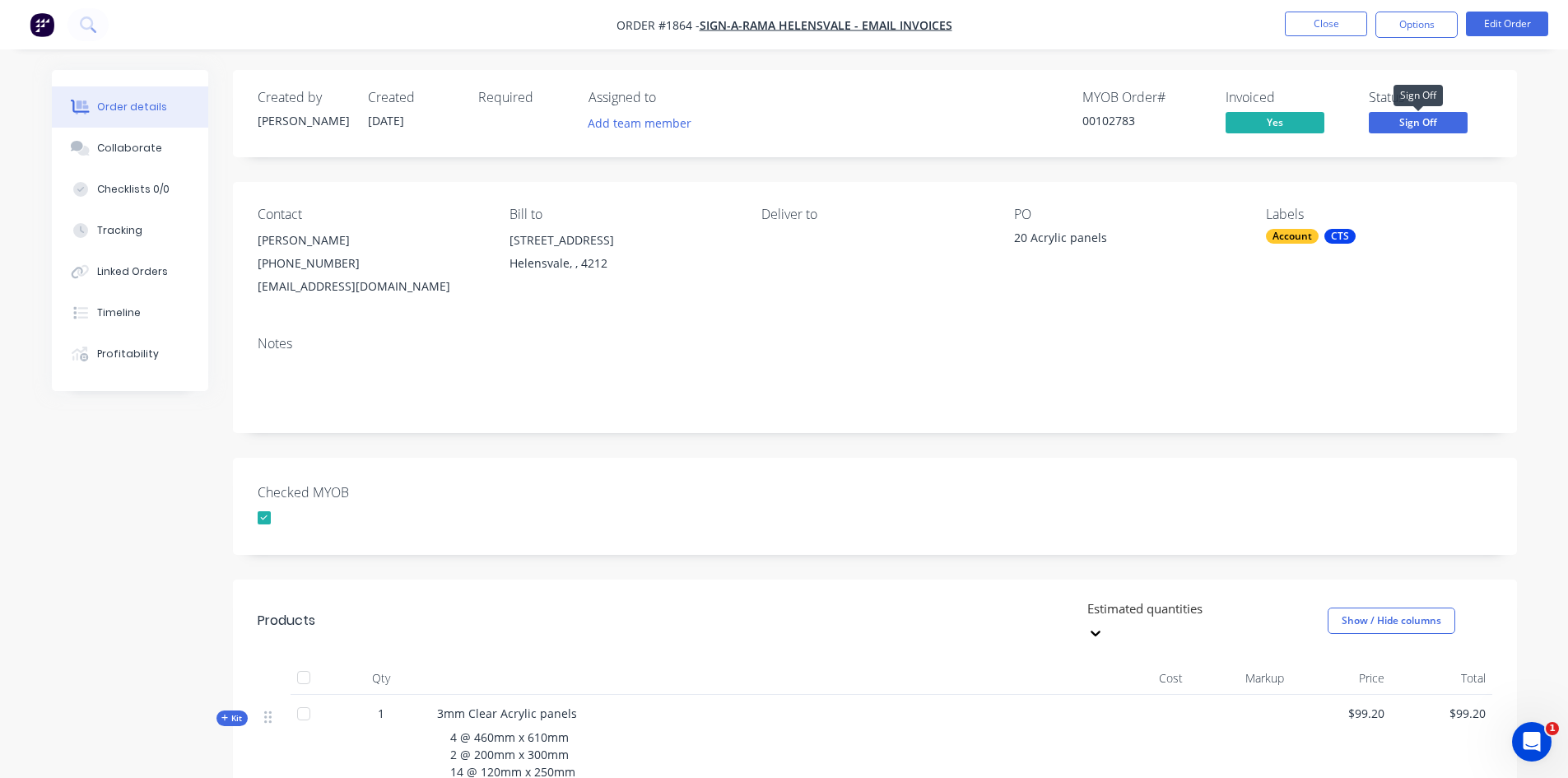
click at [1446, 124] on span "Sign Off" at bounding box center [1418, 122] width 99 height 21
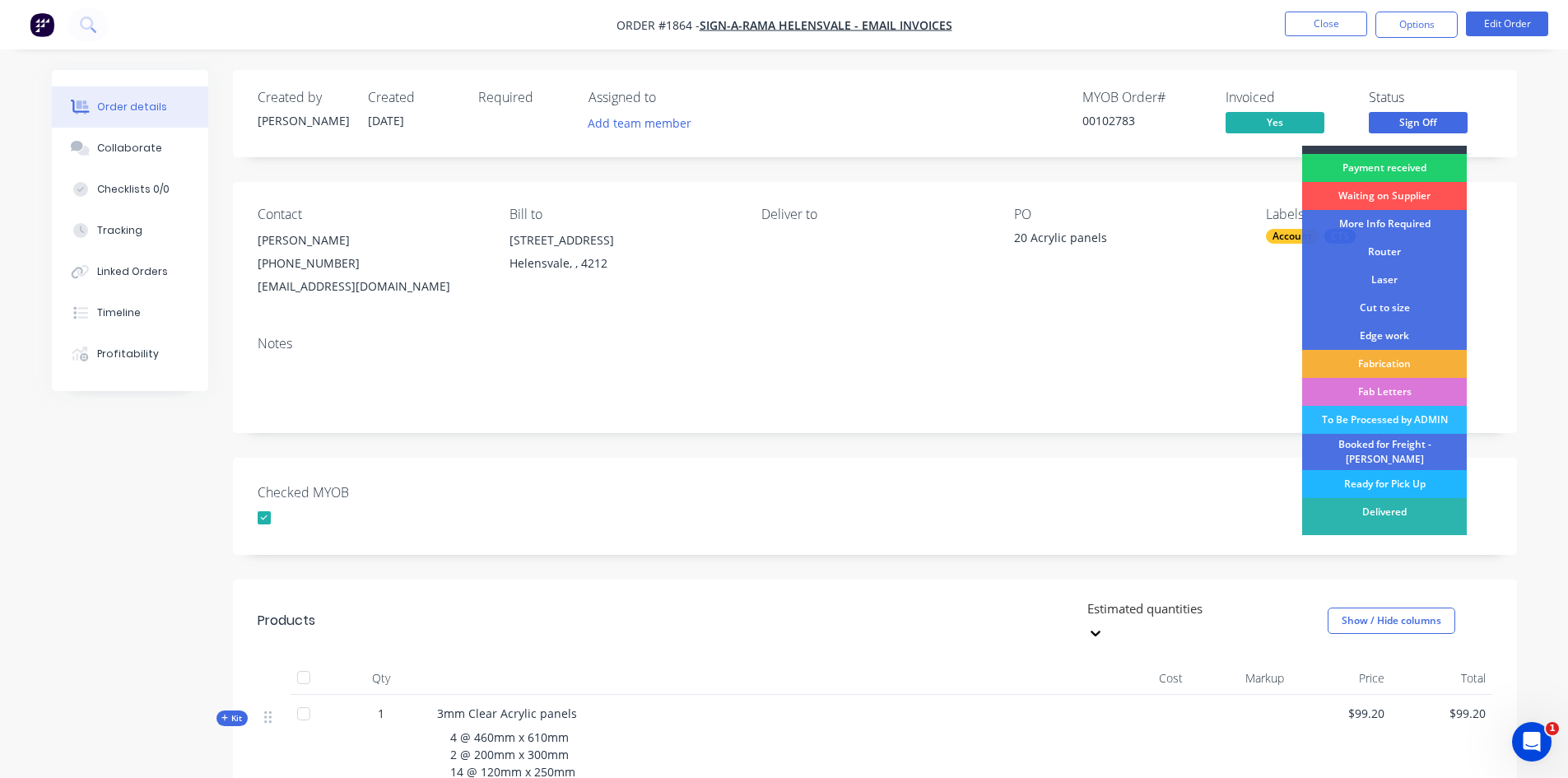
scroll to position [31, 0]
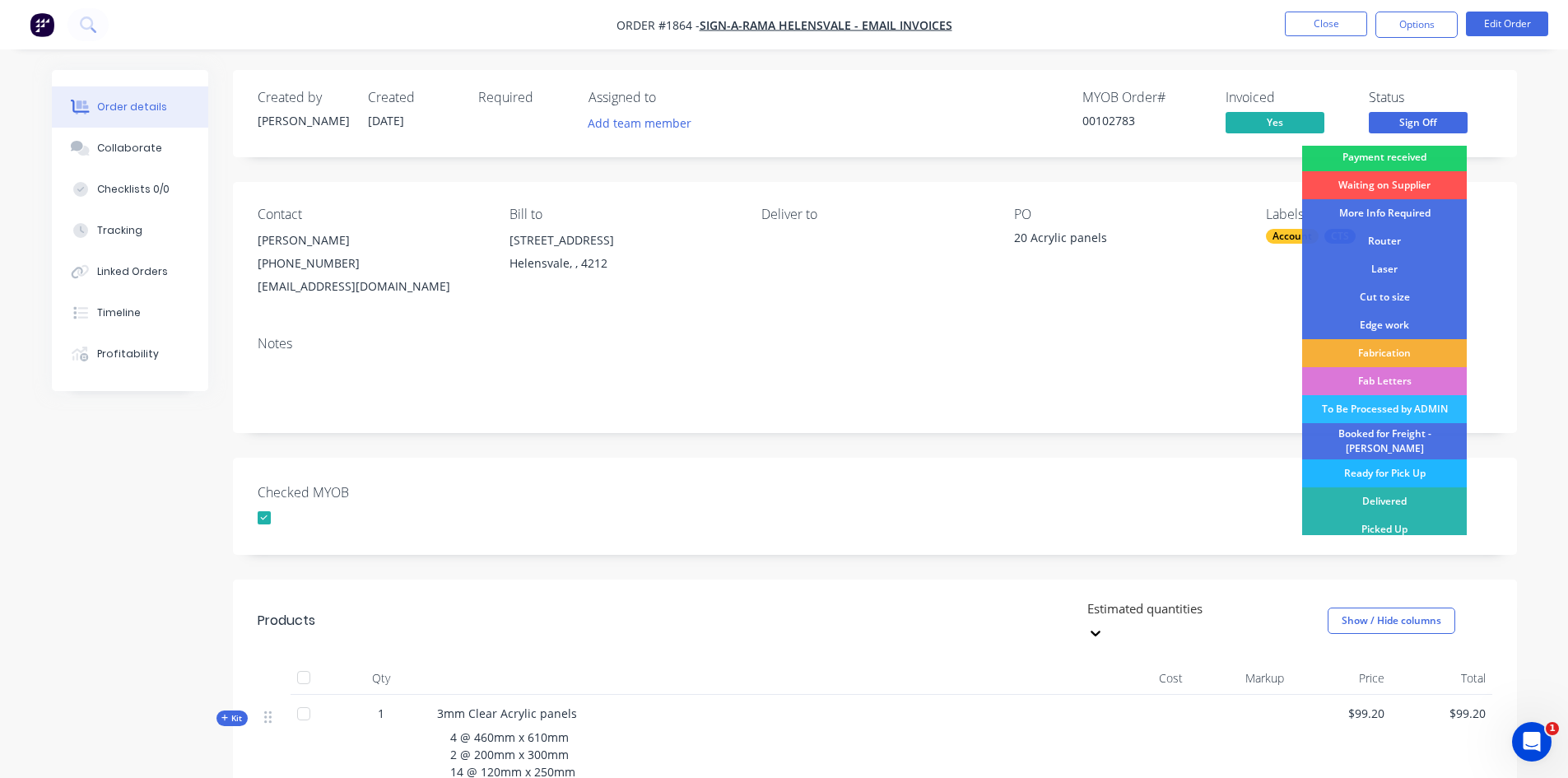
click at [1382, 460] on div "Ready for Pick Up" at bounding box center [1384, 473] width 164 height 28
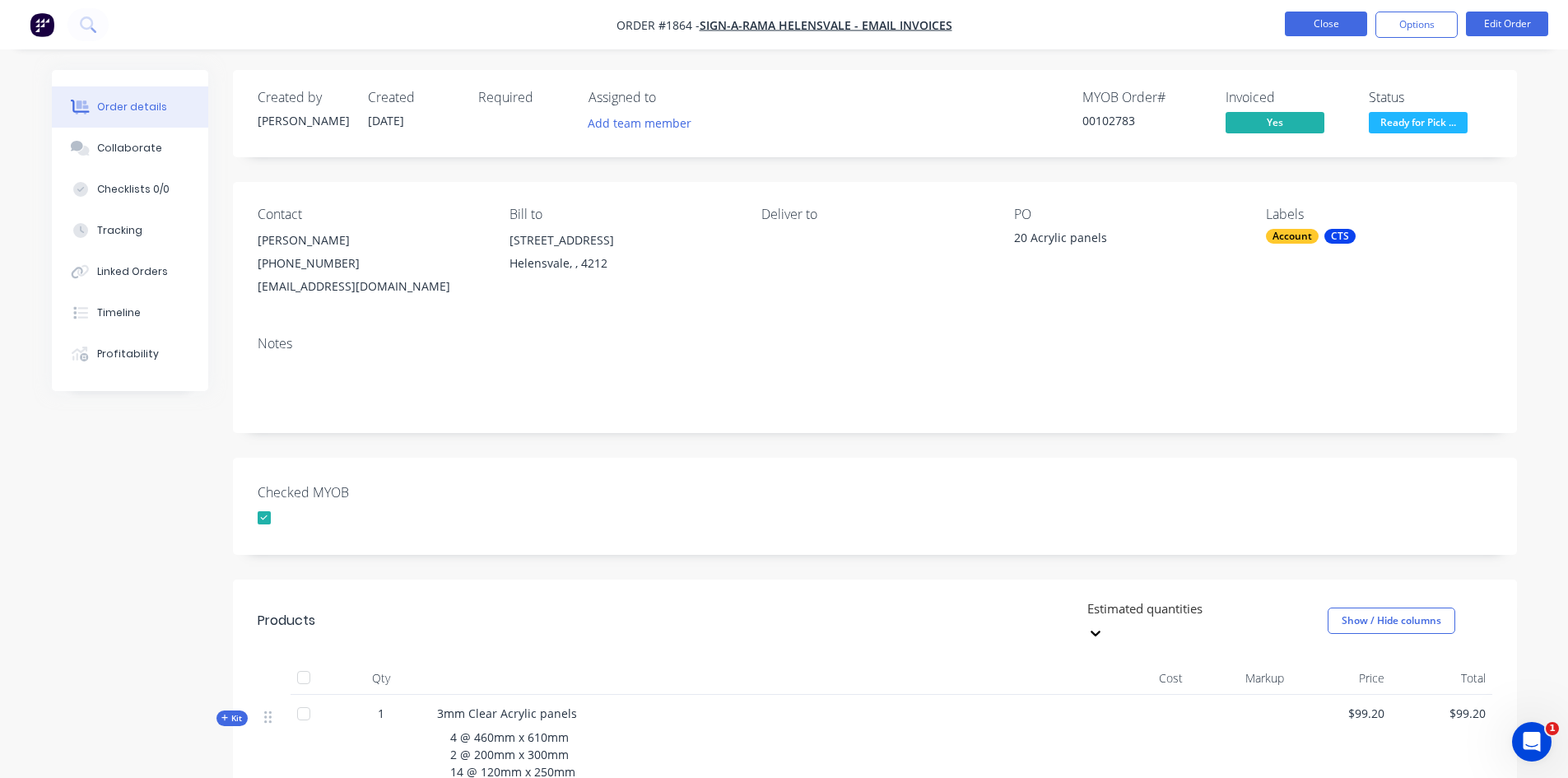
click at [1319, 25] on button "Close" at bounding box center [1327, 24] width 83 height 25
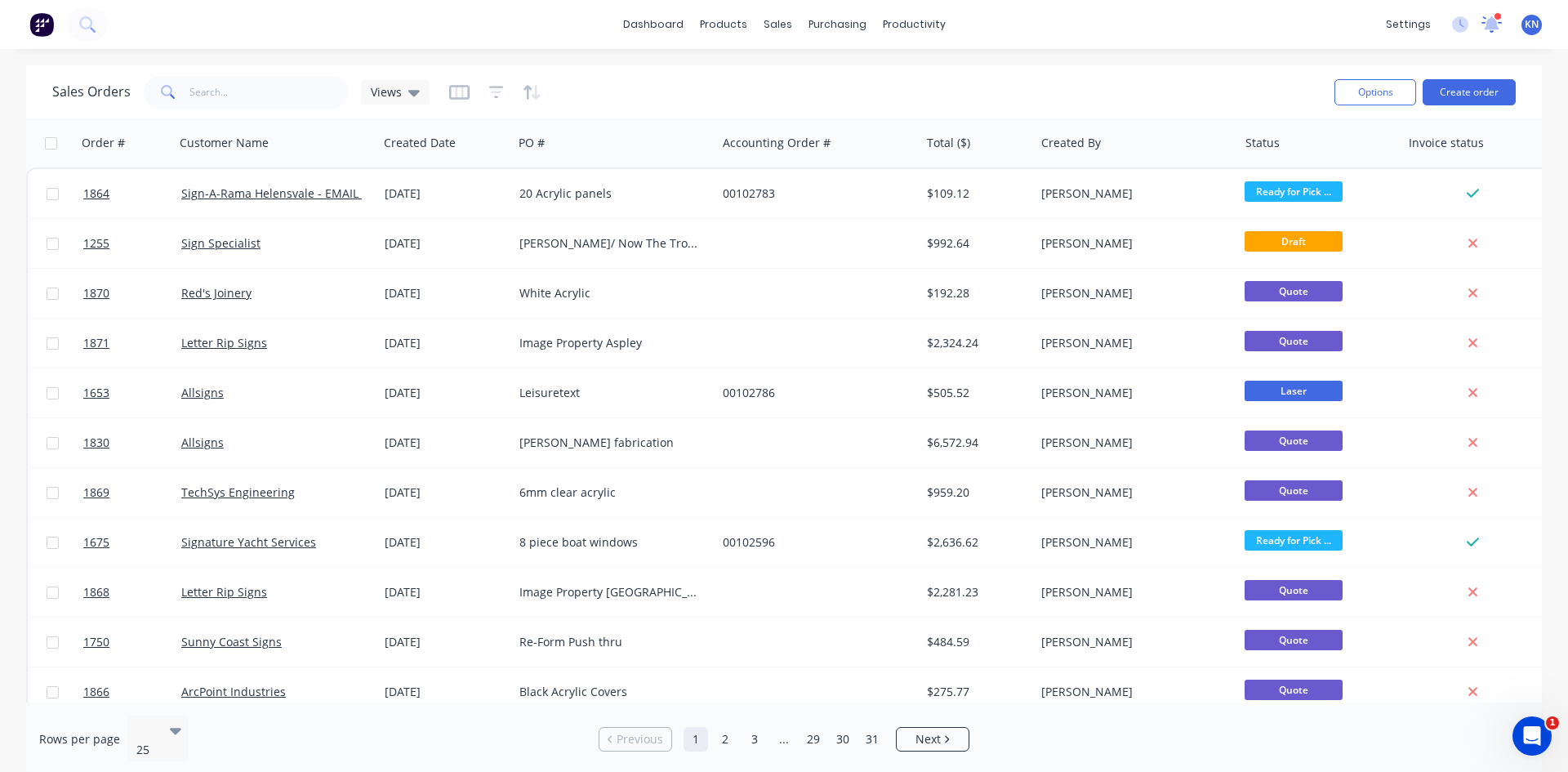
click at [1493, 25] on icon at bounding box center [1491, 22] width 15 height 14
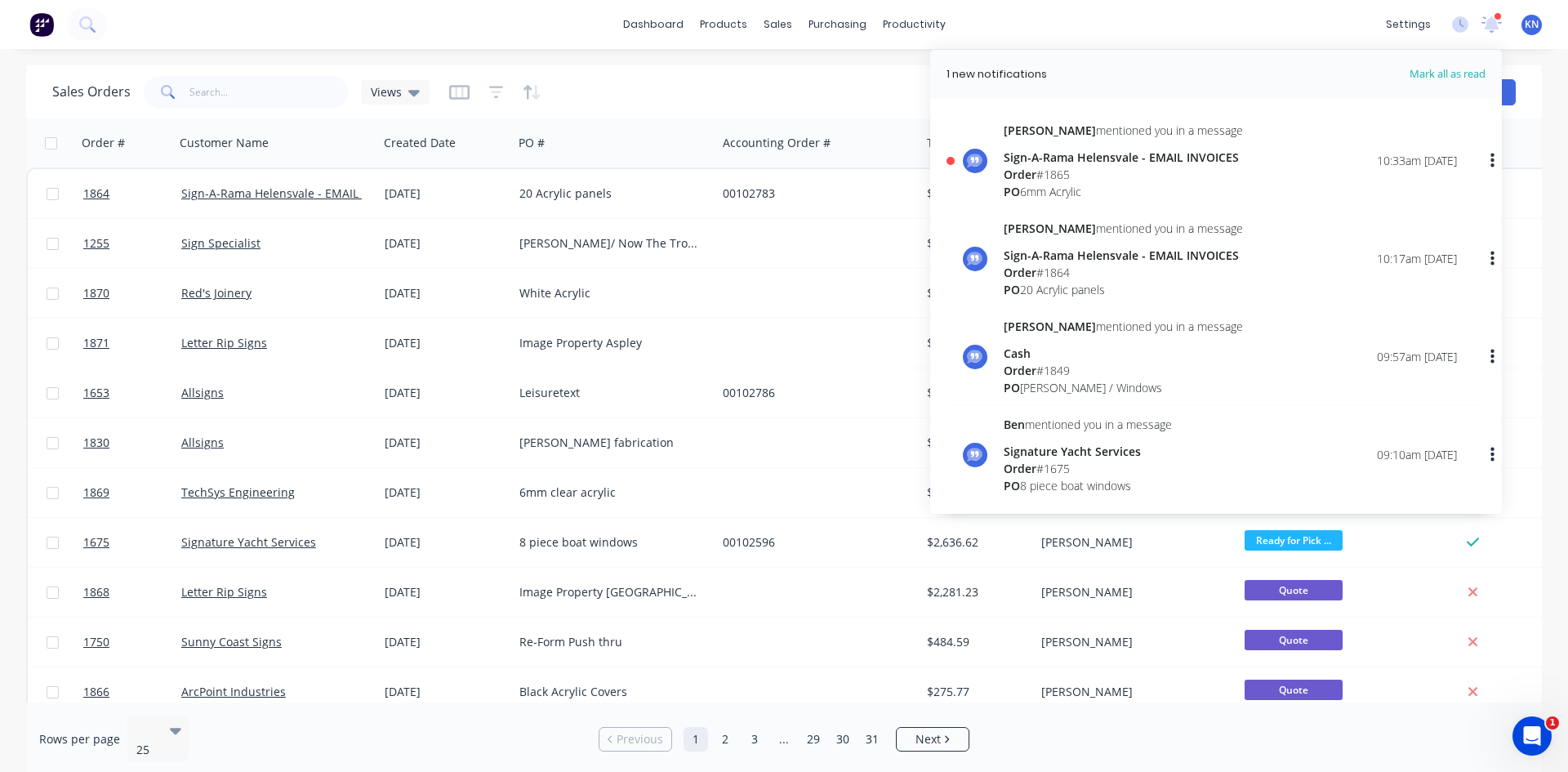
click at [1036, 162] on div "Sign-A-Rama Helensvale - EMAIL INVOICES" at bounding box center [1123, 157] width 240 height 17
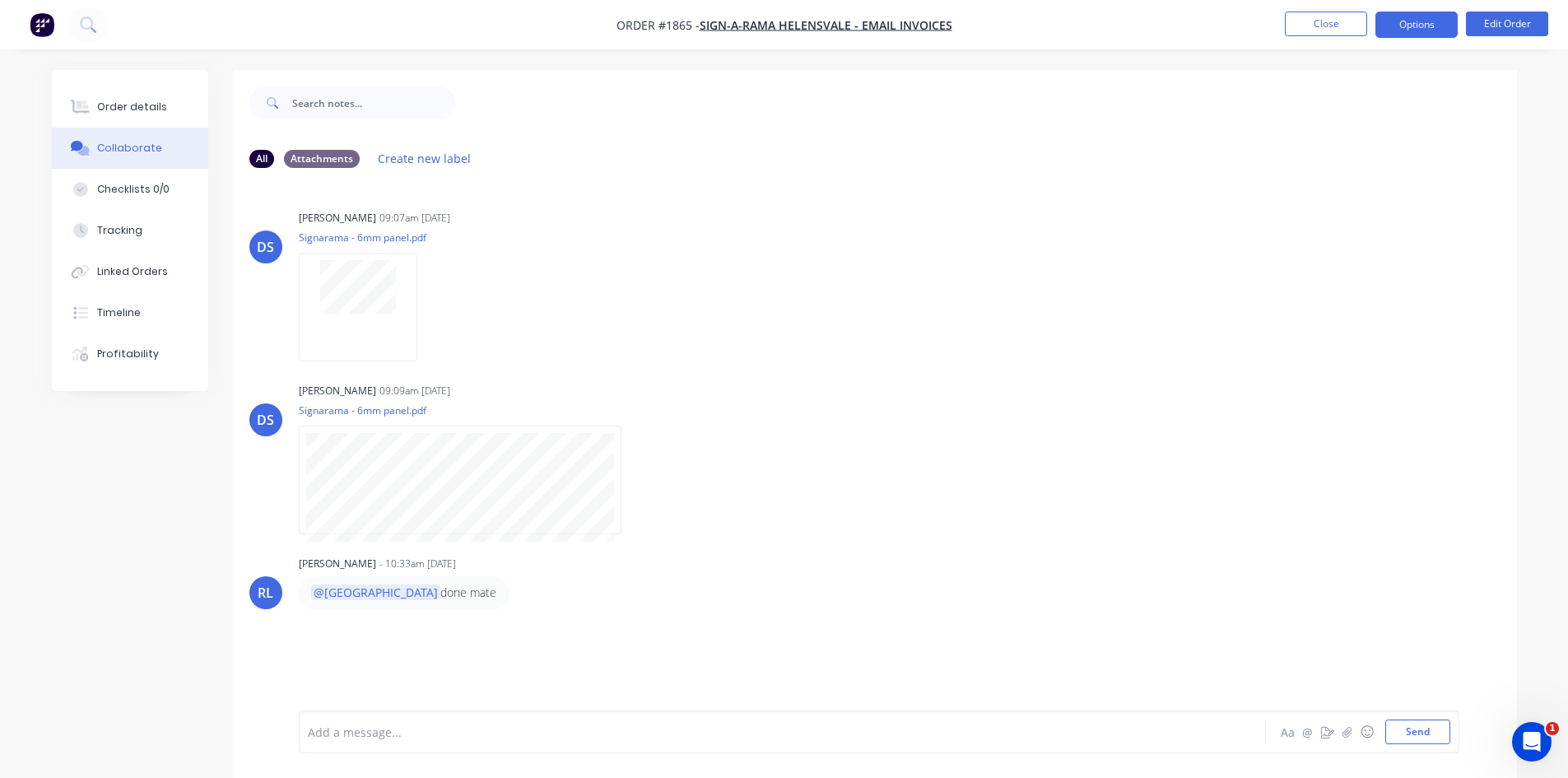
click at [1427, 27] on button "Options" at bounding box center [1416, 24] width 83 height 26
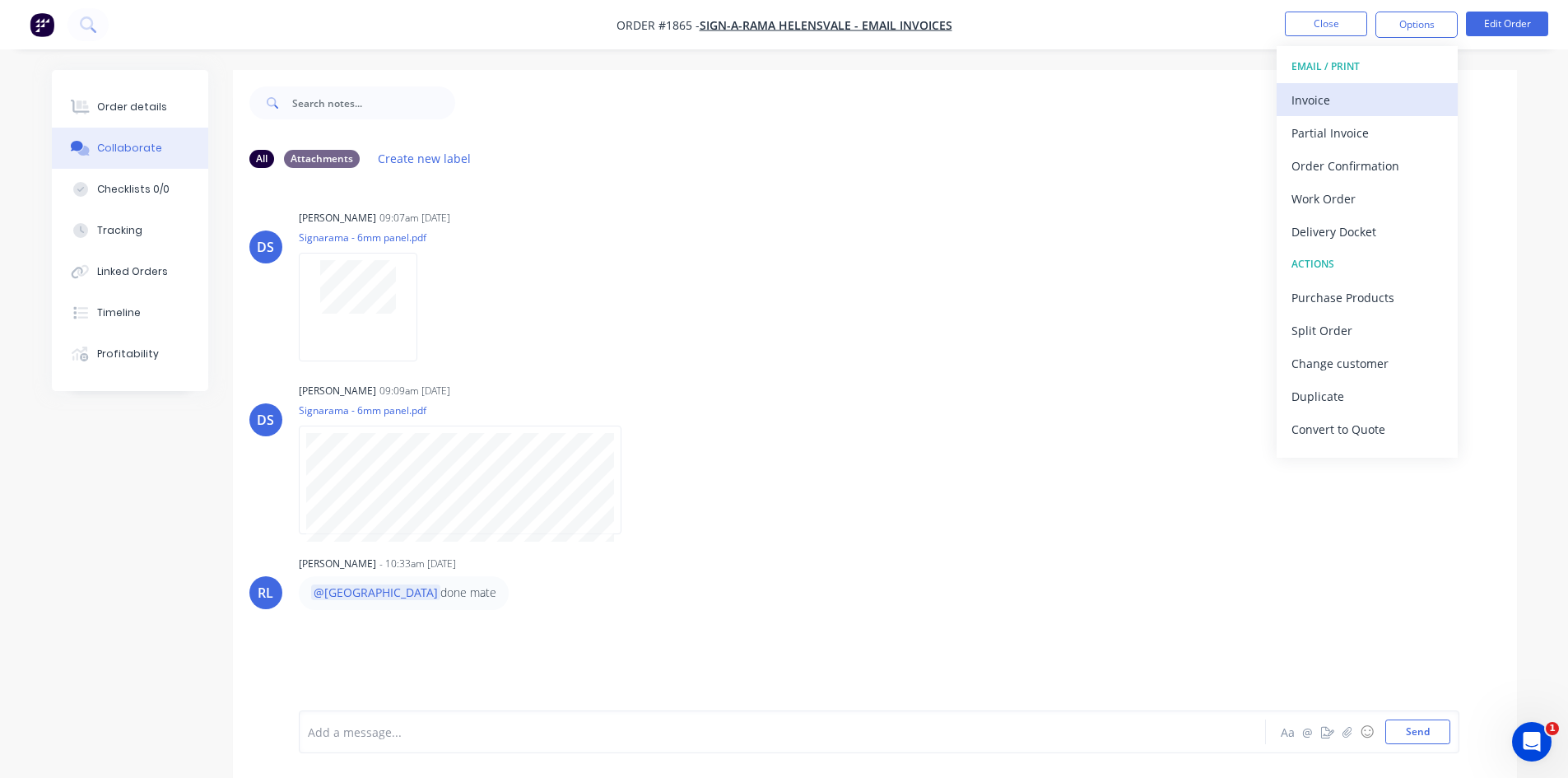
click at [1338, 97] on div "Invoice" at bounding box center [1367, 100] width 152 height 24
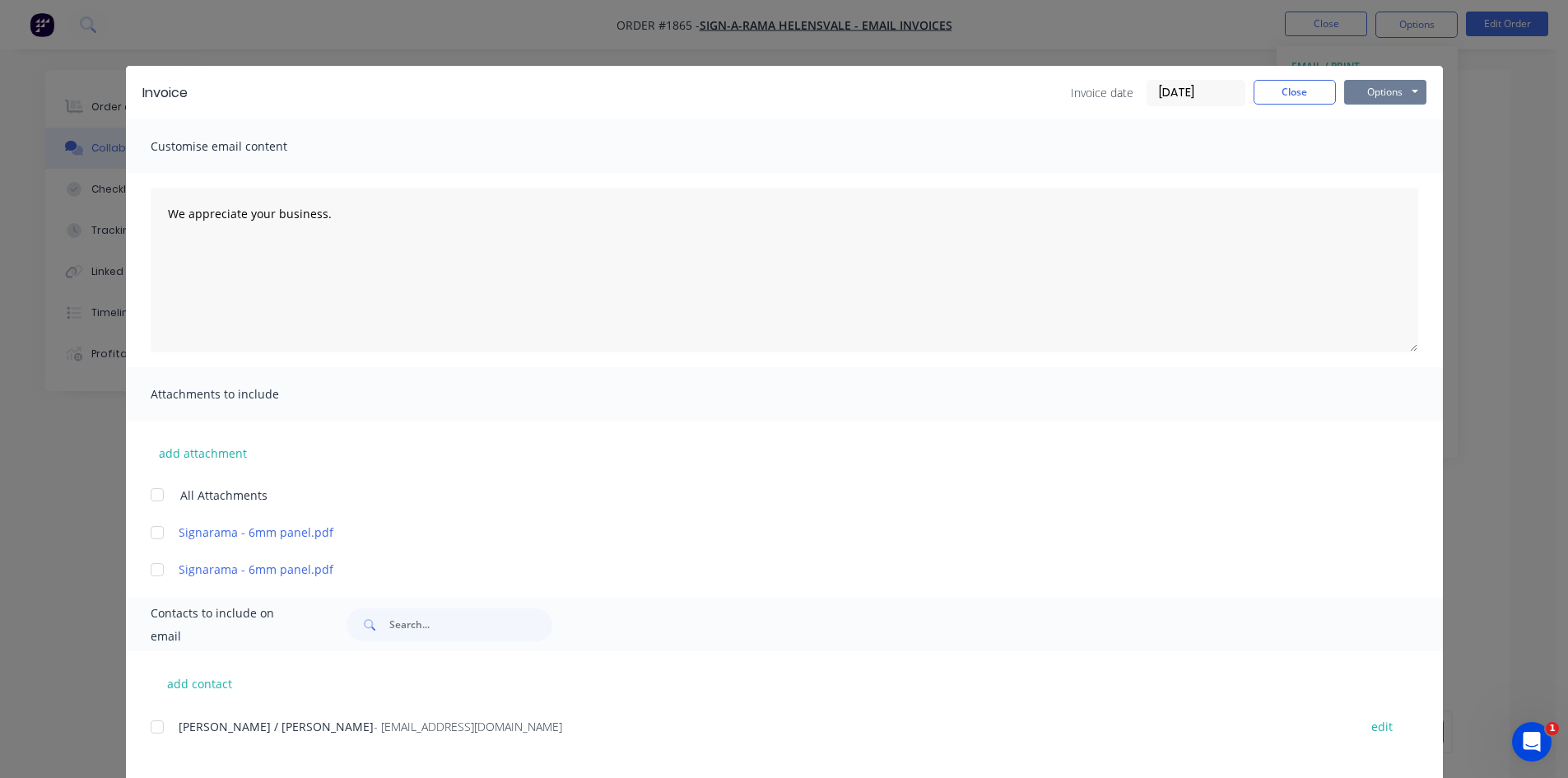
click at [1396, 92] on button "Options" at bounding box center [1386, 92] width 83 height 25
click at [1380, 153] on button "Print" at bounding box center [1397, 148] width 105 height 27
click at [1295, 91] on button "Close" at bounding box center [1295, 92] width 83 height 25
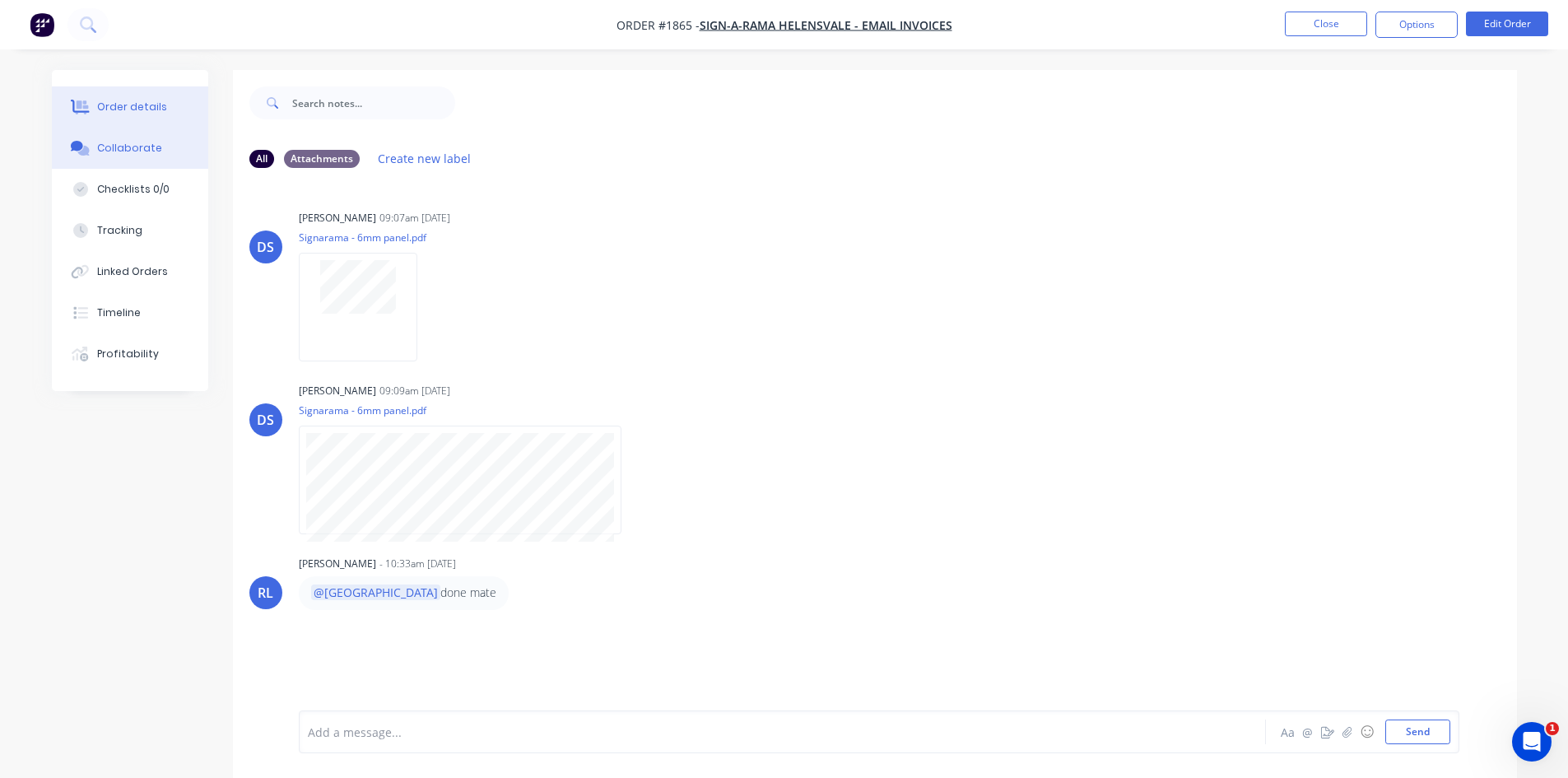
click at [157, 105] on div "Order details" at bounding box center [132, 107] width 70 height 15
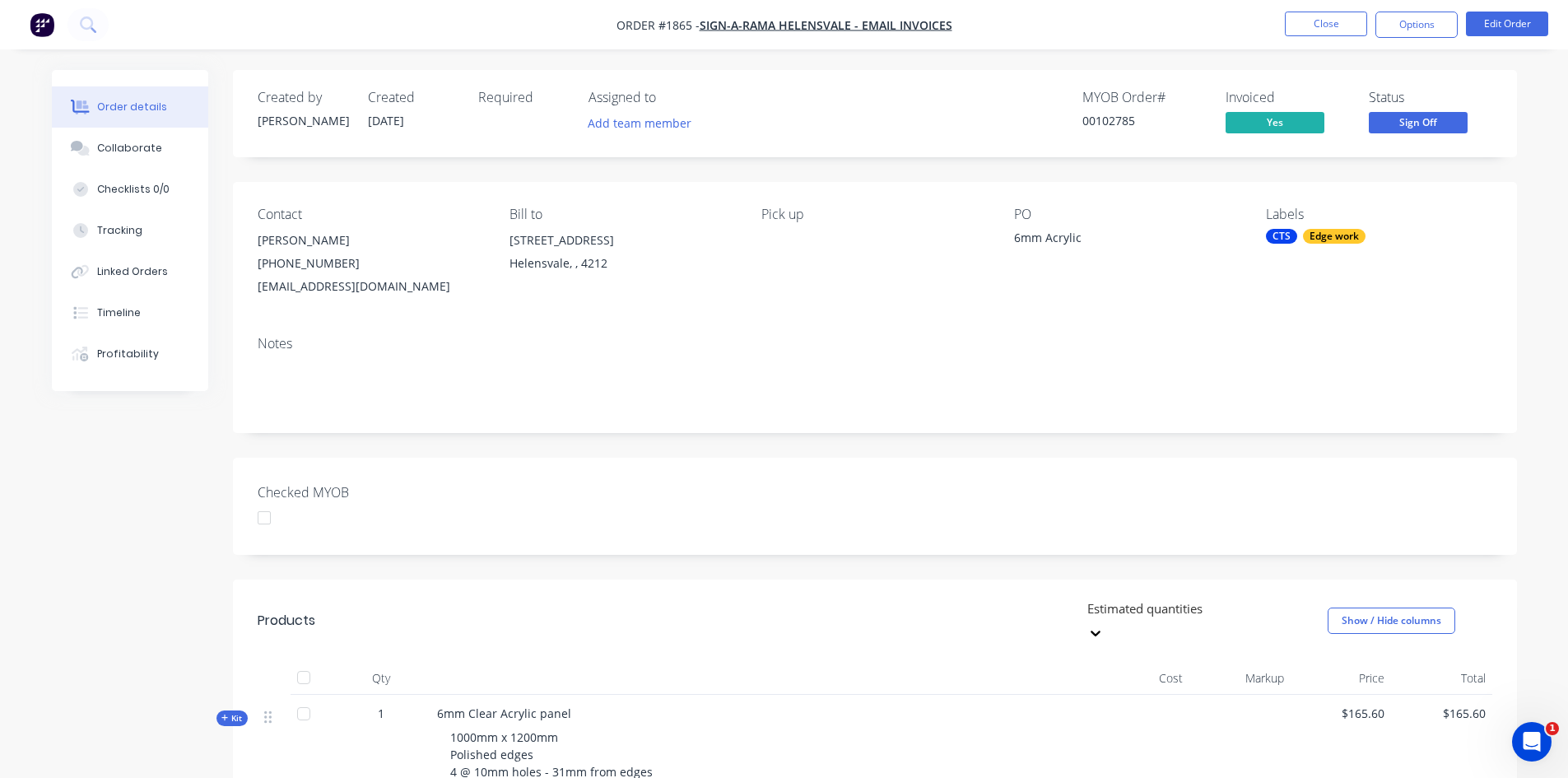
click at [1294, 233] on div "CTS" at bounding box center [1281, 236] width 31 height 15
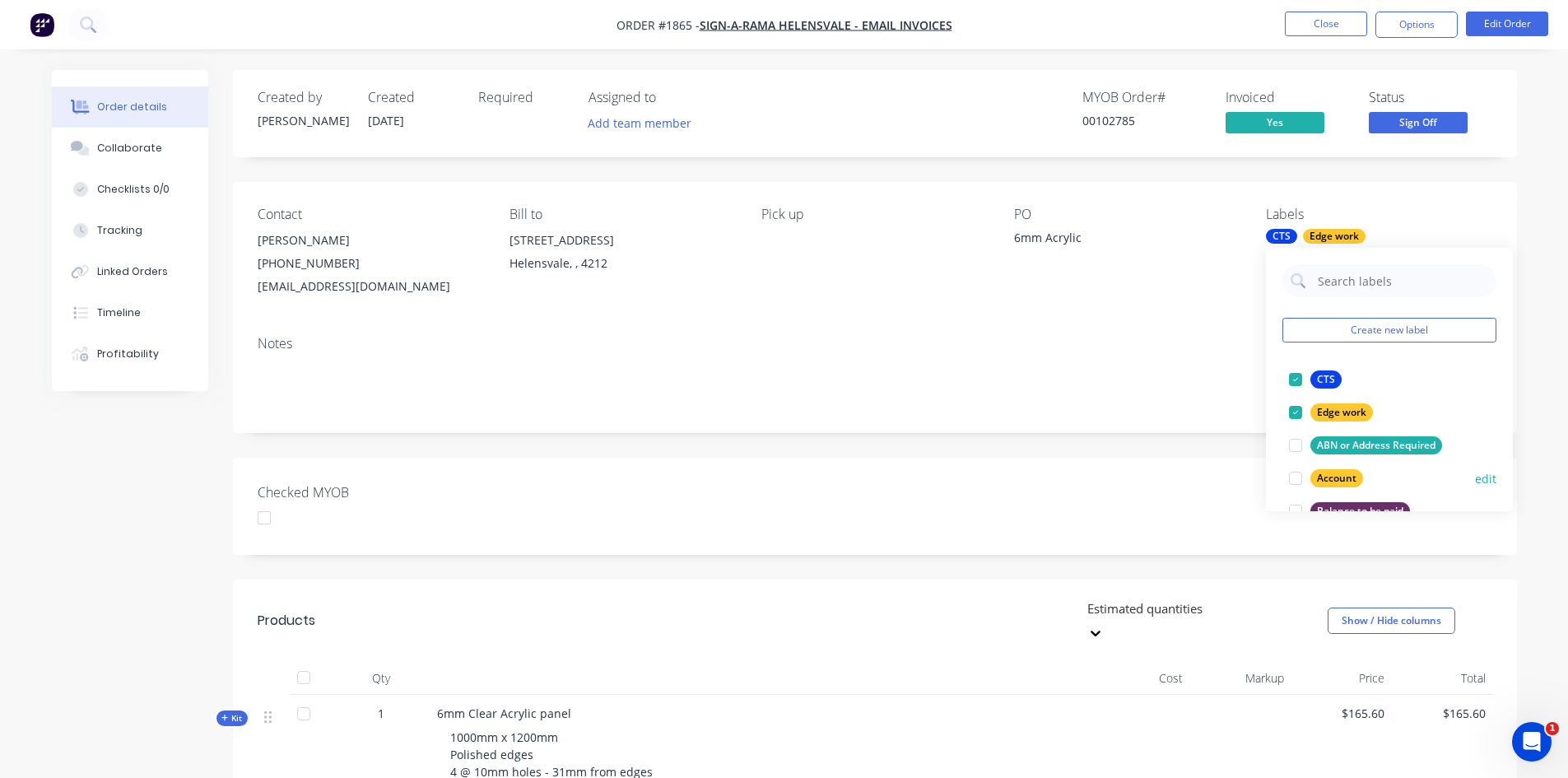
click at [1294, 477] on div at bounding box center [1295, 477] width 33 height 33
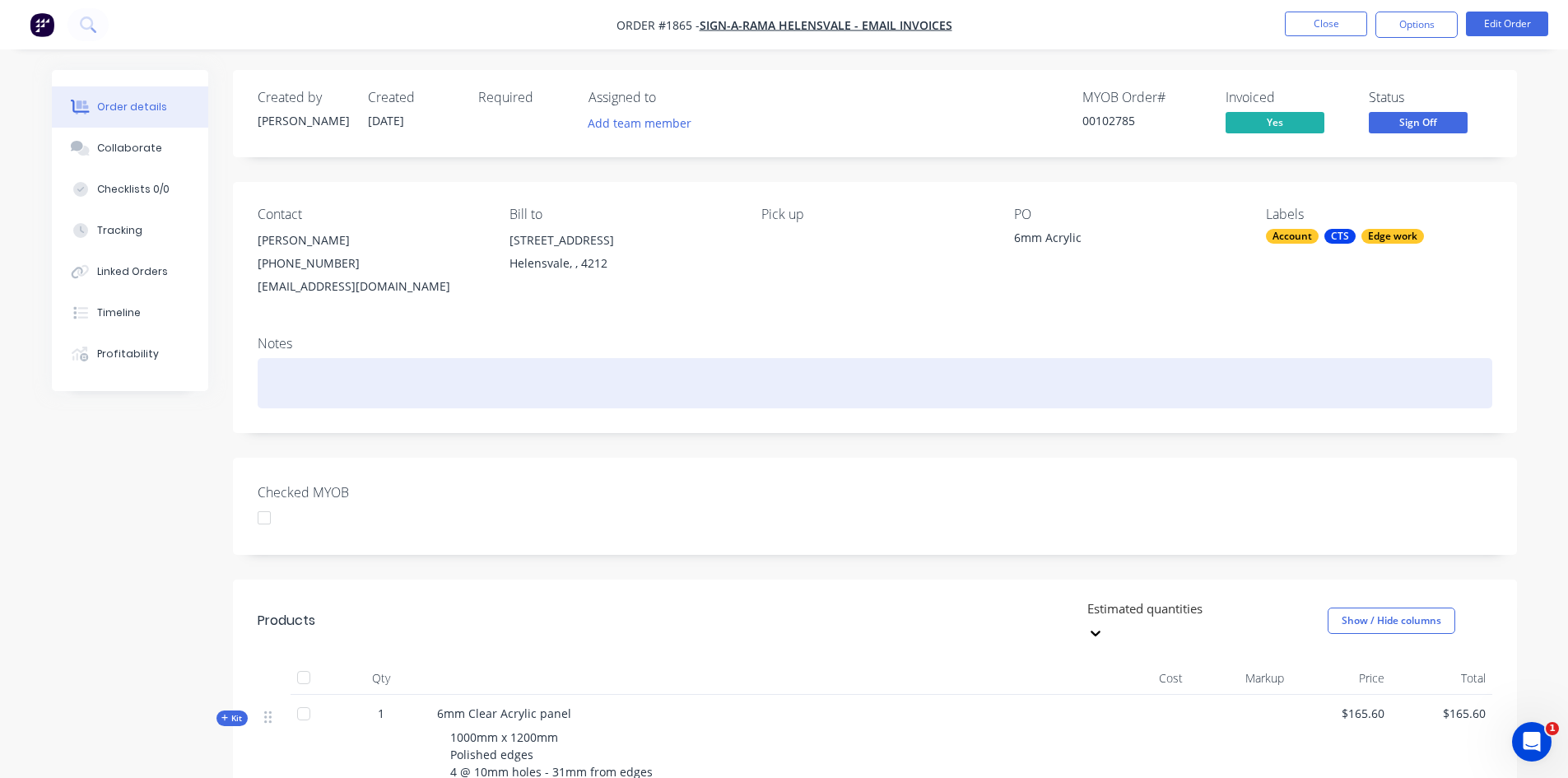
click at [1024, 379] on div at bounding box center [875, 383] width 1235 height 50
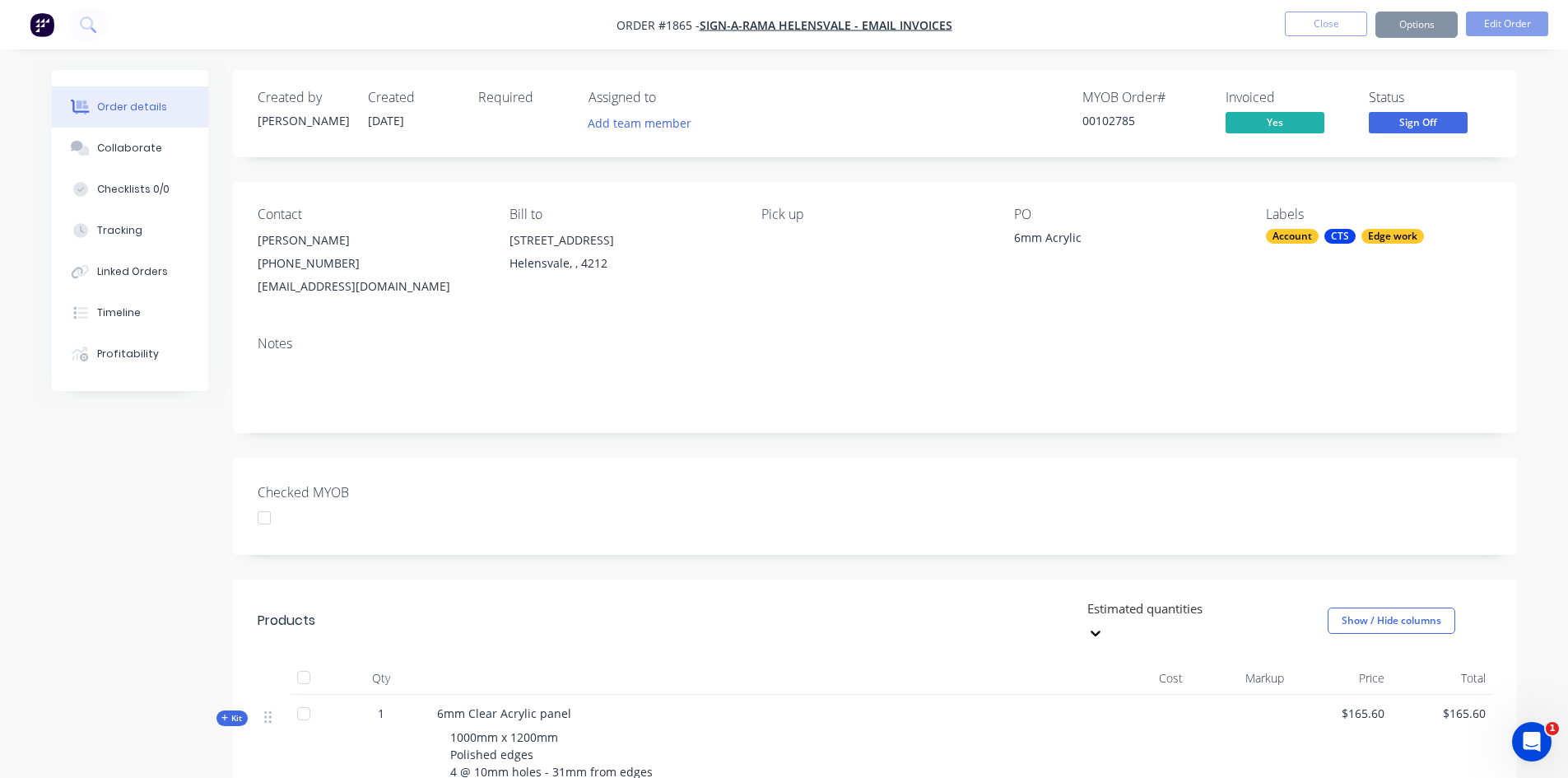
click at [267, 518] on div at bounding box center [264, 517] width 33 height 33
click at [1438, 120] on span "Sign Off" at bounding box center [1418, 122] width 99 height 21
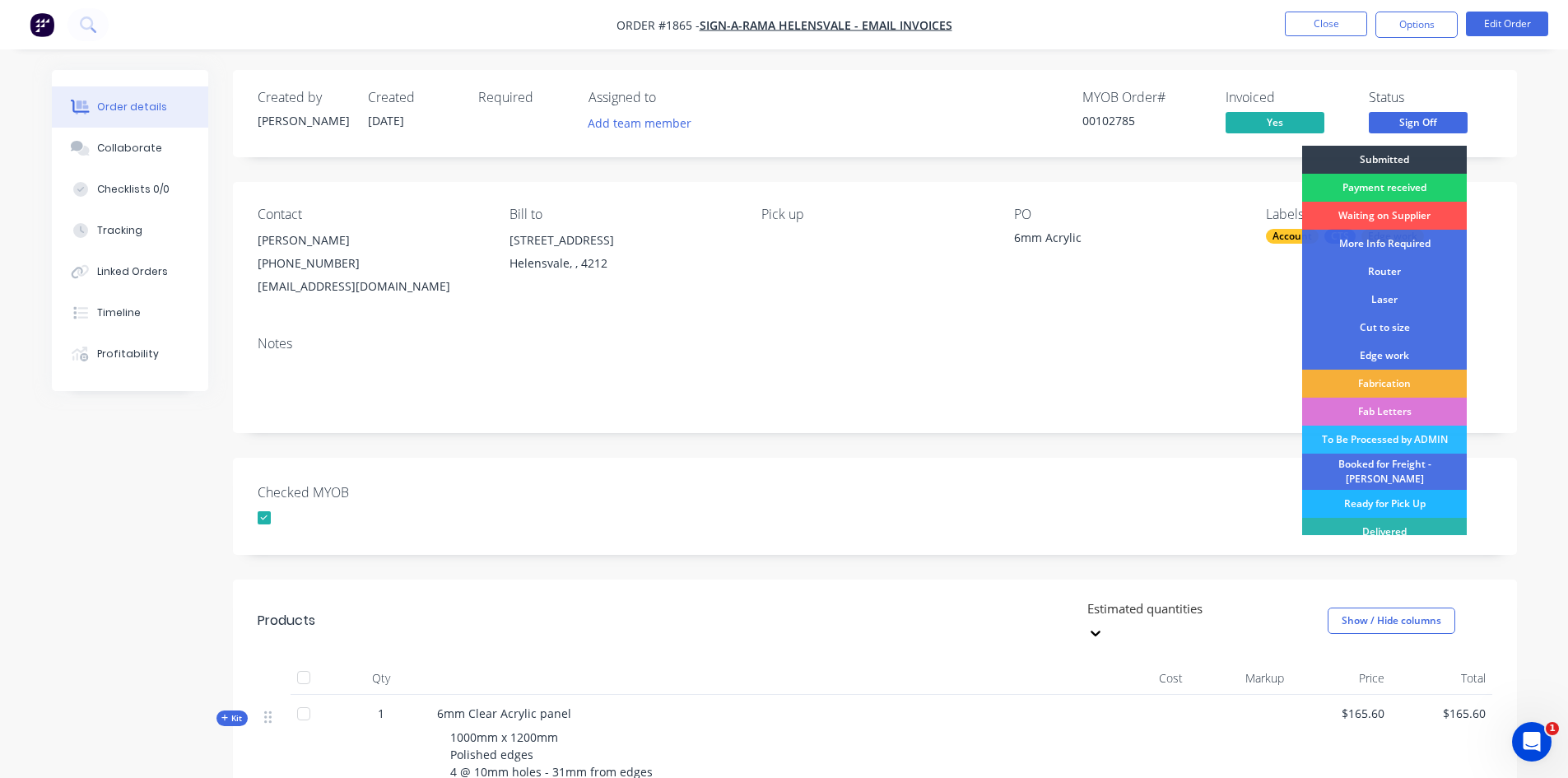
click at [1379, 493] on div "Ready for Pick Up" at bounding box center [1384, 503] width 164 height 28
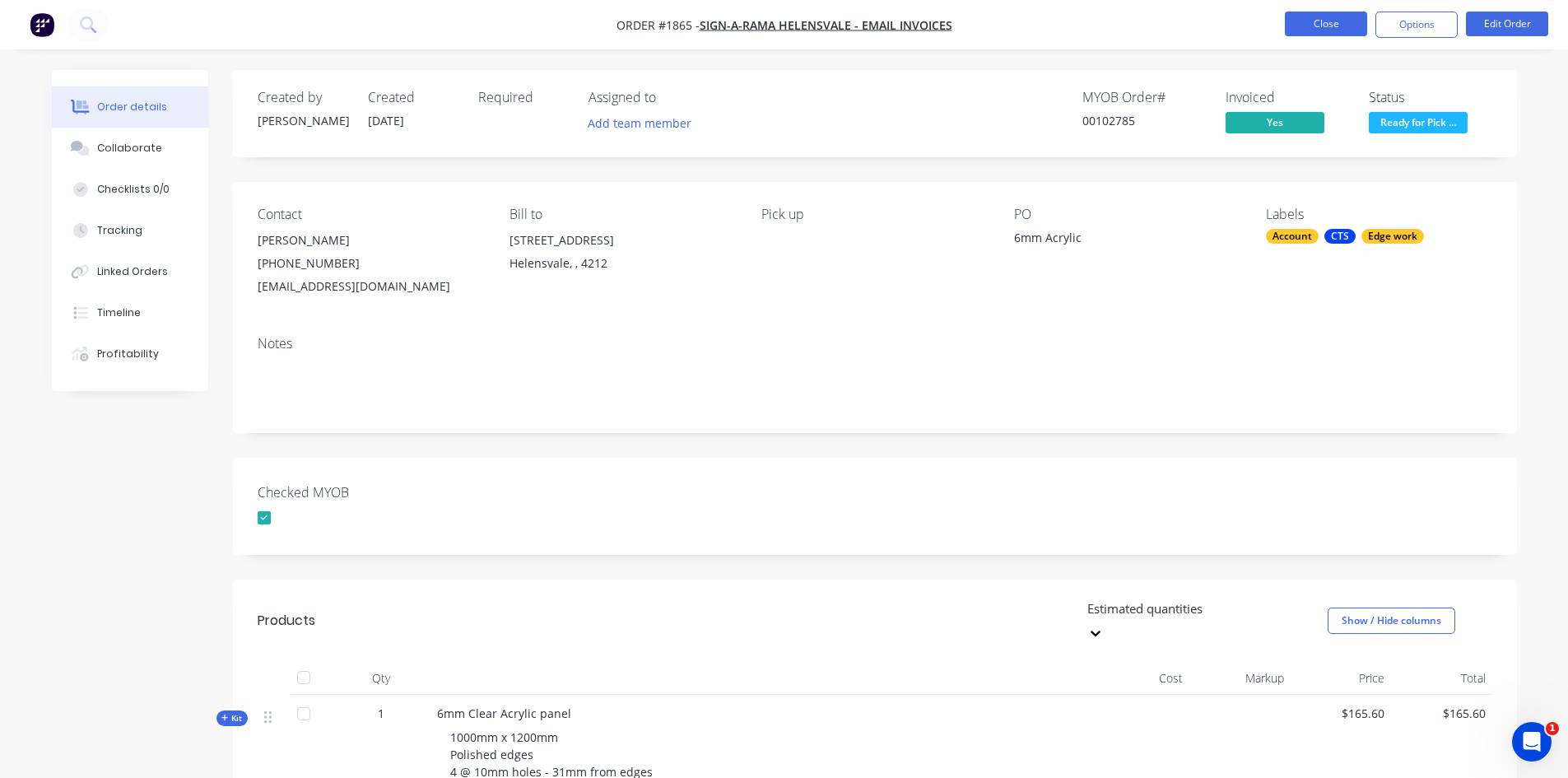
click at [1332, 23] on button "Close" at bounding box center [1327, 24] width 83 height 25
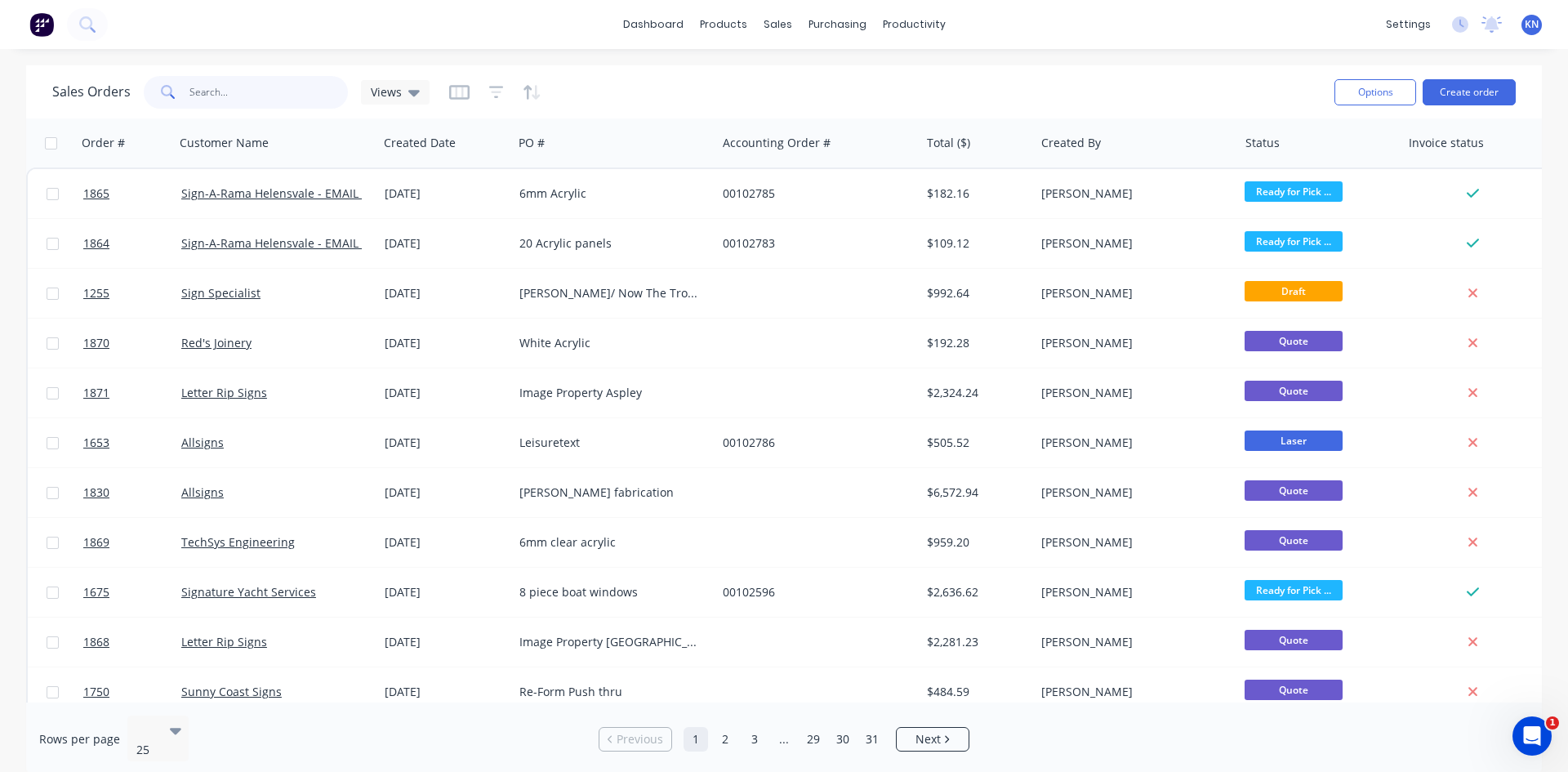
click at [234, 85] on input "text" at bounding box center [269, 92] width 159 height 33
type input "[PERSON_NAME]"
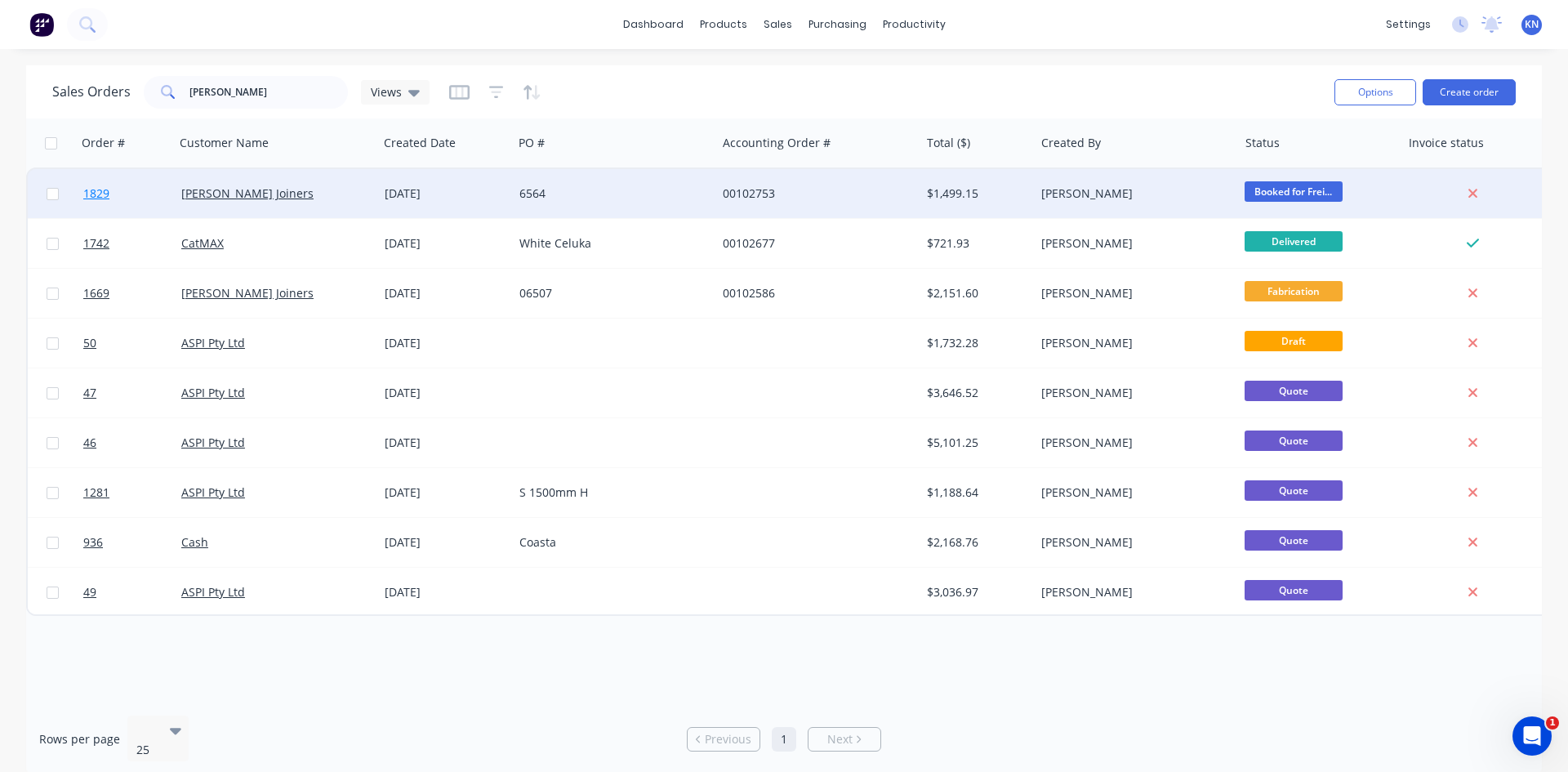
click at [131, 191] on link "1829" at bounding box center [133, 193] width 98 height 49
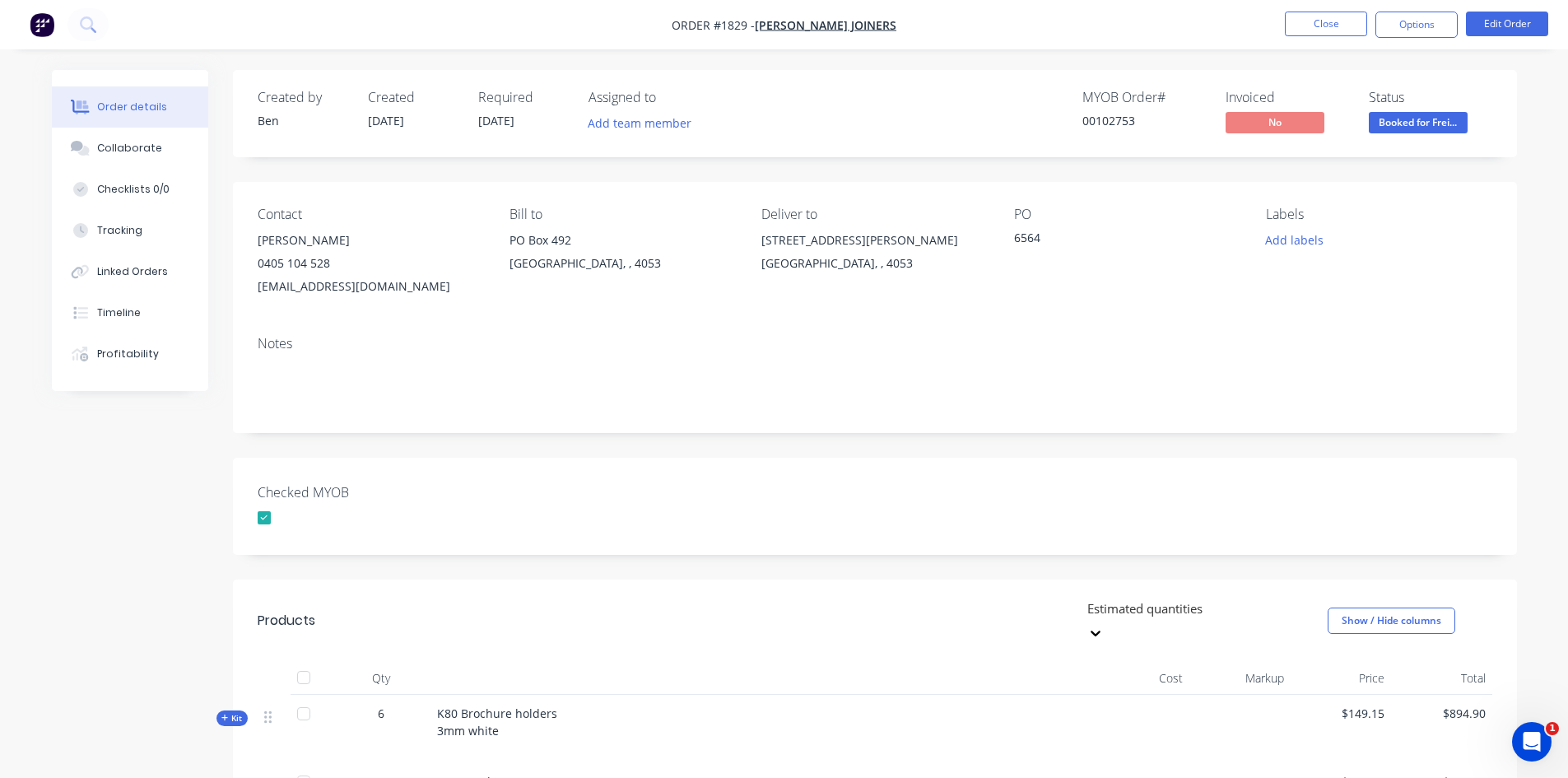
drag, startPoint x: 1406, startPoint y: 25, endPoint x: 1380, endPoint y: 42, distance: 31.1
click at [1406, 25] on button "Options" at bounding box center [1416, 24] width 83 height 26
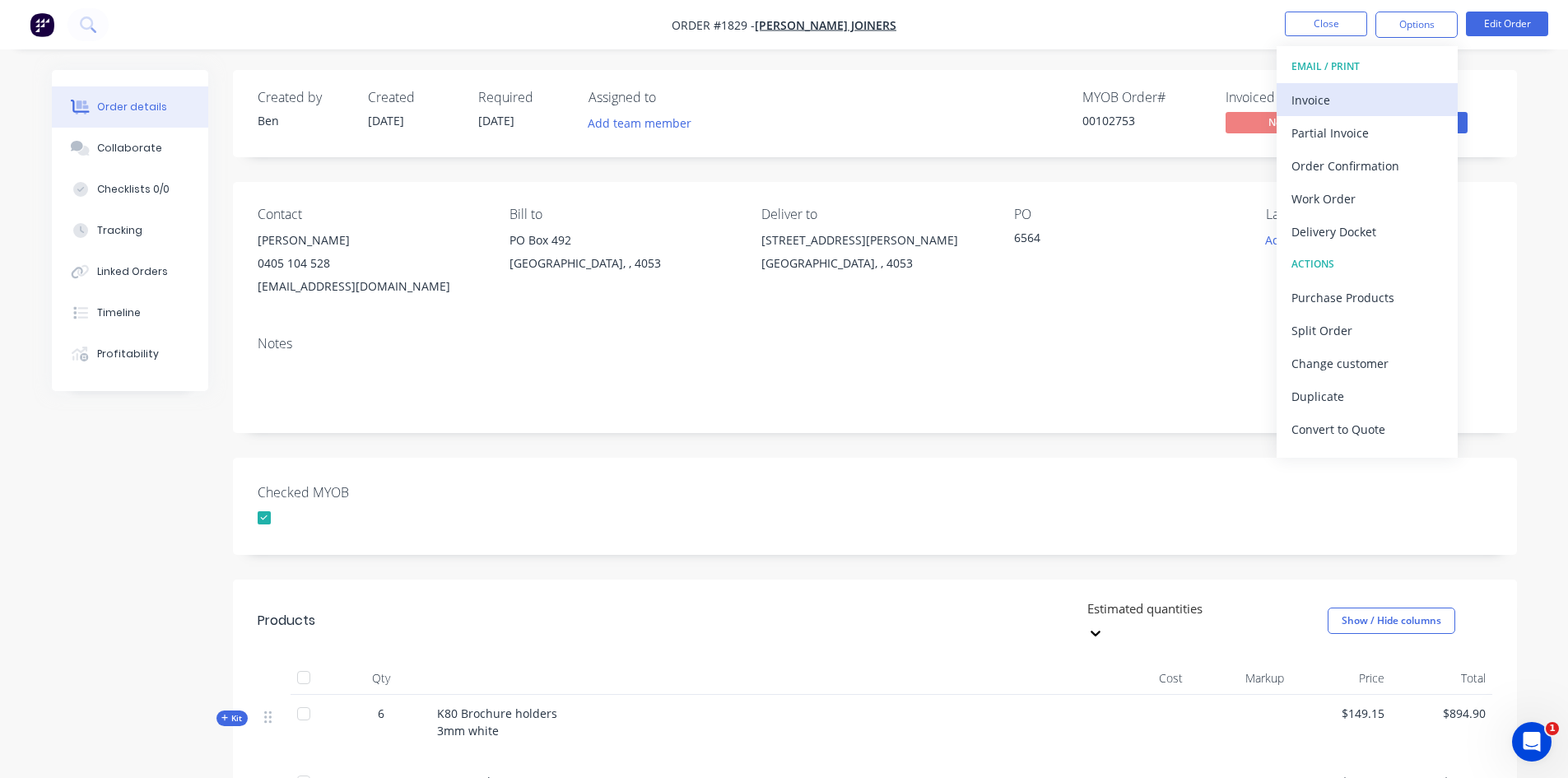
click at [1319, 104] on div "Invoice" at bounding box center [1367, 100] width 152 height 24
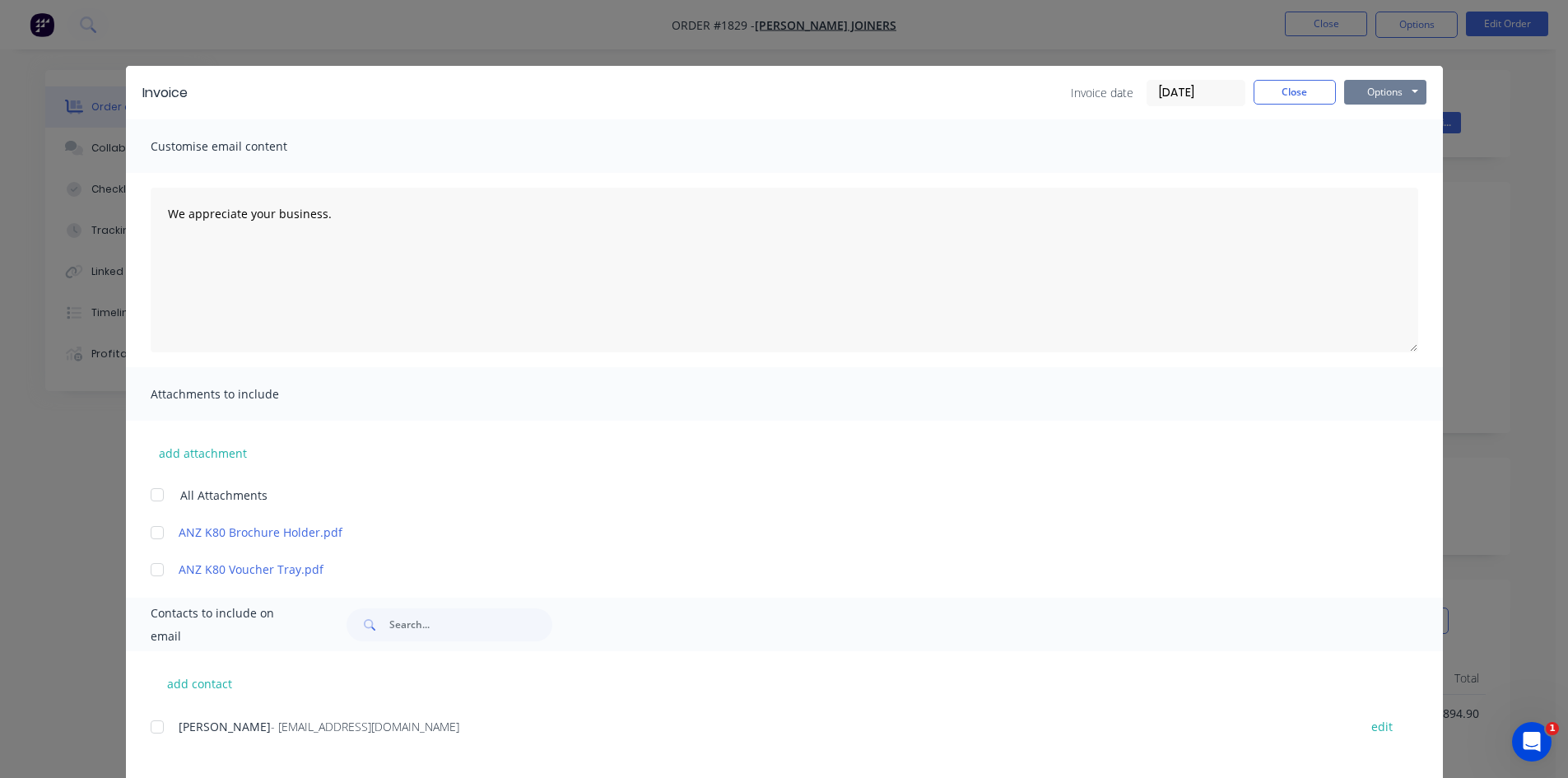
click at [1390, 83] on button "Options" at bounding box center [1386, 92] width 83 height 25
click at [1389, 144] on button "Print" at bounding box center [1397, 148] width 105 height 27
click at [1289, 93] on button "Close" at bounding box center [1295, 92] width 83 height 25
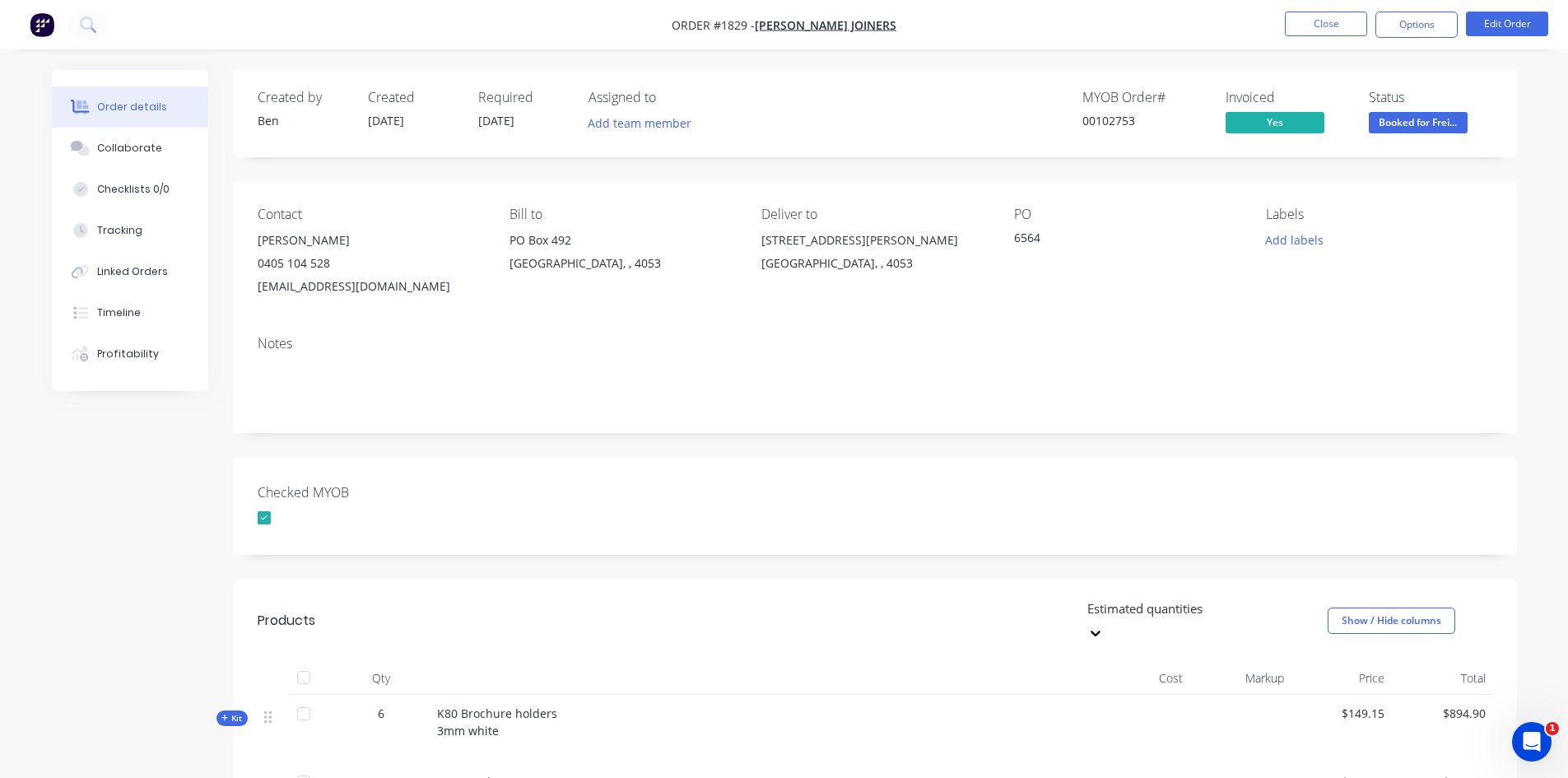
click at [781, 445] on div "Created by [PERSON_NAME] Created [DATE] Required [DATE] Assigned to Add team me…" at bounding box center [875, 603] width 1284 height 1066
click at [1345, 25] on button "Close" at bounding box center [1327, 24] width 83 height 25
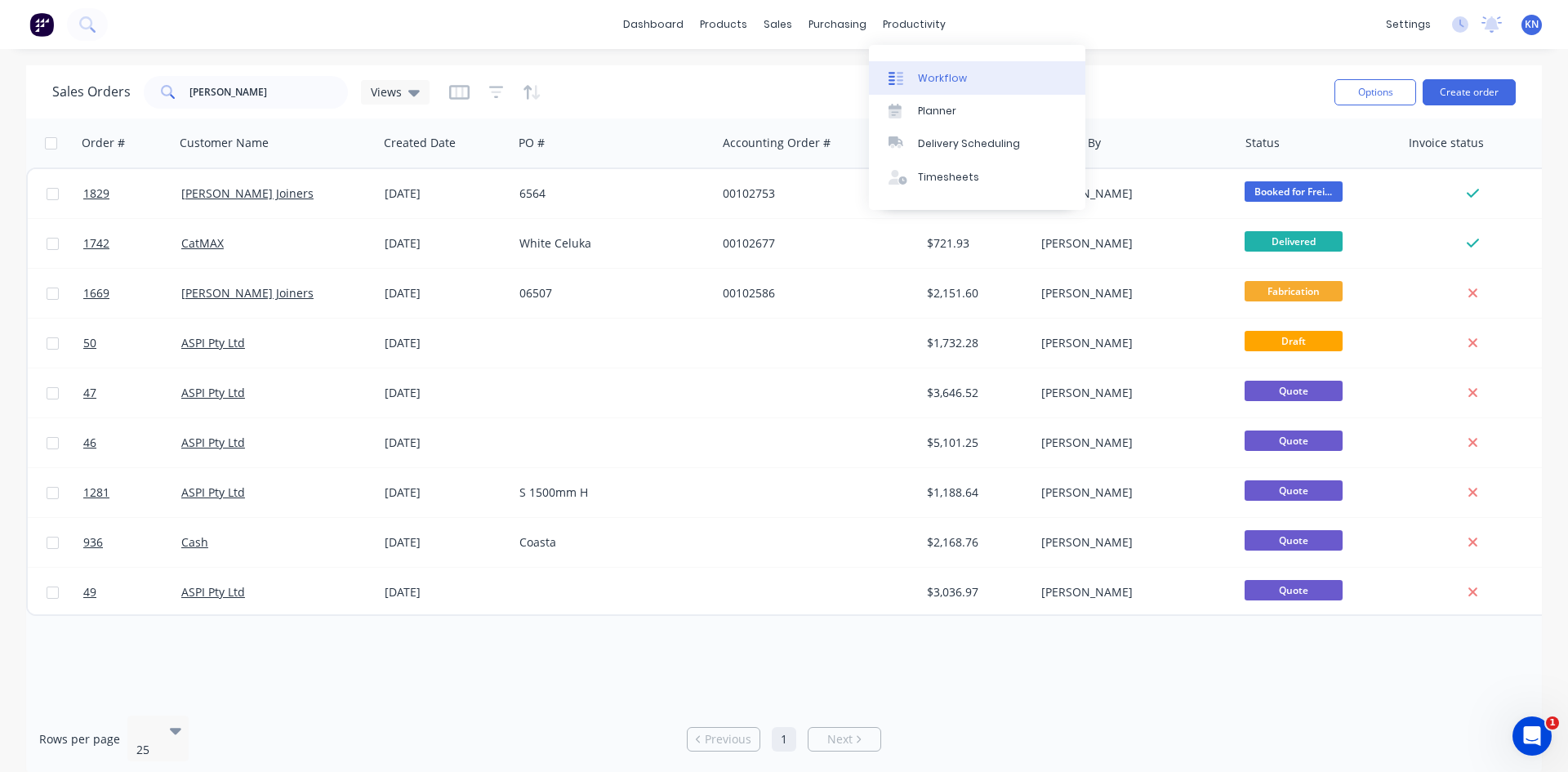
click at [938, 74] on div "Workflow" at bounding box center [942, 78] width 49 height 15
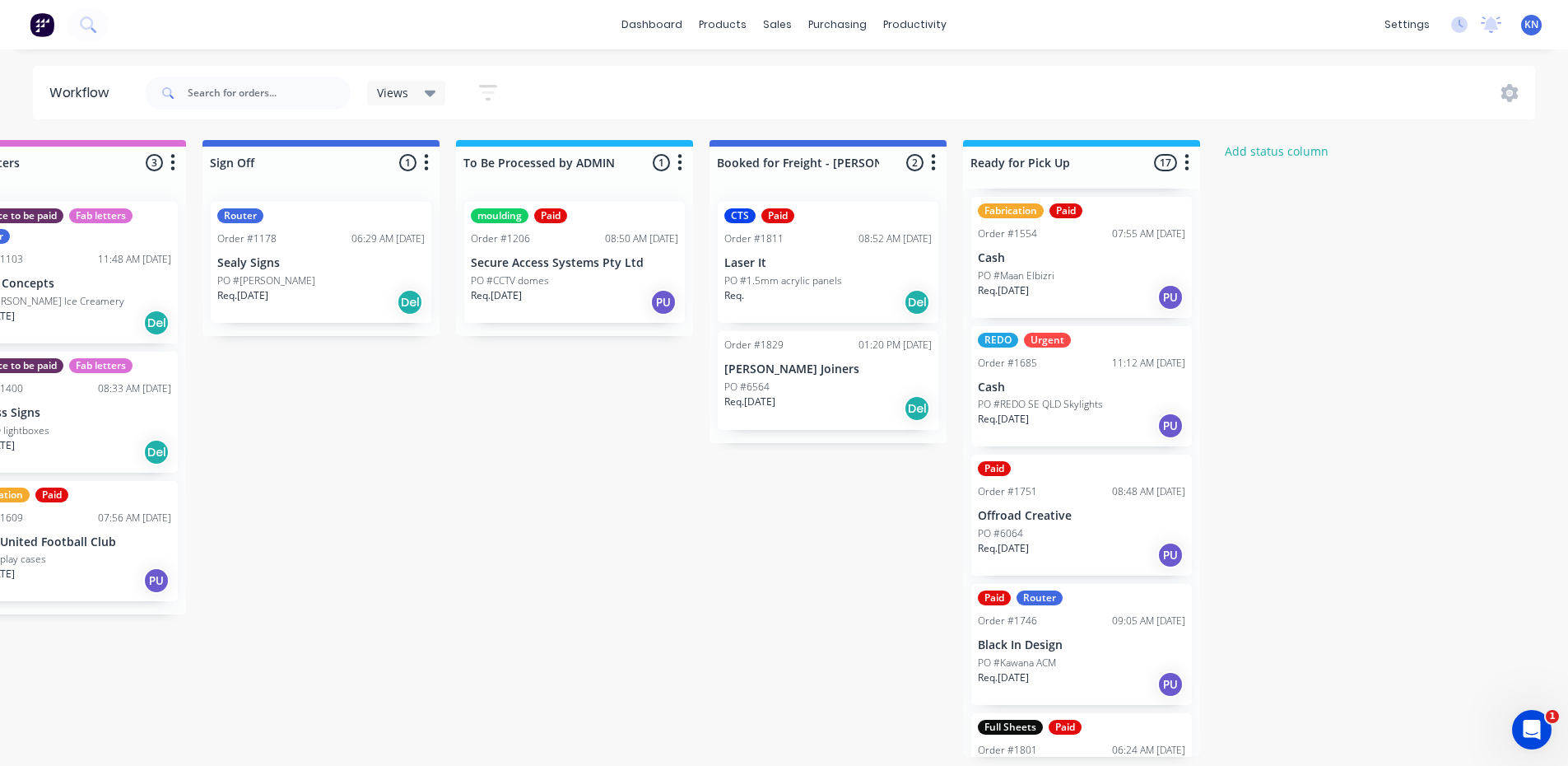
scroll to position [1236, 0]
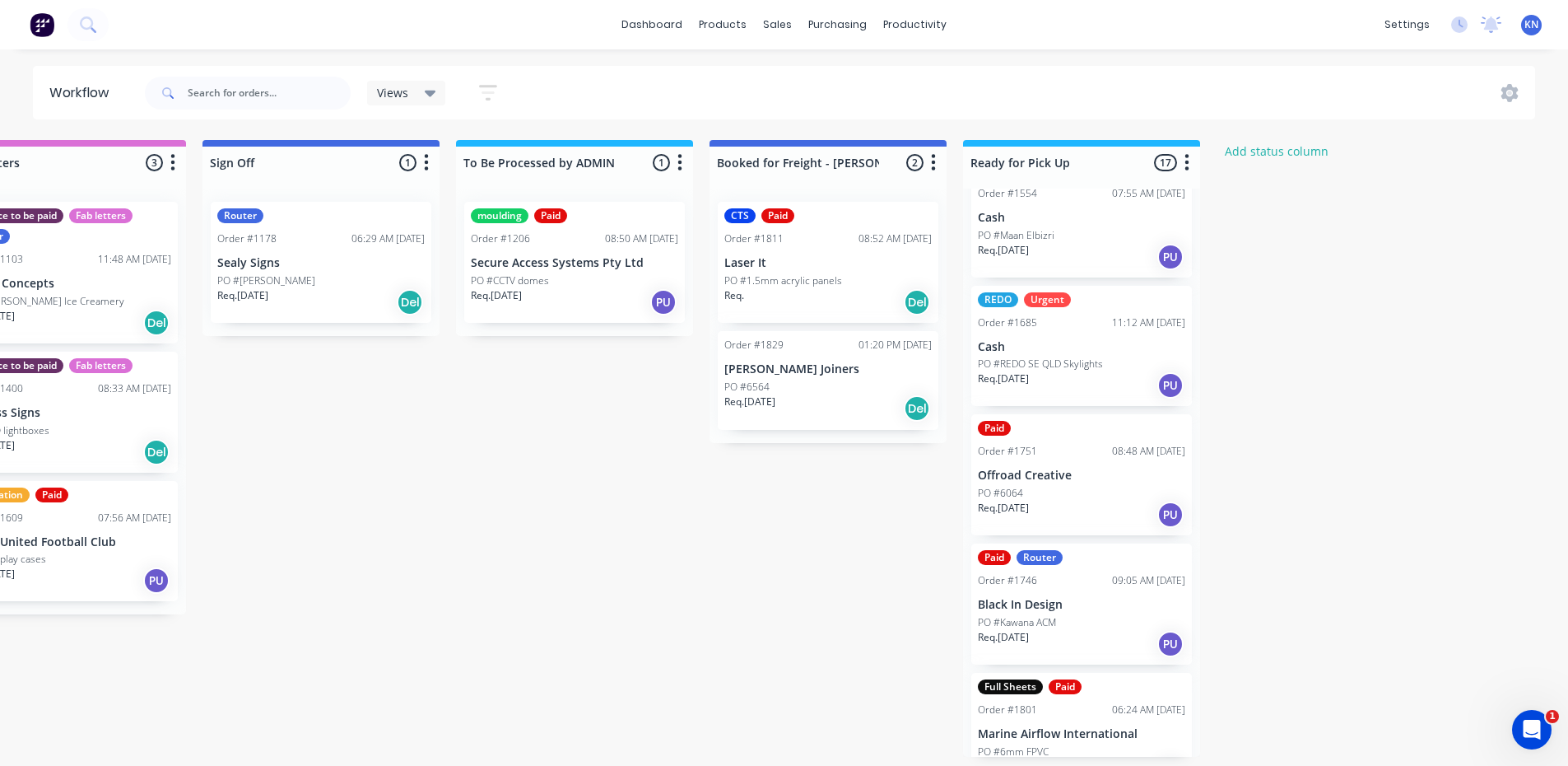
click at [1057, 481] on p "Offroad Creative" at bounding box center [1081, 476] width 207 height 14
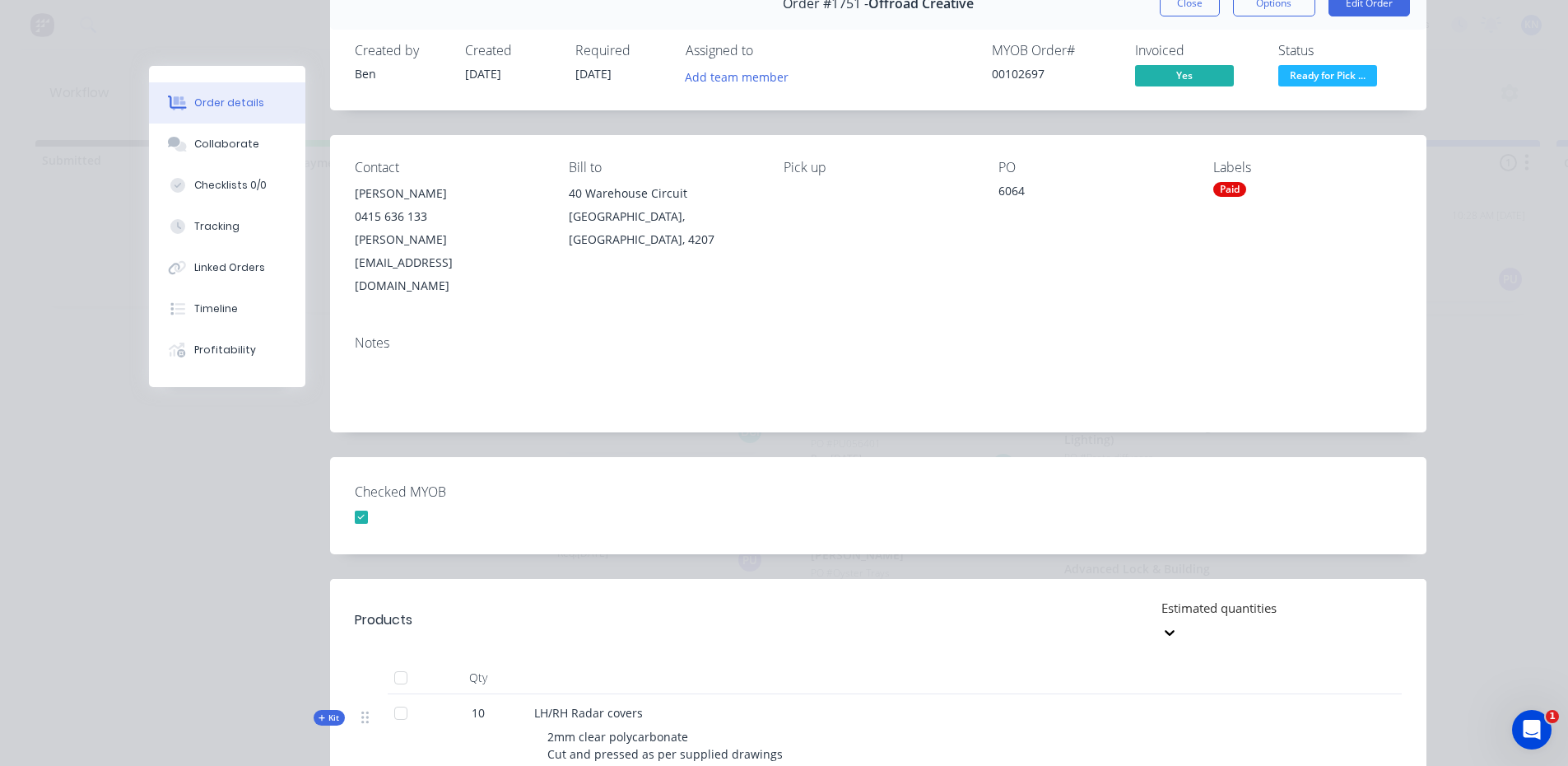
scroll to position [0, 0]
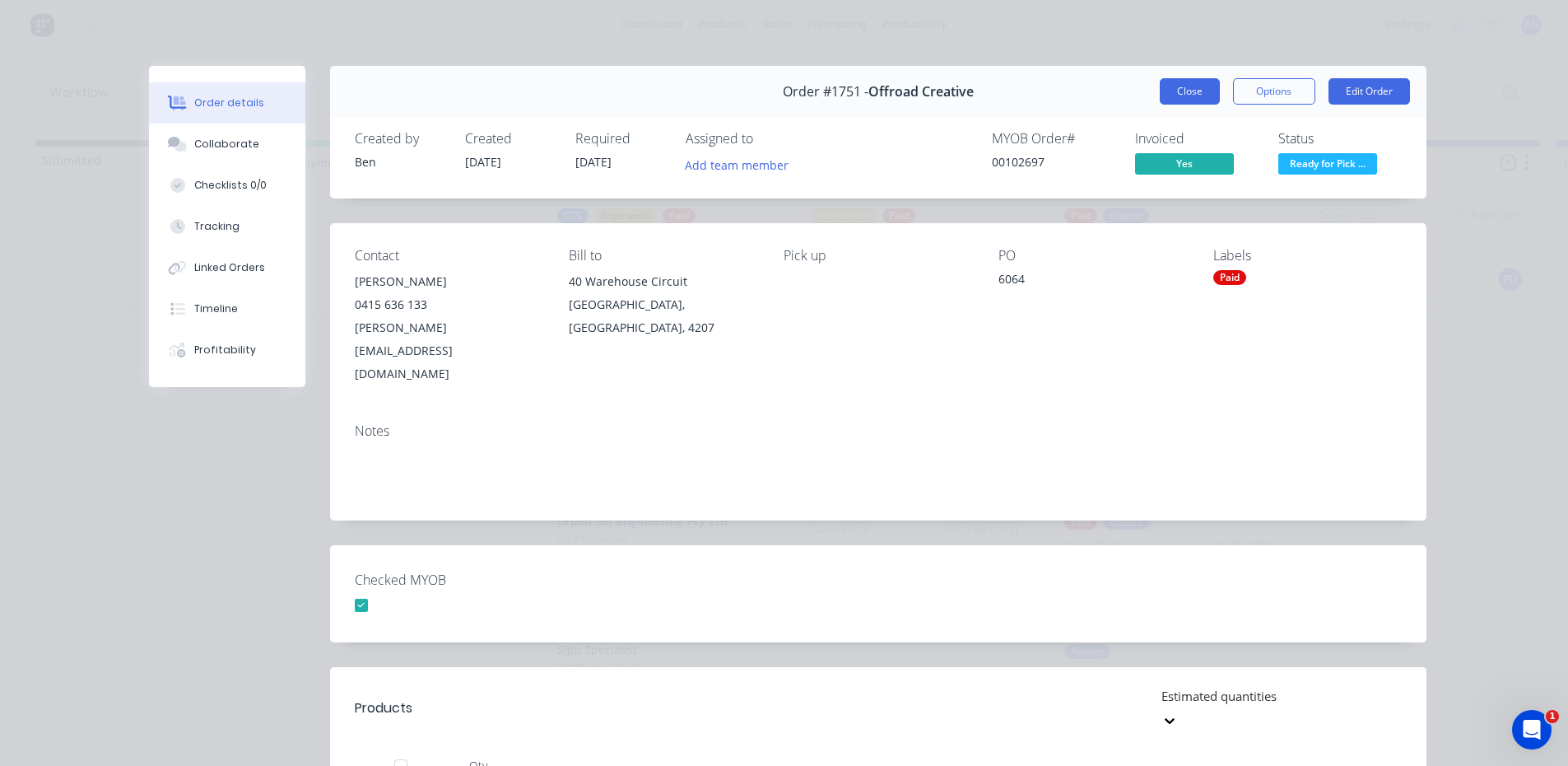
click at [1194, 92] on button "Close" at bounding box center [1189, 91] width 60 height 26
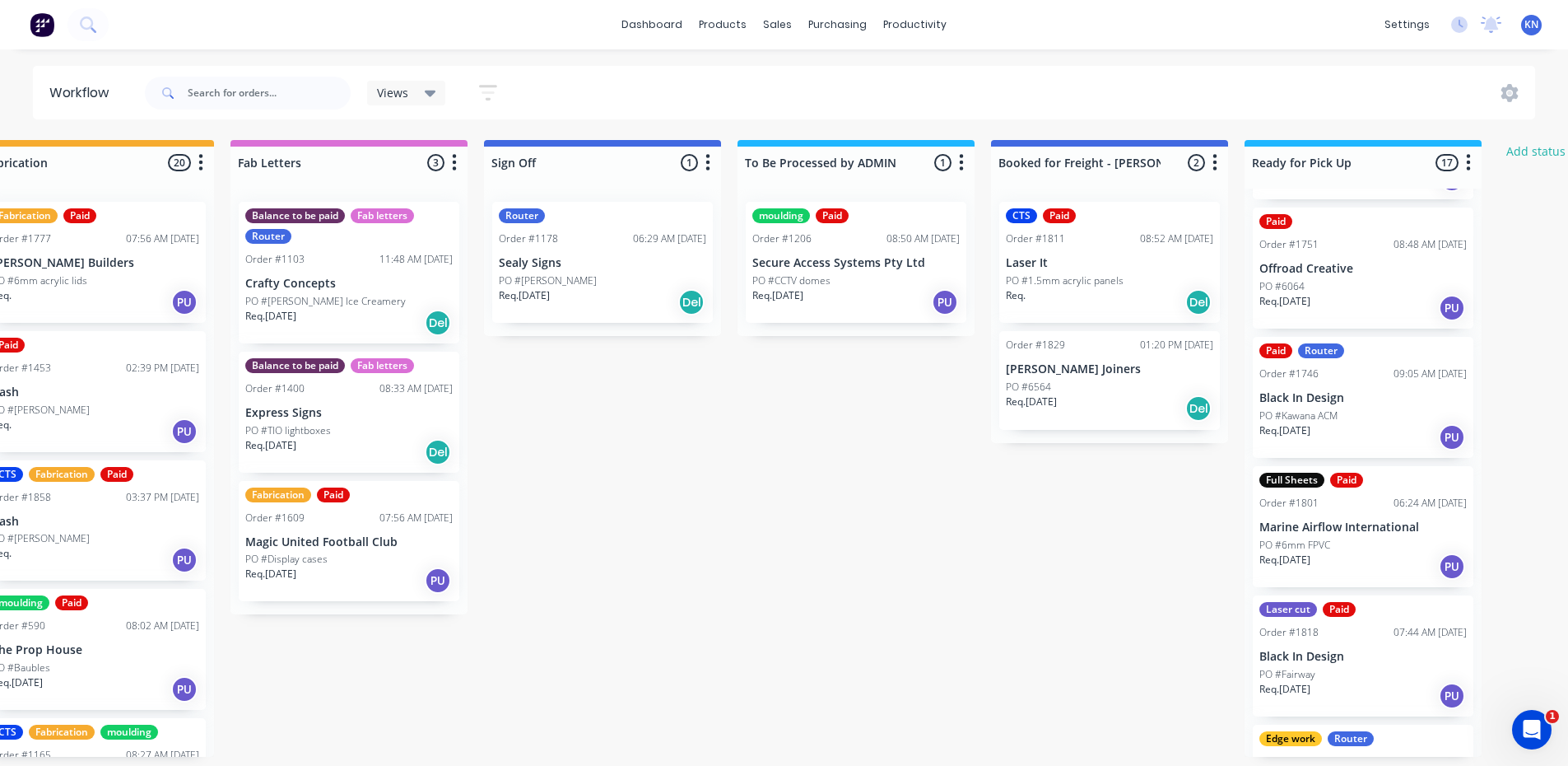
scroll to position [1483, 0]
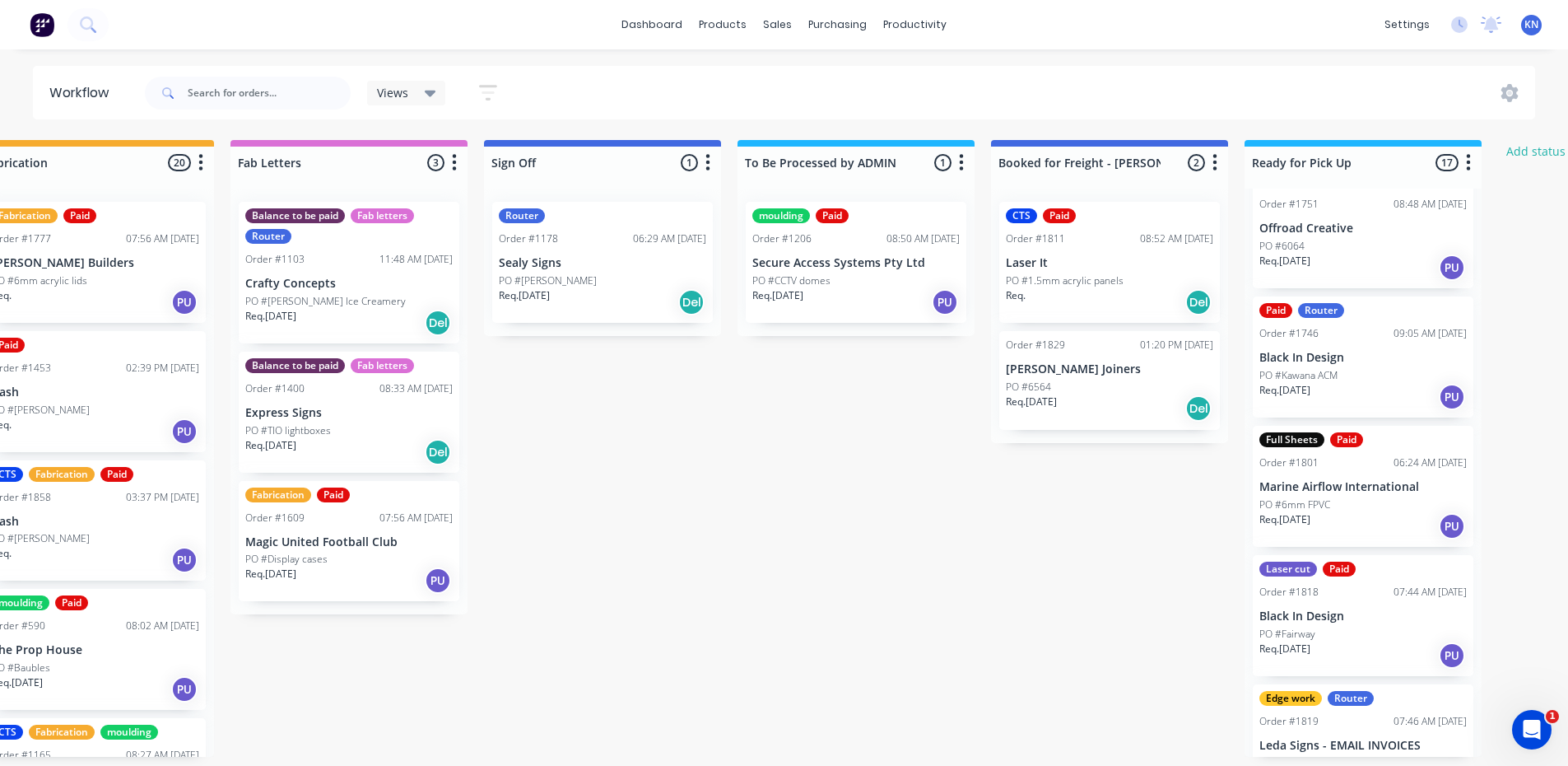
click at [1345, 497] on div "PO #6mm FPVC" at bounding box center [1362, 505] width 207 height 15
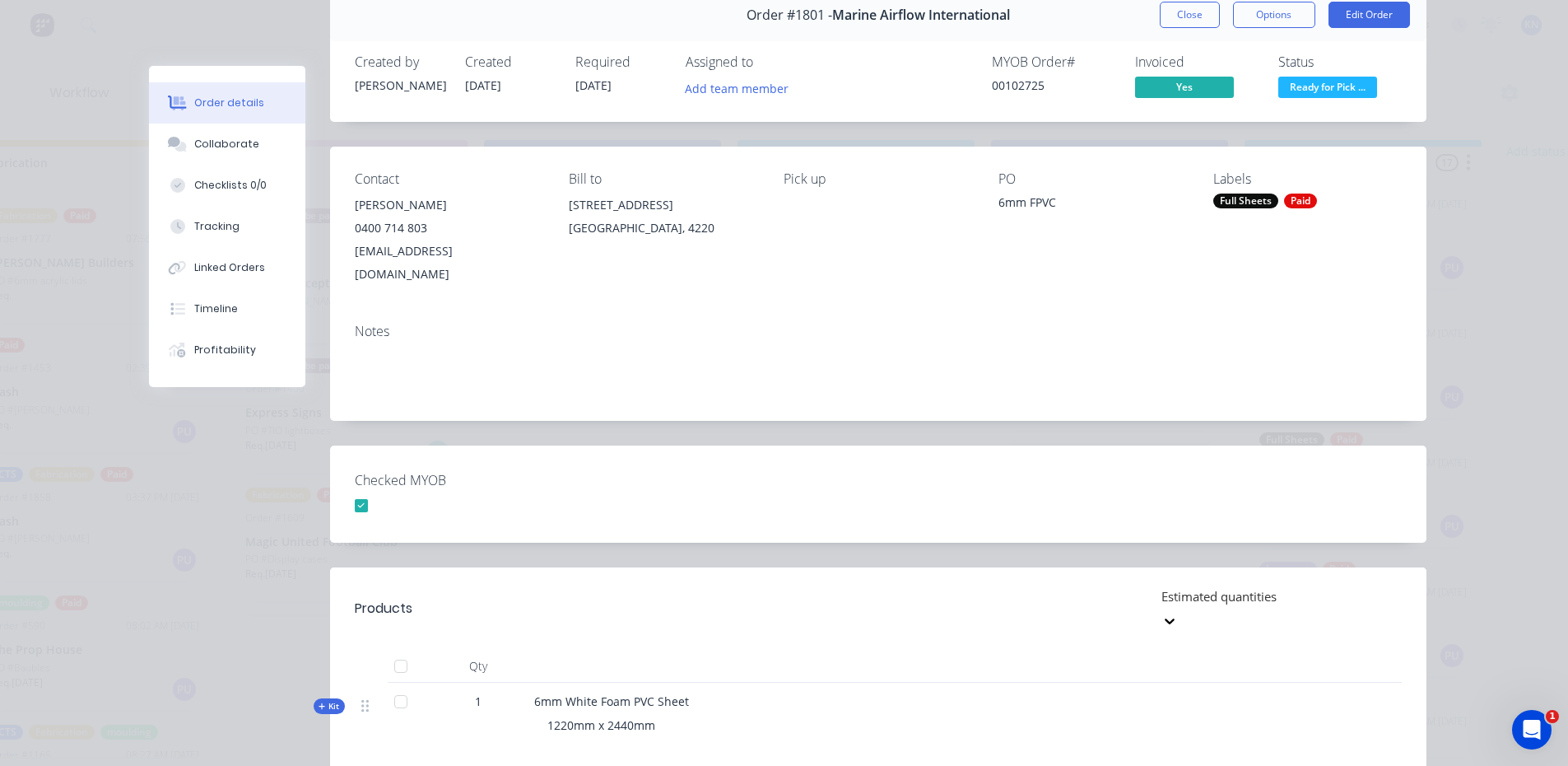
scroll to position [0, 0]
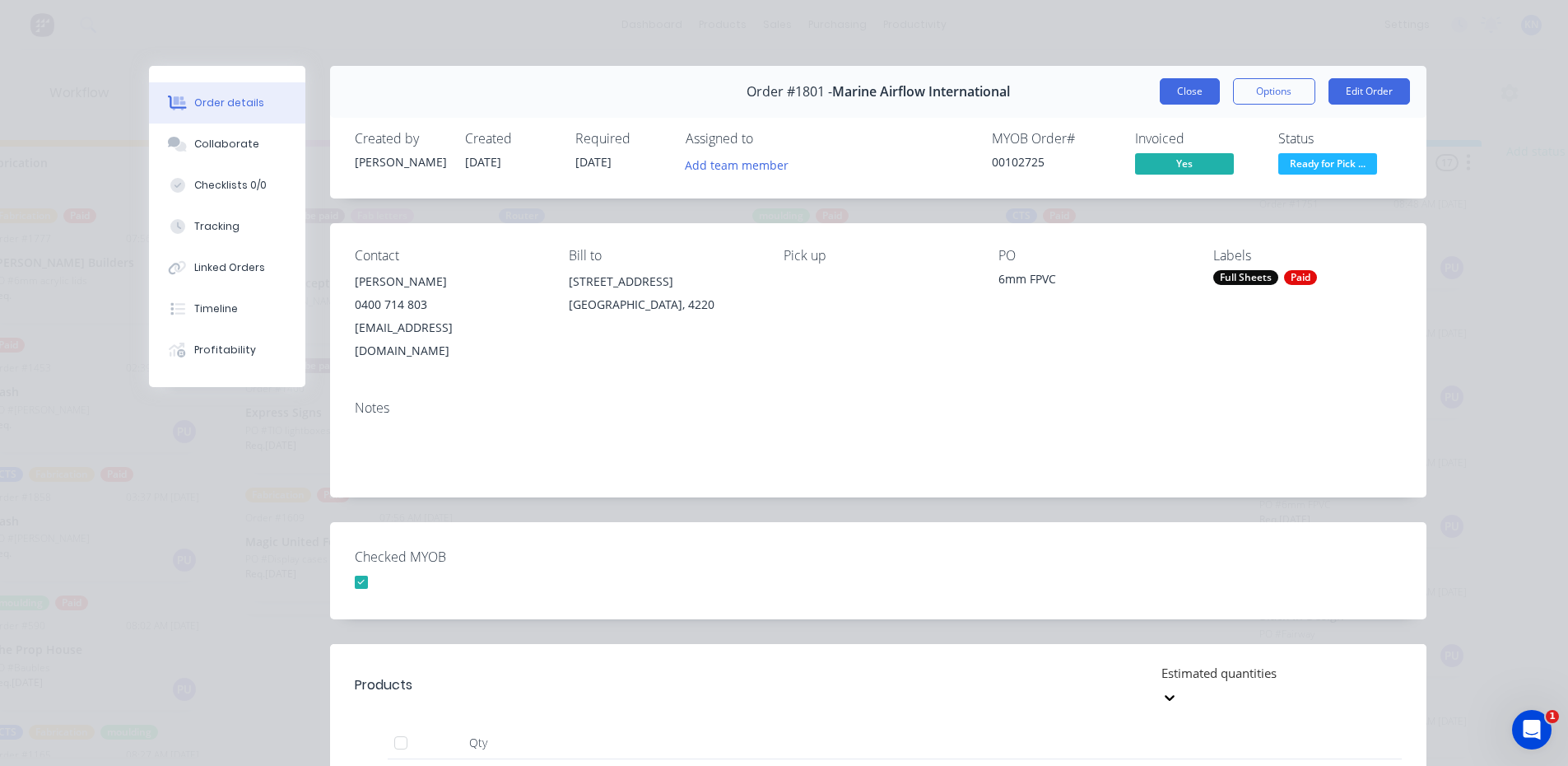
click at [1188, 86] on button "Close" at bounding box center [1189, 91] width 60 height 26
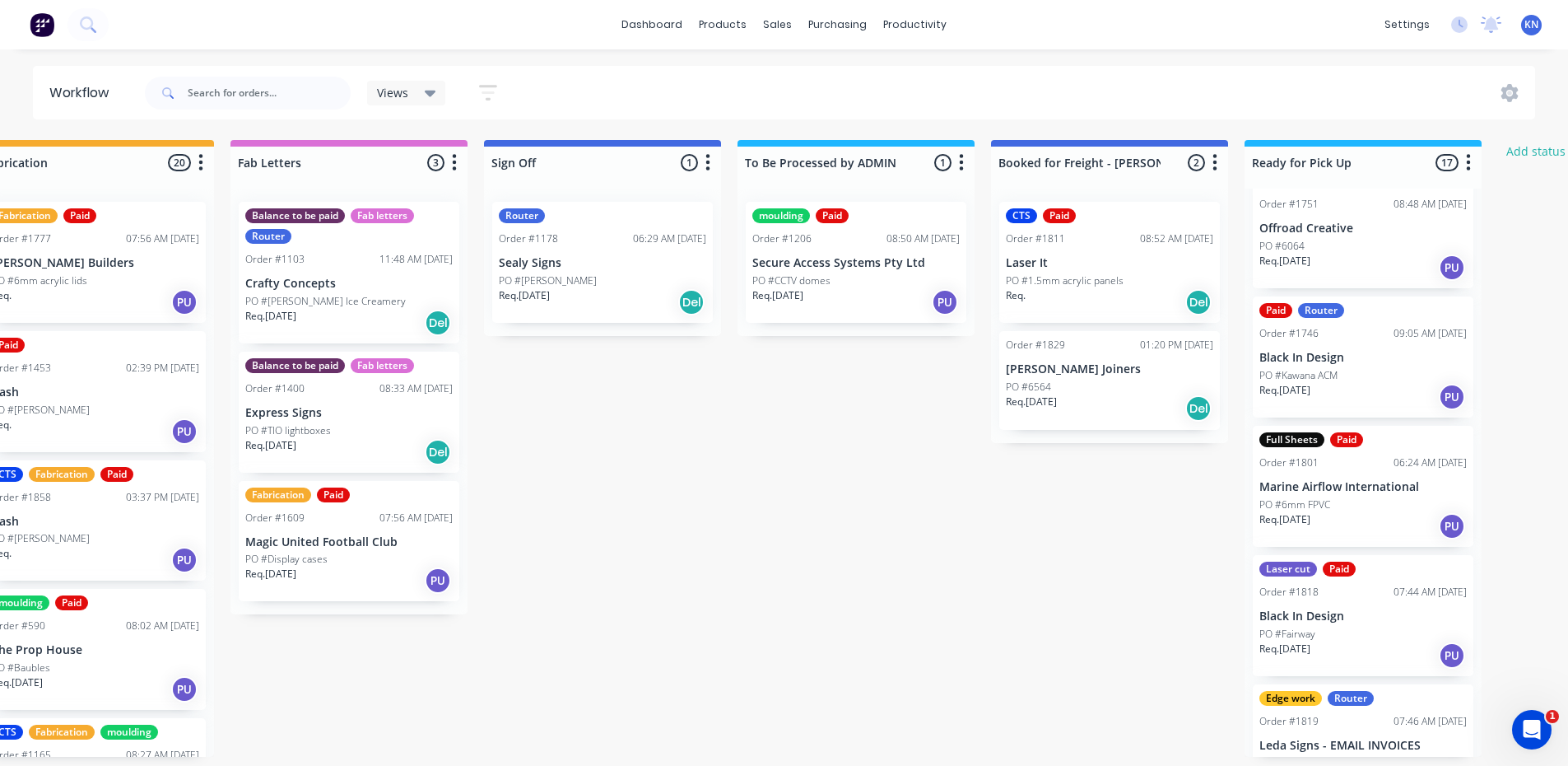
click at [1381, 495] on div "Full Sheets Paid Order #1801 06:24 AM [DATE] Marine Airflow International PO #6…" at bounding box center [1363, 486] width 221 height 121
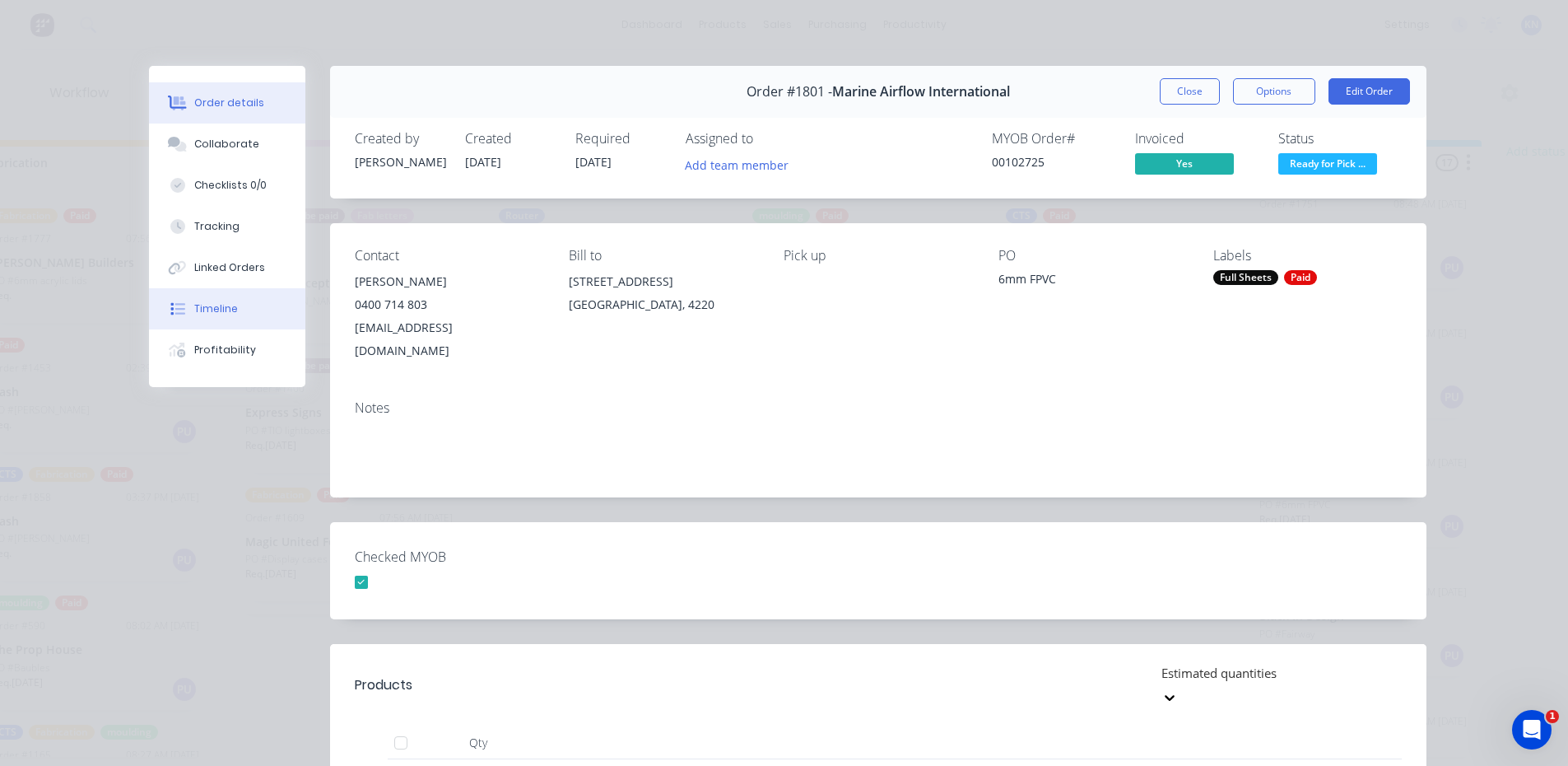
click at [216, 310] on div "Timeline" at bounding box center [215, 309] width 44 height 15
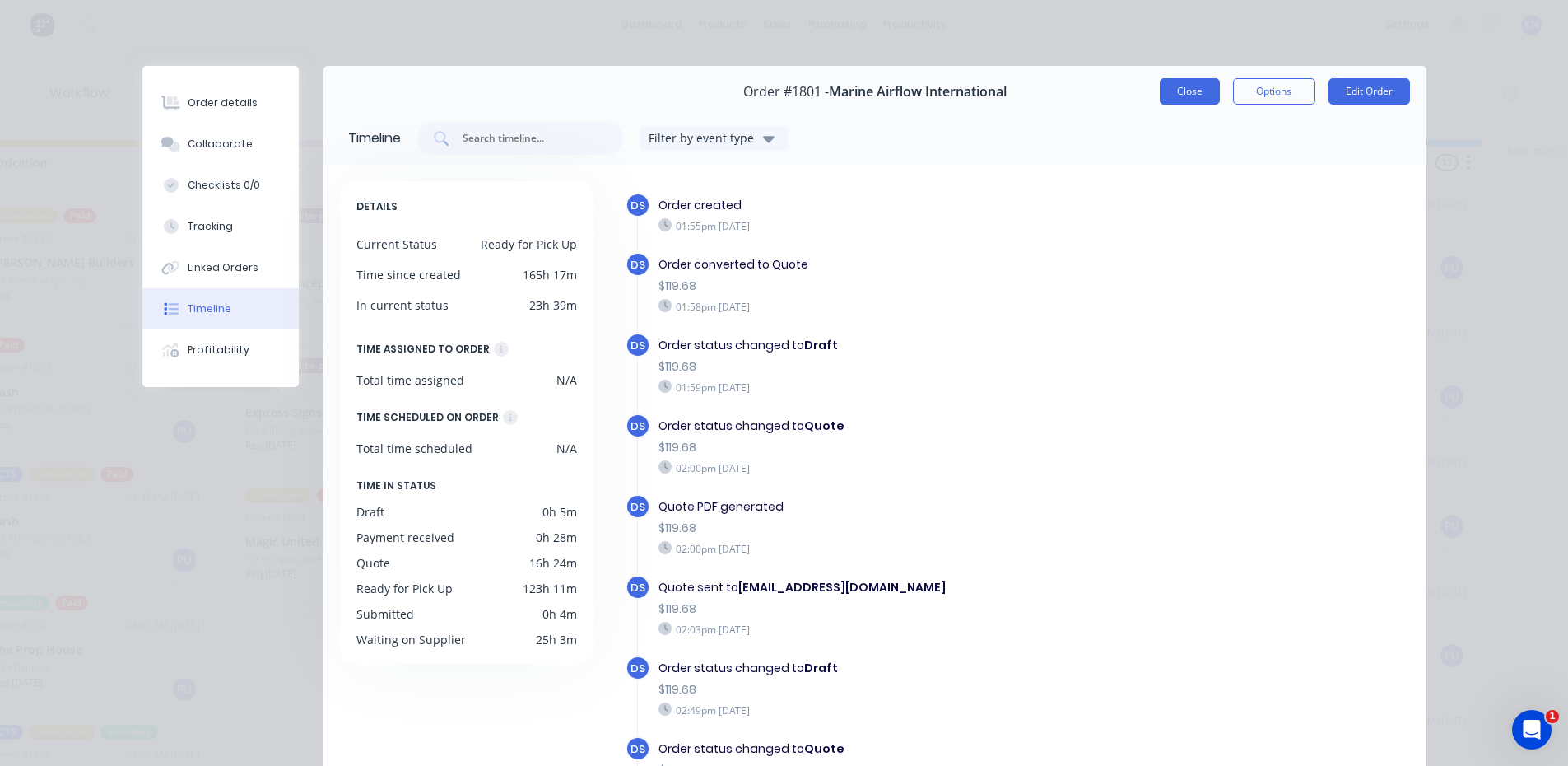
click at [1187, 93] on button "Close" at bounding box center [1189, 91] width 60 height 26
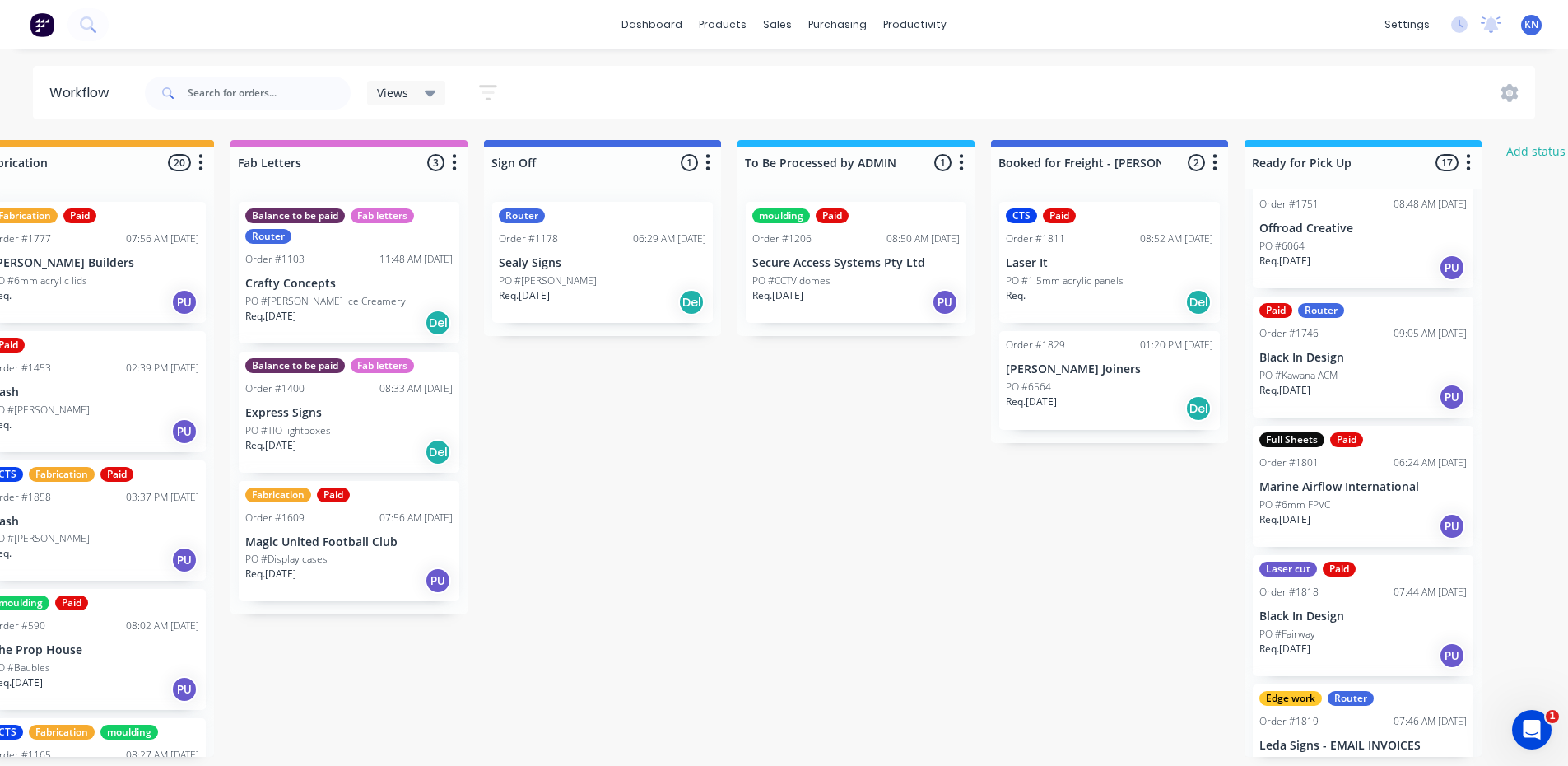
click at [1325, 497] on p "PO #6mm FPVC" at bounding box center [1294, 505] width 71 height 15
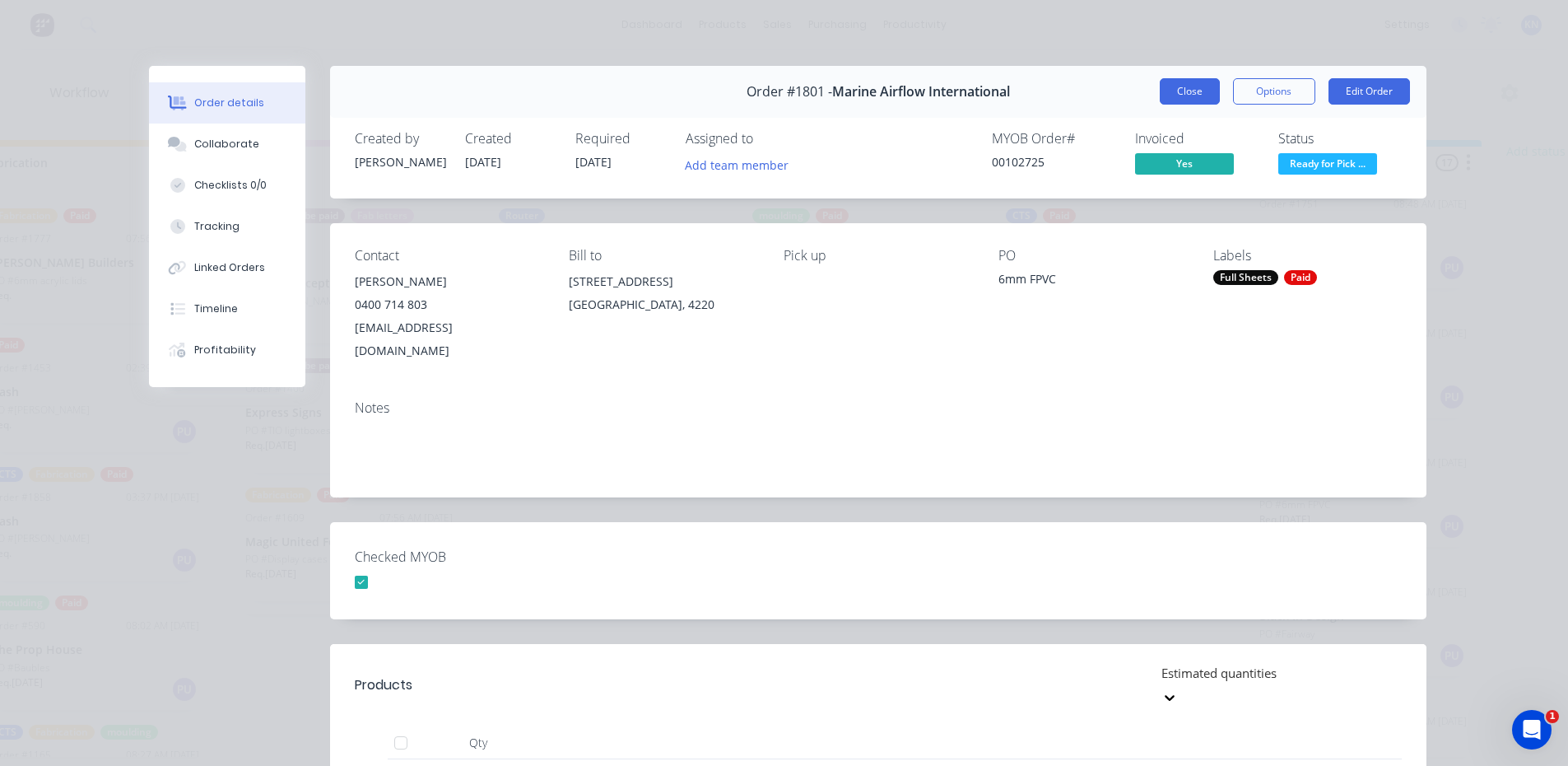
click at [1190, 87] on button "Close" at bounding box center [1189, 91] width 60 height 26
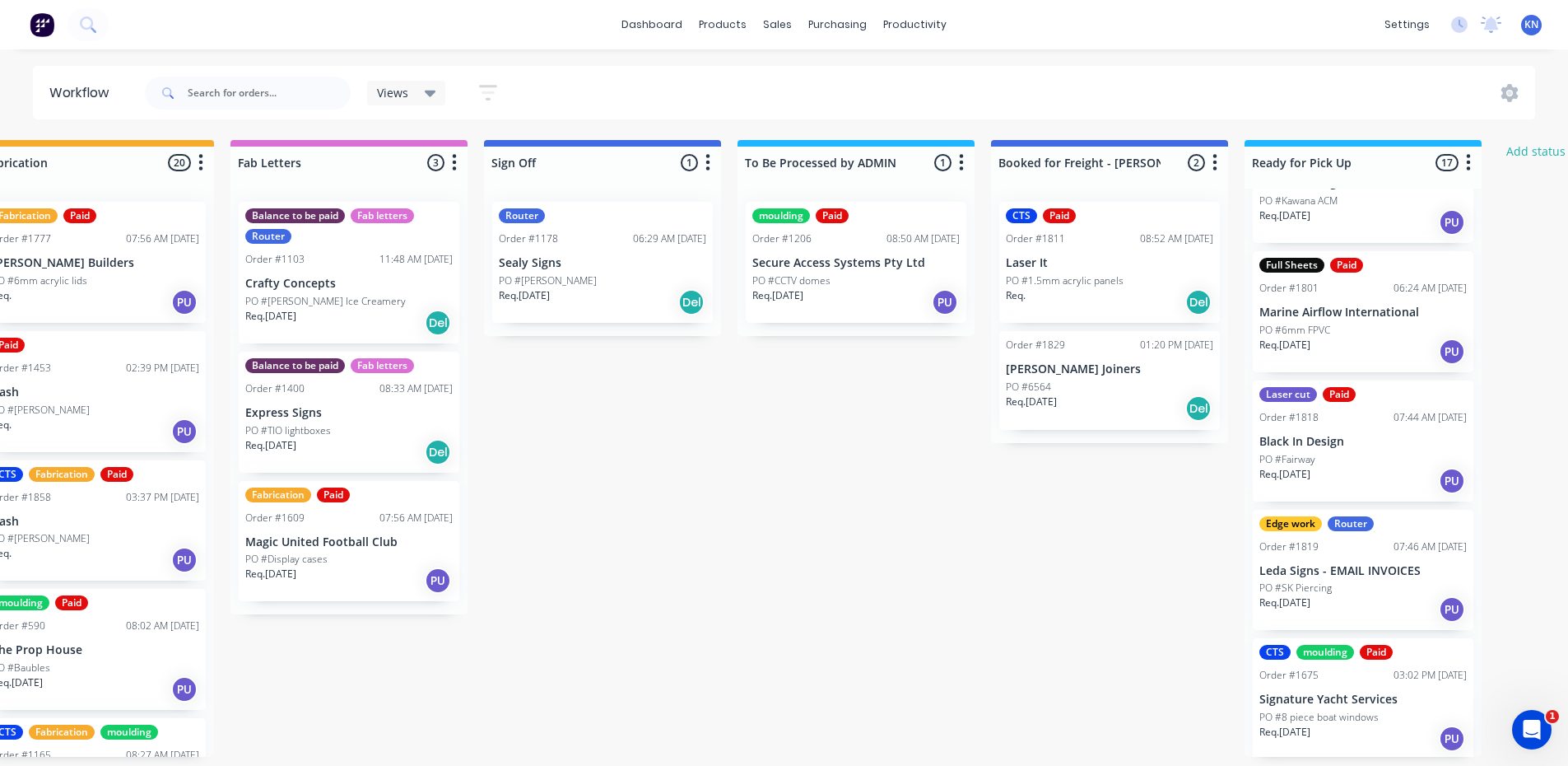
scroll to position [1660, 0]
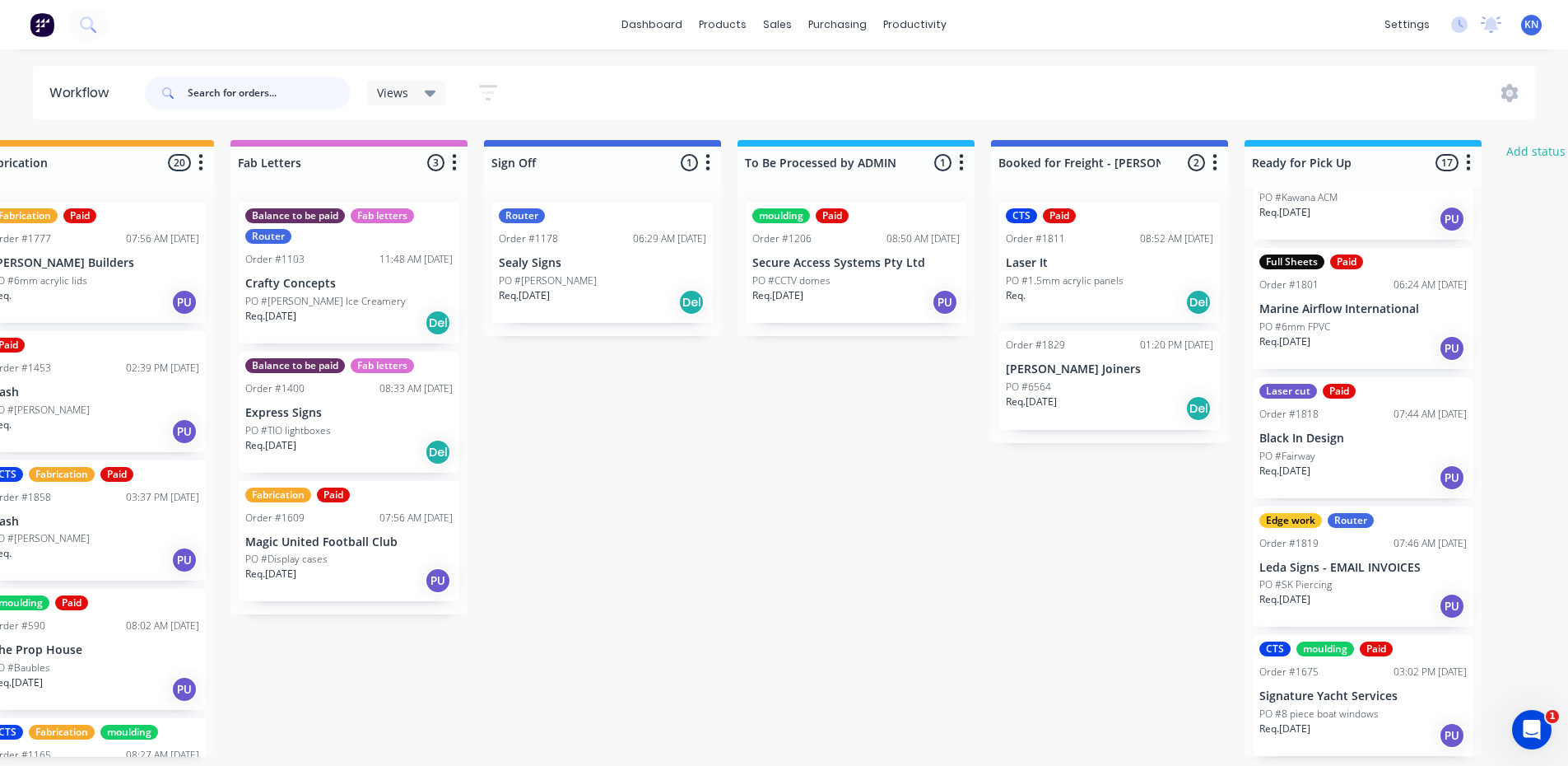
click at [248, 94] on input "text" at bounding box center [269, 92] width 163 height 33
type input "marriot"
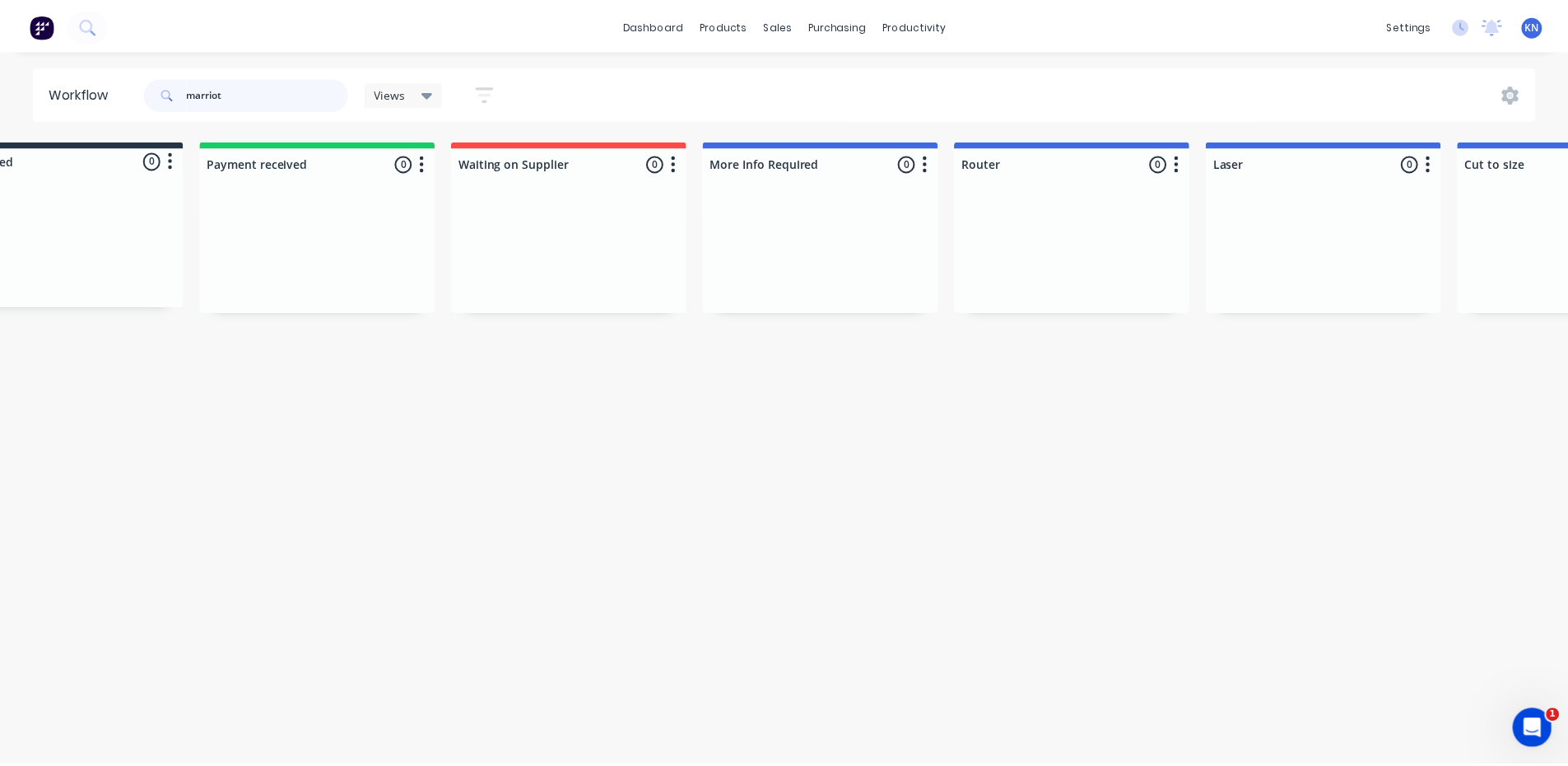
scroll to position [0, 0]
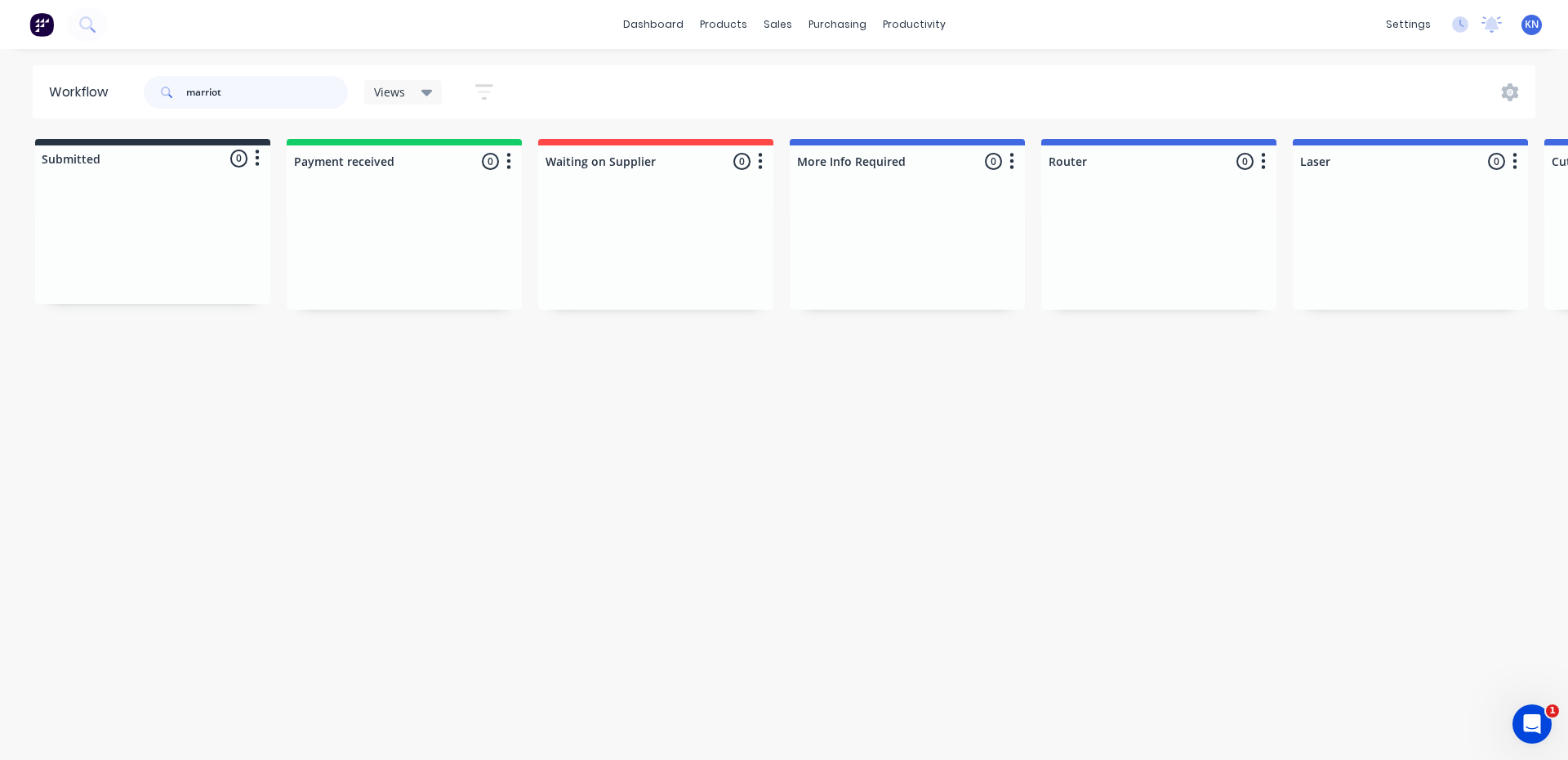
drag, startPoint x: 261, startPoint y: 94, endPoint x: 175, endPoint y: 97, distance: 86.1
click at [176, 97] on div "marriot" at bounding box center [245, 92] width 204 height 33
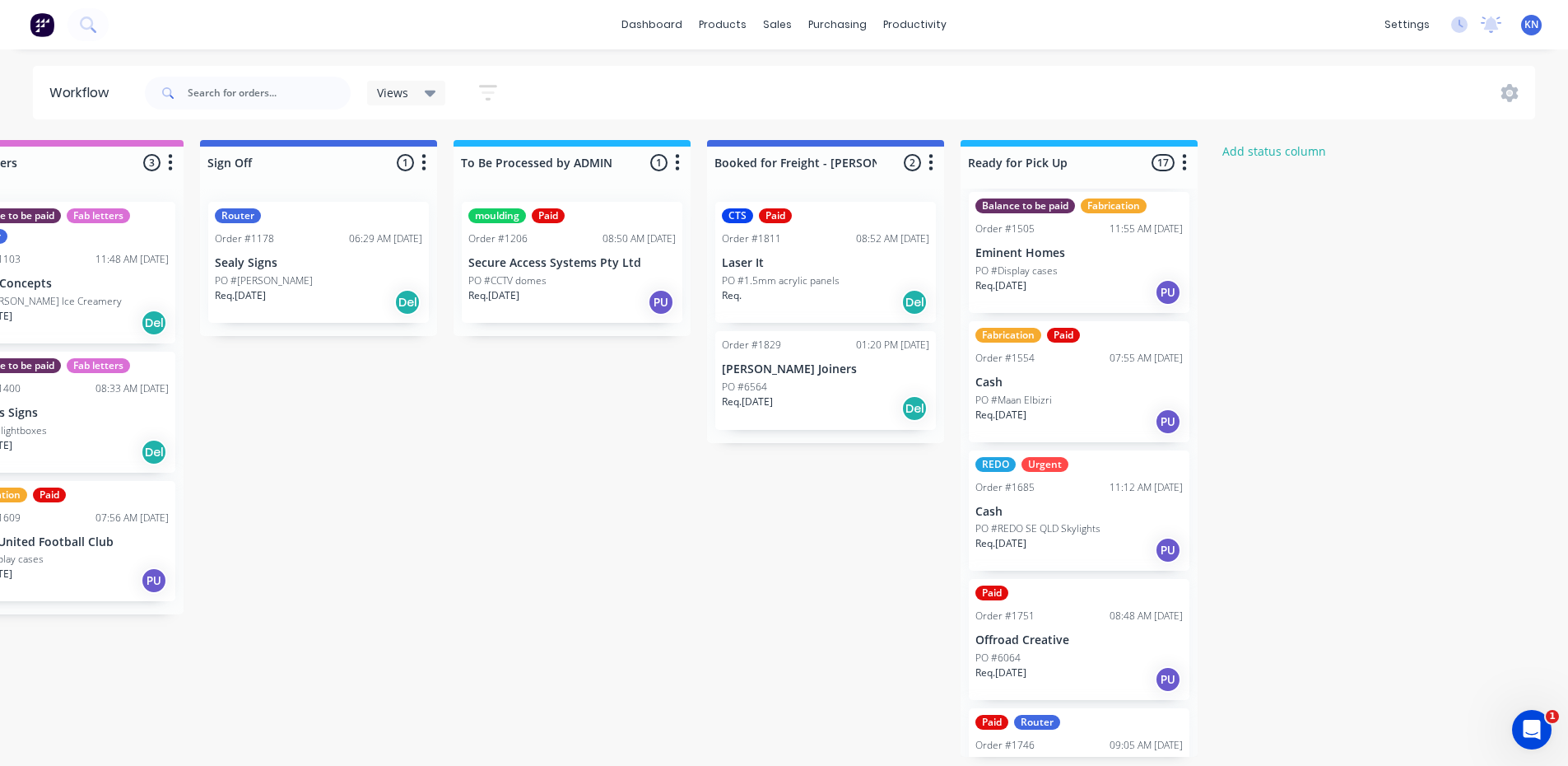
scroll to position [1483, 0]
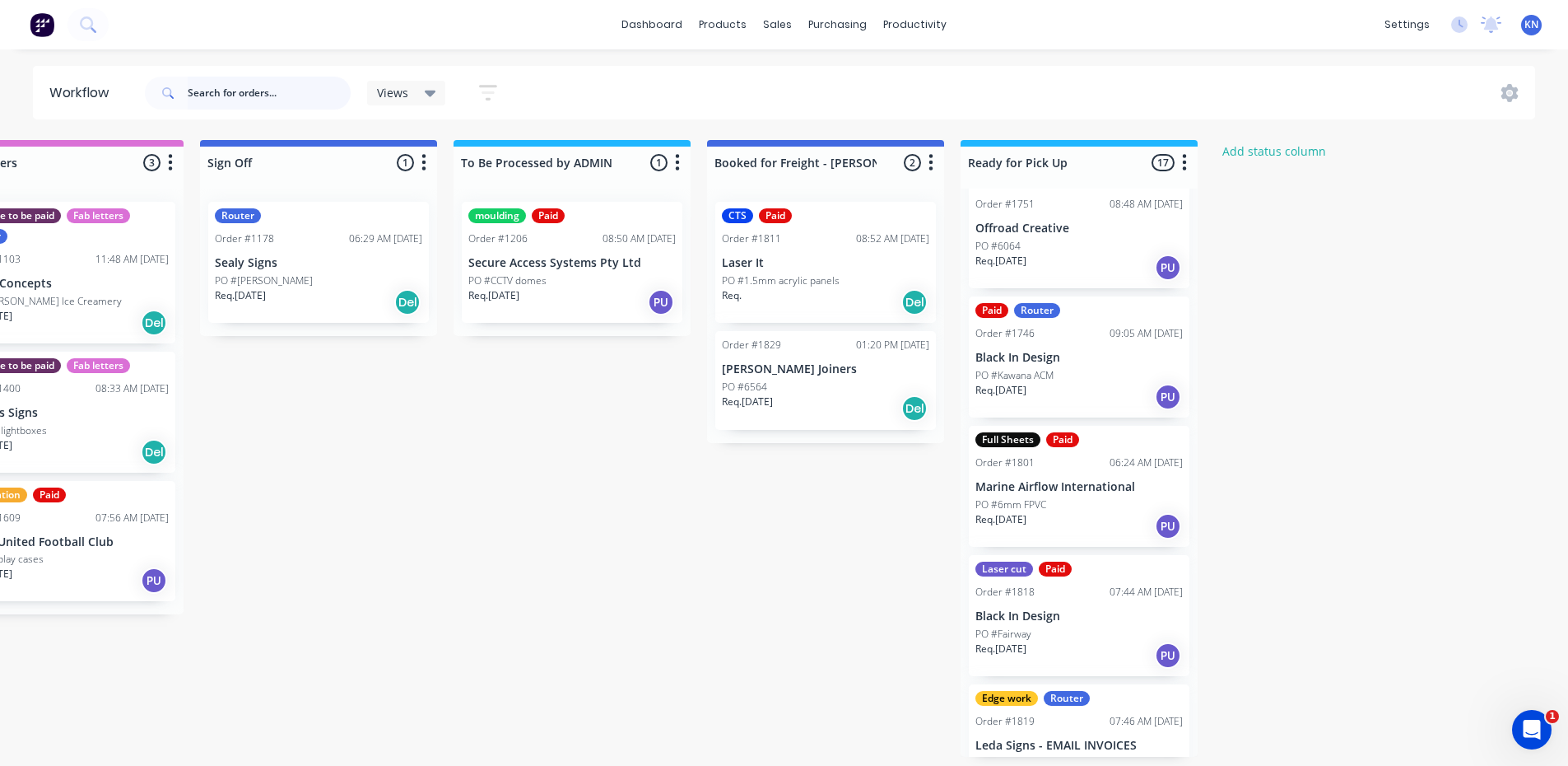
click at [217, 89] on input "text" at bounding box center [269, 92] width 163 height 33
type input "[PERSON_NAME]"
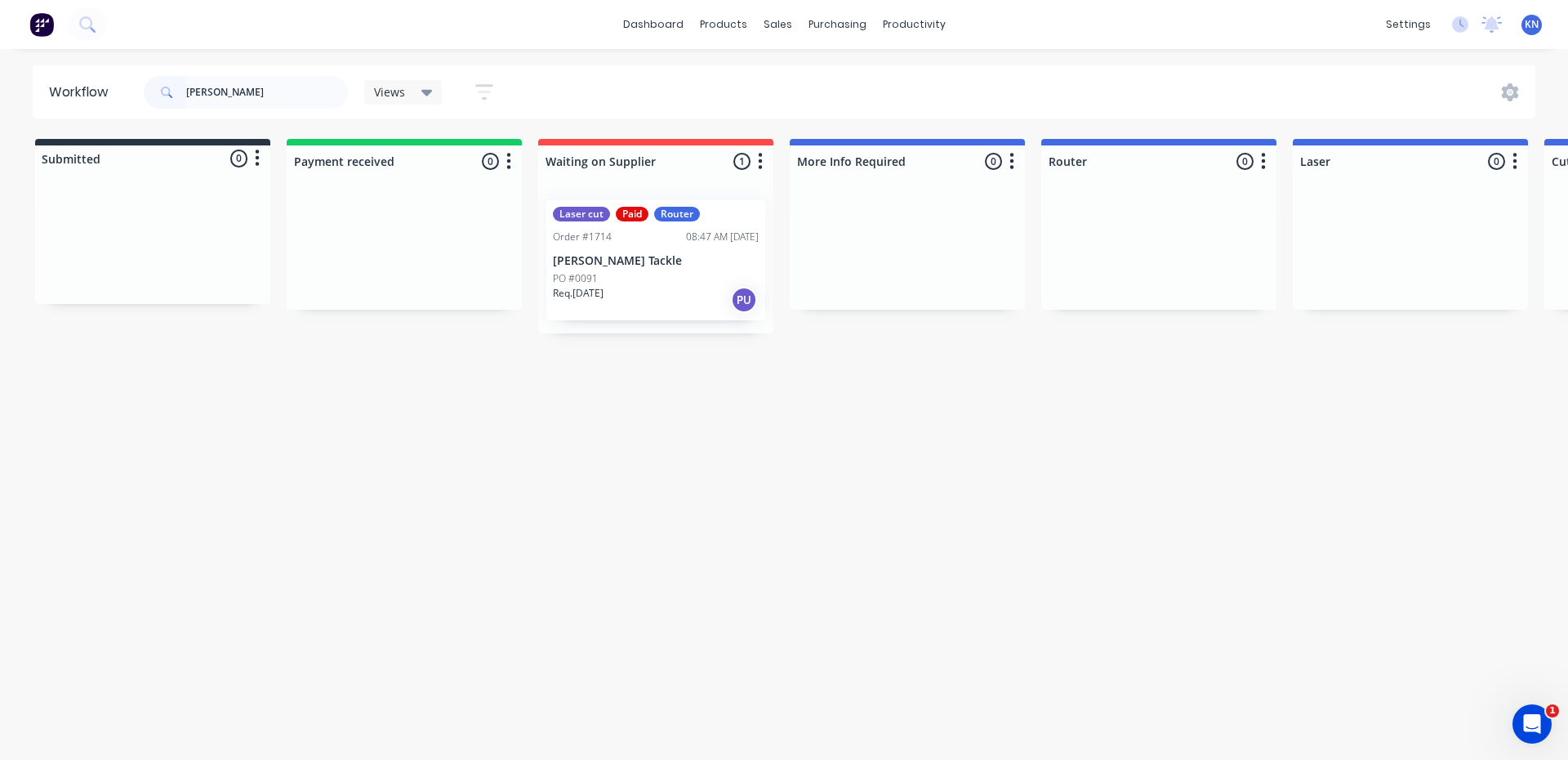
click at [599, 269] on div "Laser cut Paid Router Order #1714 08:47 AM [DATE] [PERSON_NAME] Tackle PO #0091…" at bounding box center [656, 260] width 219 height 120
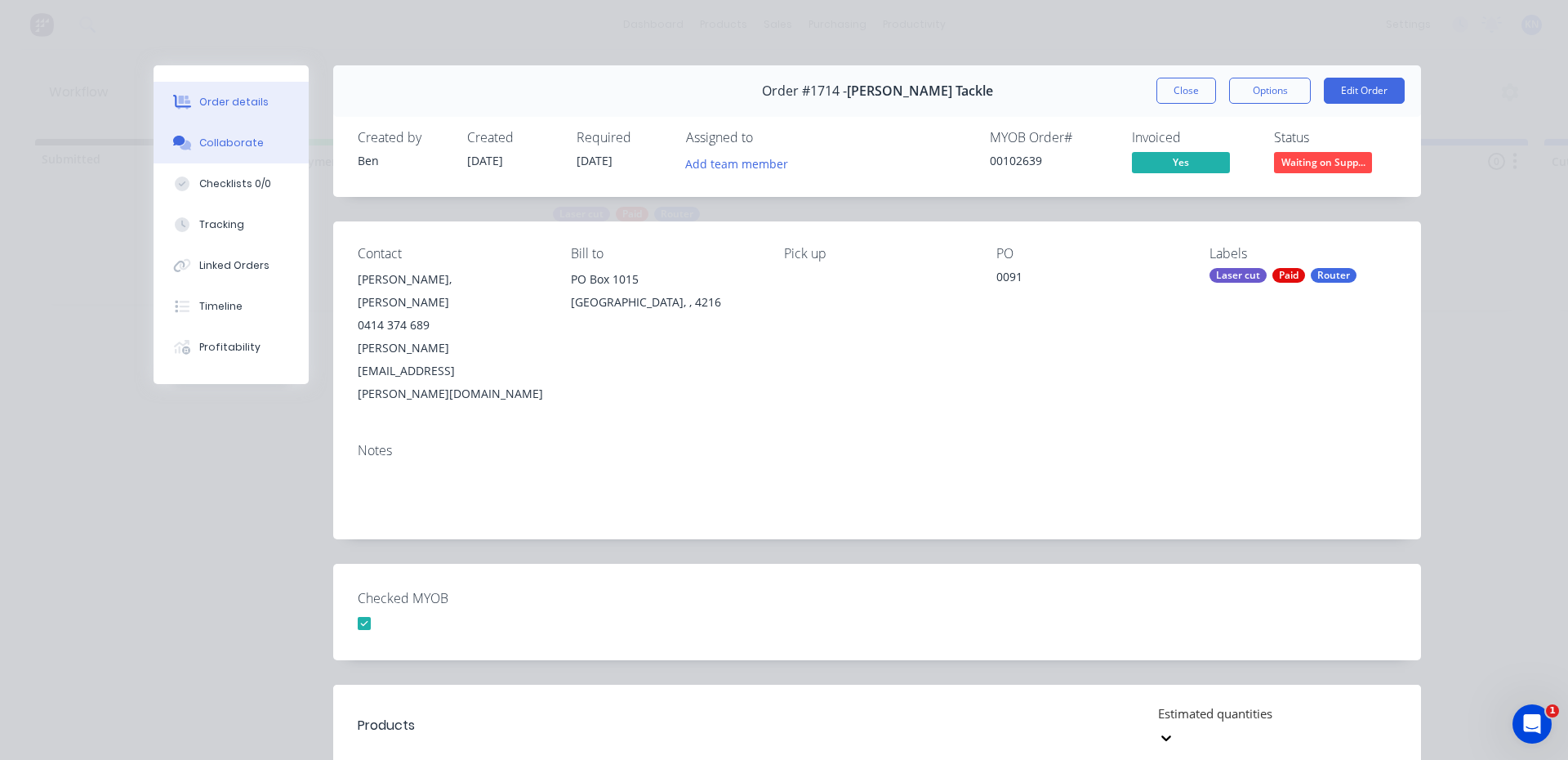
click at [201, 135] on div "Collaborate" at bounding box center [232, 143] width 64 height 15
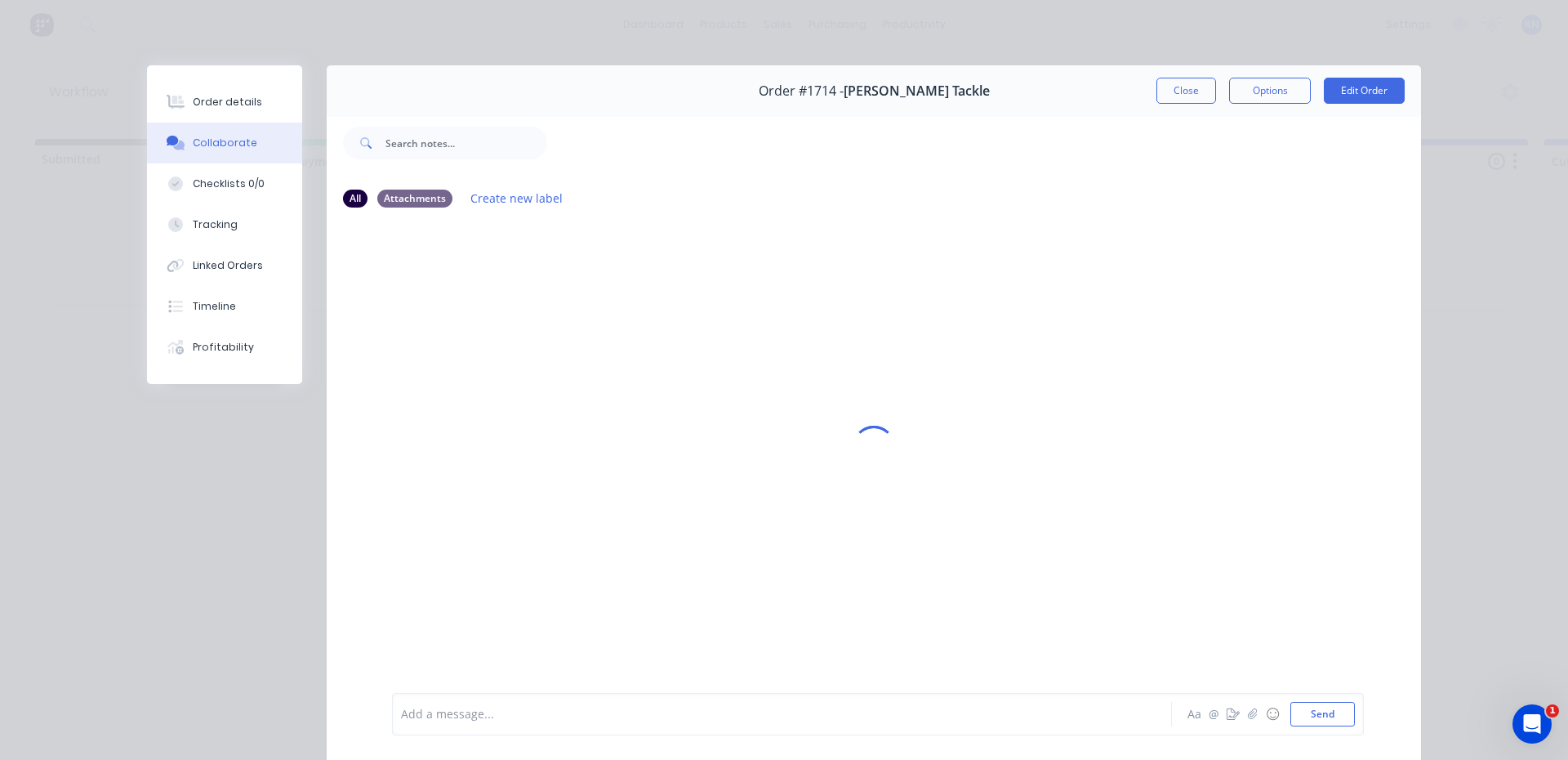
click at [449, 710] on div at bounding box center [759, 714] width 714 height 17
click at [1314, 718] on button "Send" at bounding box center [1322, 715] width 64 height 25
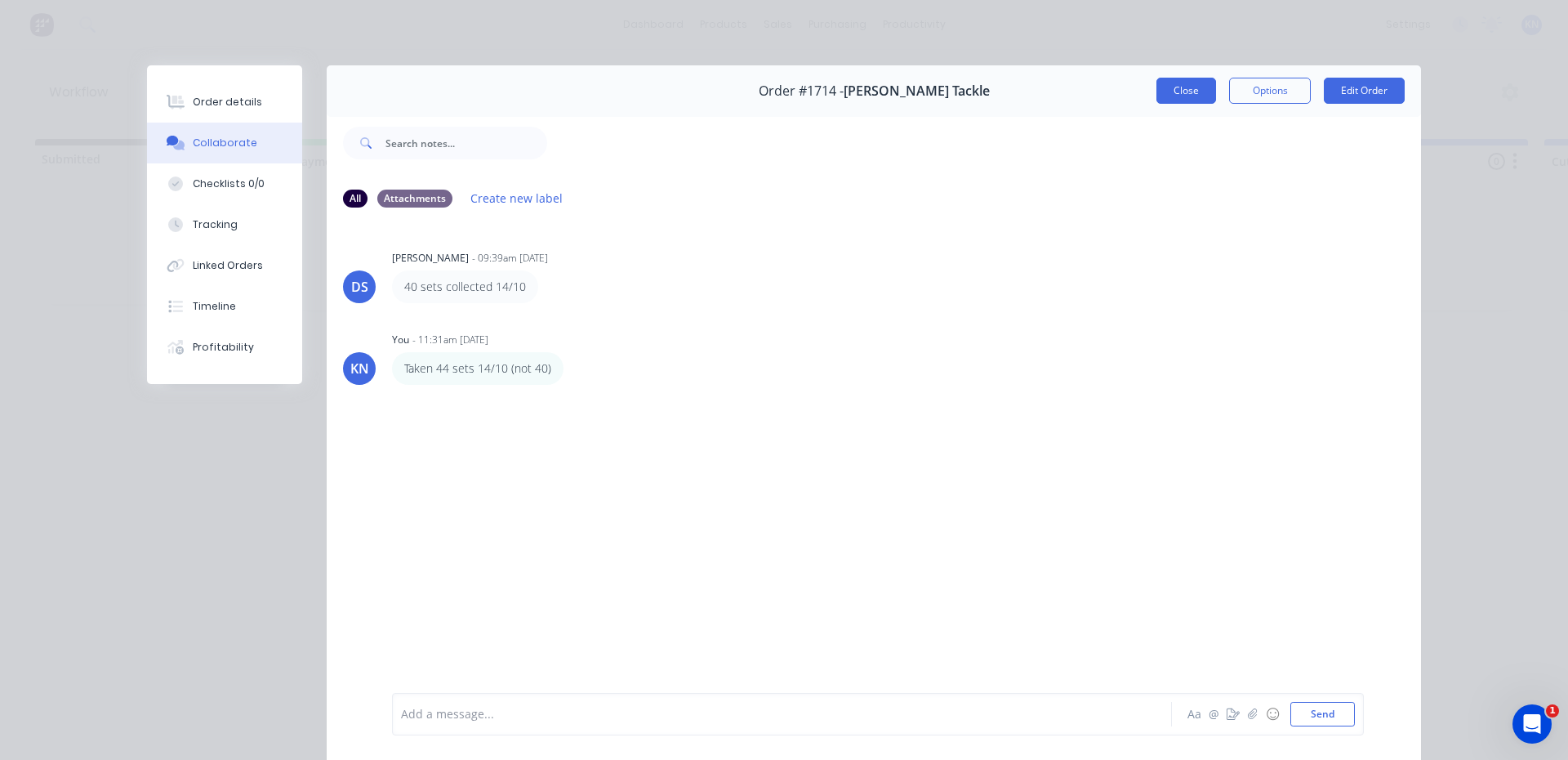
click at [1190, 92] on button "Close" at bounding box center [1186, 90] width 60 height 26
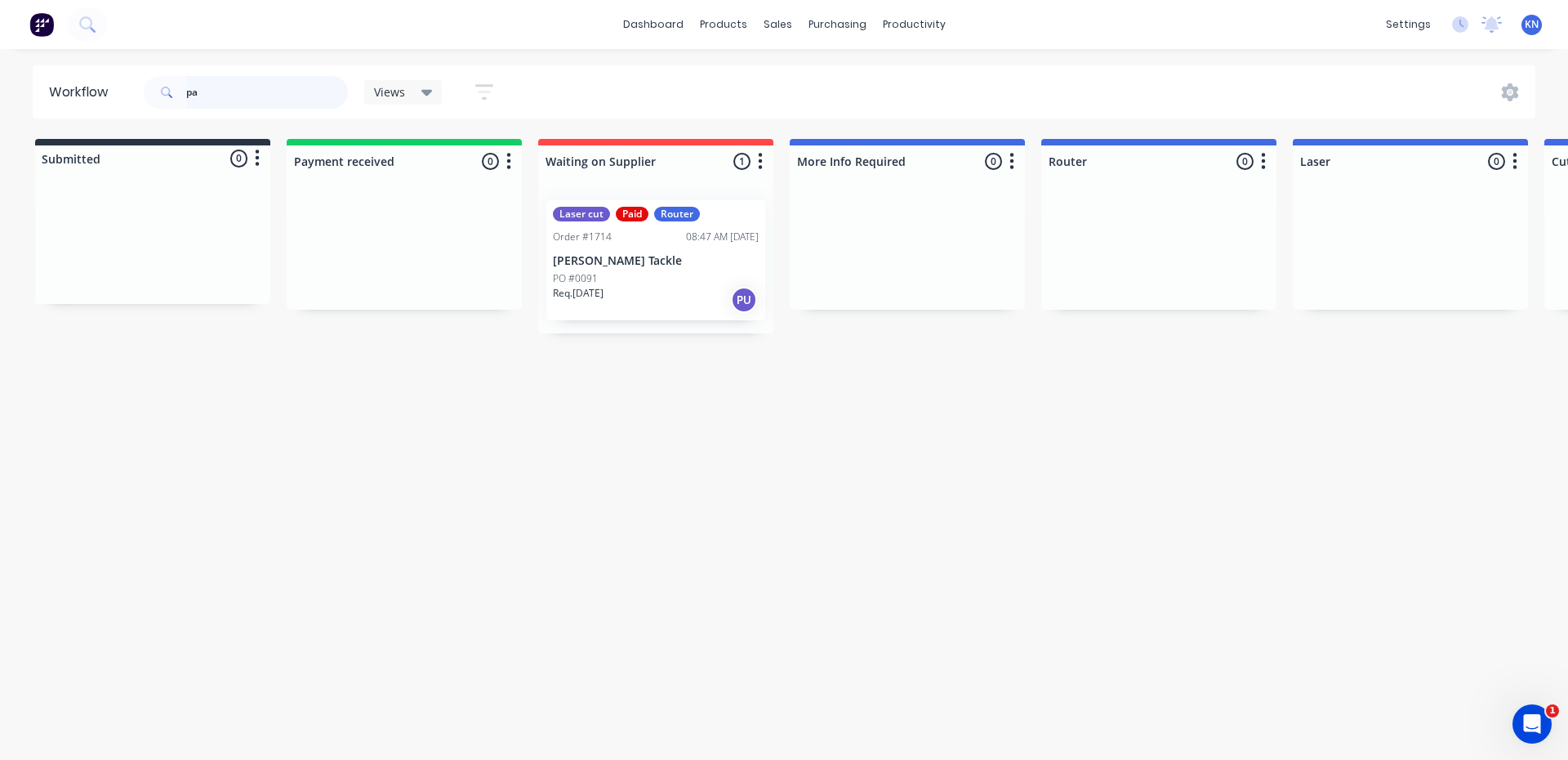
type input "p"
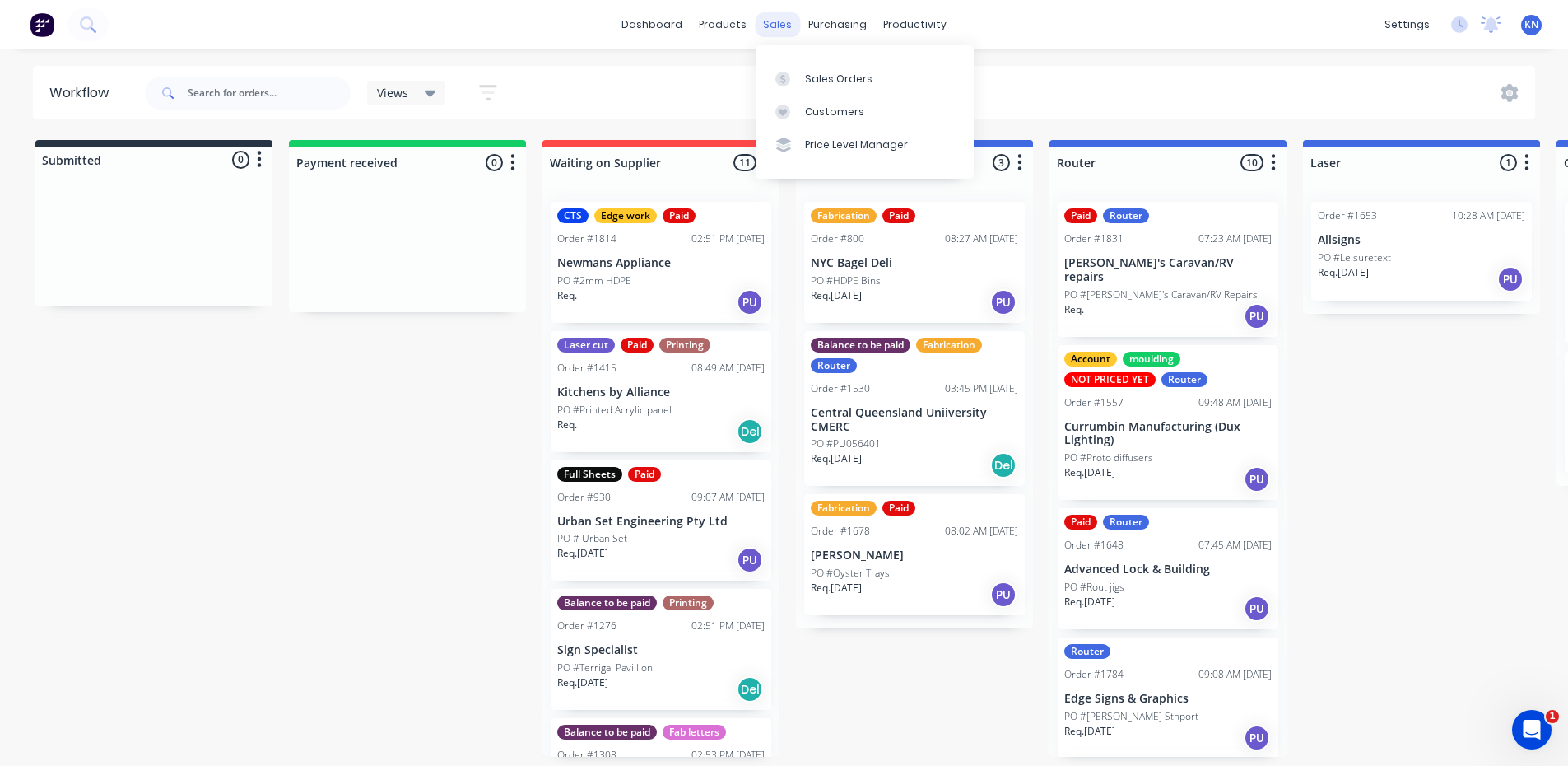
click at [779, 22] on div "sales" at bounding box center [777, 25] width 45 height 25
click at [834, 73] on div "Sales Orders" at bounding box center [838, 79] width 67 height 15
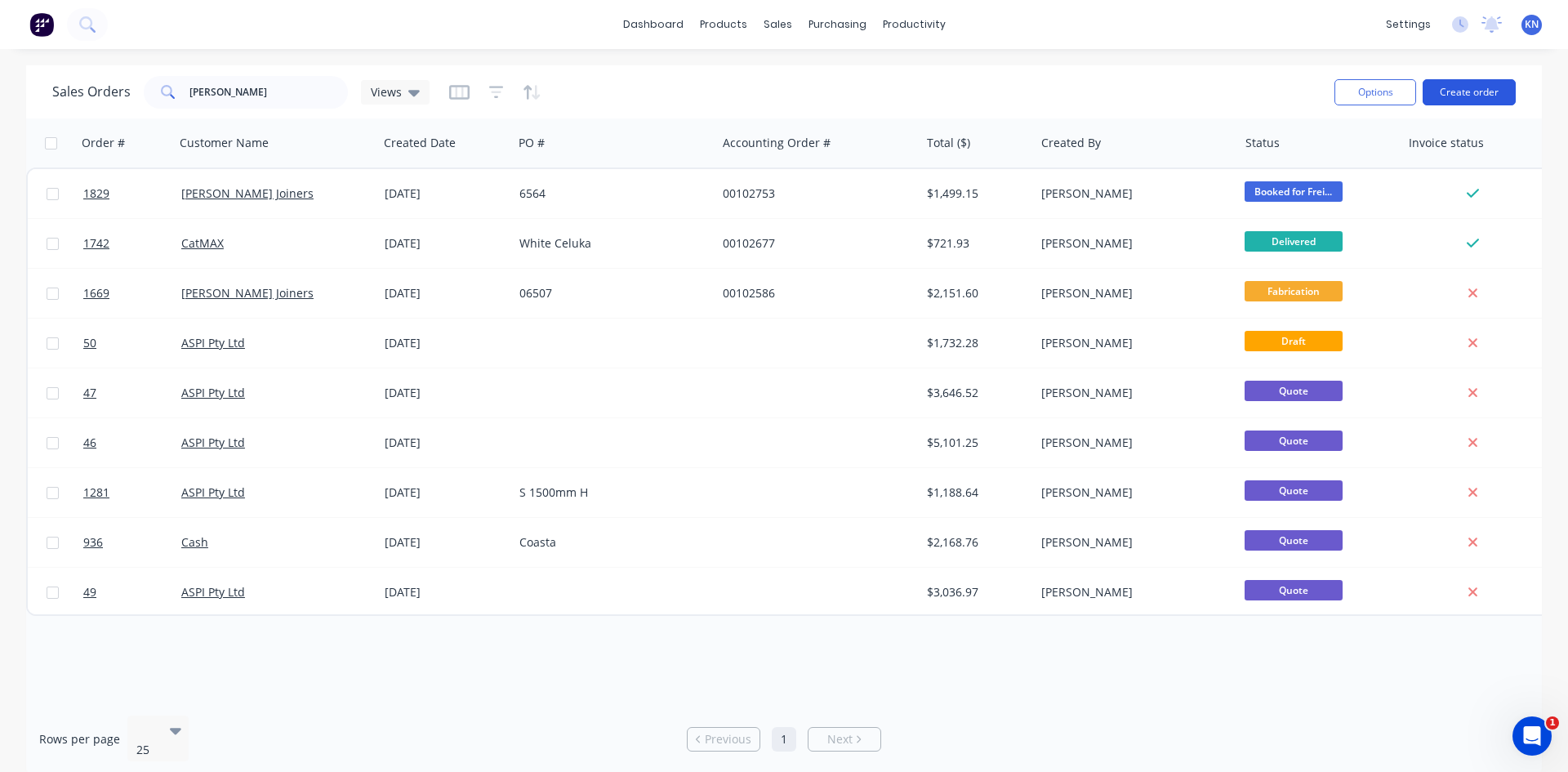
click at [1466, 92] on button "Create order" at bounding box center [1469, 92] width 93 height 26
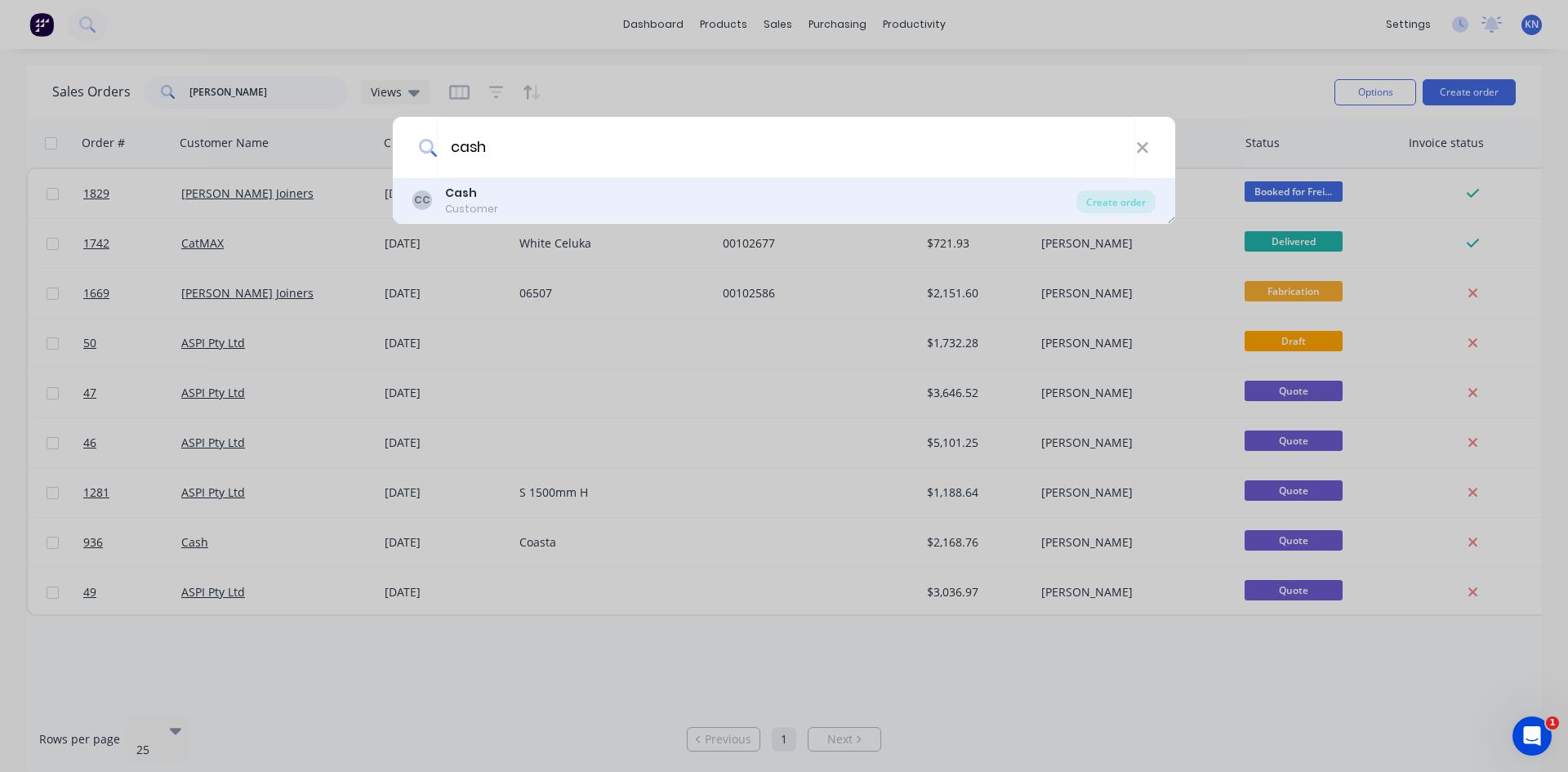
type input "cash"
click at [479, 198] on div "Cash" at bounding box center [472, 192] width 53 height 17
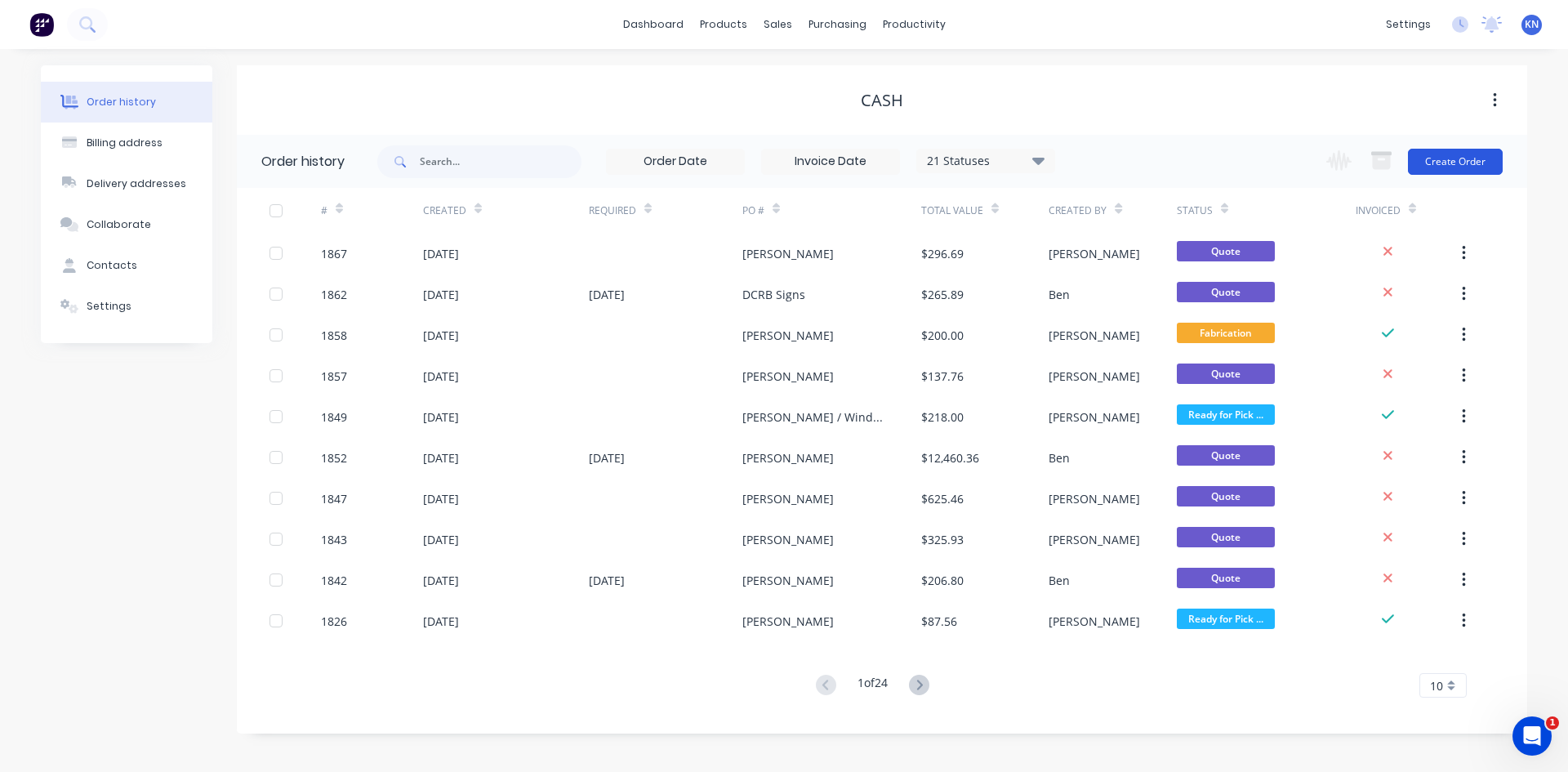
click at [1451, 158] on button "Create Order" at bounding box center [1455, 161] width 94 height 26
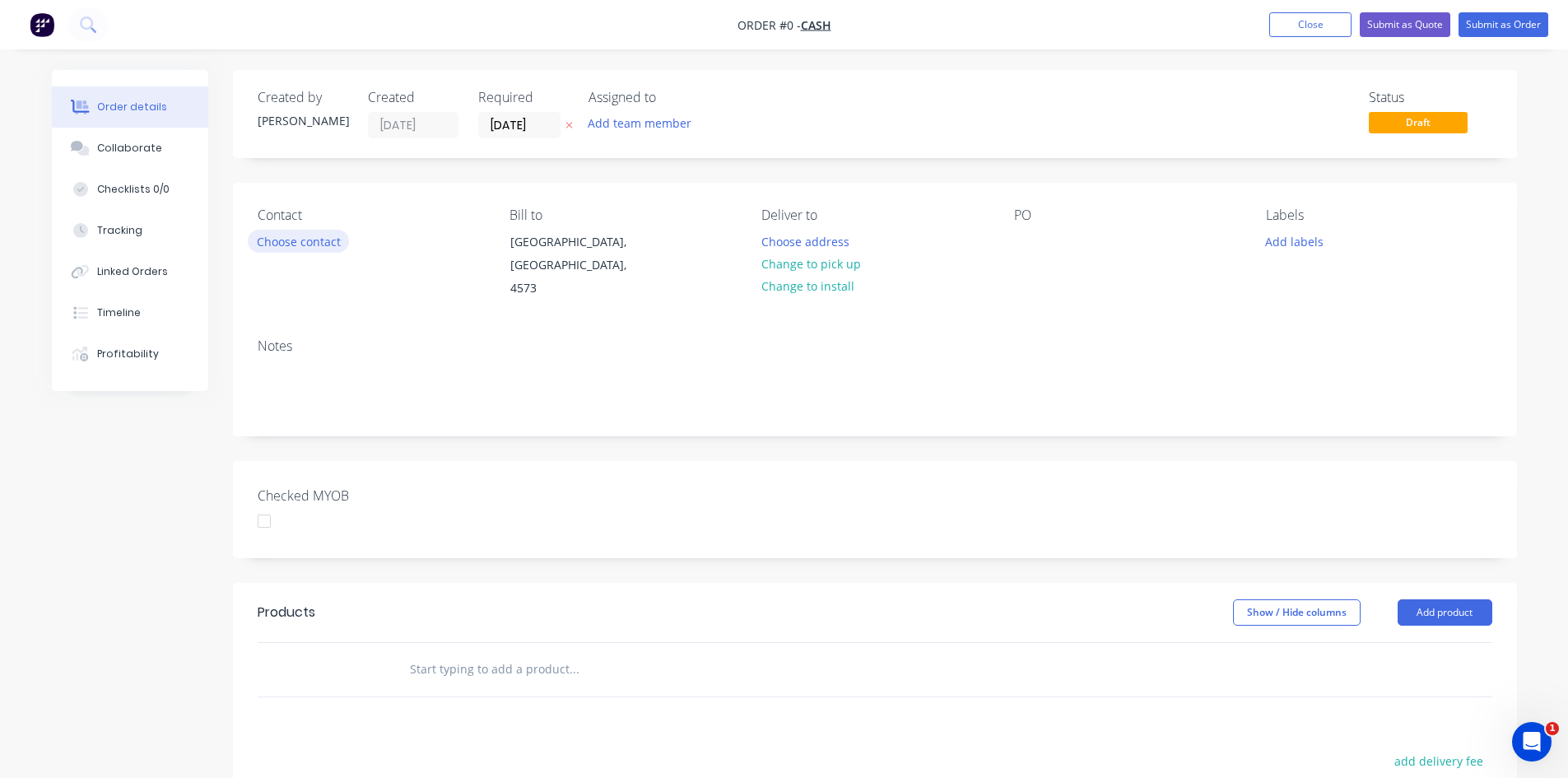
click at [291, 236] on button "Choose contact" at bounding box center [298, 240] width 101 height 22
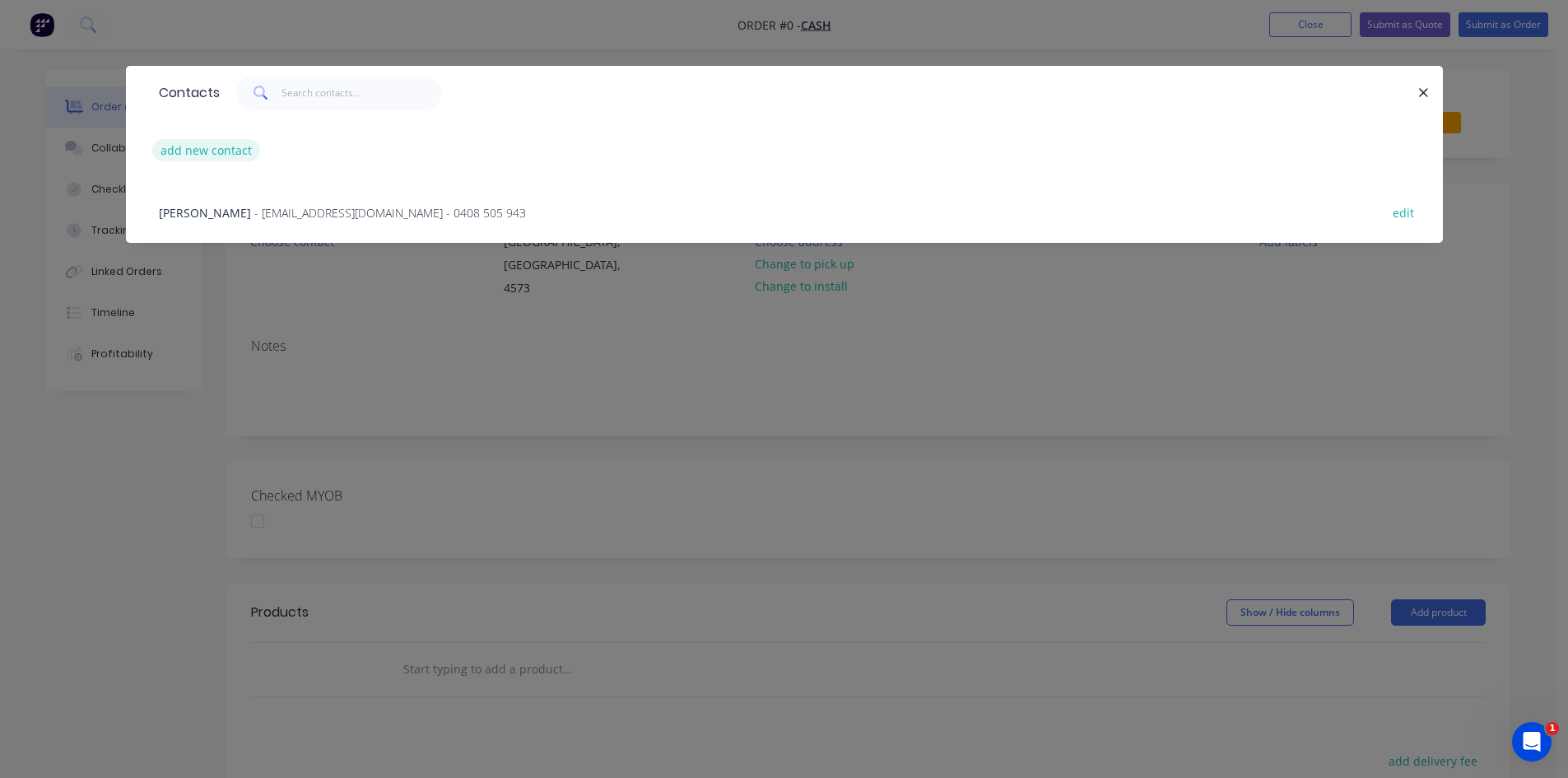
click at [227, 151] on button "add new contact" at bounding box center [206, 150] width 109 height 22
select select "AU"
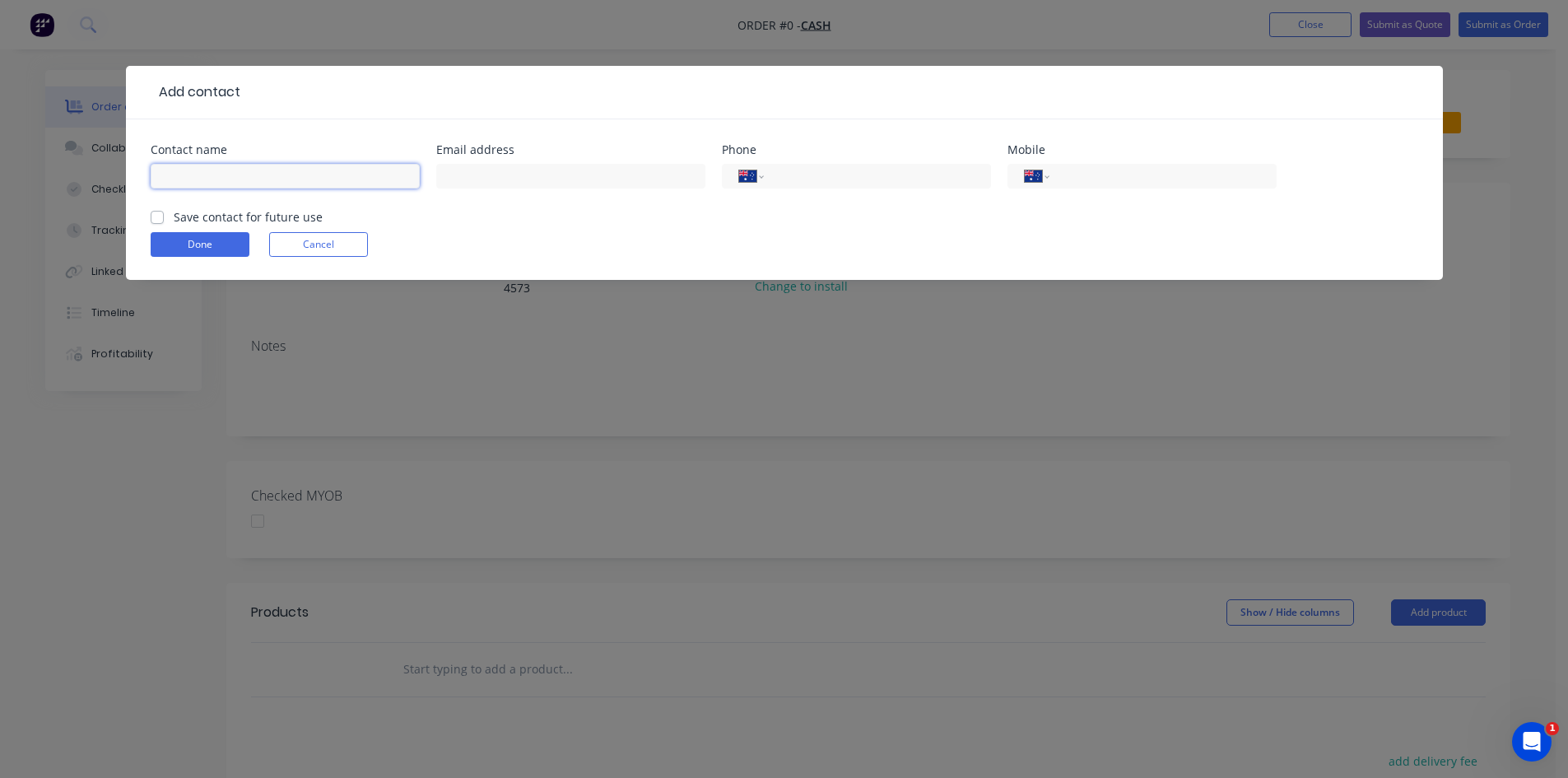
click at [219, 174] on input "text" at bounding box center [285, 176] width 269 height 25
type input "[PERSON_NAME]"
type input "[EMAIL_ADDRESS][DOMAIN_NAME]"
click at [200, 245] on button "Done" at bounding box center [200, 245] width 99 height 25
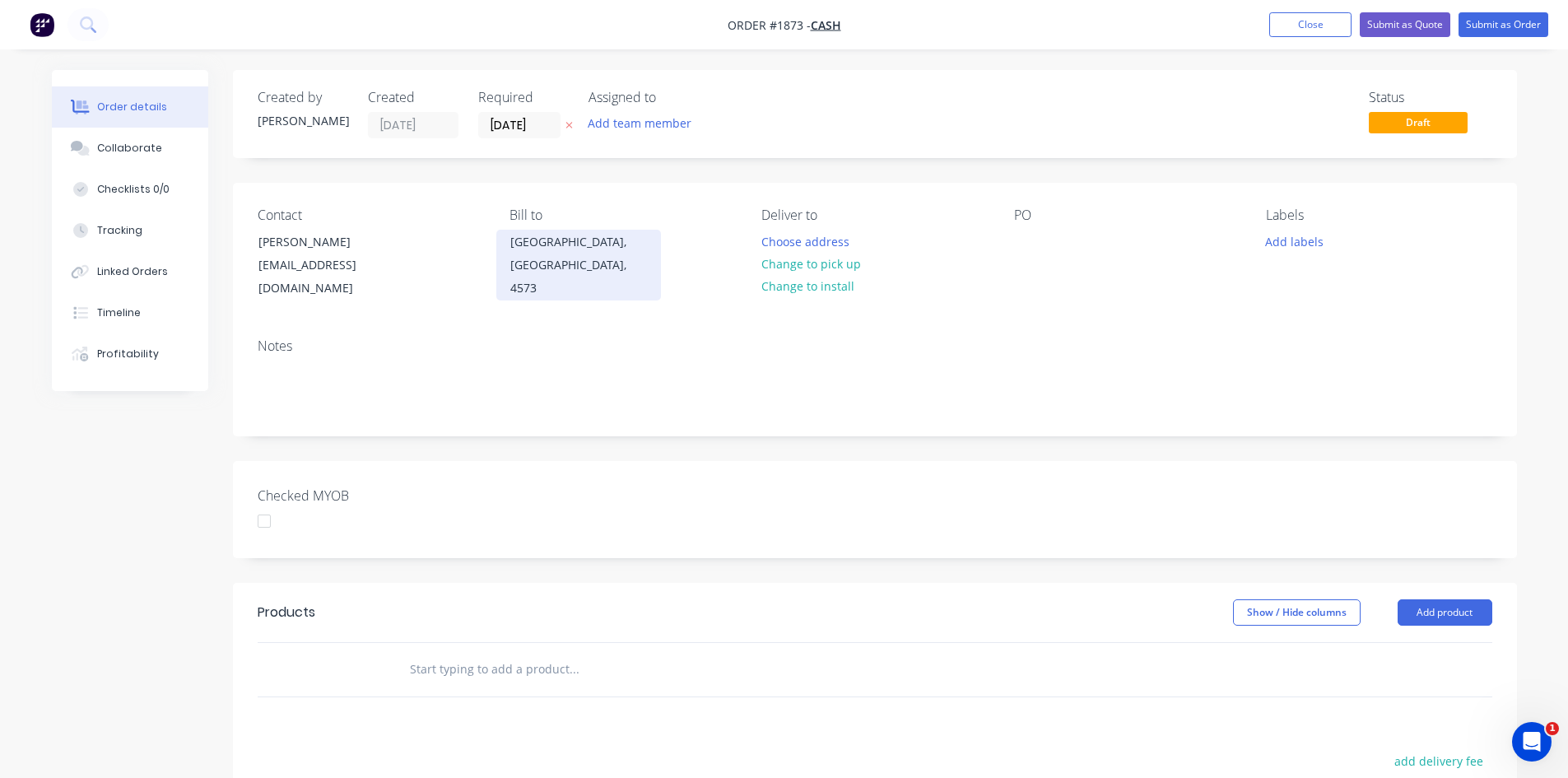
click at [585, 250] on div "[GEOGRAPHIC_DATA], [GEOGRAPHIC_DATA], 4573" at bounding box center [579, 265] width 136 height 69
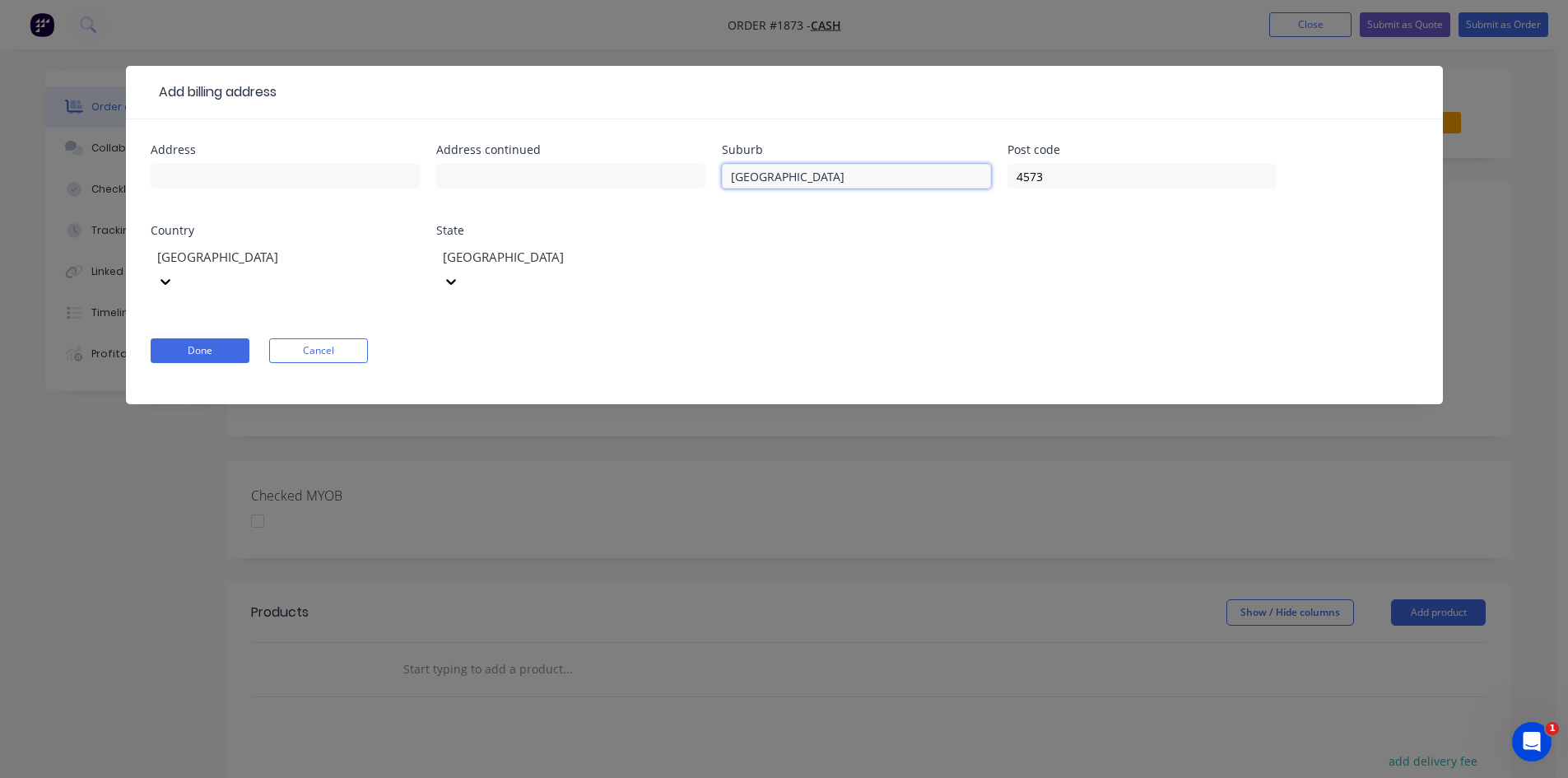
drag, startPoint x: 850, startPoint y: 181, endPoint x: 549, endPoint y: 197, distance: 301.4
click at [549, 197] on div "Address Address continued Suburb [GEOGRAPHIC_DATA] Post code 4573 Country [GEOG…" at bounding box center [784, 228] width 1267 height 170
drag, startPoint x: 1062, startPoint y: 166, endPoint x: 898, endPoint y: 167, distance: 164.0
click at [898, 167] on div "Address Address continued Suburb Post code 4573 Country [GEOGRAPHIC_DATA] State…" at bounding box center [784, 228] width 1267 height 170
click at [183, 338] on button "Done" at bounding box center [200, 351] width 99 height 25
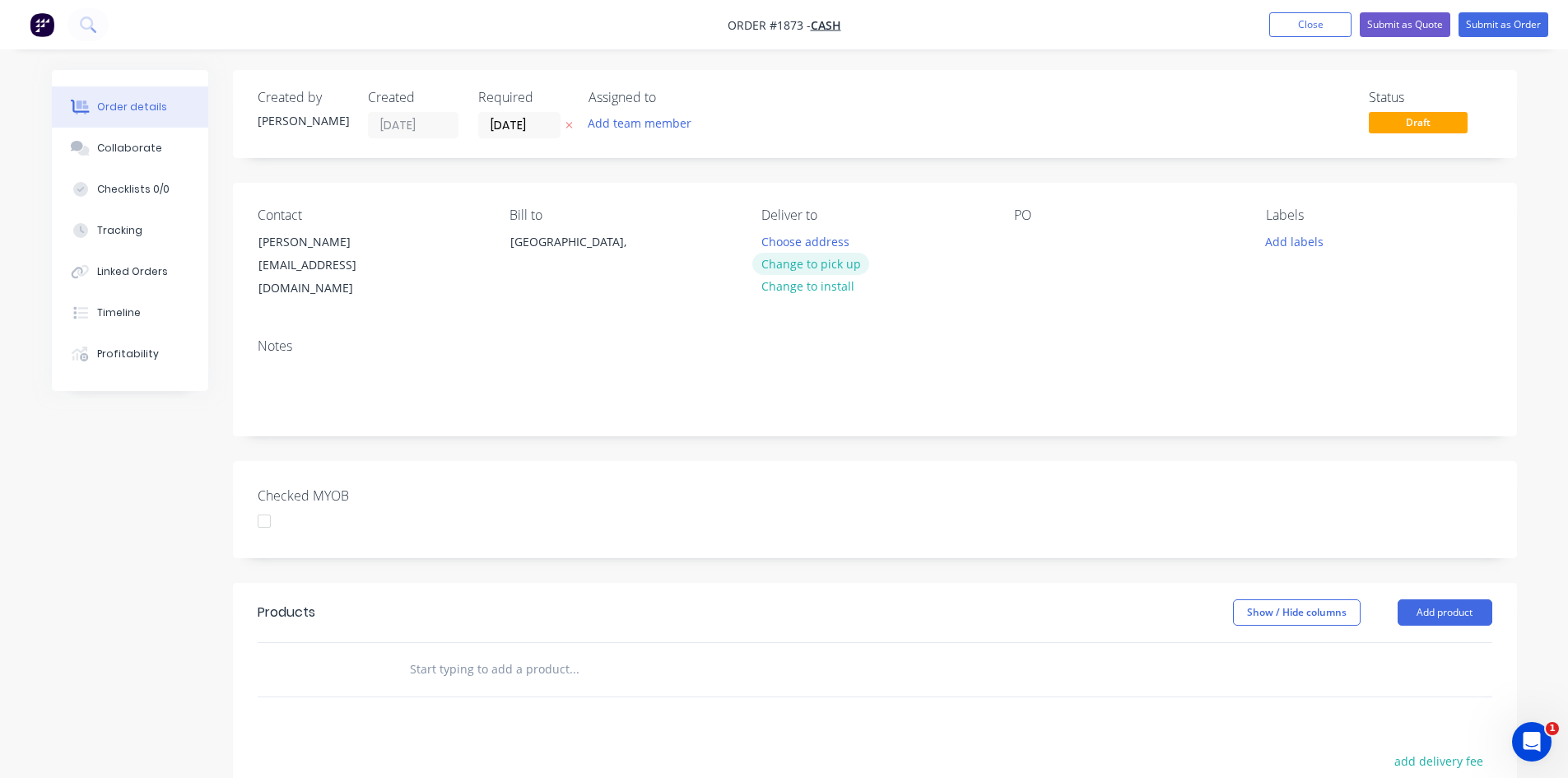
click at [828, 263] on button "Change to pick up" at bounding box center [810, 264] width 117 height 22
click at [780, 235] on div at bounding box center [774, 241] width 26 height 24
click at [1027, 243] on div at bounding box center [1027, 241] width 26 height 24
click at [1285, 243] on button "Add labels" at bounding box center [1294, 240] width 75 height 22
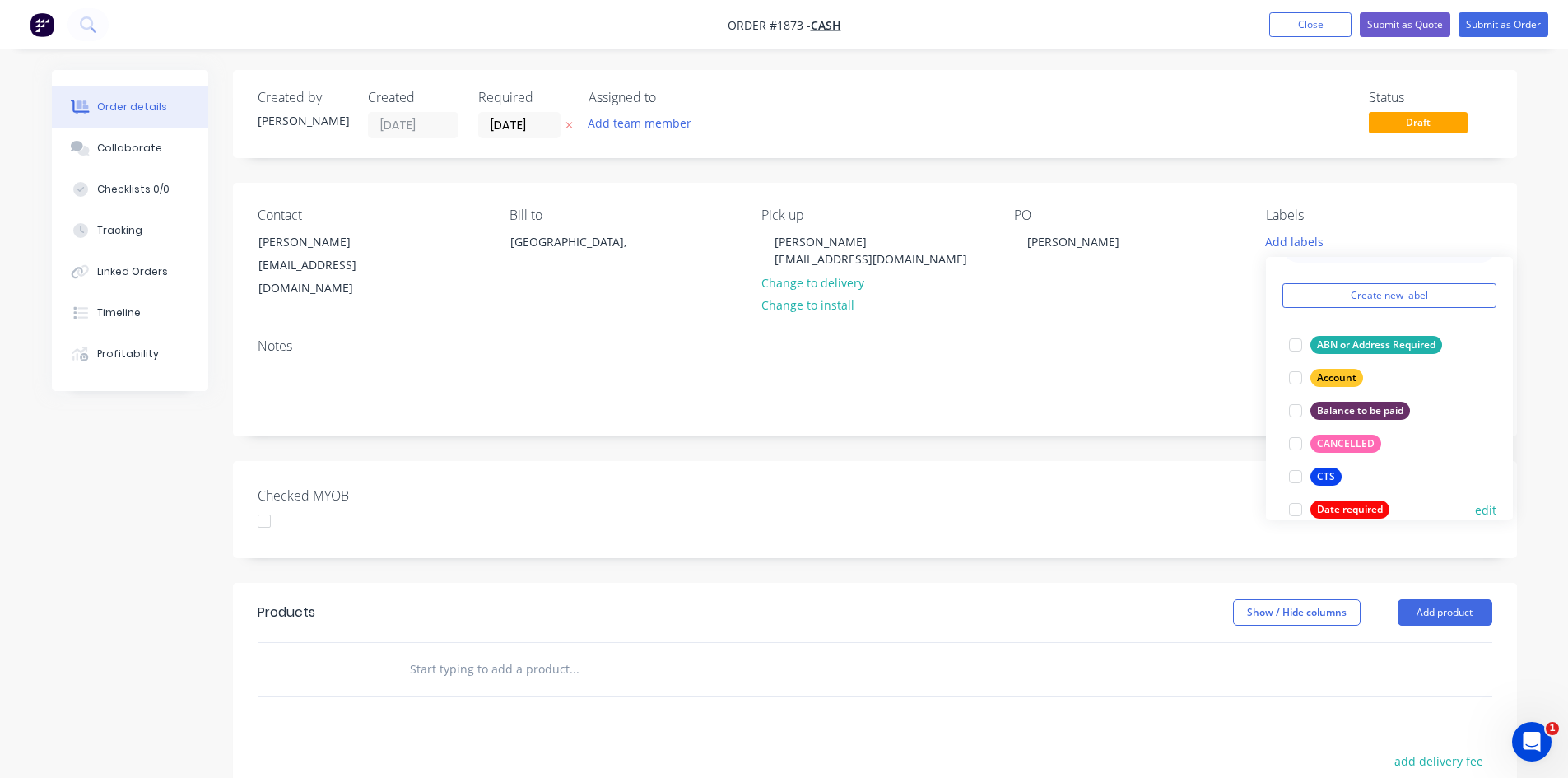
scroll to position [83, 0]
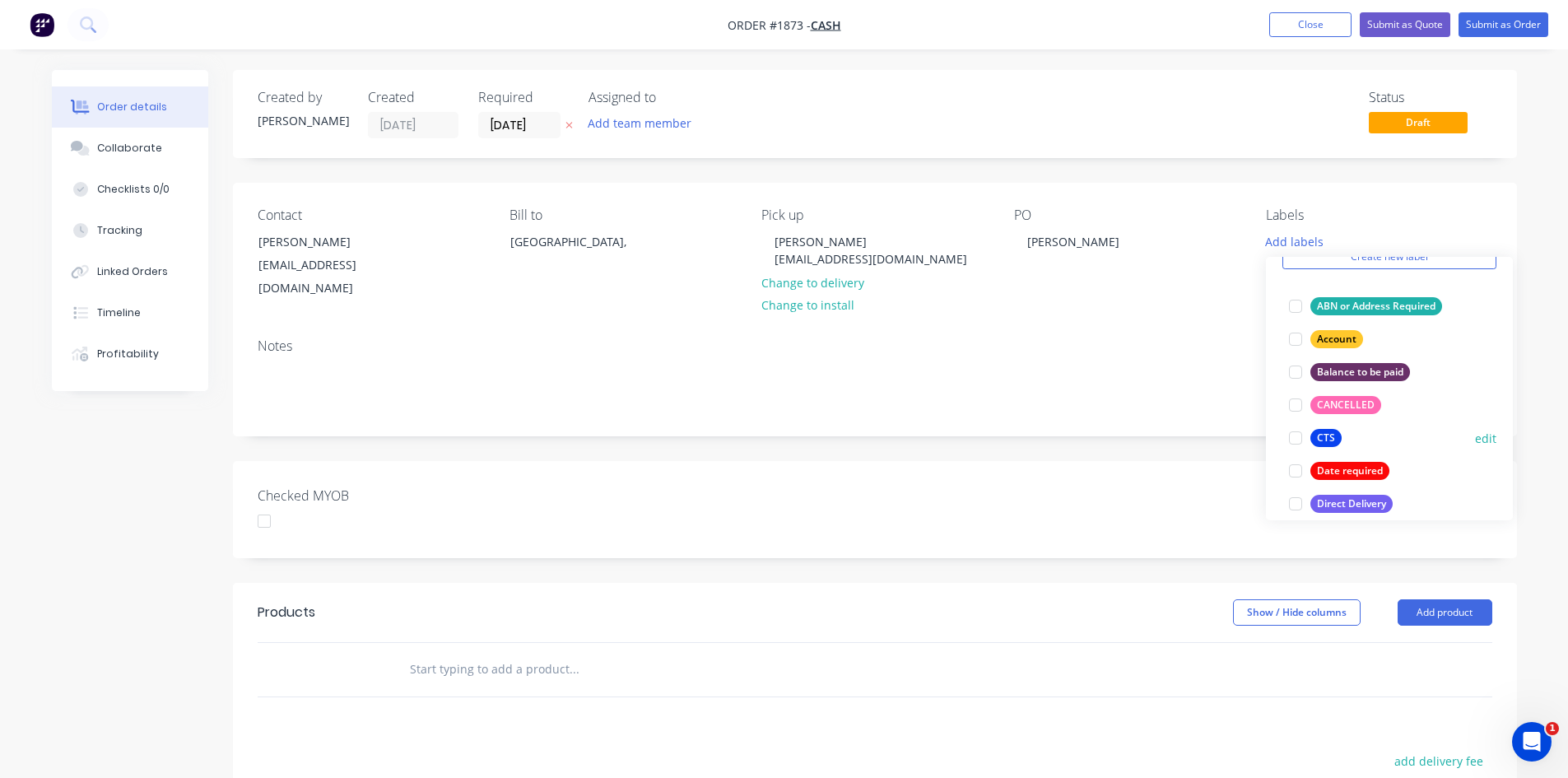
click at [1296, 436] on div at bounding box center [1295, 438] width 33 height 33
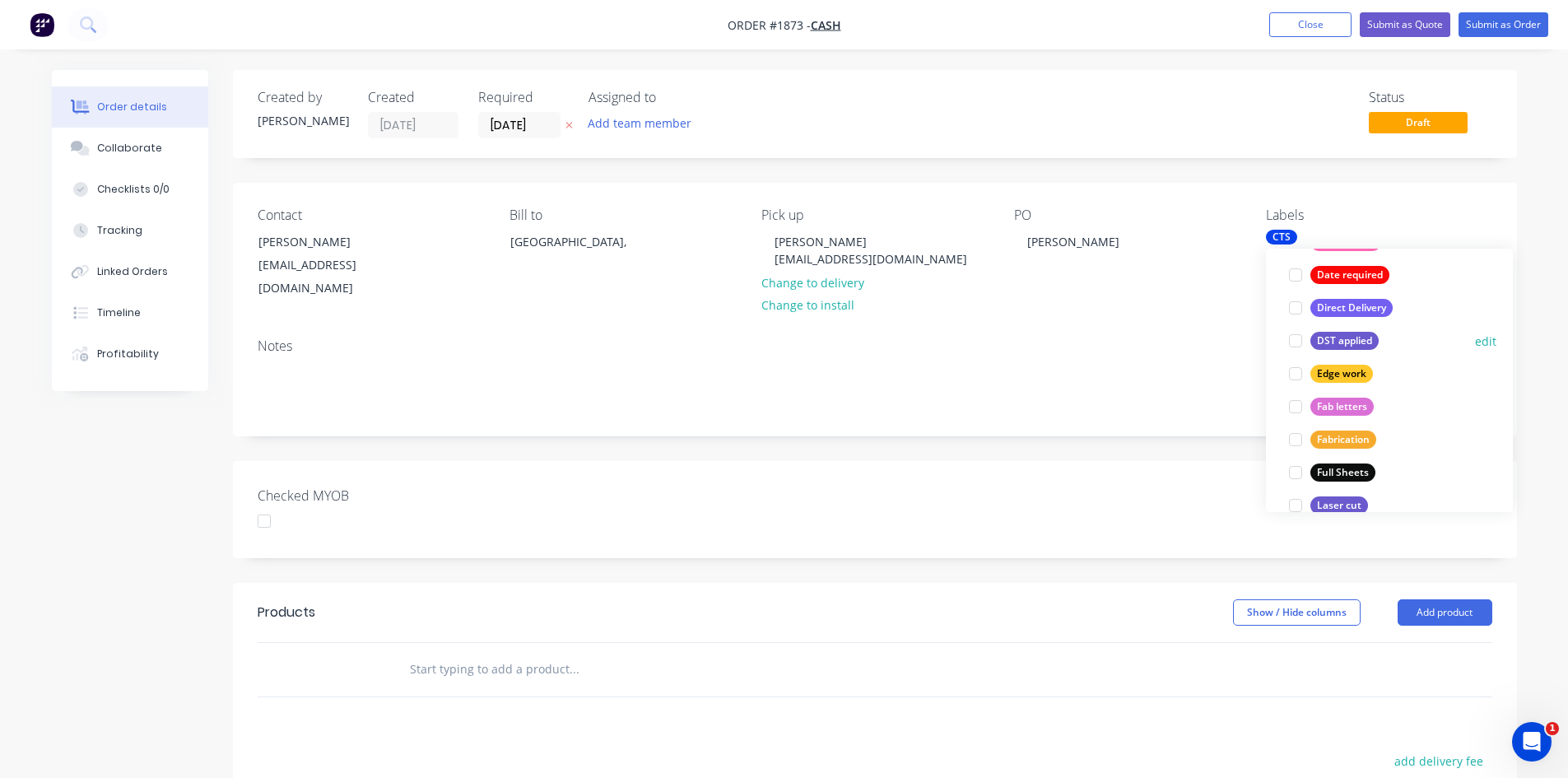
scroll to position [329, 0]
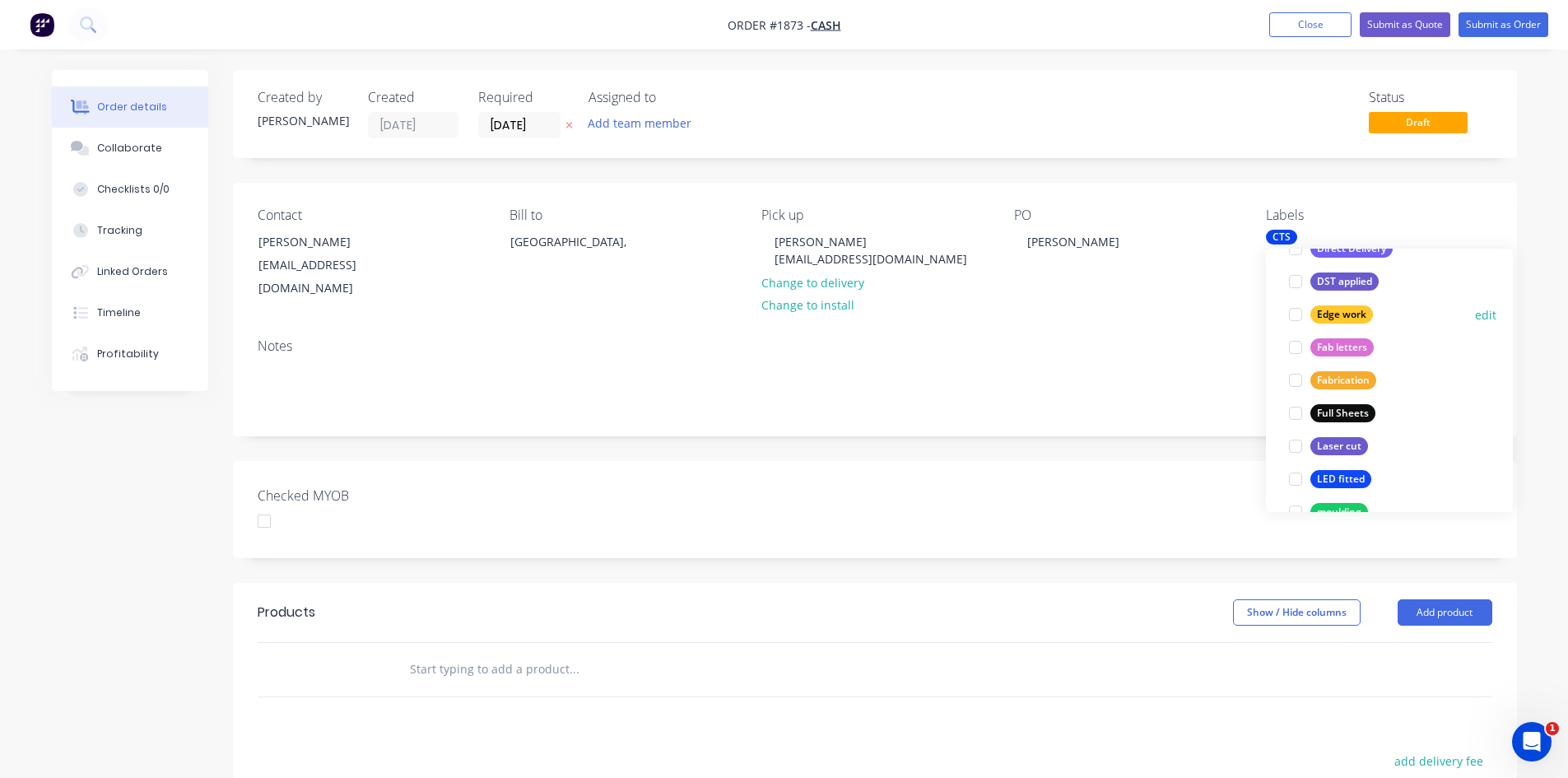
click at [1294, 314] on div at bounding box center [1295, 314] width 33 height 33
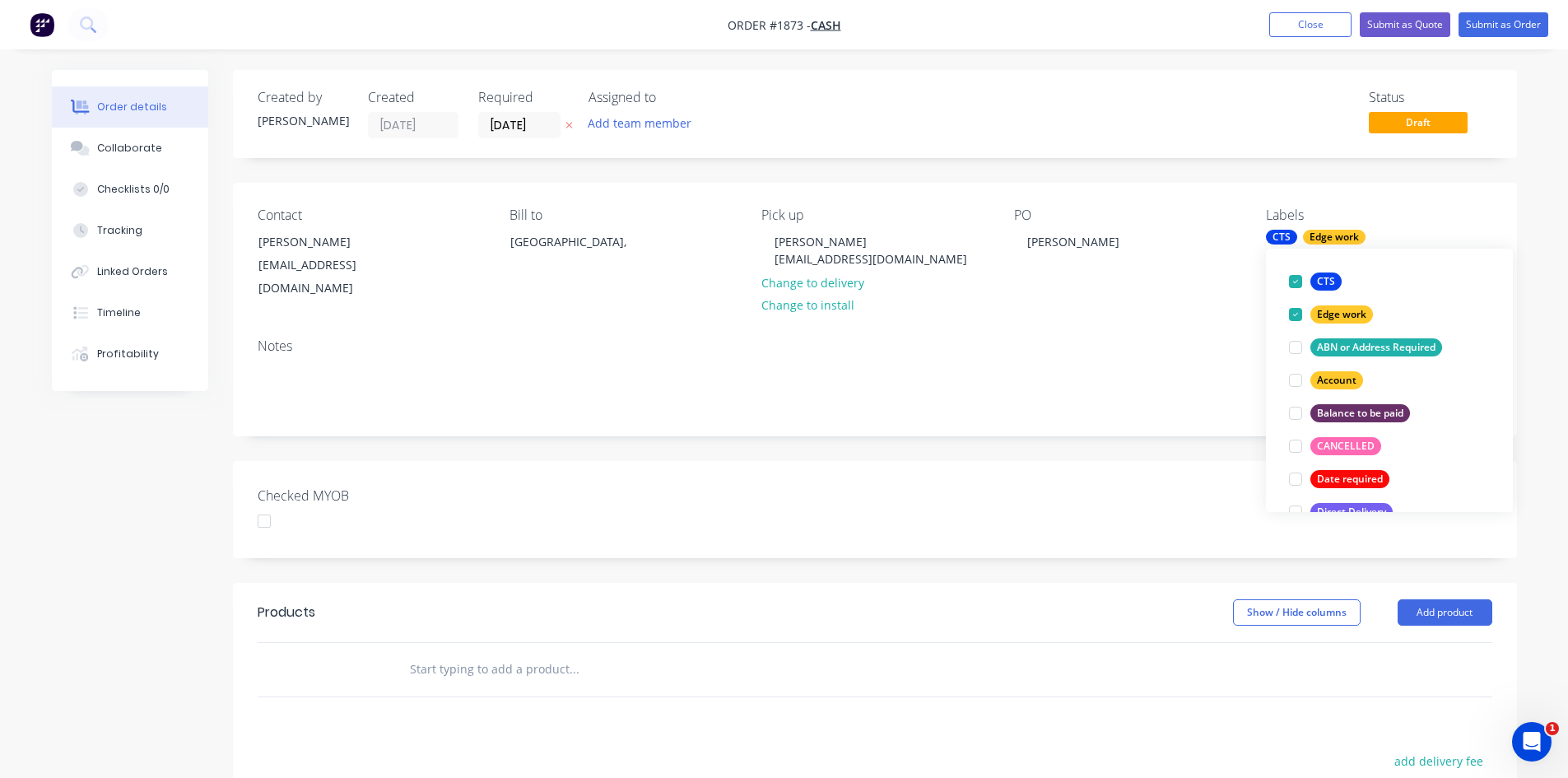
click at [933, 479] on div "Checked MYOB" at bounding box center [875, 510] width 1284 height 97
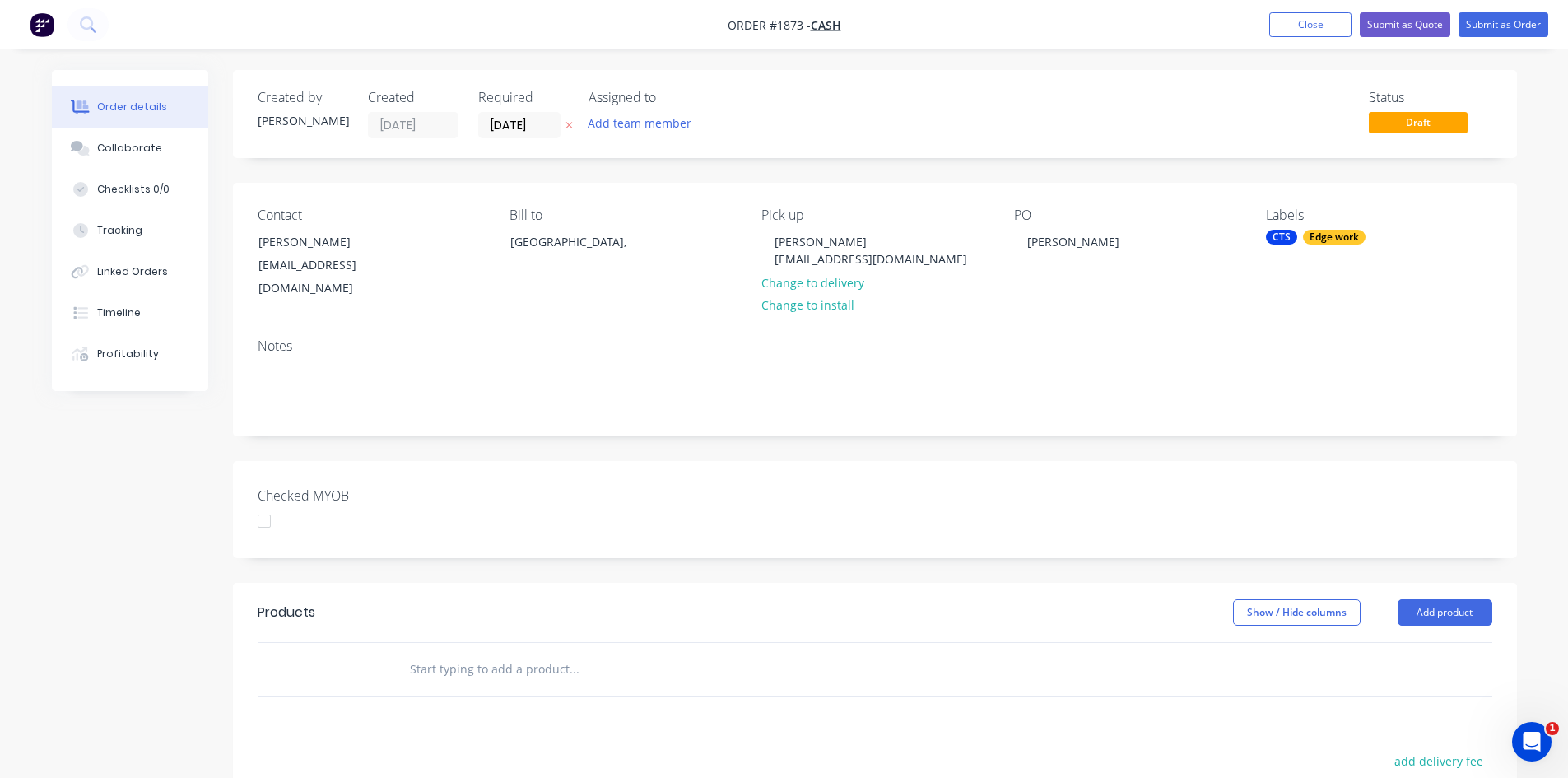
click at [267, 504] on div at bounding box center [264, 520] width 33 height 33
click at [437, 652] on input "text" at bounding box center [574, 669] width 329 height 33
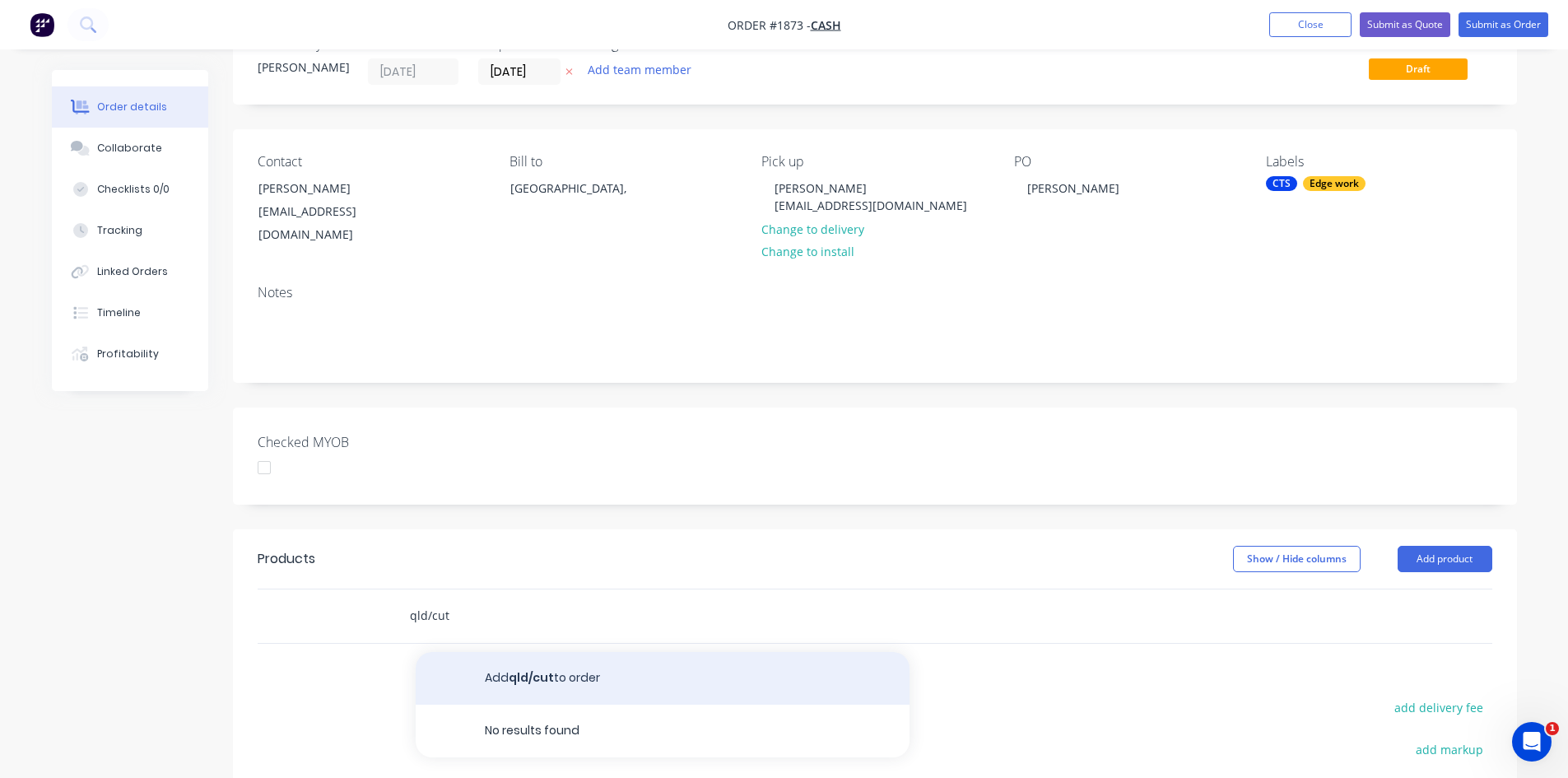
scroll to position [83, 0]
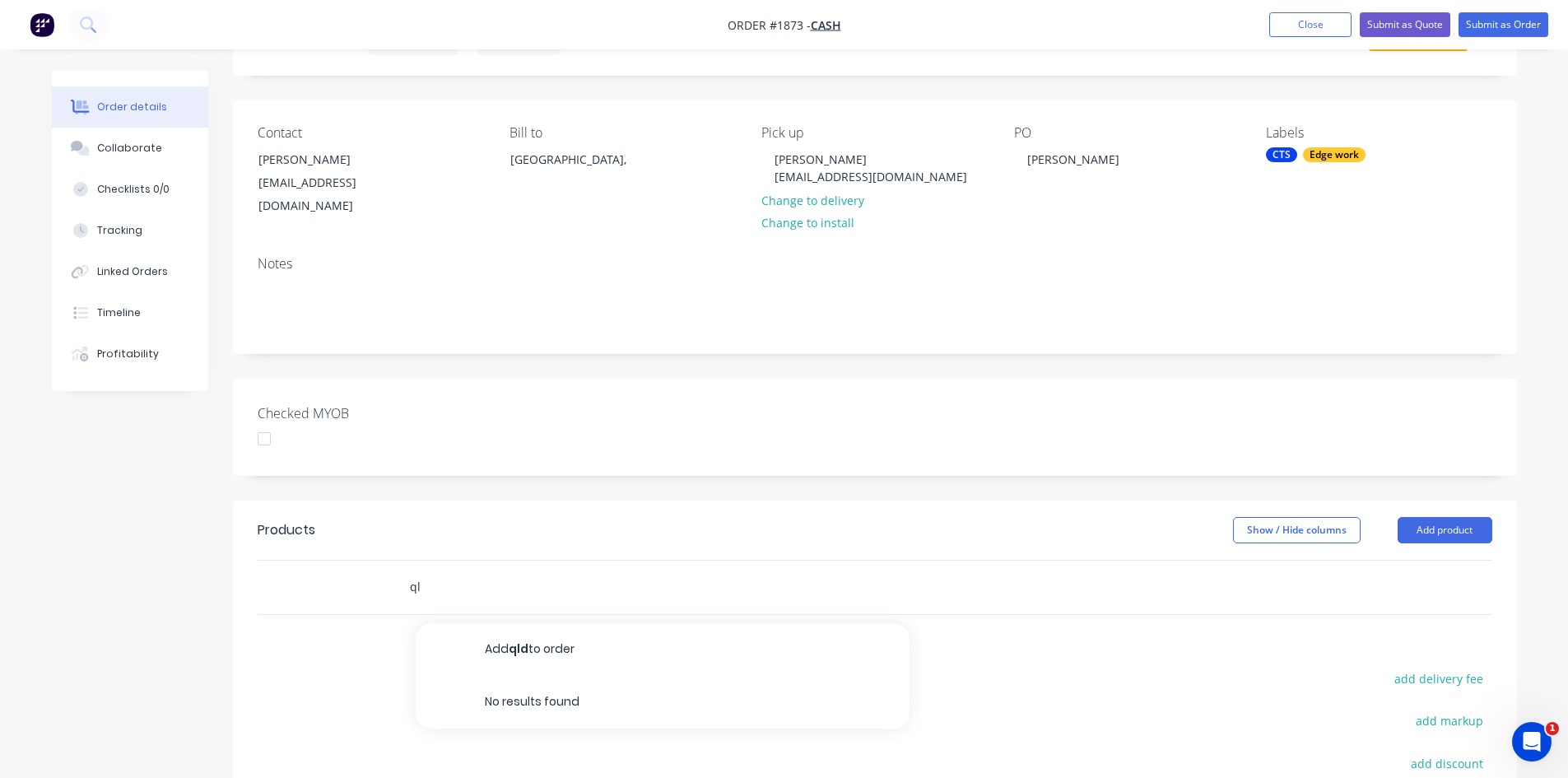
type input "q"
click at [1467, 517] on button "Add product" at bounding box center [1444, 529] width 94 height 26
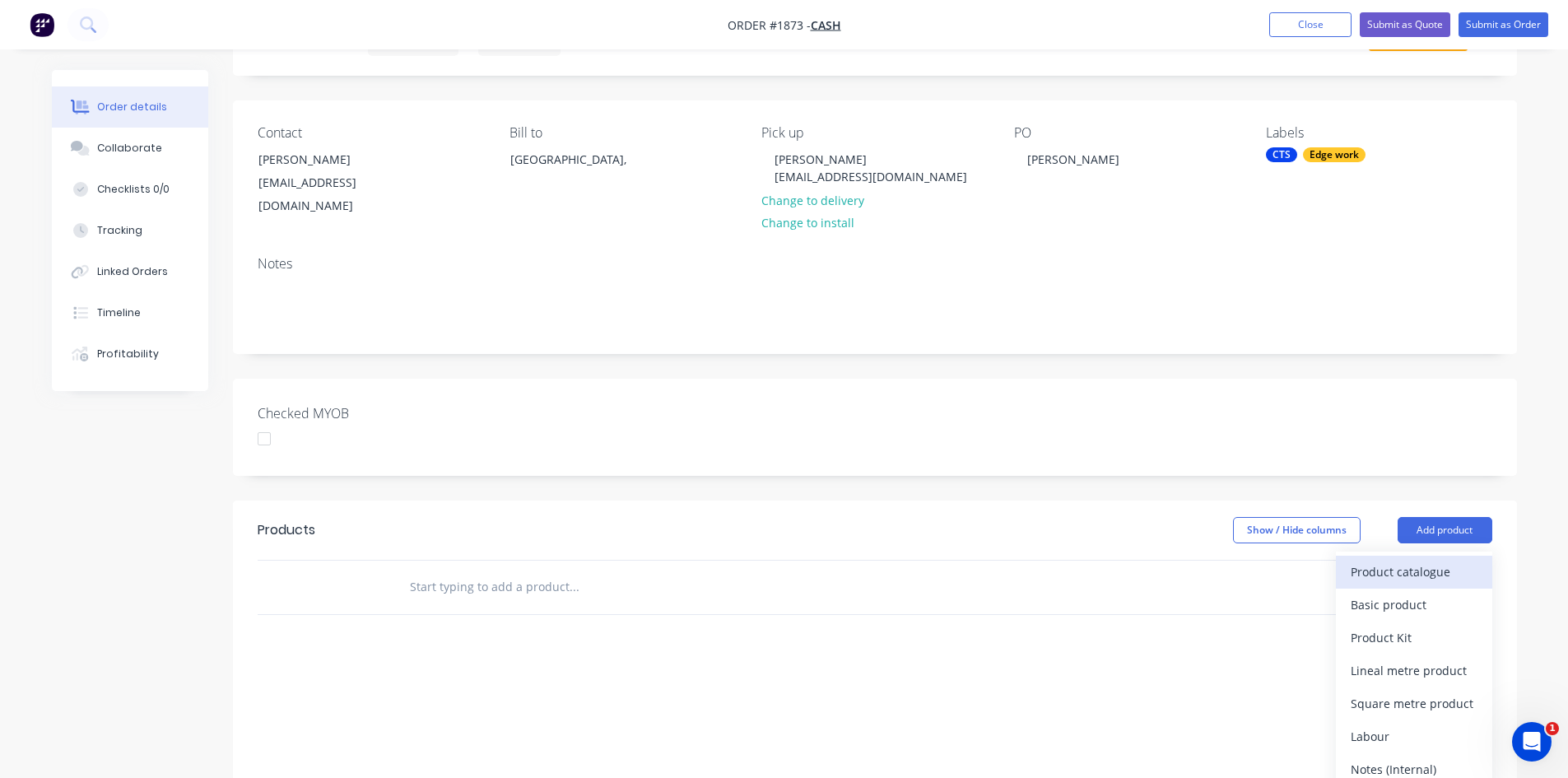
click at [1414, 560] on div "Product catalogue" at bounding box center [1414, 572] width 127 height 24
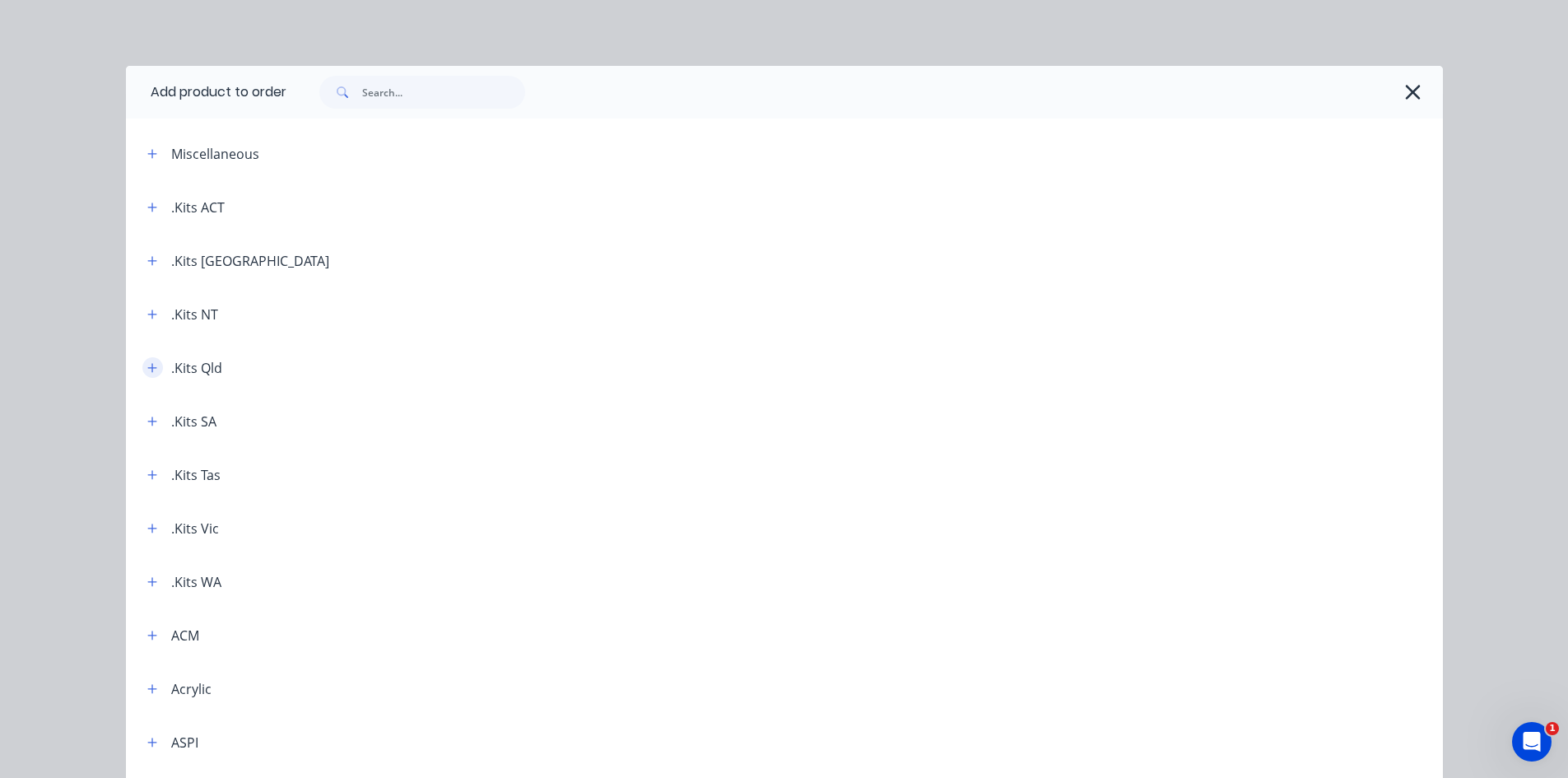
click at [147, 368] on icon "button" at bounding box center [152, 367] width 9 height 9
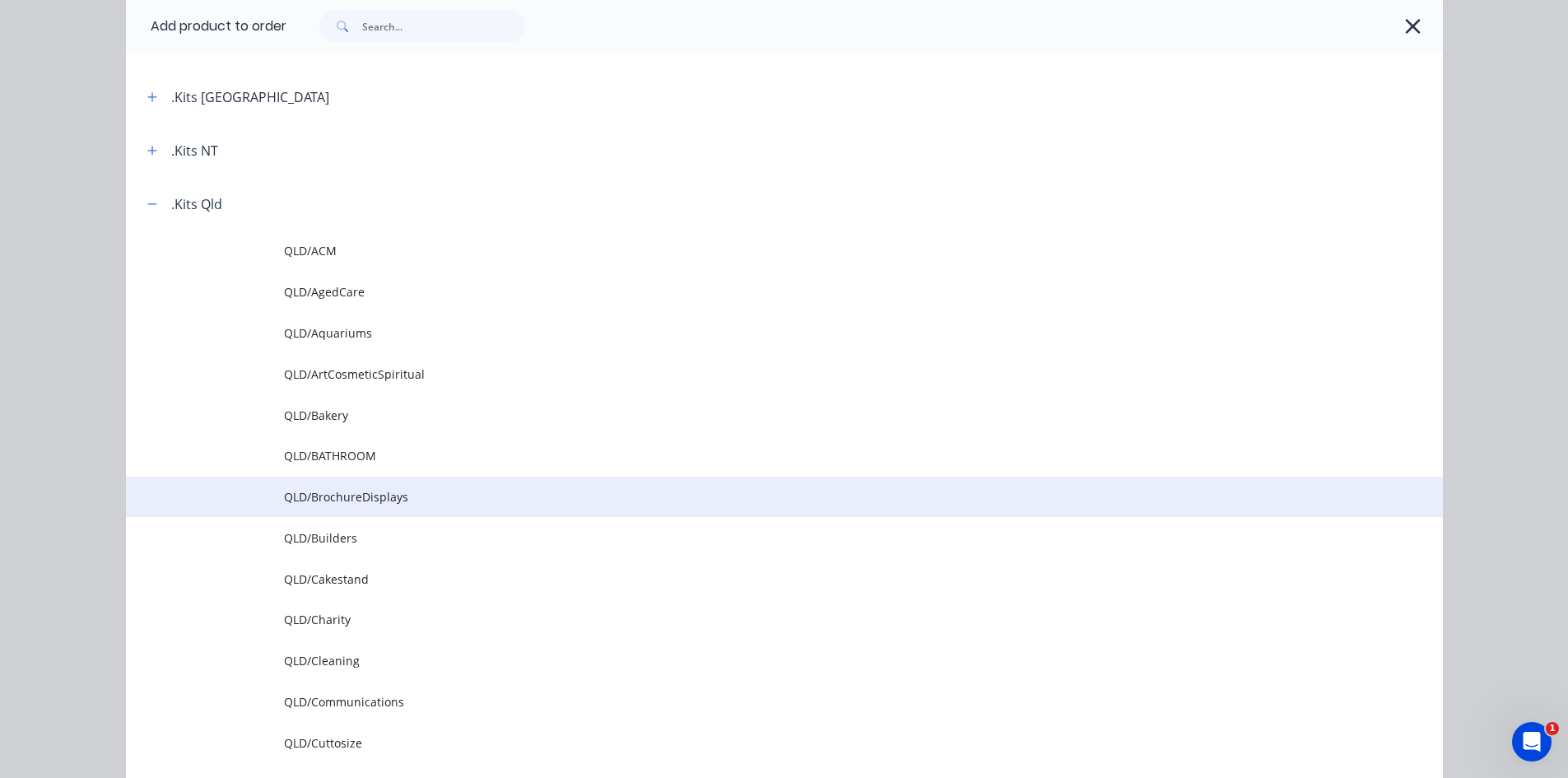
scroll to position [164, 0]
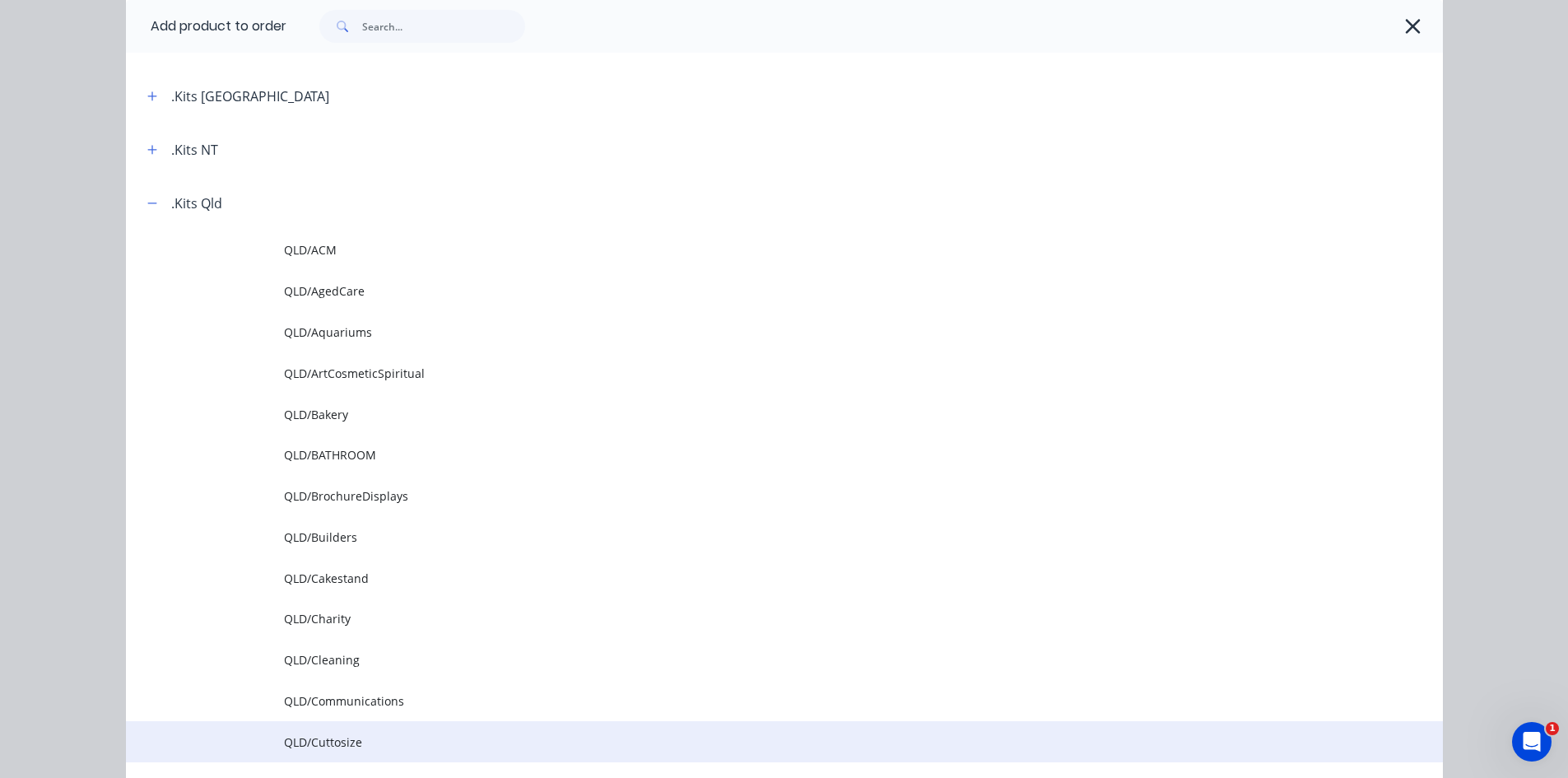
click at [341, 743] on span "QLD/Cuttosize" at bounding box center [747, 741] width 927 height 17
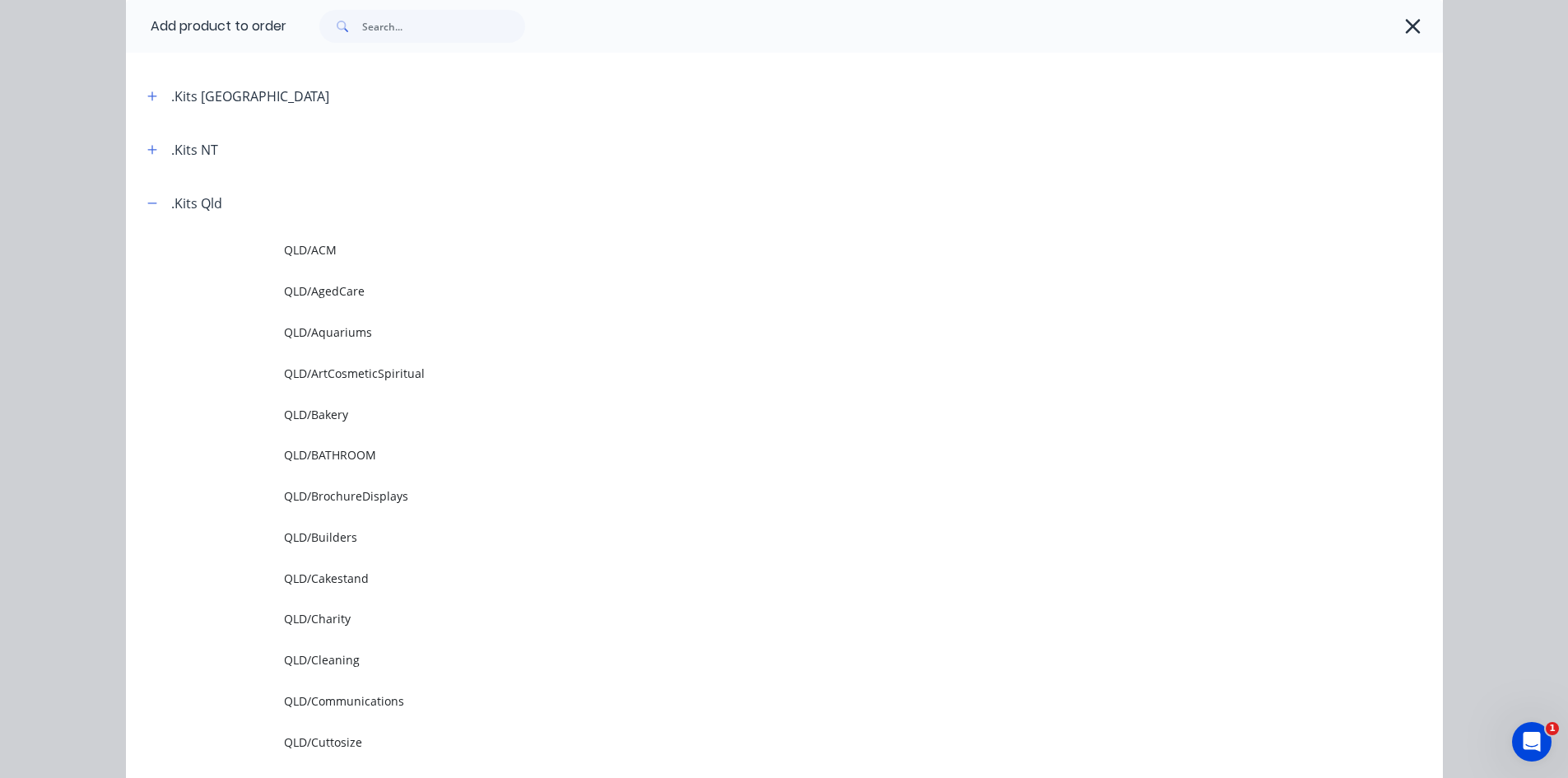
scroll to position [0, 0]
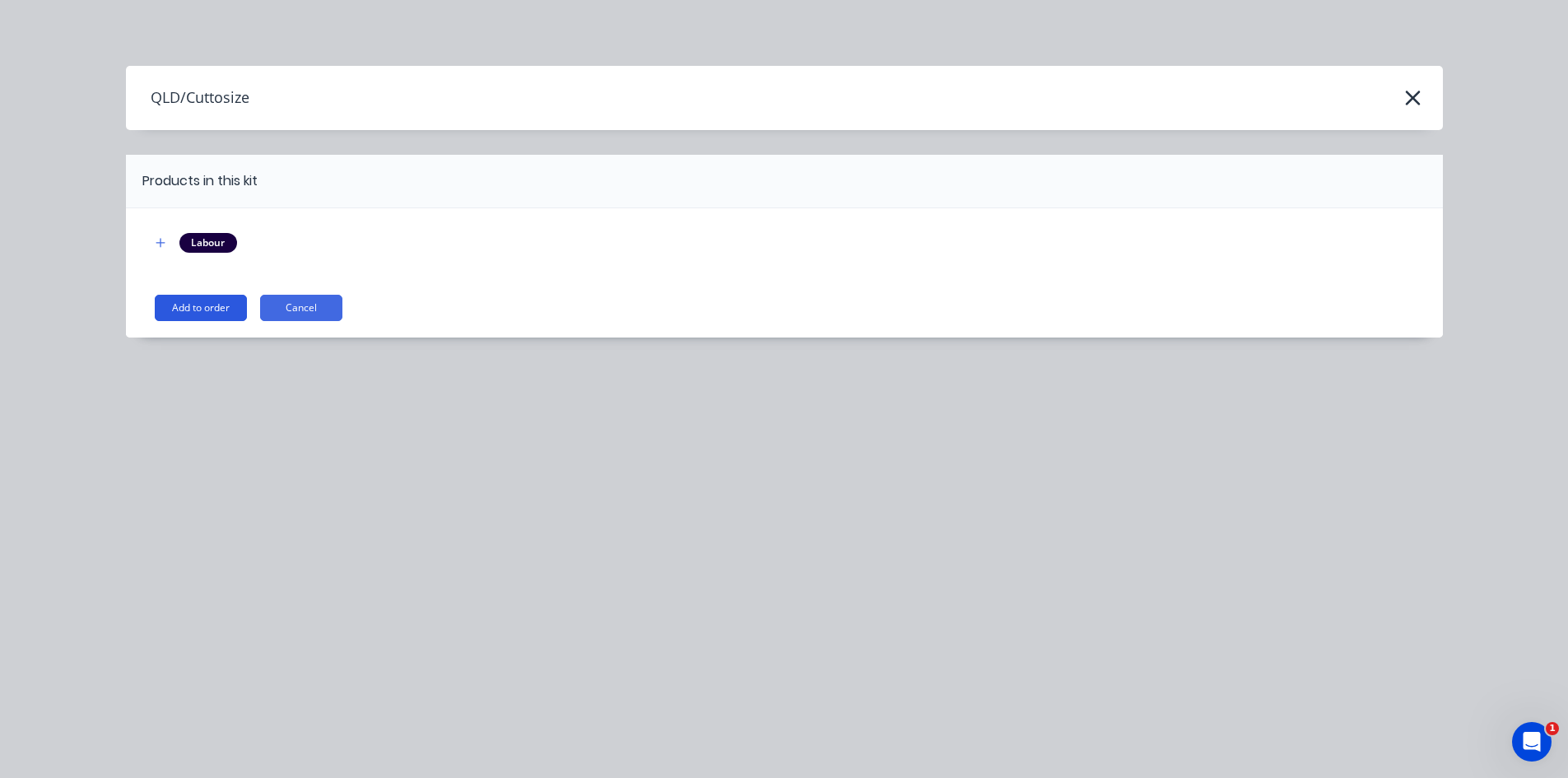
click at [214, 304] on button "Add to order" at bounding box center [200, 307] width 92 height 26
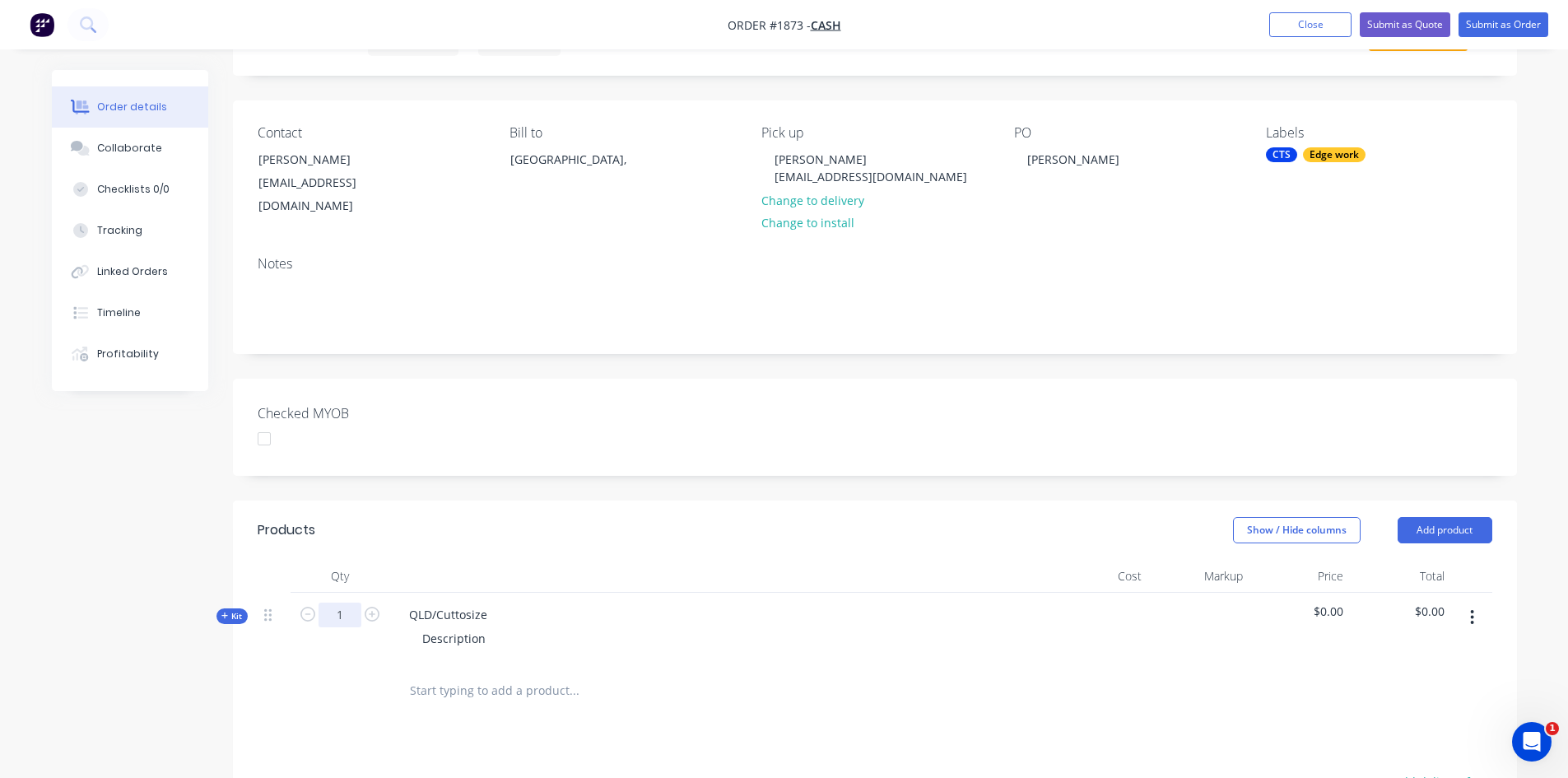
click at [347, 602] on input "1" at bounding box center [340, 615] width 43 height 25
type input "3"
drag, startPoint x: 407, startPoint y: 593, endPoint x: 514, endPoint y: 586, distance: 107.2
click at [514, 592] on div "QLD/Cuttosize Description" at bounding box center [719, 628] width 659 height 72
drag, startPoint x: 491, startPoint y: 620, endPoint x: 405, endPoint y: 624, distance: 86.1
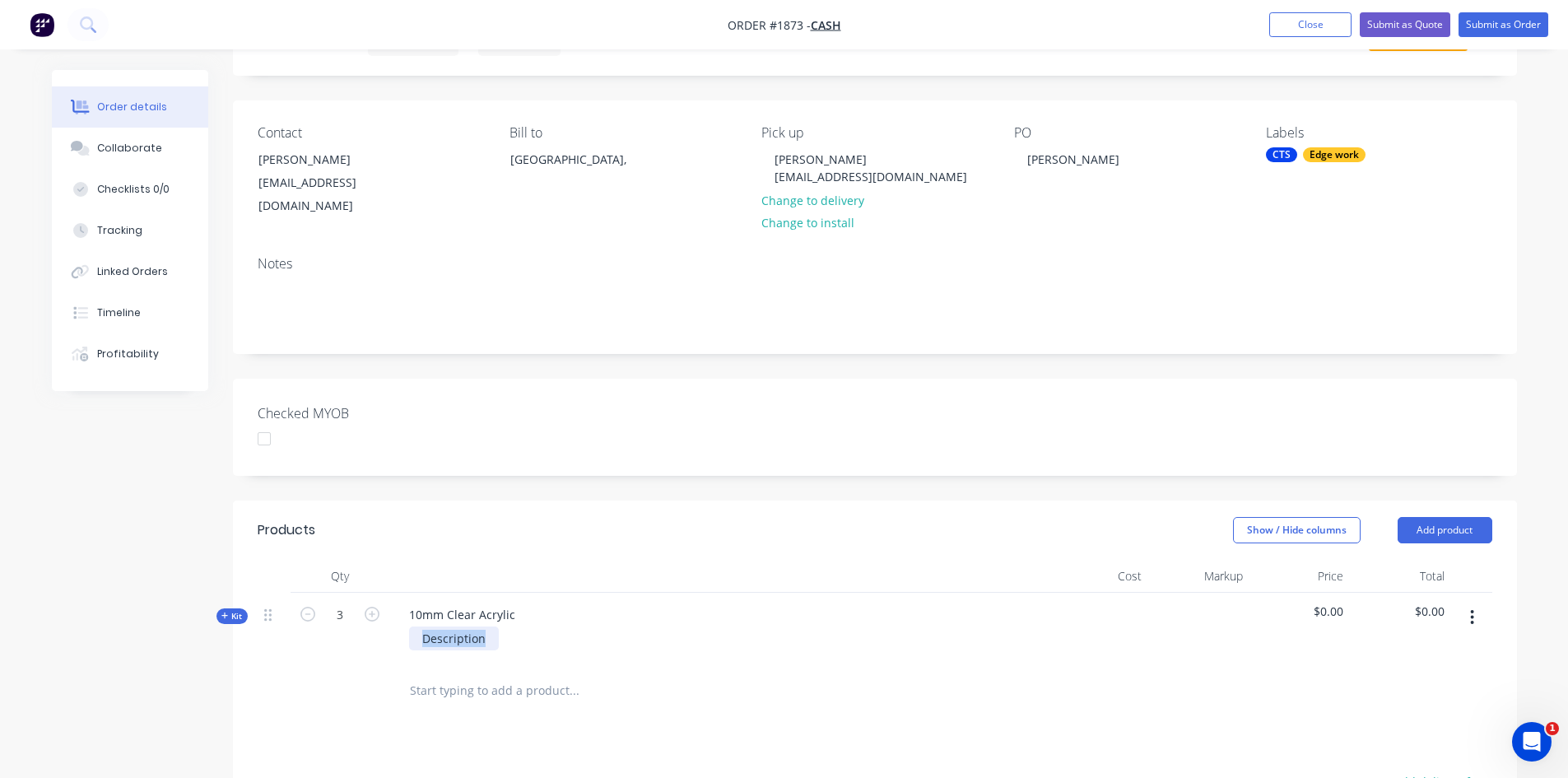
click at [405, 626] on div "Description" at bounding box center [718, 638] width 645 height 24
click at [706, 471] on div "Created by [PERSON_NAME] Created [DATE] Required [DATE] Assigned to Add team me…" at bounding box center [875, 558] width 1284 height 1142
click at [505, 640] on div "250mm x 1000mm Full scrape" at bounding box center [475, 647] width 131 height 41
drag, startPoint x: 512, startPoint y: 658, endPoint x: 416, endPoint y: 660, distance: 96.0
click at [416, 660] on div "250mm x 1000mm Full scrape Diamond polish" at bounding box center [475, 655] width 131 height 58
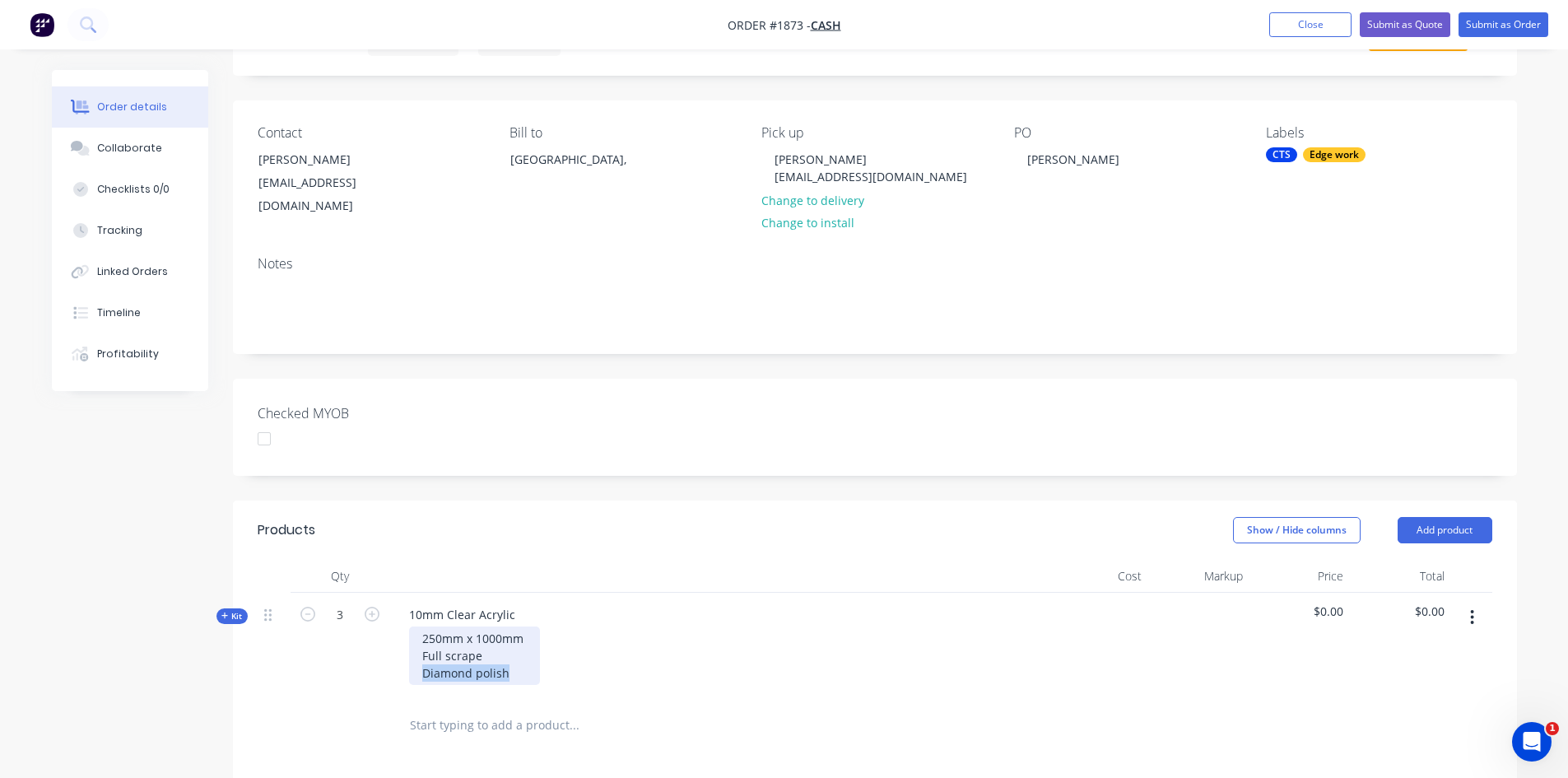
copy div "Diamond polish"
click at [418, 640] on div "250mm x 1000mm Full scrape" at bounding box center [475, 647] width 131 height 41
click at [553, 629] on div "250mm x 1000mm Diamond polish / Full scrape" at bounding box center [501, 647] width 184 height 41
click at [561, 626] on div "250mm x 1000mm Diamond polish / Full scrape" at bounding box center [501, 647] width 184 height 41
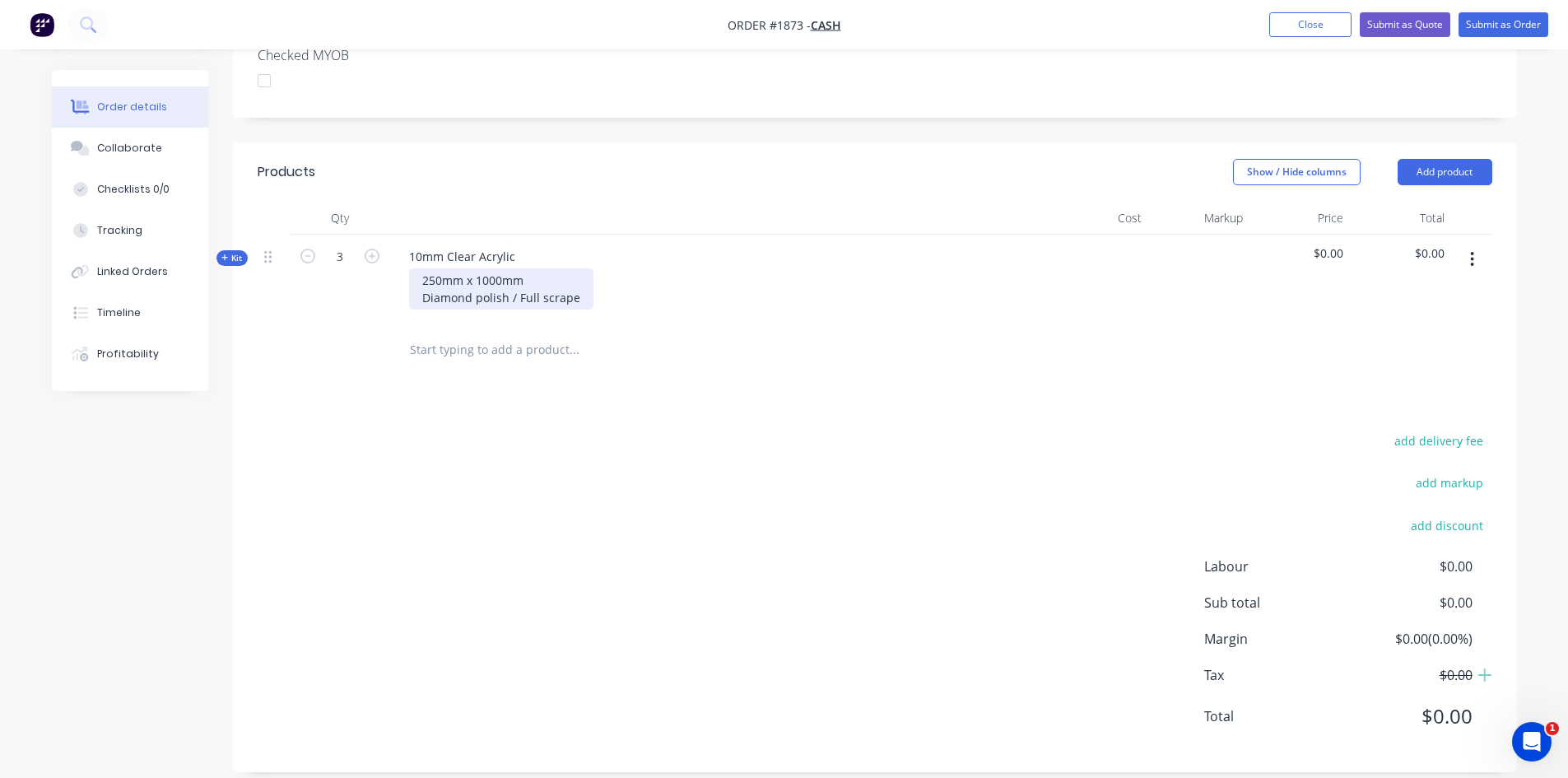
scroll to position [441, 0]
click at [577, 281] on div "250mm x 1000mm Diamond polish / Full scrape" at bounding box center [501, 288] width 184 height 41
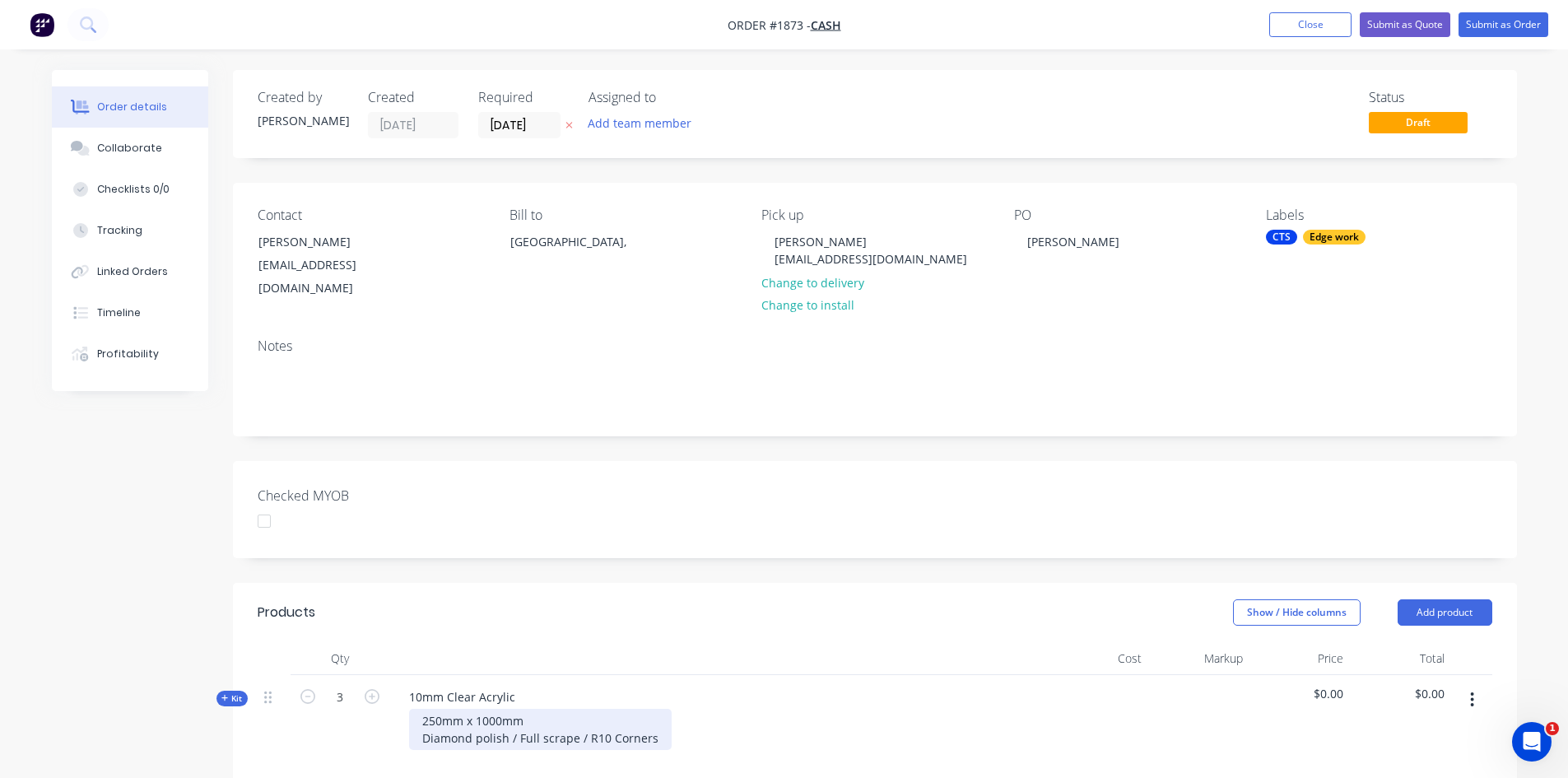
scroll to position [164, 0]
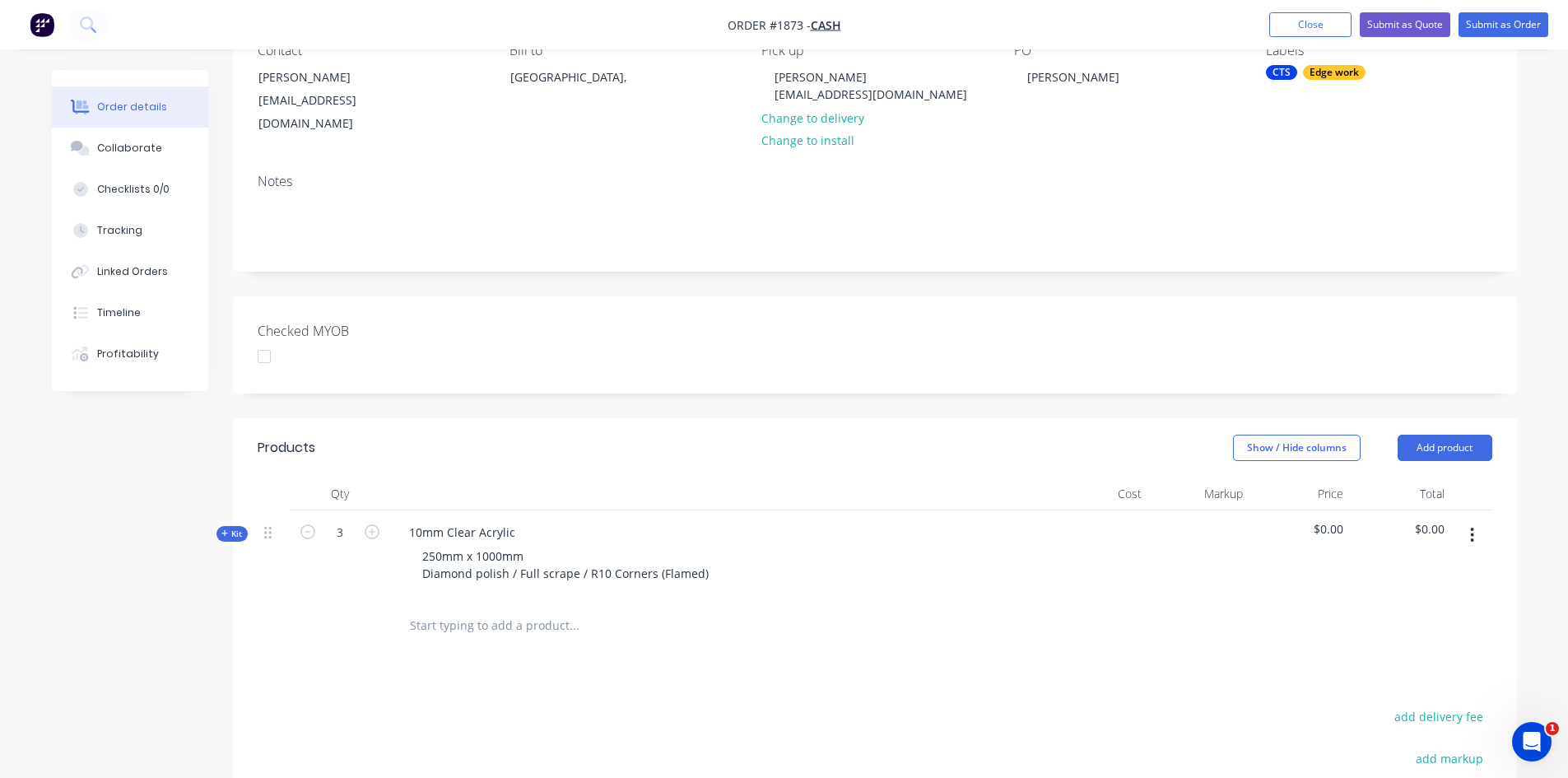
click at [233, 528] on span "Kit" at bounding box center [232, 534] width 22 height 13
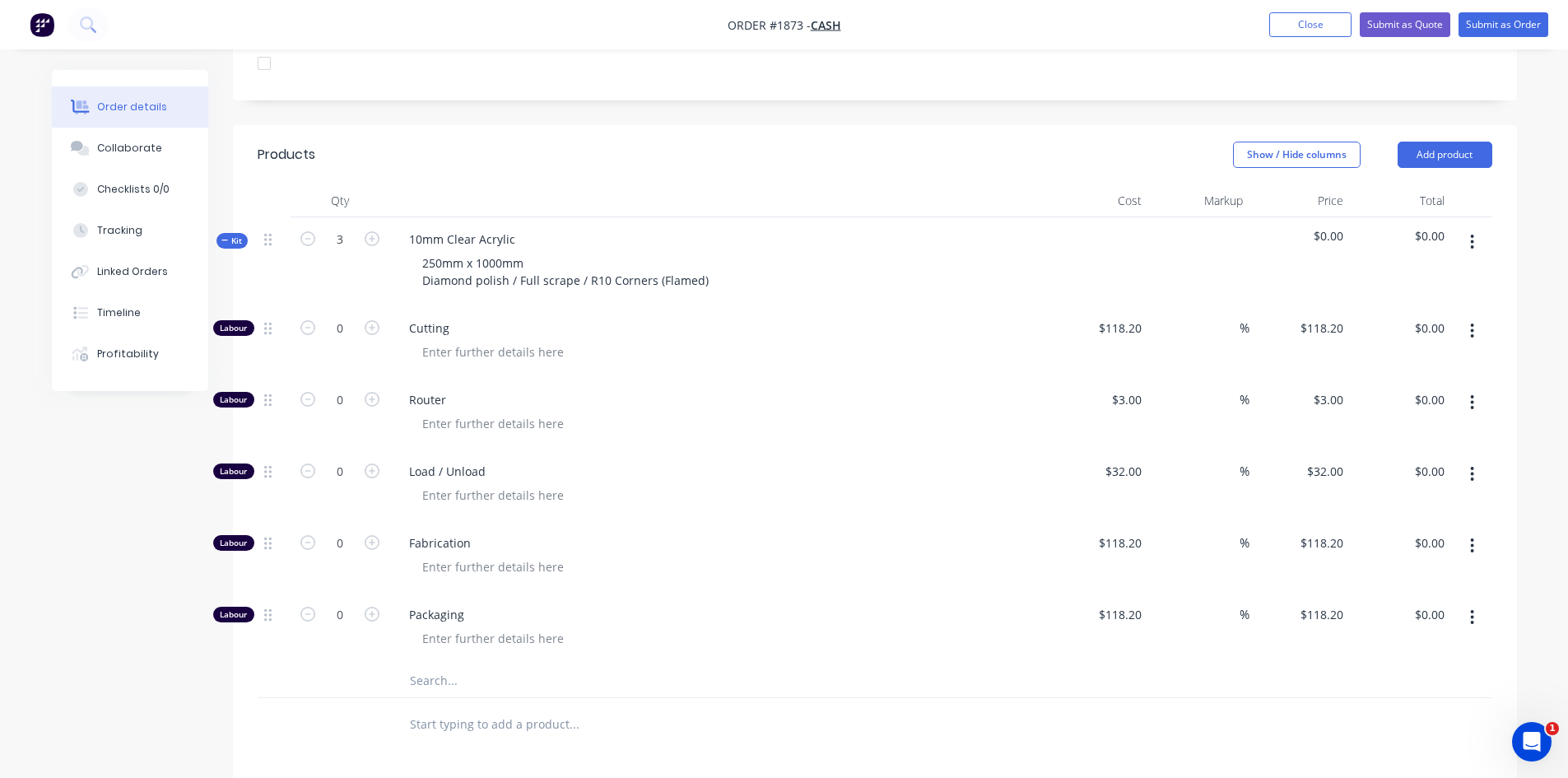
scroll to position [494, 0]
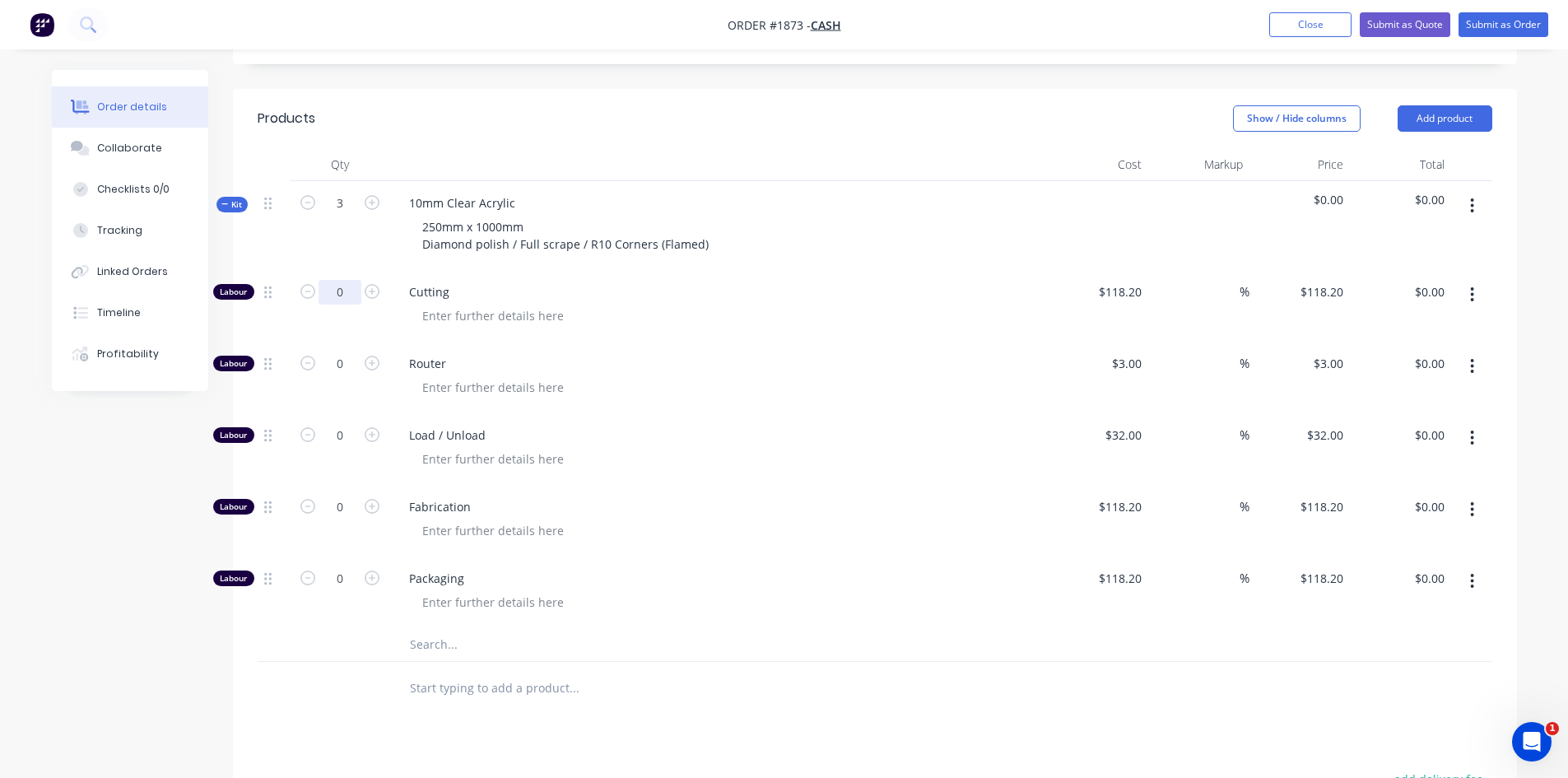
click at [346, 280] on input "0" at bounding box center [340, 293] width 43 height 25
type input "1"
type input "$118.20"
click at [1126, 280] on input "118.2" at bounding box center [1122, 292] width 51 height 24
type input "$275.45"
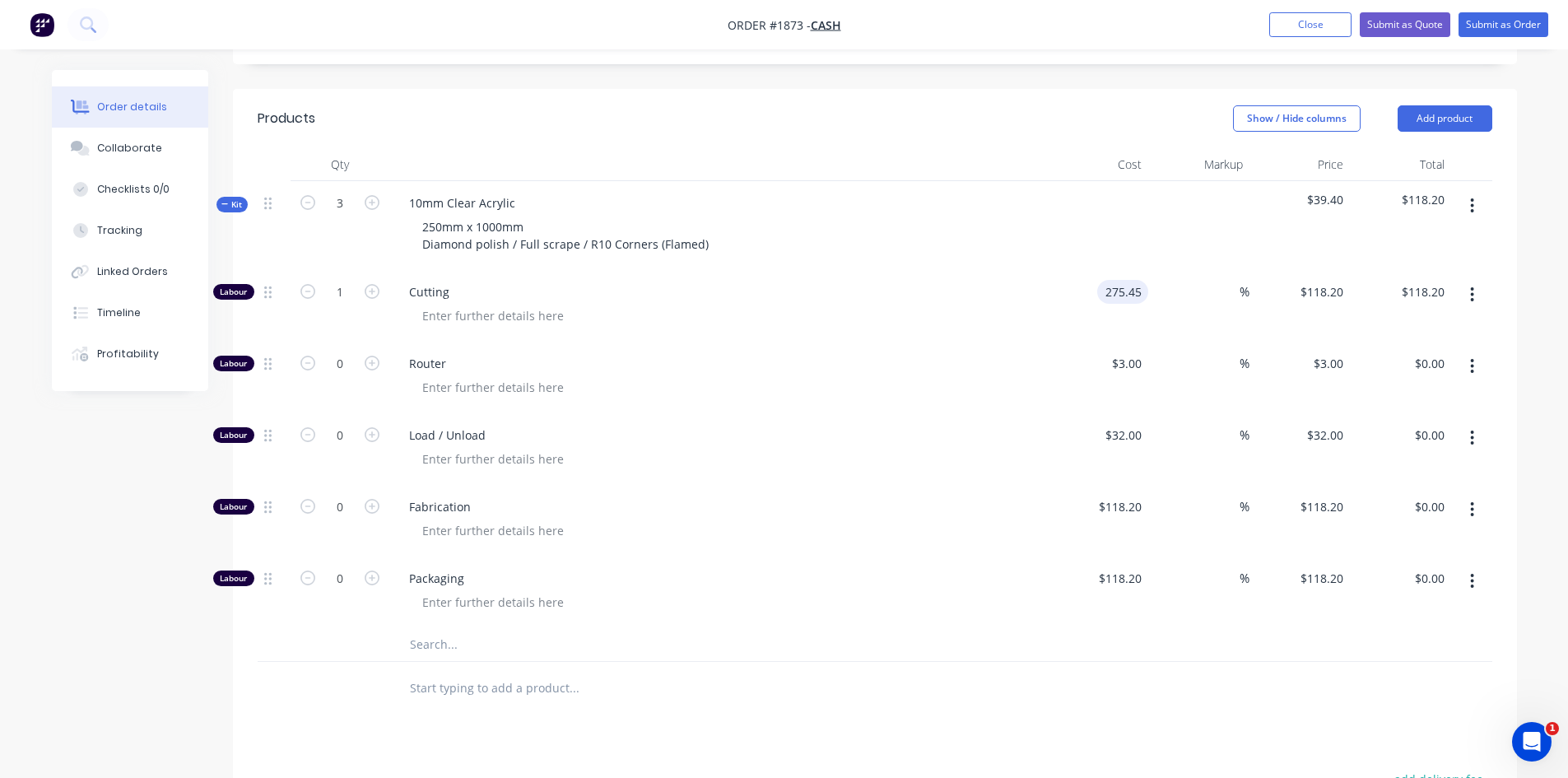
type input "$275.45"
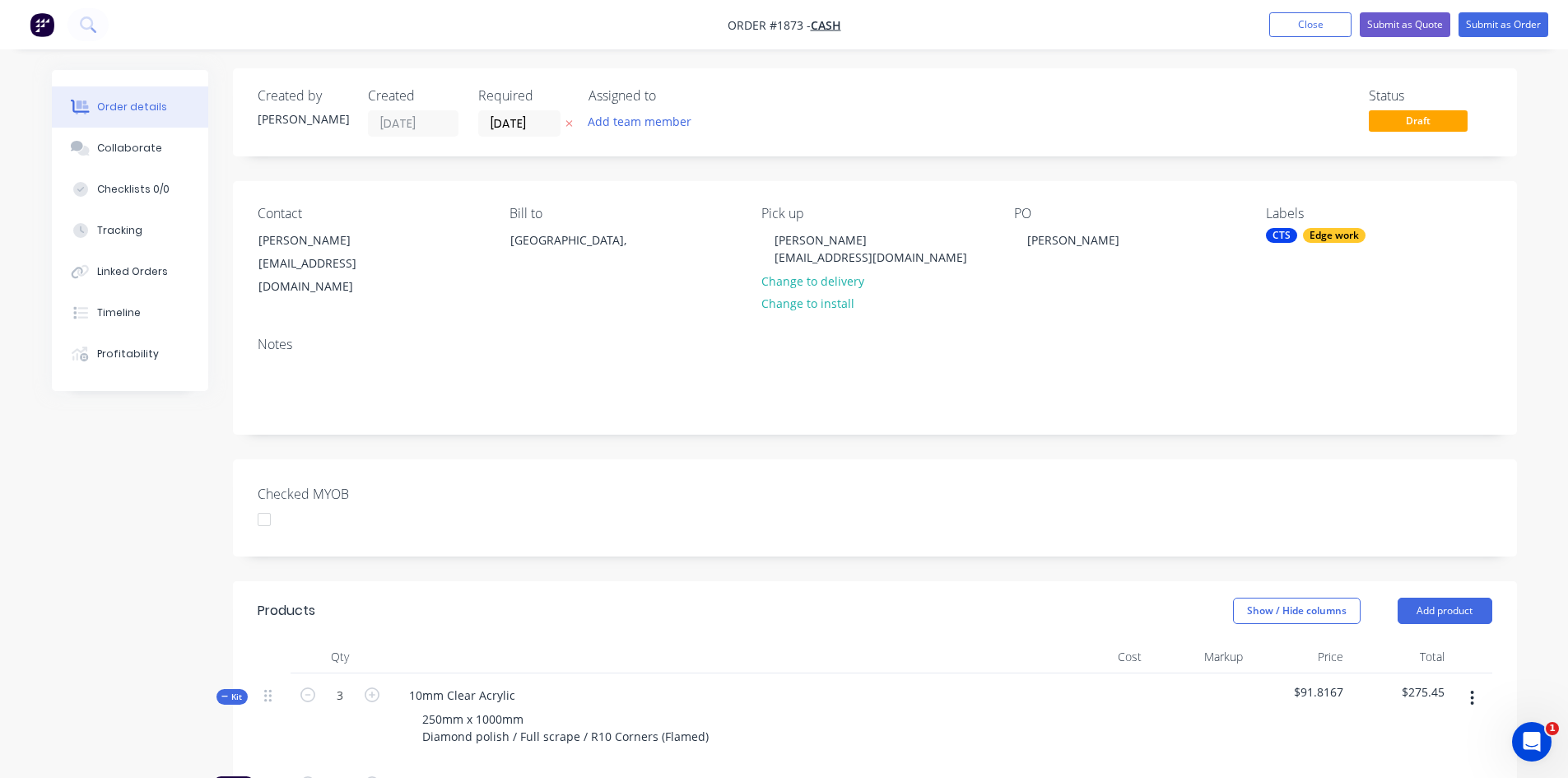
scroll to position [0, 0]
click at [1409, 20] on button "Submit as Quote" at bounding box center [1405, 25] width 91 height 25
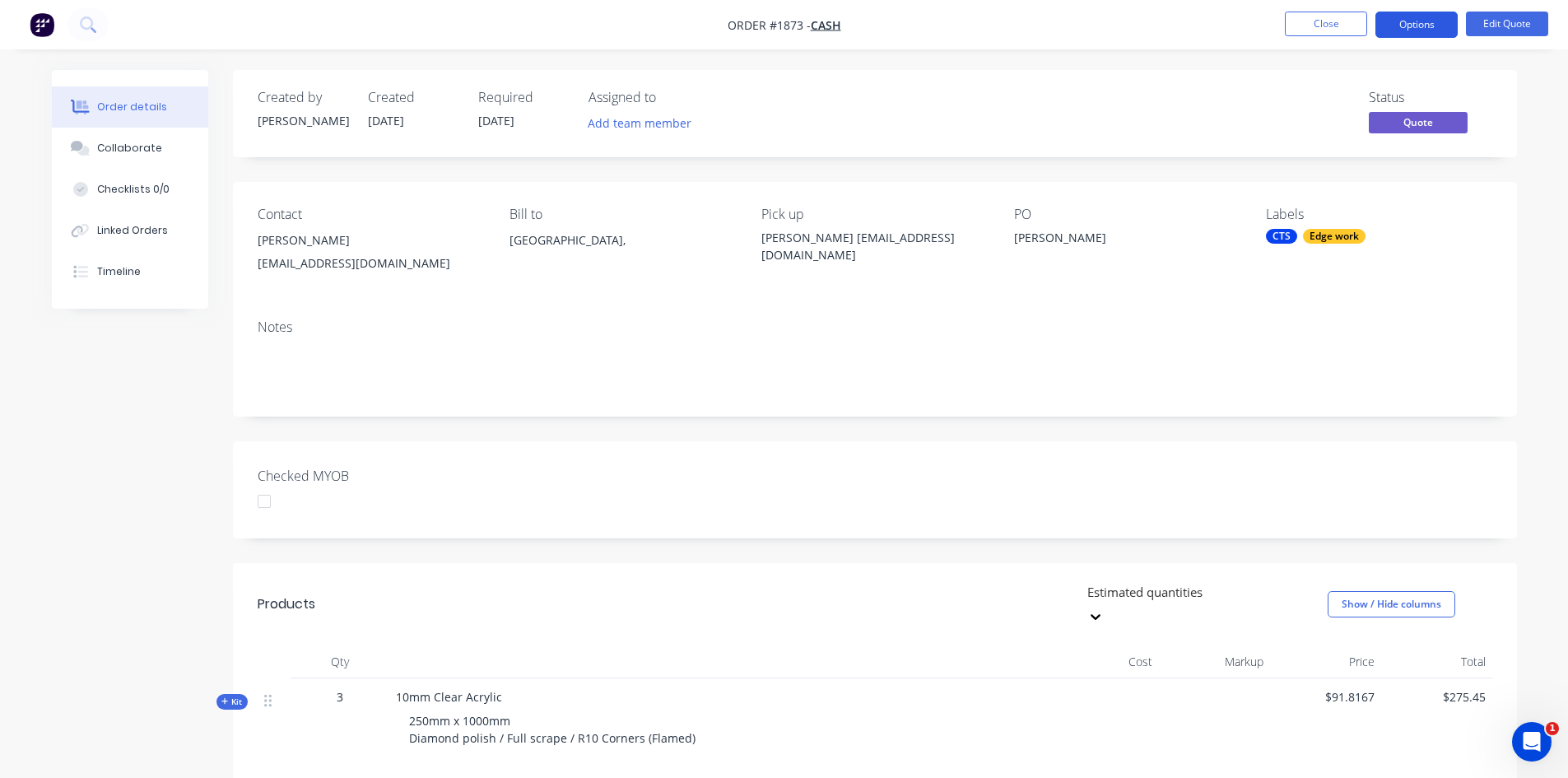
click at [1415, 18] on button "Options" at bounding box center [1416, 24] width 83 height 26
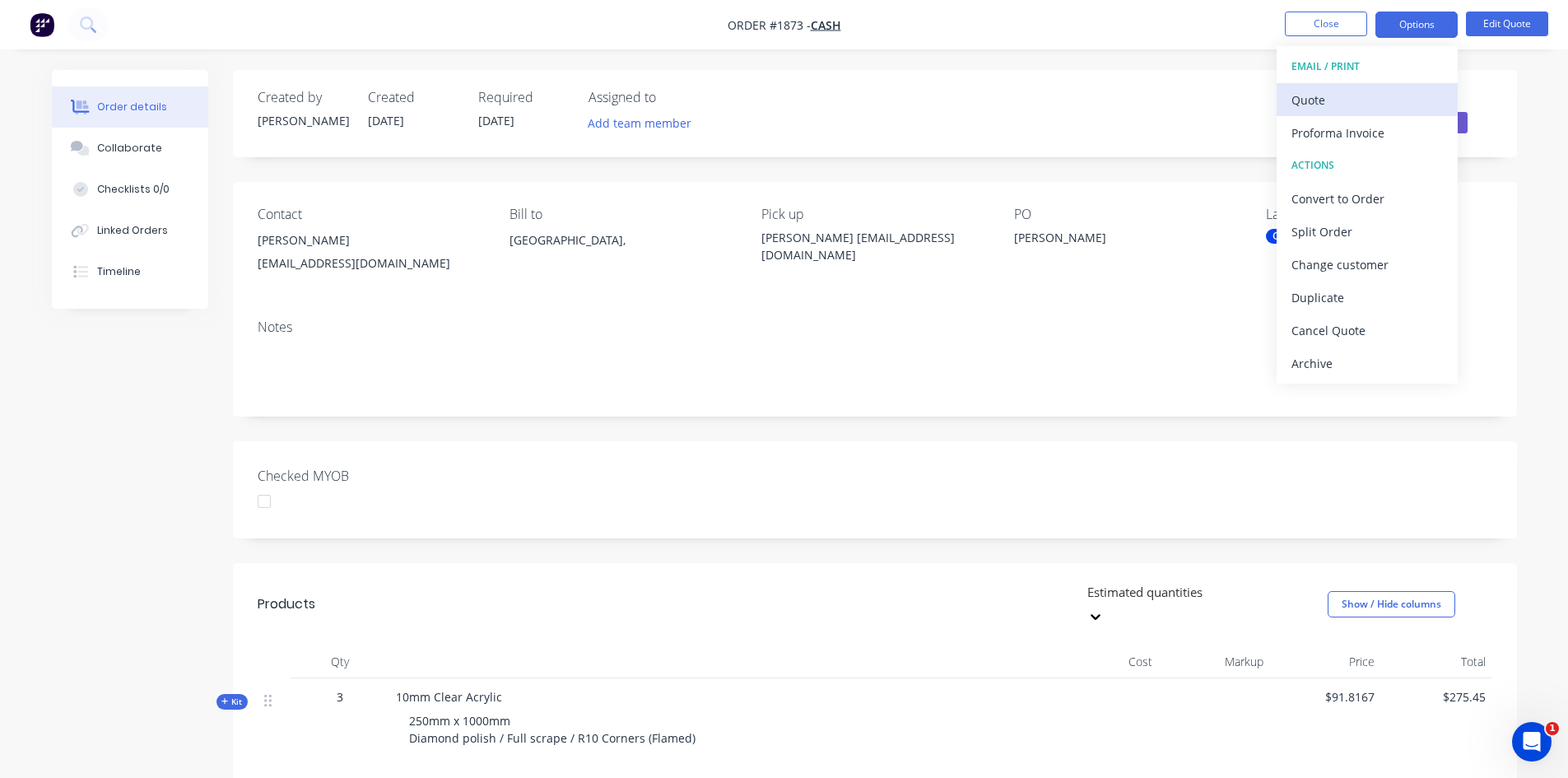
click at [1333, 97] on div "Quote" at bounding box center [1367, 100] width 152 height 24
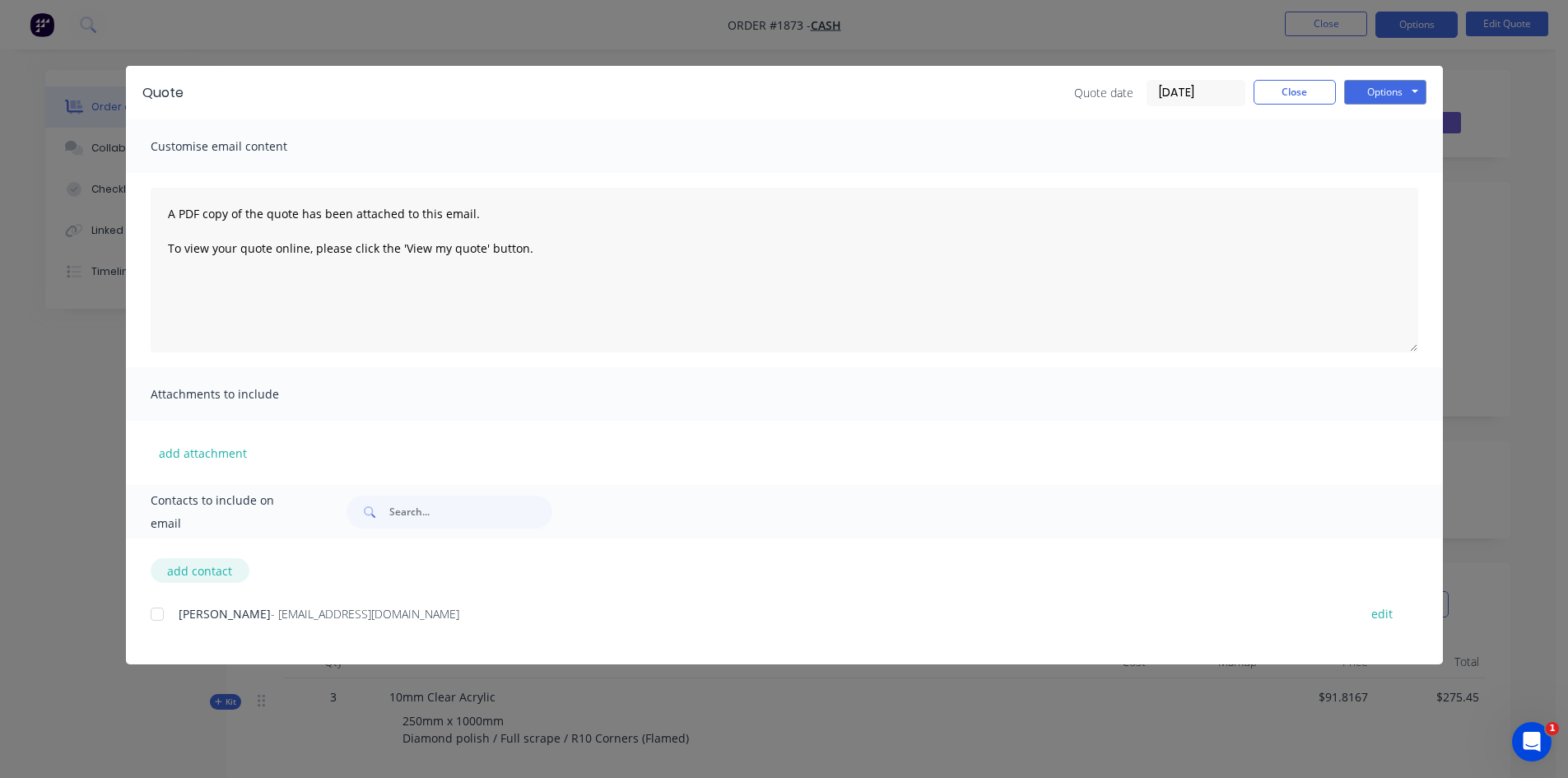
click at [208, 565] on button "add contact" at bounding box center [200, 571] width 99 height 25
select select "AU"
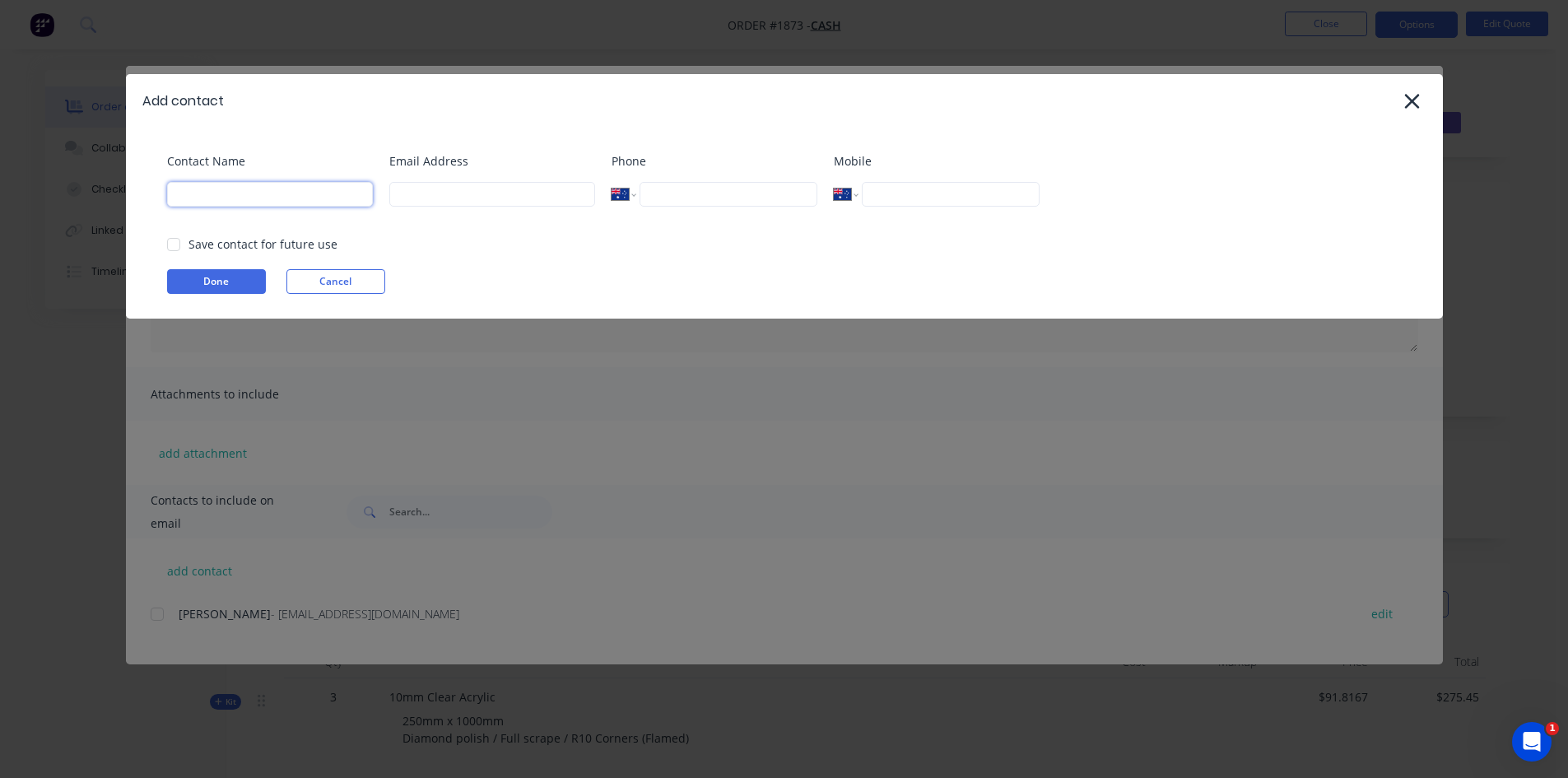
click at [302, 190] on input at bounding box center [269, 195] width 206 height 25
click at [252, 201] on input at bounding box center [269, 195] width 206 height 25
type input "[PERSON_NAME]"
click at [473, 194] on input at bounding box center [492, 195] width 206 height 25
type input "[EMAIL_ADDRESS][DOMAIN_NAME]"
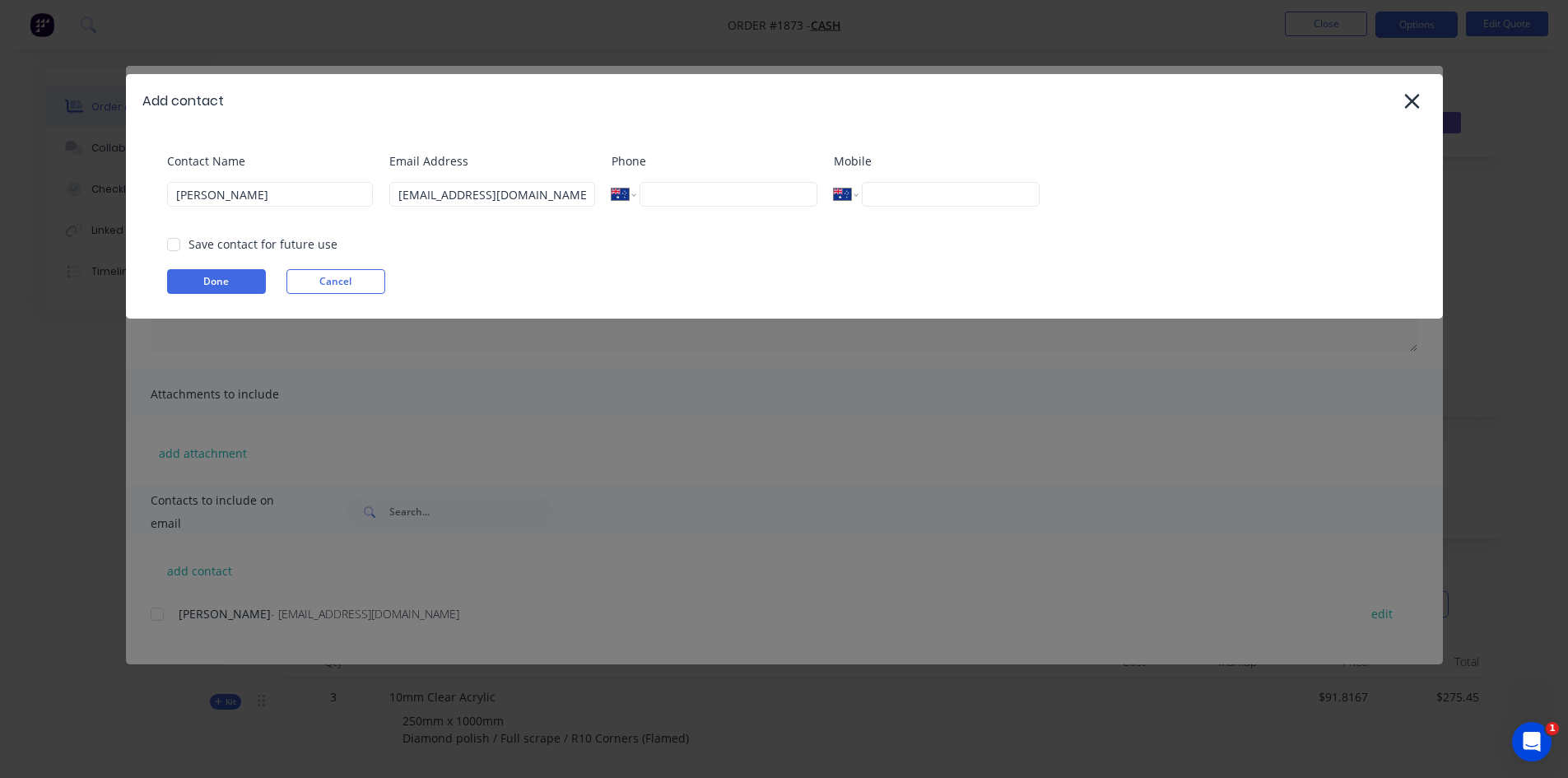
click at [666, 194] on input "tel" at bounding box center [728, 195] width 177 height 25
click at [228, 278] on button "Done" at bounding box center [216, 282] width 99 height 25
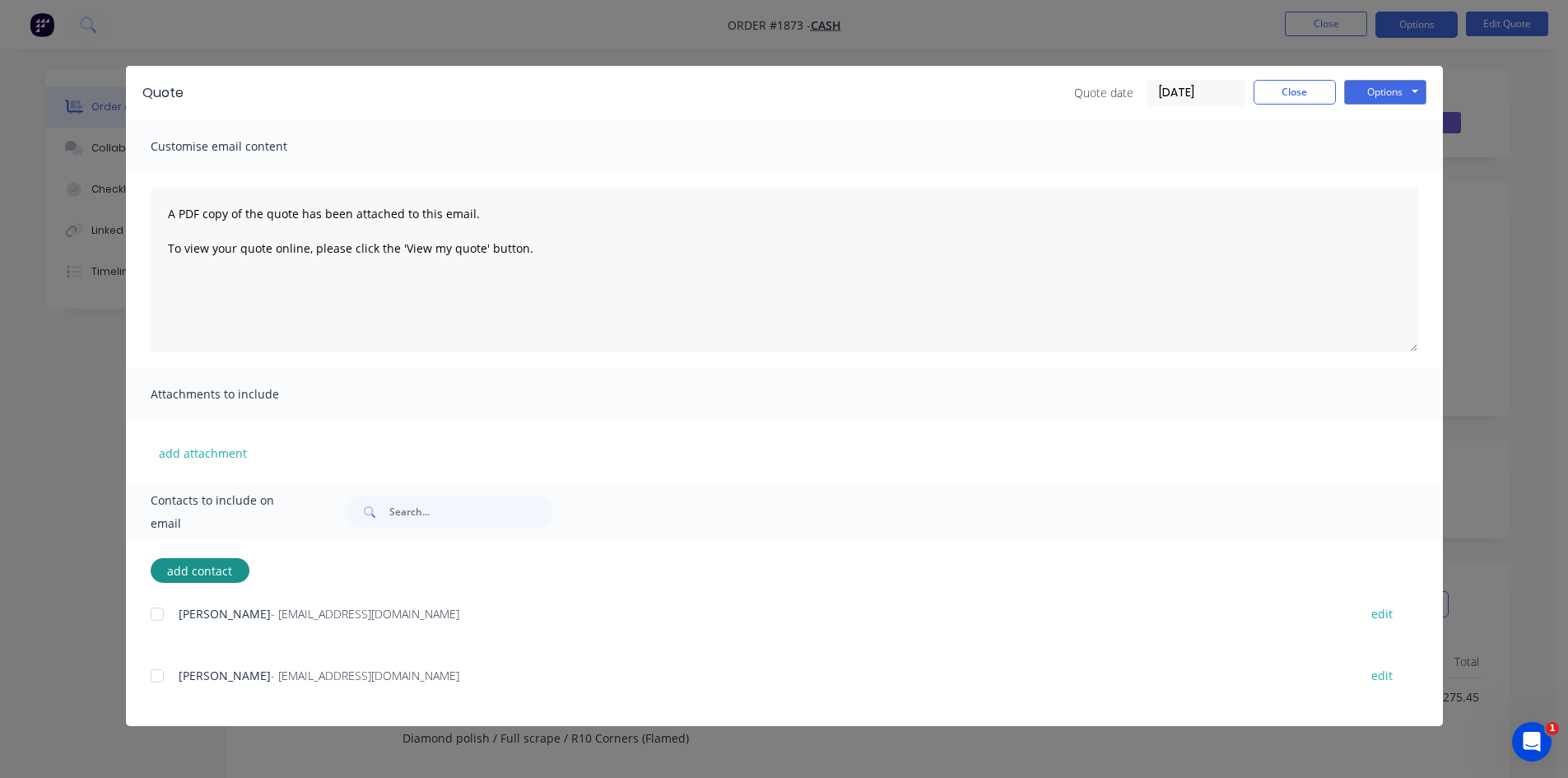
click at [159, 679] on div at bounding box center [157, 676] width 33 height 33
click at [1383, 90] on button "Options" at bounding box center [1386, 92] width 83 height 25
click at [1391, 174] on button "Email" at bounding box center [1397, 176] width 105 height 27
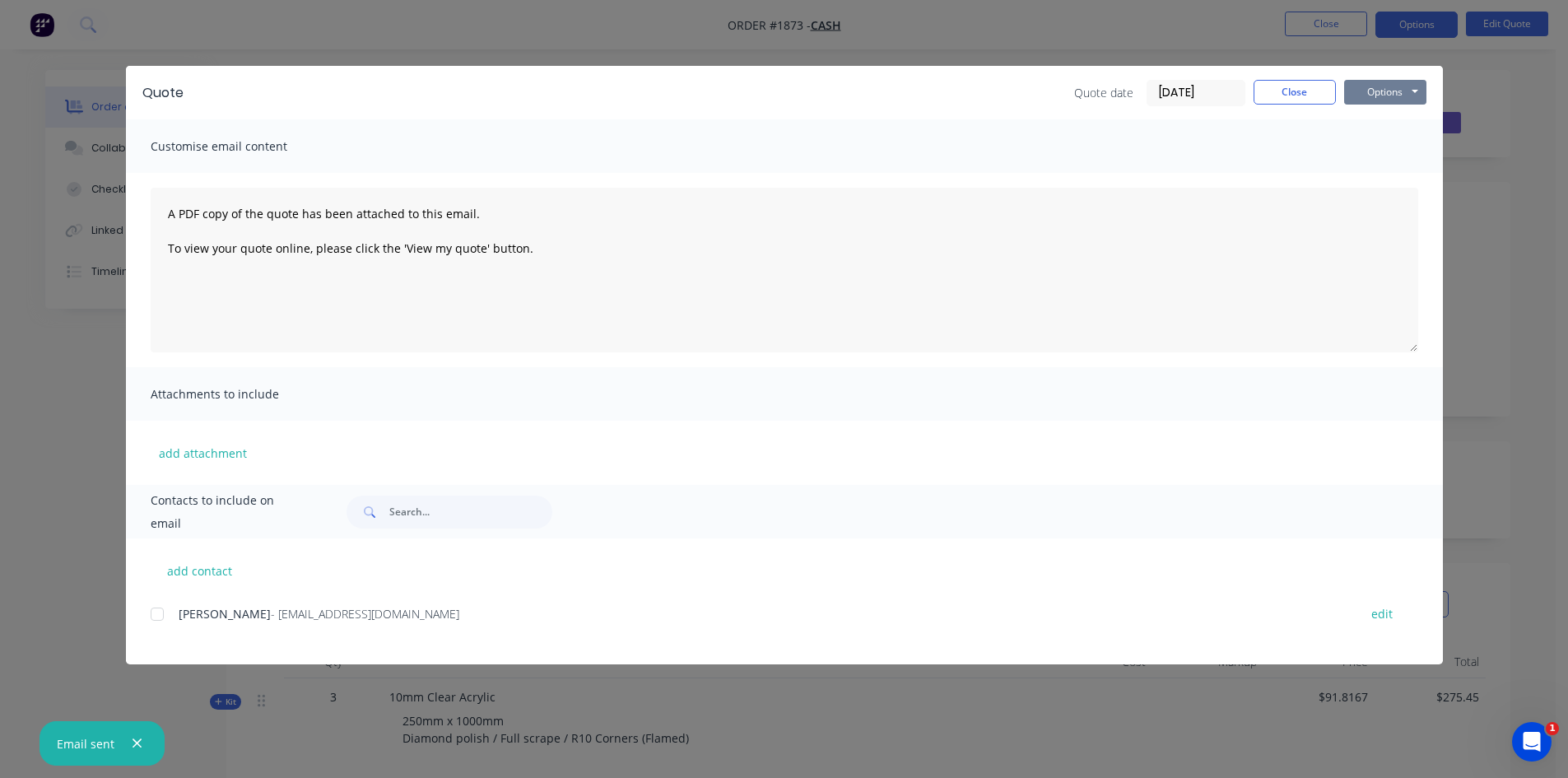
click at [1387, 83] on button "Options" at bounding box center [1386, 92] width 83 height 25
click at [1390, 124] on button "Preview" at bounding box center [1397, 121] width 105 height 27
click at [1307, 93] on button "Close" at bounding box center [1295, 92] width 83 height 25
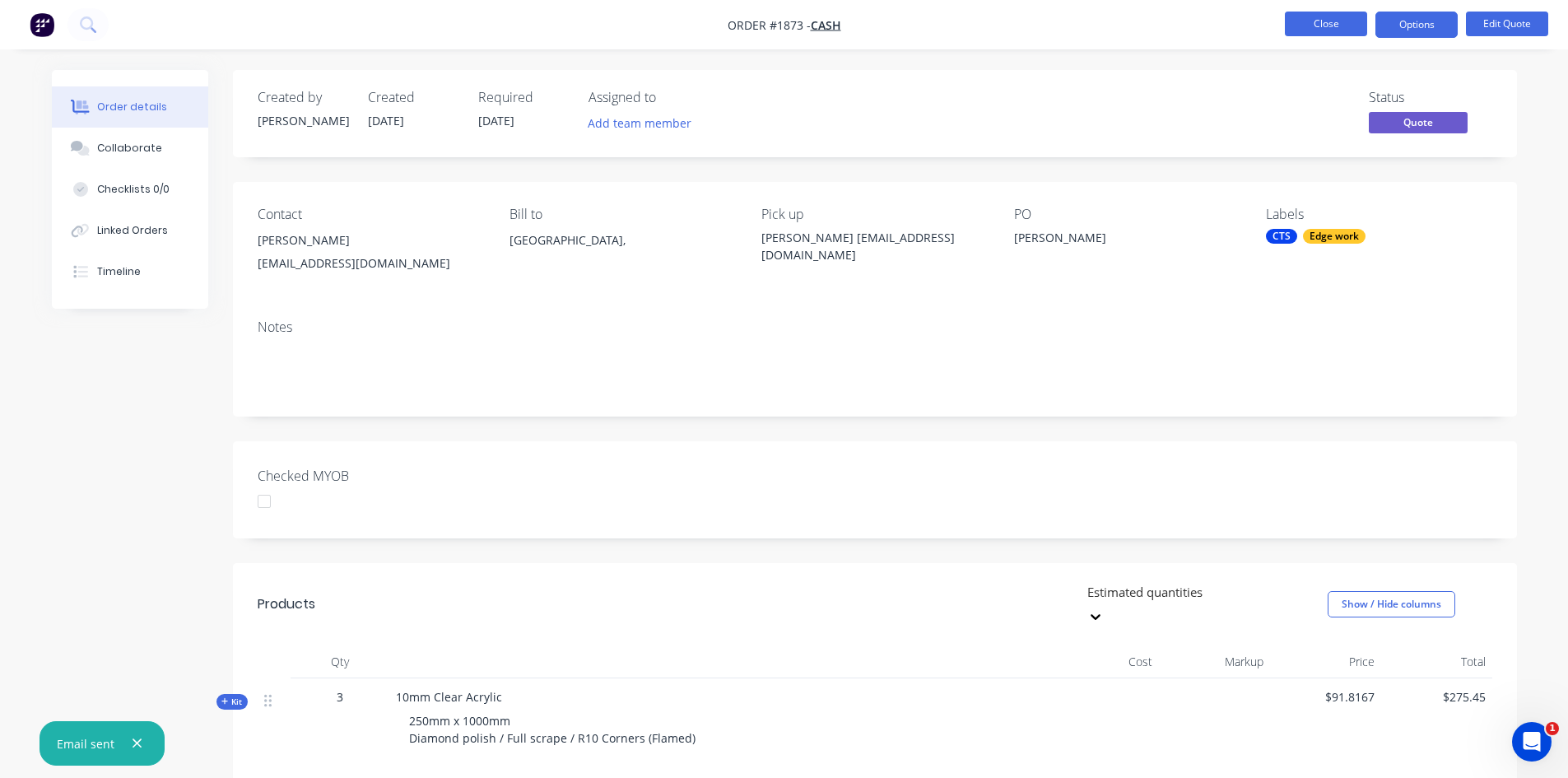
click at [1334, 25] on button "Close" at bounding box center [1327, 24] width 83 height 25
